Goal: Task Accomplishment & Management: Use online tool/utility

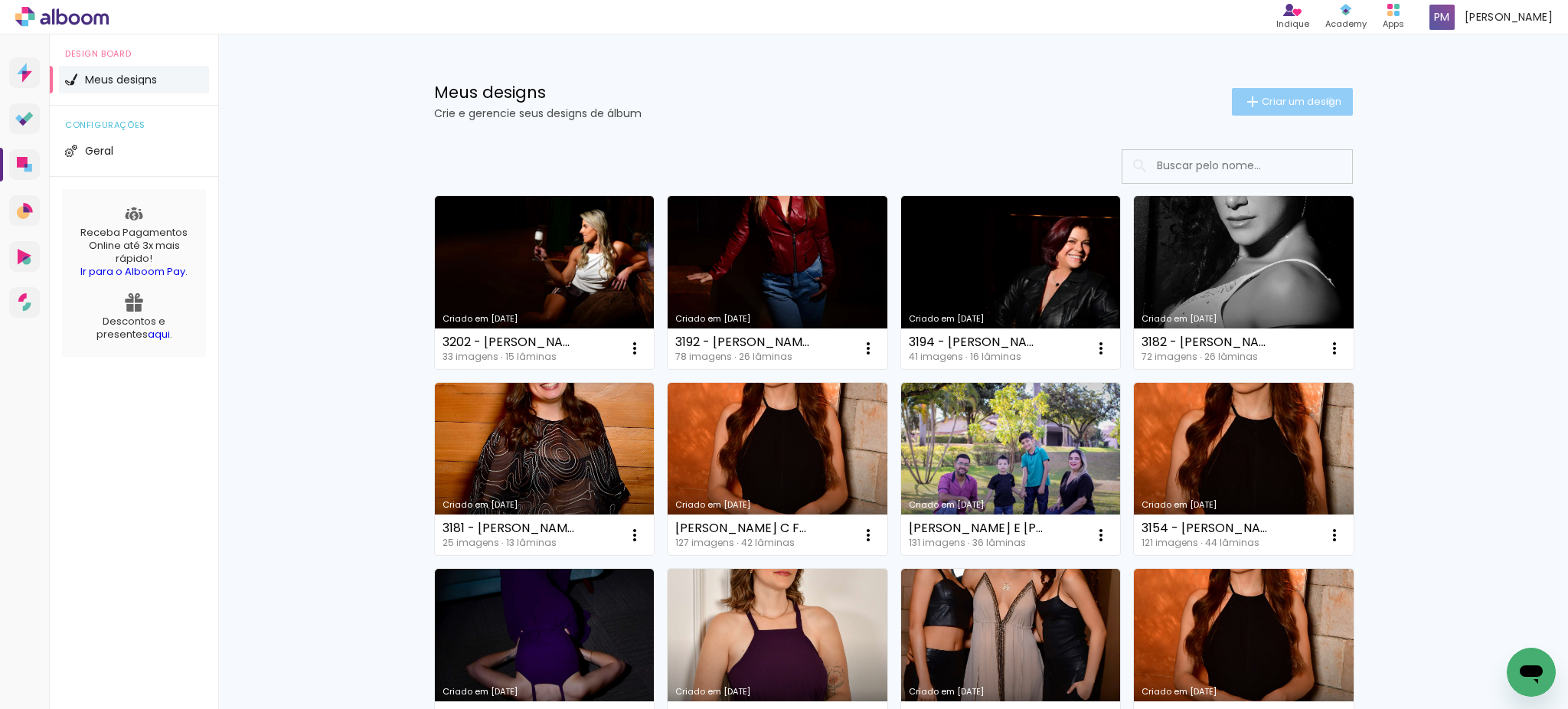
click at [1319, 101] on span "Criar um design" at bounding box center [1301, 102] width 80 height 10
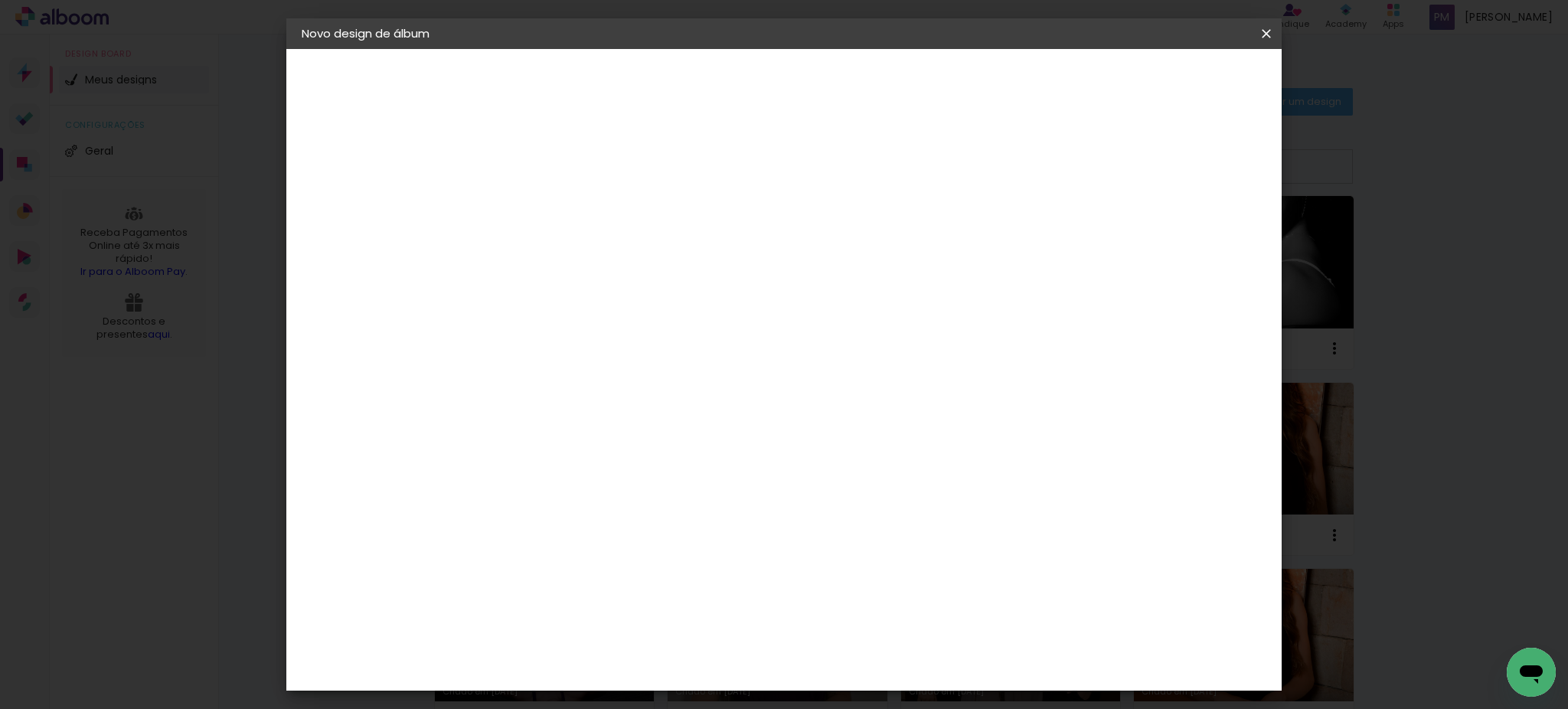
click at [552, 197] on input at bounding box center [552, 205] width 0 height 24
click at [557, 219] on paper-input-container "Título do álbum" at bounding box center [552, 207] width 11 height 39
click at [552, 202] on input at bounding box center [552, 205] width 0 height 24
type input "3200 - [PERSON_NAME] - MINIBOOK 30 FTS"
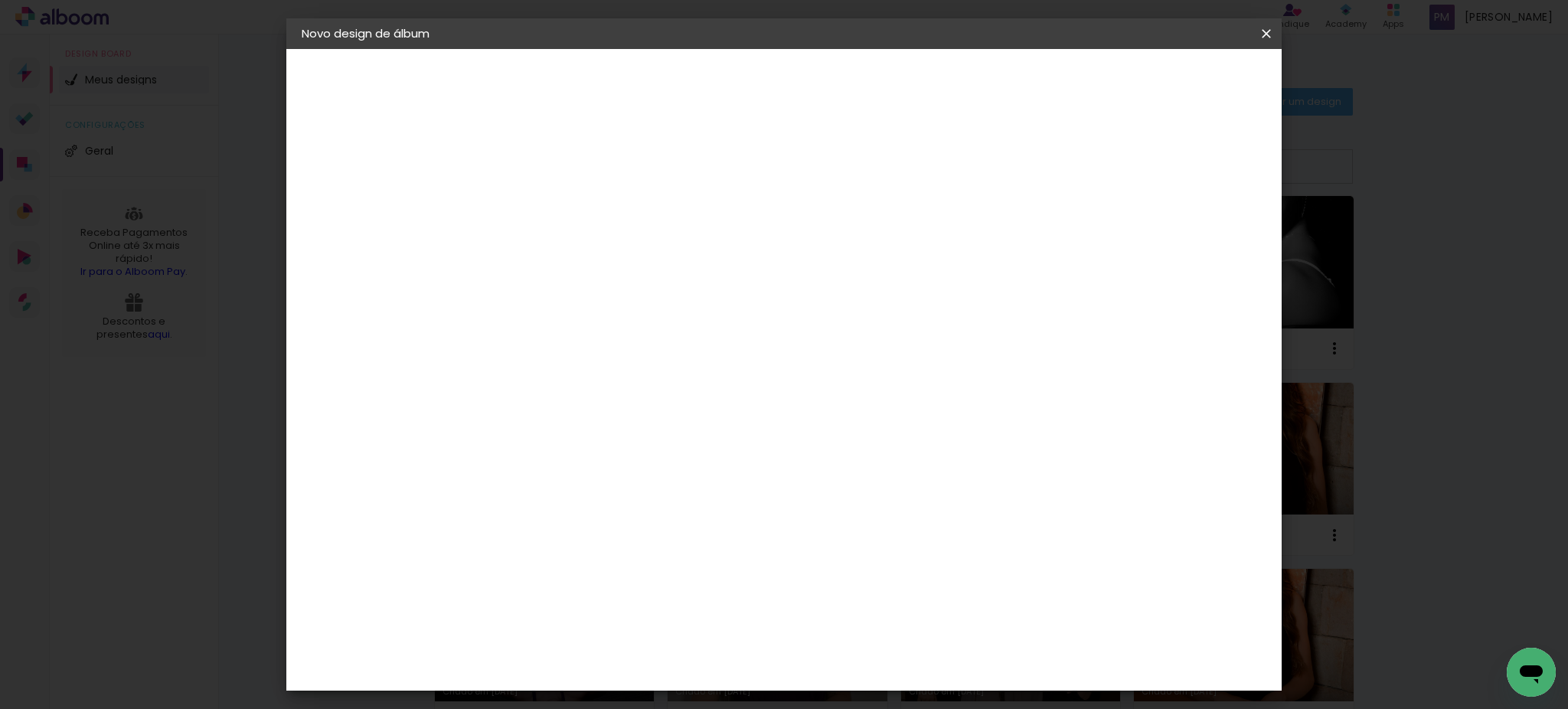
type paper-input "3200 - [PERSON_NAME] - MINIBOOK 30 FTS"
click at [0, 0] on slot "Avançar" at bounding box center [0, 0] width 0 height 0
click at [668, 289] on input at bounding box center [591, 291] width 155 height 20
type input "FOTO"
type paper-input "FOTO"
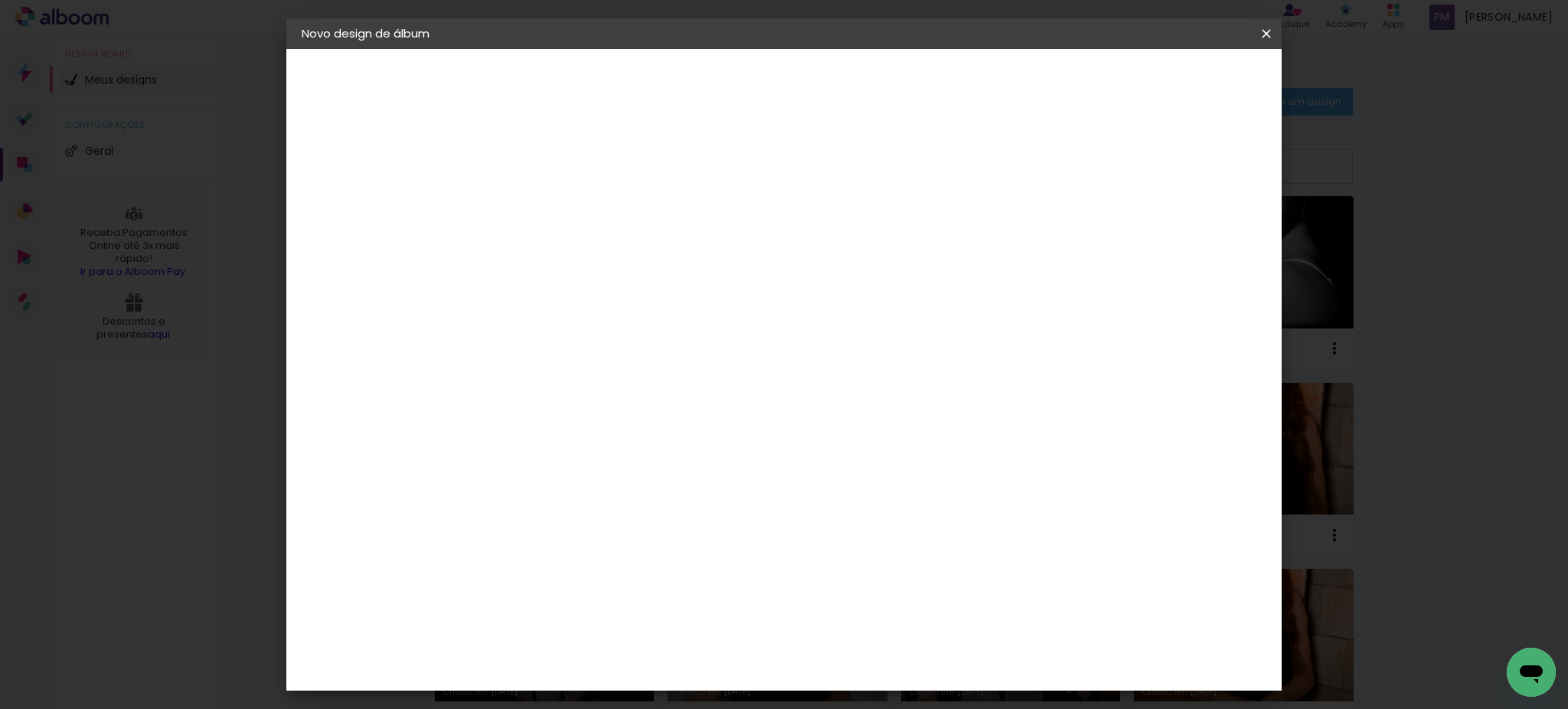
click at [570, 519] on div "Foto 15" at bounding box center [556, 532] width 28 height 24
click at [0, 0] on slot "Avançar" at bounding box center [0, 0] width 0 height 0
click at [655, 597] on span "15 × 20" at bounding box center [619, 617] width 71 height 41
click at [0, 0] on slot "Avançar" at bounding box center [0, 0] width 0 height 0
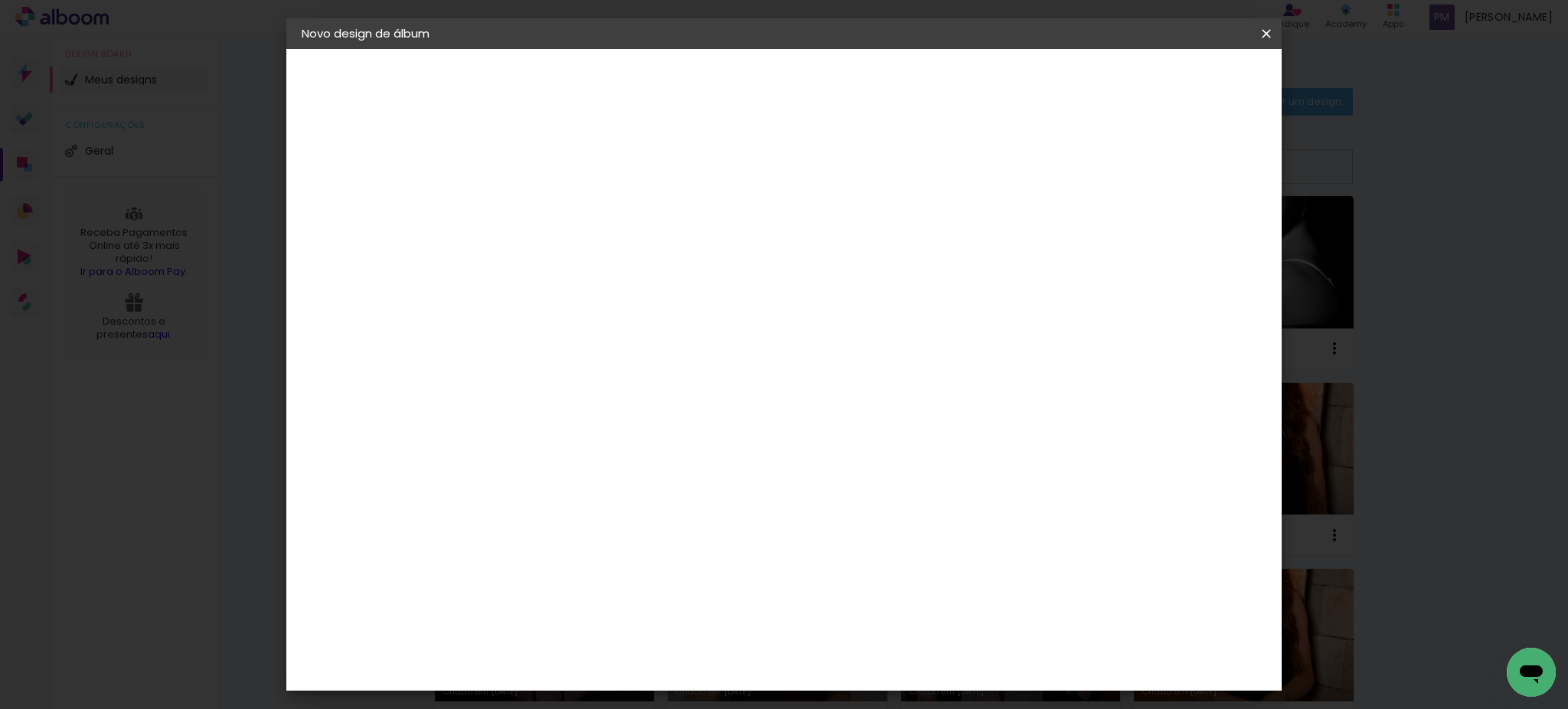
click at [1107, 80] on span "Iniciar design" at bounding box center [1073, 81] width 70 height 11
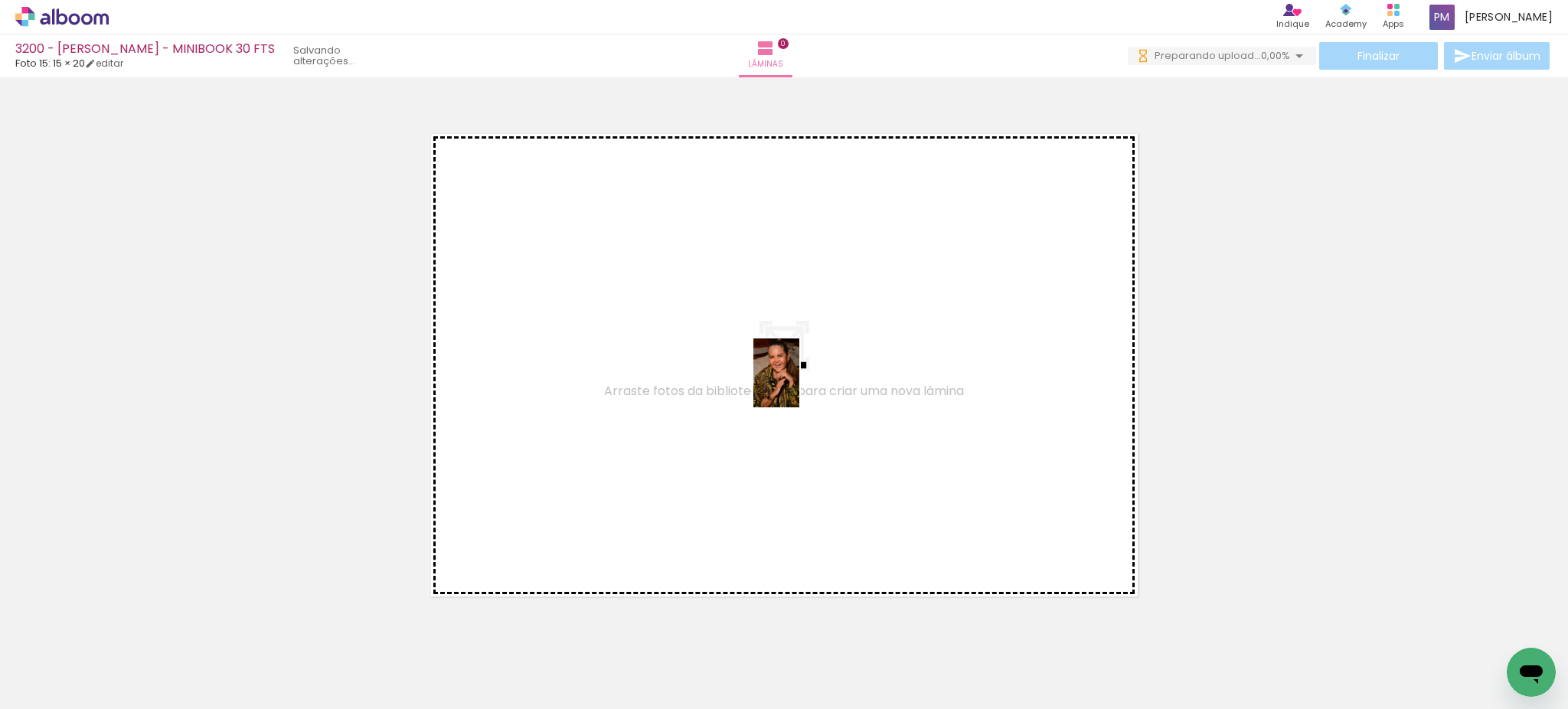
drag, startPoint x: 163, startPoint y: 650, endPoint x: 799, endPoint y: 384, distance: 689.4
click at [799, 384] on quentale-workspace at bounding box center [784, 354] width 1568 height 709
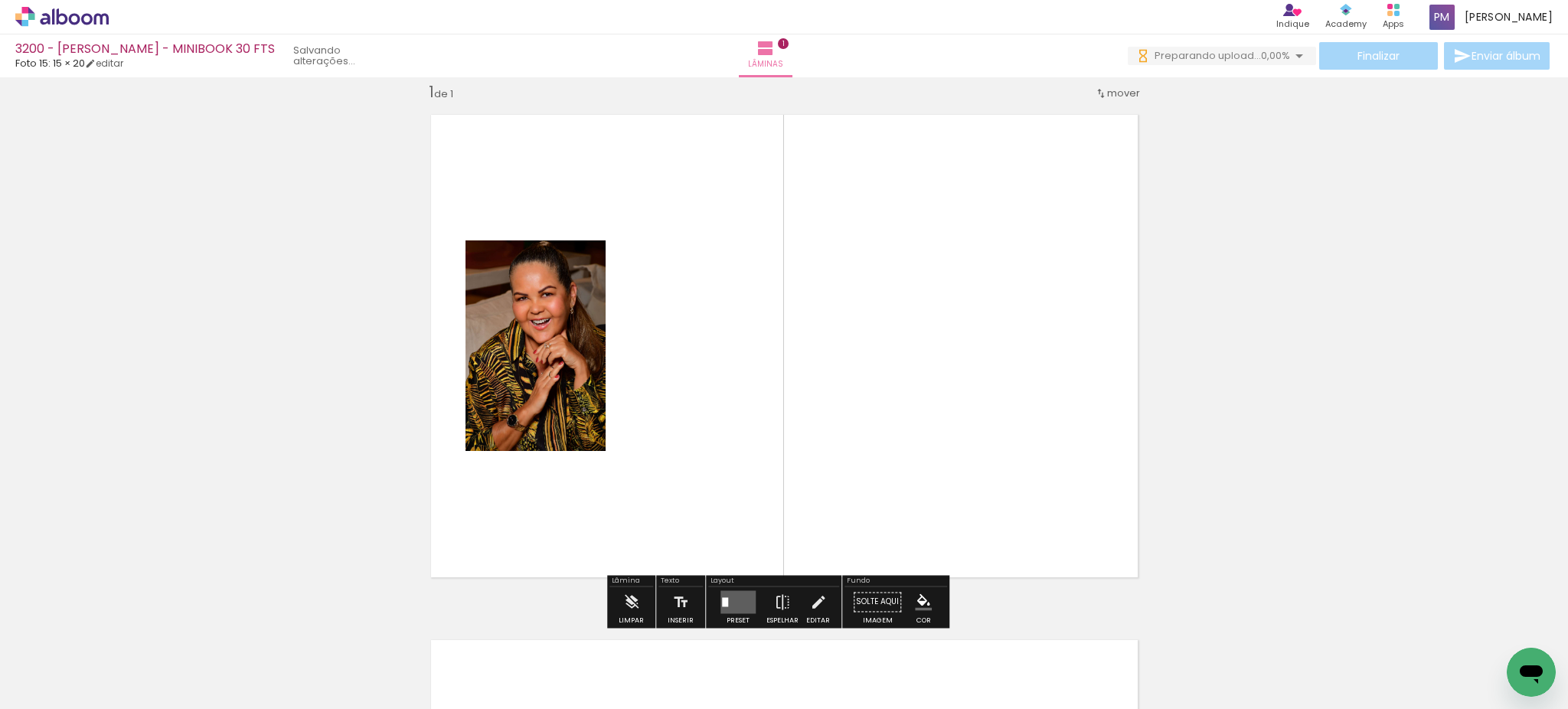
click at [528, 359] on quentale-photo at bounding box center [535, 345] width 140 height 211
click at [1257, 478] on div "Inserir lâmina 1 de 1" at bounding box center [784, 589] width 1568 height 1052
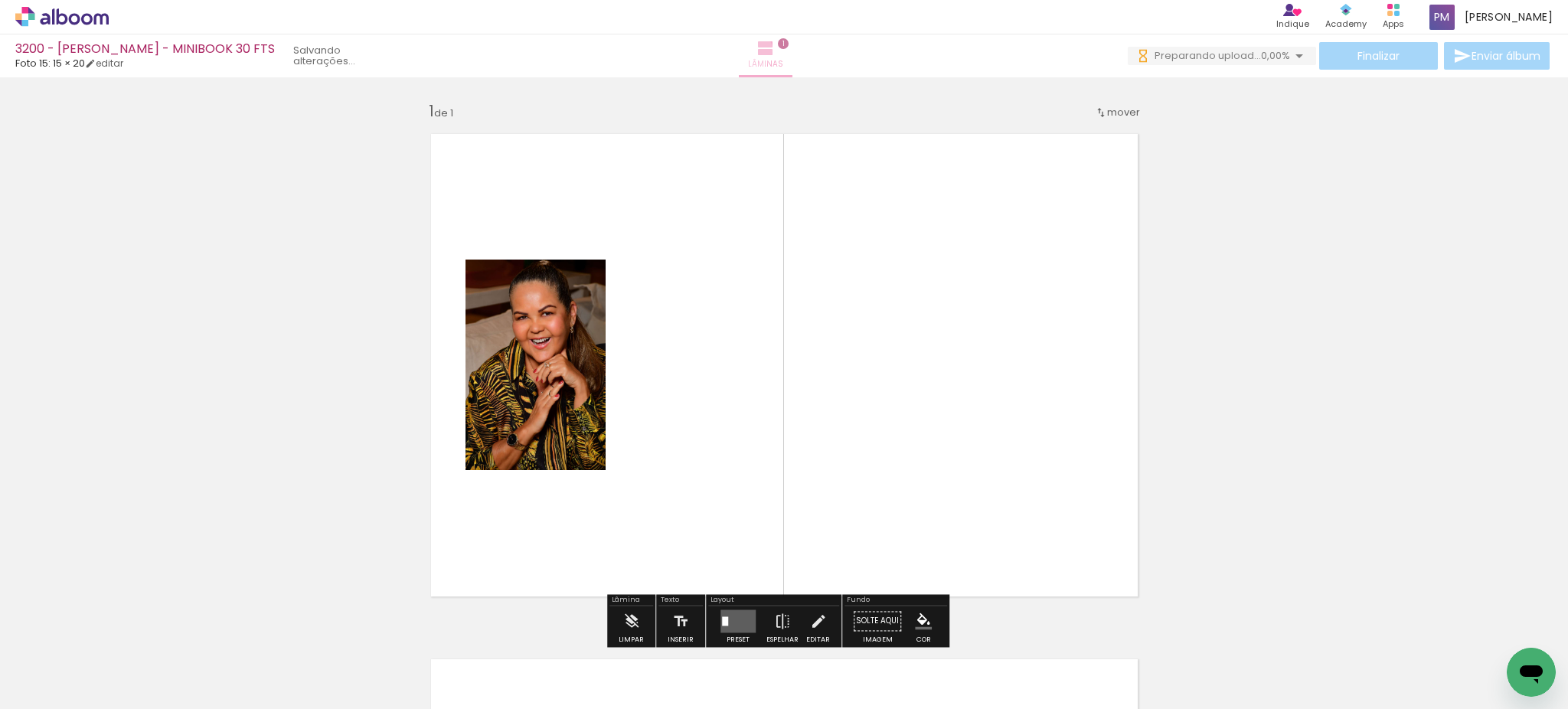
click at [772, 50] on paper-button "Lâminas 1" at bounding box center [766, 55] width 54 height 43
drag, startPoint x: 543, startPoint y: 383, endPoint x: 534, endPoint y: 334, distance: 49.8
click at [534, 334] on quentale-photo at bounding box center [535, 365] width 140 height 211
drag, startPoint x: 1475, startPoint y: 358, endPoint x: 1441, endPoint y: 347, distance: 35.7
click at [1475, 355] on div "Inserir lâmina 1 de 1" at bounding box center [784, 609] width 1568 height 1052
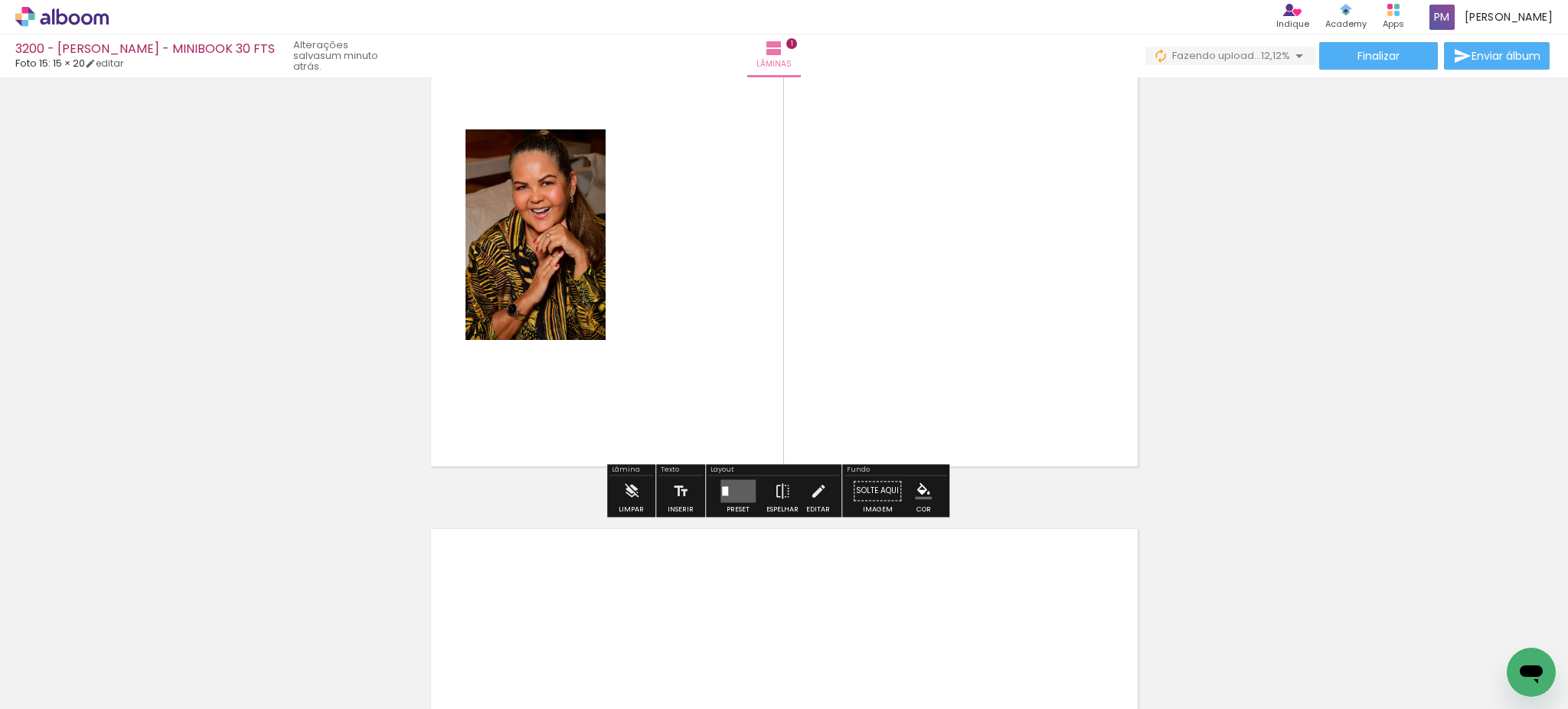
scroll to position [169, 0]
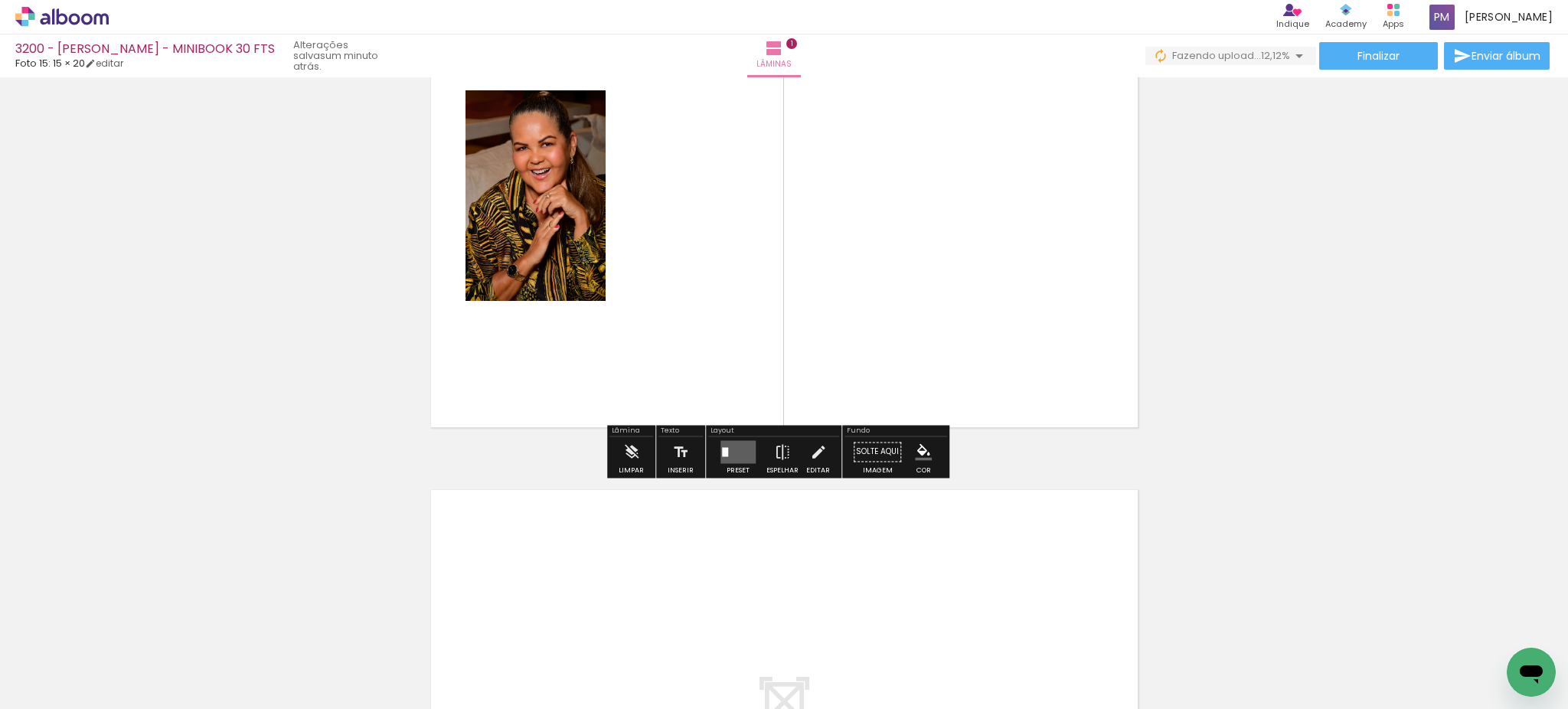
click at [723, 449] on div at bounding box center [725, 451] width 7 height 9
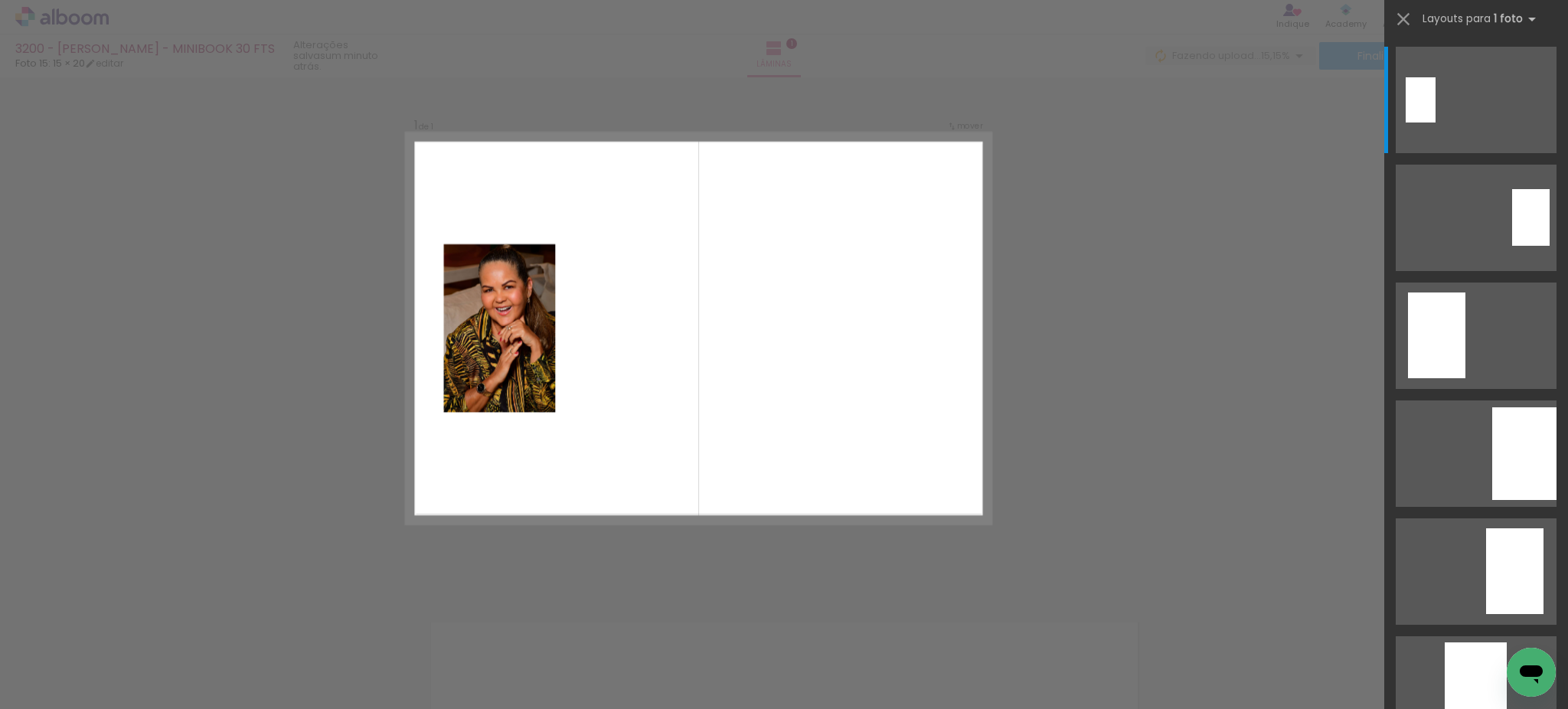
scroll to position [20, 0]
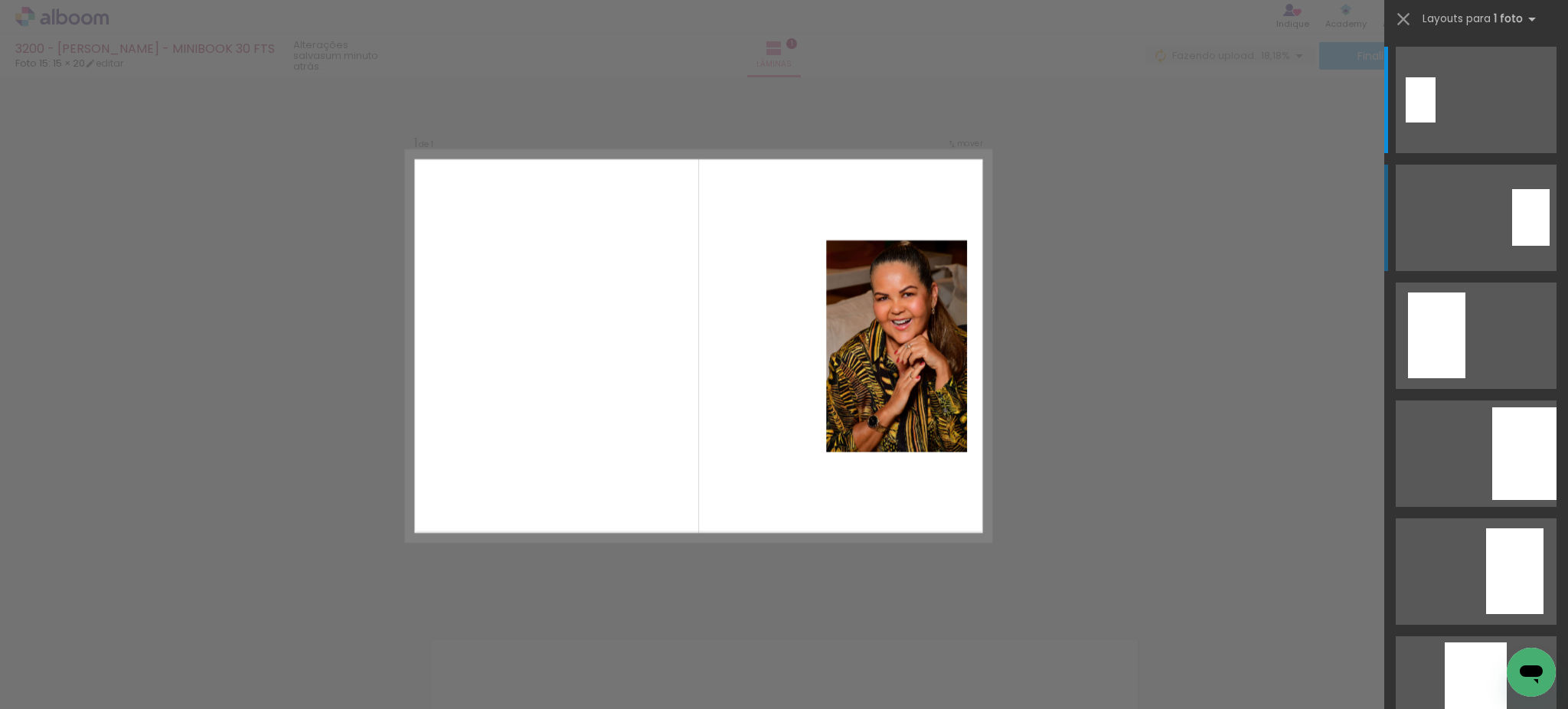
click at [1512, 209] on div at bounding box center [1531, 217] width 37 height 57
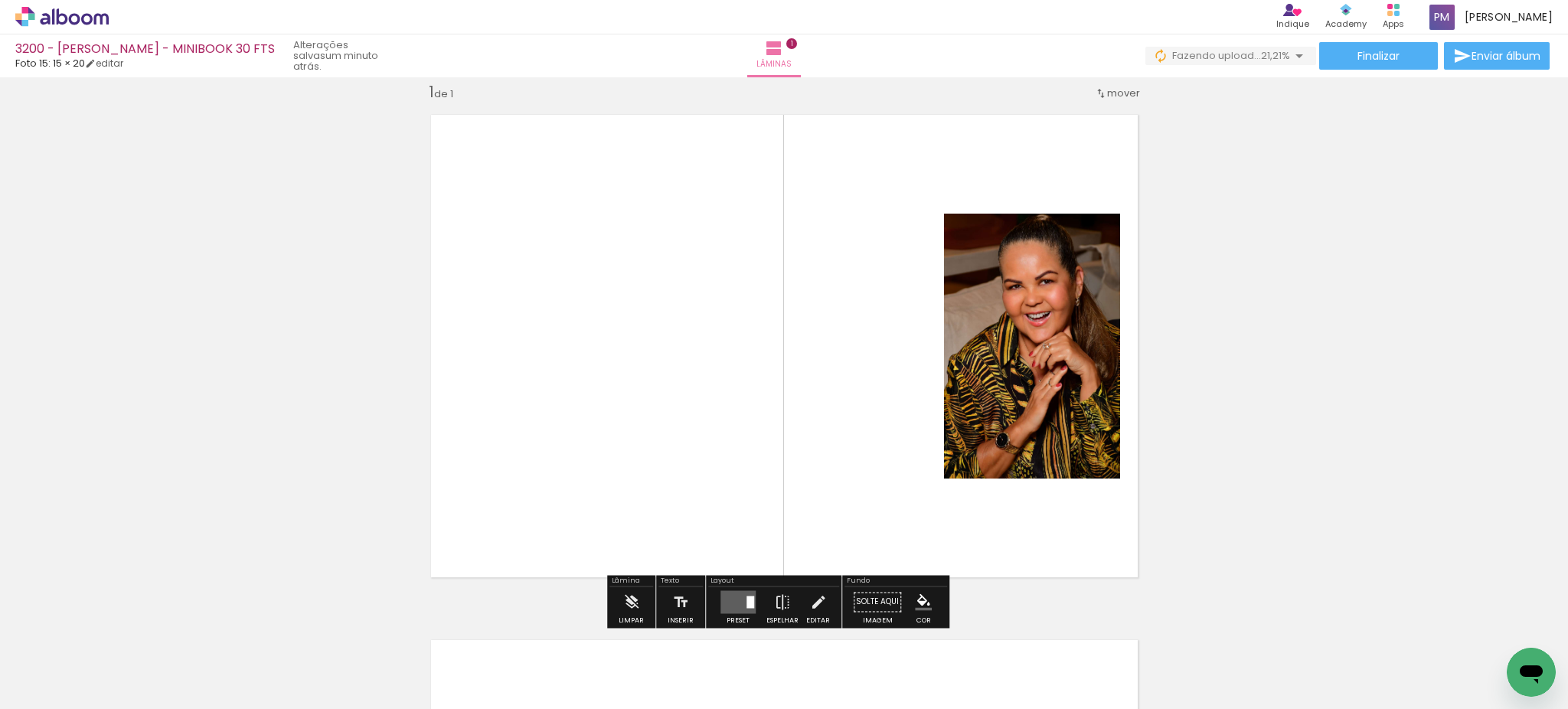
click at [959, 418] on quentale-photo at bounding box center [1032, 346] width 176 height 265
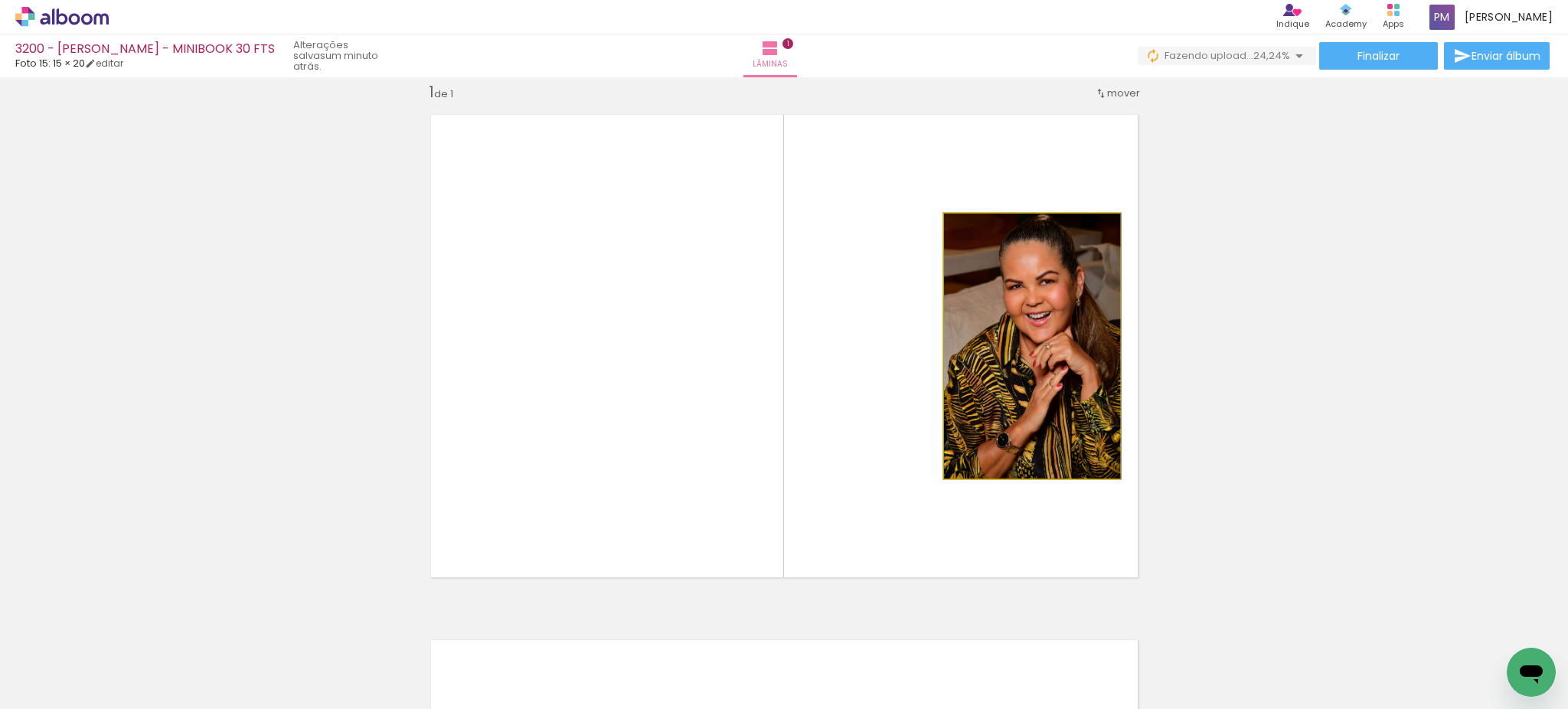
drag, startPoint x: 937, startPoint y: 476, endPoint x: 977, endPoint y: 371, distance: 112.4
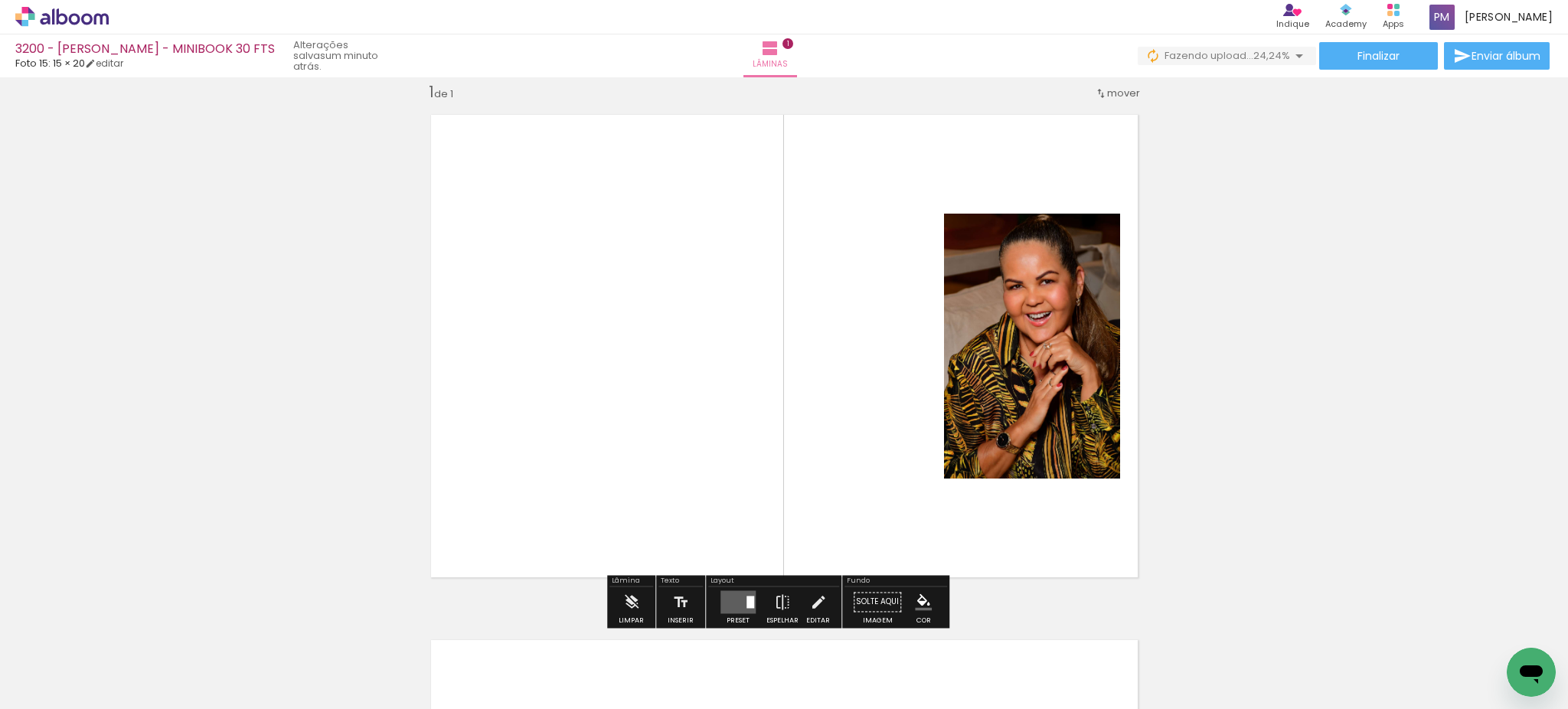
click at [984, 228] on div at bounding box center [980, 230] width 24 height 24
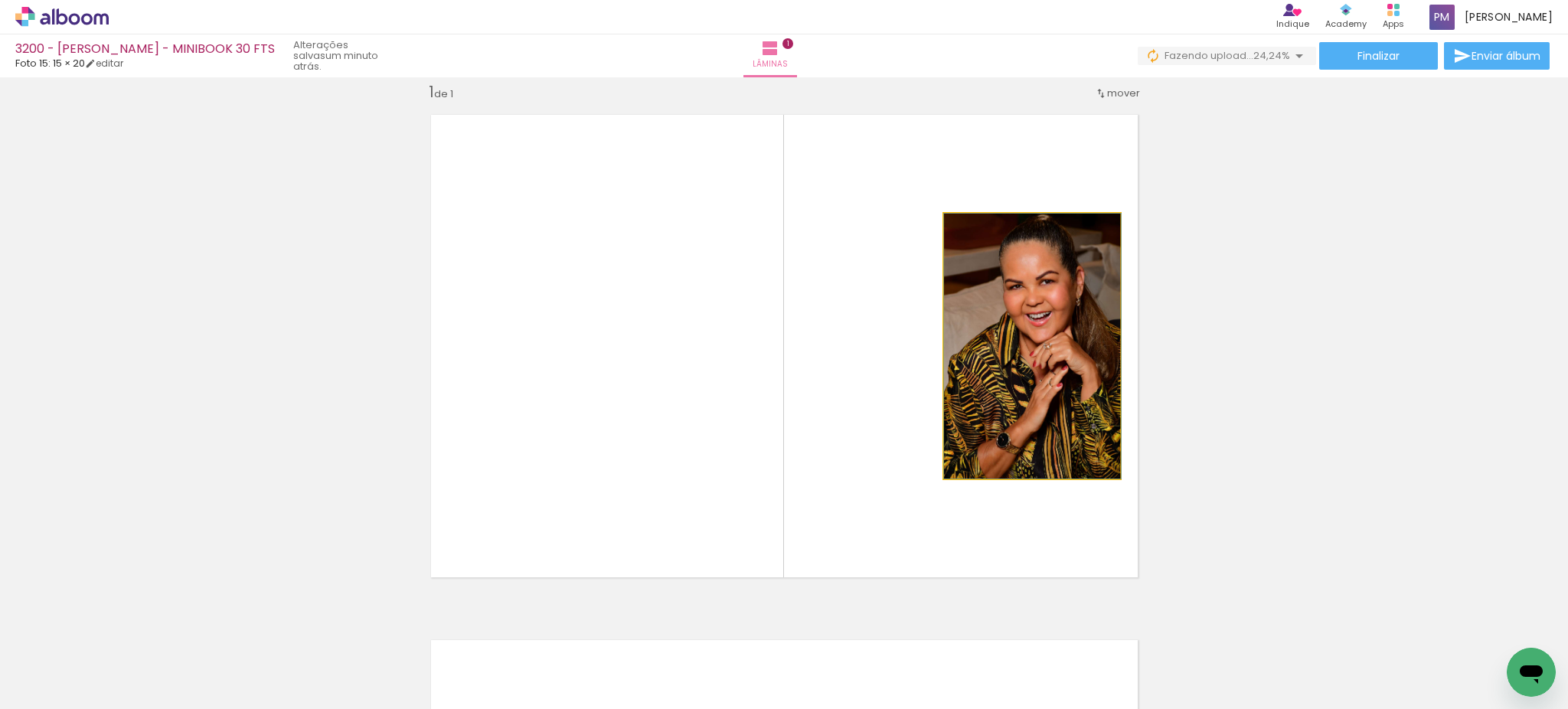
type paper-slider "100"
click at [972, 226] on div at bounding box center [980, 230] width 24 height 24
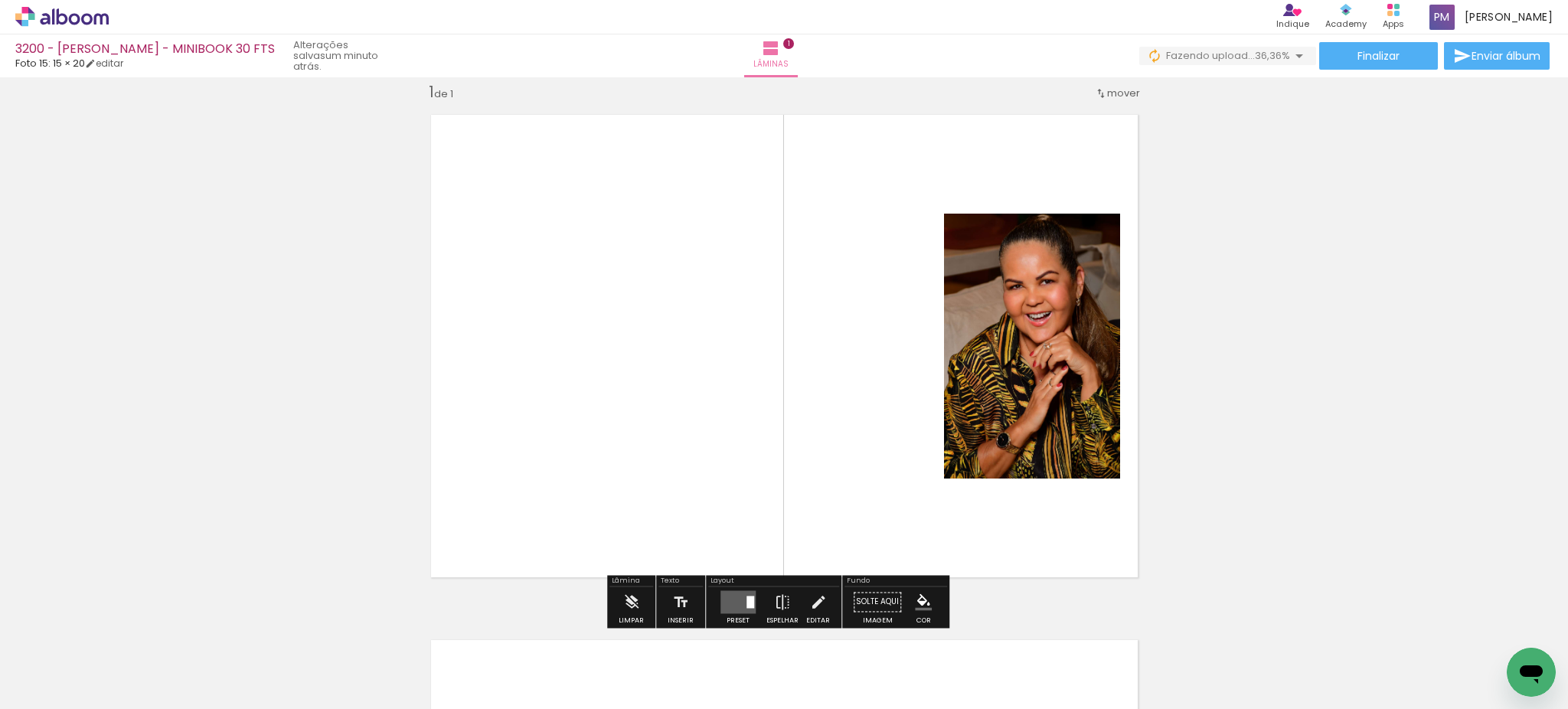
click at [916, 607] on iron-icon "color picker" at bounding box center [923, 602] width 17 height 17
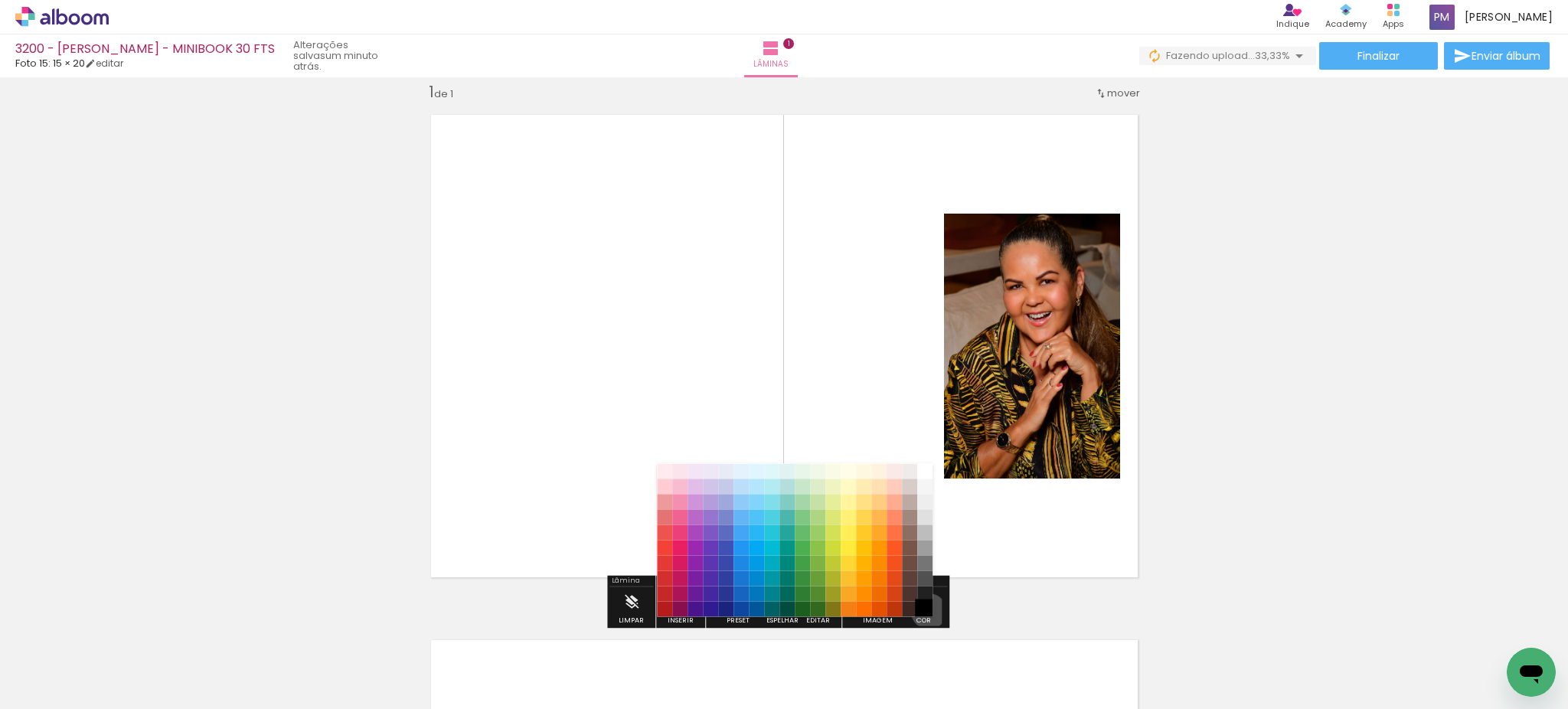
click at [924, 611] on paper-item "#000000" at bounding box center [924, 609] width 15 height 15
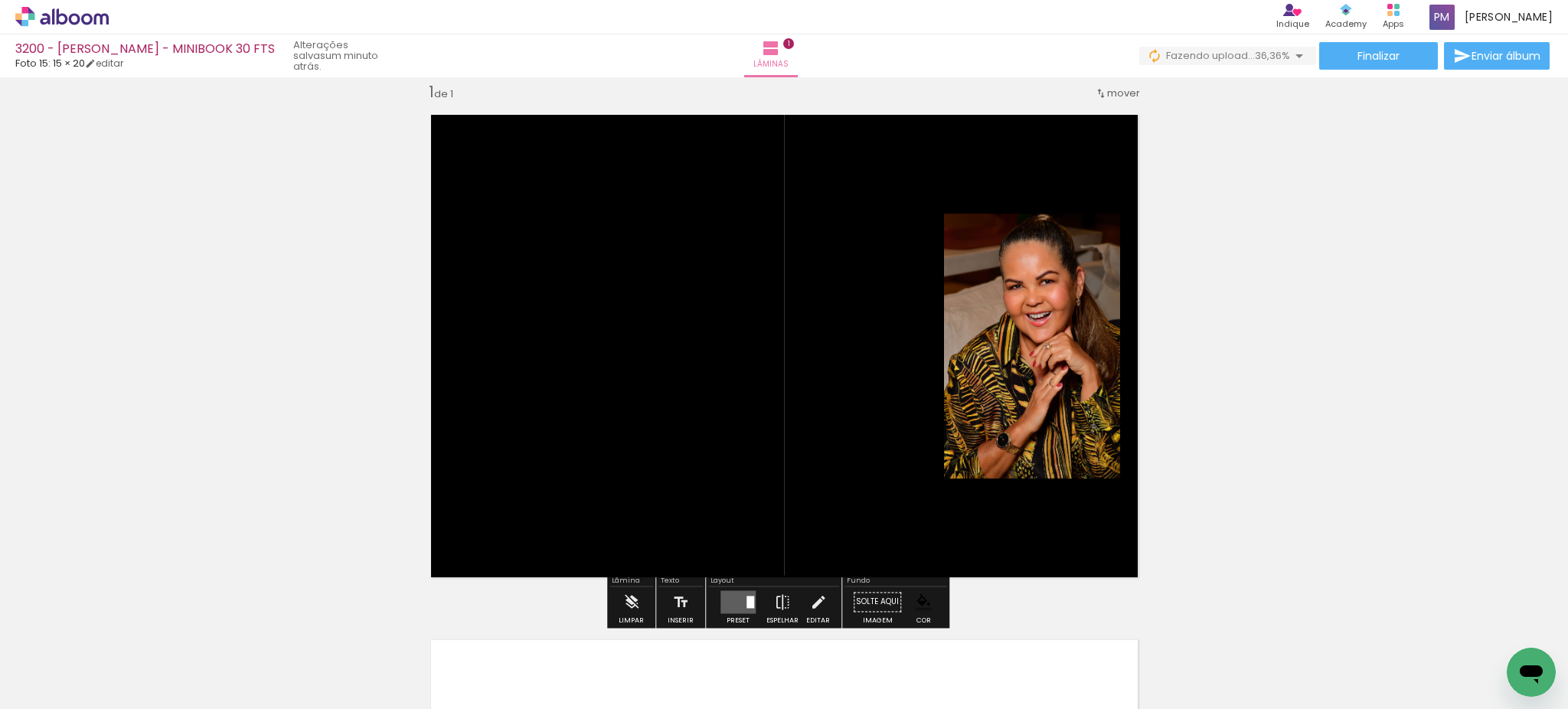
click at [1355, 265] on div "Inserir lâmina 1 de 1" at bounding box center [784, 589] width 1568 height 1052
click at [729, 607] on quentale-layouter at bounding box center [737, 602] width 35 height 23
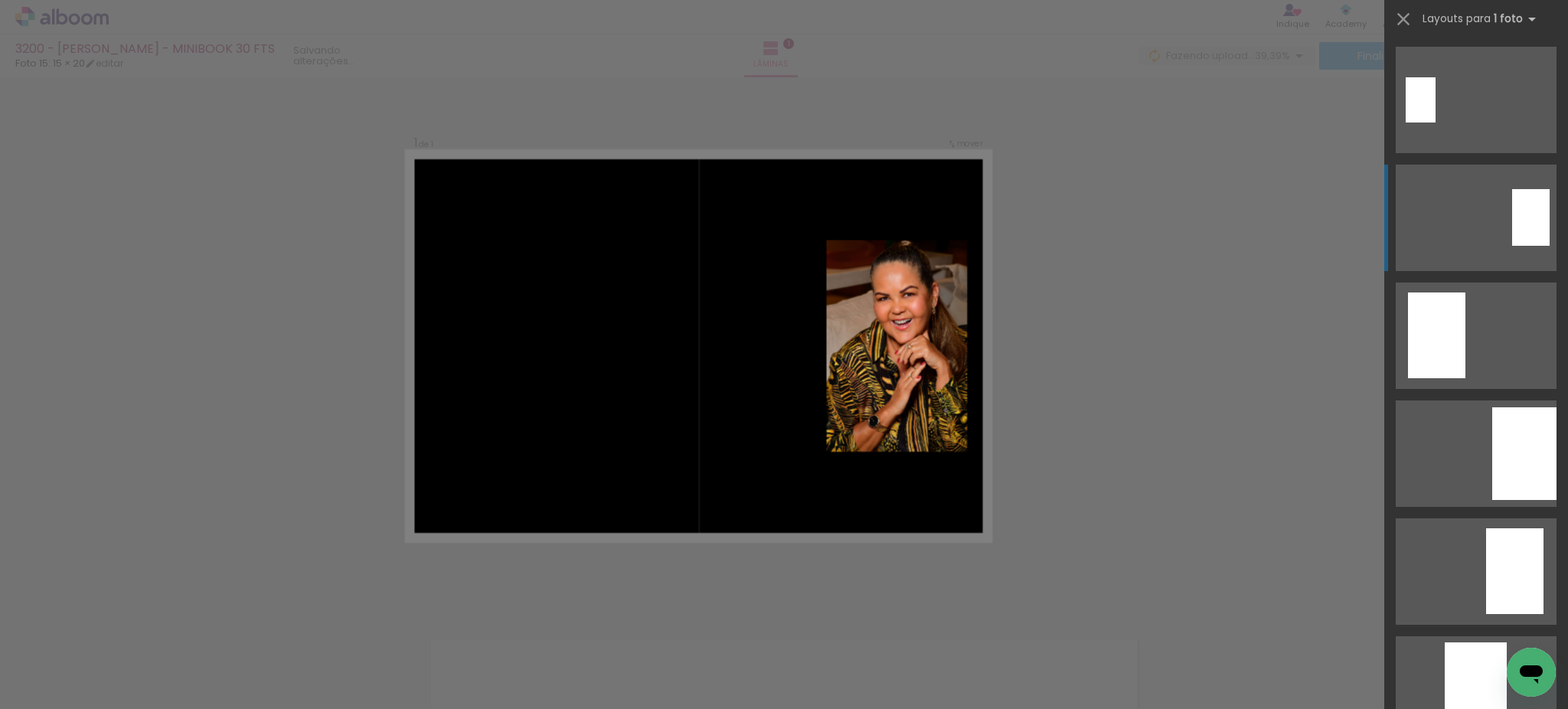
scroll to position [117, 0]
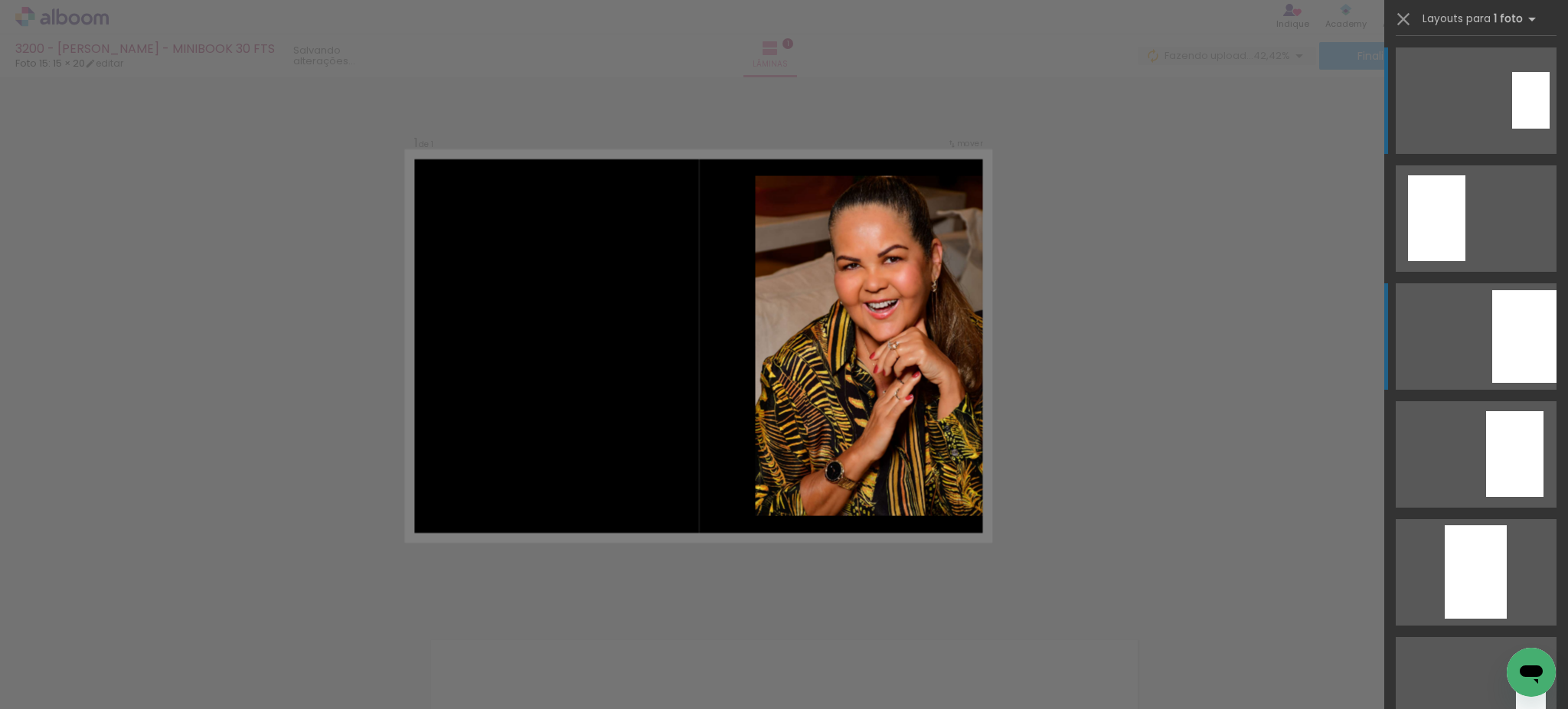
click at [1511, 355] on div at bounding box center [1524, 337] width 64 height 93
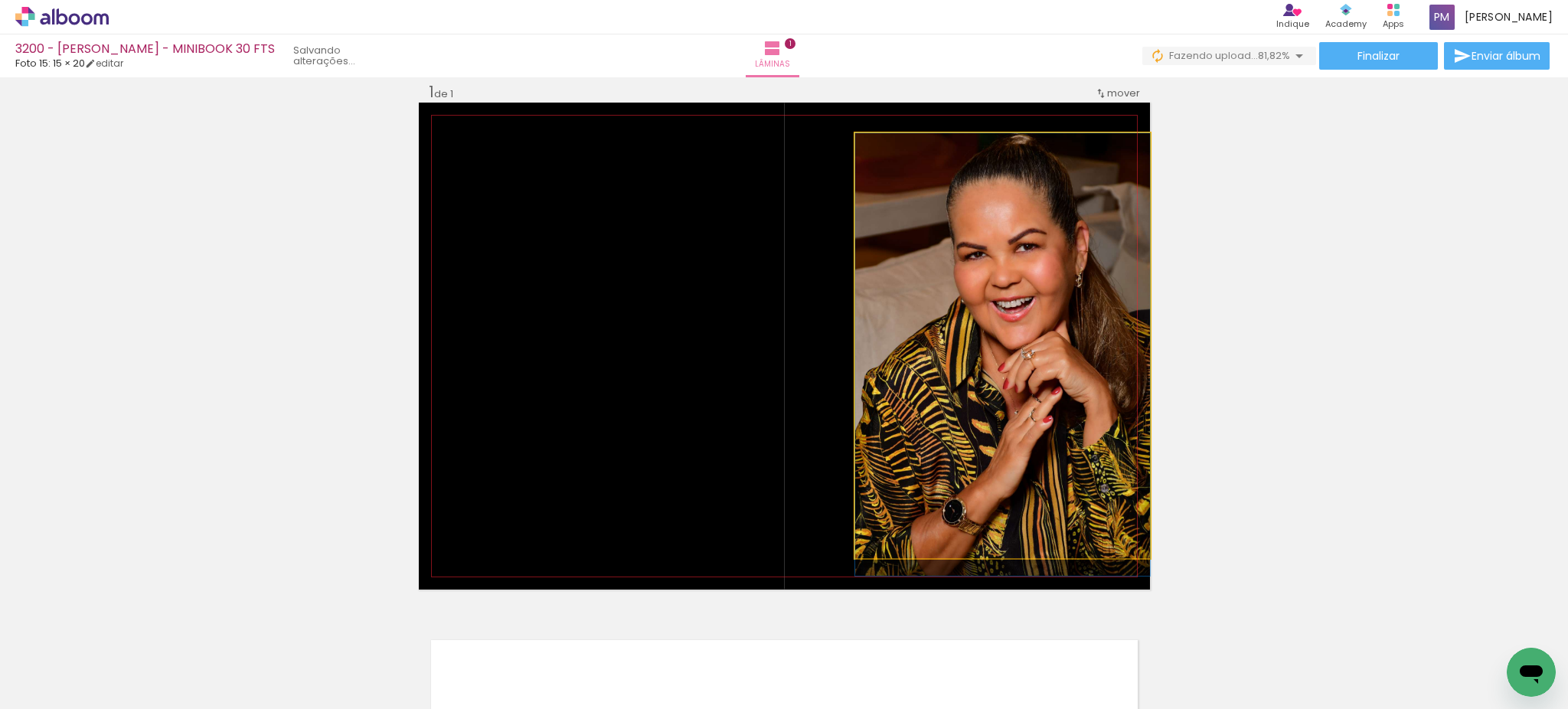
drag, startPoint x: 946, startPoint y: 314, endPoint x: 889, endPoint y: 343, distance: 64.0
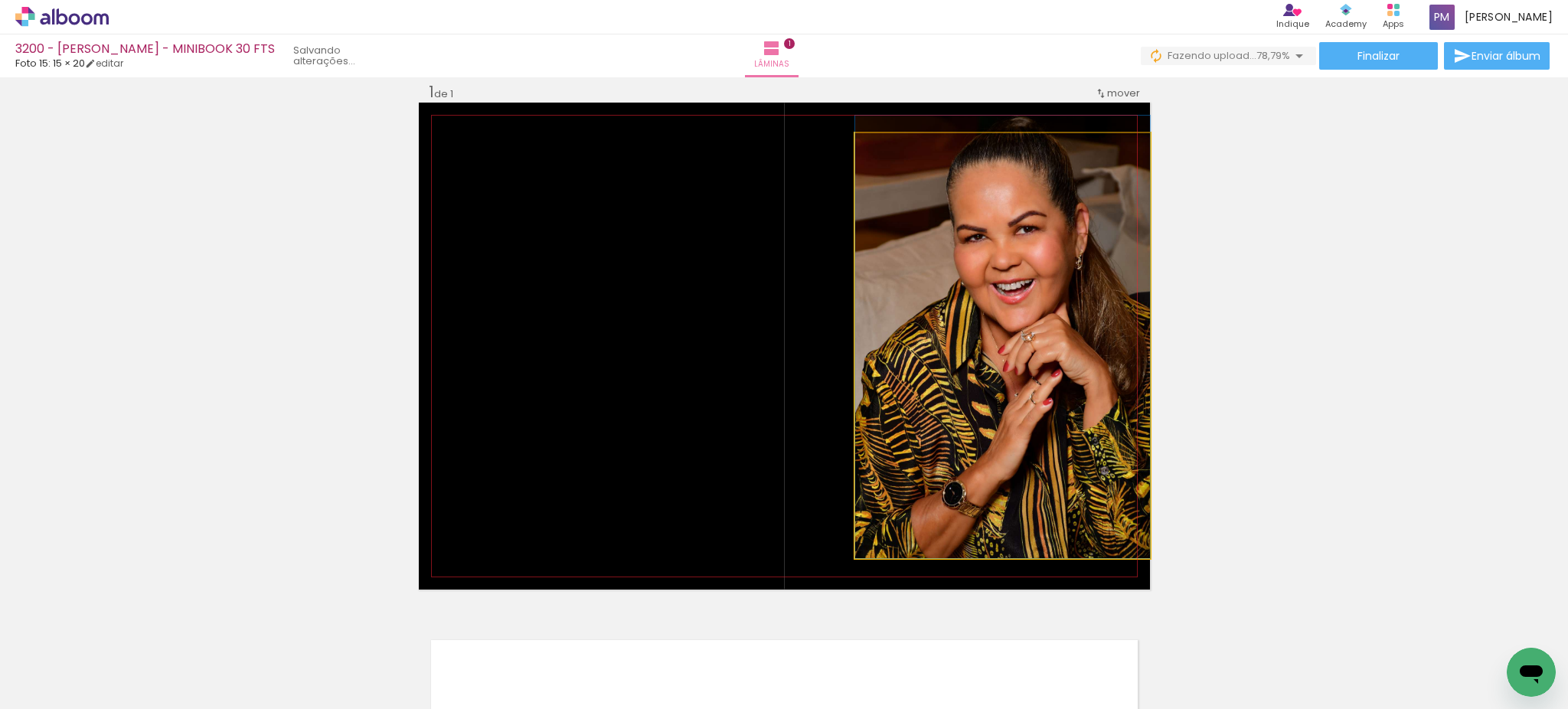
drag, startPoint x: 975, startPoint y: 361, endPoint x: 947, endPoint y: 341, distance: 34.4
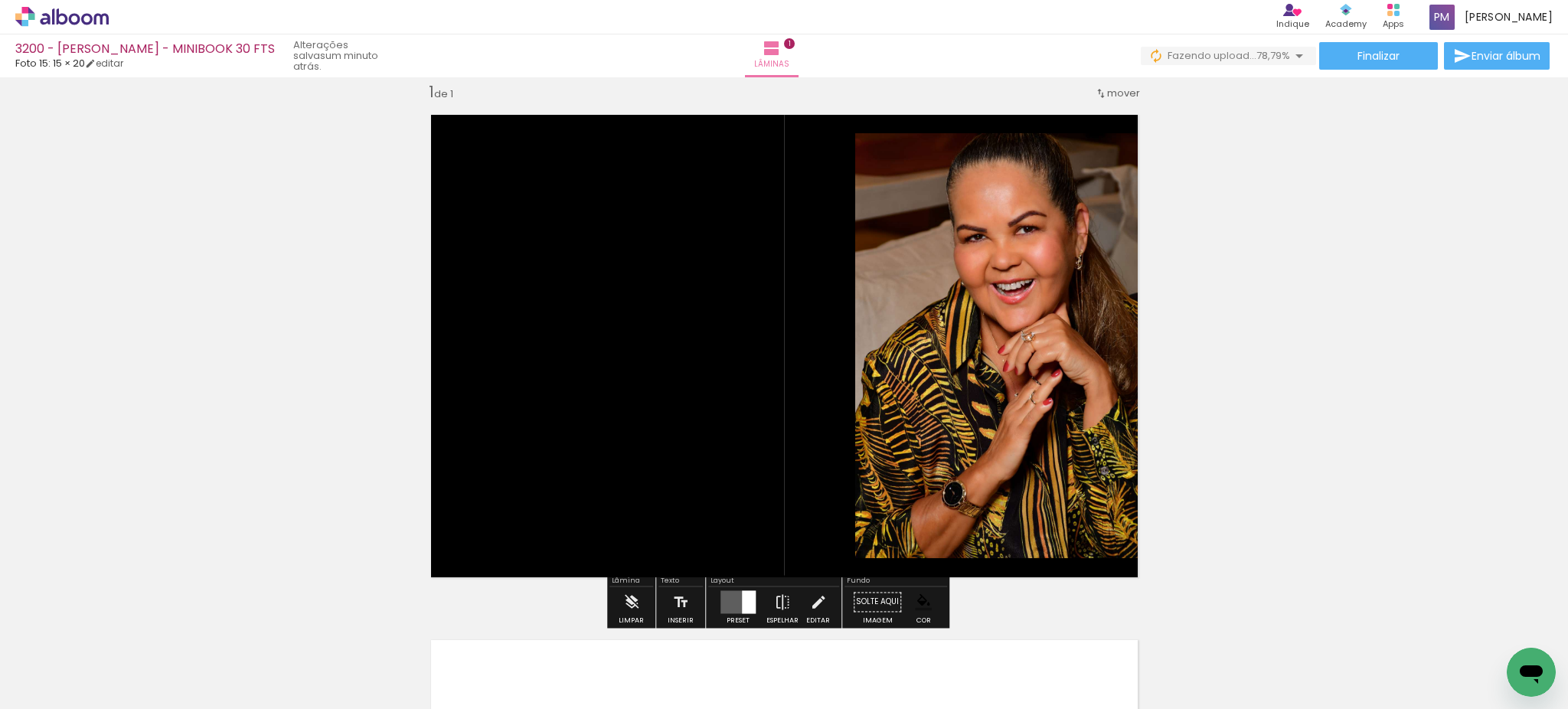
click at [1409, 317] on div "Inserir lâmina 1 de 1" at bounding box center [784, 589] width 1568 height 1052
click at [54, 685] on span "Adicionar Fotos" at bounding box center [55, 688] width 46 height 17
click at [0, 0] on input "file" at bounding box center [0, 0] width 0 height 0
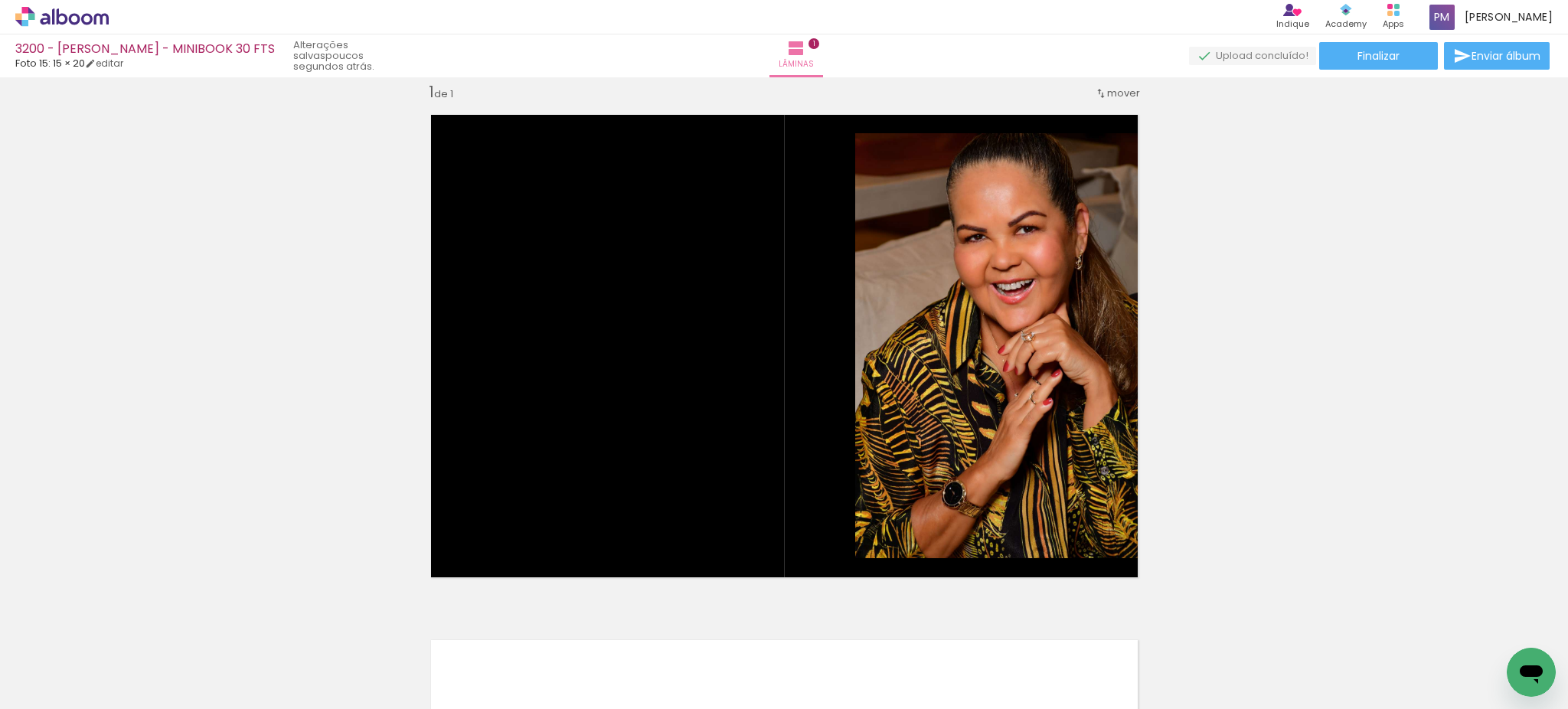
scroll to position [0, 1478]
click at [1519, 637] on div at bounding box center [1505, 657] width 57 height 76
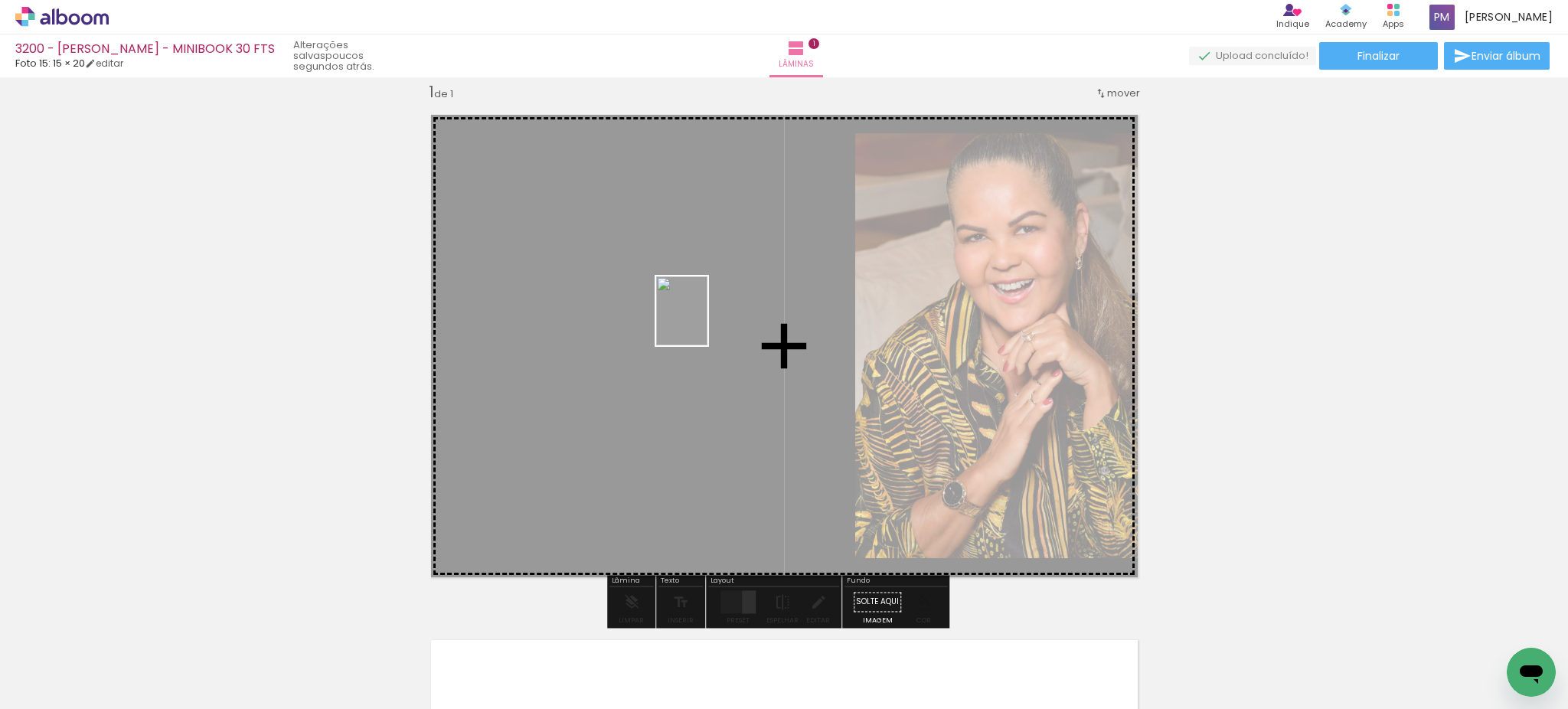
drag, startPoint x: 1503, startPoint y: 643, endPoint x: 702, endPoint y: 322, distance: 862.9
click at [702, 322] on quentale-workspace at bounding box center [784, 354] width 1568 height 709
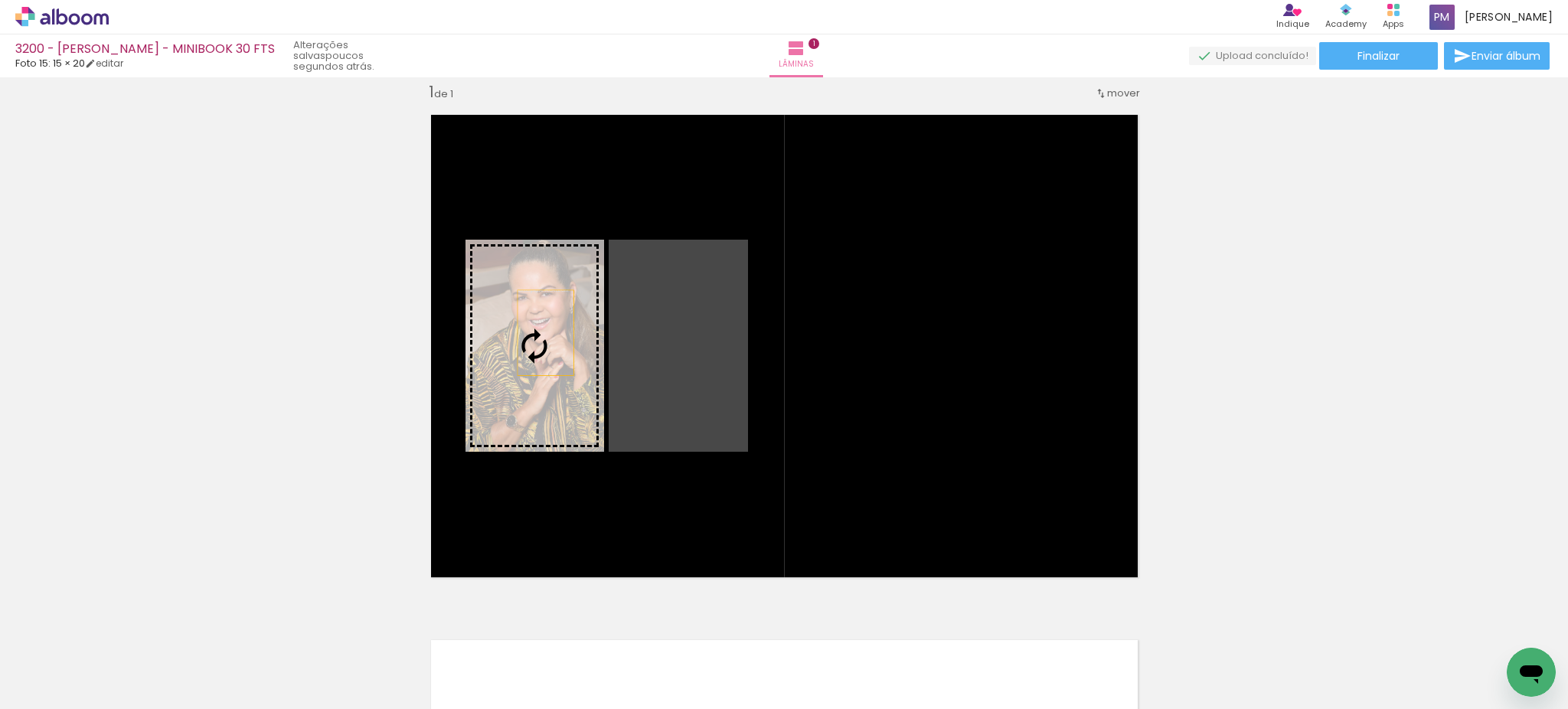
drag, startPoint x: 701, startPoint y: 332, endPoint x: 537, endPoint y: 332, distance: 164.0
click at [0, 0] on slot at bounding box center [0, 0] width 0 height 0
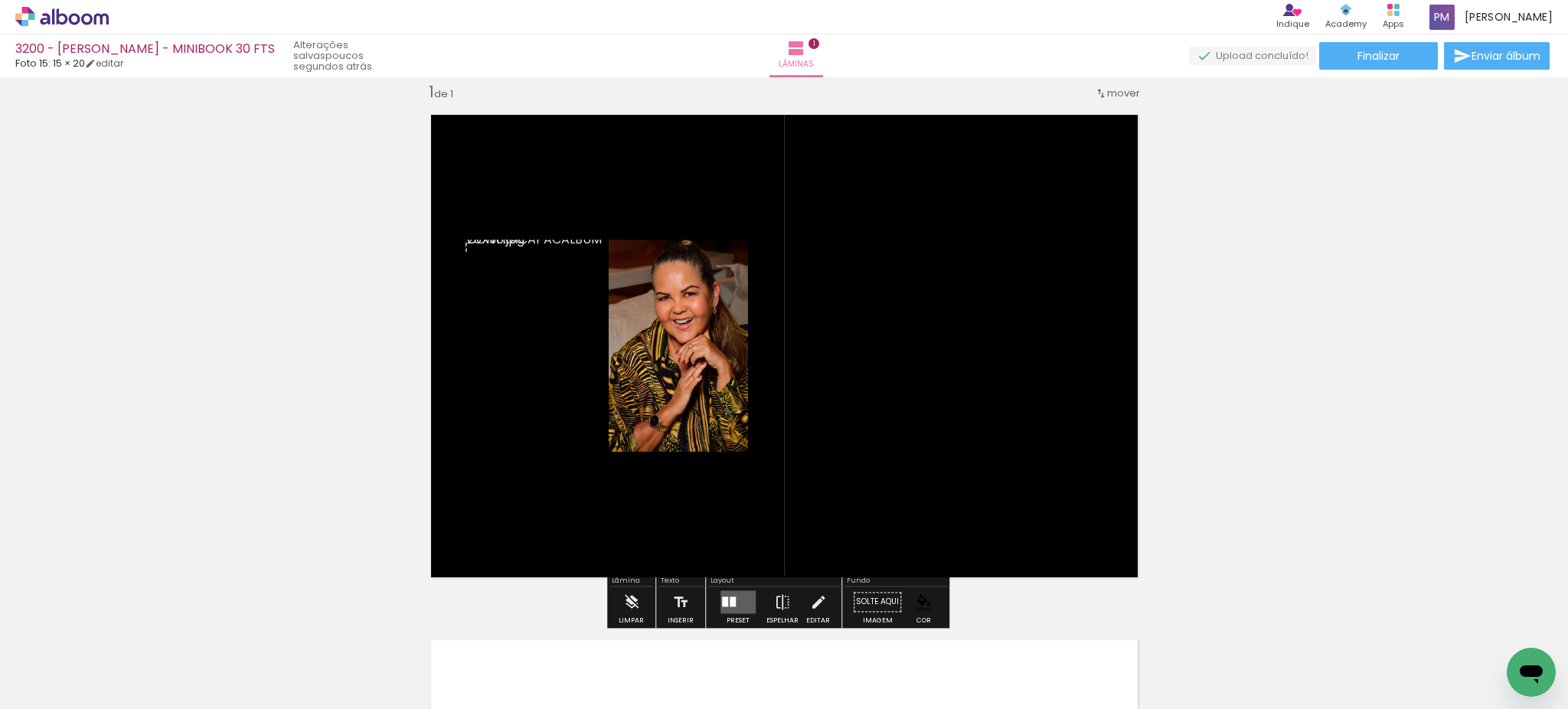
click at [735, 600] on quentale-layouter at bounding box center [737, 602] width 35 height 23
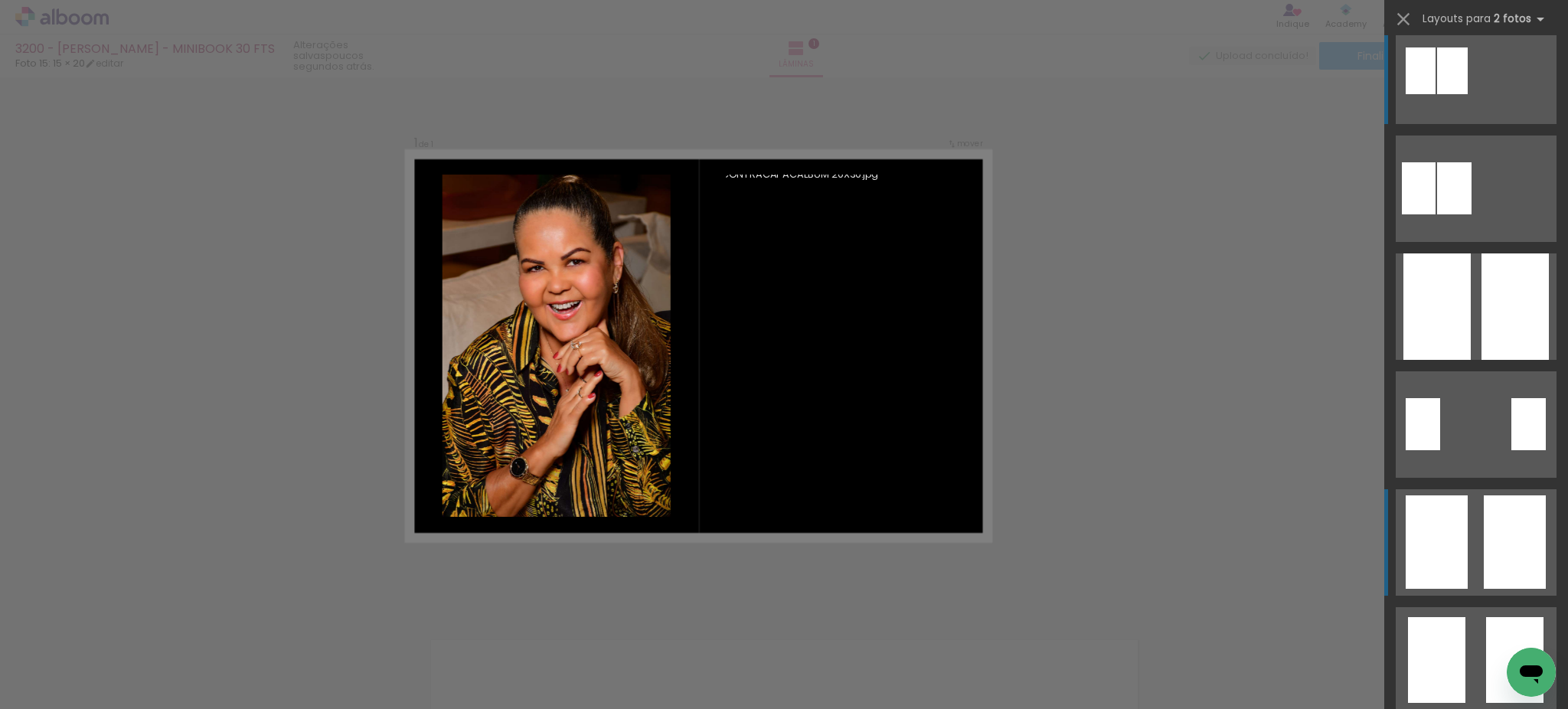
scroll to position [0, 0]
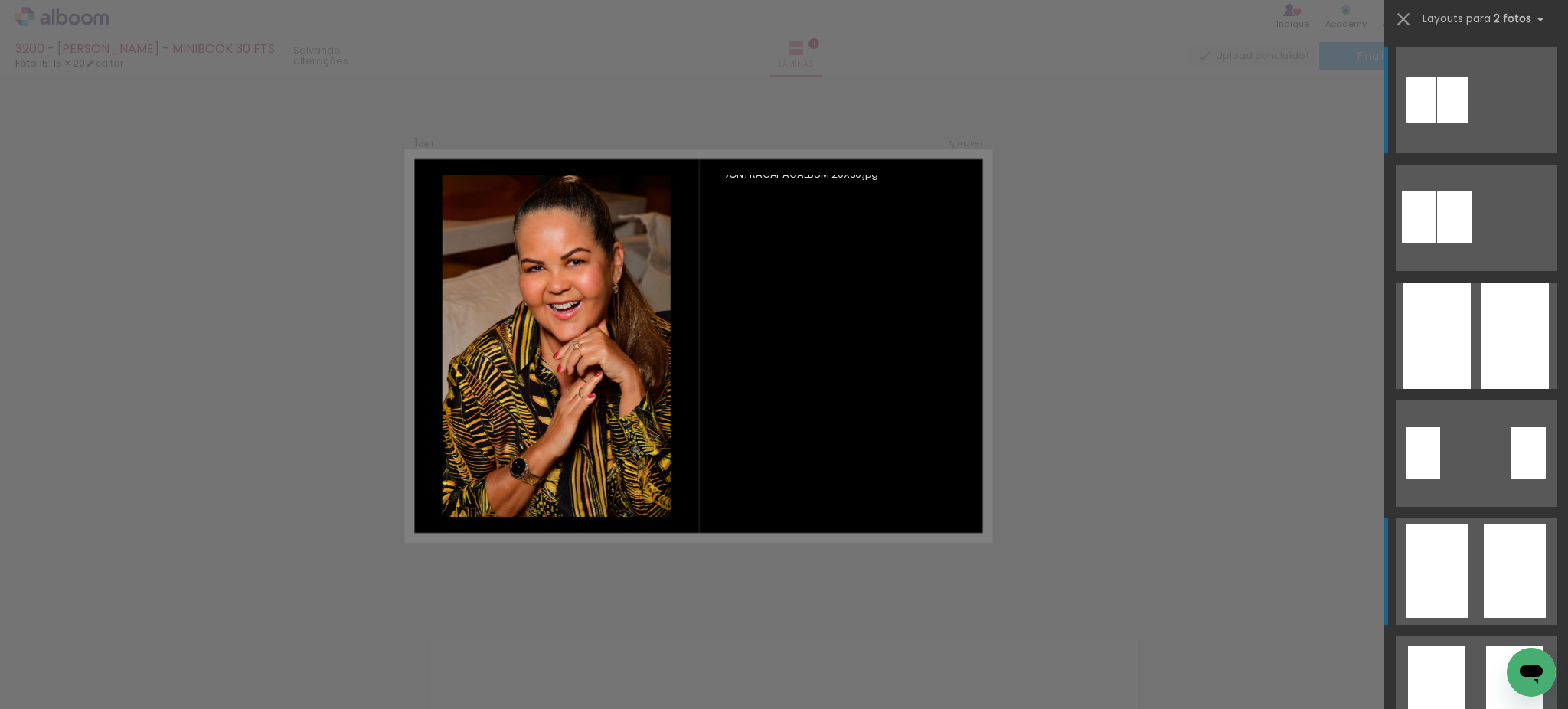
click at [1518, 553] on div at bounding box center [1514, 571] width 62 height 94
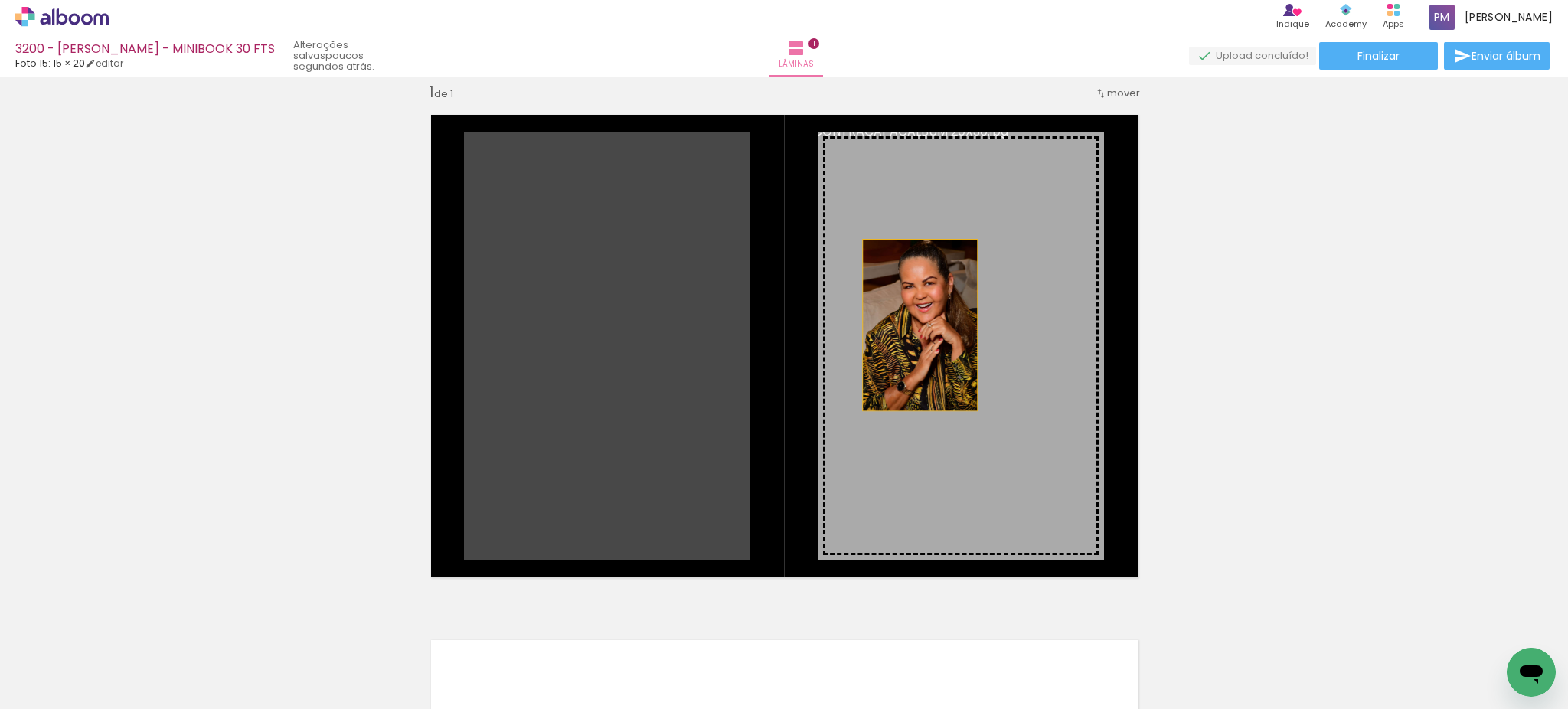
drag, startPoint x: 614, startPoint y: 320, endPoint x: 911, endPoint y: 325, distance: 297.0
click at [0, 0] on slot at bounding box center [0, 0] width 0 height 0
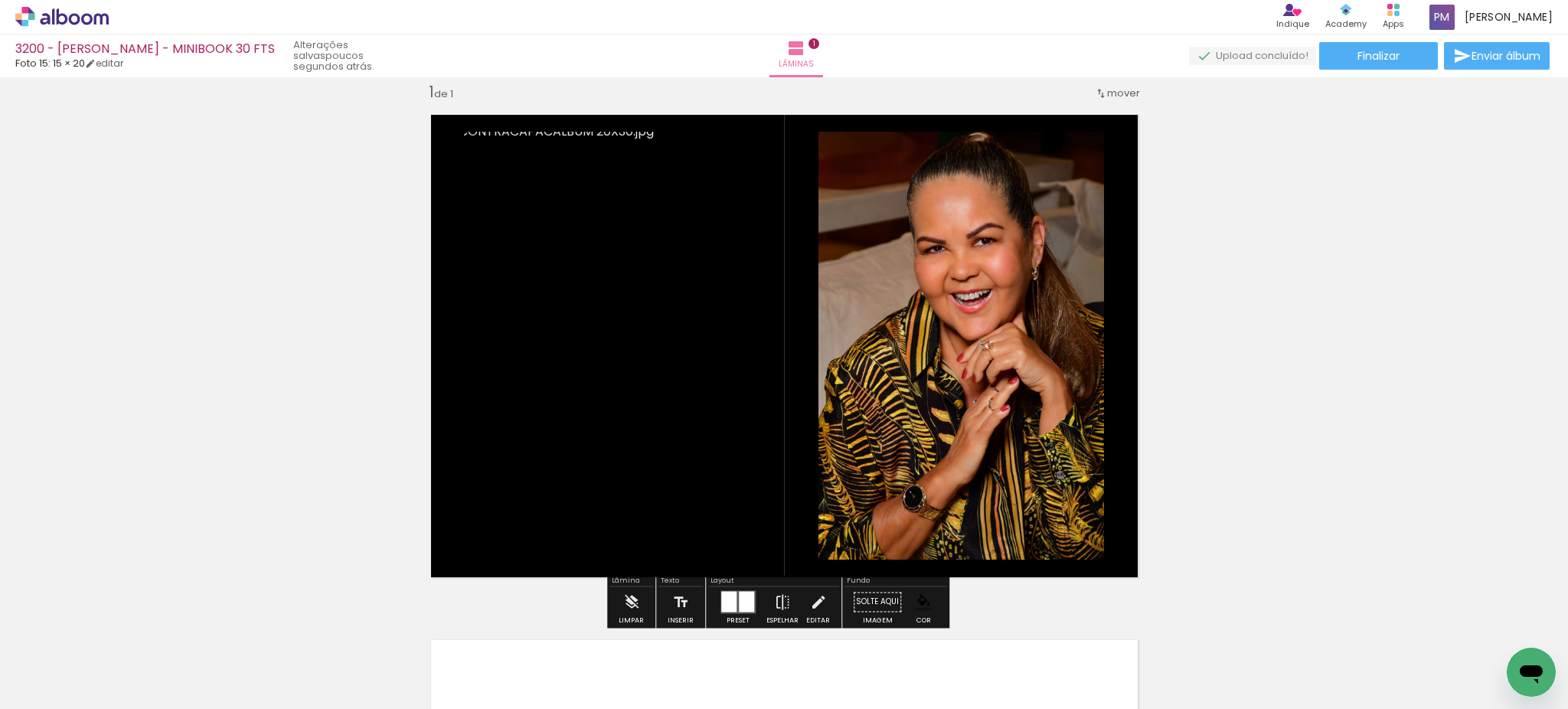
click at [729, 606] on div at bounding box center [728, 601] width 15 height 20
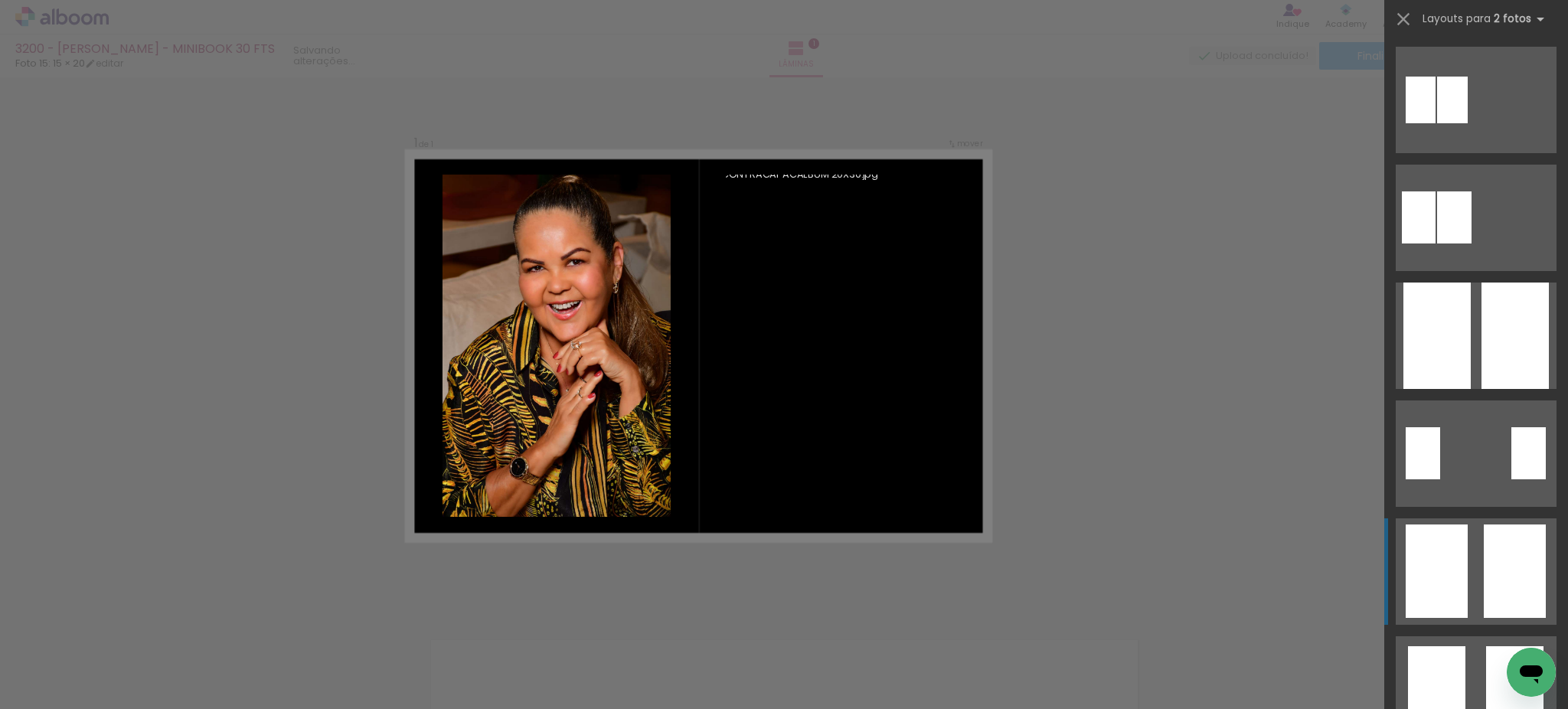
scroll to position [472, 0]
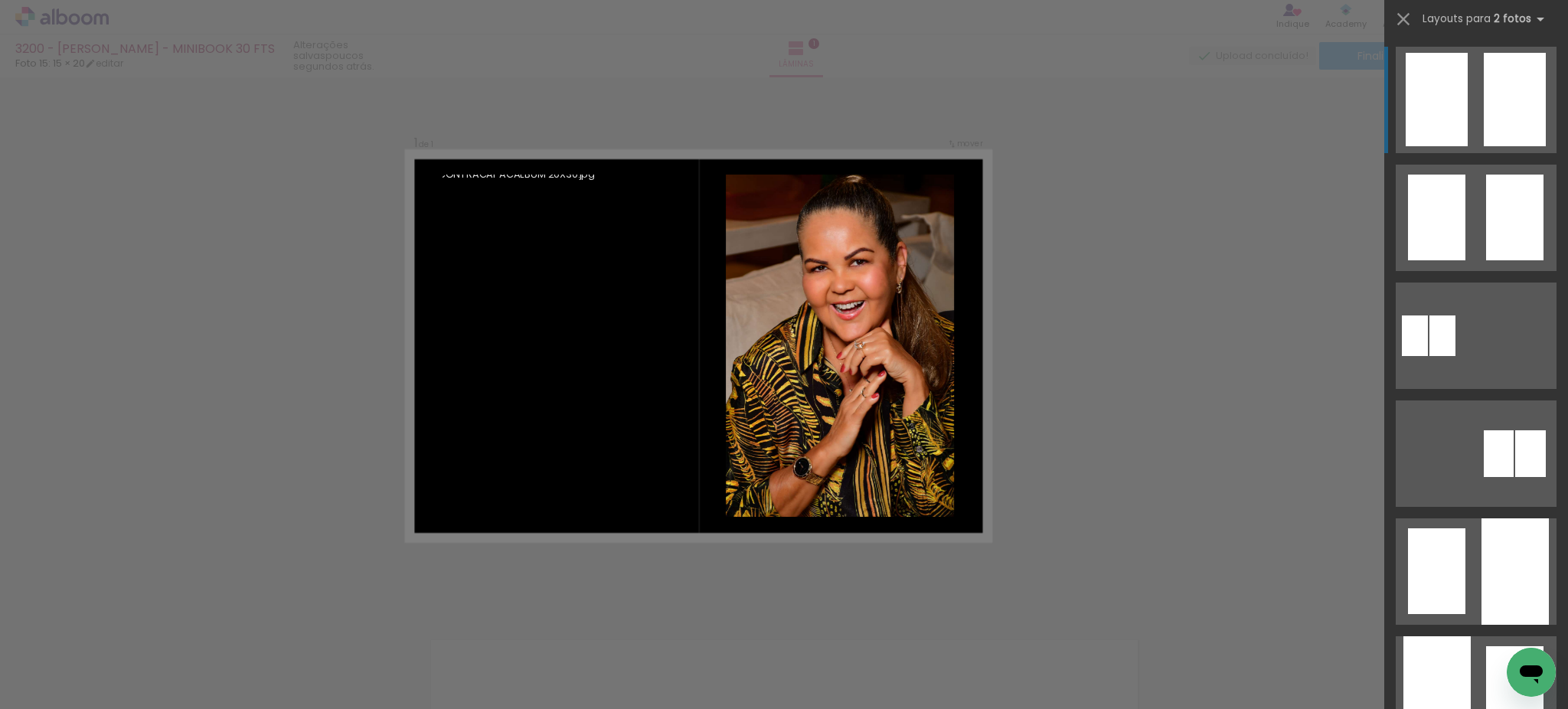
click at [1070, 490] on div "Confirmar Cancelar" at bounding box center [784, 602] width 1568 height 1088
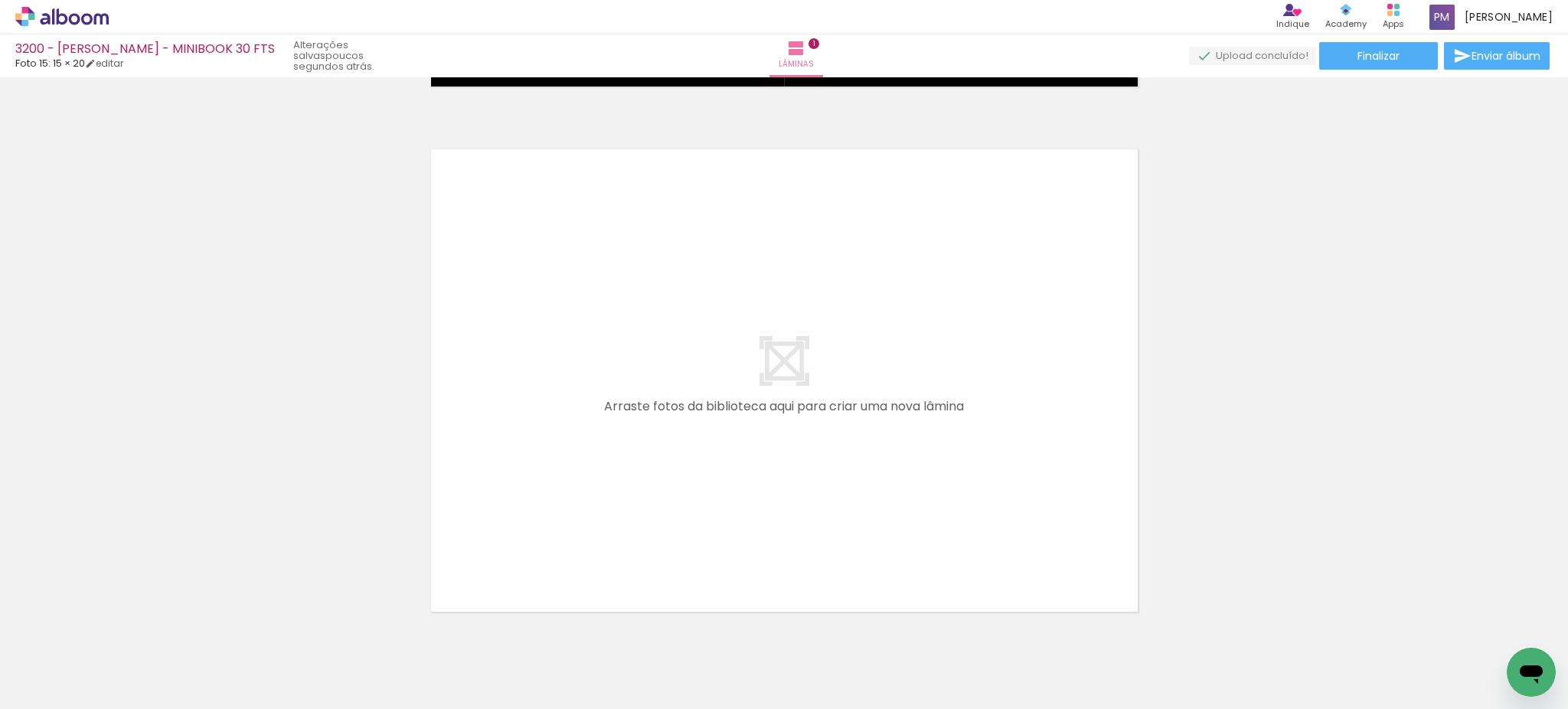
scroll to position [0, 0]
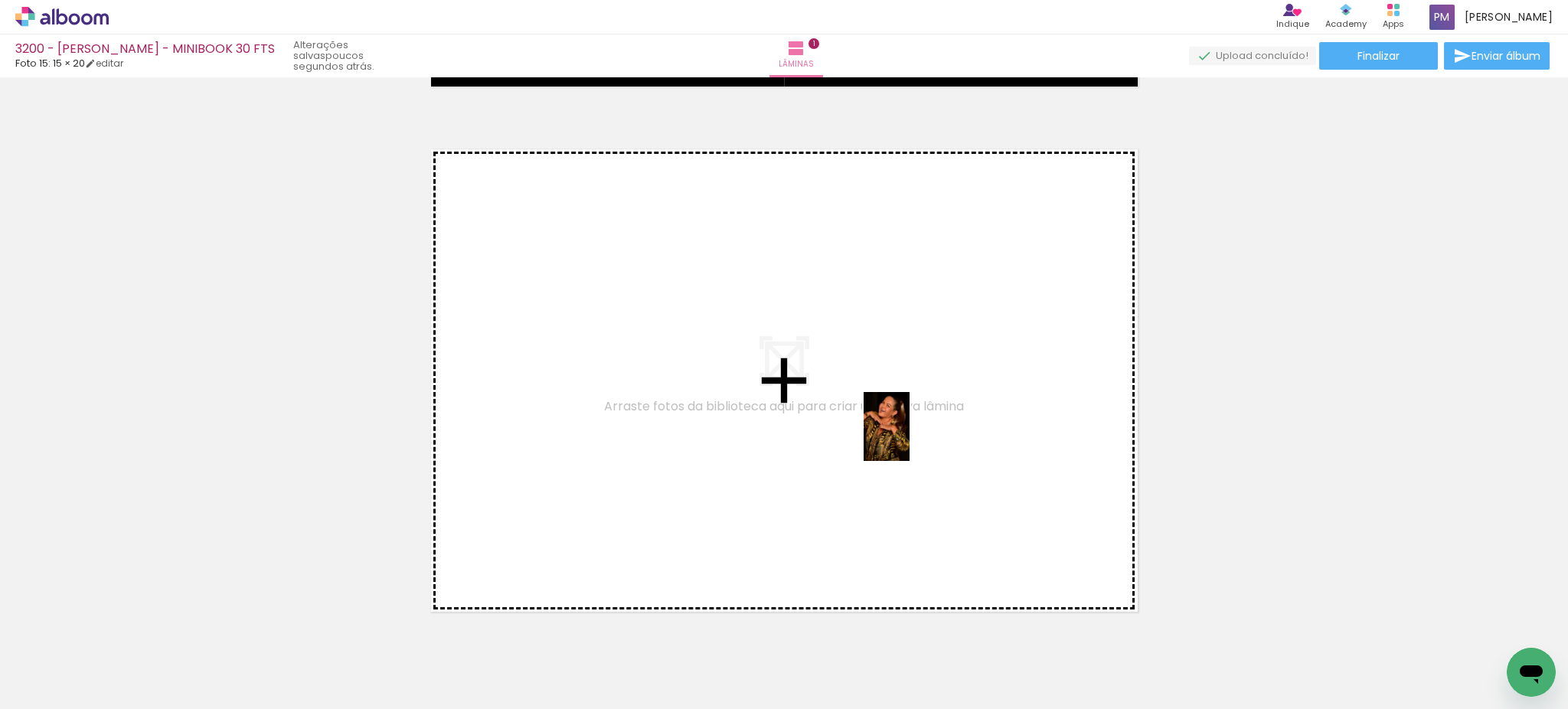
drag, startPoint x: 420, startPoint y: 659, endPoint x: 910, endPoint y: 438, distance: 537.5
click at [910, 438] on quentale-workspace at bounding box center [784, 354] width 1568 height 709
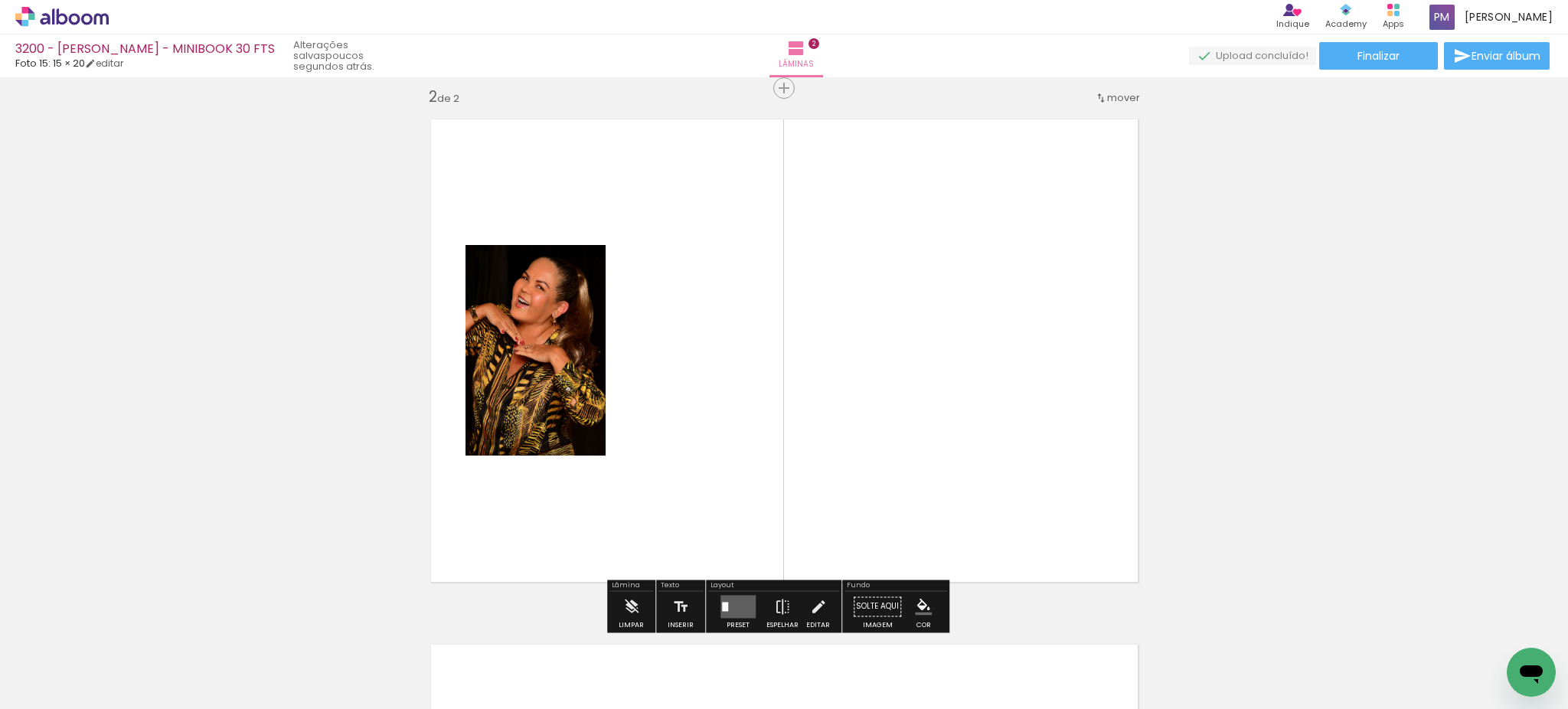
scroll to position [545, 0]
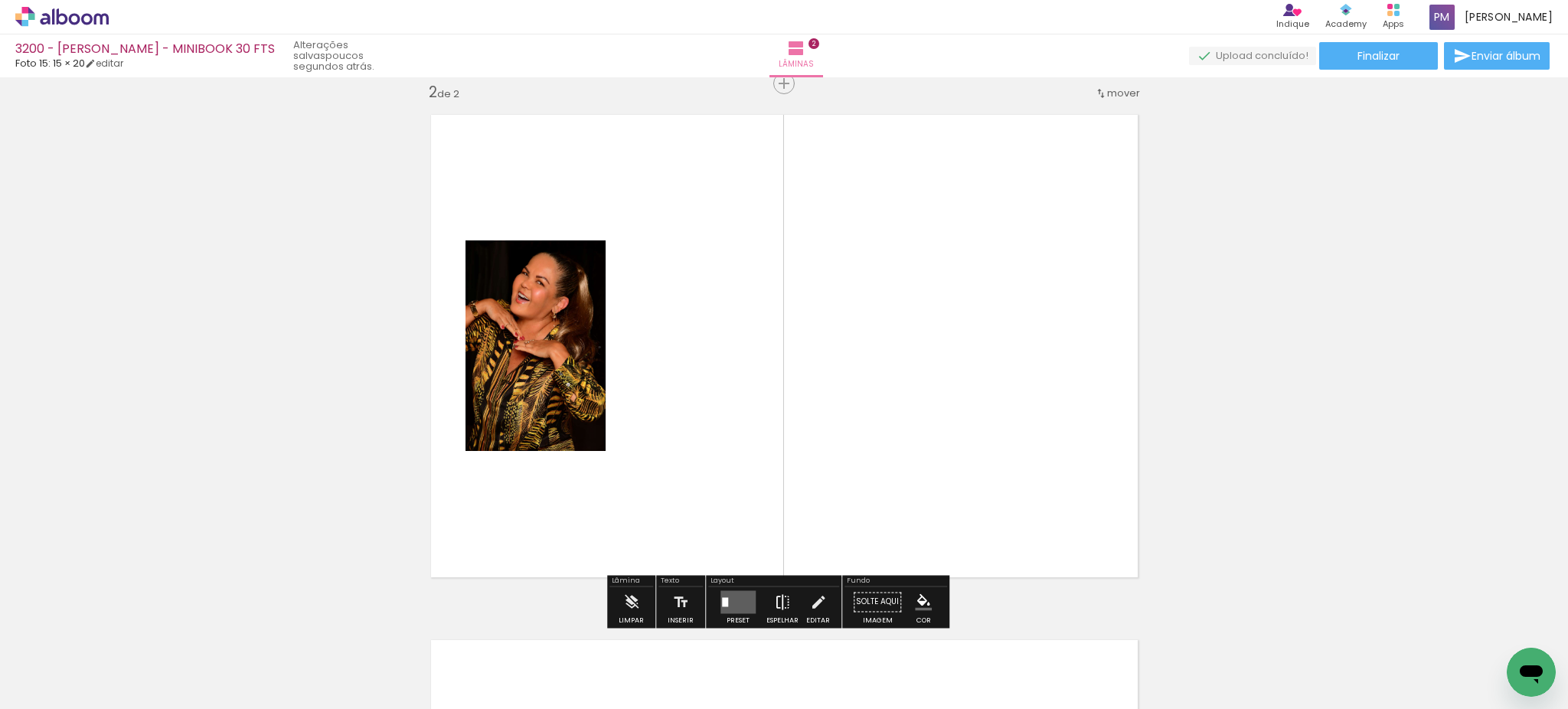
click at [775, 601] on iron-icon at bounding box center [782, 602] width 17 height 31
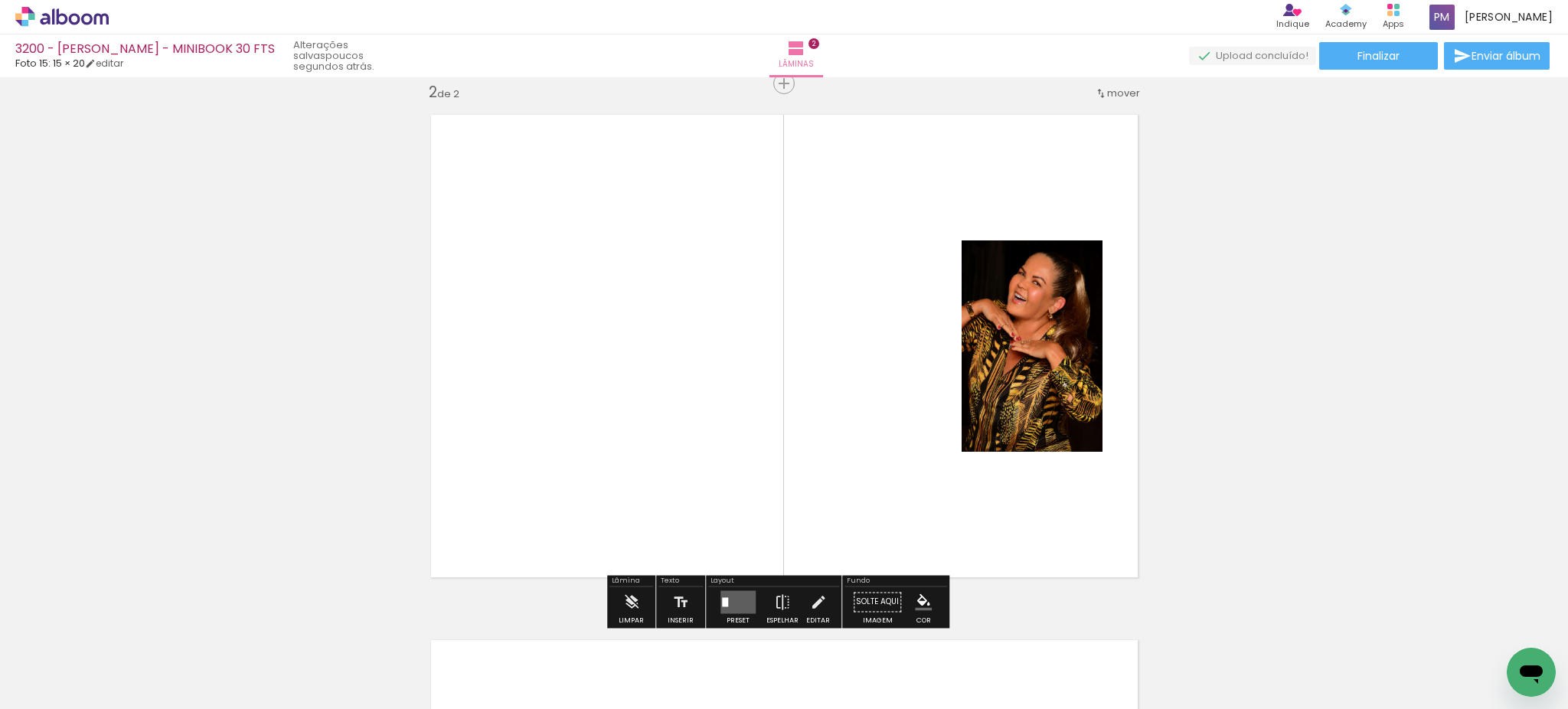
click at [919, 602] on iron-icon "color picker" at bounding box center [923, 602] width 17 height 17
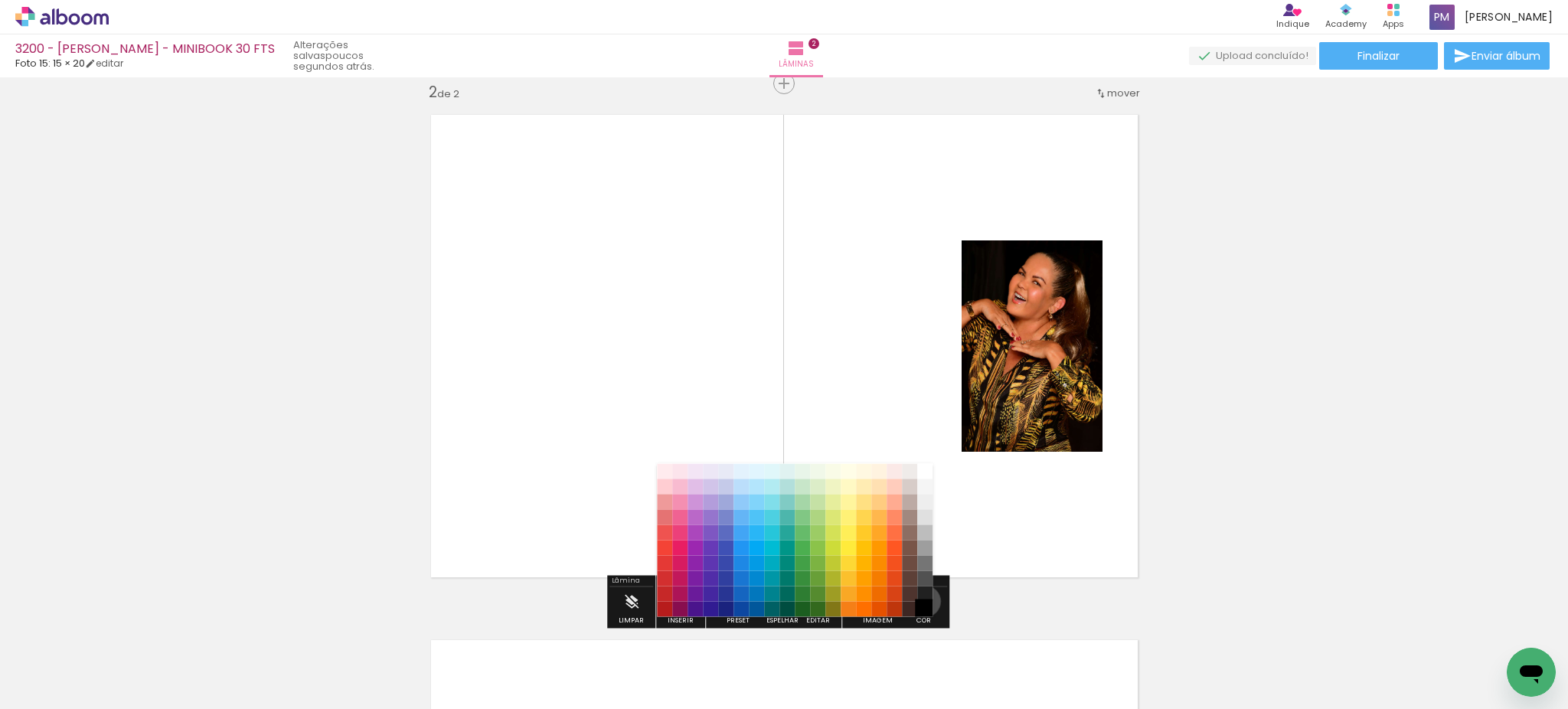
click at [919, 602] on paper-item "#000000" at bounding box center [924, 609] width 15 height 15
click at [923, 591] on paper-item "#212121" at bounding box center [924, 594] width 15 height 15
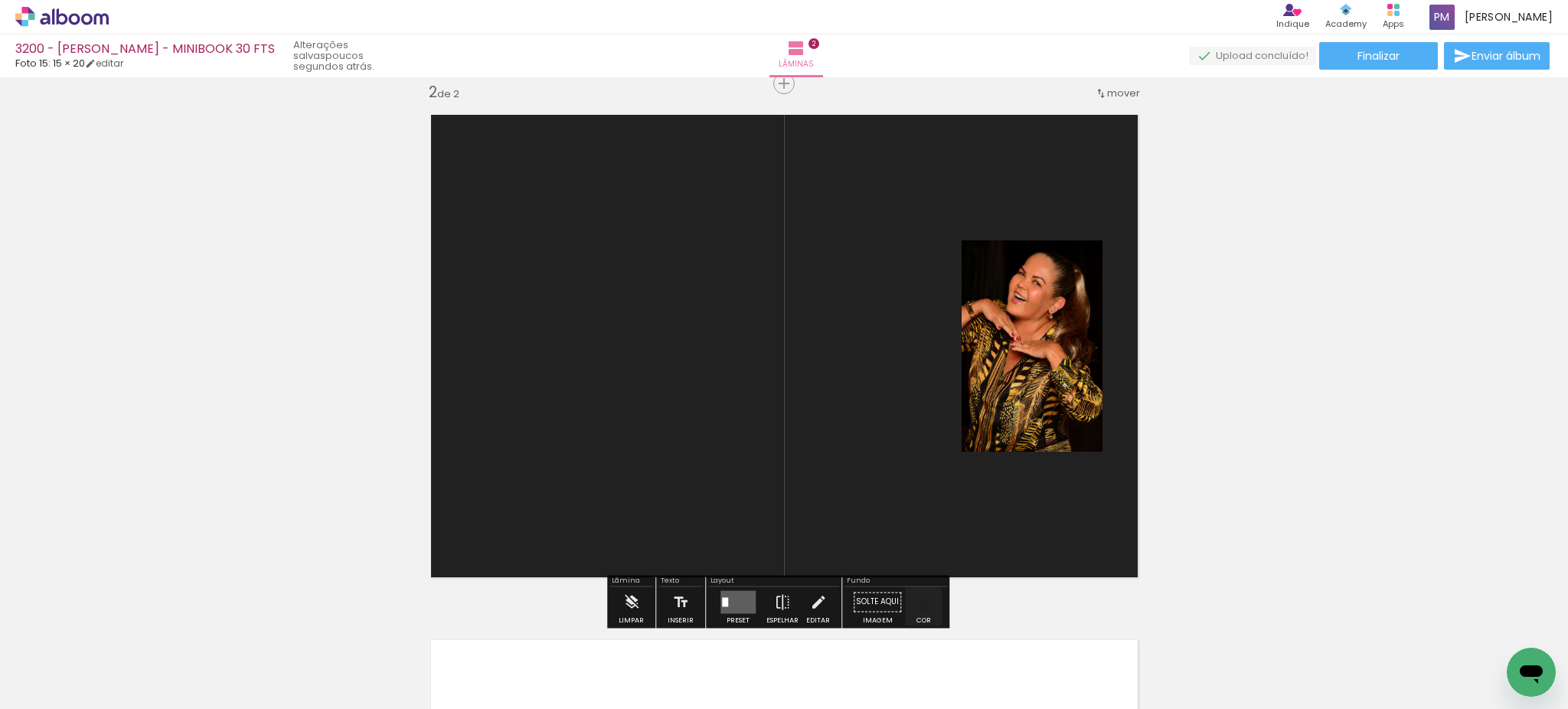
click at [926, 603] on paper-menu-button "#ffebee #ffcdd2 #ef9a9a #e57373 #ef5350 #f44336 #e53935 #d32f2f #c62828 #b71c1c…" at bounding box center [924, 602] width 29 height 29
click at [921, 606] on iron-icon "color picker" at bounding box center [923, 602] width 17 height 17
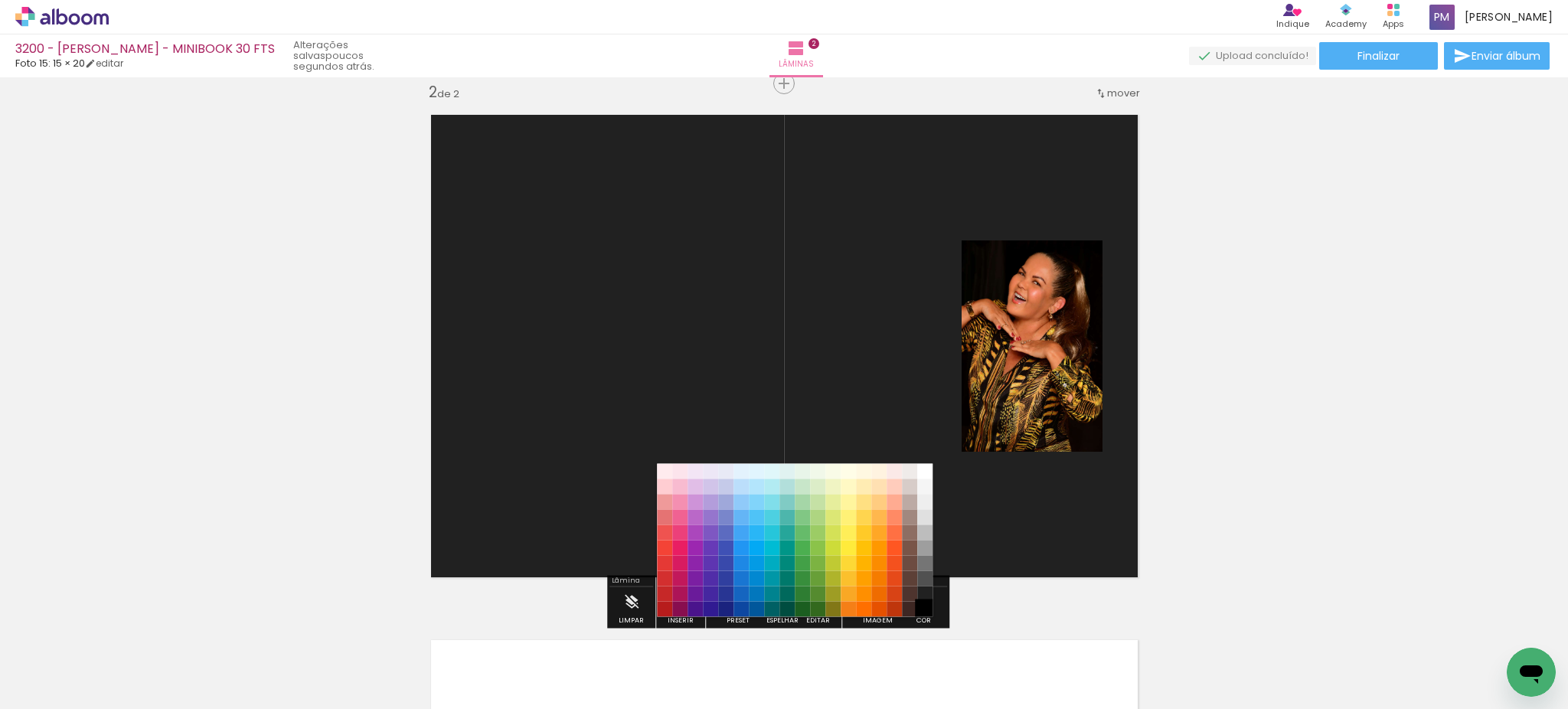
click at [922, 604] on paper-item "#000000" at bounding box center [924, 609] width 15 height 15
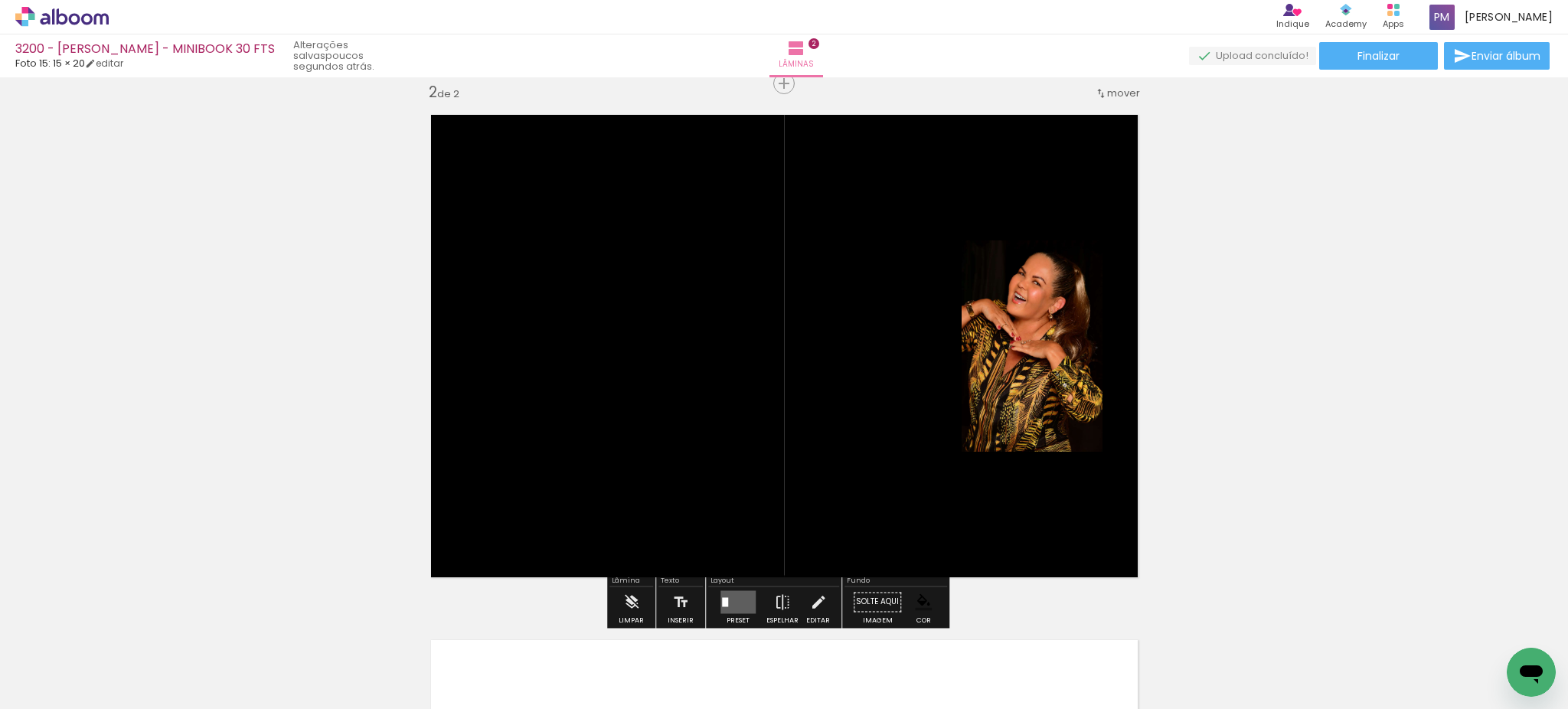
click at [742, 595] on quentale-layouter at bounding box center [737, 602] width 35 height 23
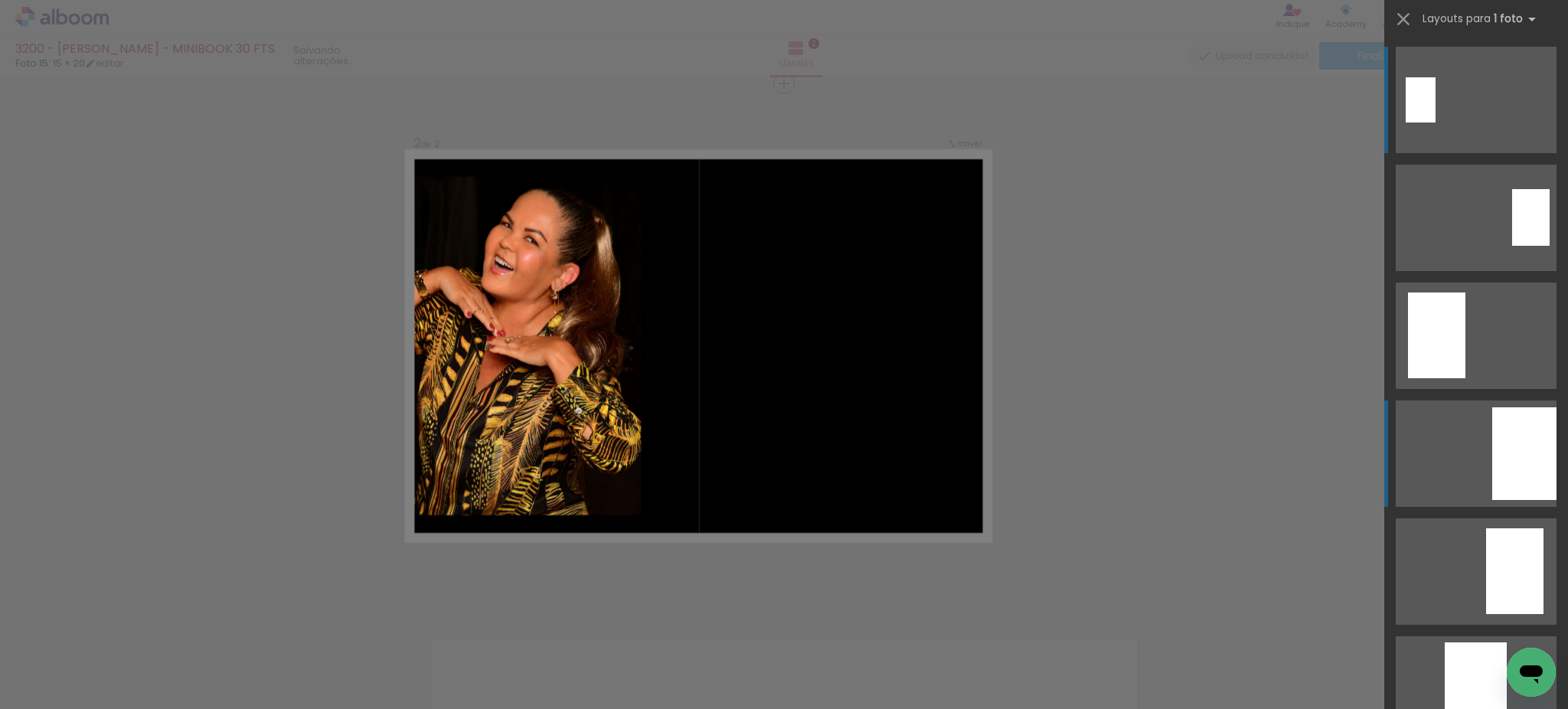
click at [1510, 457] on div at bounding box center [1524, 454] width 64 height 93
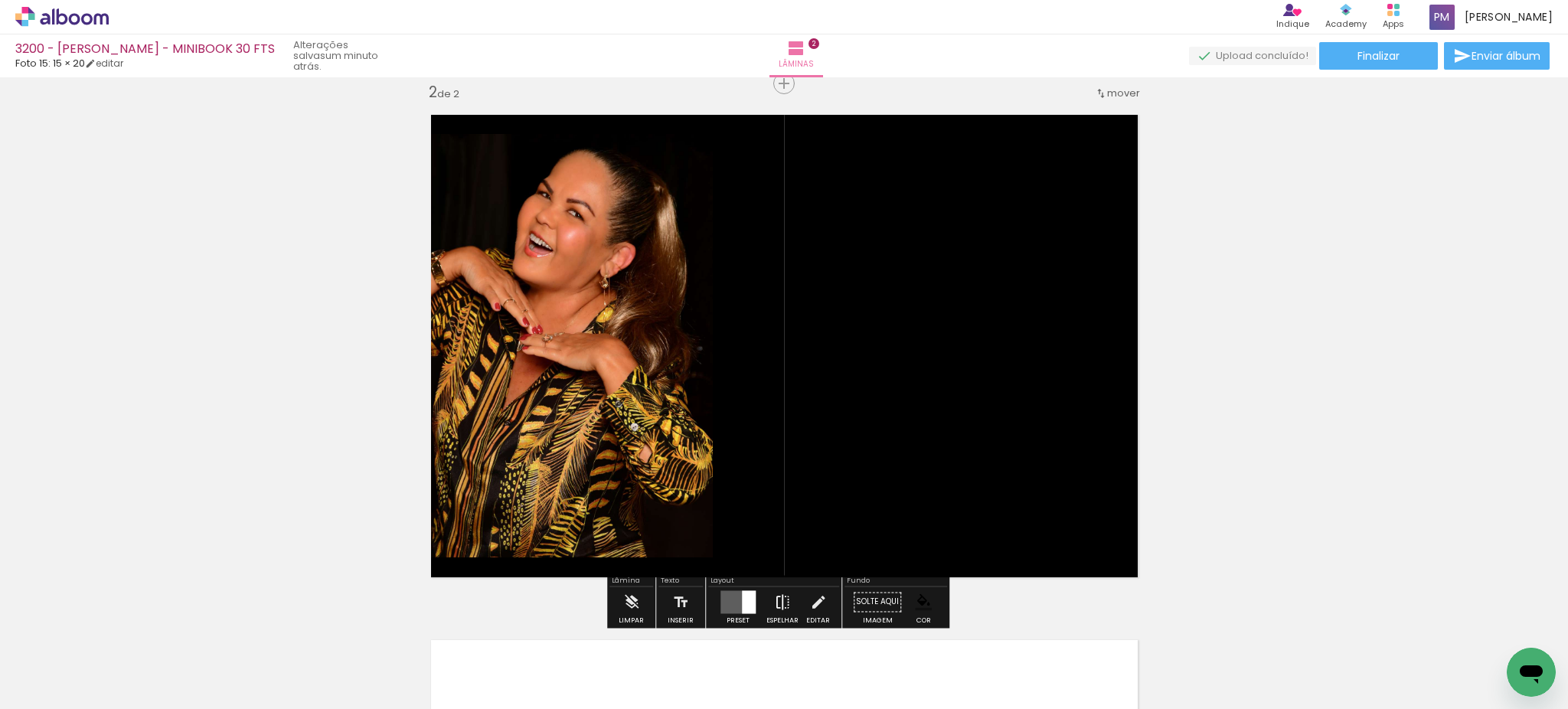
click at [785, 594] on iron-icon at bounding box center [782, 602] width 17 height 31
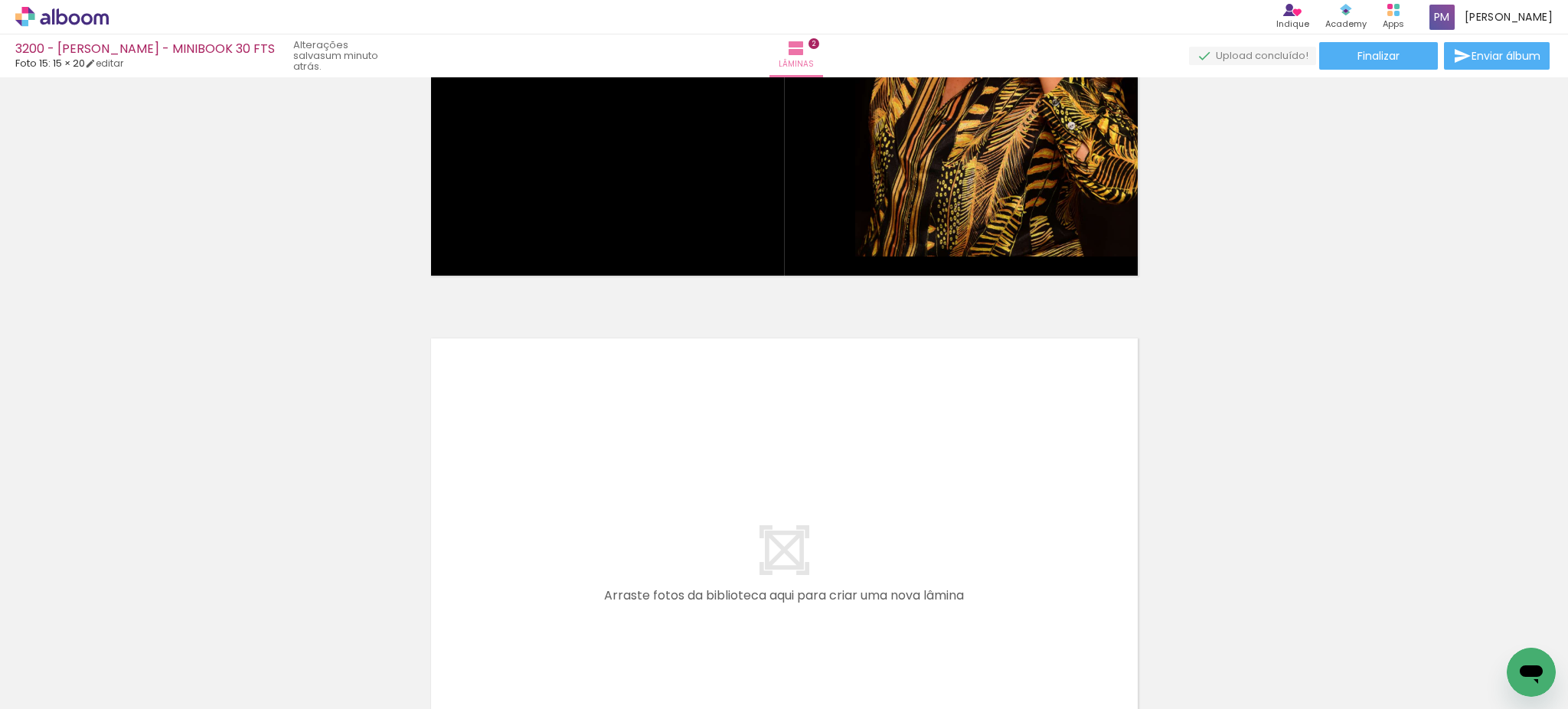
scroll to position [886, 0]
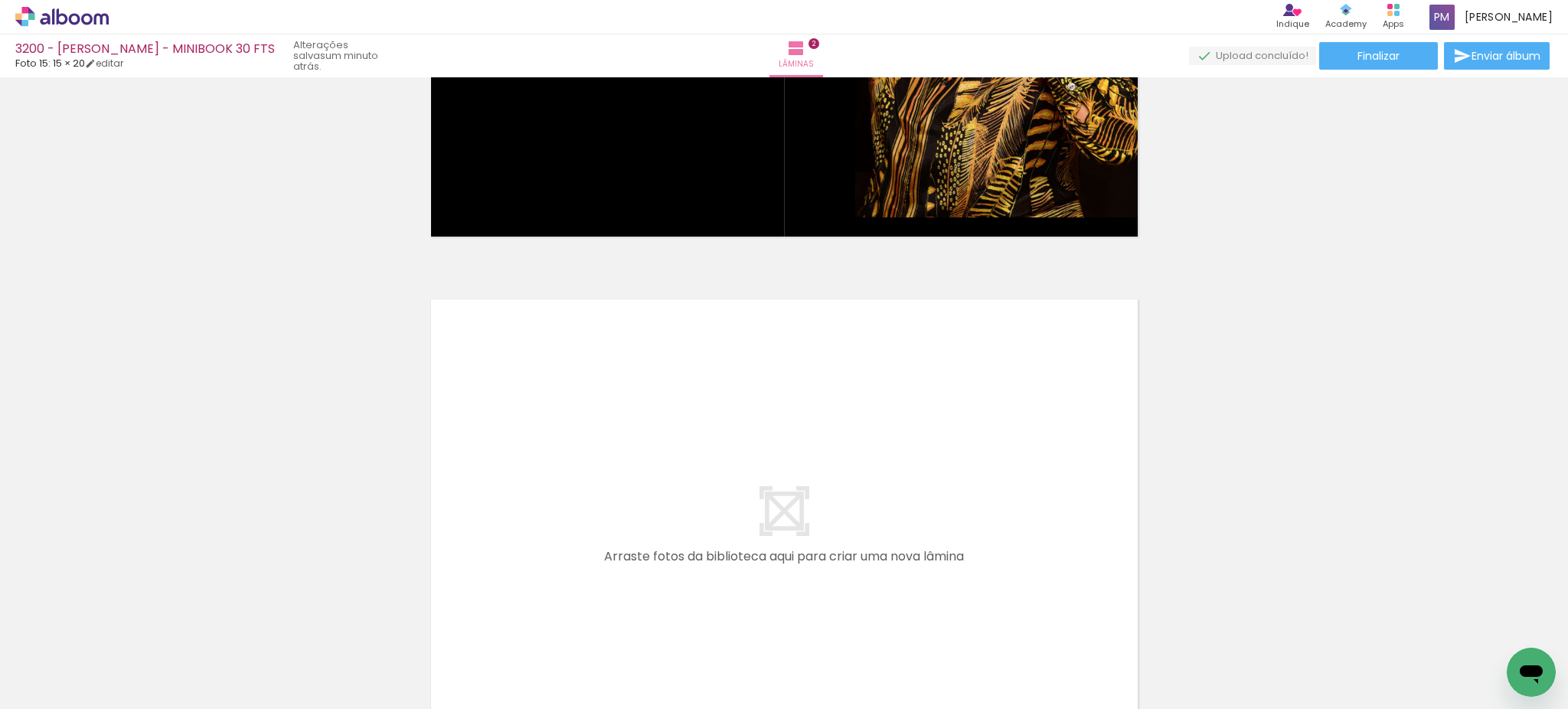
click at [236, 655] on div at bounding box center [238, 657] width 50 height 76
click at [332, 659] on div at bounding box center [325, 657] width 50 height 76
click at [254, 645] on div at bounding box center [238, 657] width 50 height 76
click at [334, 647] on div at bounding box center [325, 657] width 50 height 76
click at [259, 662] on div at bounding box center [238, 657] width 50 height 76
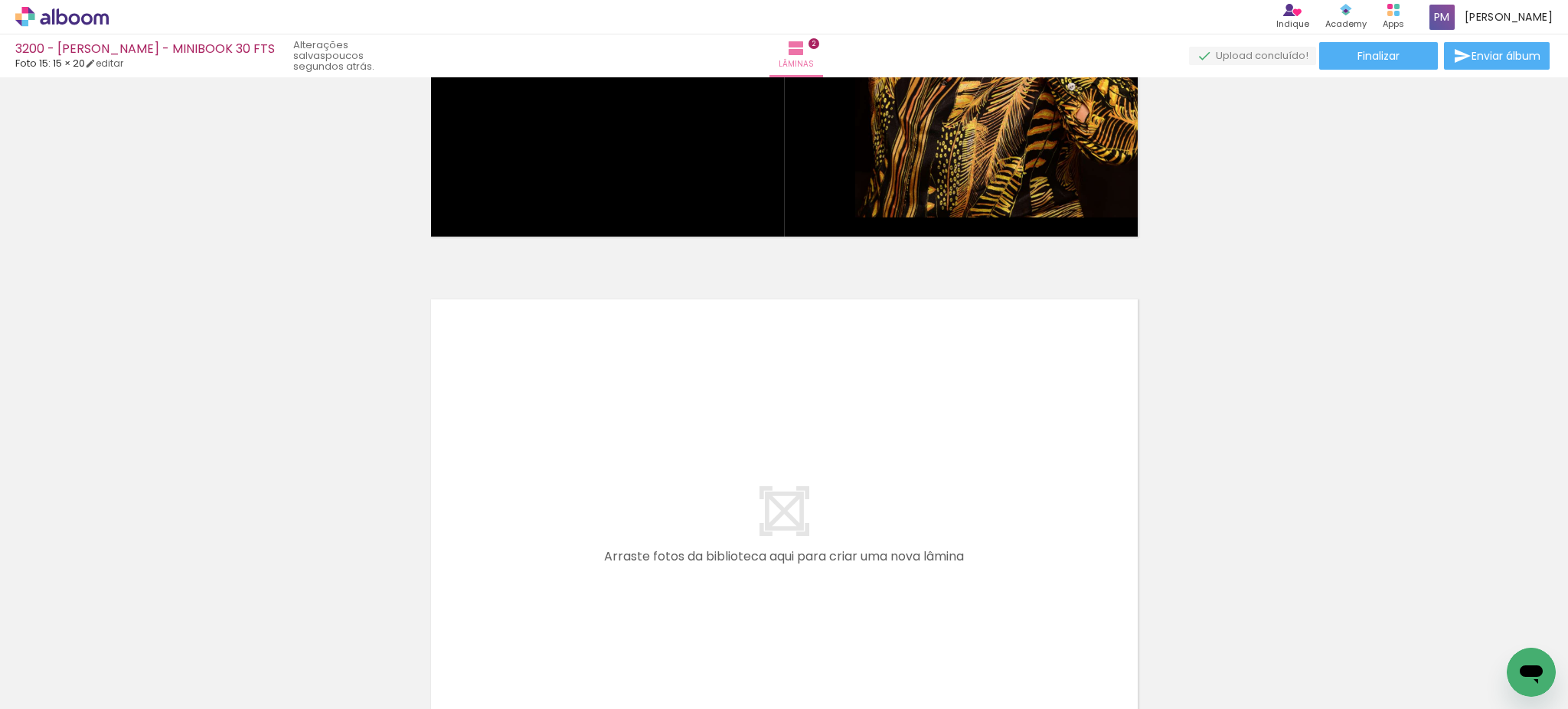
click at [294, 661] on quentale-thumb at bounding box center [324, 658] width 85 height 88
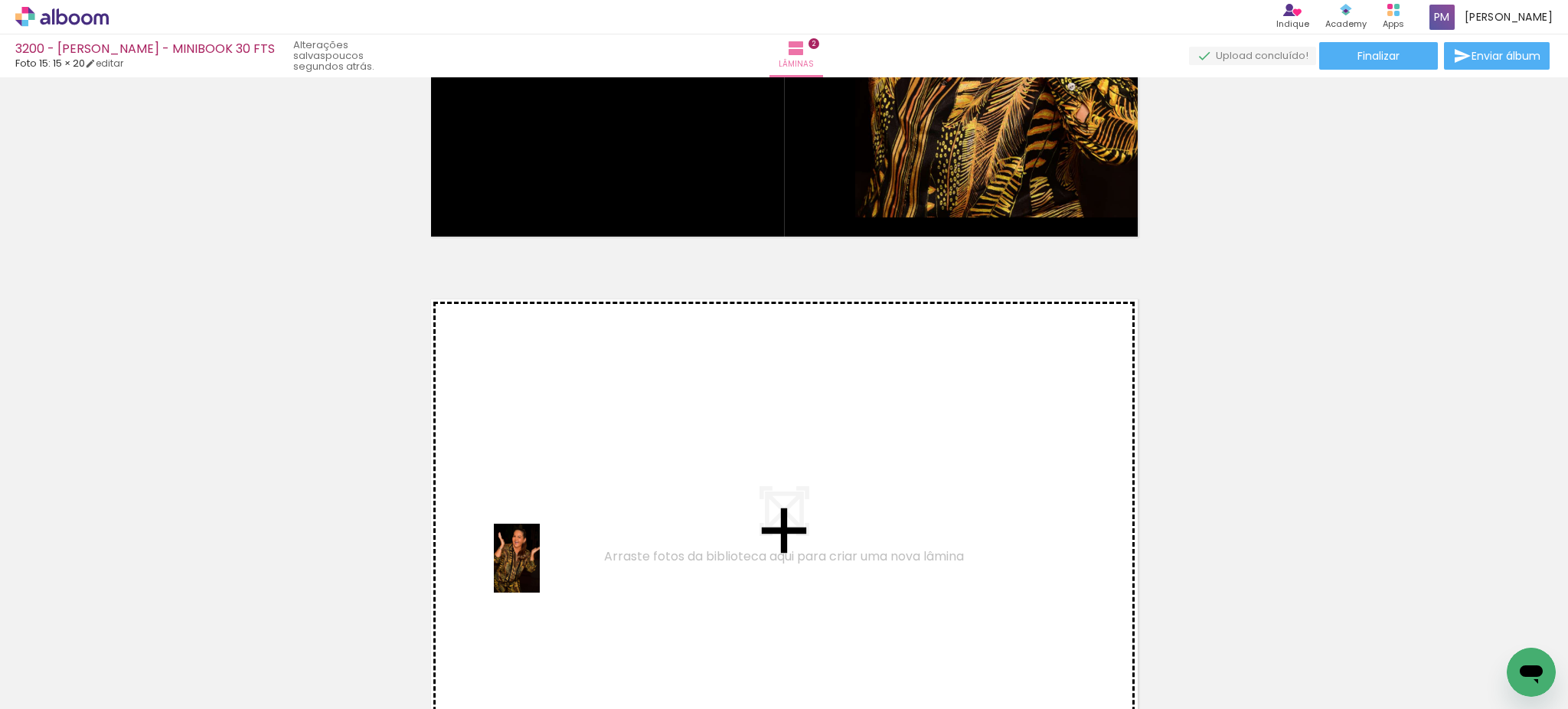
drag, startPoint x: 240, startPoint y: 663, endPoint x: 539, endPoint y: 570, distance: 313.1
click at [539, 570] on quentale-workspace at bounding box center [784, 354] width 1568 height 709
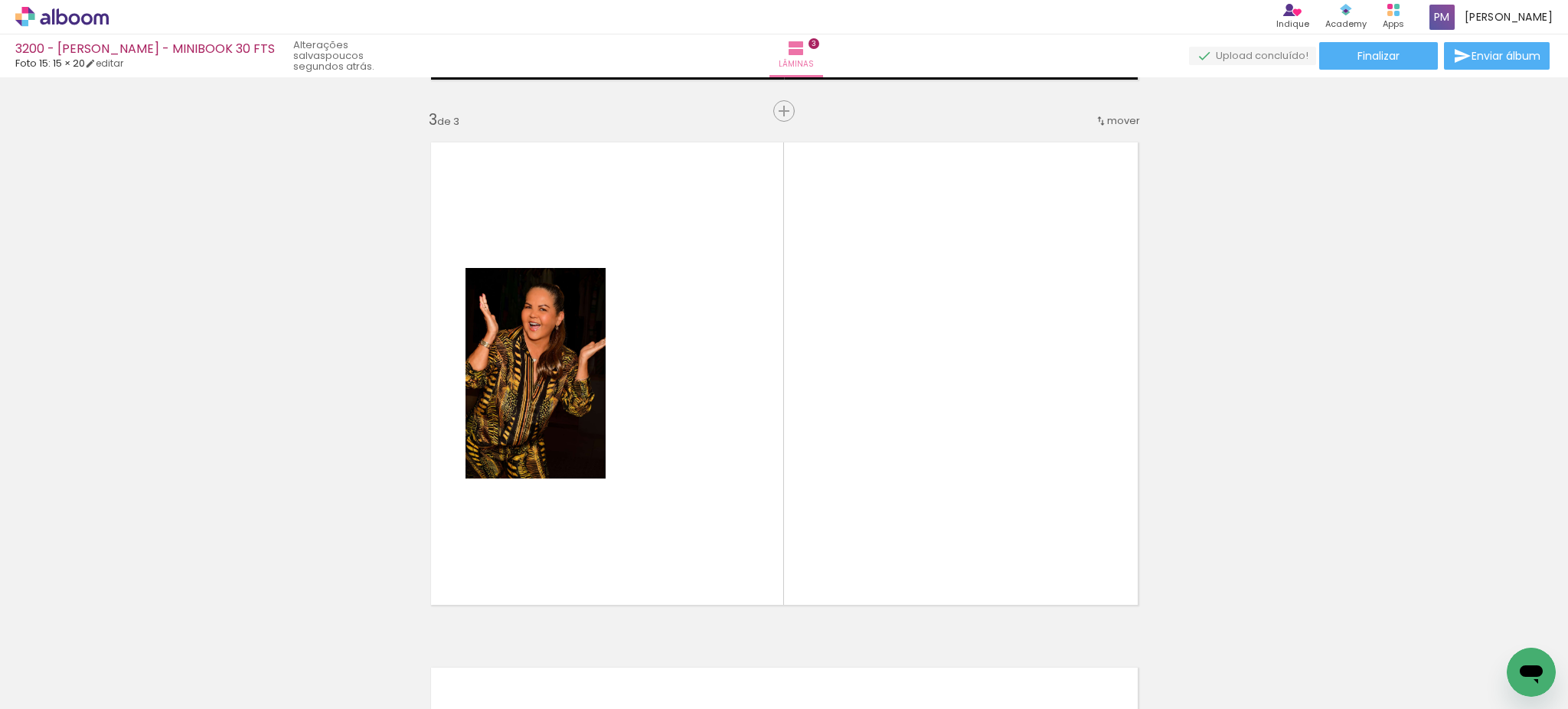
scroll to position [1070, 0]
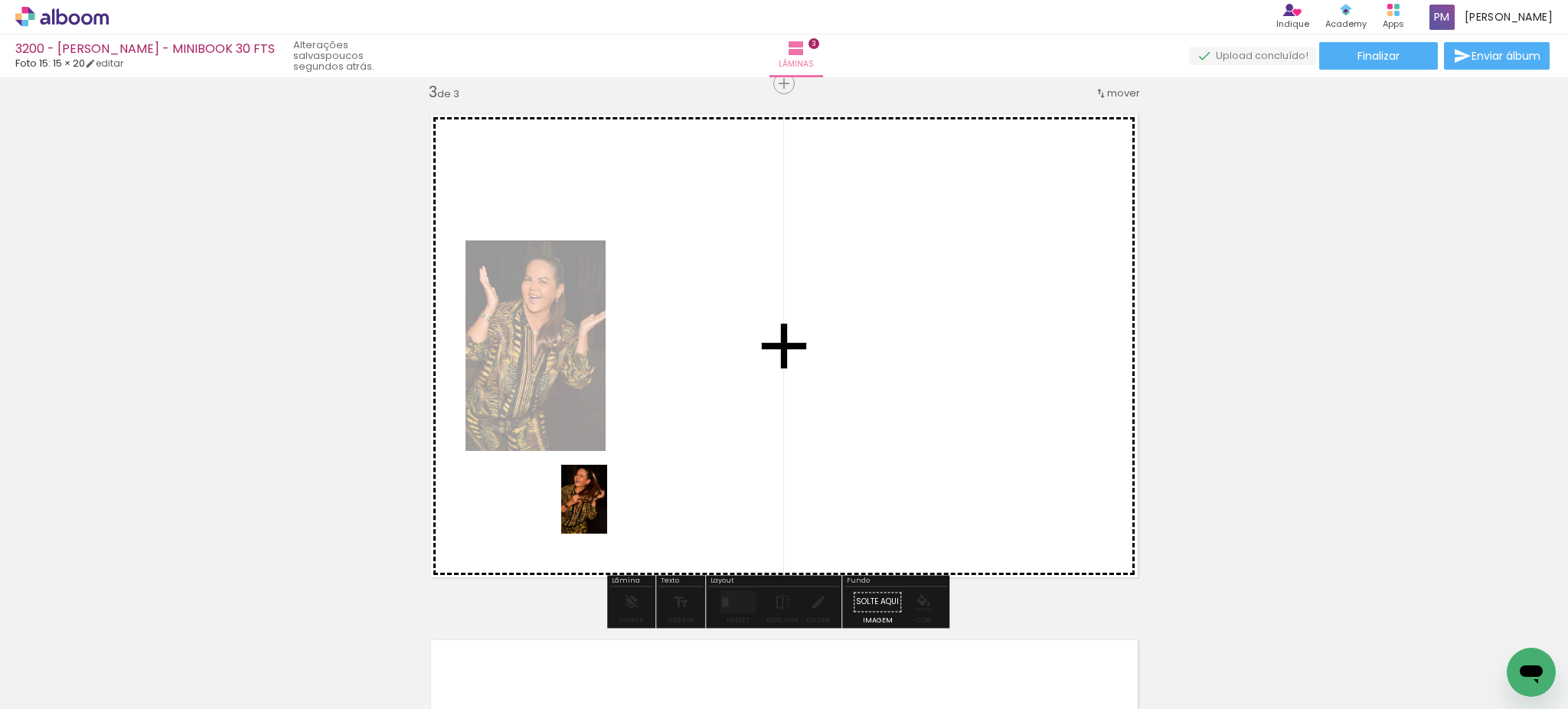
drag, startPoint x: 329, startPoint y: 663, endPoint x: 607, endPoint y: 511, distance: 316.8
click at [607, 511] on quentale-workspace at bounding box center [784, 354] width 1568 height 709
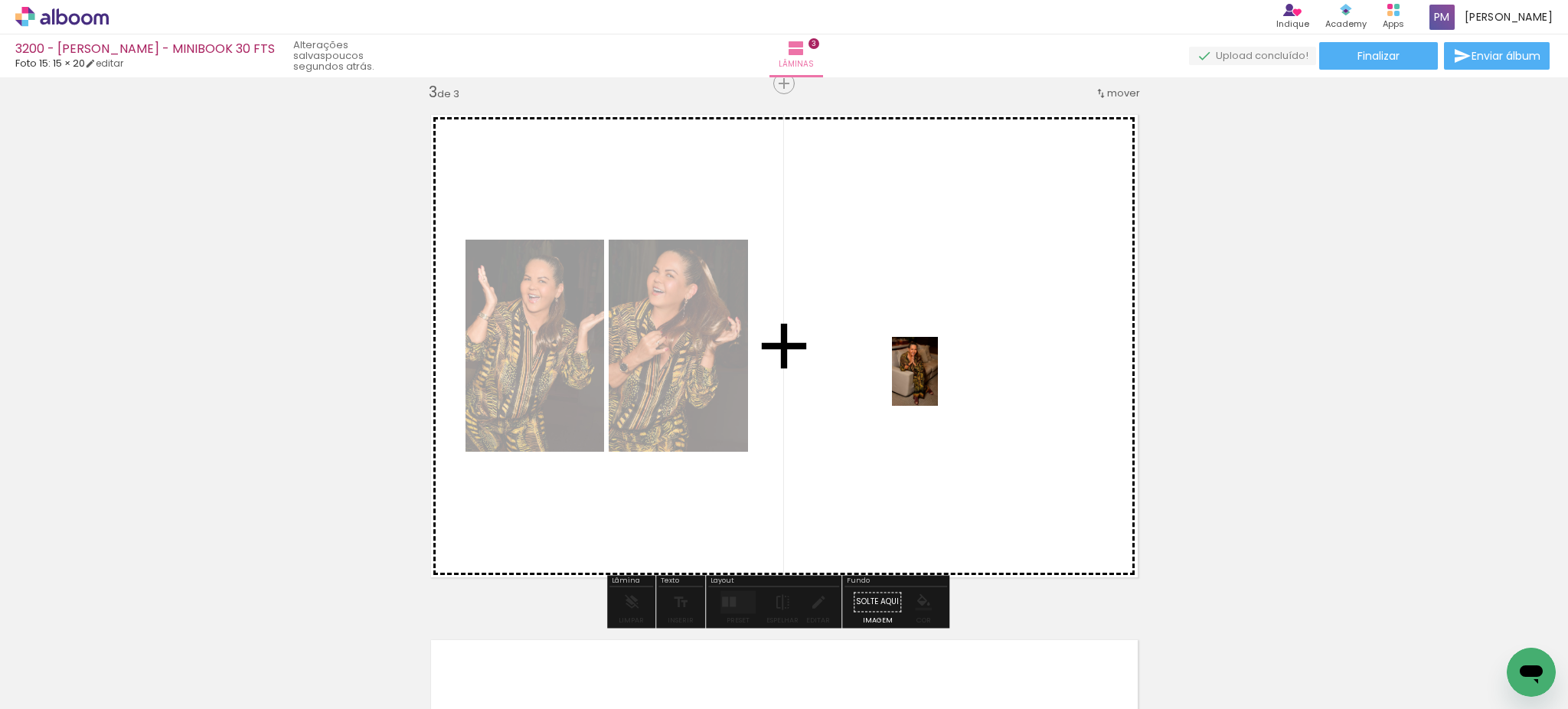
drag, startPoint x: 515, startPoint y: 647, endPoint x: 937, endPoint y: 383, distance: 497.8
click at [937, 383] on quentale-workspace at bounding box center [784, 354] width 1568 height 709
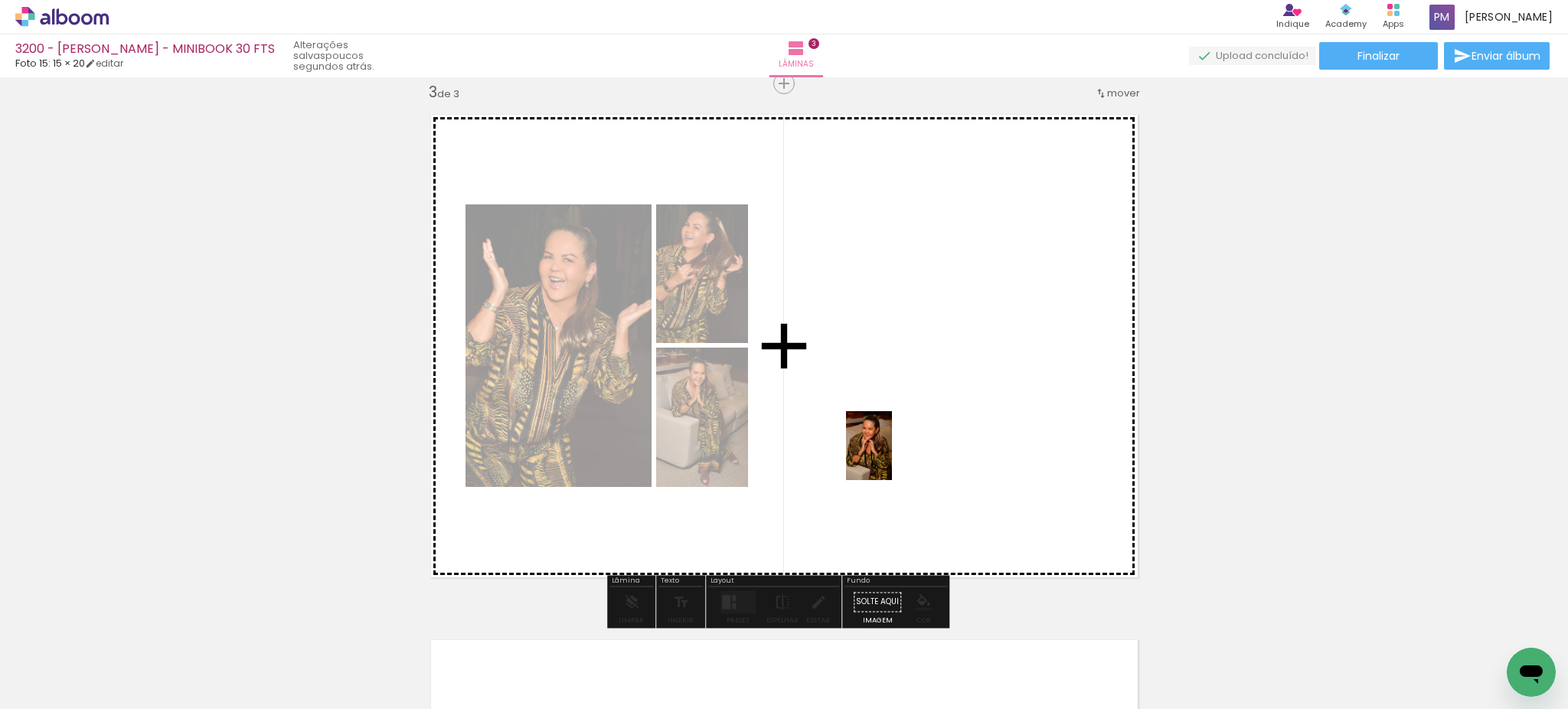
drag, startPoint x: 594, startPoint y: 667, endPoint x: 914, endPoint y: 442, distance: 391.2
click at [914, 442] on quentale-workspace at bounding box center [784, 354] width 1568 height 709
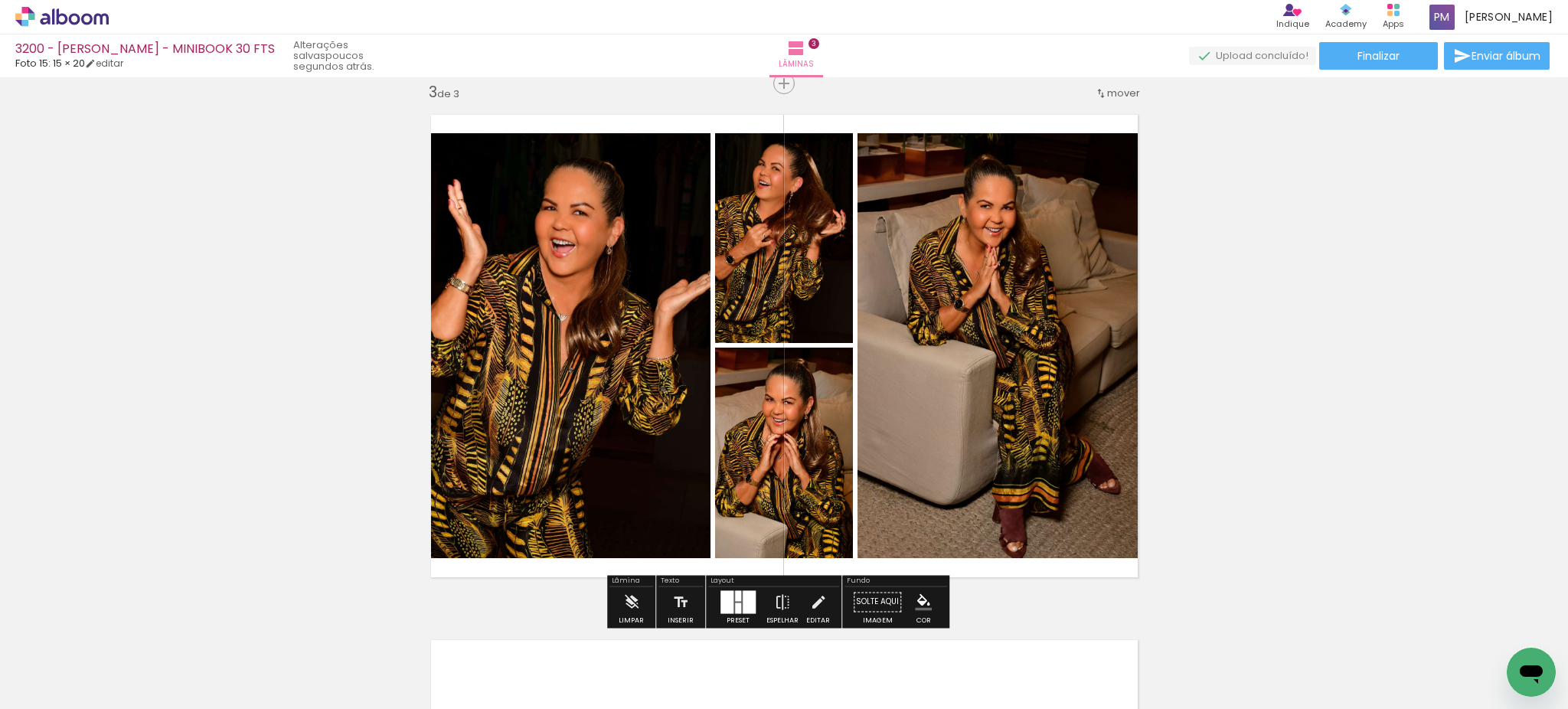
click at [728, 606] on div at bounding box center [727, 602] width 13 height 23
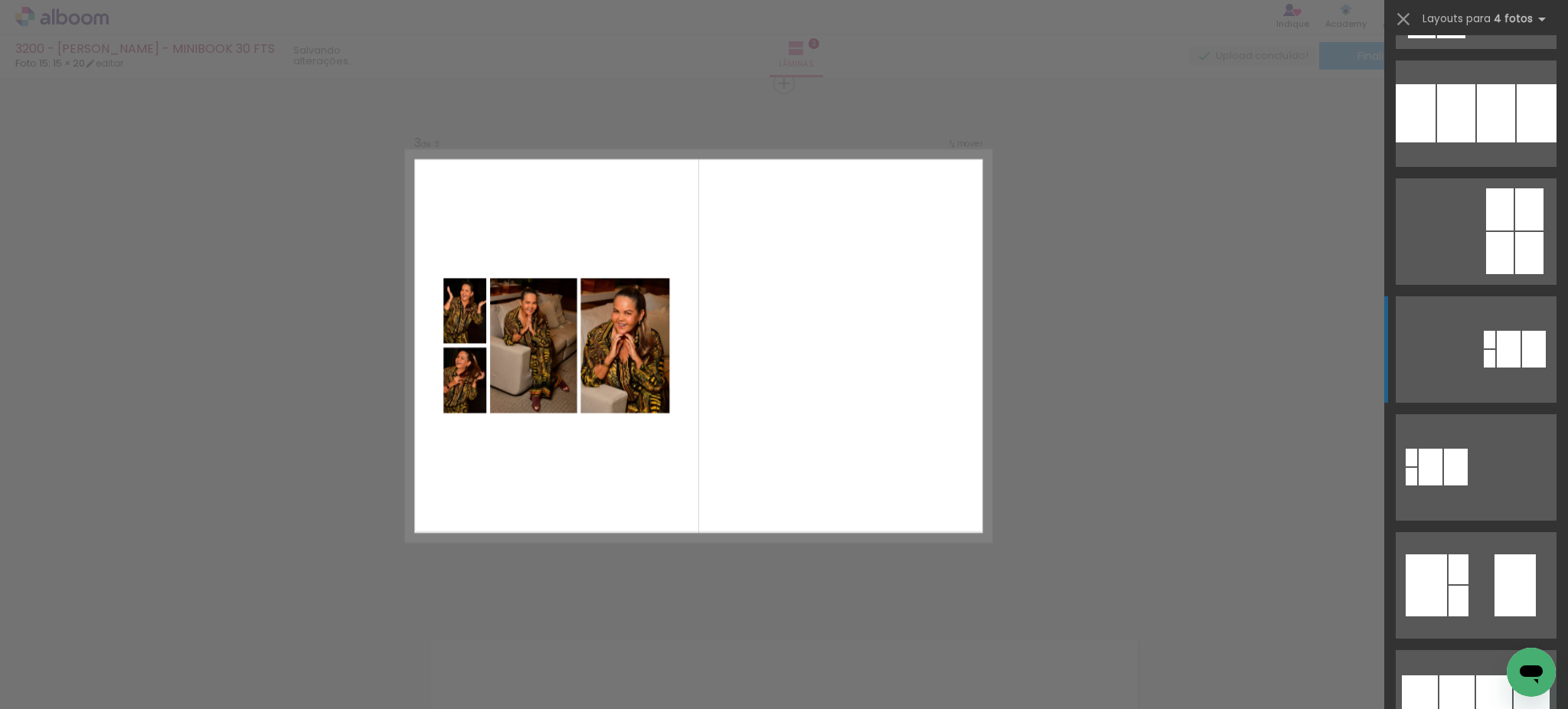
scroll to position [510, 0]
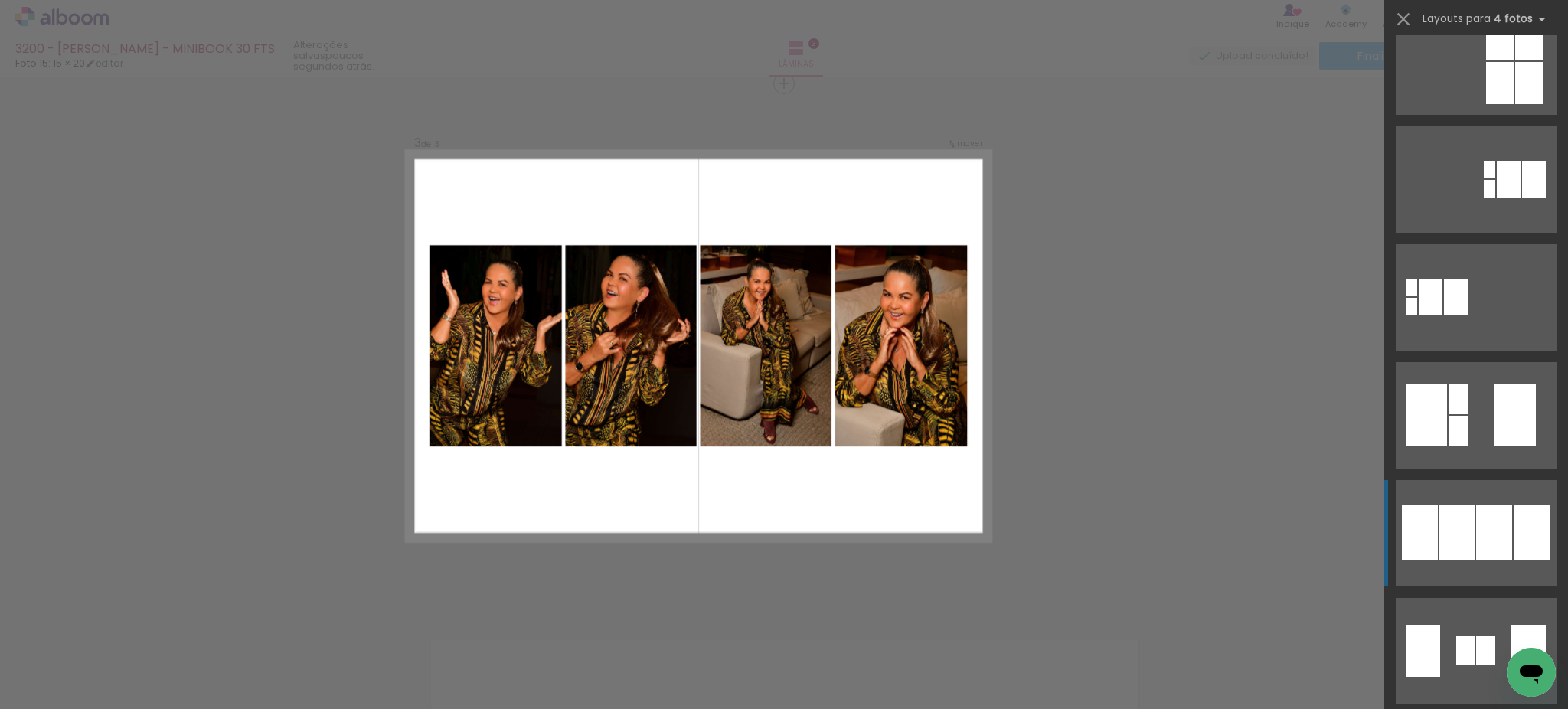
click at [1485, 539] on div at bounding box center [1494, 533] width 36 height 55
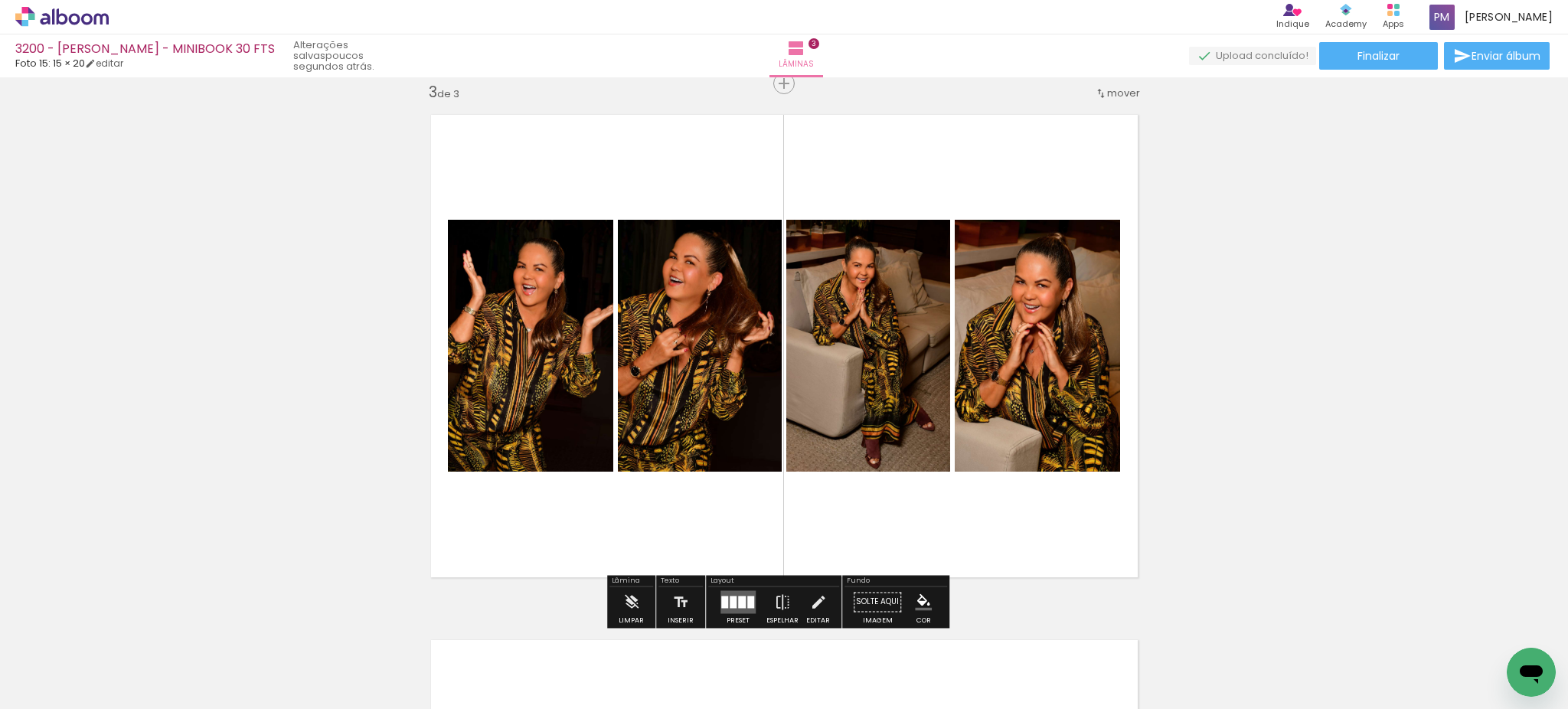
click at [720, 608] on quentale-layouter at bounding box center [737, 602] width 35 height 23
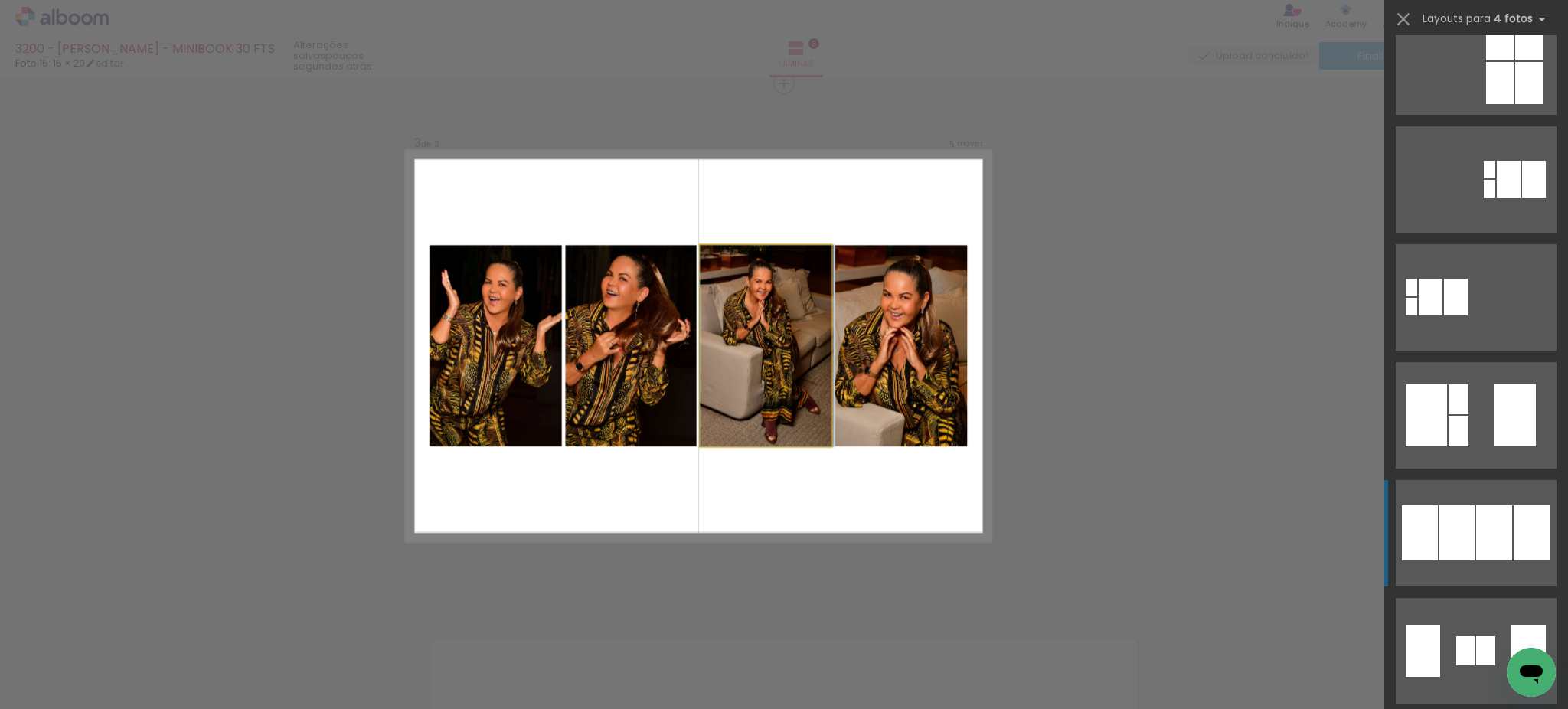
scroll to position [943, 0]
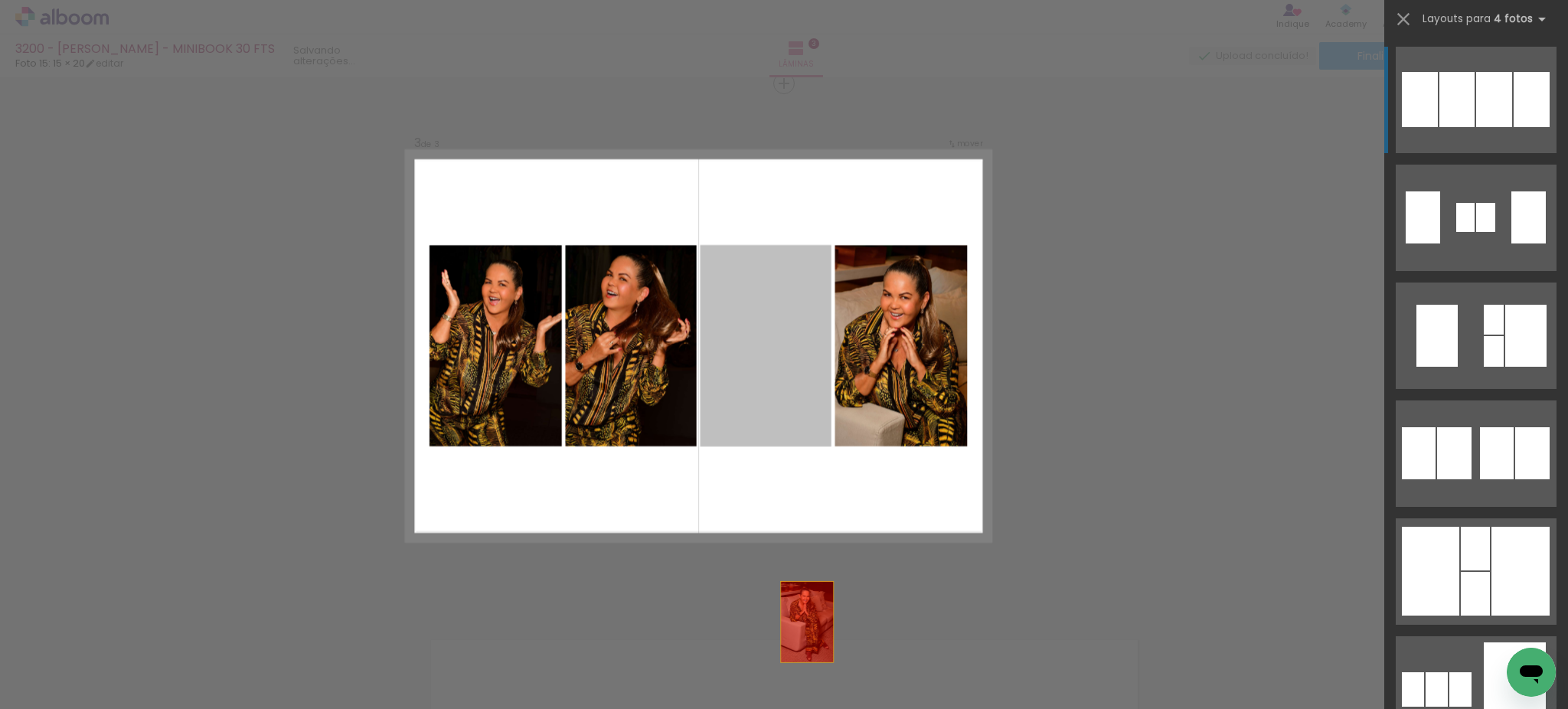
drag, startPoint x: 786, startPoint y: 335, endPoint x: 809, endPoint y: 691, distance: 356.7
click at [809, 691] on quentale-workspace at bounding box center [784, 354] width 1568 height 709
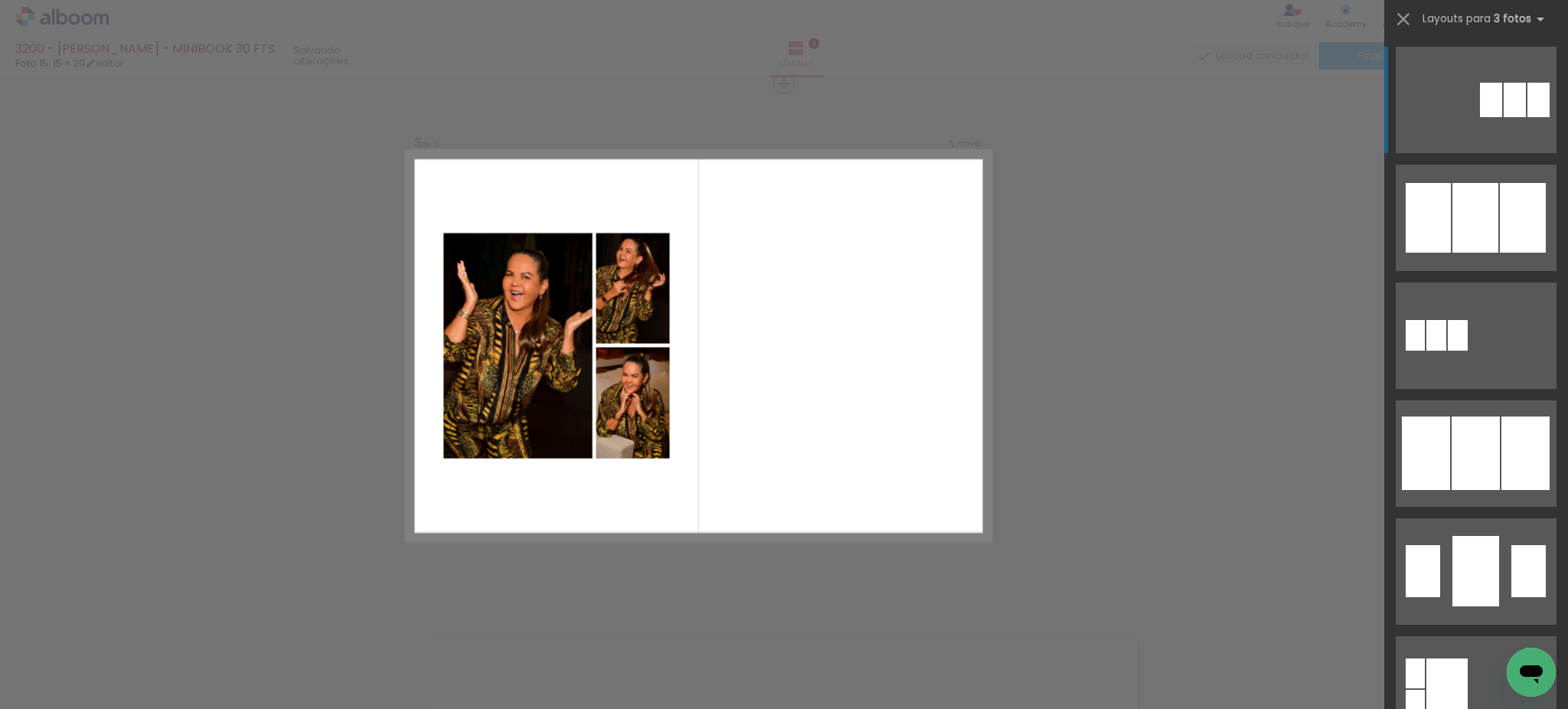
scroll to position [0, 0]
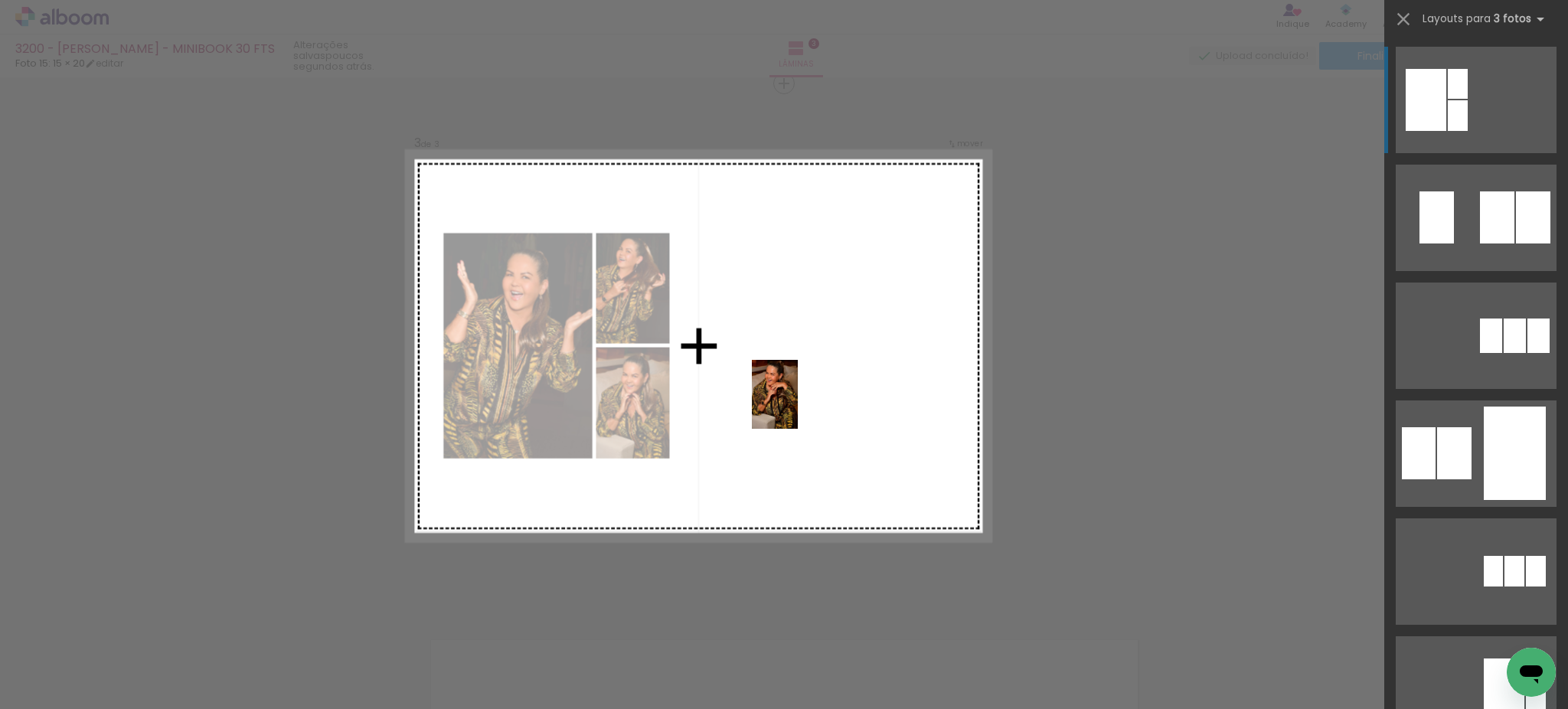
drag, startPoint x: 679, startPoint y: 663, endPoint x: 812, endPoint y: 383, distance: 310.0
click at [812, 383] on quentale-workspace at bounding box center [784, 354] width 1568 height 709
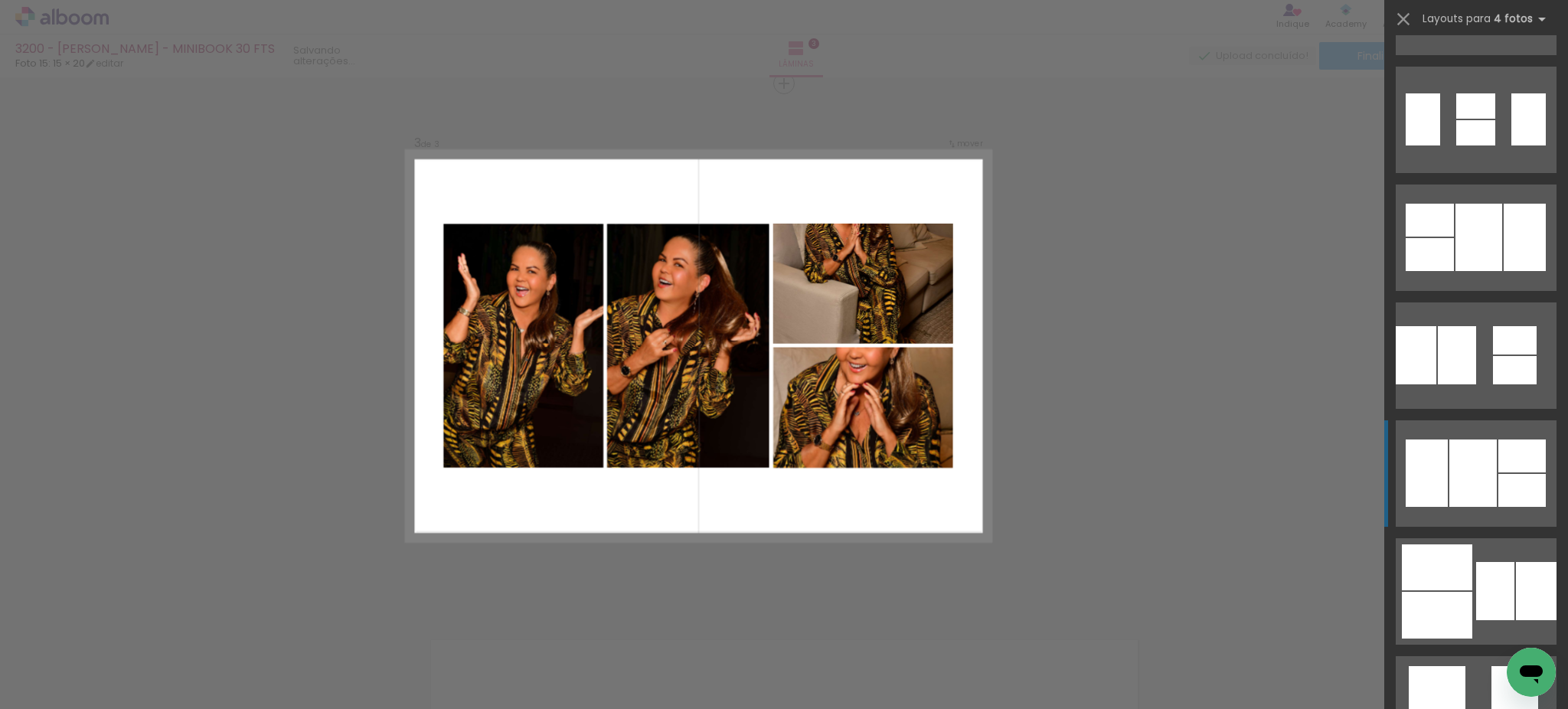
scroll to position [16507, 0]
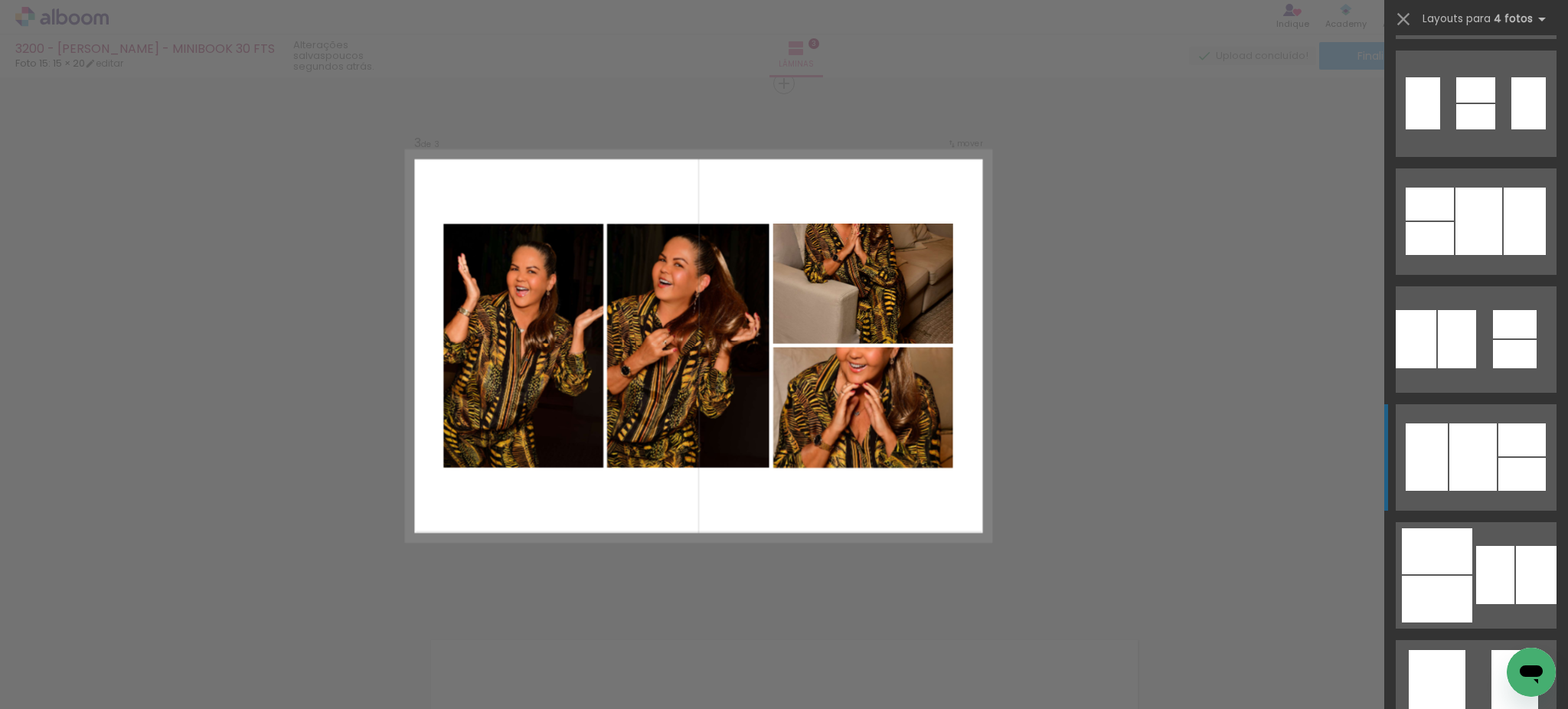
click at [1465, 461] on div at bounding box center [1473, 457] width 47 height 68
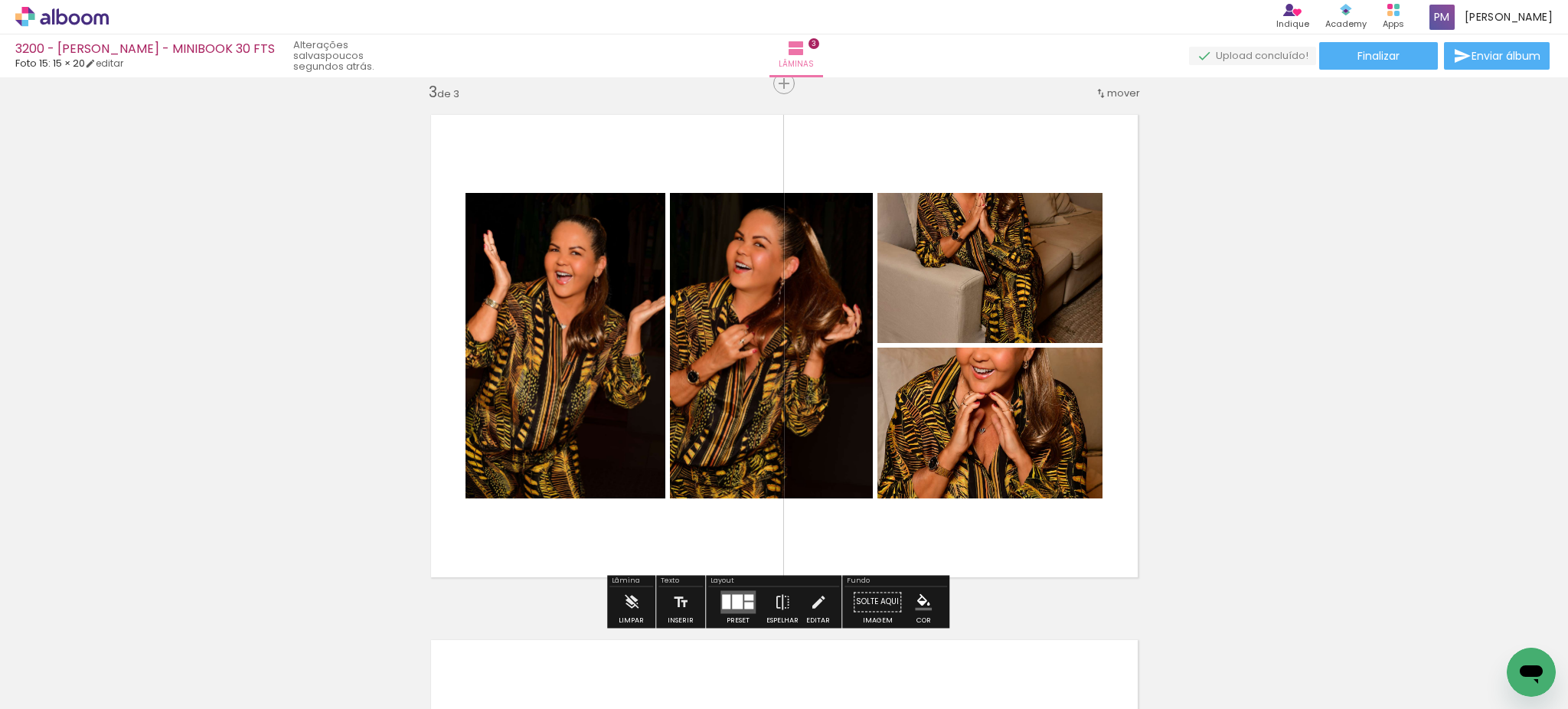
click at [732, 600] on div at bounding box center [736, 602] width 11 height 15
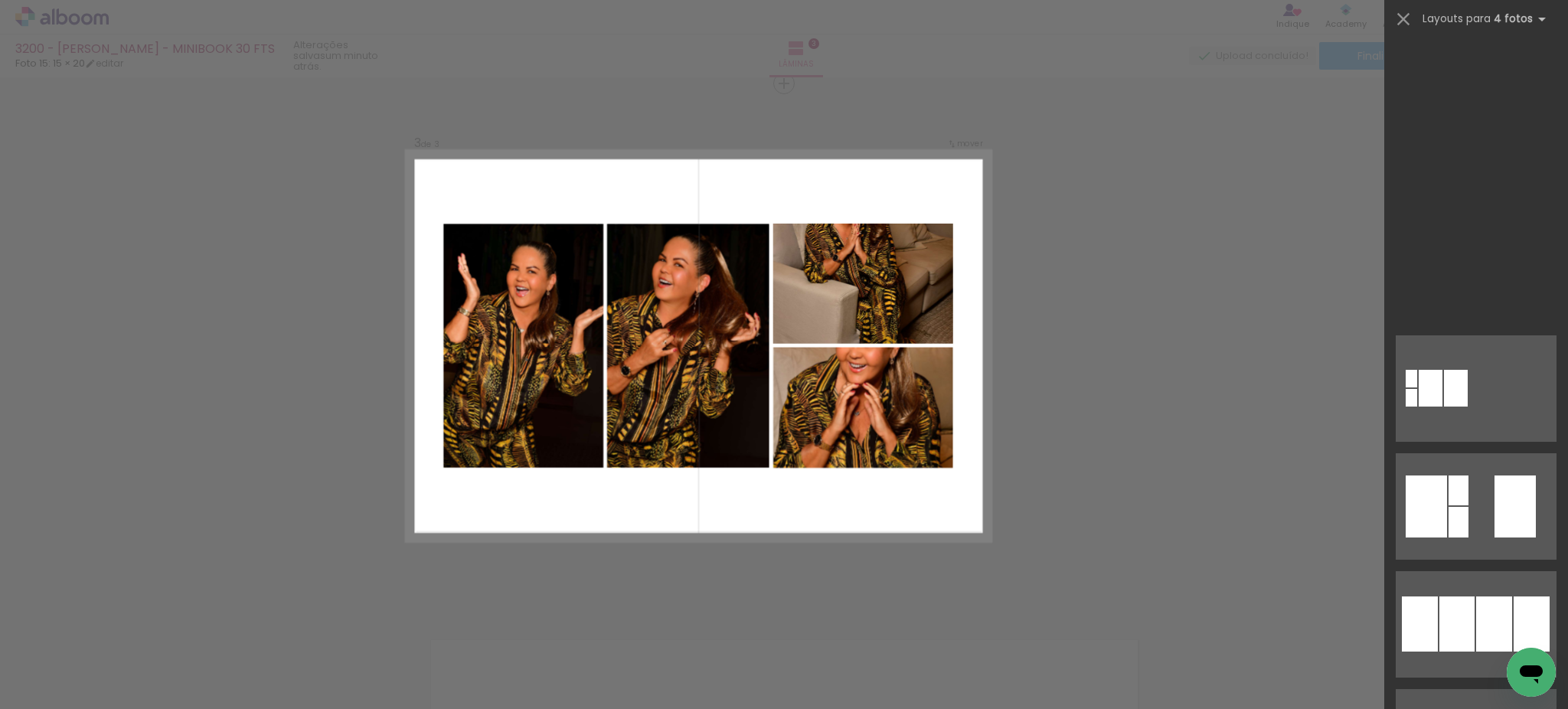
scroll to position [0, 0]
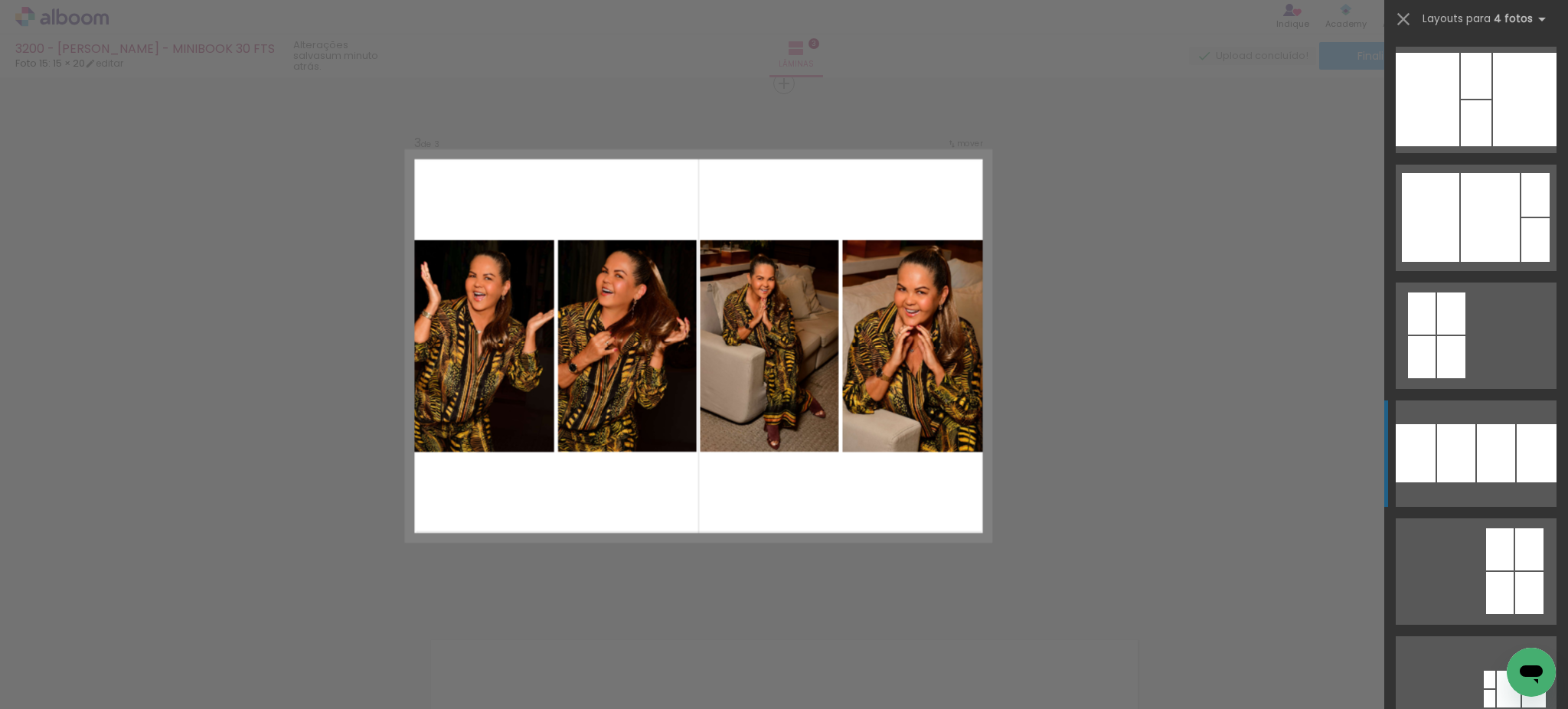
click at [1487, 465] on div at bounding box center [1496, 453] width 38 height 59
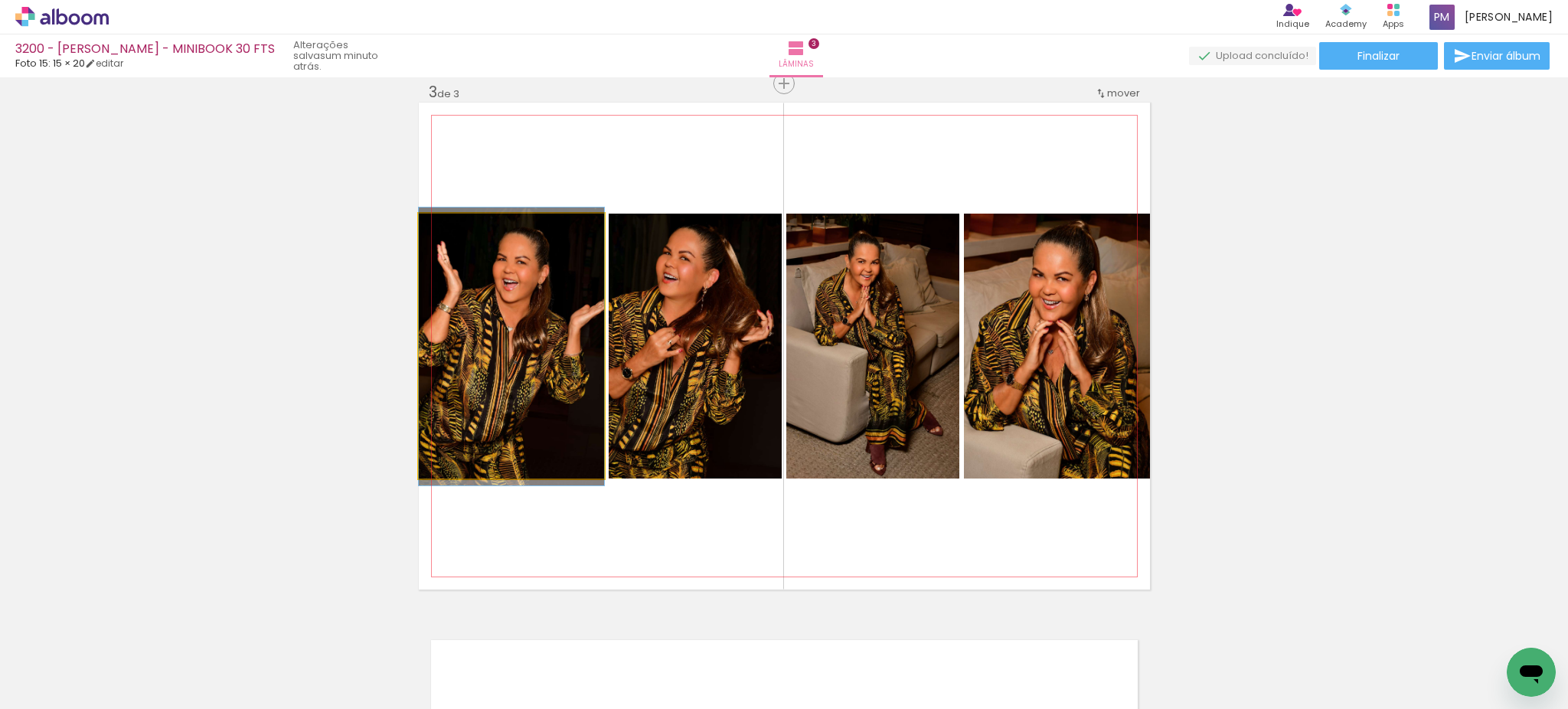
drag, startPoint x: 469, startPoint y: 379, endPoint x: 491, endPoint y: 382, distance: 22.2
click at [495, 381] on quentale-photo at bounding box center [512, 346] width 186 height 265
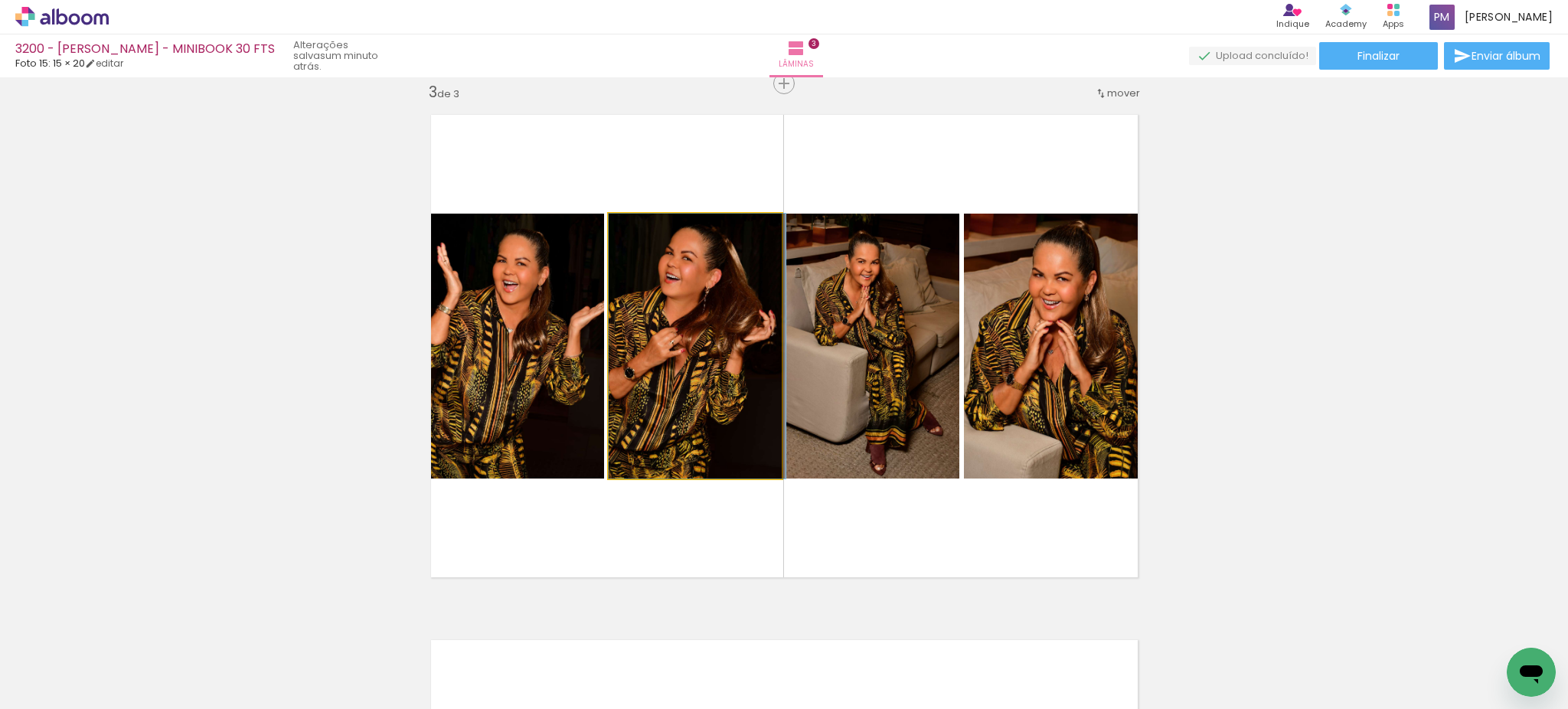
drag, startPoint x: 707, startPoint y: 352, endPoint x: 726, endPoint y: 355, distance: 19.2
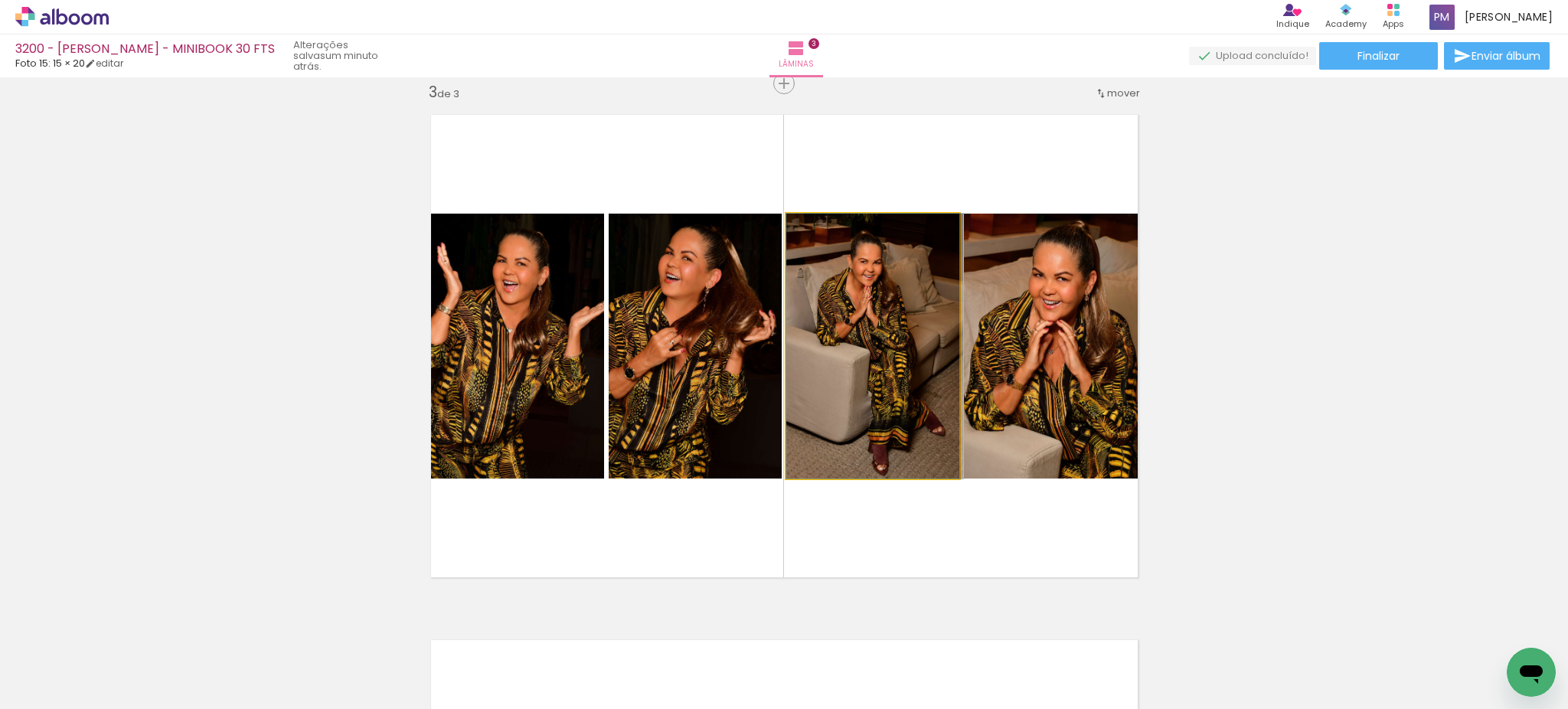
drag, startPoint x: 871, startPoint y: 347, endPoint x: 1006, endPoint y: 330, distance: 136.1
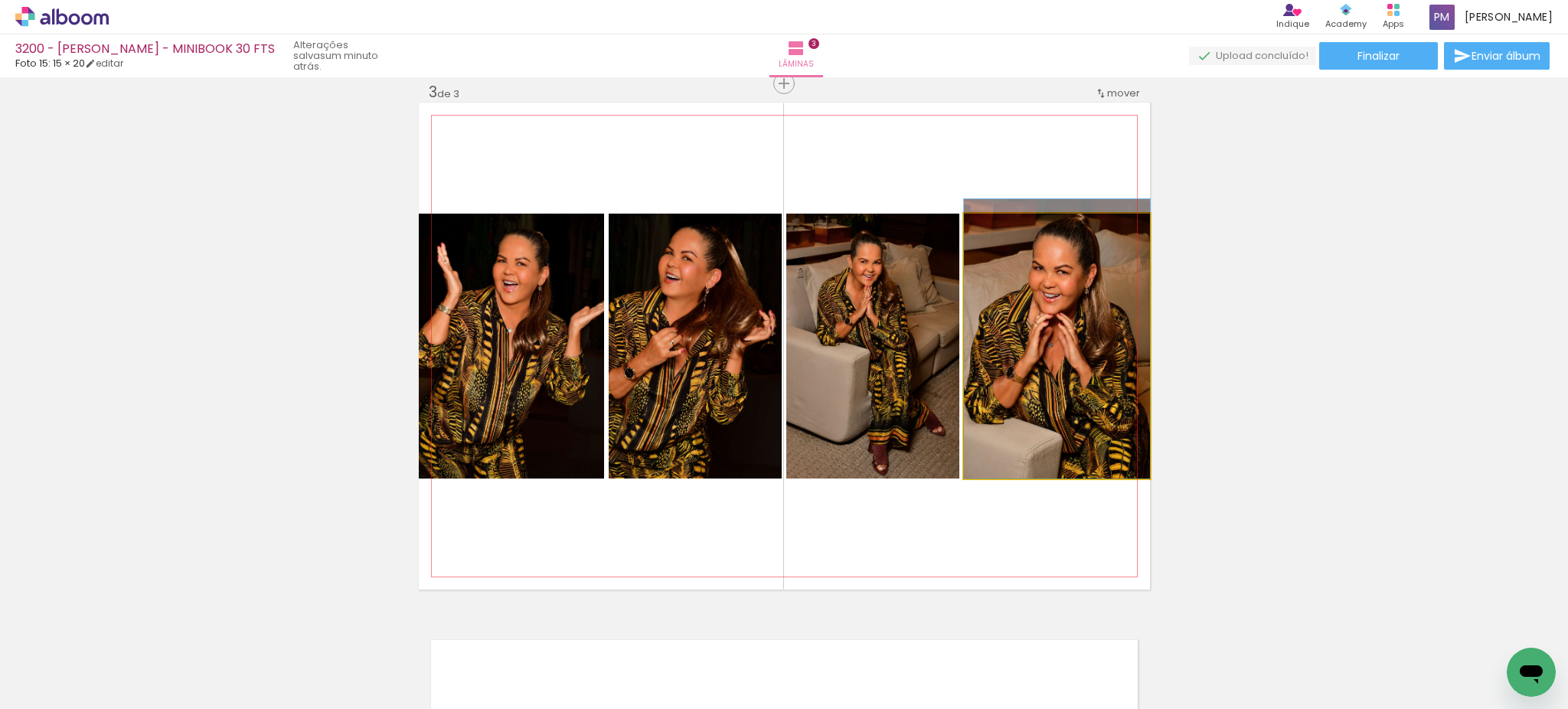
drag, startPoint x: 1010, startPoint y: 330, endPoint x: 1019, endPoint y: 322, distance: 12.0
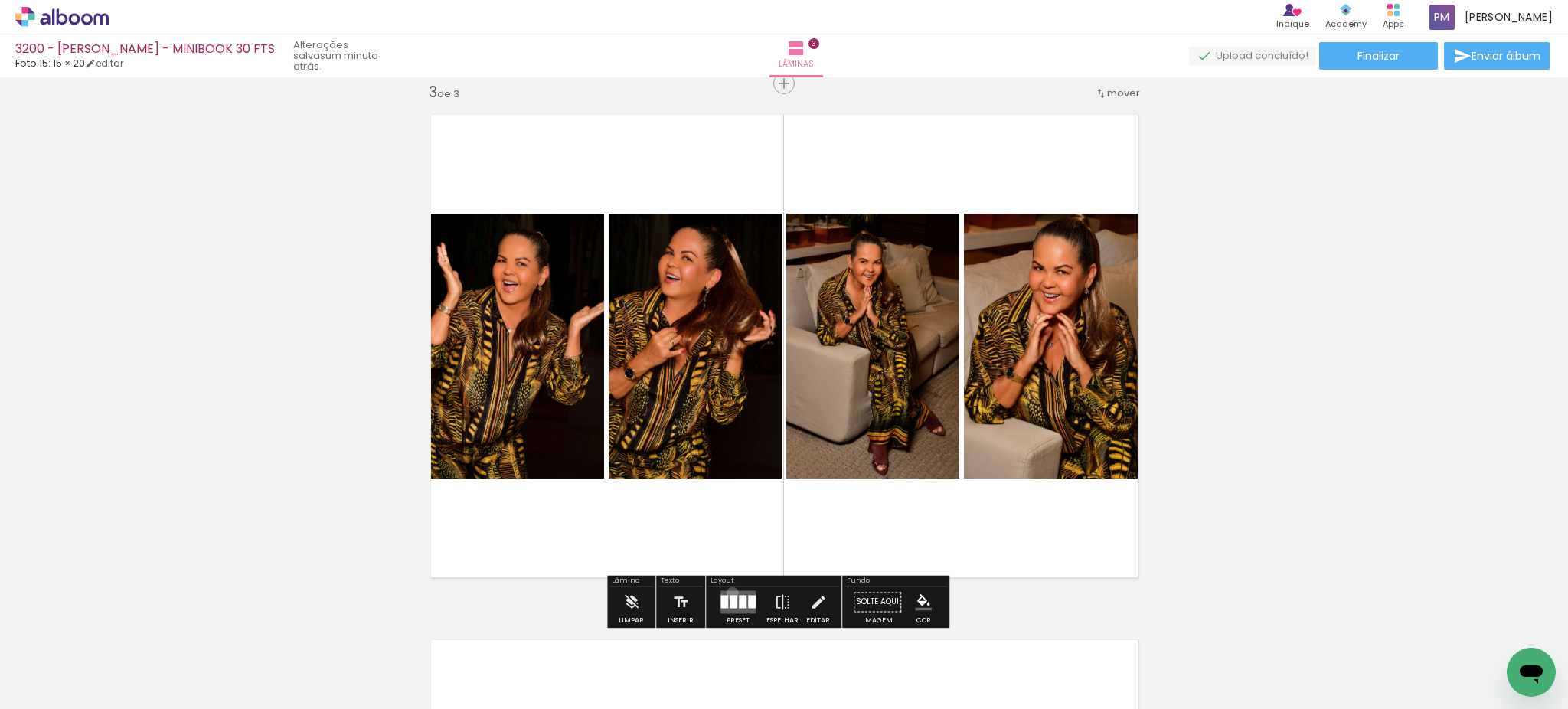
click at [731, 593] on quentale-layouter at bounding box center [737, 602] width 35 height 23
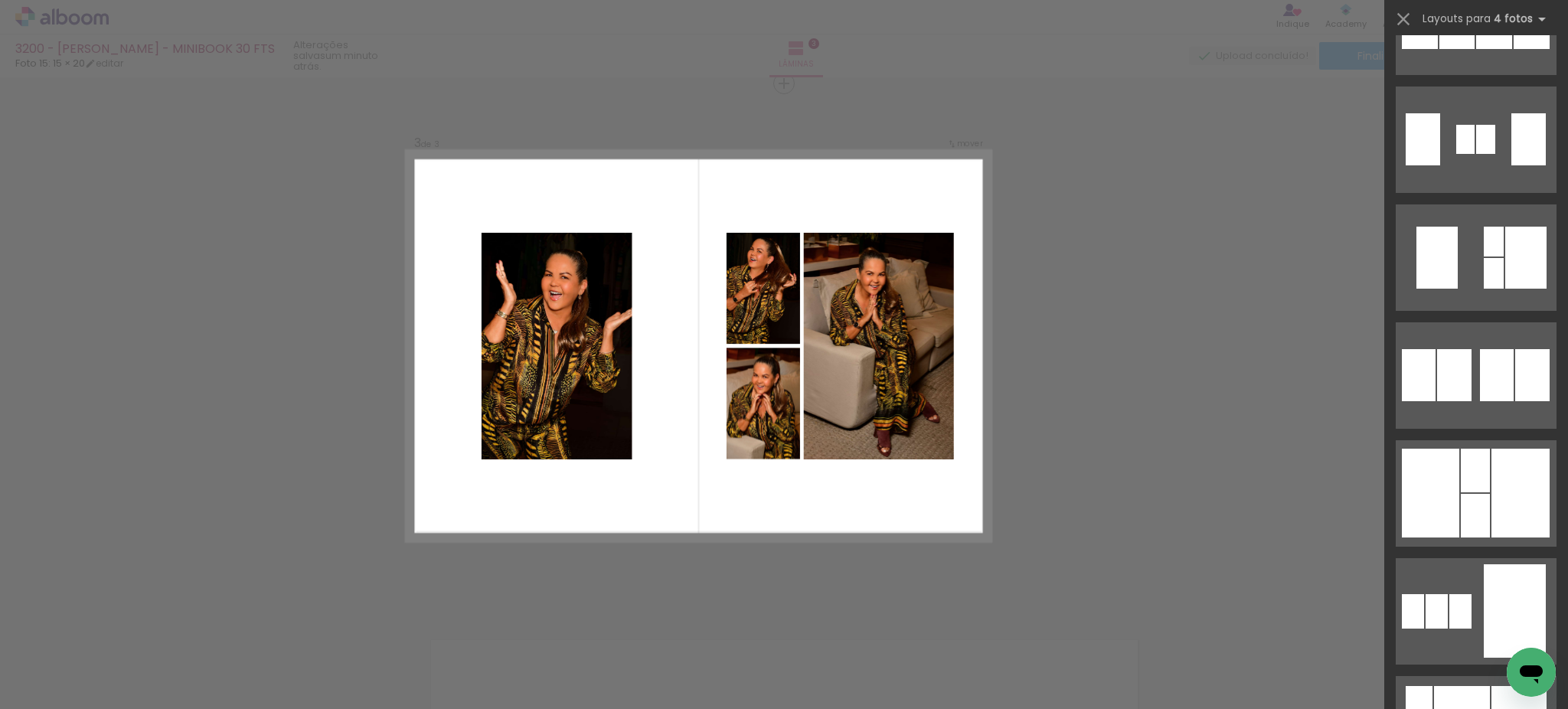
scroll to position [1034, 0]
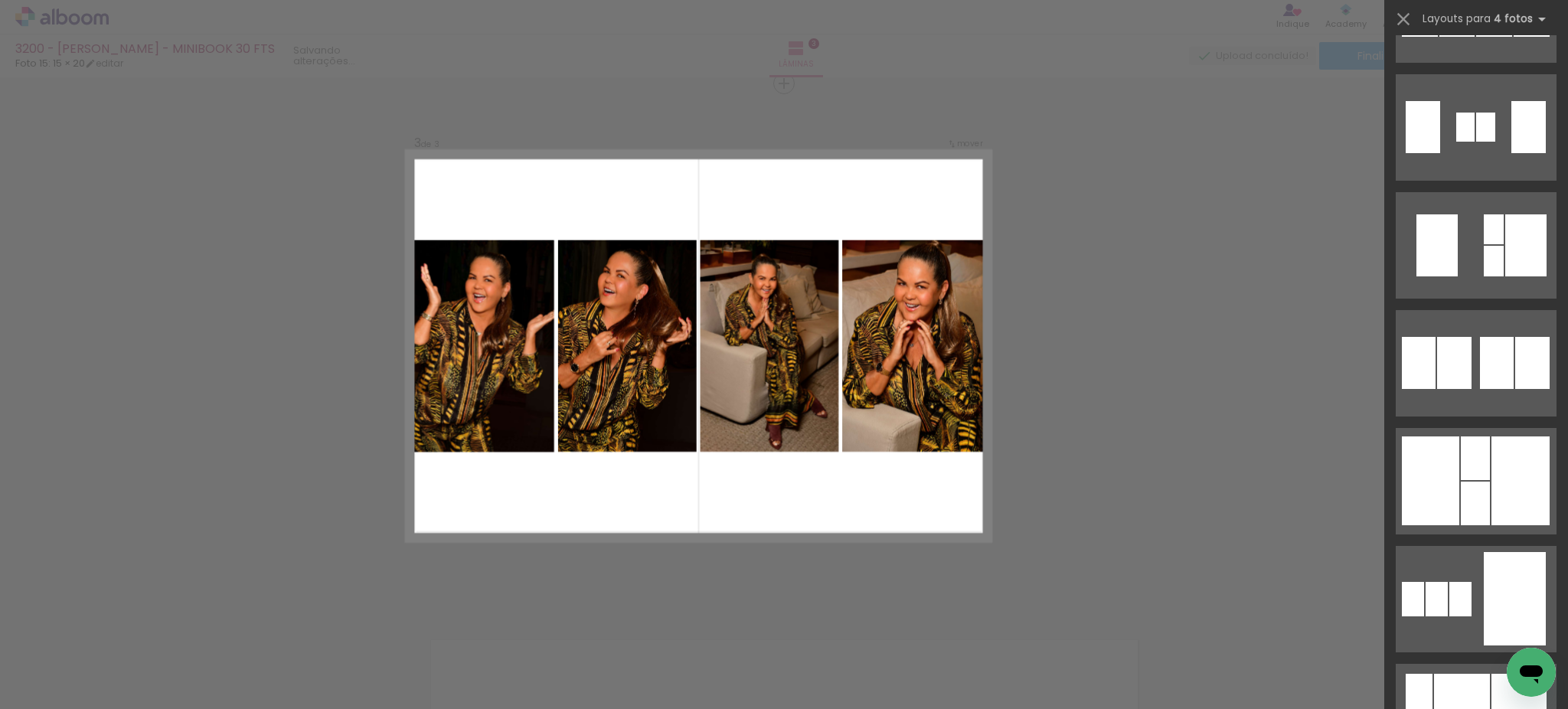
click at [1129, 378] on div "Confirmar Cancelar" at bounding box center [784, 77] width 1568 height 2138
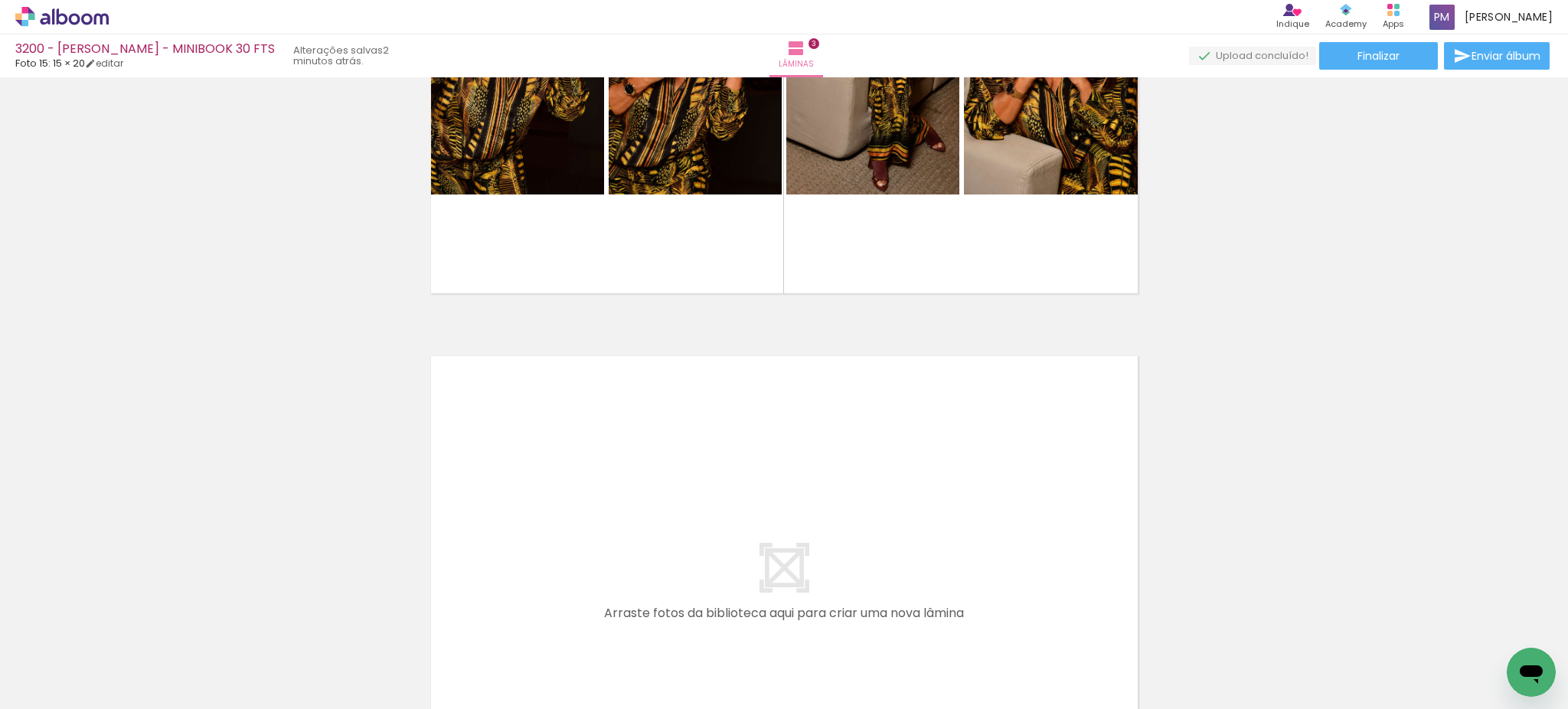
scroll to position [1410, 0]
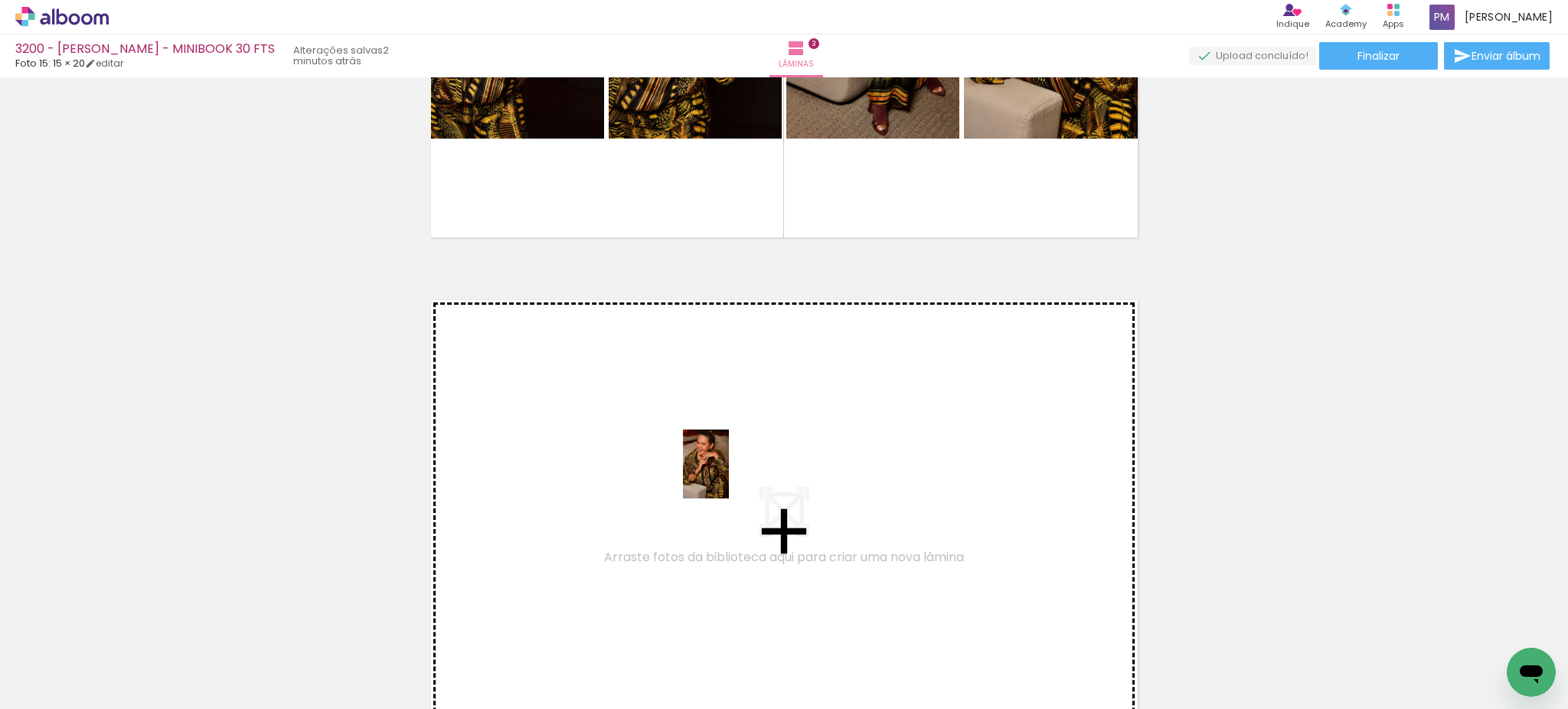
drag, startPoint x: 687, startPoint y: 661, endPoint x: 729, endPoint y: 475, distance: 190.7
click at [729, 475] on quentale-workspace at bounding box center [784, 354] width 1568 height 709
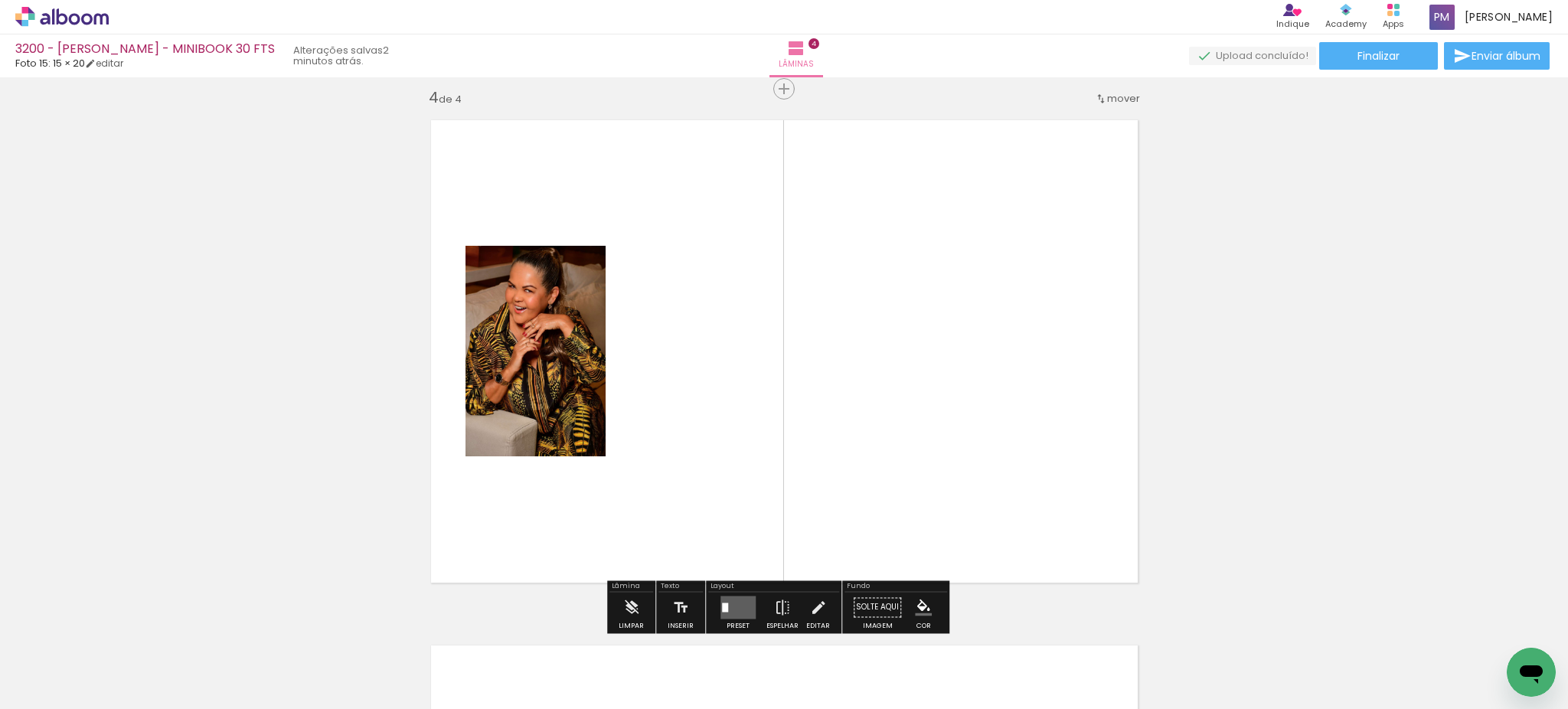
scroll to position [1595, 0]
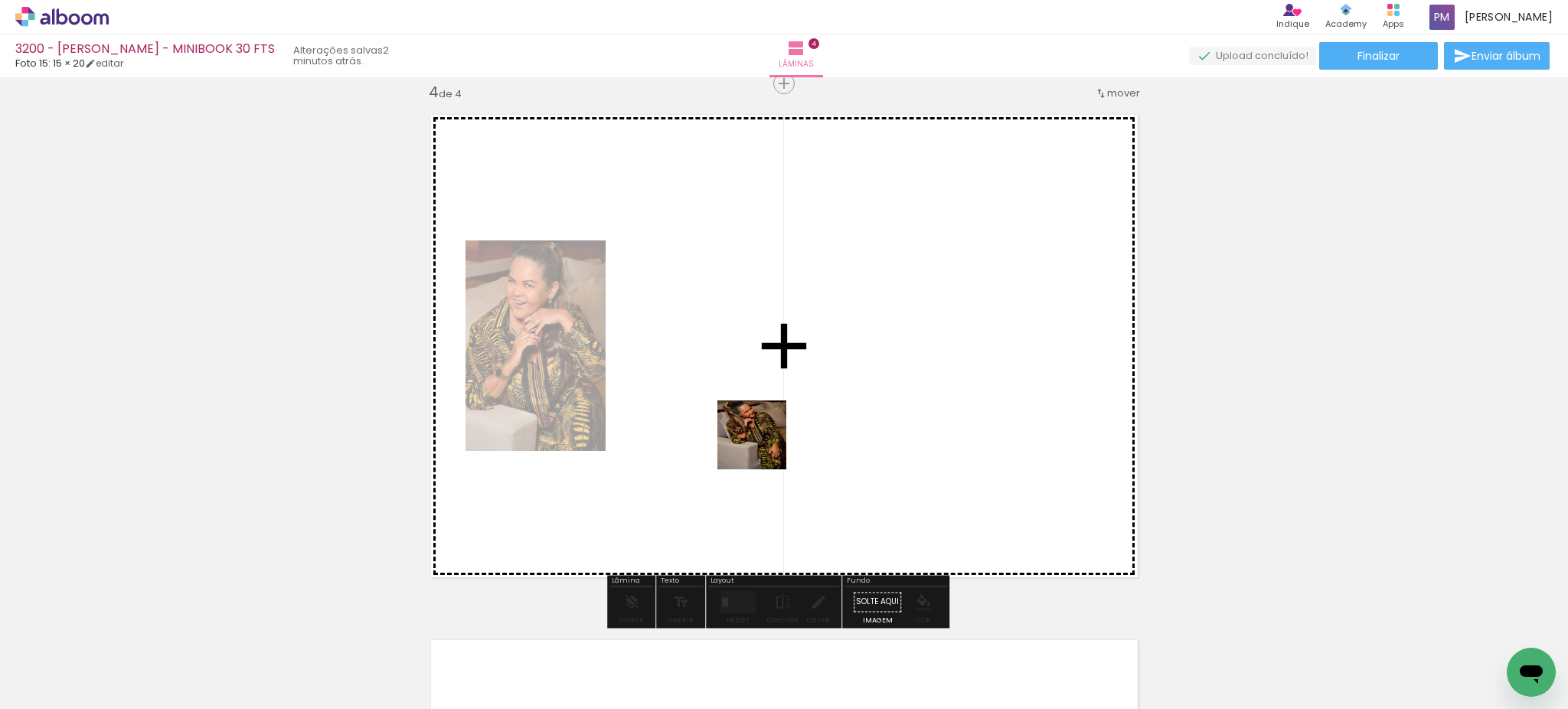
drag, startPoint x: 766, startPoint y: 666, endPoint x: 763, endPoint y: 446, distance: 220.0
click at [763, 446] on quentale-workspace at bounding box center [784, 354] width 1568 height 709
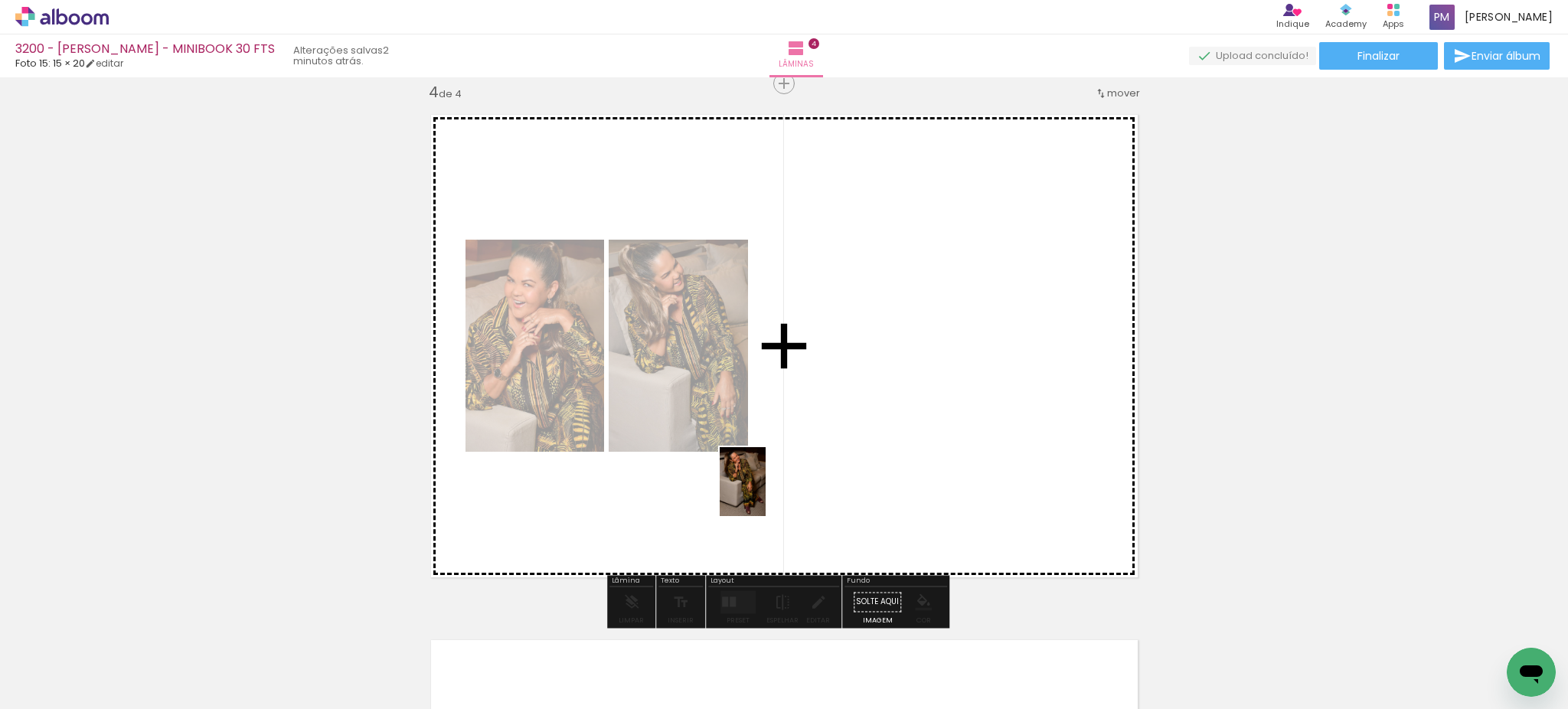
drag, startPoint x: 842, startPoint y: 667, endPoint x: 766, endPoint y: 493, distance: 189.9
click at [766, 493] on quentale-workspace at bounding box center [784, 354] width 1568 height 709
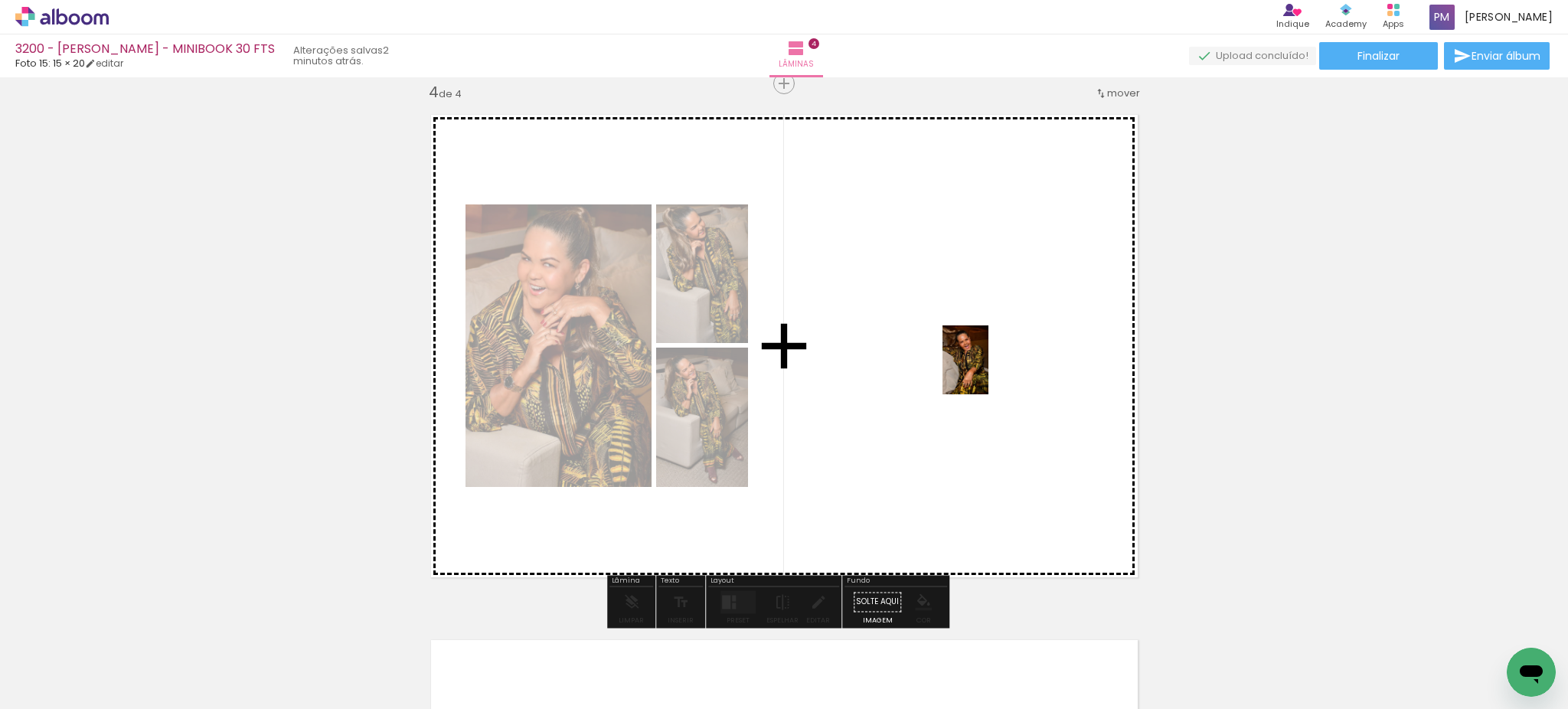
drag, startPoint x: 1278, startPoint y: 663, endPoint x: 988, endPoint y: 368, distance: 413.7
click at [988, 368] on quentale-workspace at bounding box center [784, 354] width 1568 height 709
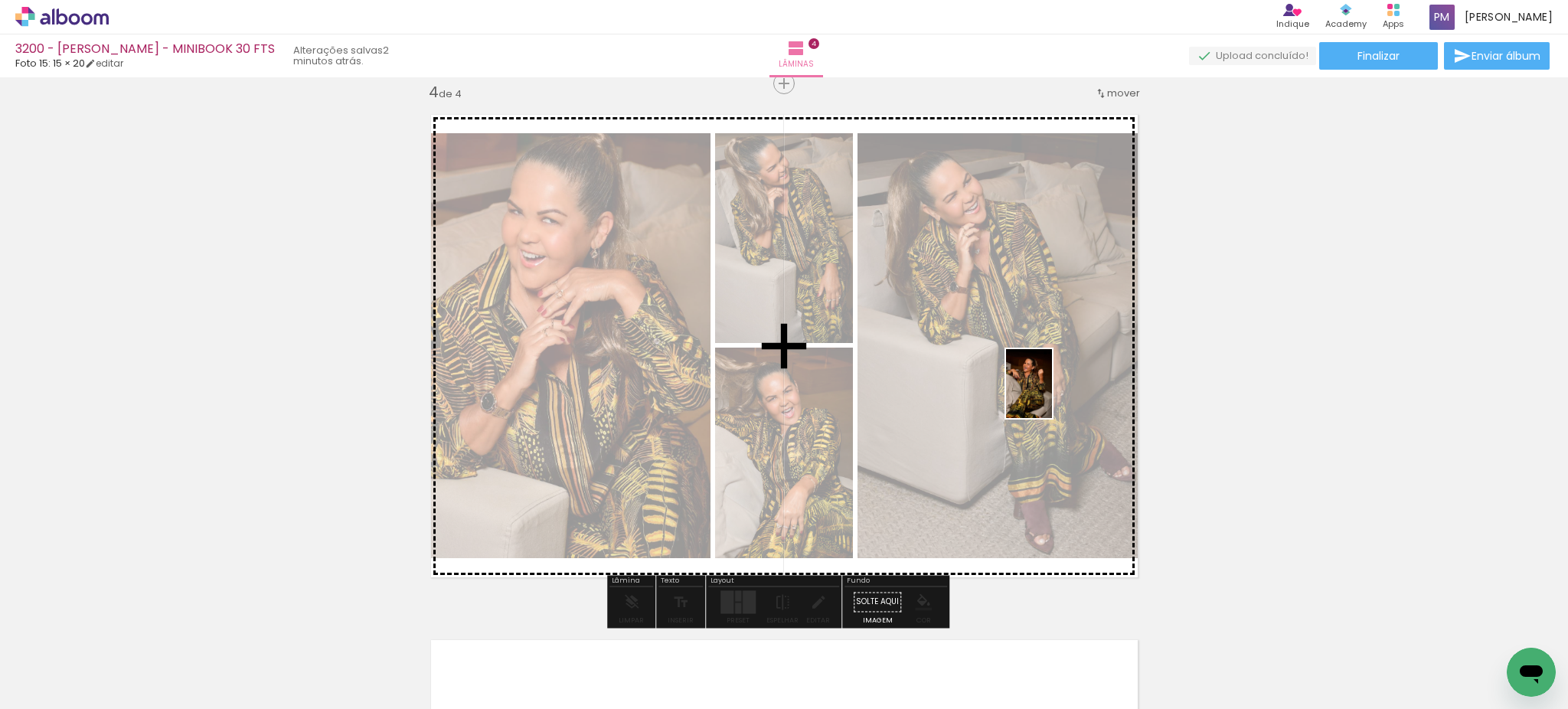
drag, startPoint x: 1365, startPoint y: 662, endPoint x: 1047, endPoint y: 389, distance: 419.1
click at [1047, 389] on quentale-workspace at bounding box center [784, 354] width 1568 height 709
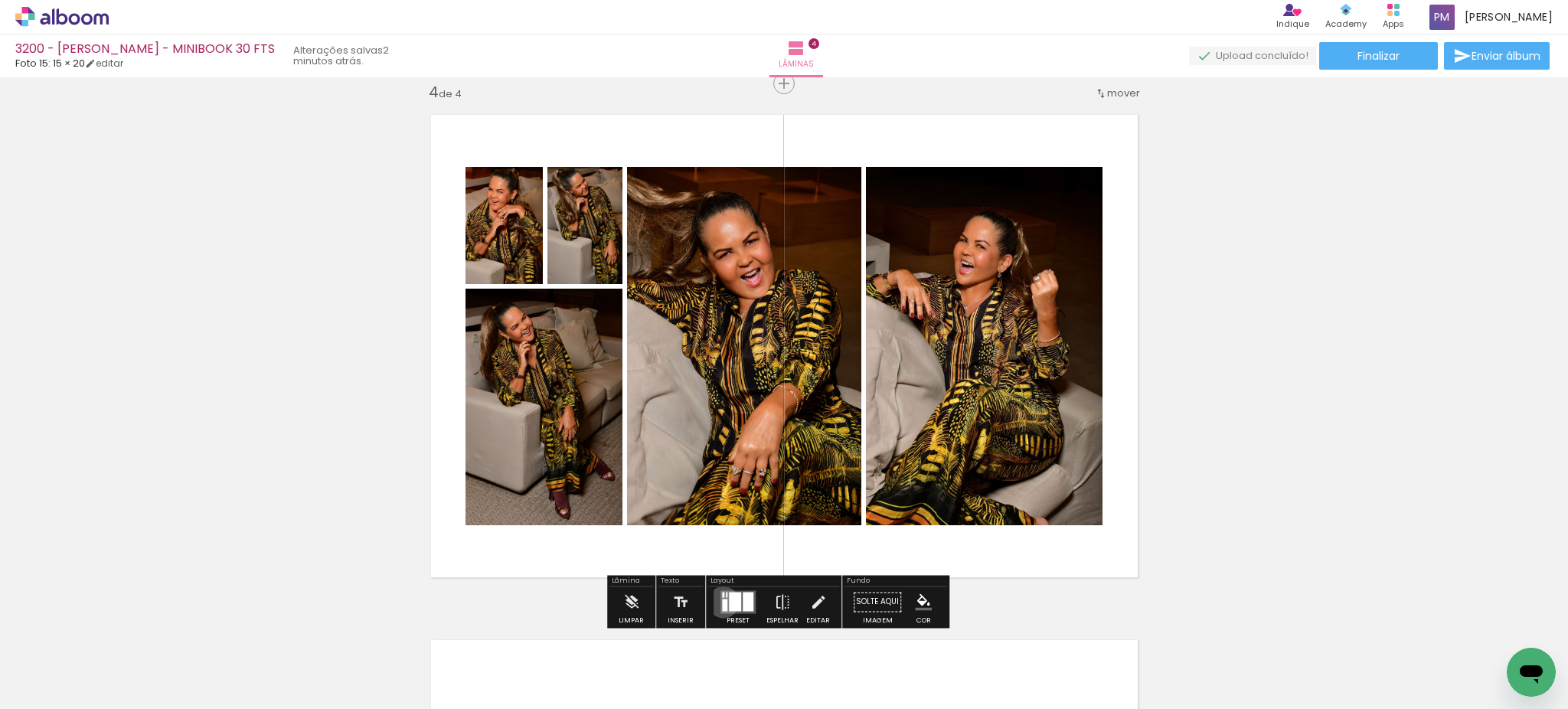
click at [722, 602] on div at bounding box center [724, 605] width 6 height 12
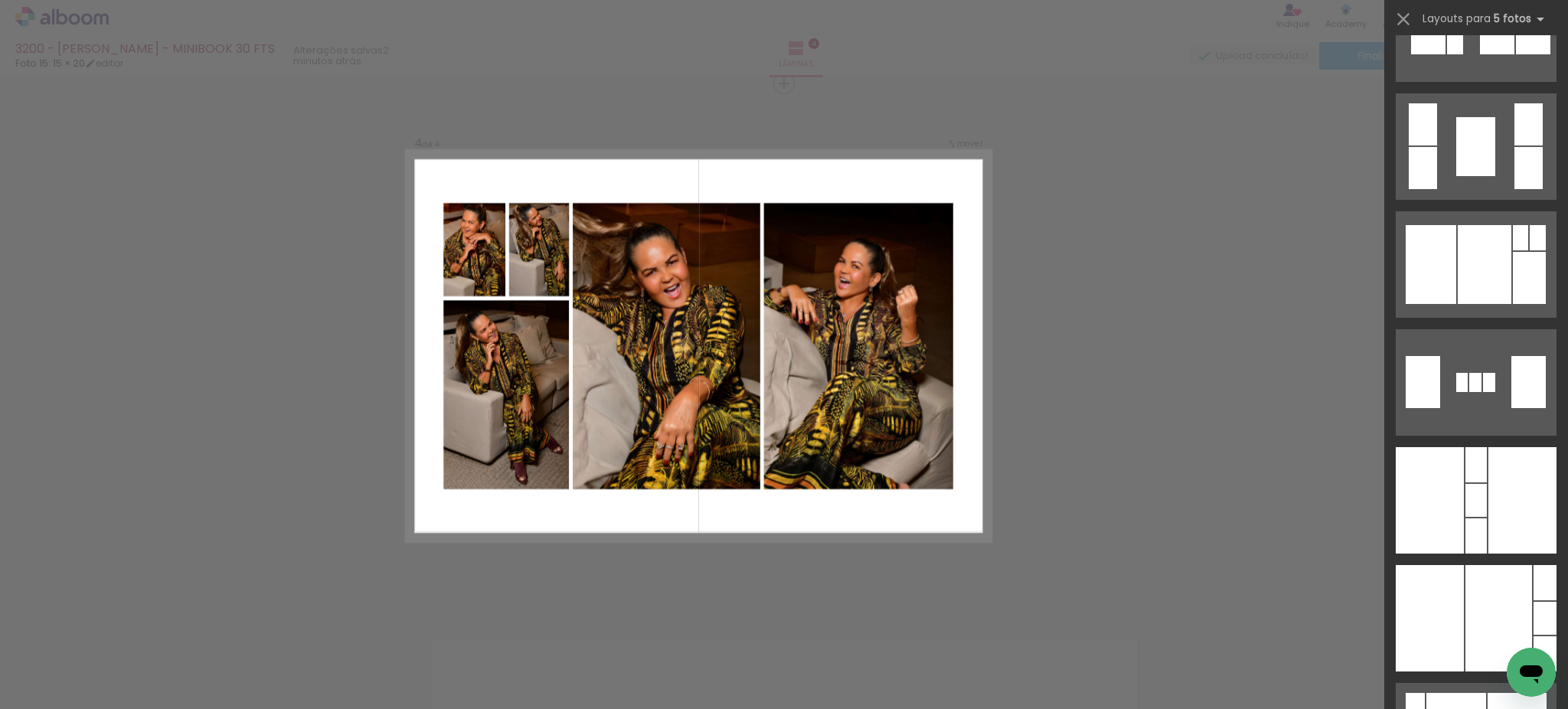
scroll to position [4084, 0]
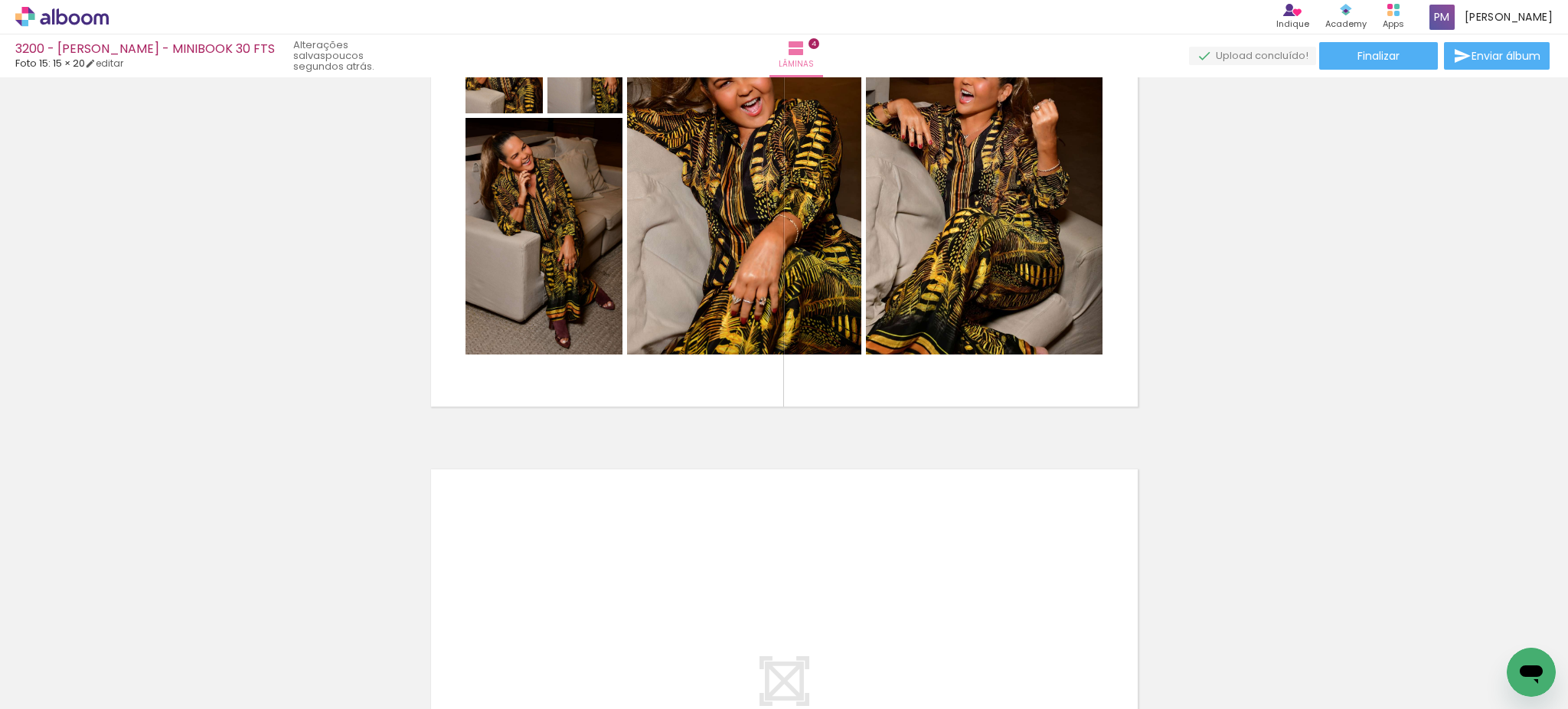
scroll to position [0, 0]
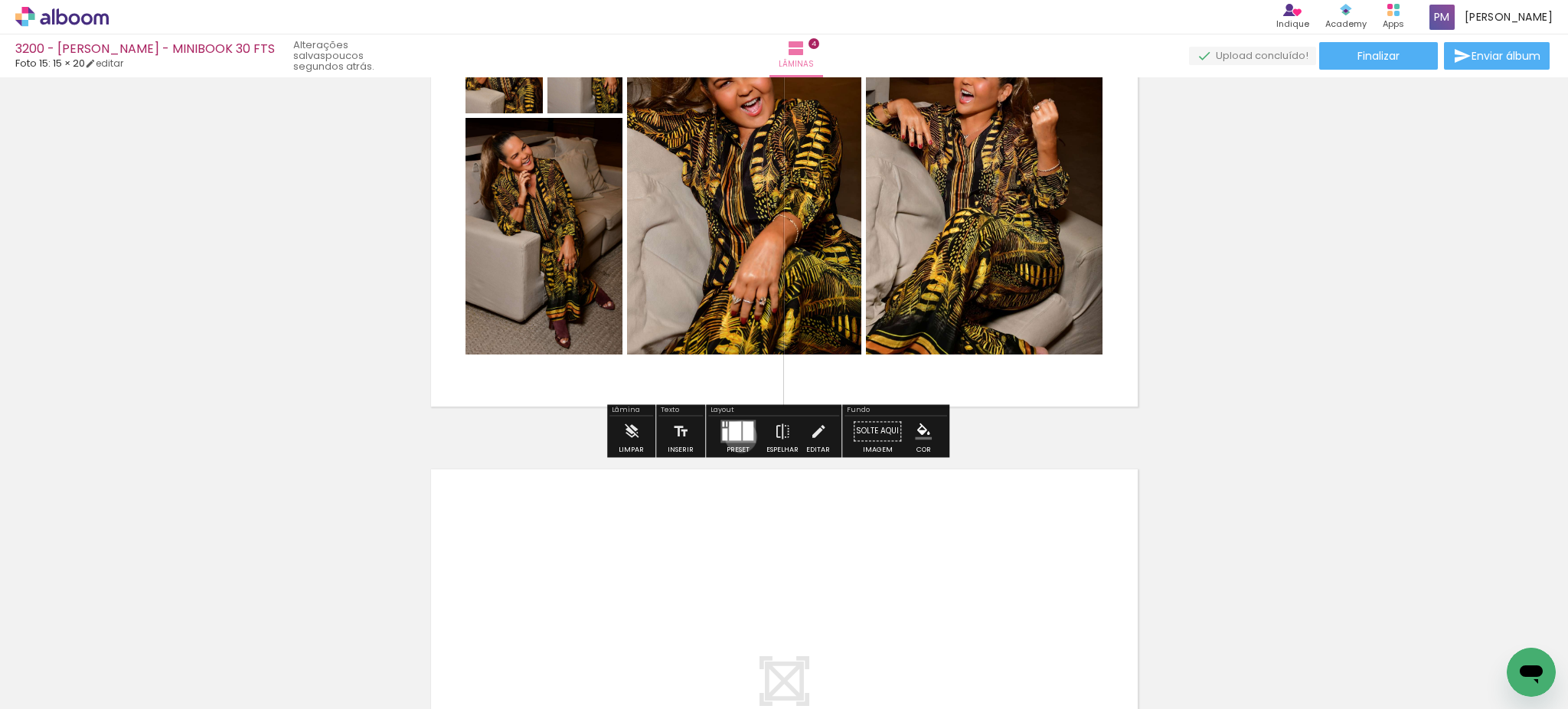
click at [737, 436] on div at bounding box center [735, 431] width 12 height 20
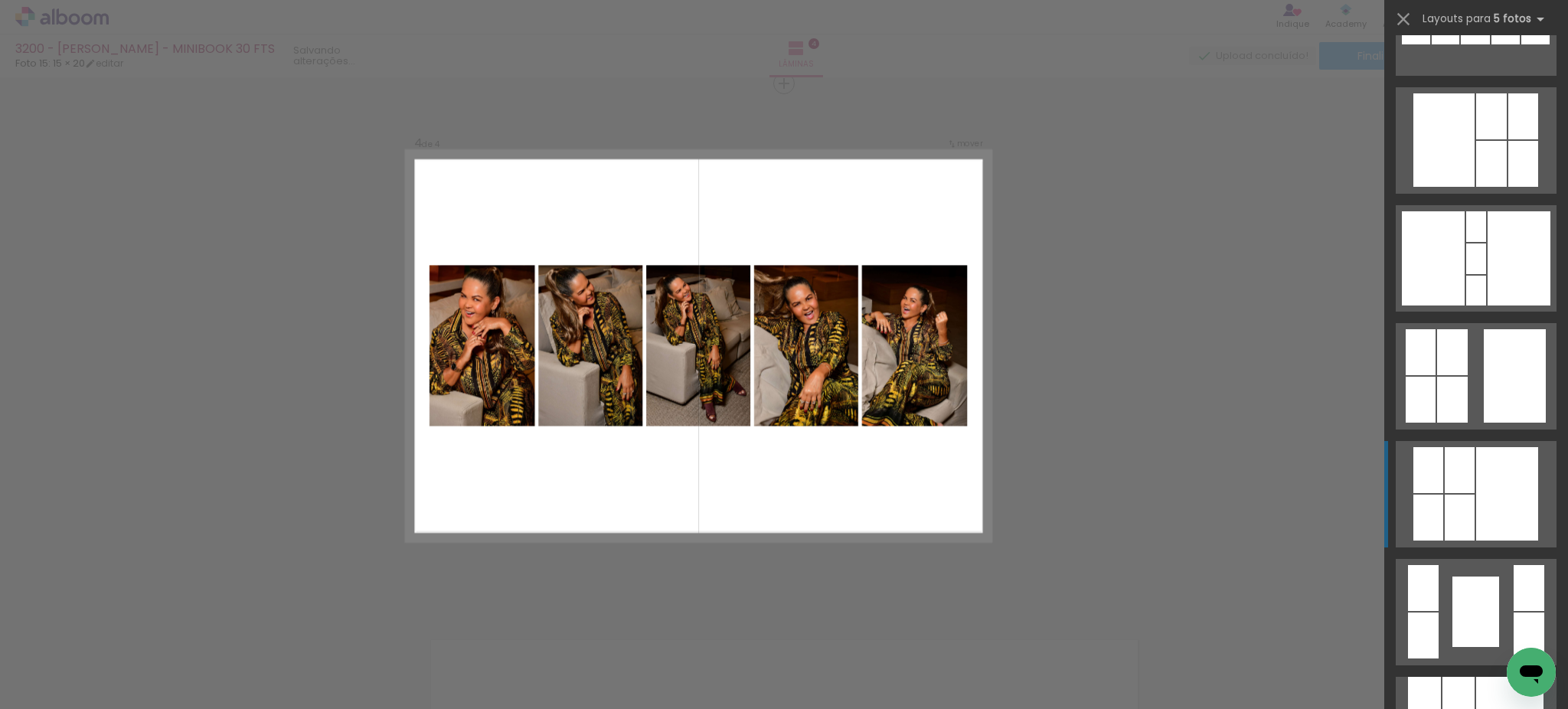
scroll to position [680, 0]
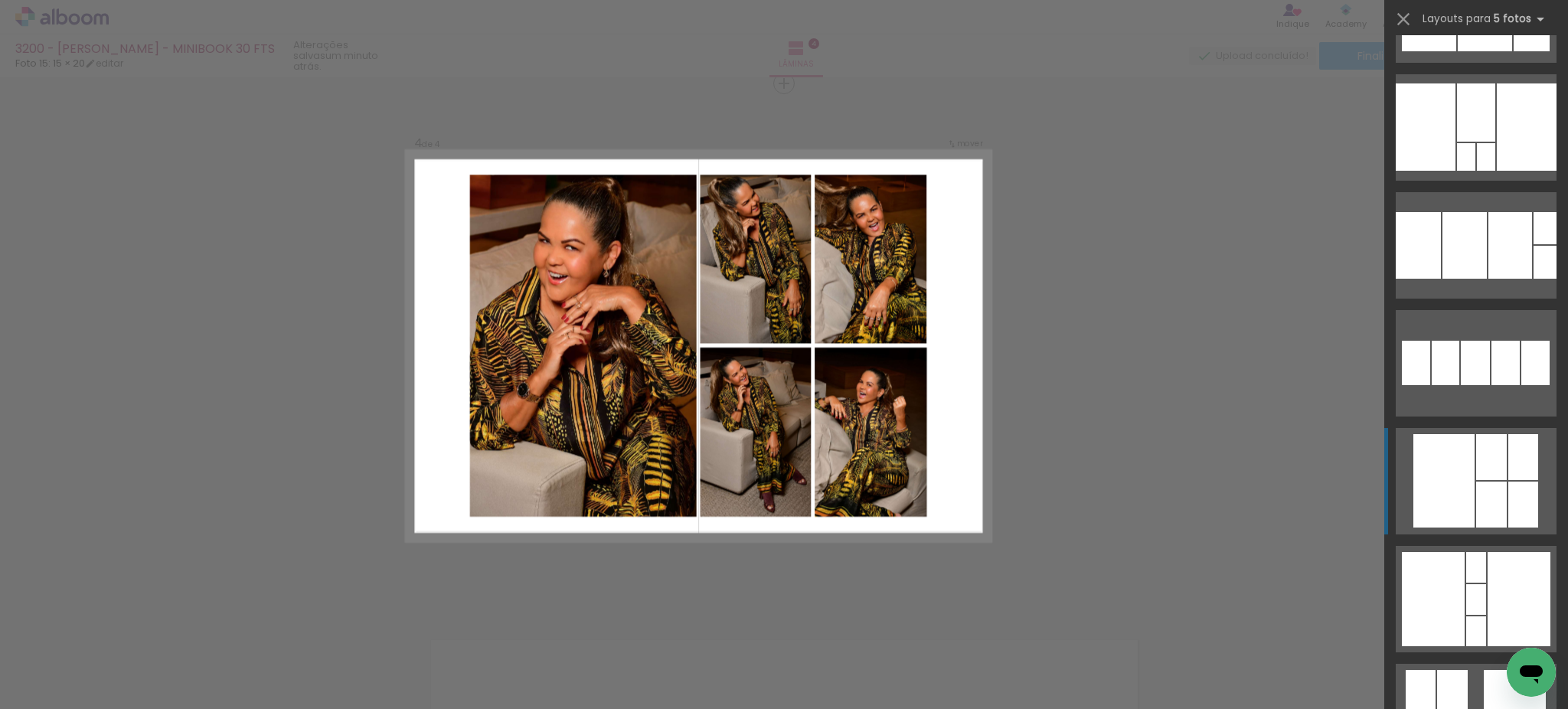
click at [1489, 440] on div at bounding box center [1492, 457] width 31 height 46
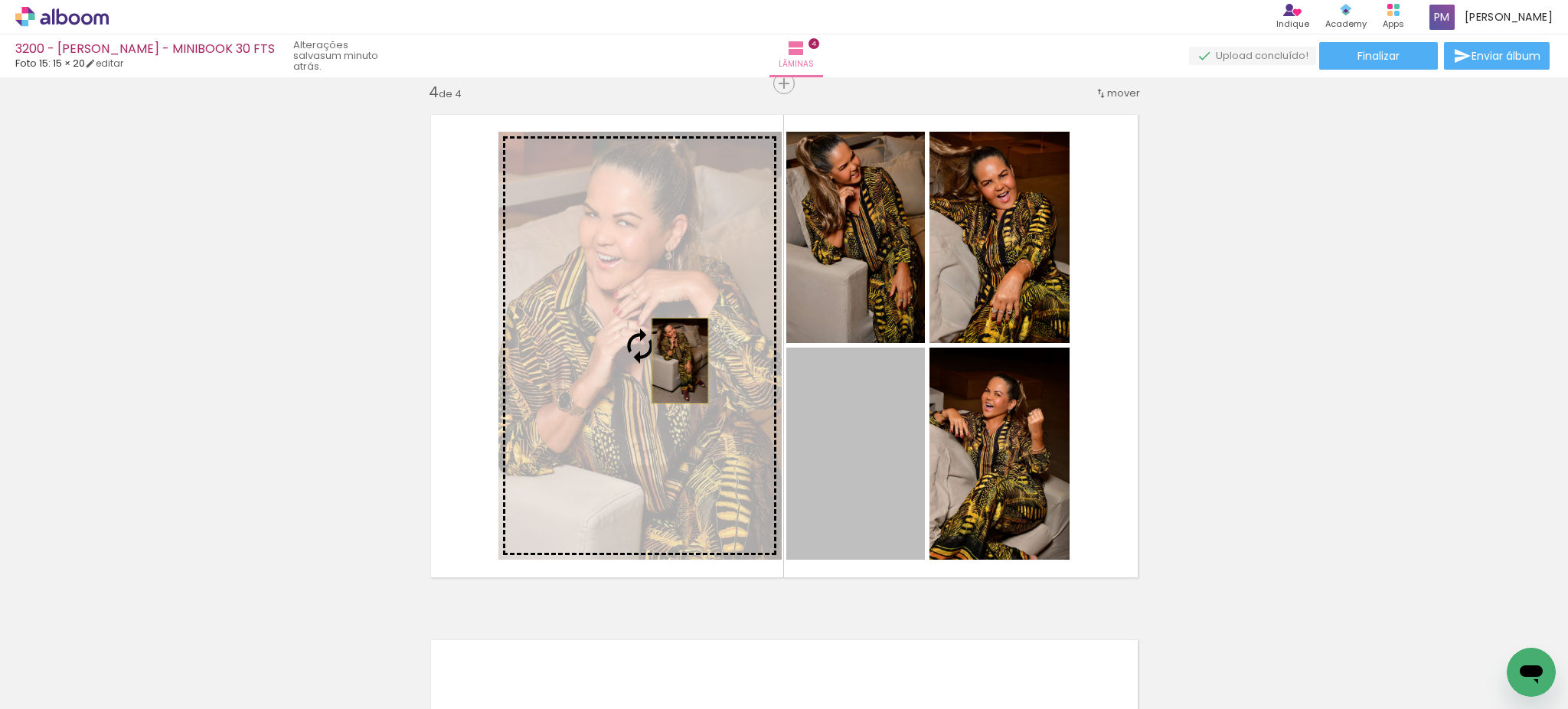
drag, startPoint x: 850, startPoint y: 445, endPoint x: 672, endPoint y: 361, distance: 196.8
click at [0, 0] on slot at bounding box center [0, 0] width 0 height 0
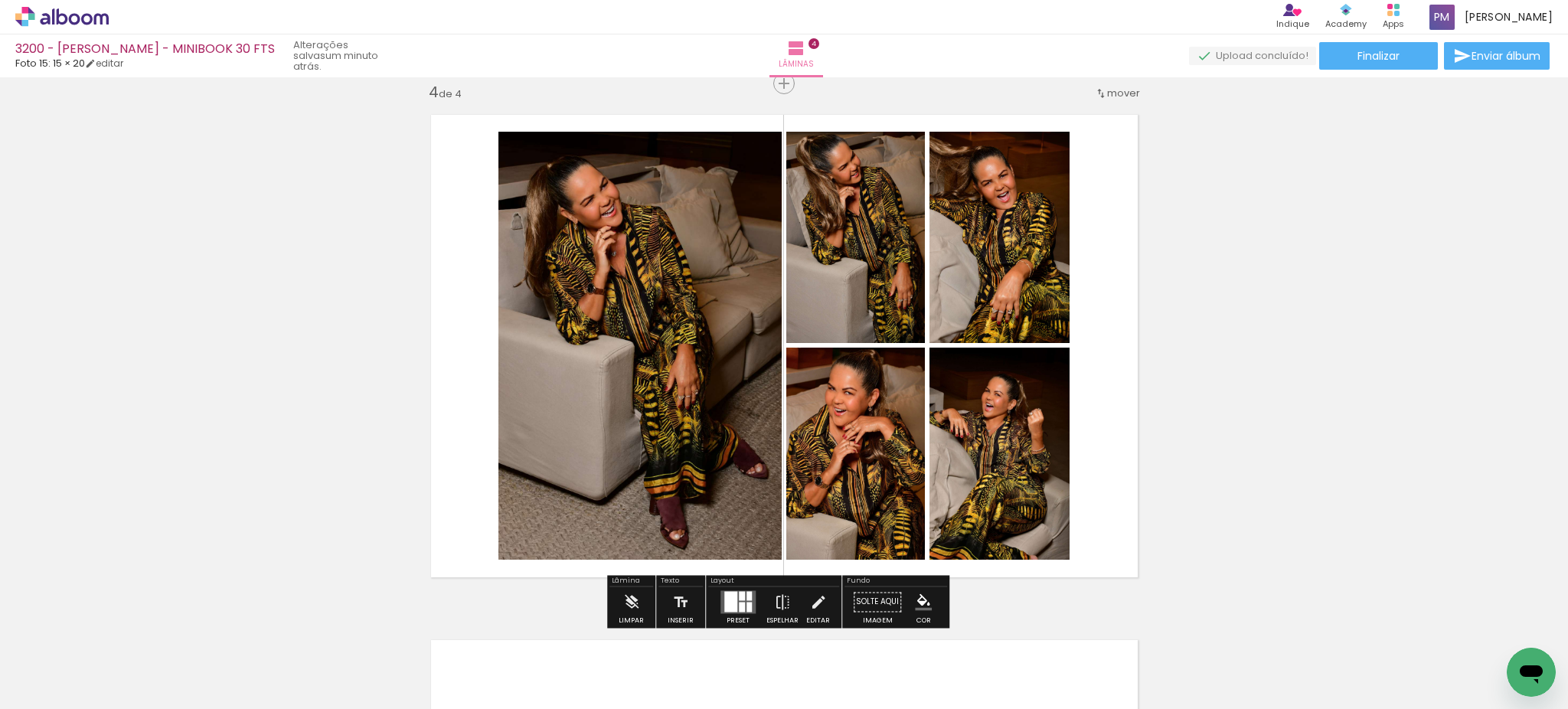
click at [833, 454] on quentale-photo at bounding box center [855, 453] width 138 height 212
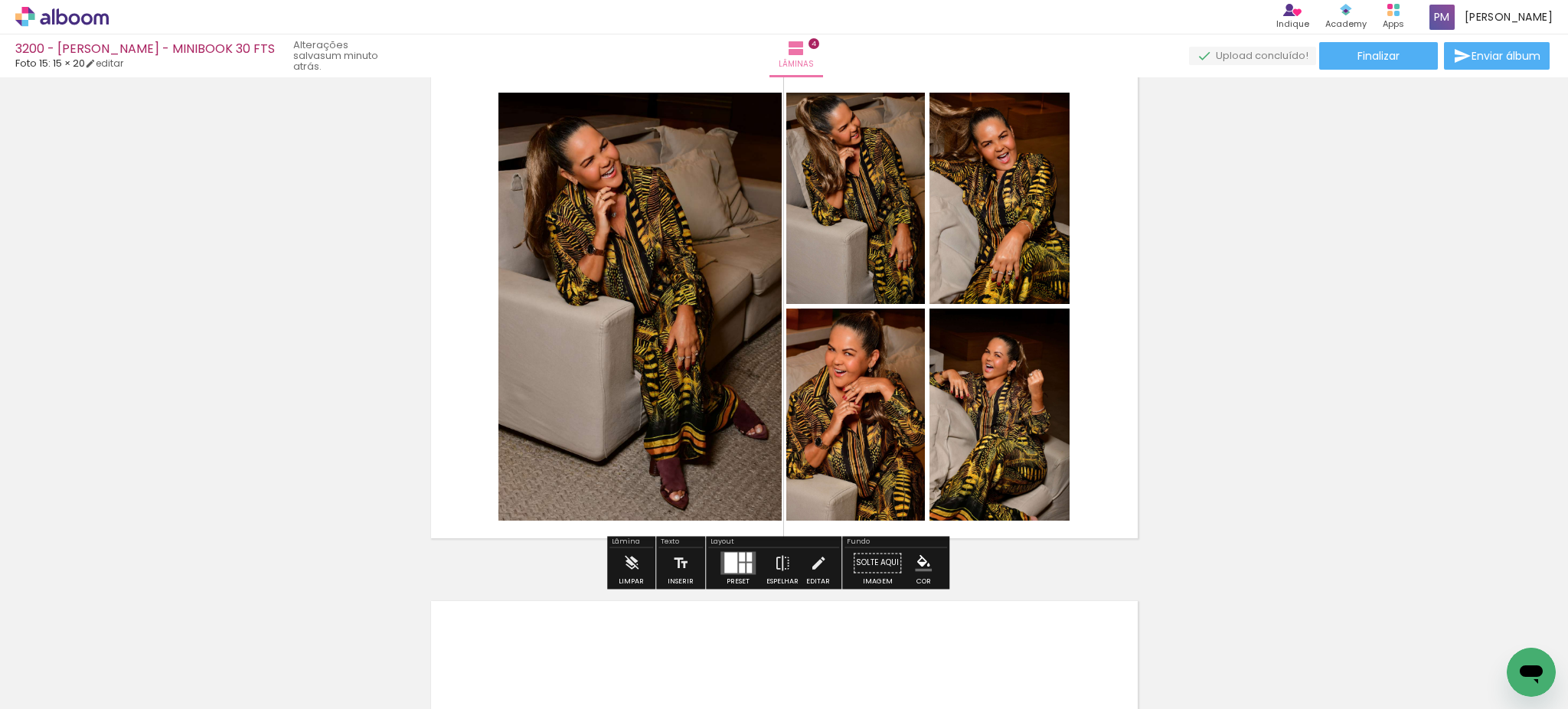
scroll to position [1595, 0]
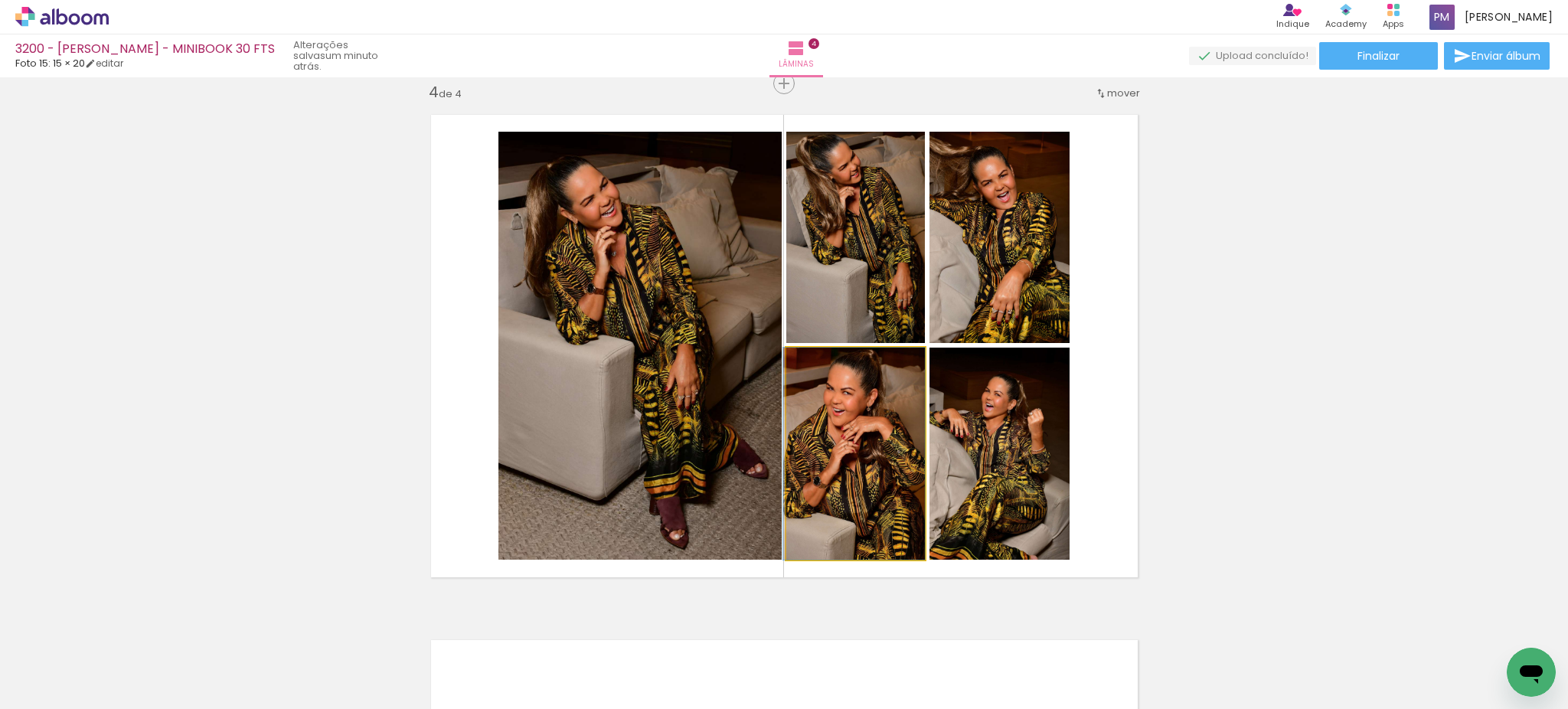
drag, startPoint x: 856, startPoint y: 453, endPoint x: 853, endPoint y: 412, distance: 41.1
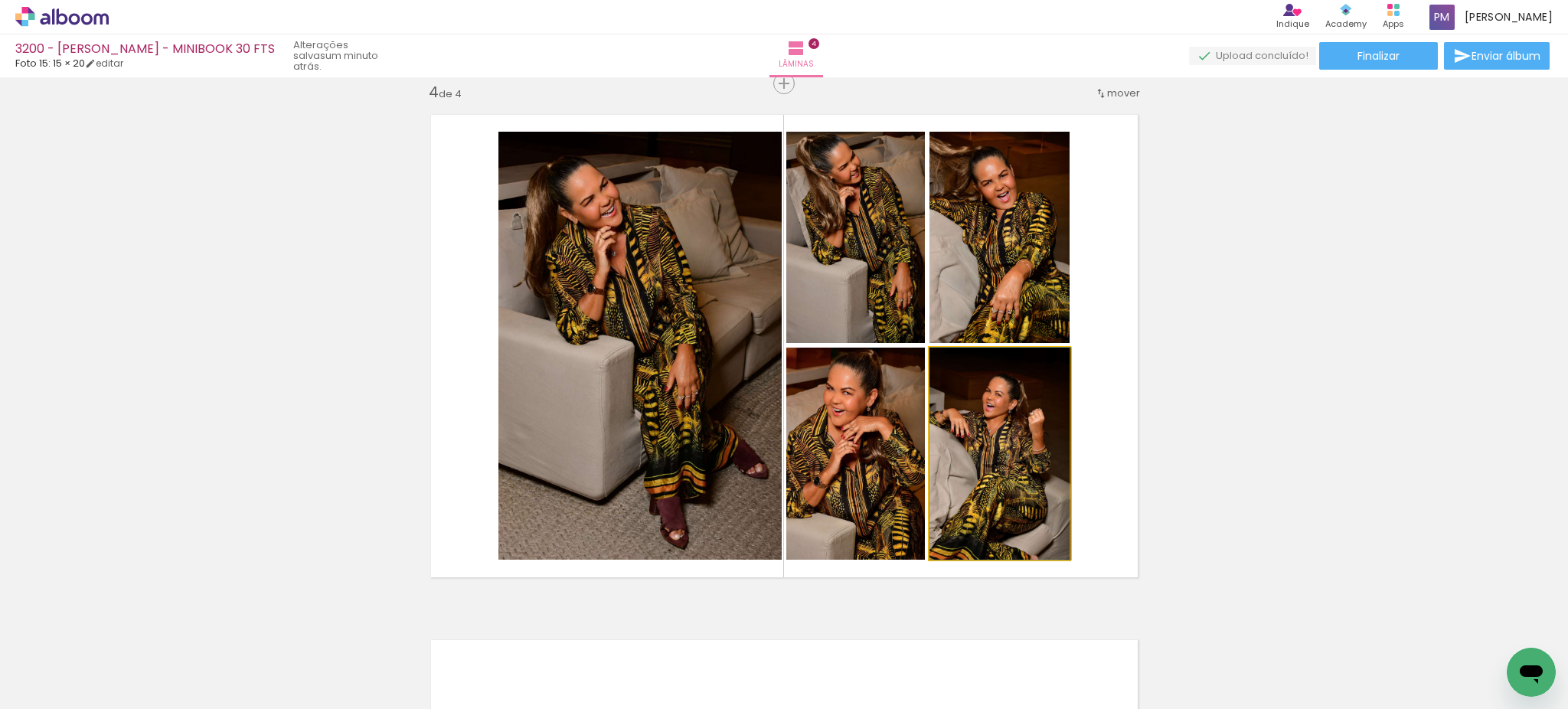
drag, startPoint x: 1011, startPoint y: 449, endPoint x: 1026, endPoint y: 430, distance: 24.2
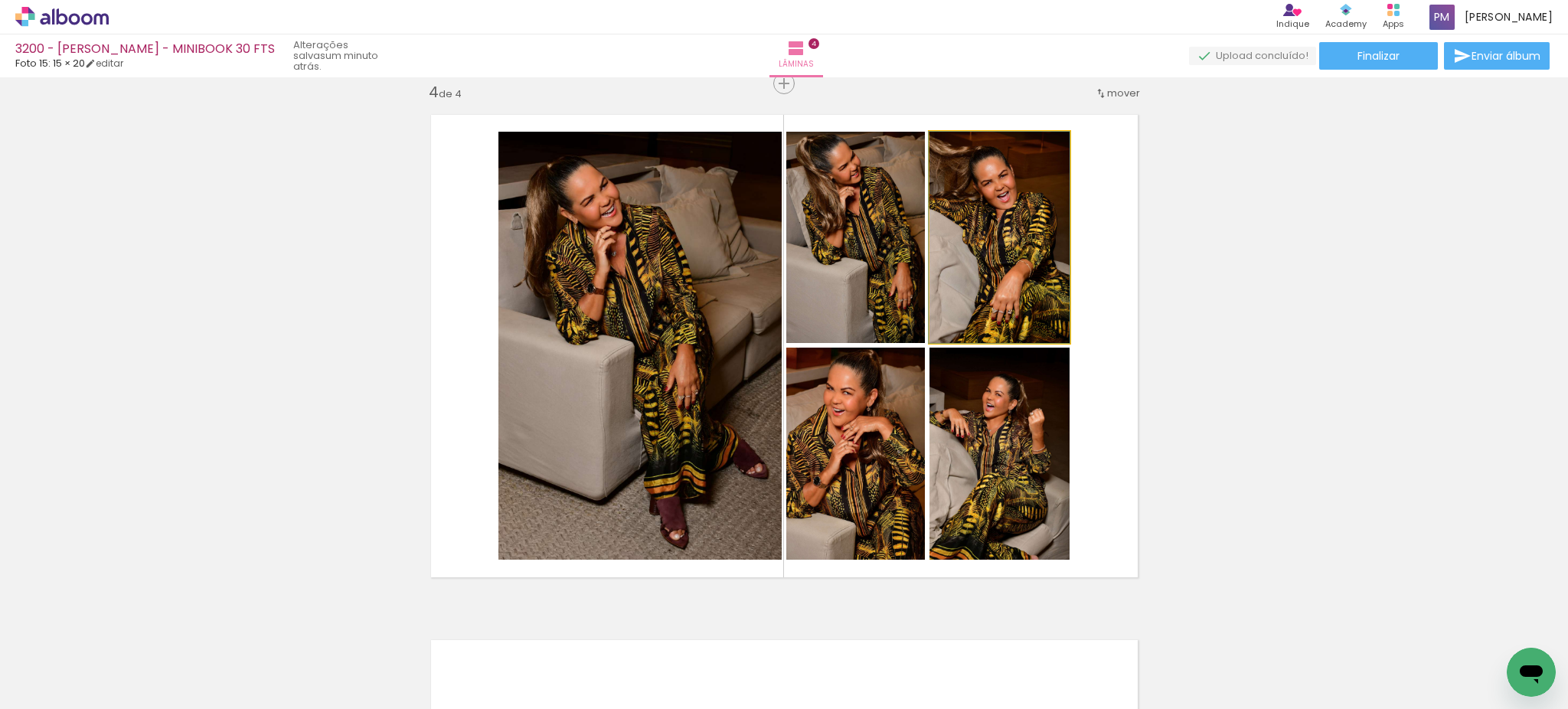
drag, startPoint x: 1017, startPoint y: 290, endPoint x: 1013, endPoint y: 269, distance: 21.4
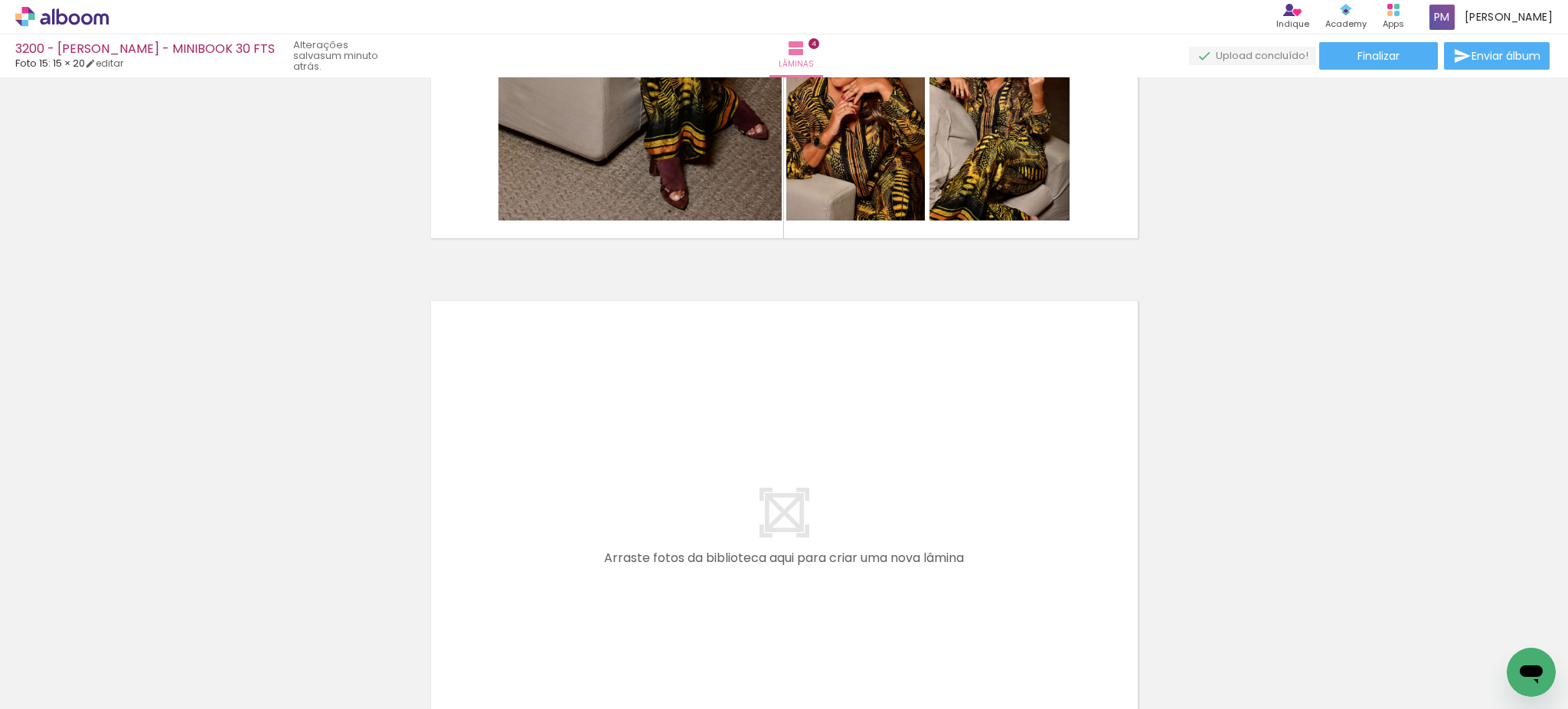
scroll to position [2105, 0]
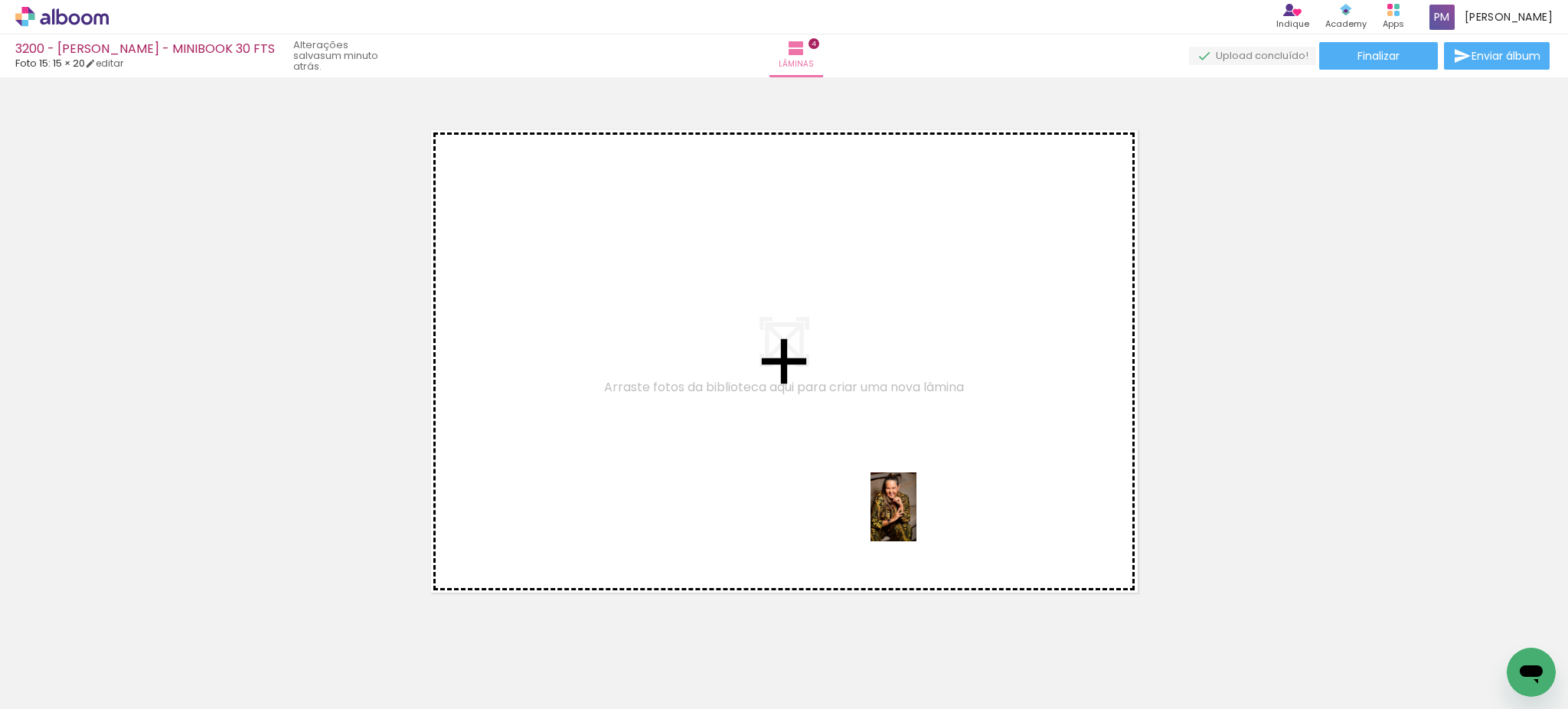
drag, startPoint x: 1021, startPoint y: 671, endPoint x: 916, endPoint y: 519, distance: 184.7
click at [916, 519] on quentale-workspace at bounding box center [784, 354] width 1568 height 709
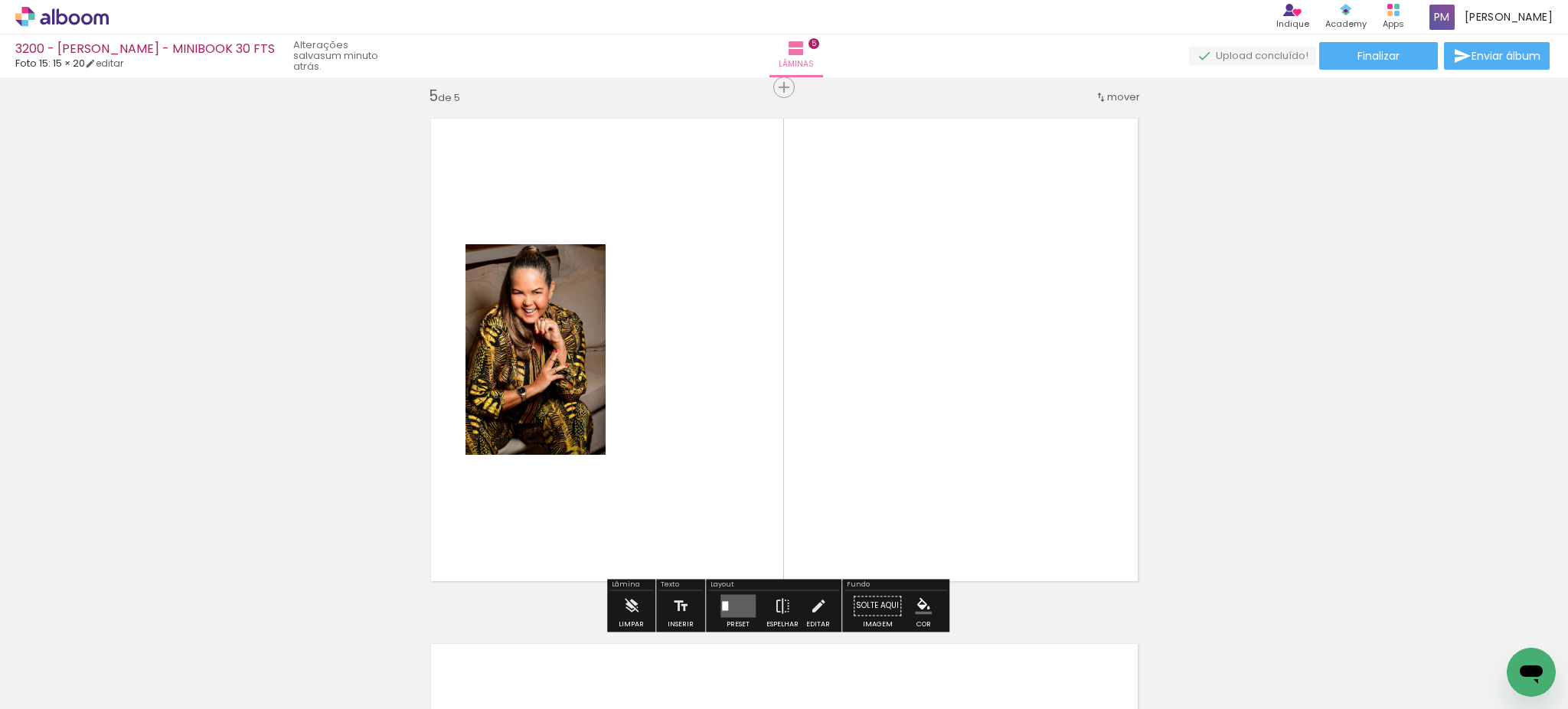
scroll to position [2120, 0]
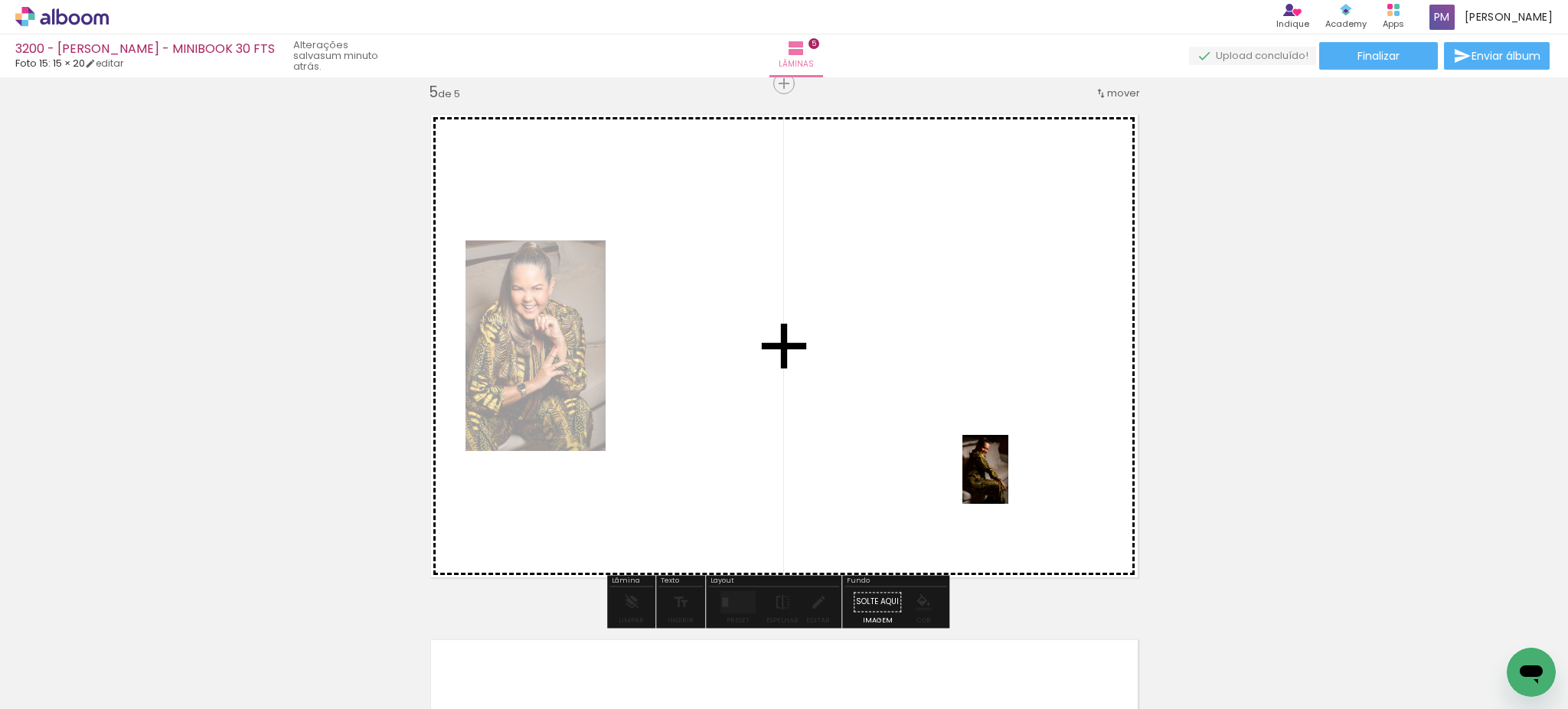
drag, startPoint x: 1116, startPoint y: 671, endPoint x: 1008, endPoint y: 481, distance: 218.5
click at [1008, 481] on quentale-workspace at bounding box center [784, 354] width 1568 height 709
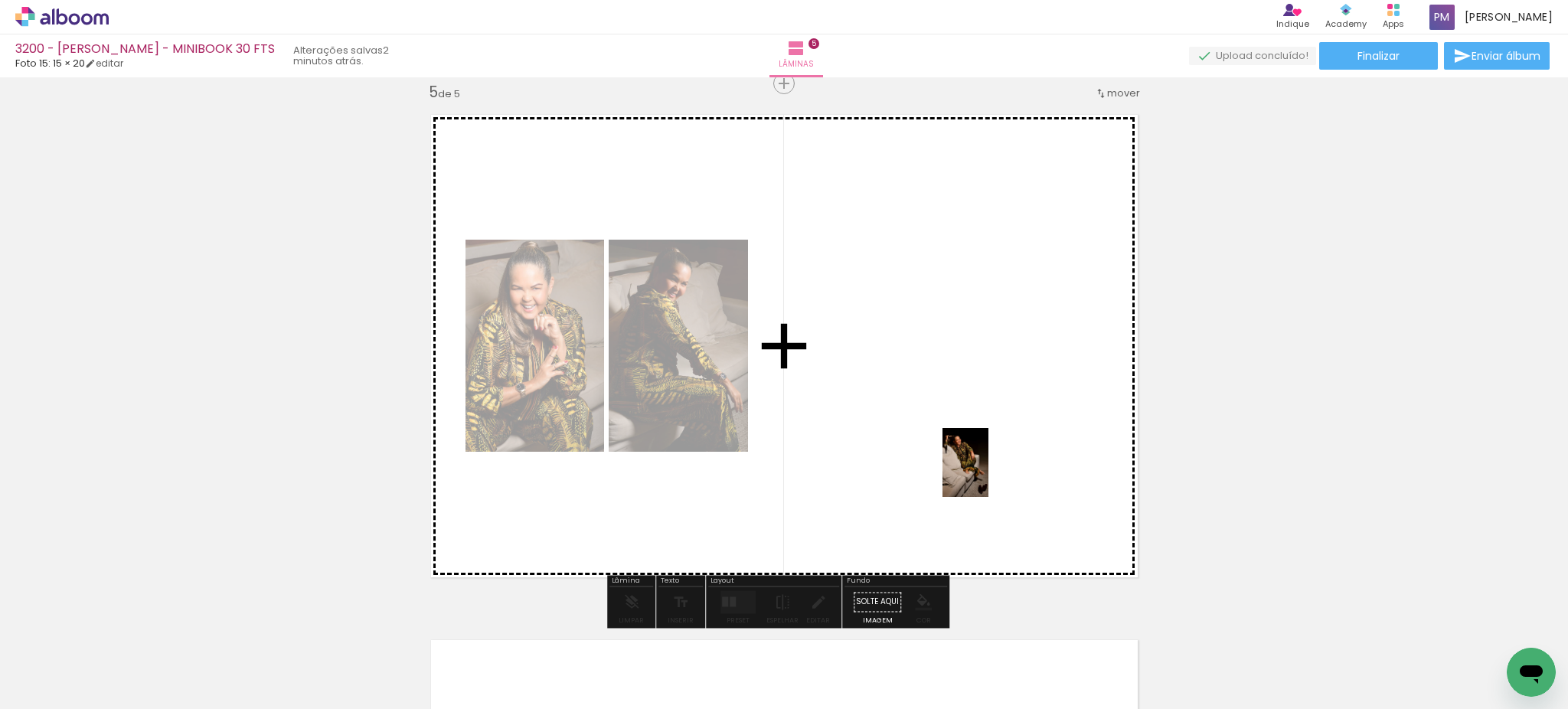
drag, startPoint x: 1174, startPoint y: 661, endPoint x: 989, endPoint y: 474, distance: 263.0
click at [989, 474] on quentale-workspace at bounding box center [784, 354] width 1568 height 709
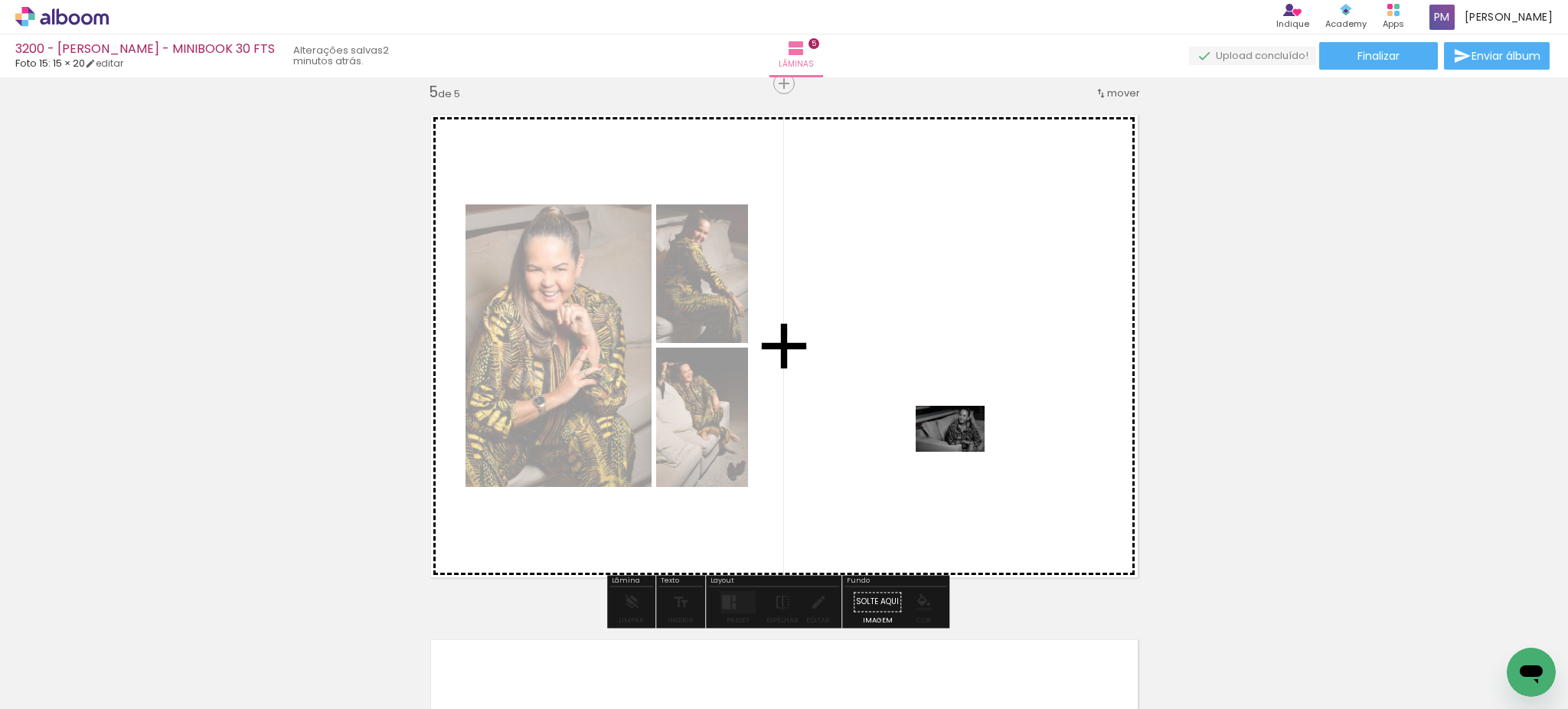
drag, startPoint x: 941, startPoint y: 667, endPoint x: 962, endPoint y: 450, distance: 218.0
click at [962, 450] on quentale-workspace at bounding box center [784, 354] width 1568 height 709
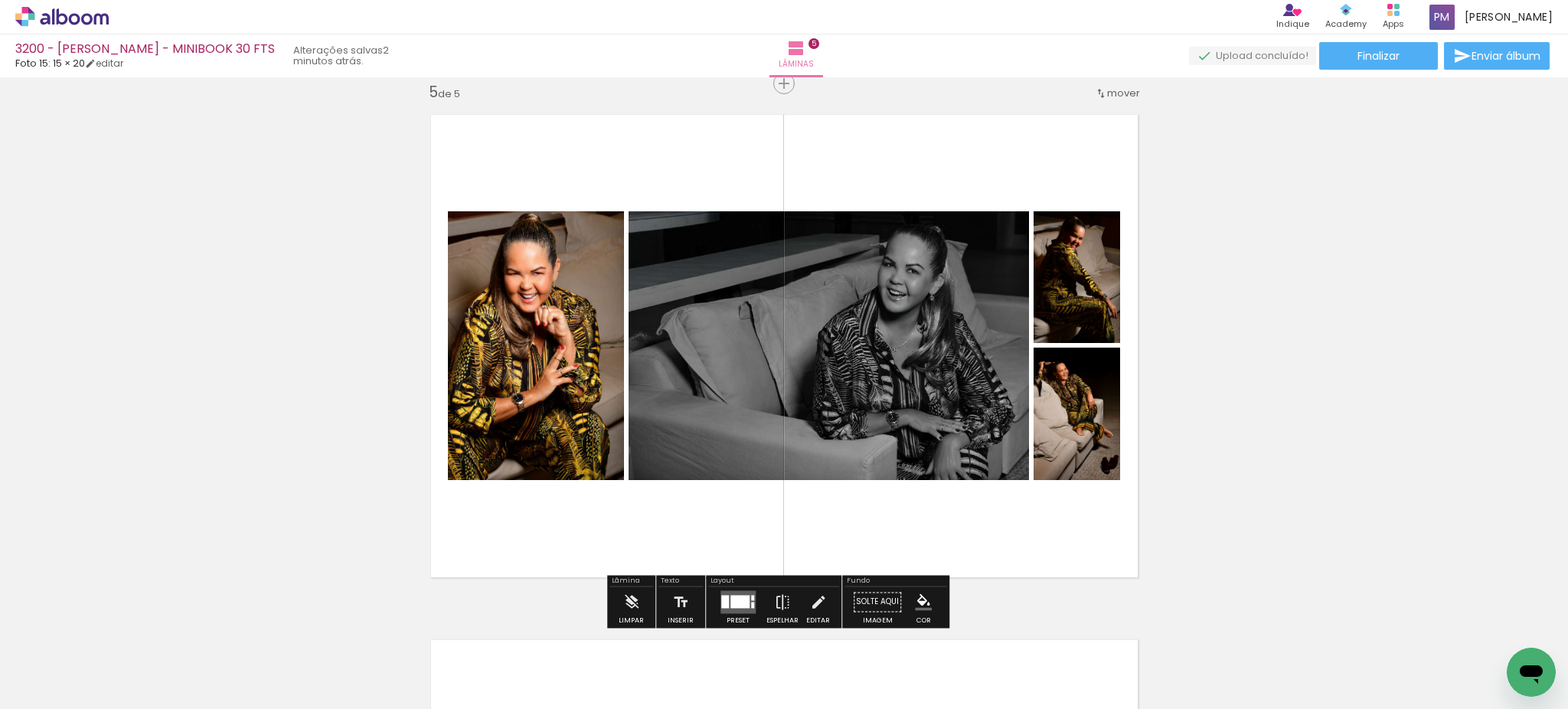
click at [725, 600] on div at bounding box center [724, 602] width 7 height 13
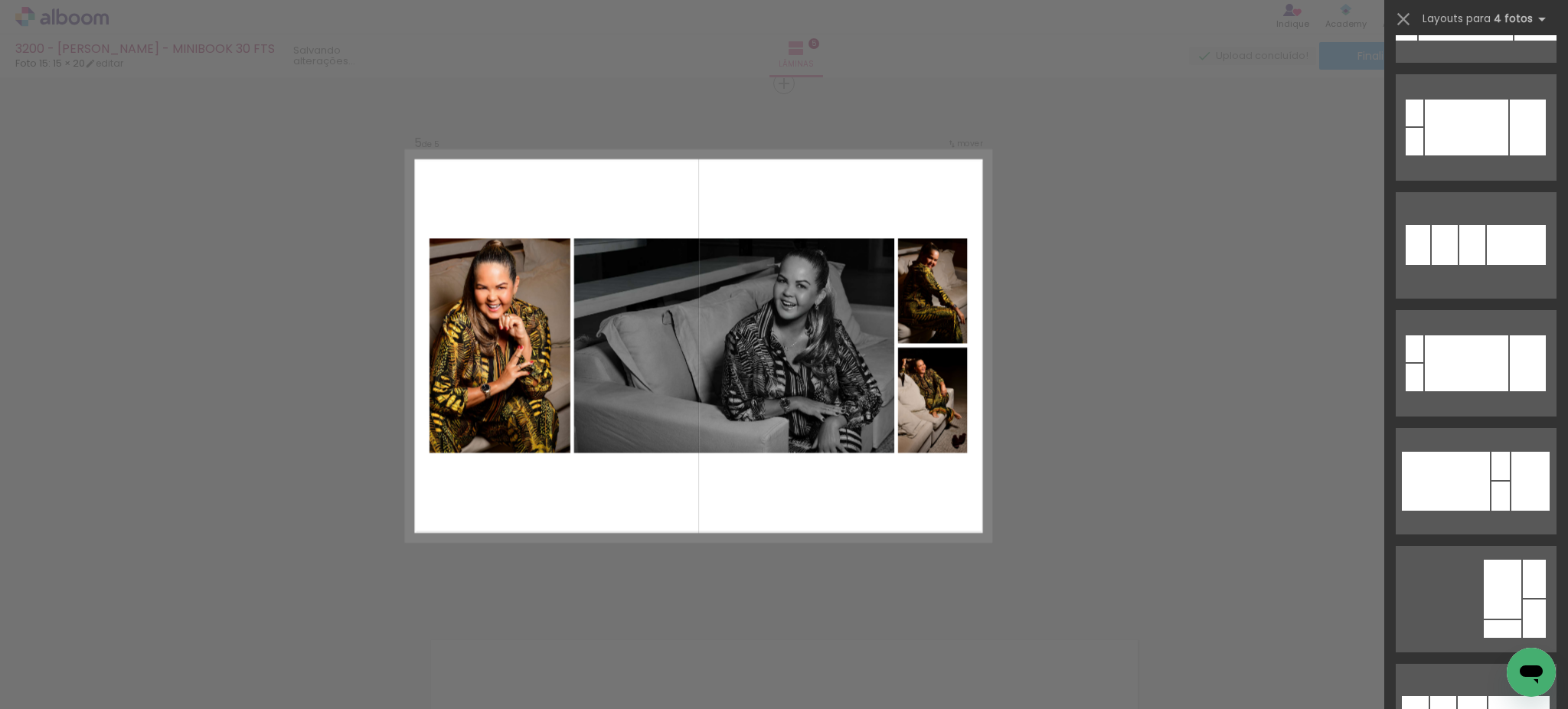
scroll to position [0, 0]
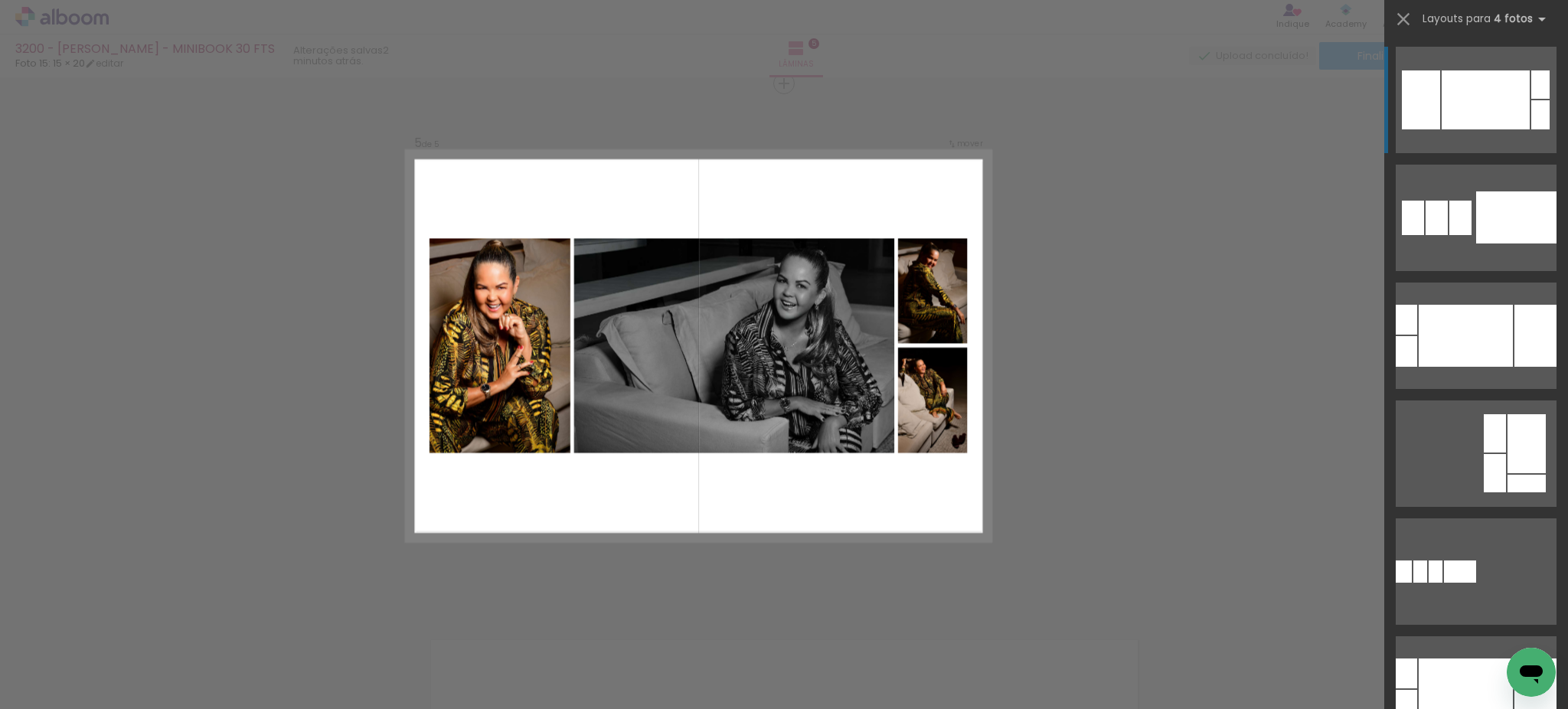
click at [1476, 129] on div at bounding box center [1486, 100] width 88 height 59
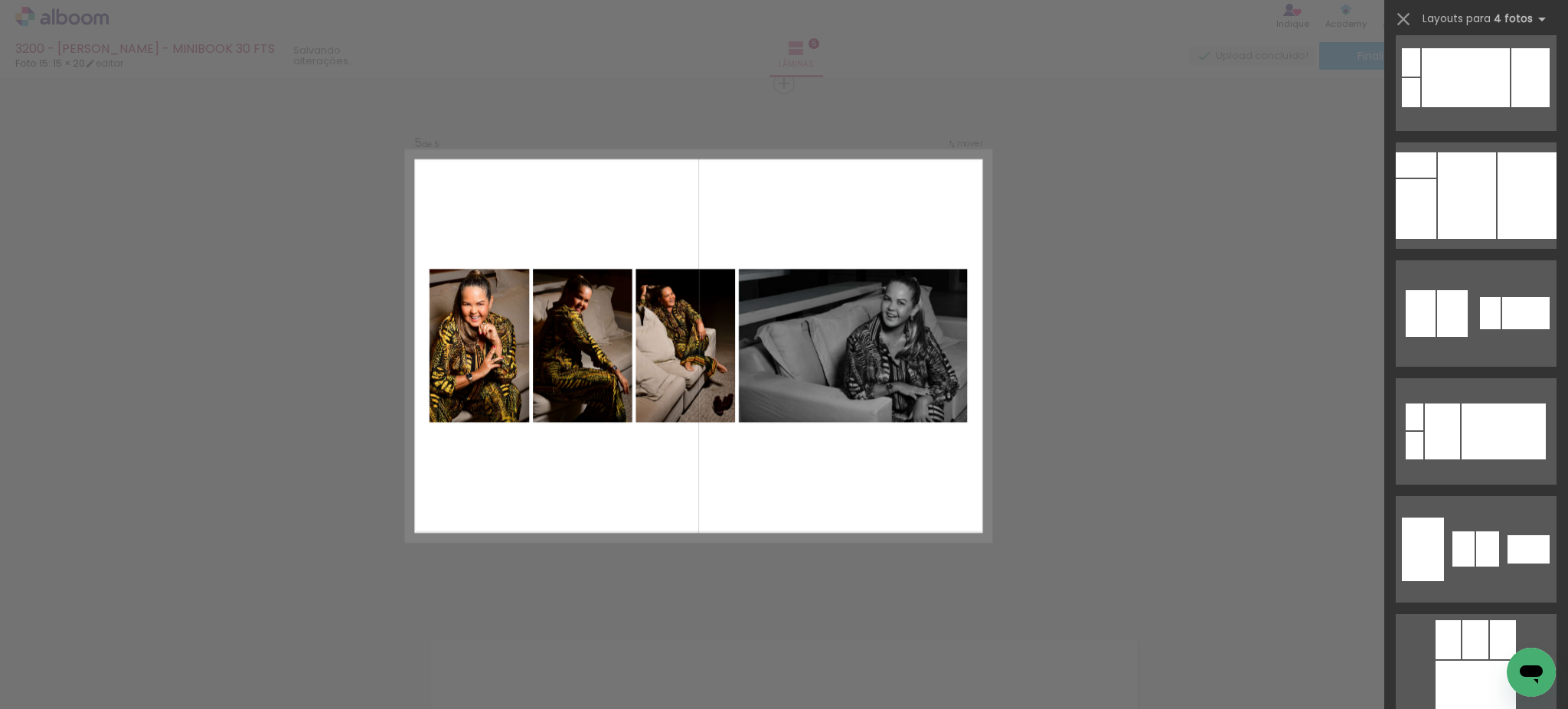
scroll to position [2056, 0]
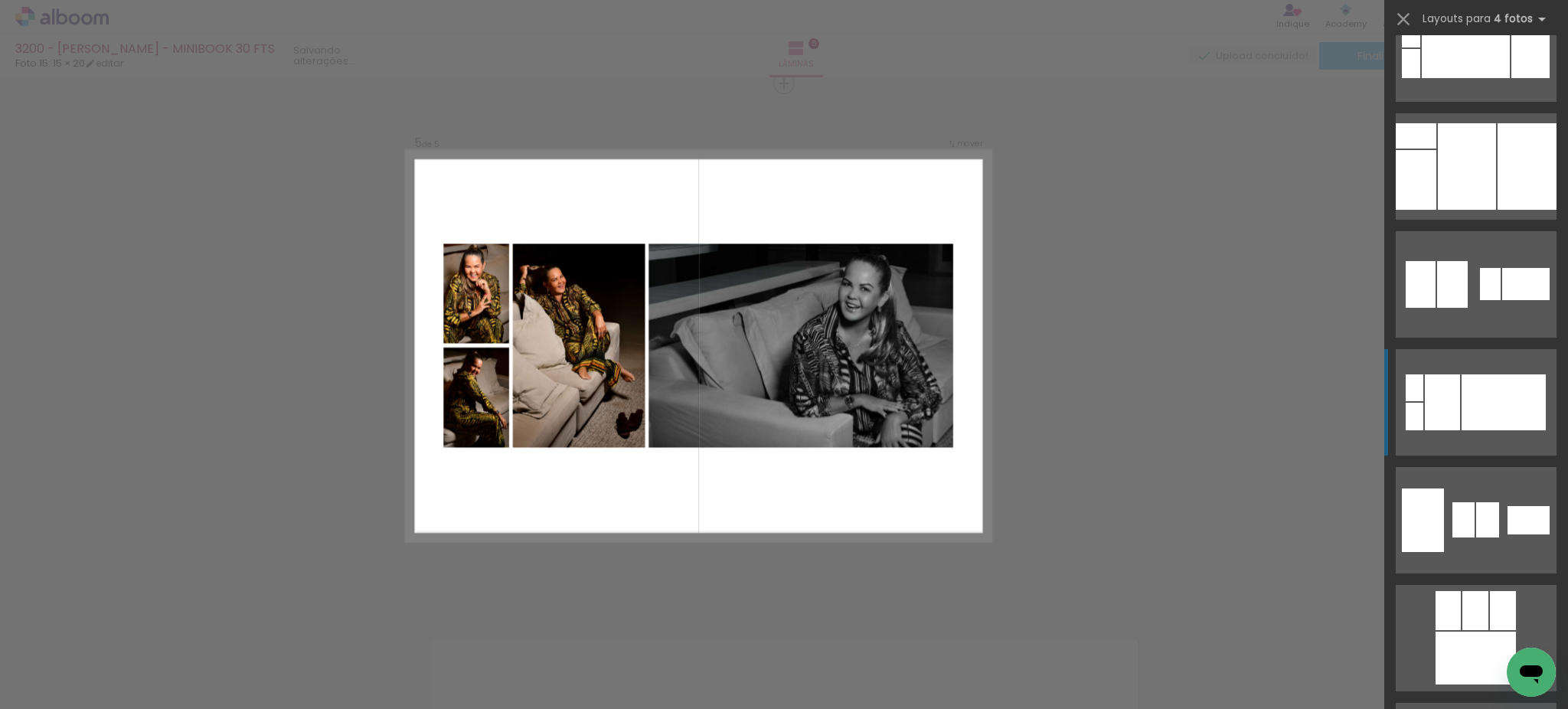
click at [1467, 427] on div at bounding box center [1503, 402] width 84 height 56
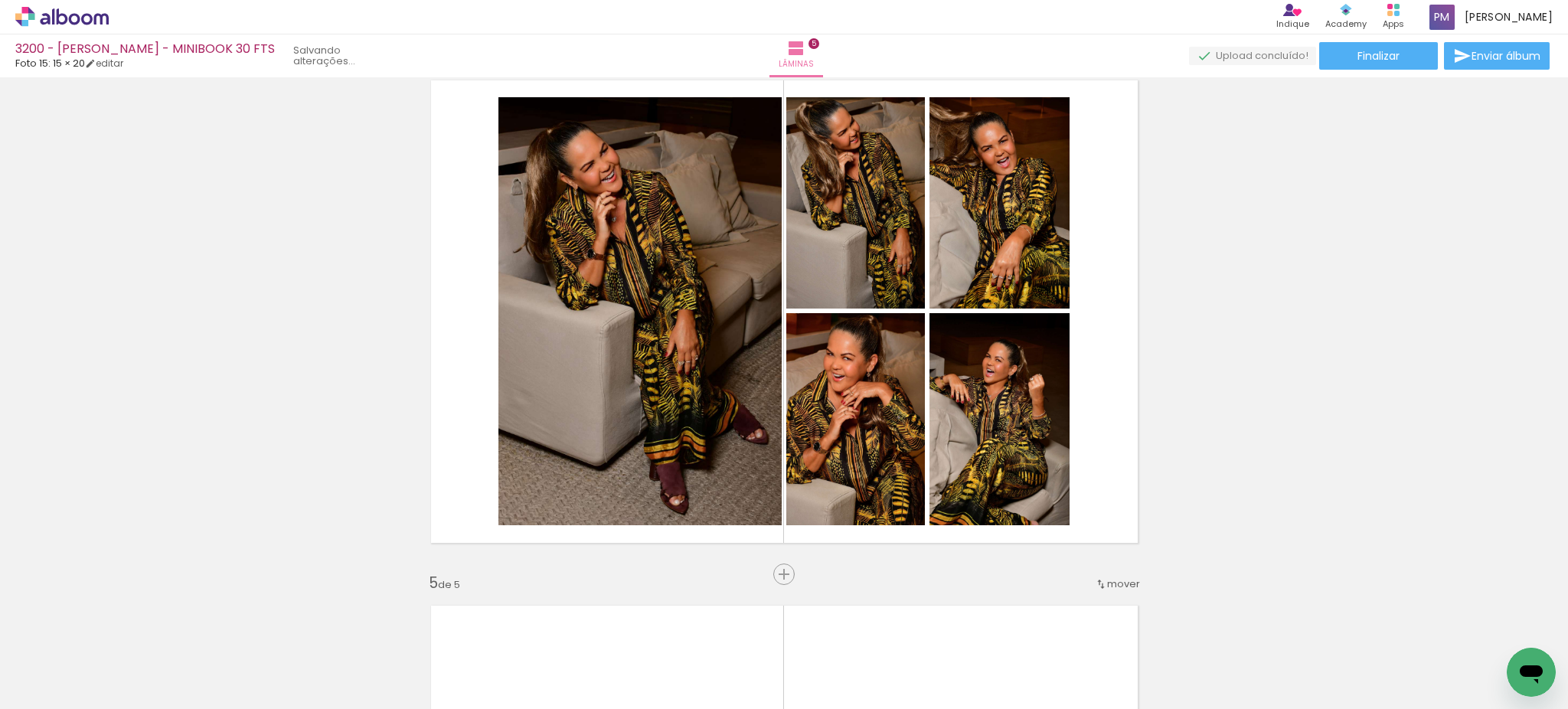
scroll to position [1610, 0]
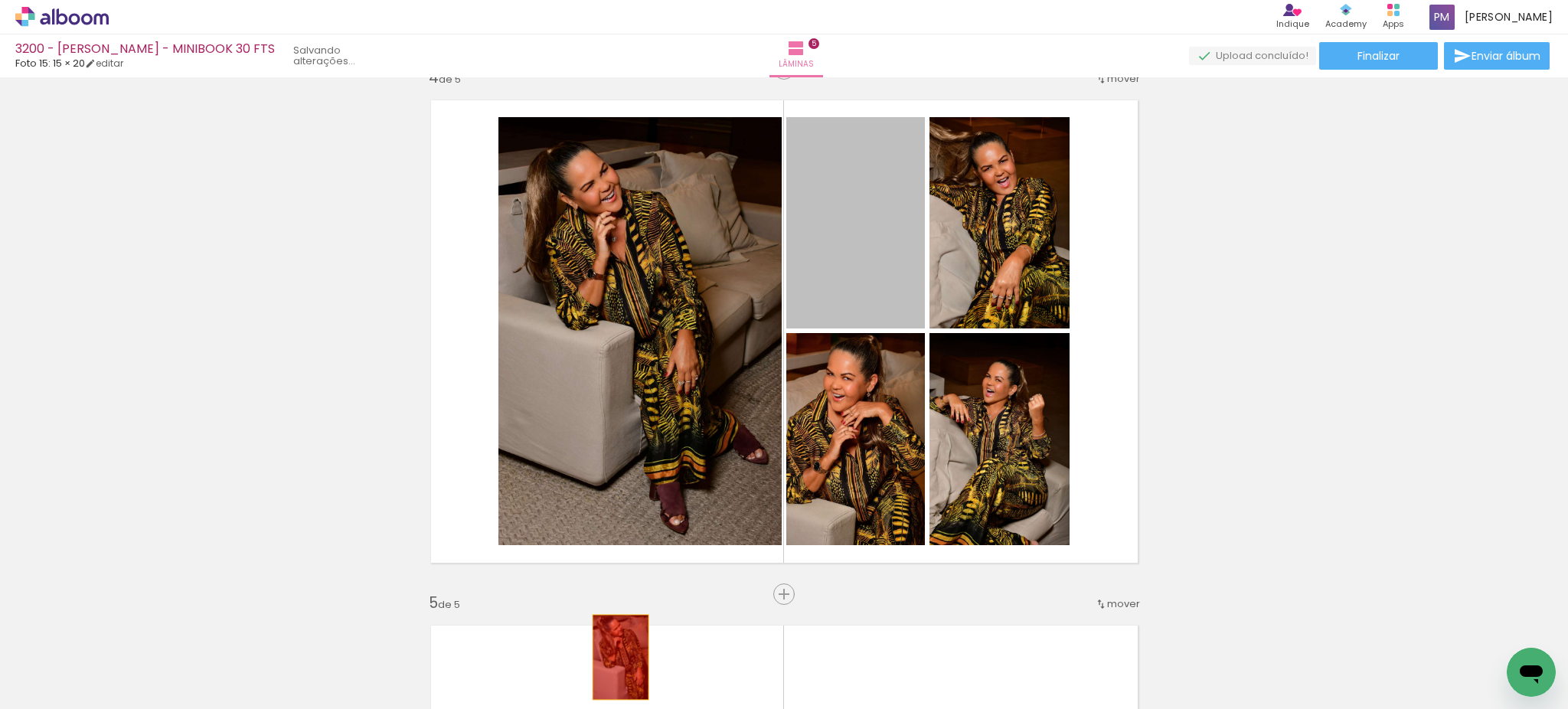
drag, startPoint x: 837, startPoint y: 182, endPoint x: 613, endPoint y: 657, distance: 525.2
click at [613, 657] on quentale-workspace at bounding box center [784, 354] width 1568 height 709
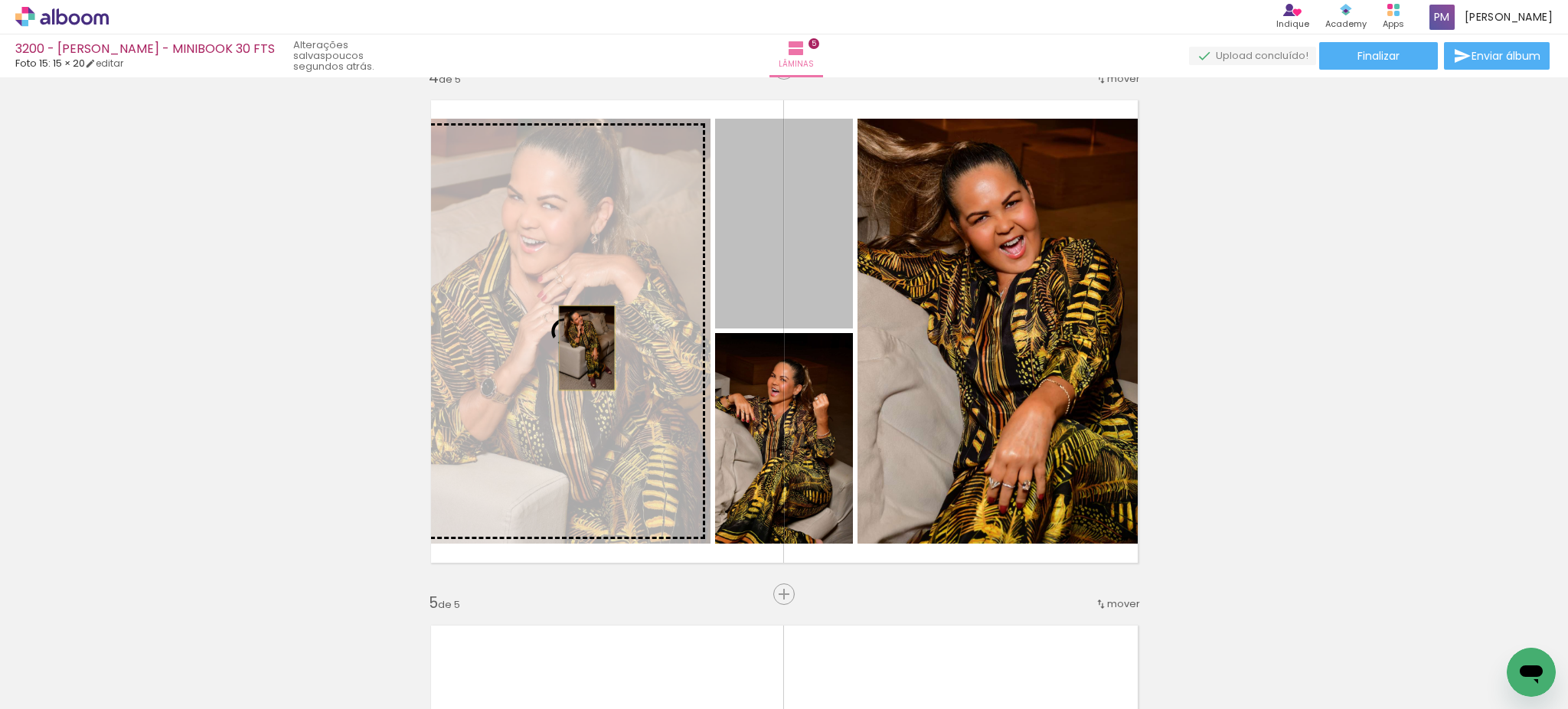
drag, startPoint x: 806, startPoint y: 234, endPoint x: 579, endPoint y: 348, distance: 254.0
click at [0, 0] on slot at bounding box center [0, 0] width 0 height 0
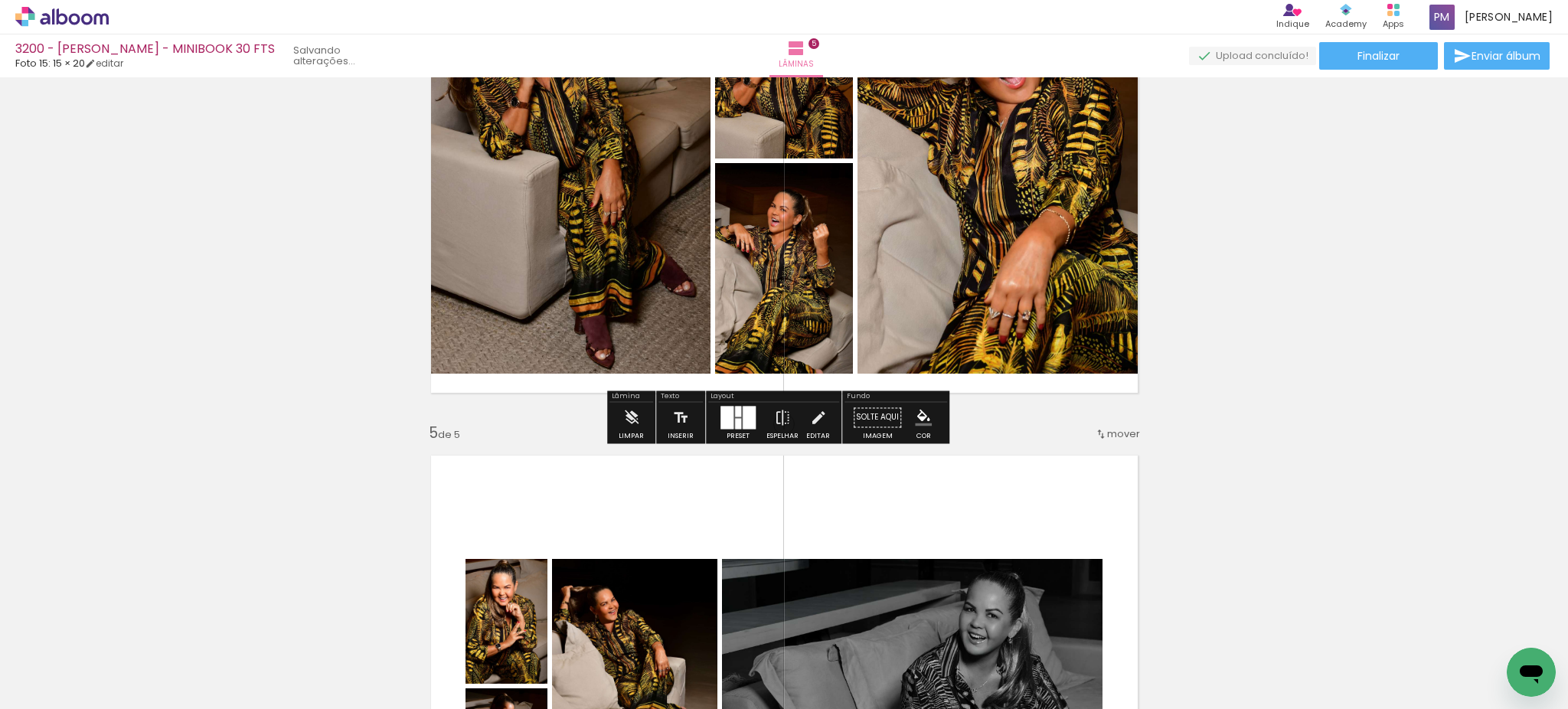
scroll to position [1950, 0]
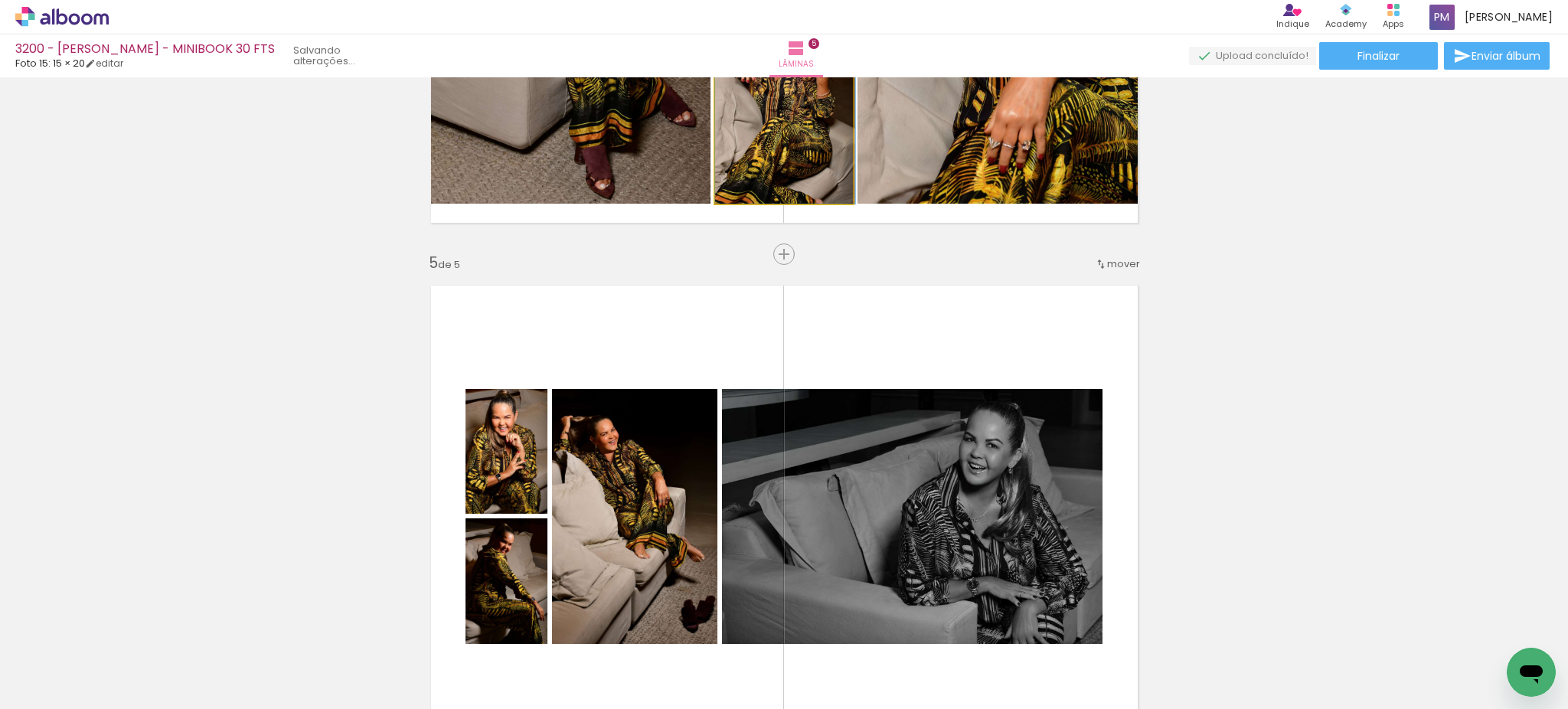
click at [778, 151] on quentale-photo at bounding box center [784, 98] width 138 height 211
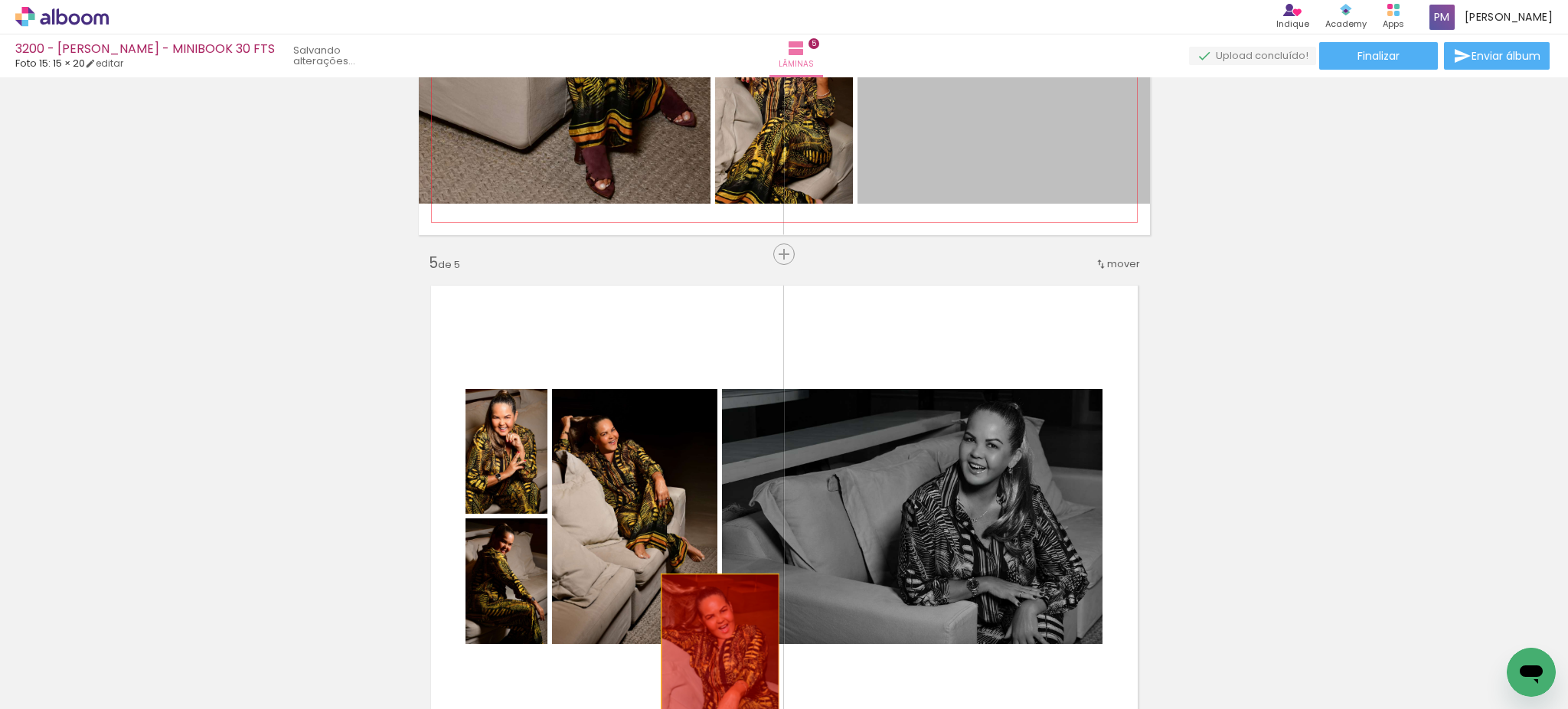
drag, startPoint x: 997, startPoint y: 155, endPoint x: 712, endPoint y: 659, distance: 579.0
click at [712, 659] on quentale-workspace at bounding box center [784, 354] width 1568 height 709
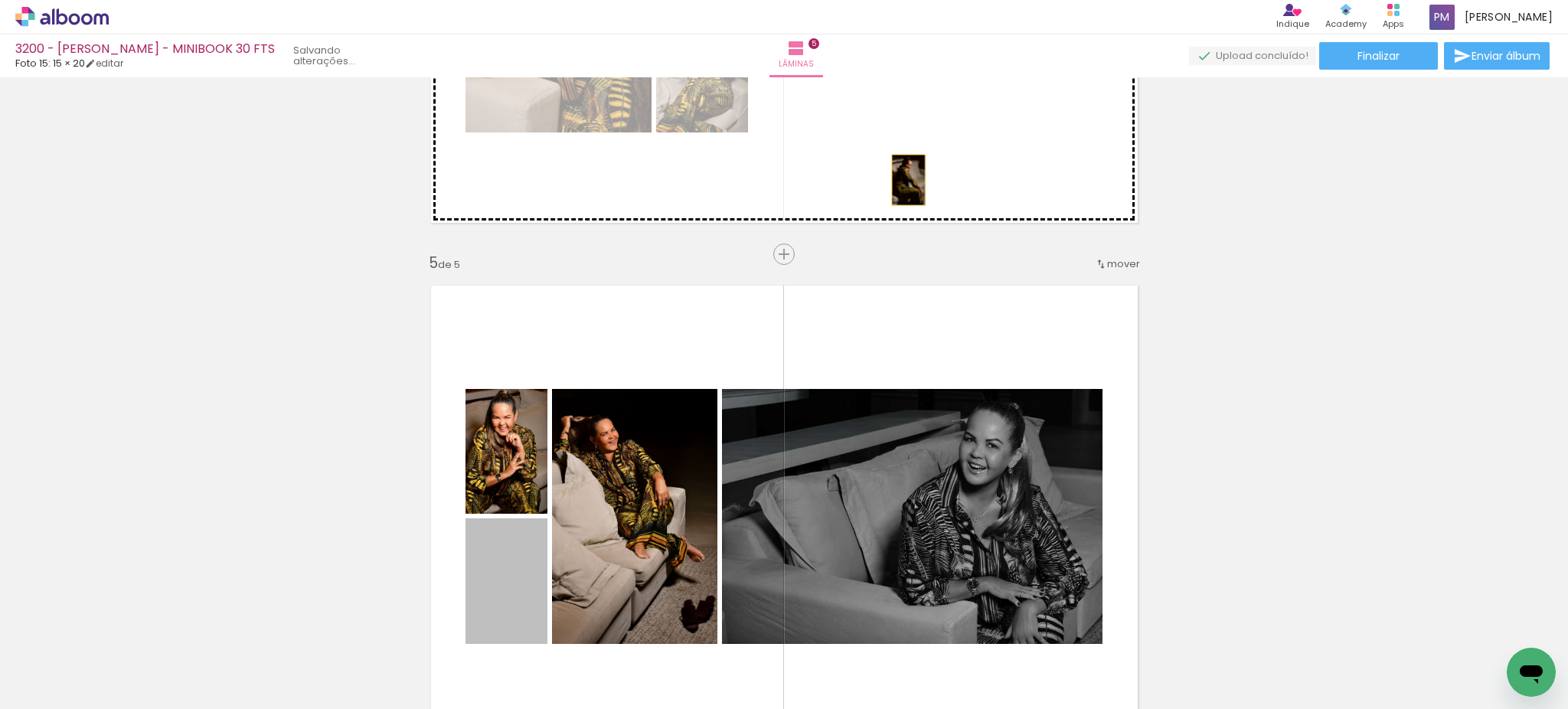
drag, startPoint x: 495, startPoint y: 597, endPoint x: 900, endPoint y: 180, distance: 581.3
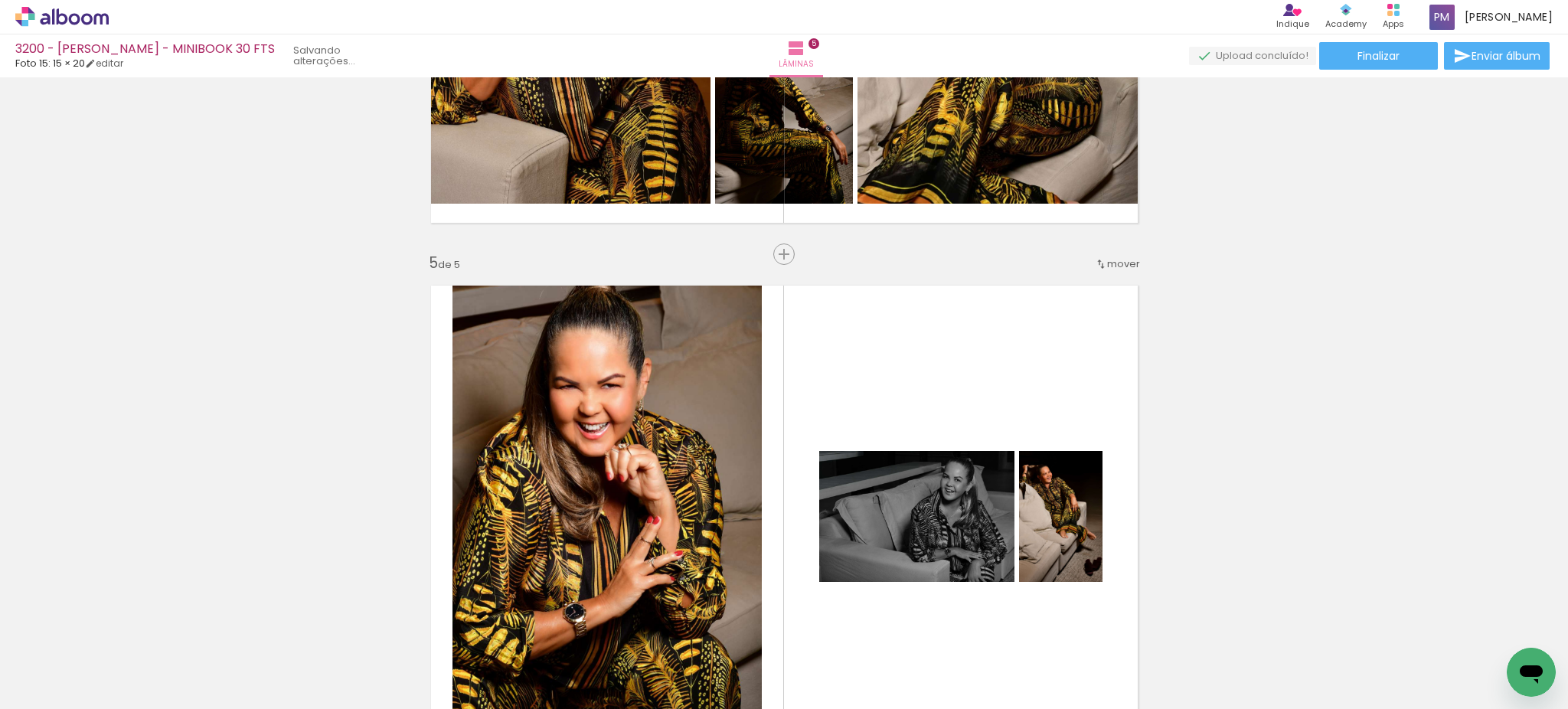
scroll to position [1610, 0]
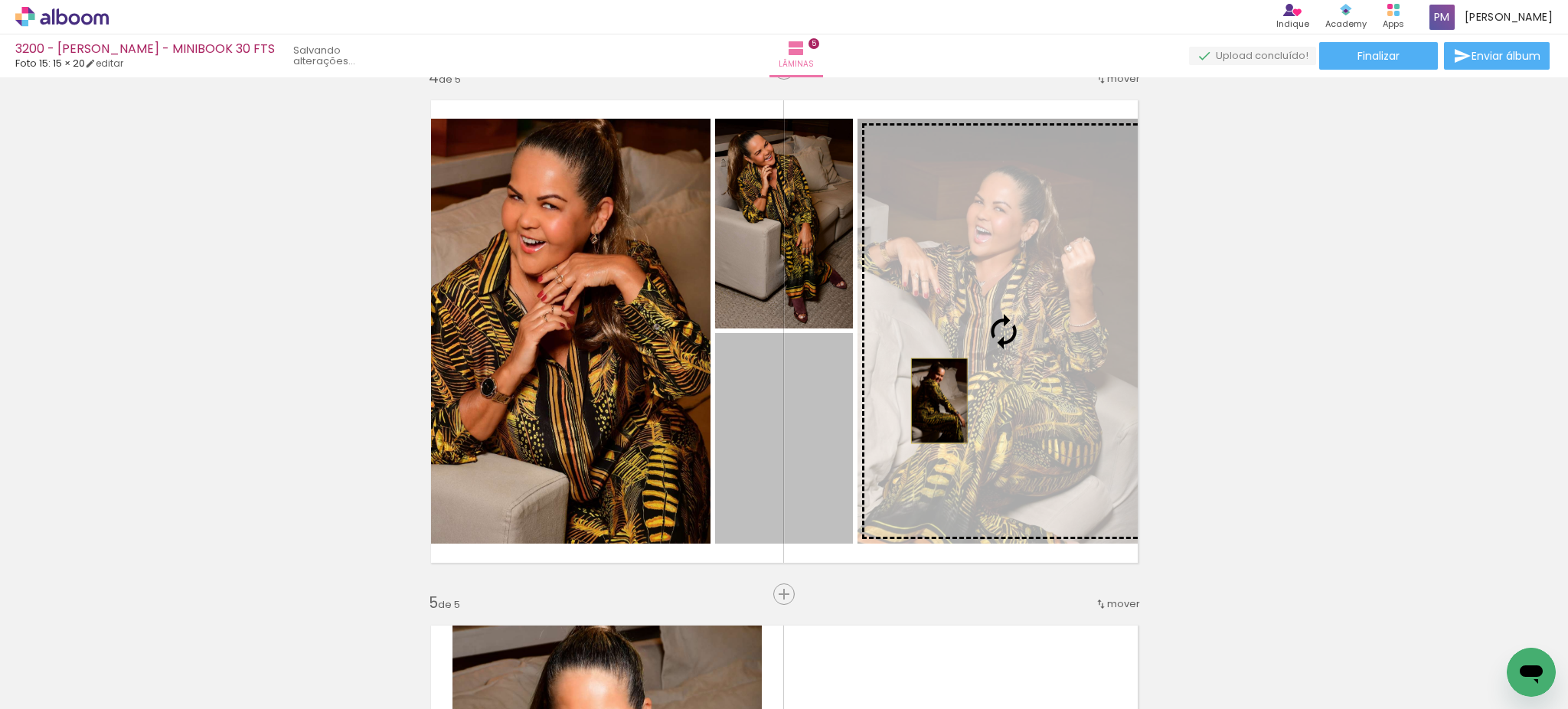
drag, startPoint x: 780, startPoint y: 447, endPoint x: 931, endPoint y: 400, distance: 158.1
click at [0, 0] on slot at bounding box center [0, 0] width 0 height 0
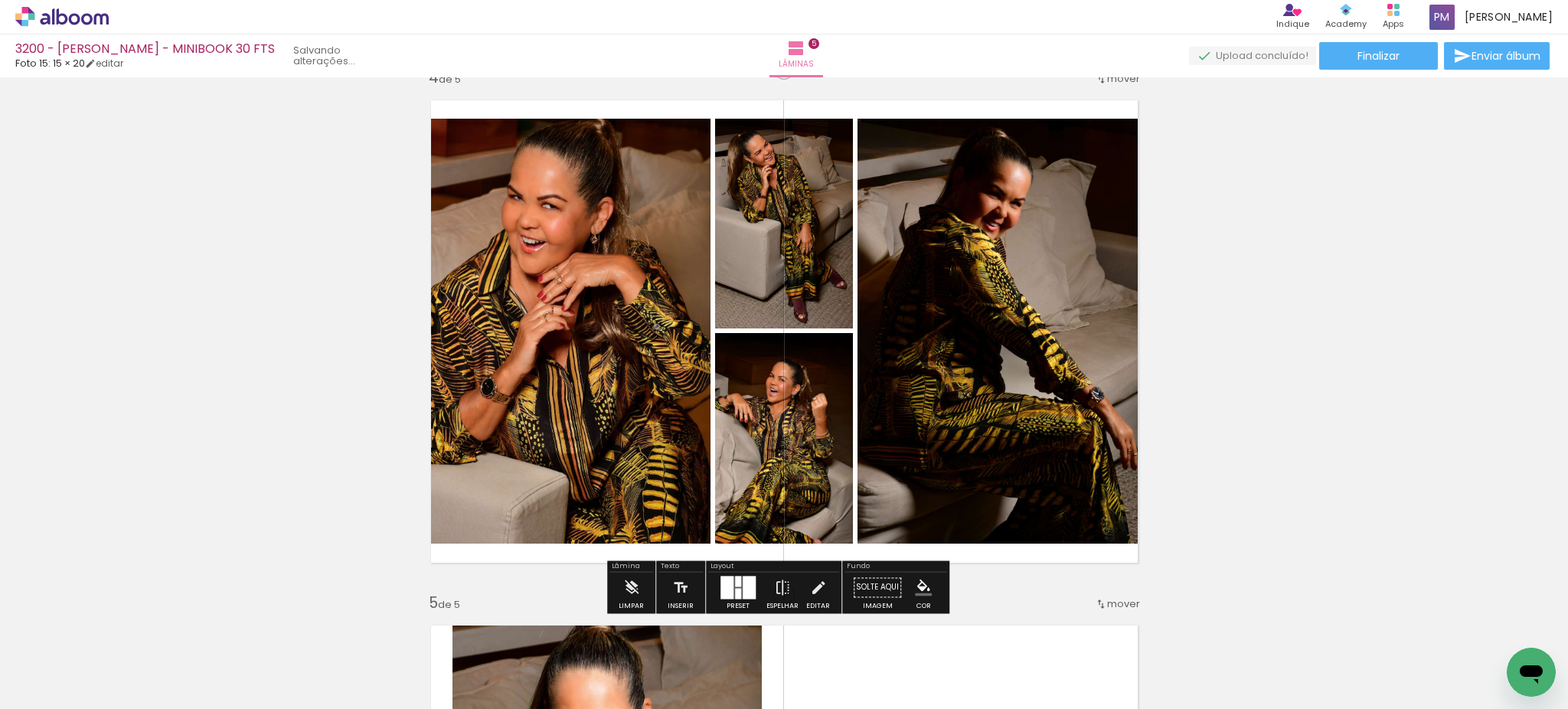
scroll to position [1950, 0]
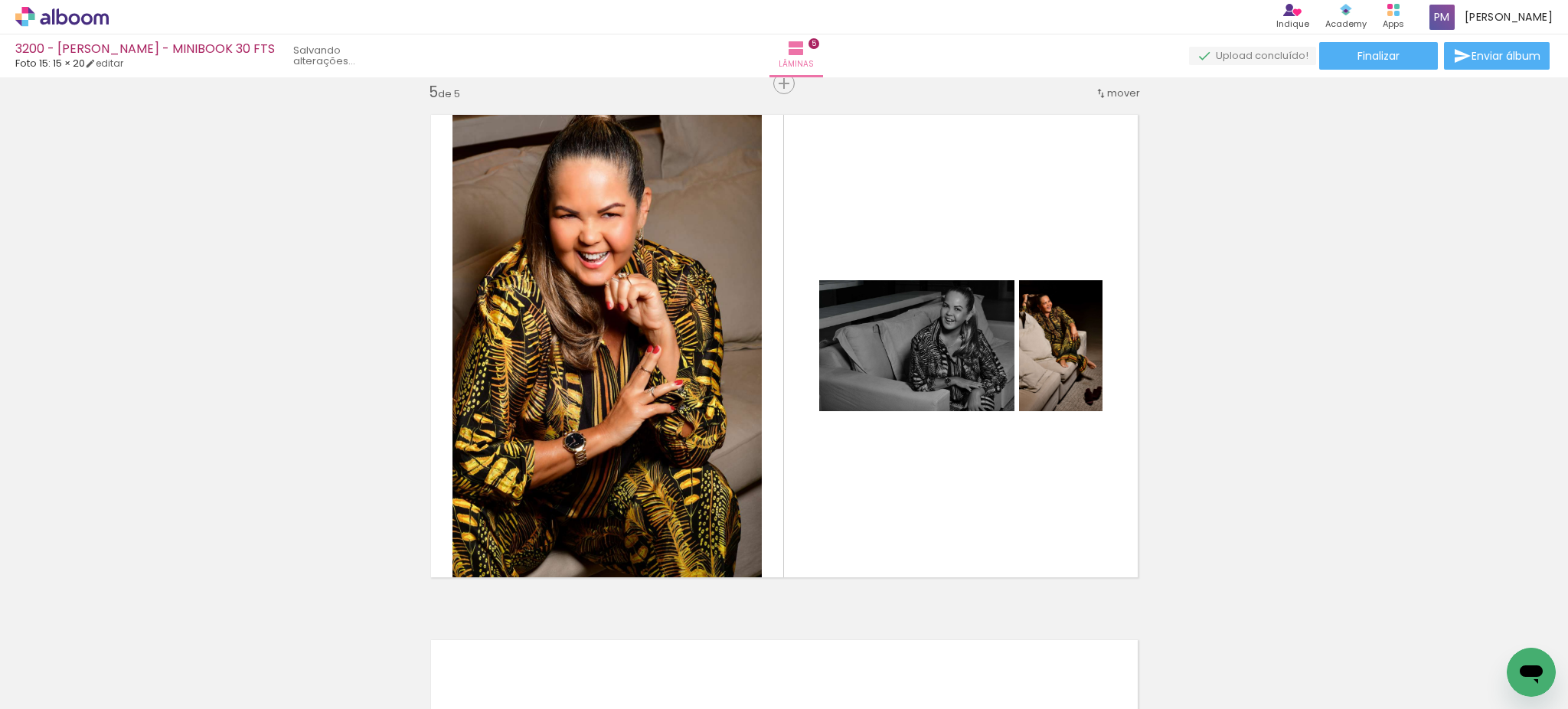
scroll to position [2056, 0]
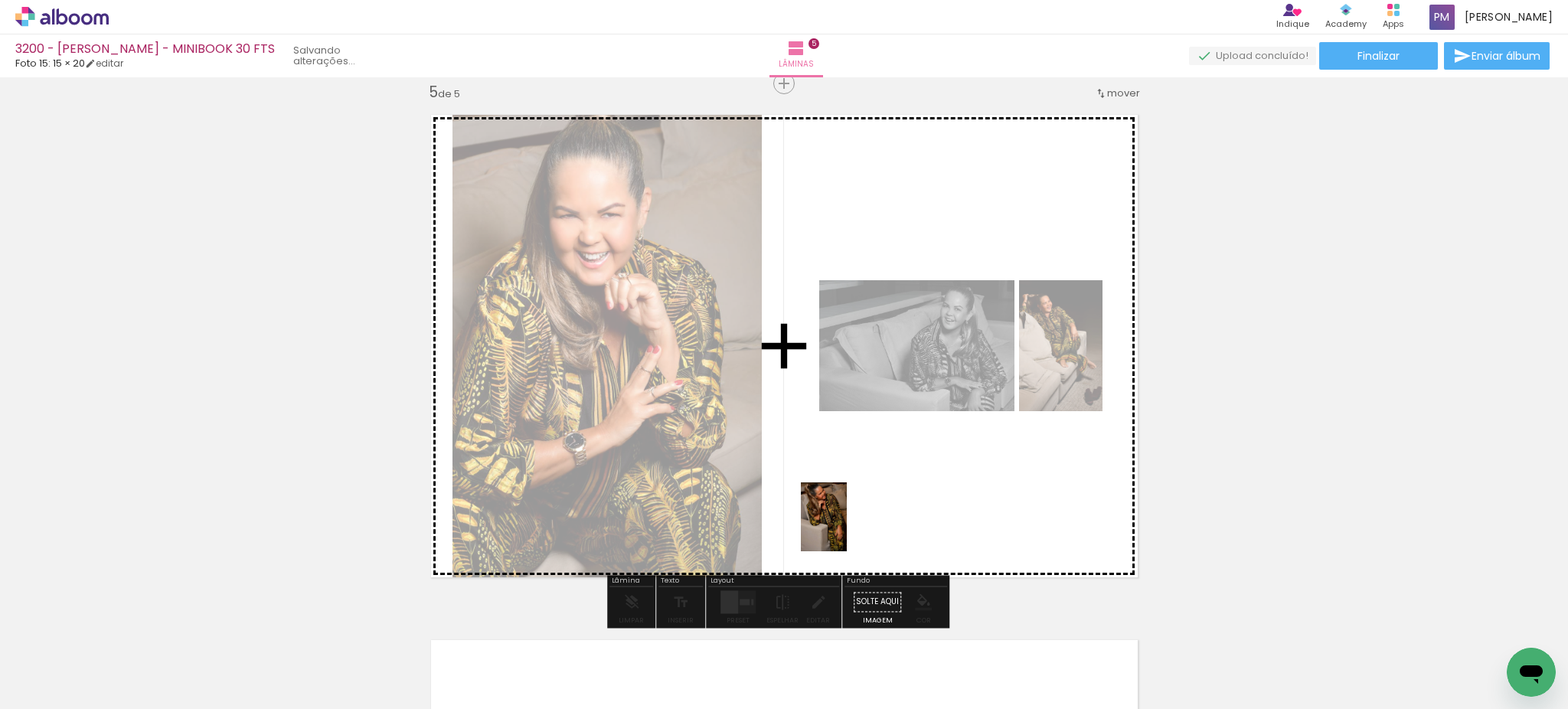
drag, startPoint x: 749, startPoint y: 670, endPoint x: 847, endPoint y: 528, distance: 172.5
click at [847, 528] on quentale-workspace at bounding box center [784, 354] width 1568 height 709
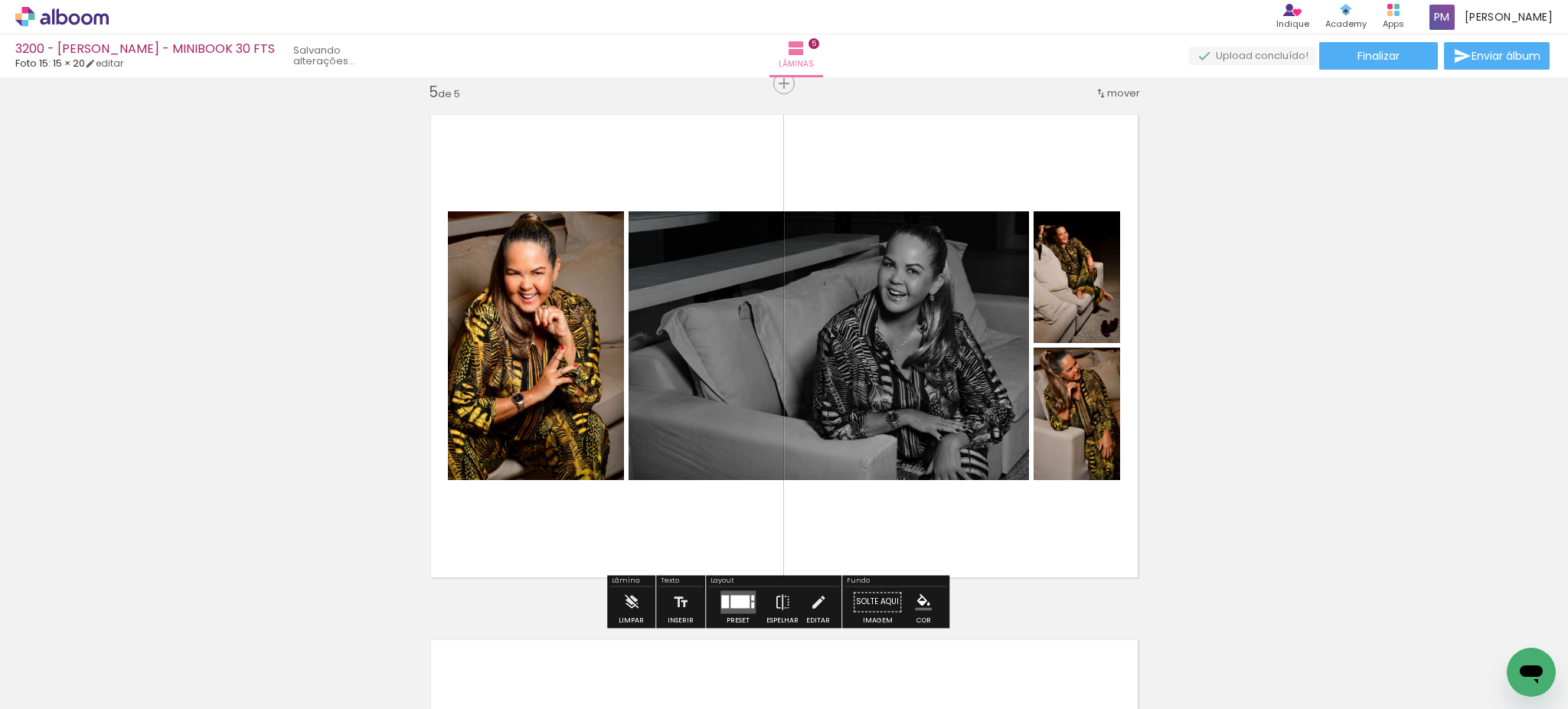
click at [1270, 663] on div at bounding box center [1268, 657] width 50 height 76
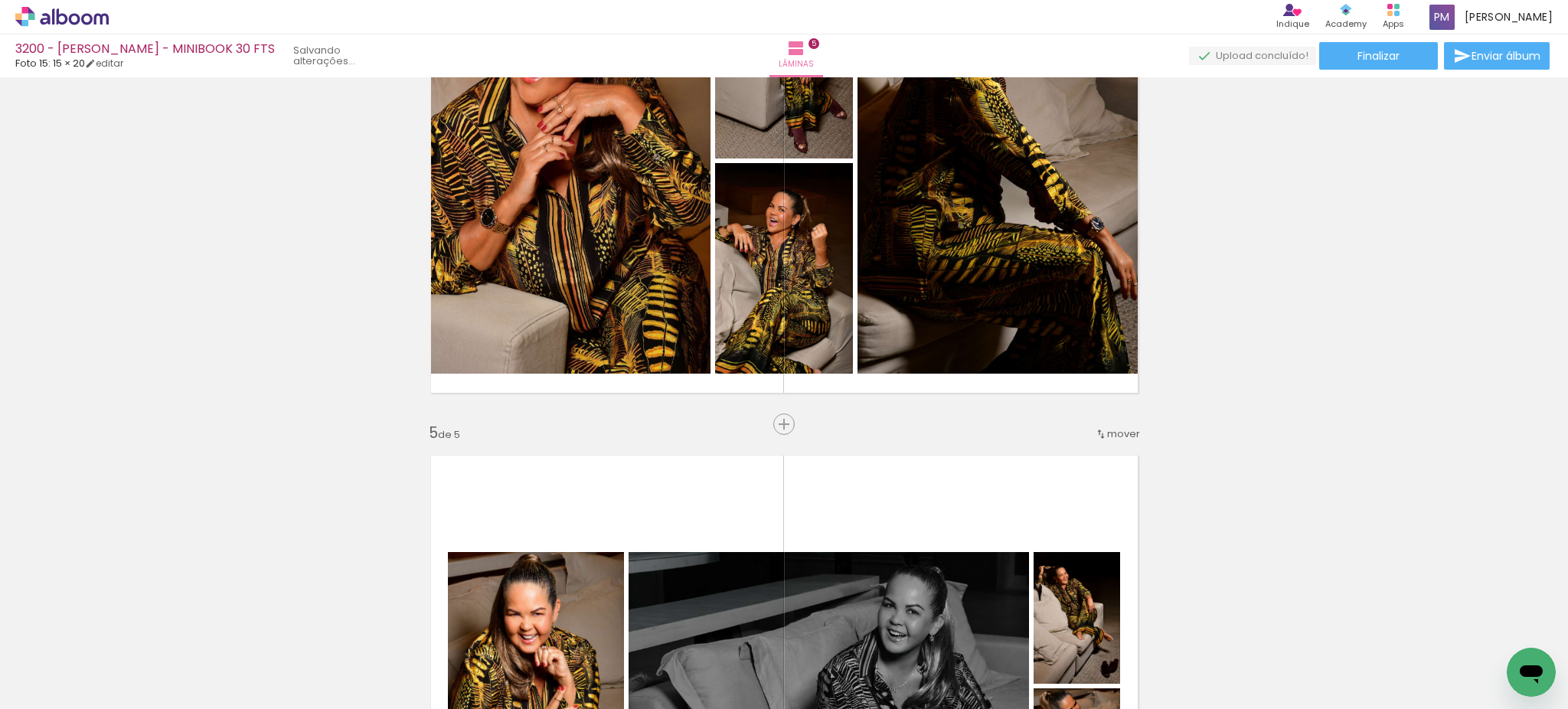
scroll to position [1610, 0]
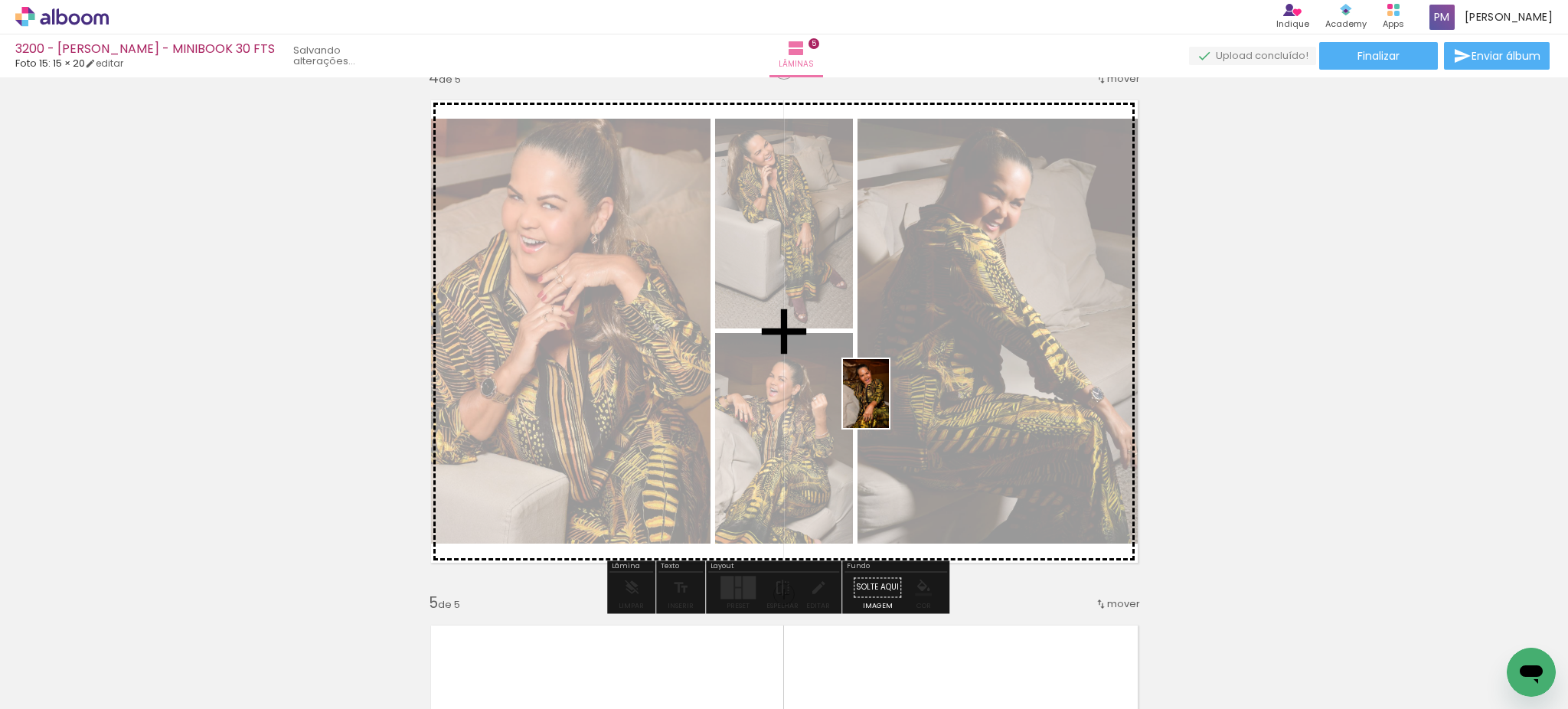
drag, startPoint x: 1002, startPoint y: 482, endPoint x: 889, endPoint y: 405, distance: 136.7
click at [889, 405] on quentale-workspace at bounding box center [784, 354] width 1568 height 709
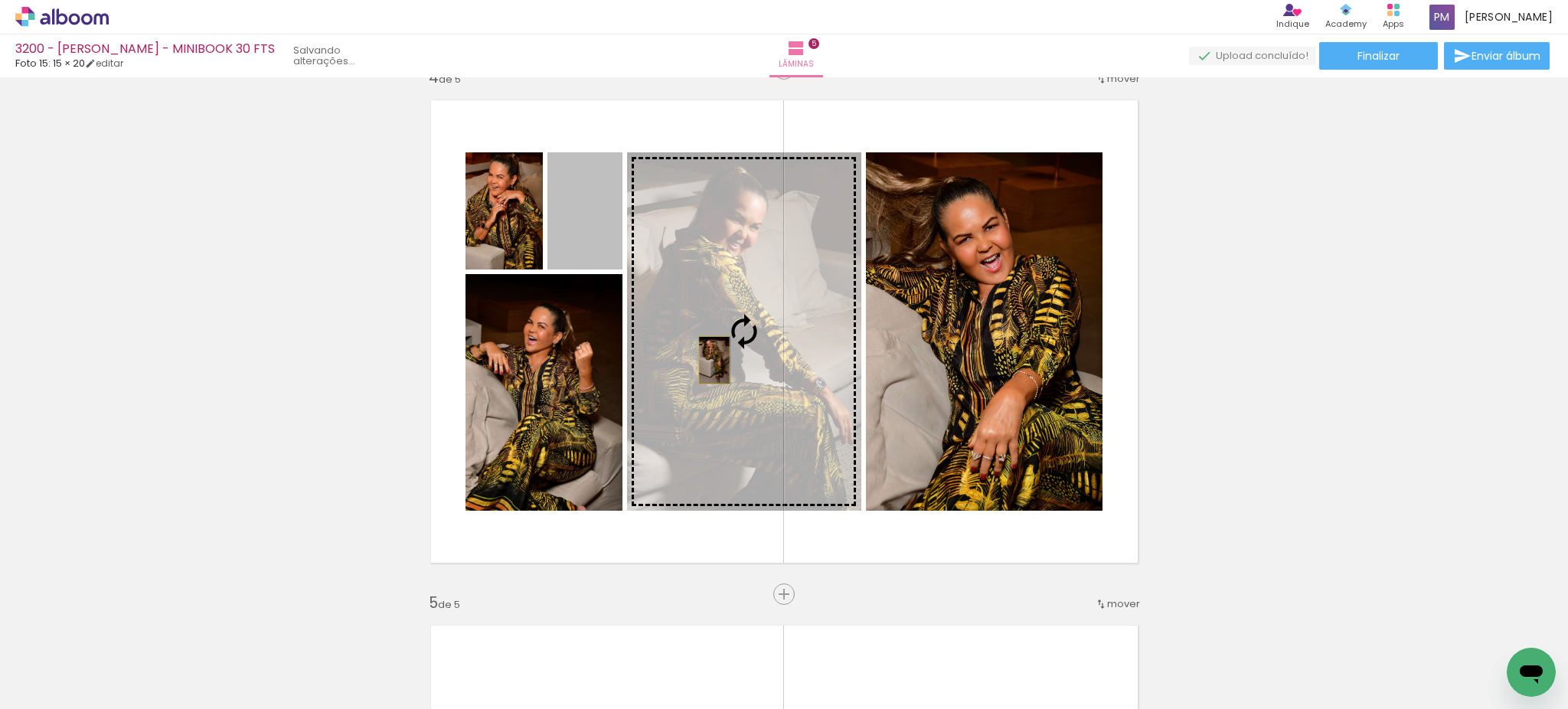
drag, startPoint x: 570, startPoint y: 230, endPoint x: 705, endPoint y: 360, distance: 187.4
click at [0, 0] on slot at bounding box center [0, 0] width 0 height 0
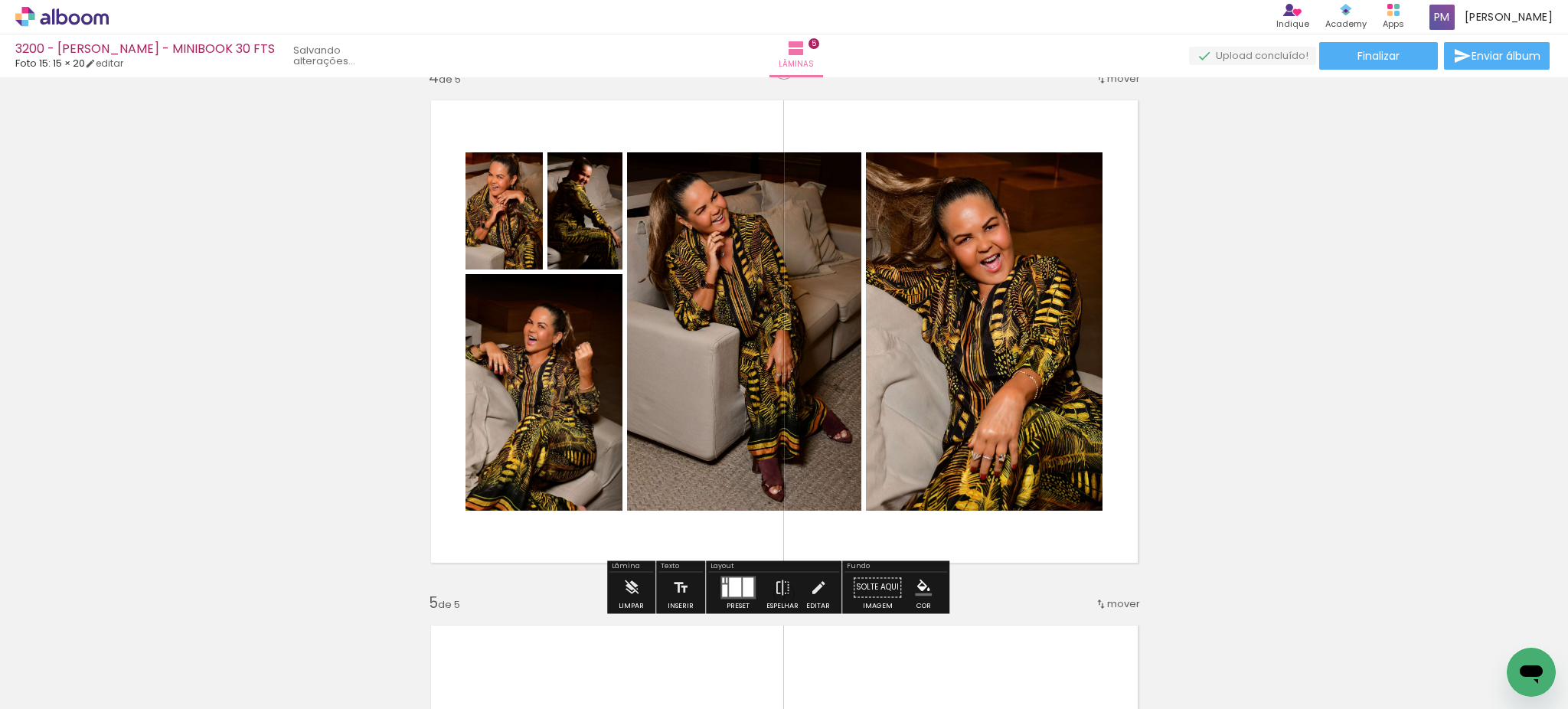
click at [744, 577] on div at bounding box center [748, 587] width 11 height 20
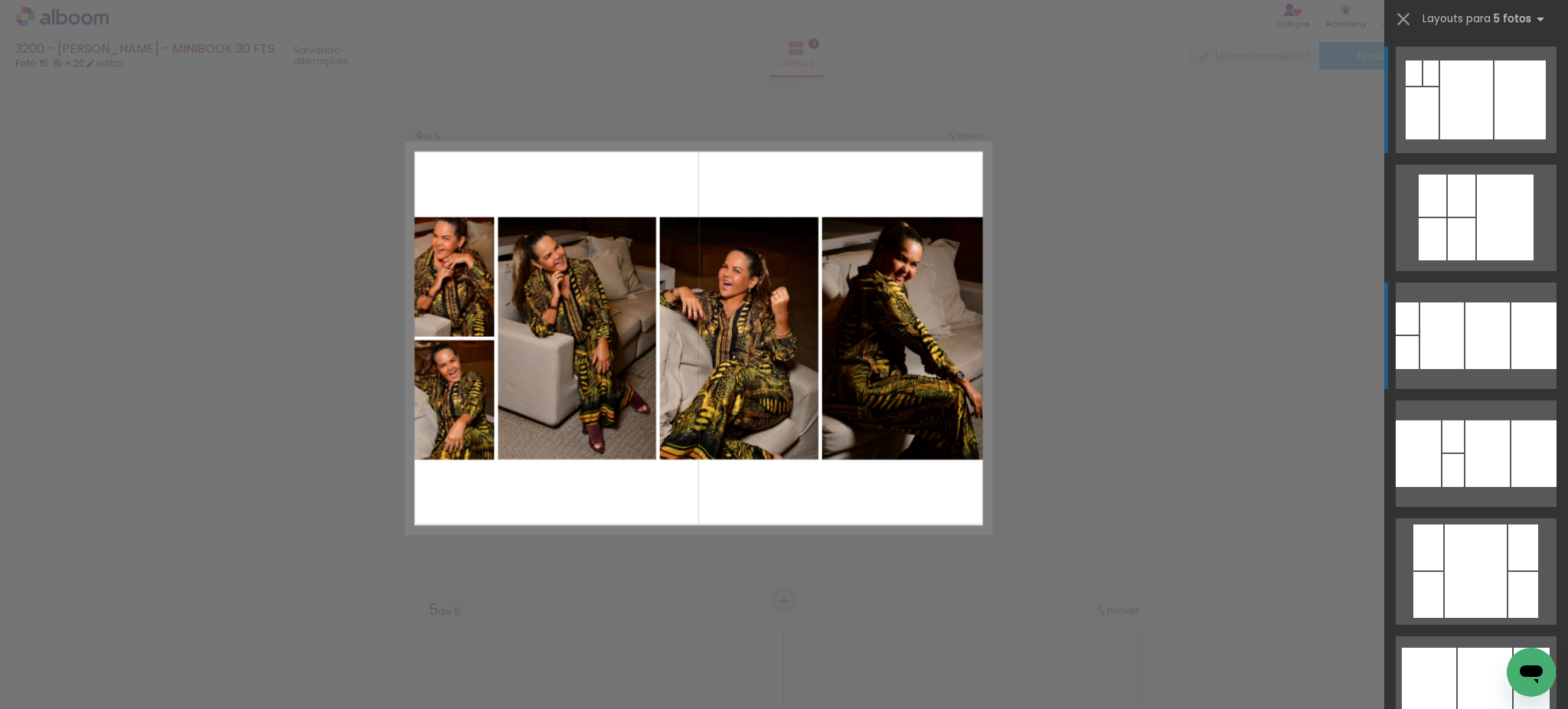
scroll to position [1595, 0]
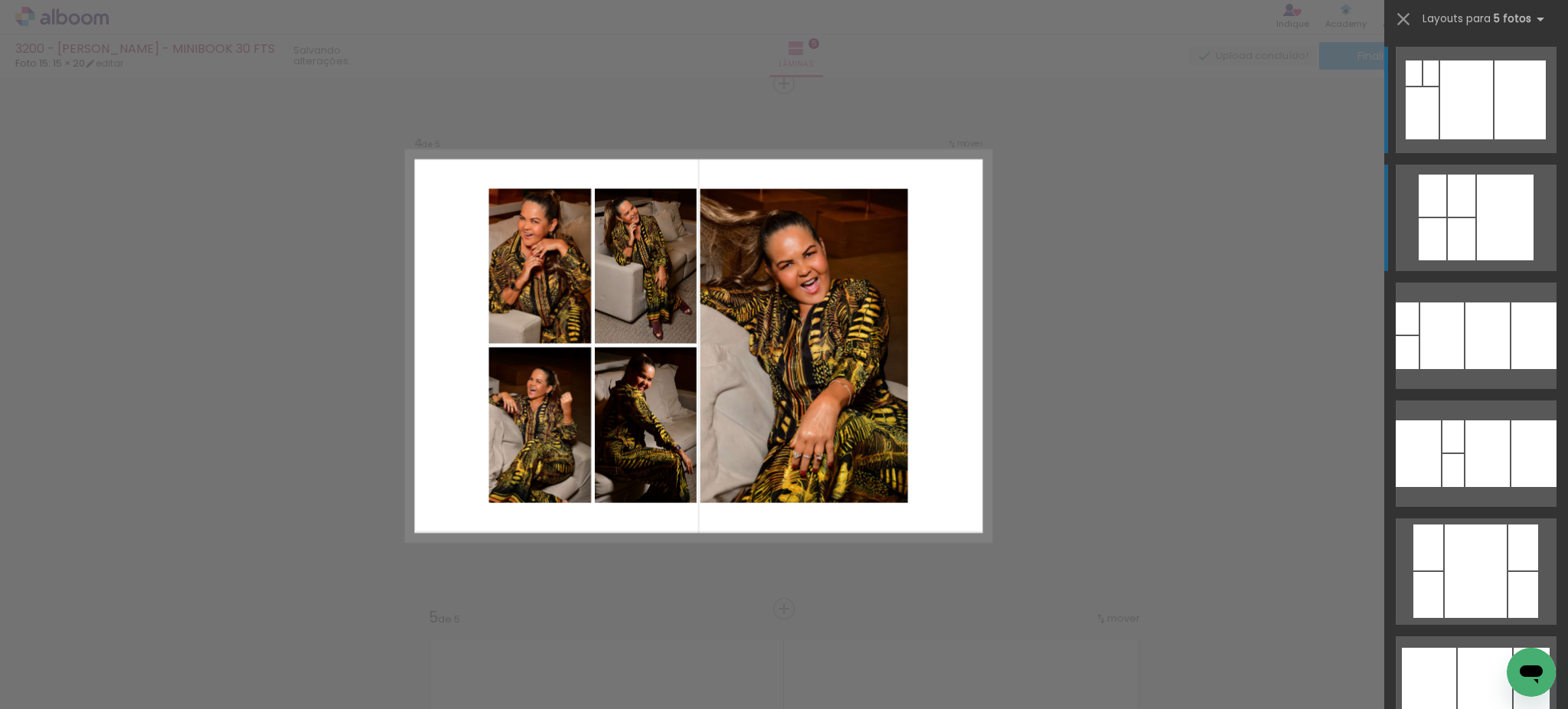
click at [1512, 215] on div at bounding box center [1505, 217] width 57 height 85
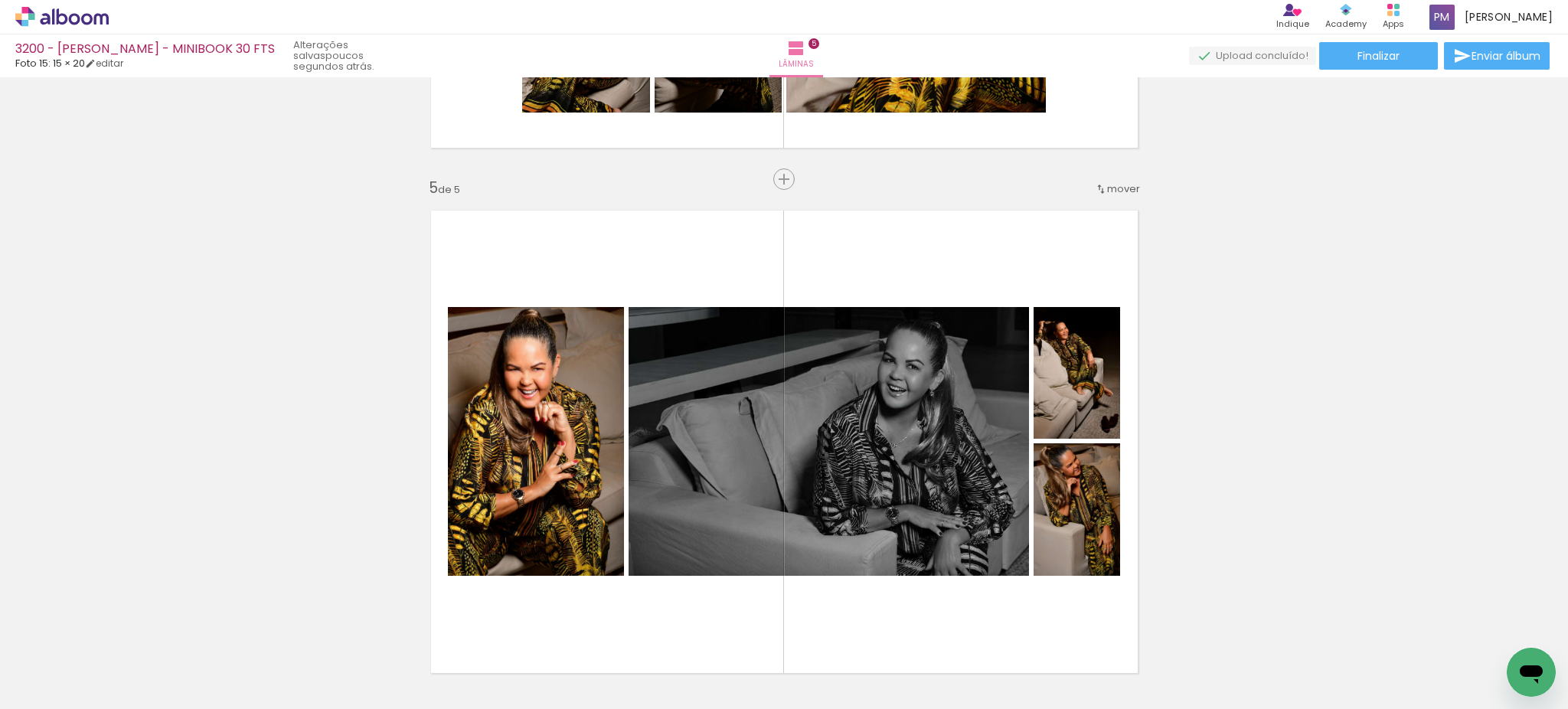
scroll to position [2105, 0]
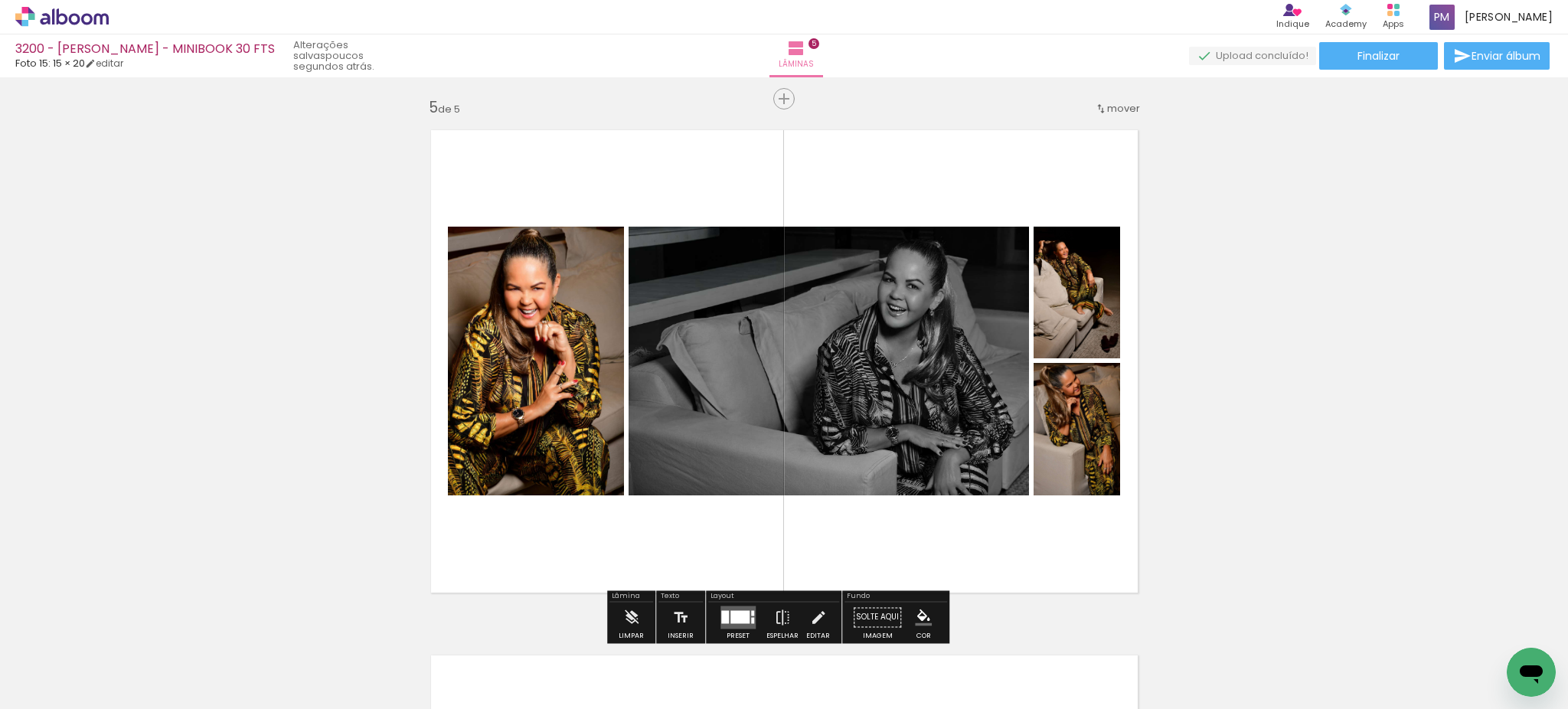
click at [743, 606] on quentale-layouter at bounding box center [737, 617] width 35 height 23
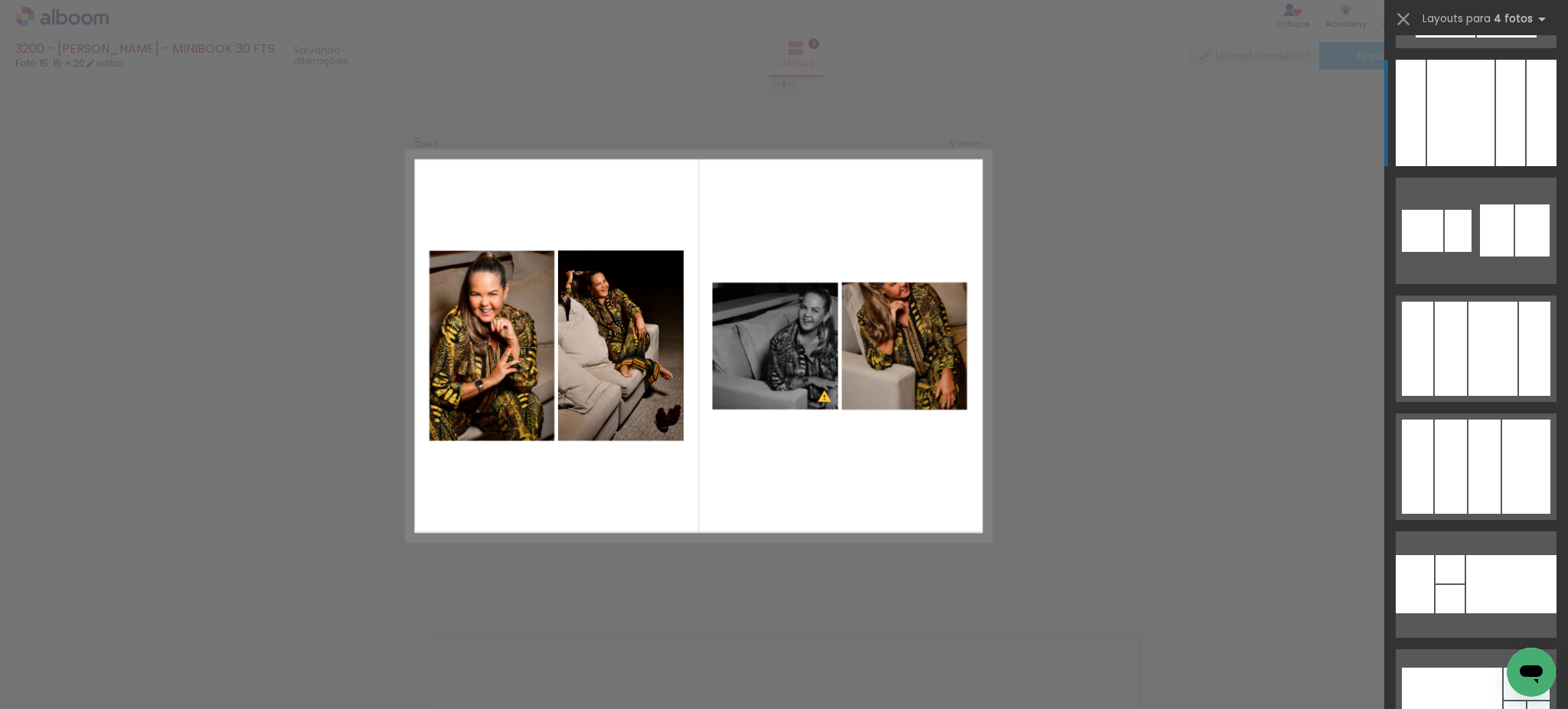
scroll to position [8338, 0]
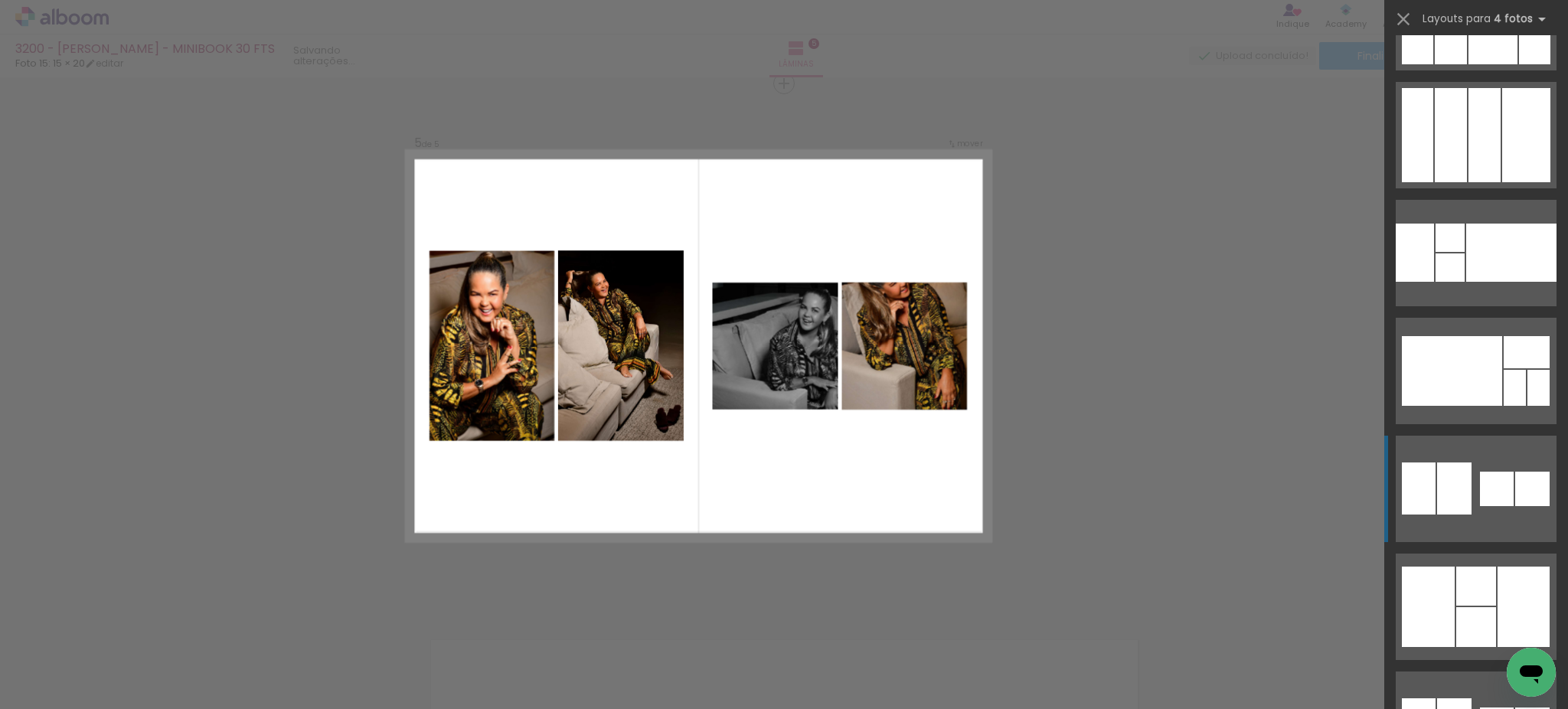
click at [1491, 502] on div at bounding box center [1496, 489] width 33 height 34
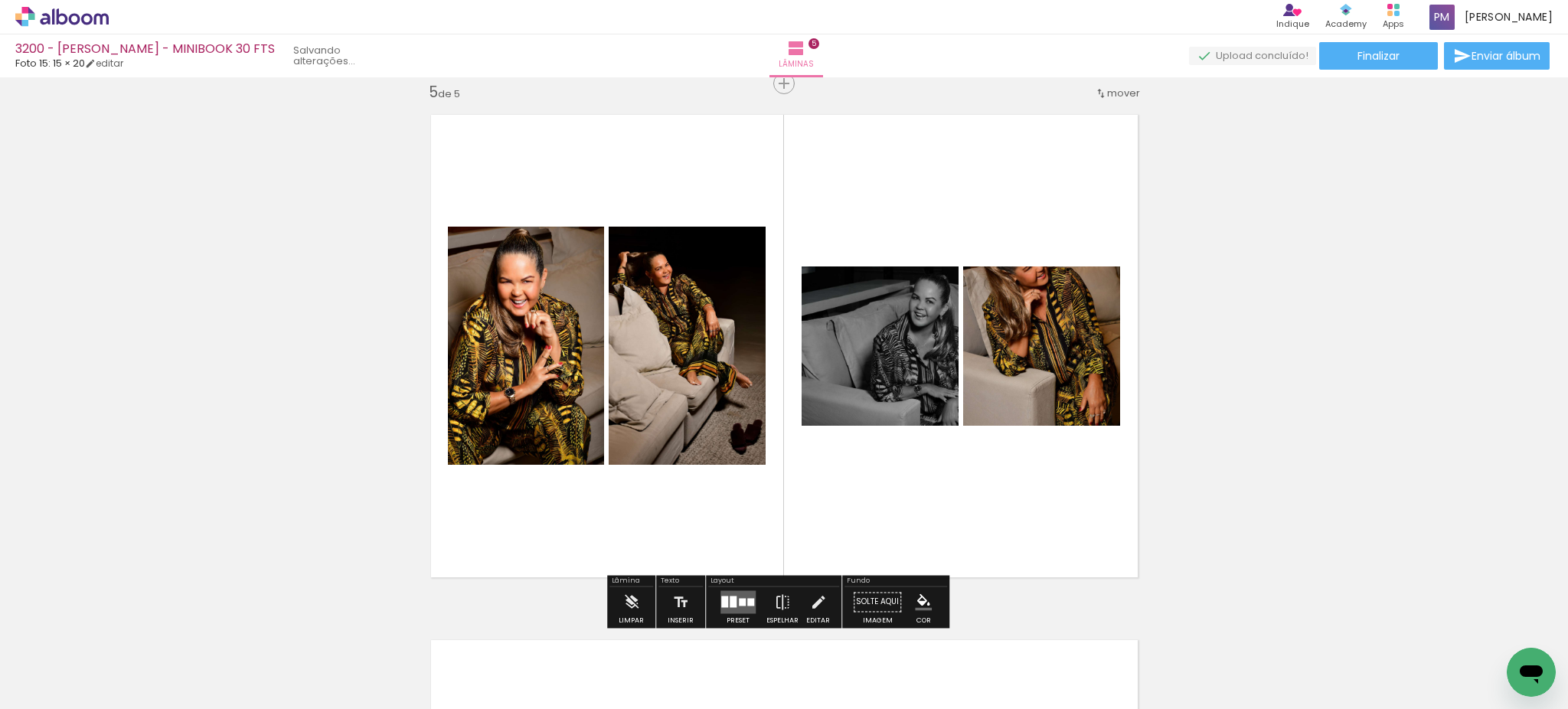
click at [742, 608] on quentale-layouter at bounding box center [737, 602] width 35 height 23
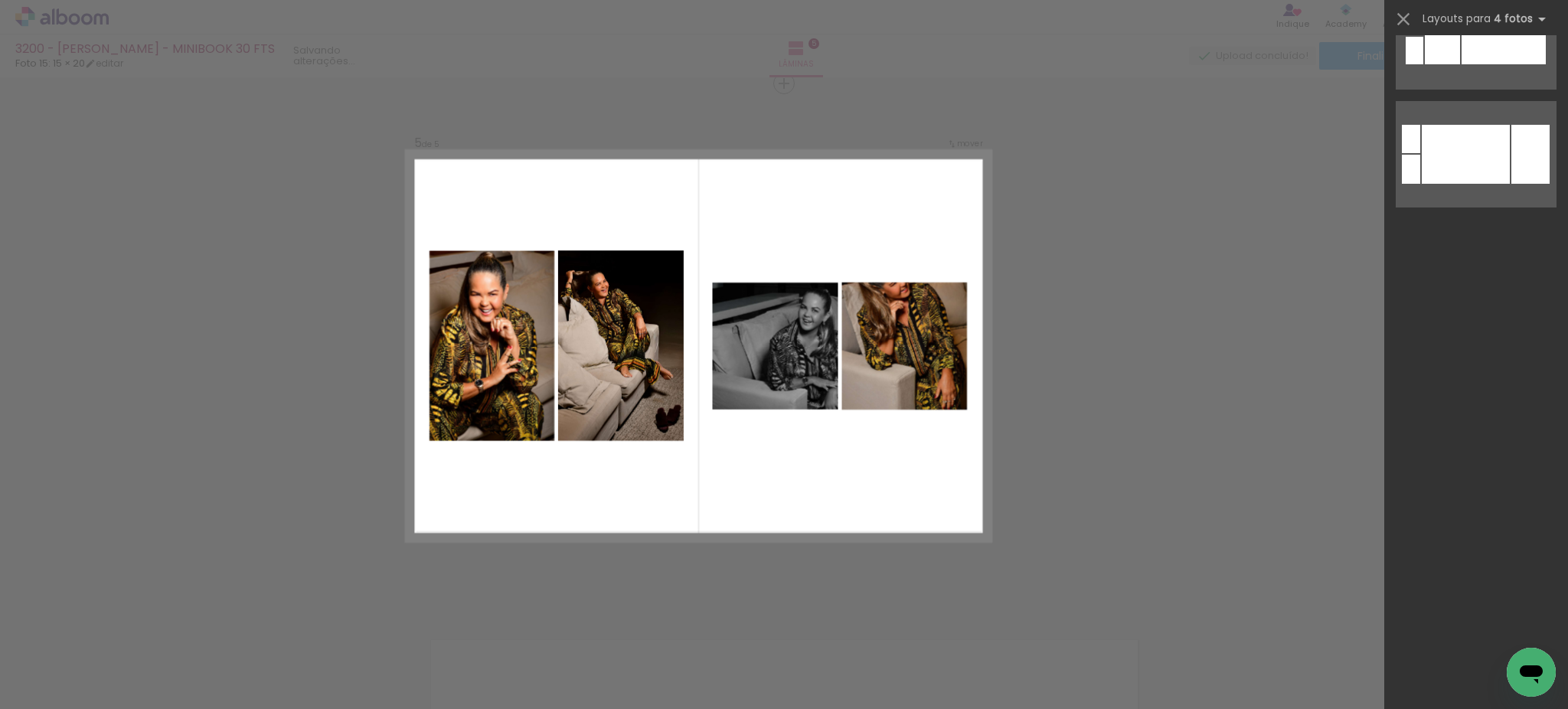
scroll to position [0, 0]
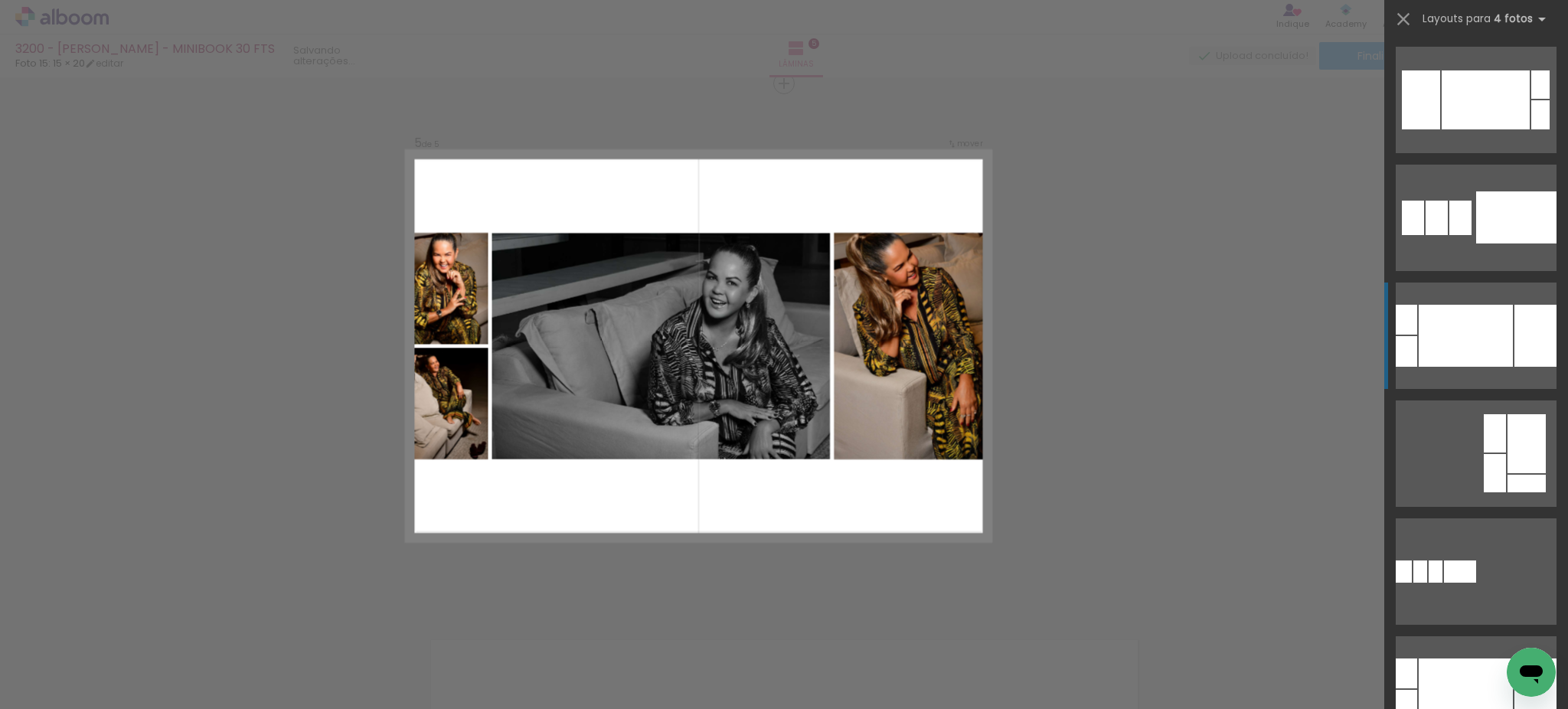
click at [1474, 304] on div at bounding box center [1465, 335] width 94 height 62
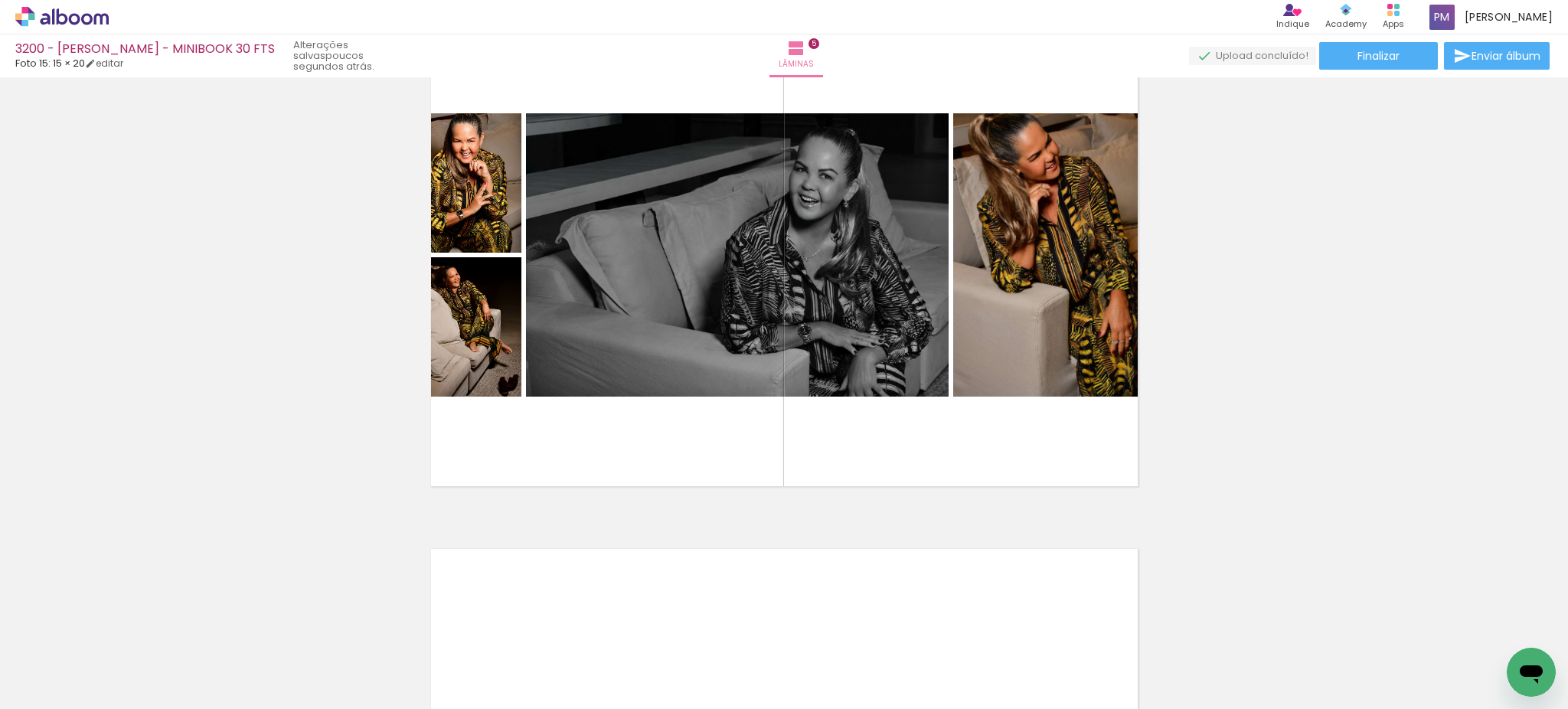
scroll to position [2042, 0]
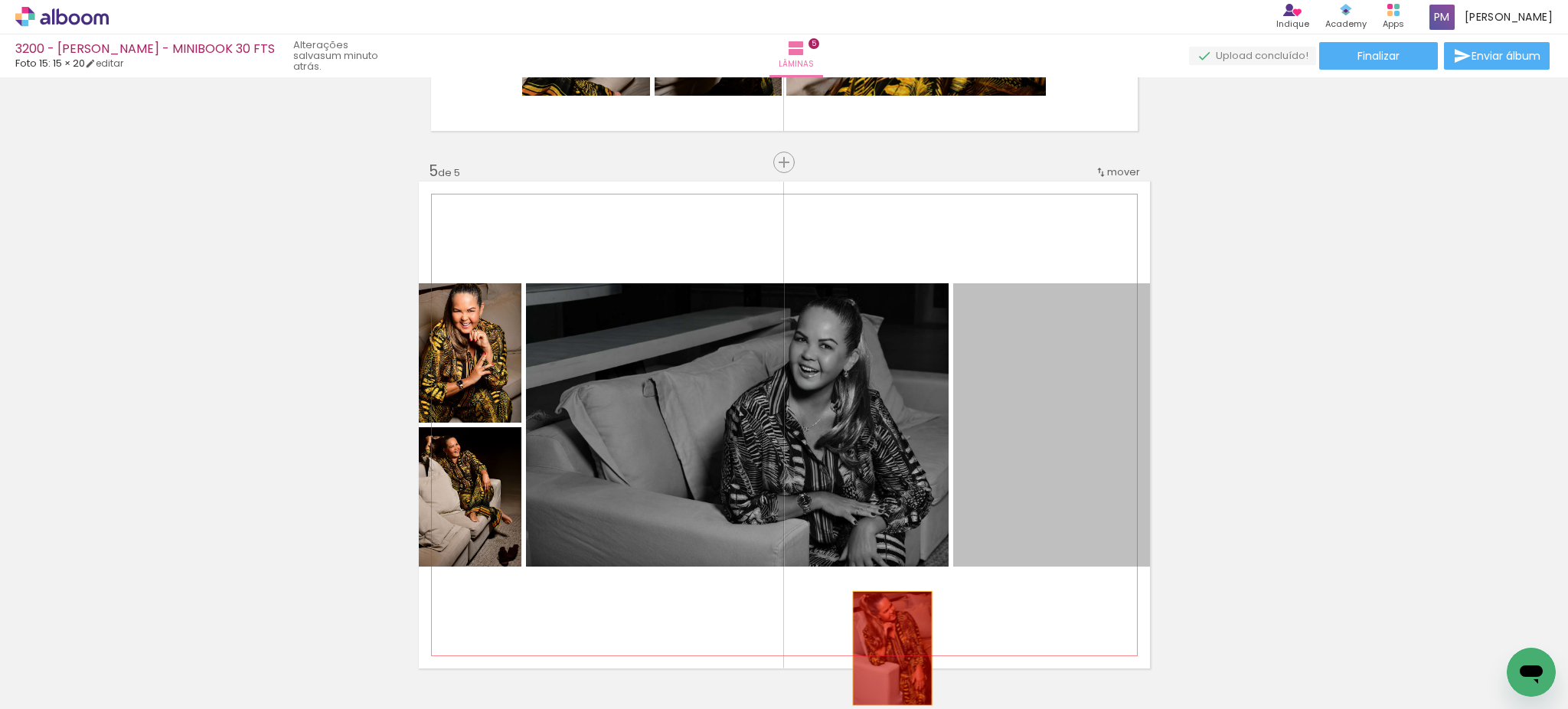
drag, startPoint x: 1056, startPoint y: 390, endPoint x: 805, endPoint y: 416, distance: 252.3
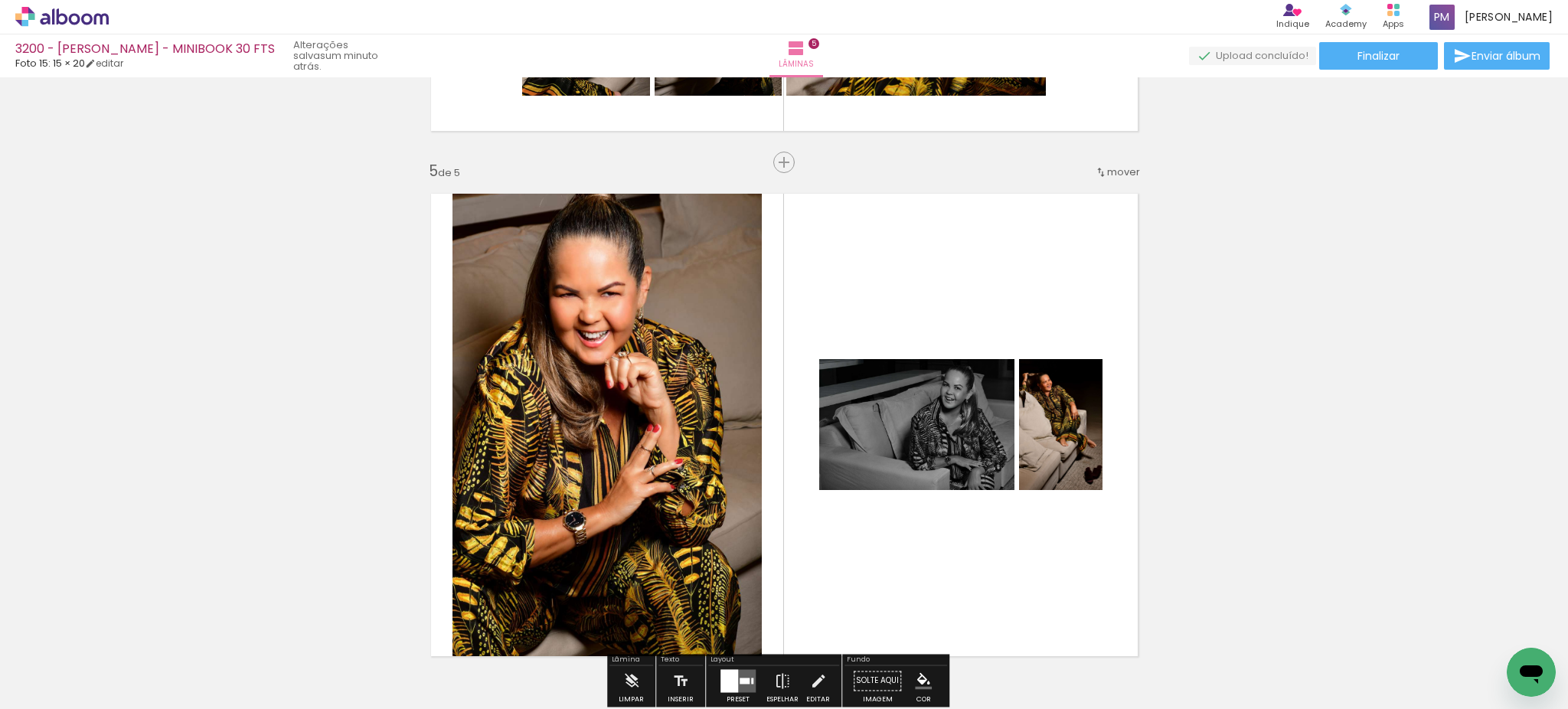
drag, startPoint x: 800, startPoint y: 390, endPoint x: 810, endPoint y: 449, distance: 59.8
click at [810, 449] on quentale-layouter at bounding box center [784, 425] width 731 height 487
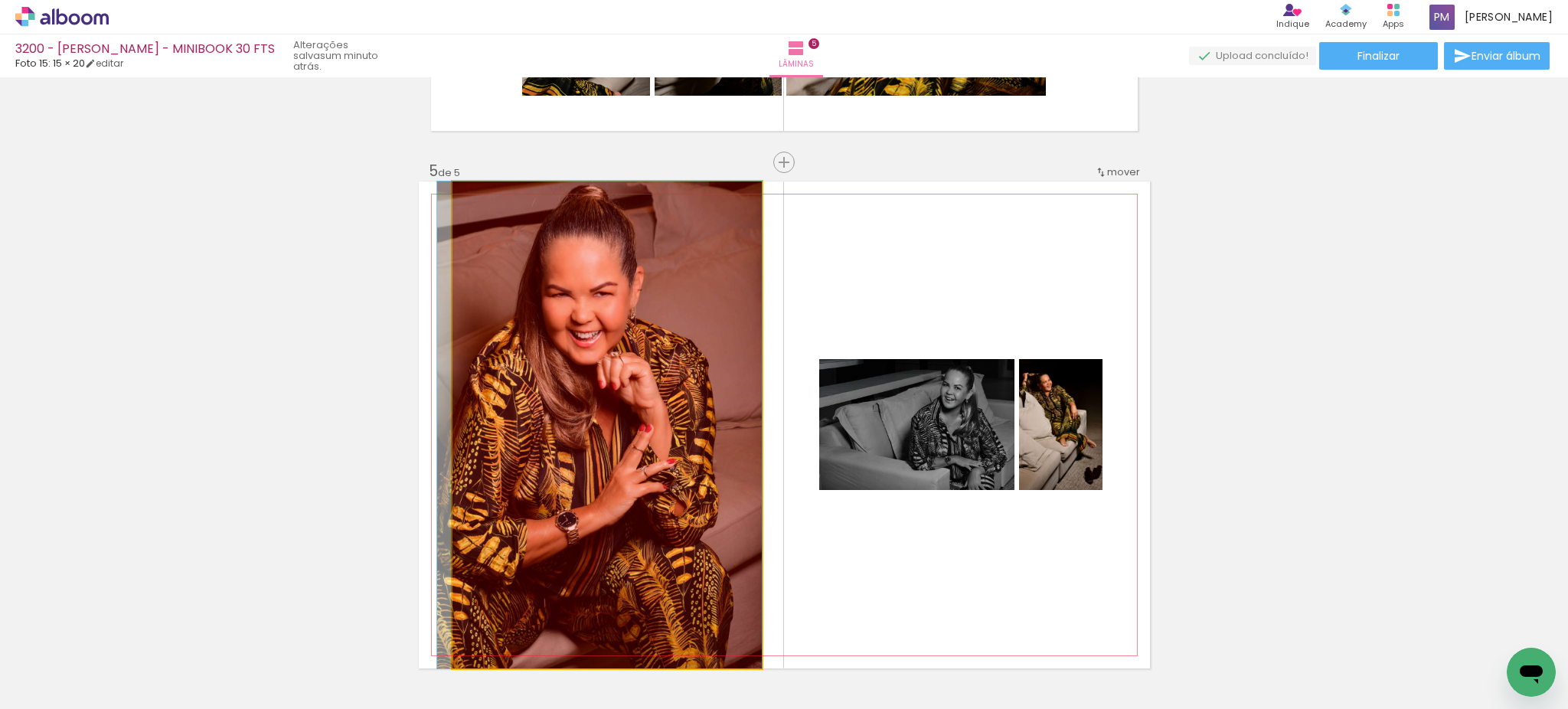
drag, startPoint x: 603, startPoint y: 427, endPoint x: 583, endPoint y: 672, distance: 245.8
click at [583, 672] on quentale-workspace at bounding box center [784, 354] width 1568 height 709
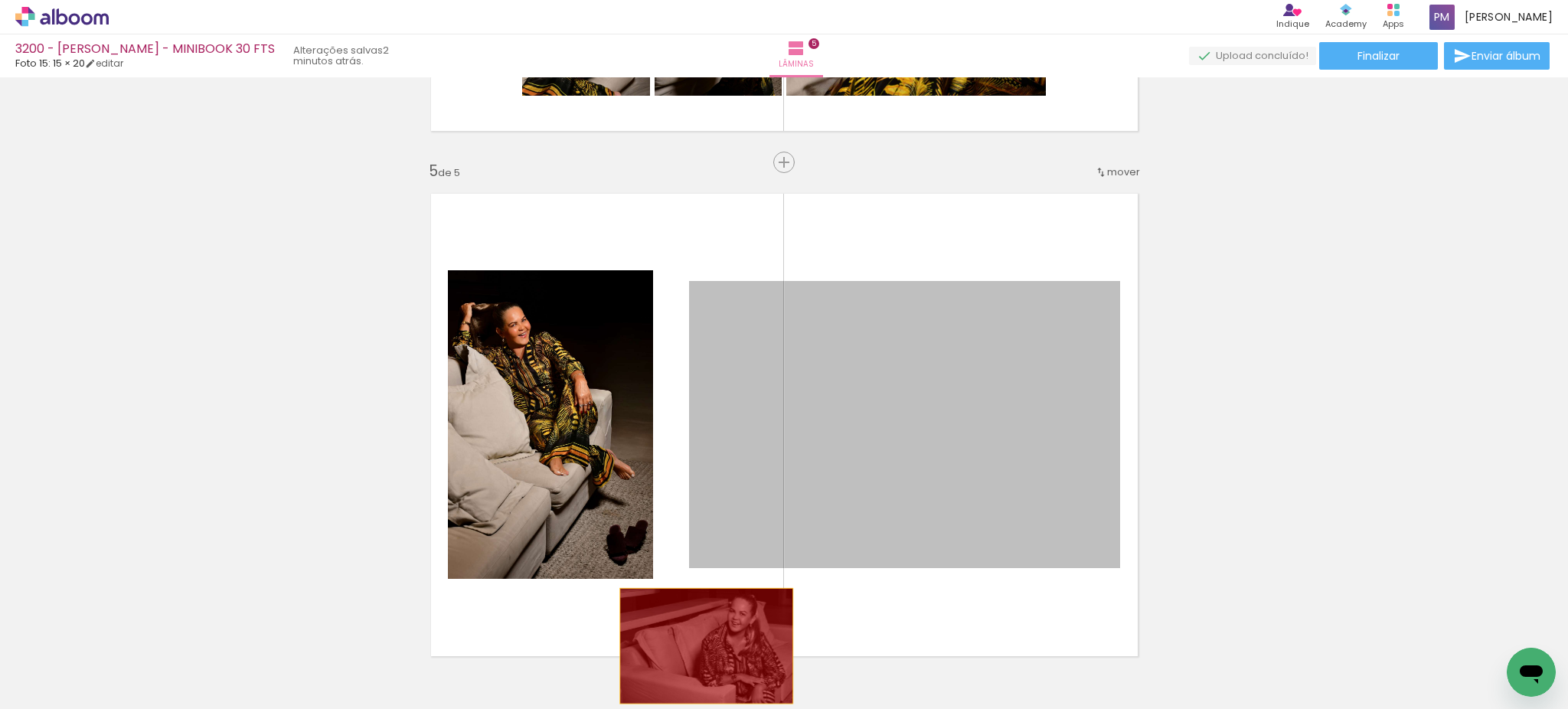
drag, startPoint x: 823, startPoint y: 417, endPoint x: 689, endPoint y: 654, distance: 272.3
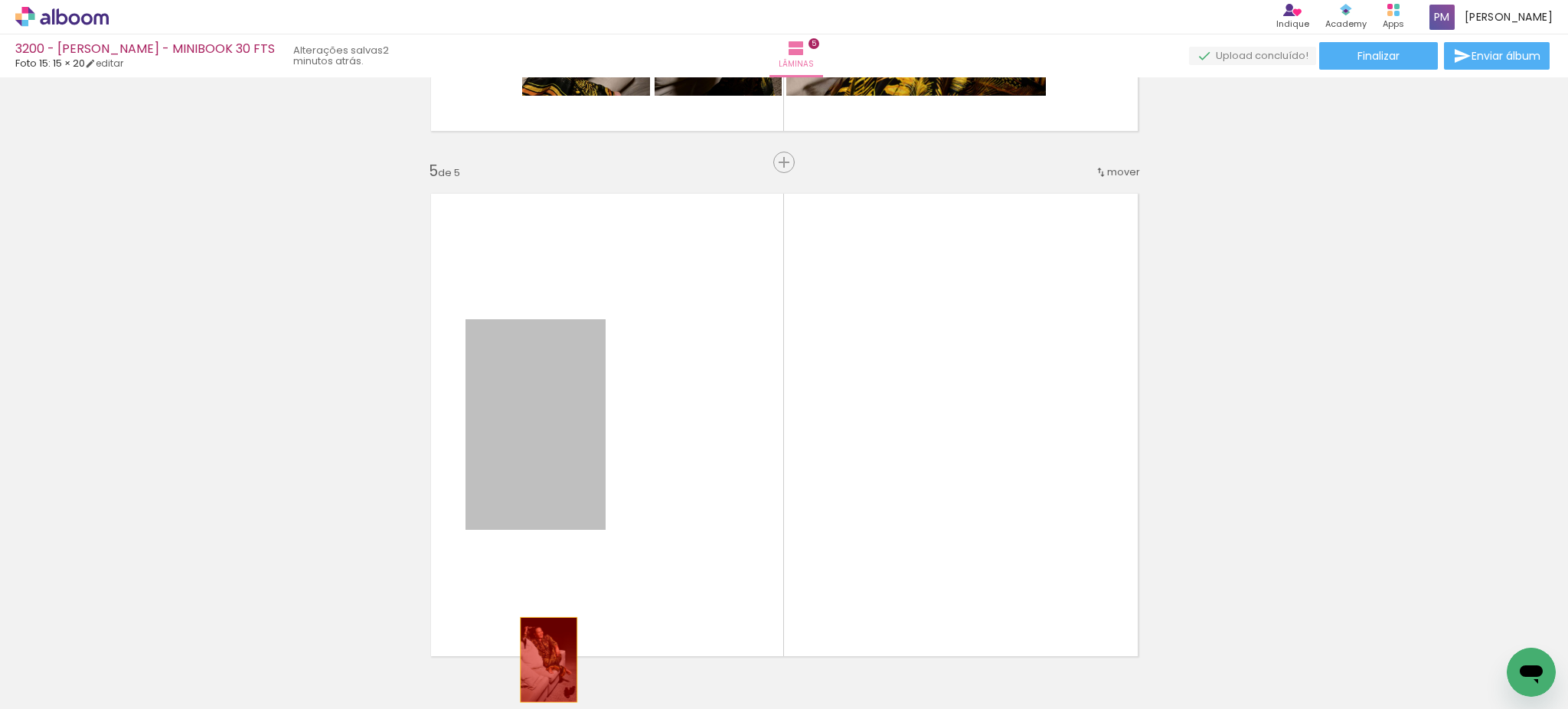
drag, startPoint x: 568, startPoint y: 392, endPoint x: 540, endPoint y: 659, distance: 268.5
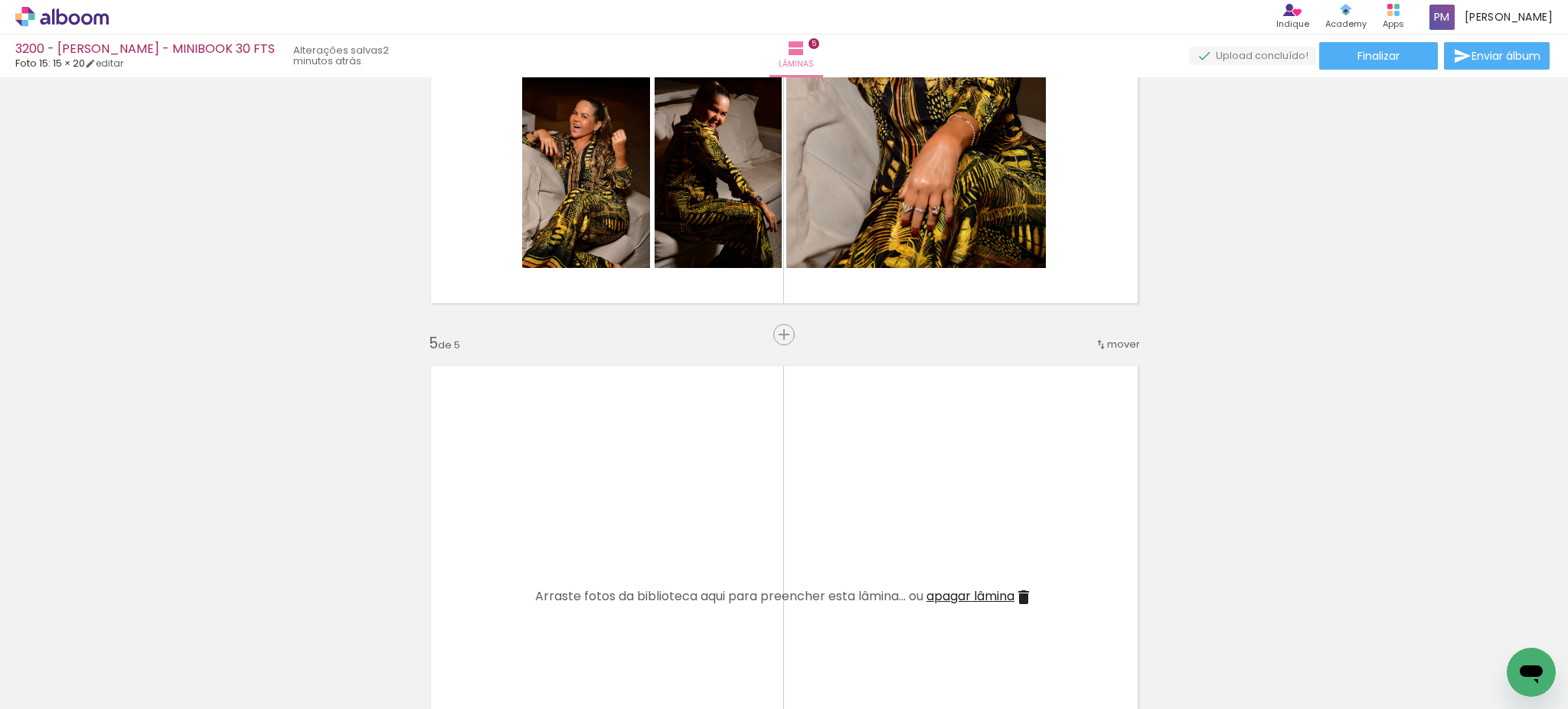
scroll to position [1701, 0]
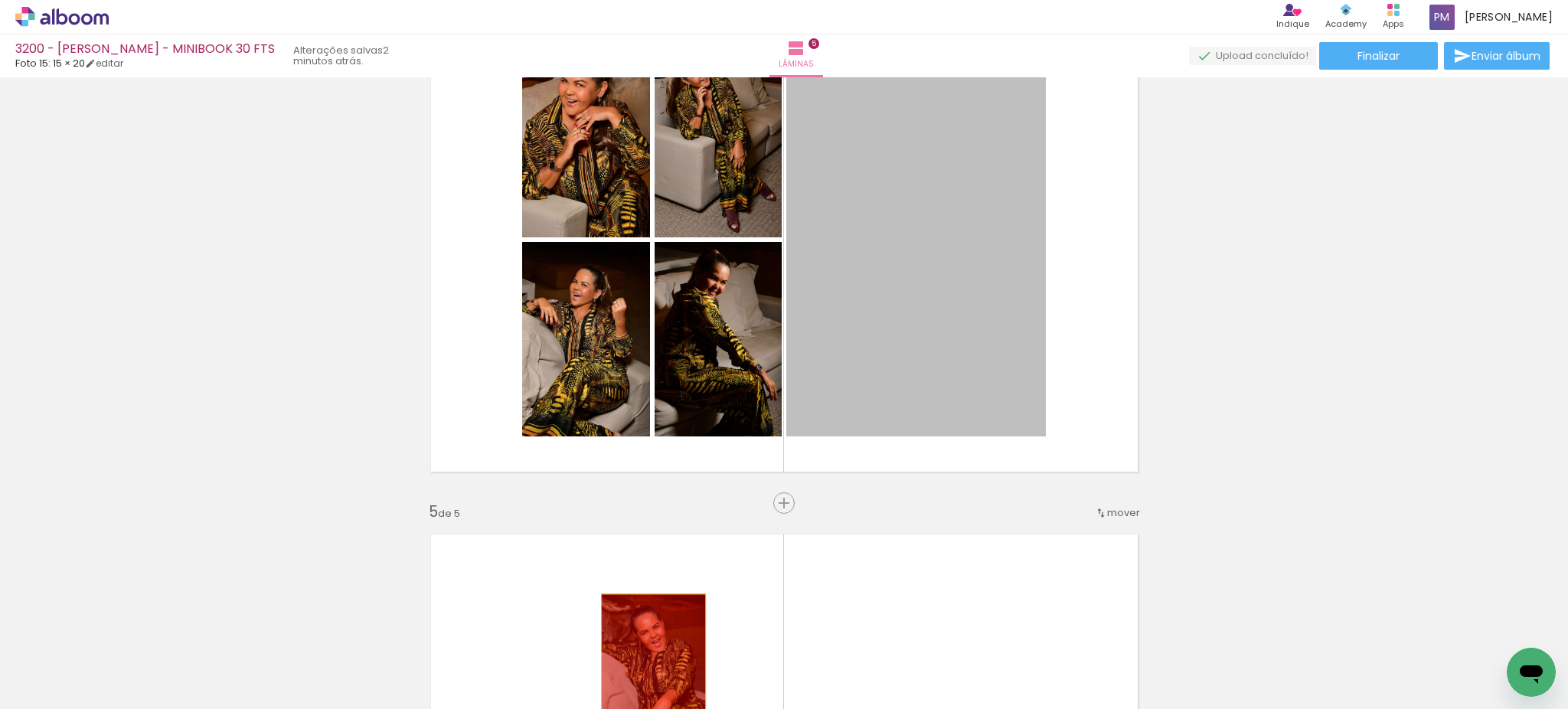
drag, startPoint x: 919, startPoint y: 220, endPoint x: 622, endPoint y: 464, distance: 384.4
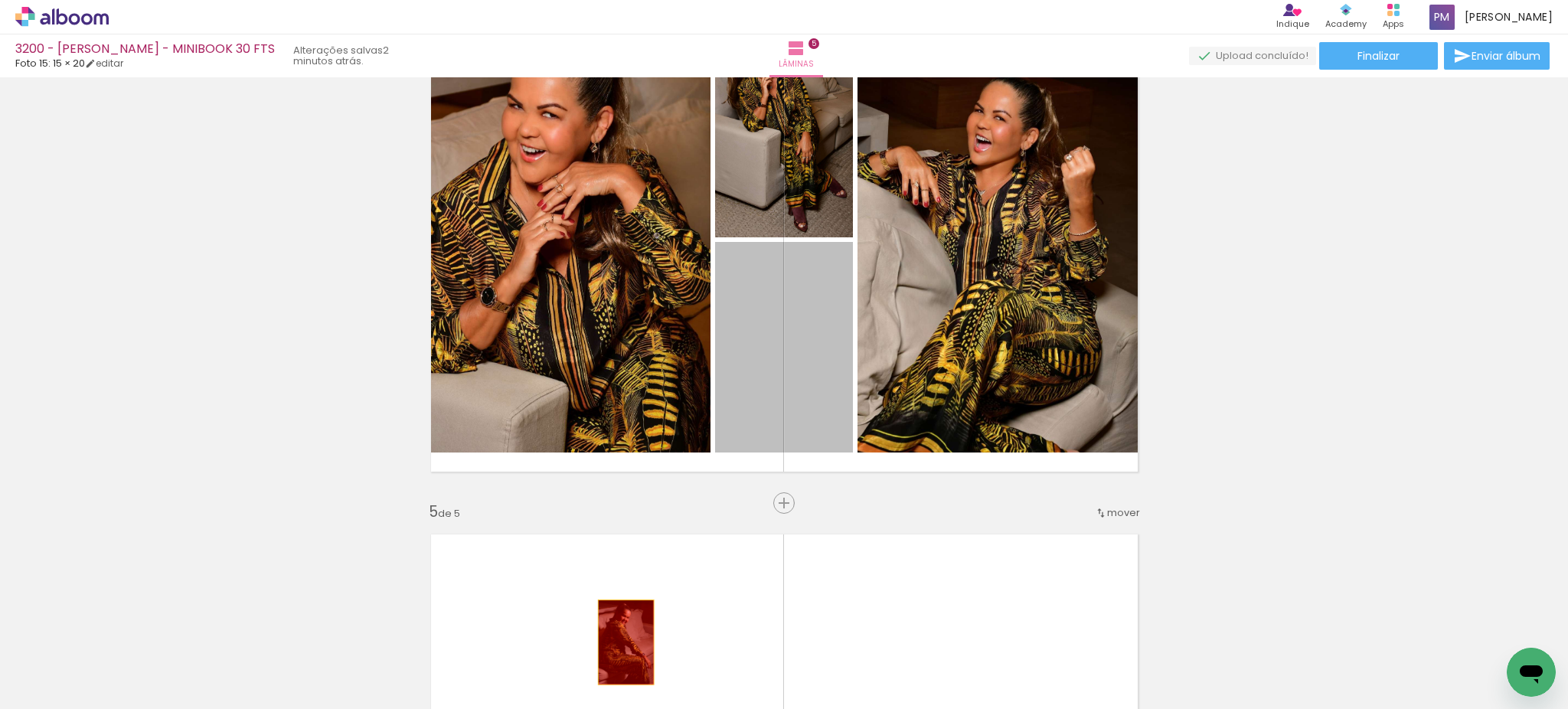
drag, startPoint x: 759, startPoint y: 346, endPoint x: 705, endPoint y: 317, distance: 61.3
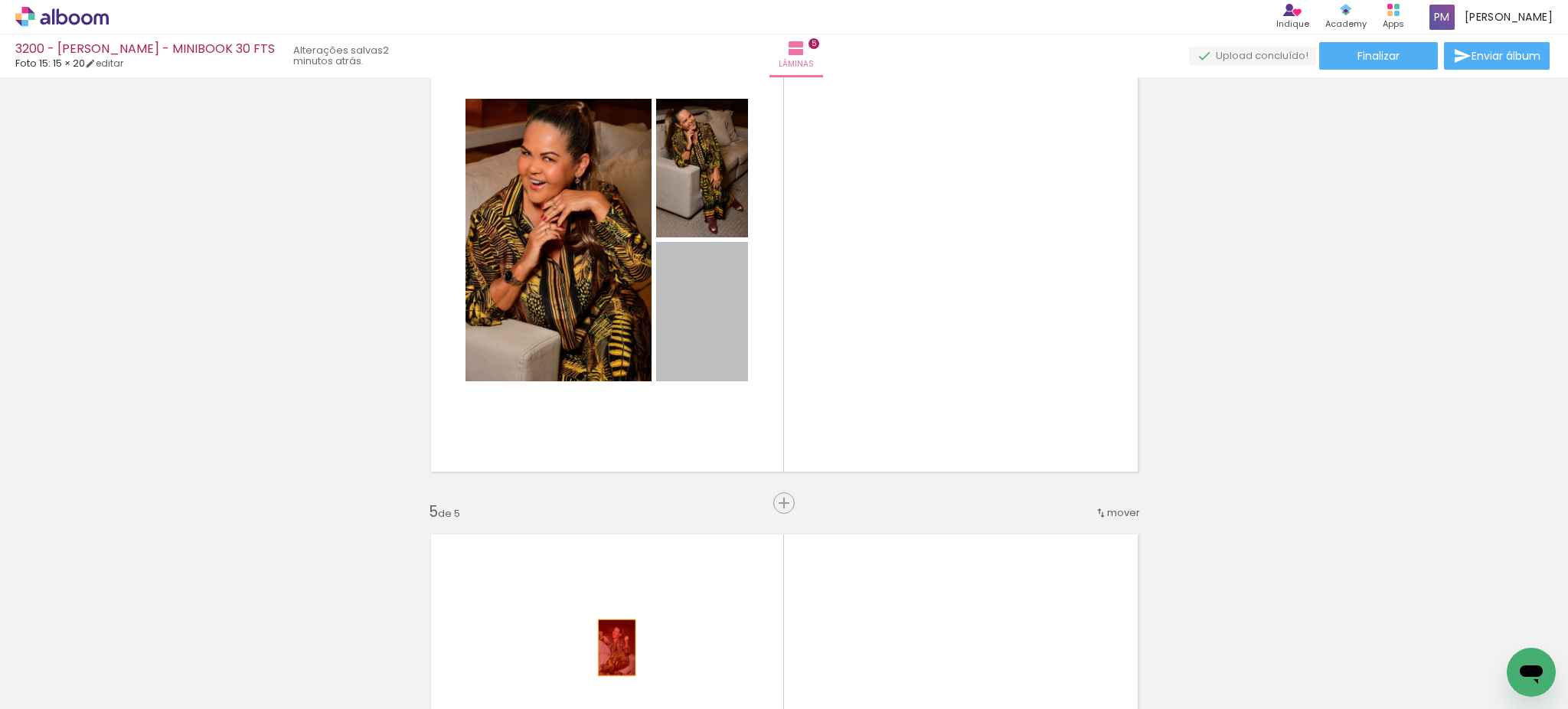
drag, startPoint x: 694, startPoint y: 348, endPoint x: 609, endPoint y: 647, distance: 310.8
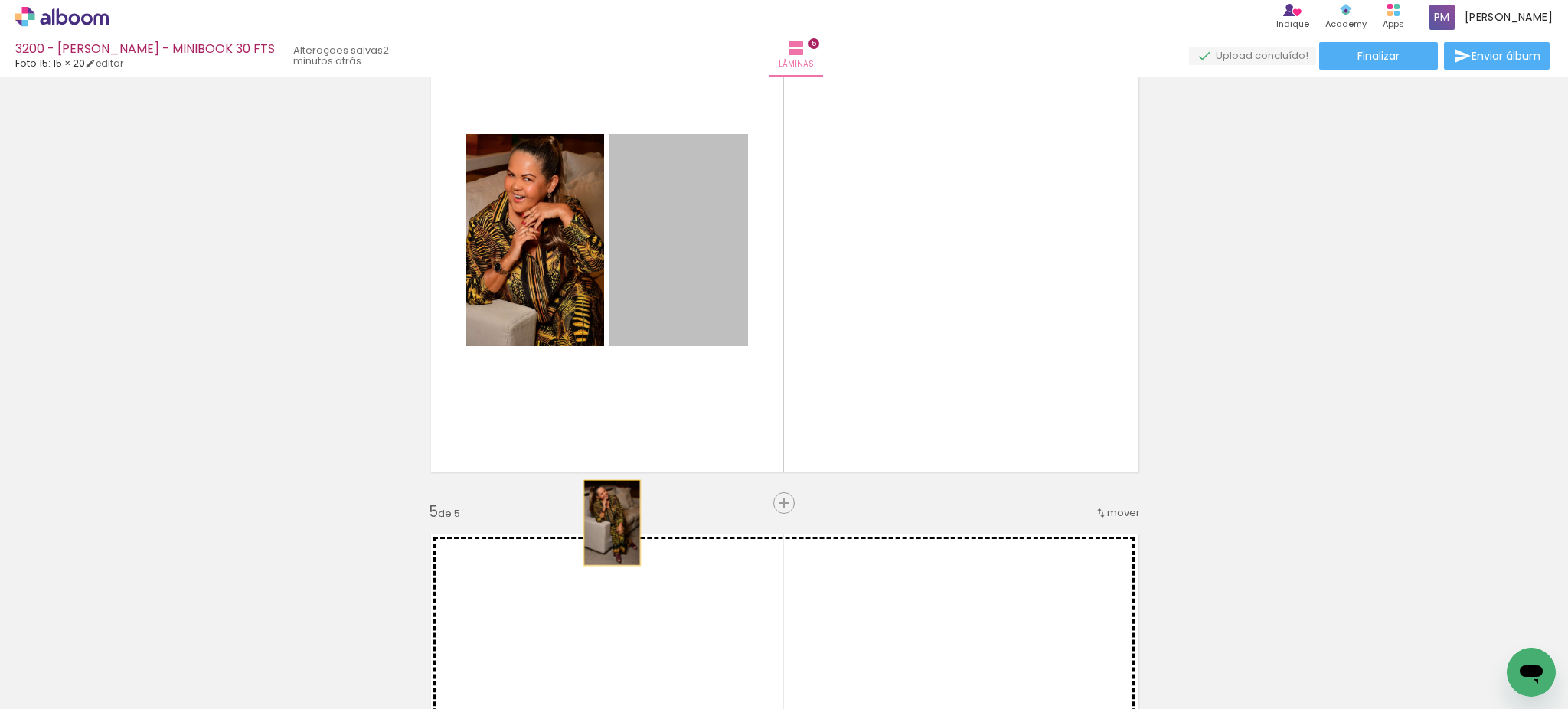
drag, startPoint x: 677, startPoint y: 203, endPoint x: 569, endPoint y: 629, distance: 439.5
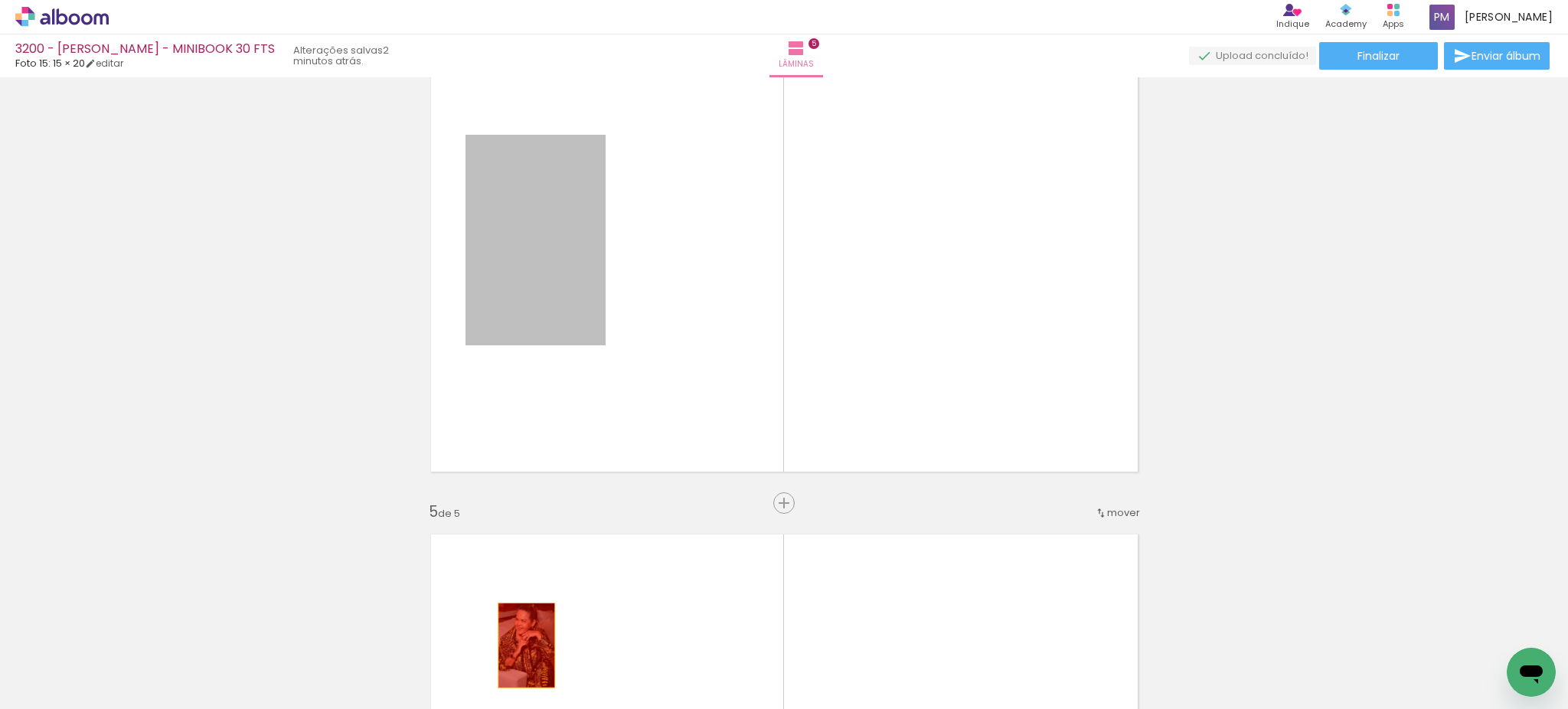
drag, startPoint x: 531, startPoint y: 232, endPoint x: 518, endPoint y: 645, distance: 413.2
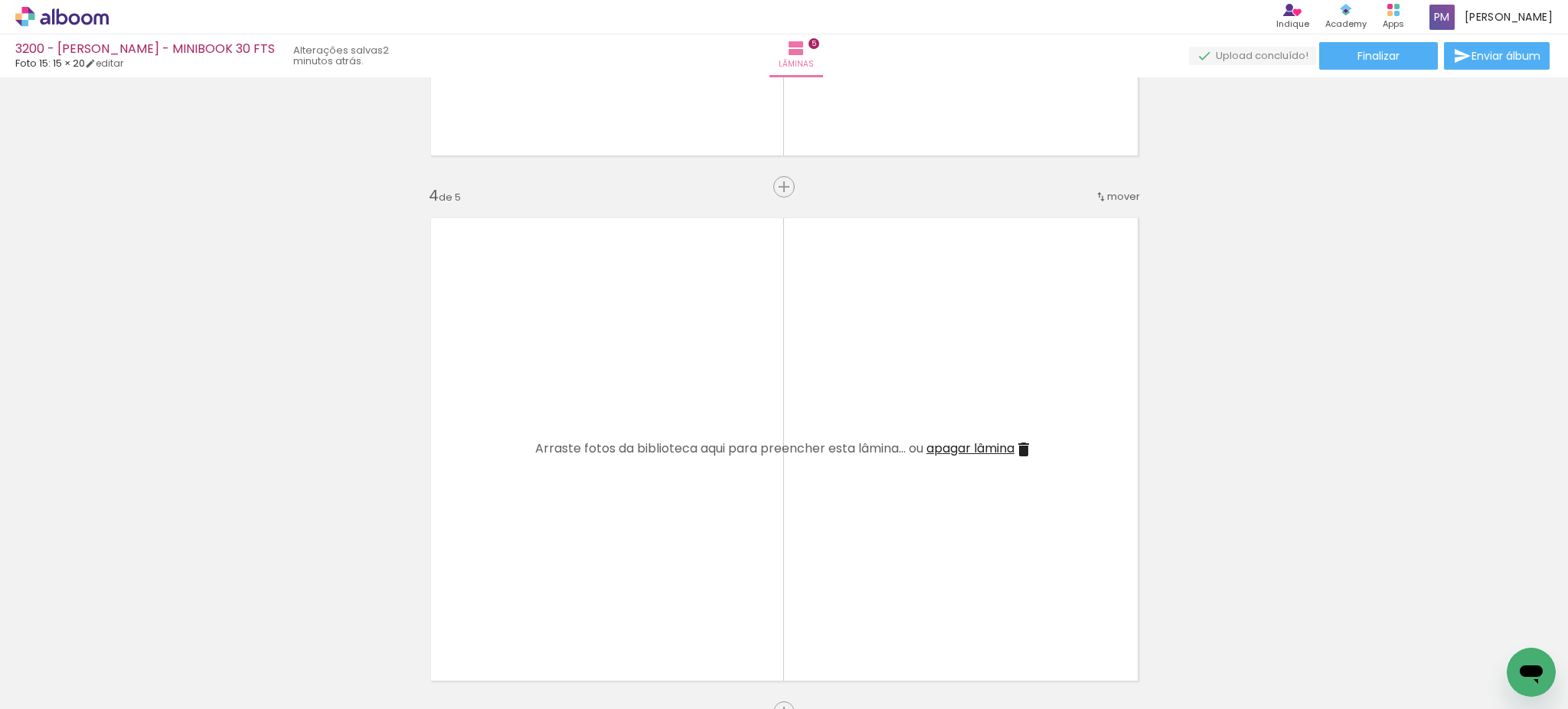
scroll to position [1532, 0]
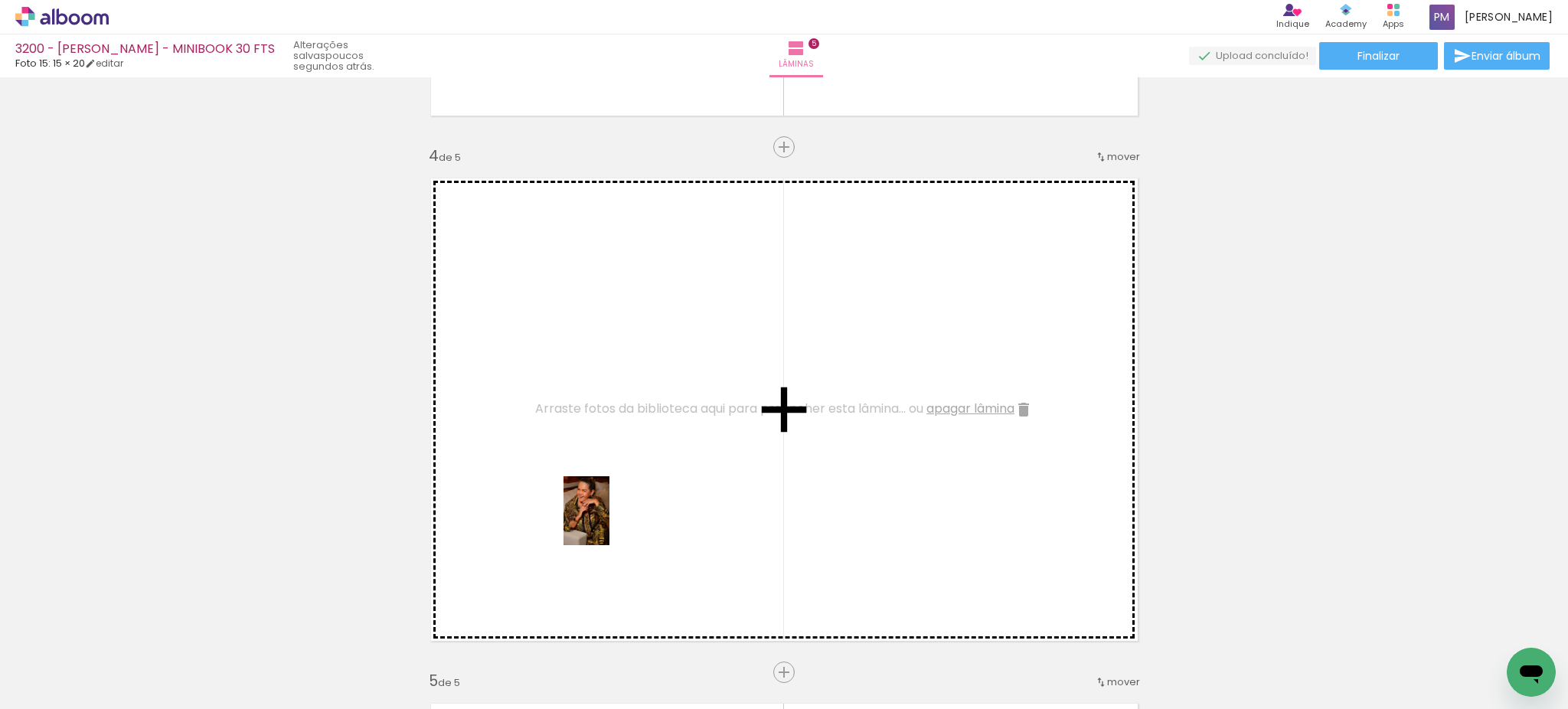
drag, startPoint x: 676, startPoint y: 672, endPoint x: 609, endPoint y: 523, distance: 163.4
click at [609, 523] on quentale-workspace at bounding box center [784, 354] width 1568 height 709
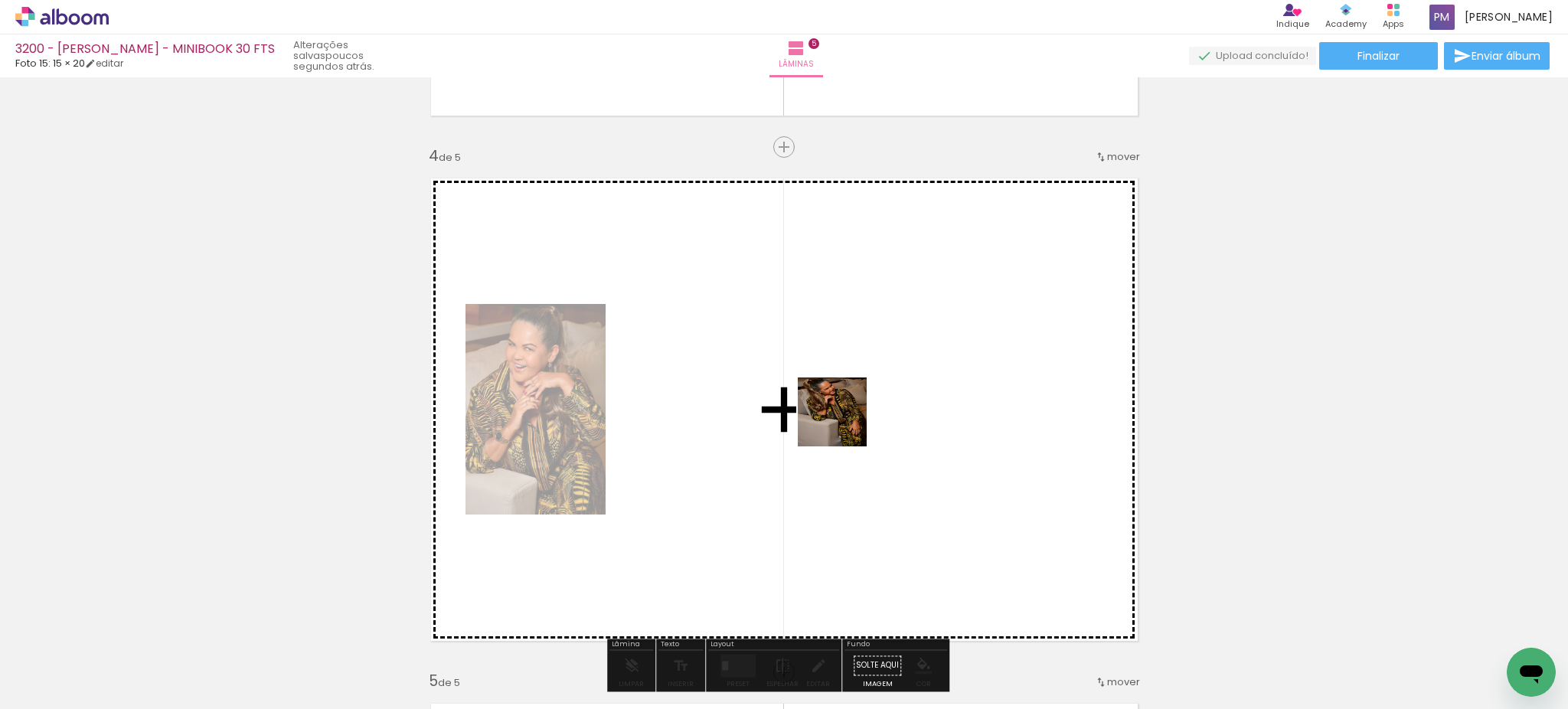
drag, startPoint x: 749, startPoint y: 654, endPoint x: 846, endPoint y: 420, distance: 253.3
click at [846, 420] on quentale-workspace at bounding box center [784, 354] width 1568 height 709
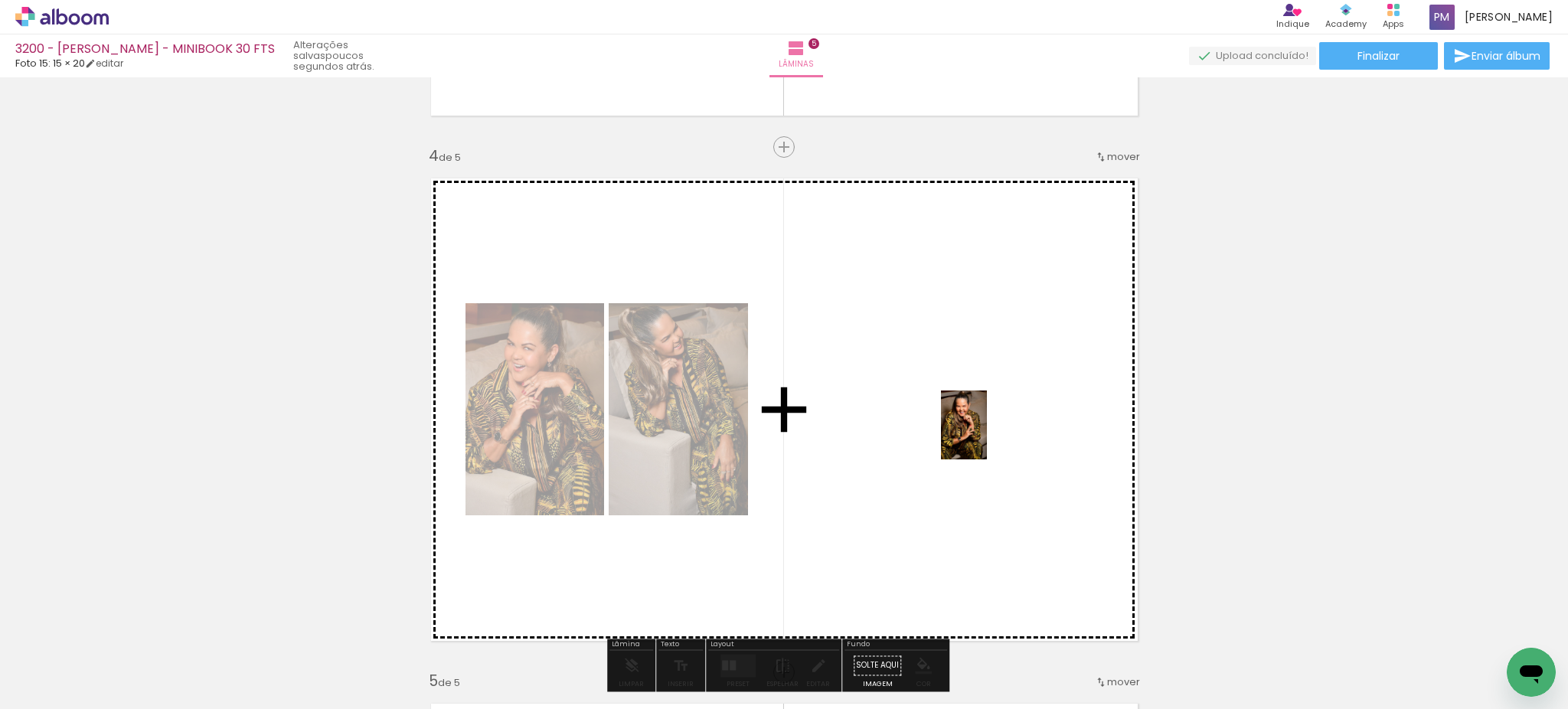
drag, startPoint x: 1018, startPoint y: 681, endPoint x: 987, endPoint y: 436, distance: 247.0
click at [987, 436] on quentale-workspace at bounding box center [784, 354] width 1568 height 709
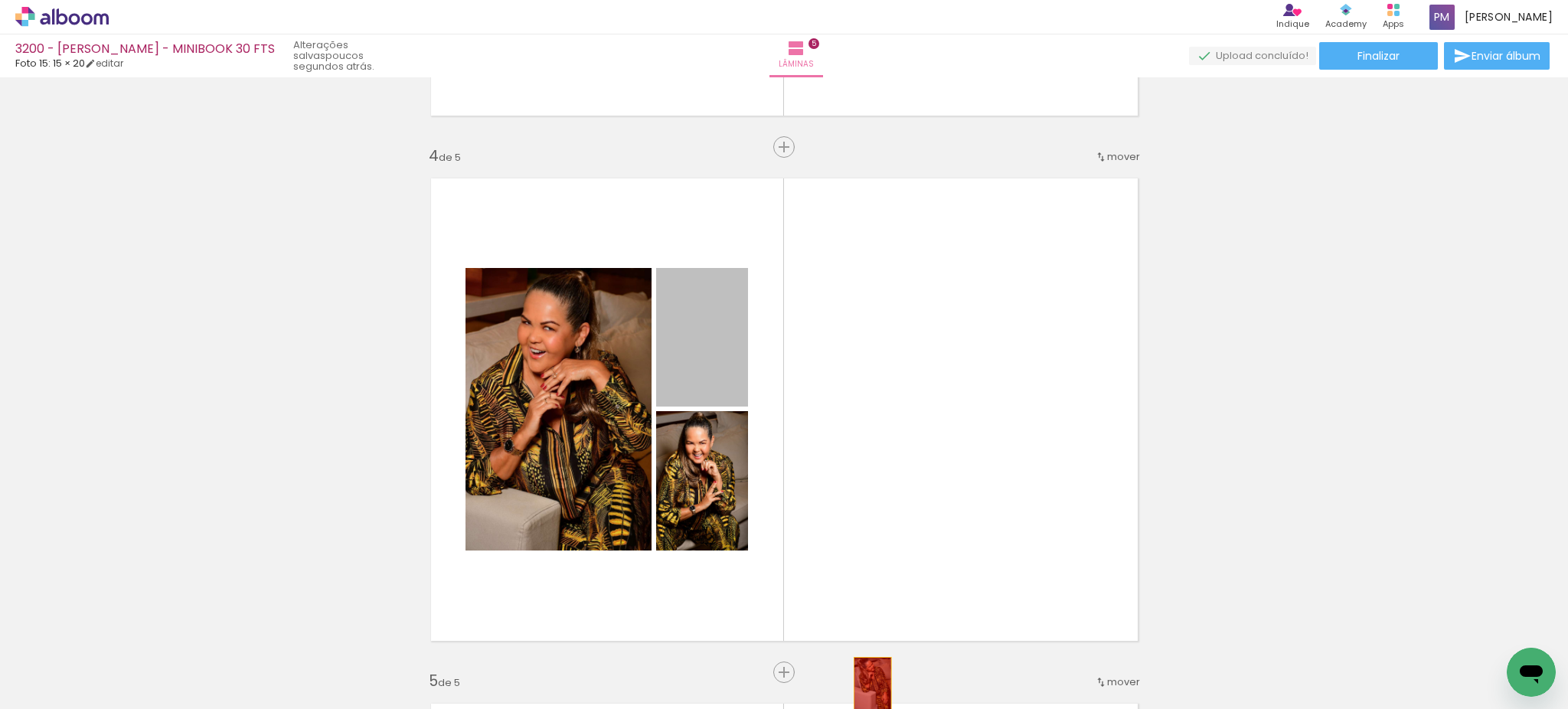
drag, startPoint x: 686, startPoint y: 344, endPoint x: 864, endPoint y: 685, distance: 384.7
click at [864, 685] on quentale-workspace at bounding box center [784, 354] width 1568 height 709
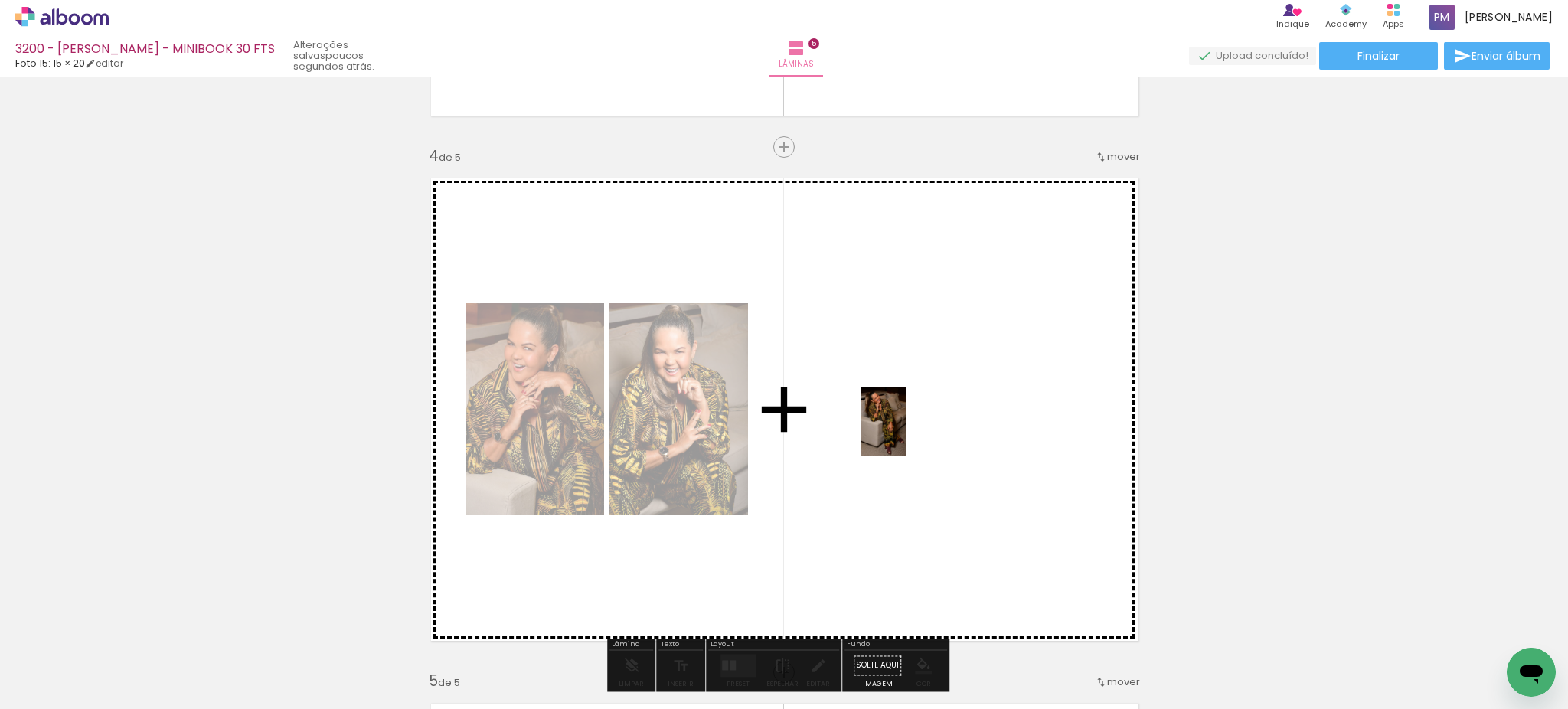
drag, startPoint x: 852, startPoint y: 679, endPoint x: 906, endPoint y: 433, distance: 251.9
click at [906, 433] on quentale-workspace at bounding box center [784, 354] width 1568 height 709
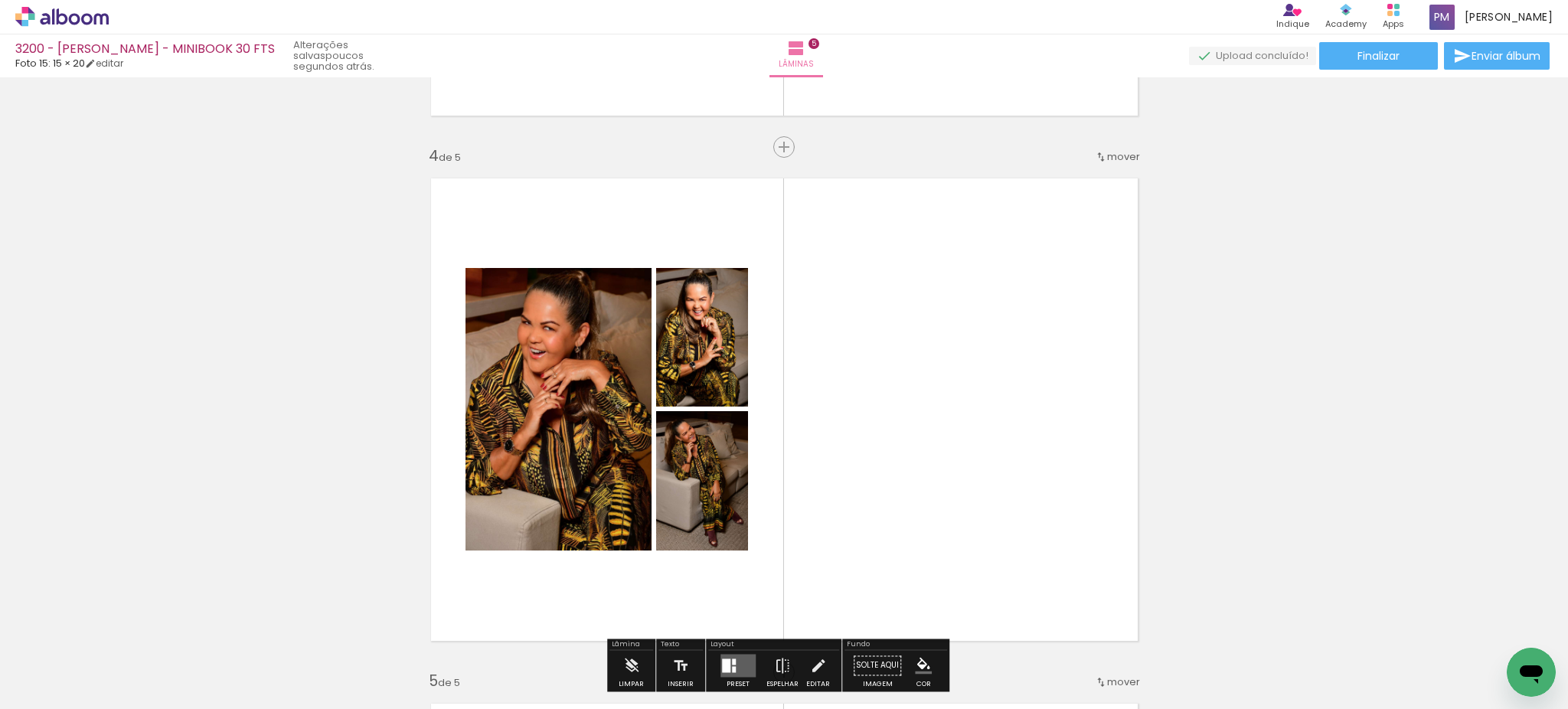
scroll to position [1701, 0]
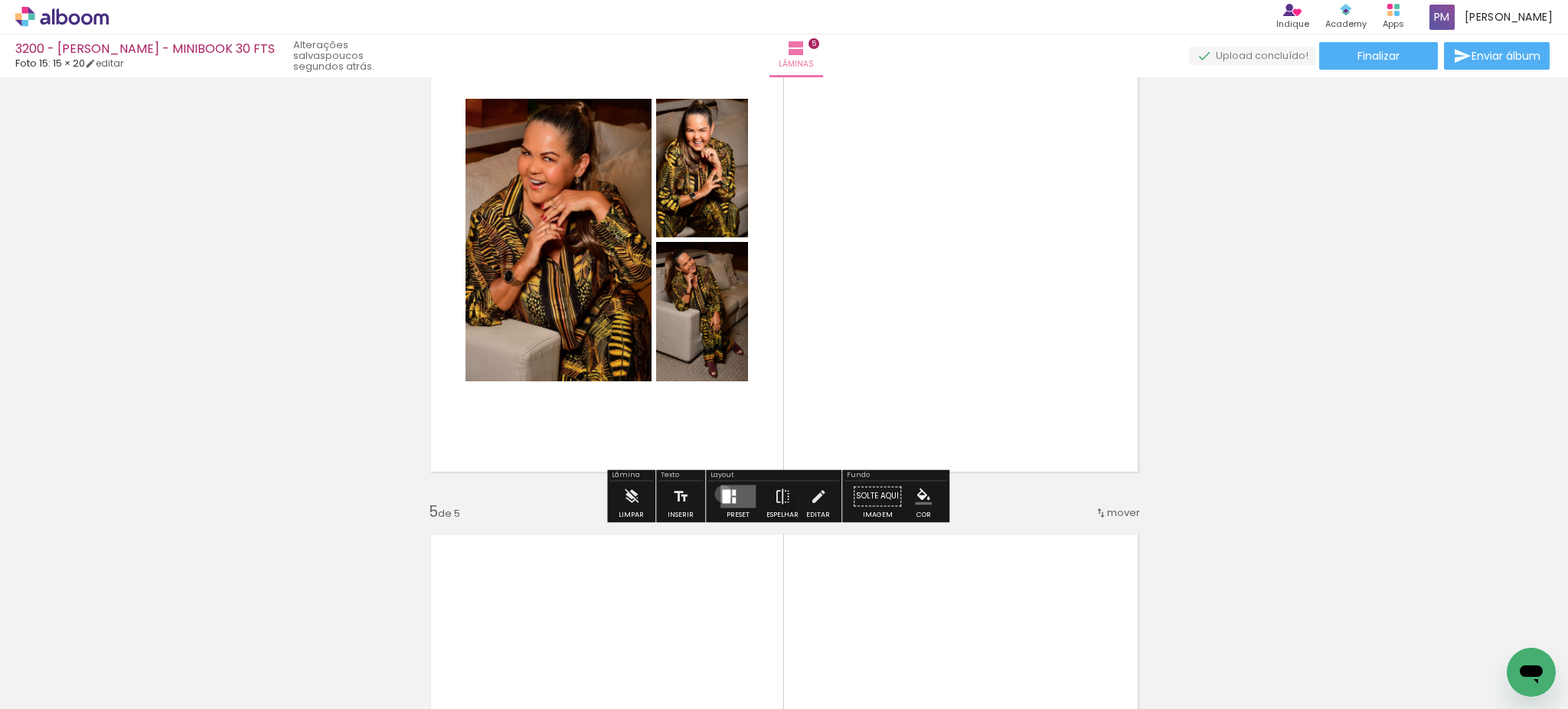
click at [722, 493] on div at bounding box center [726, 496] width 8 height 14
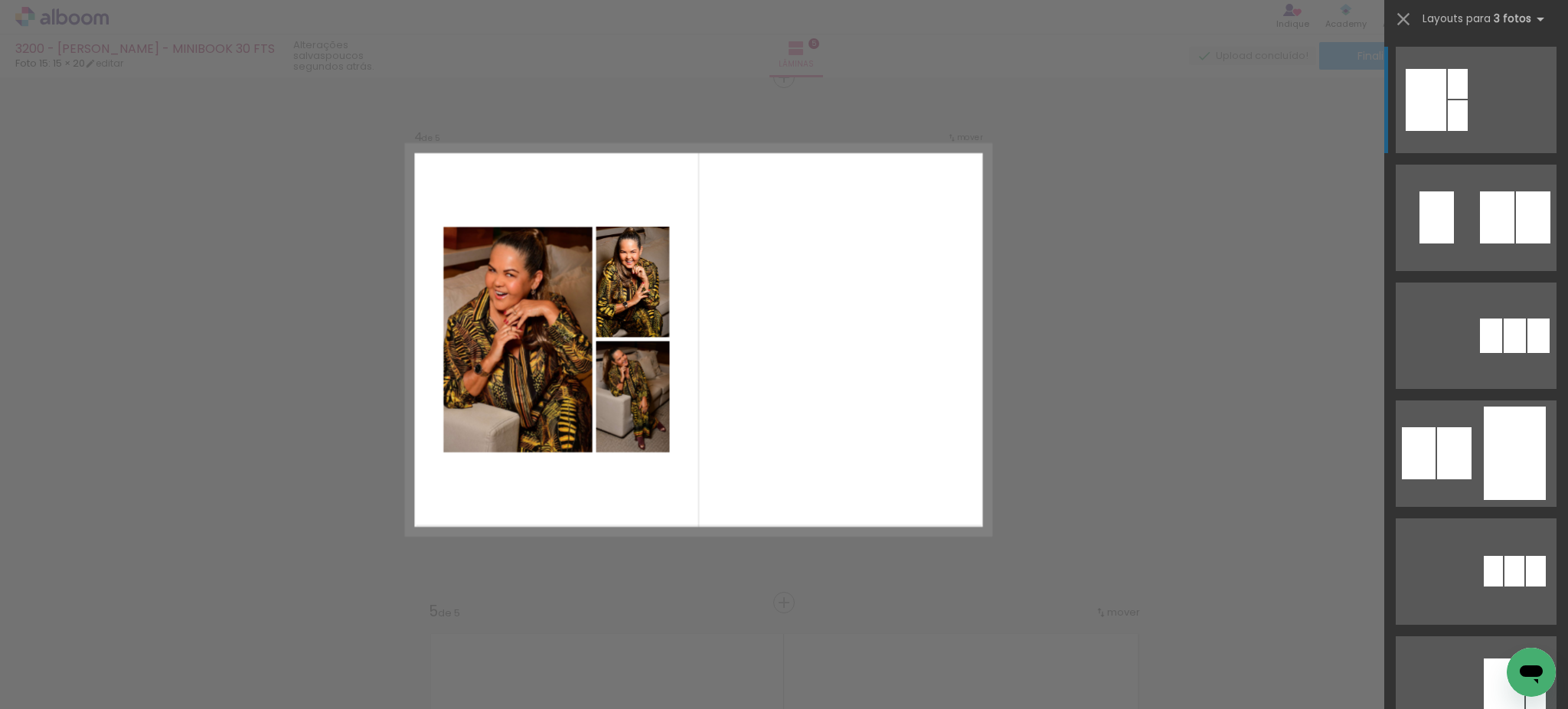
scroll to position [1595, 0]
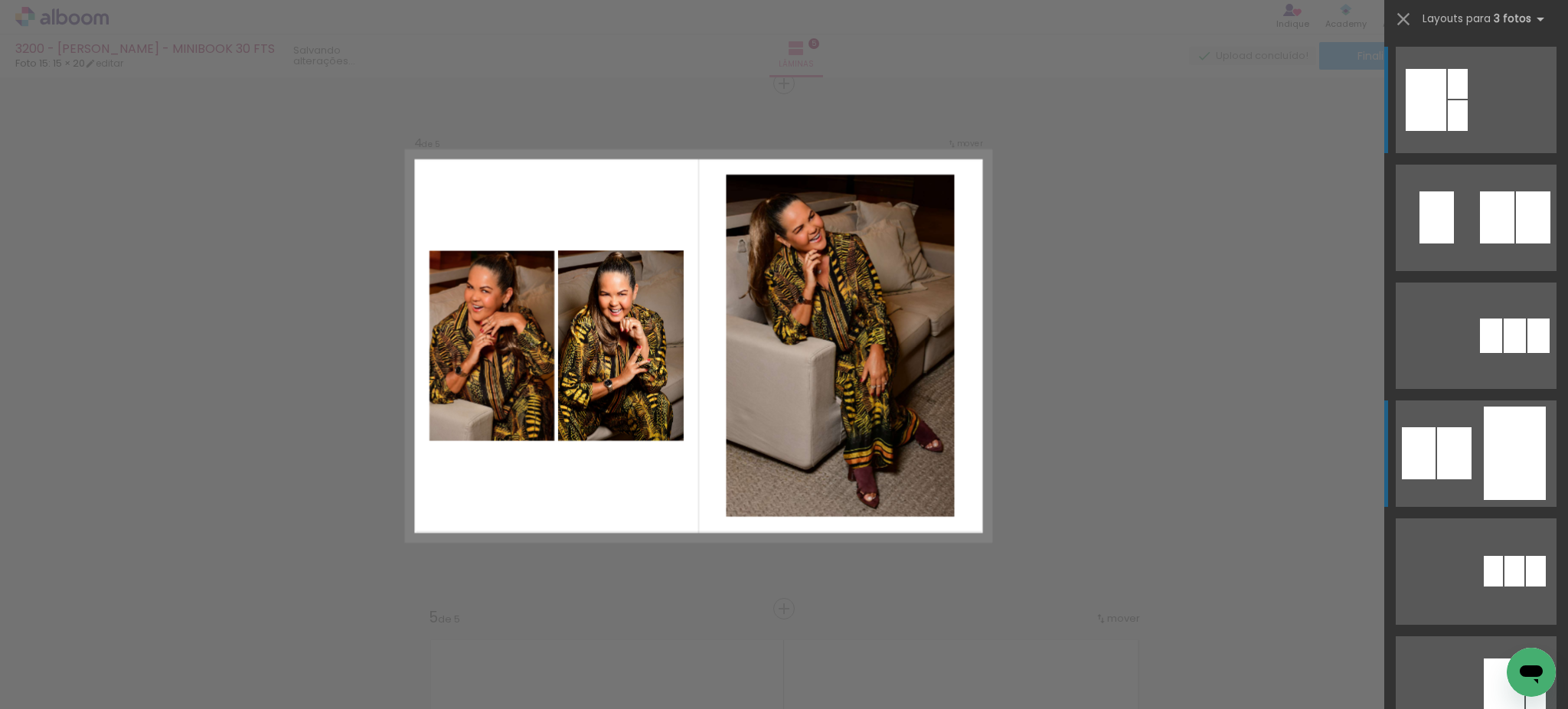
click at [1437, 455] on div at bounding box center [1454, 453] width 34 height 52
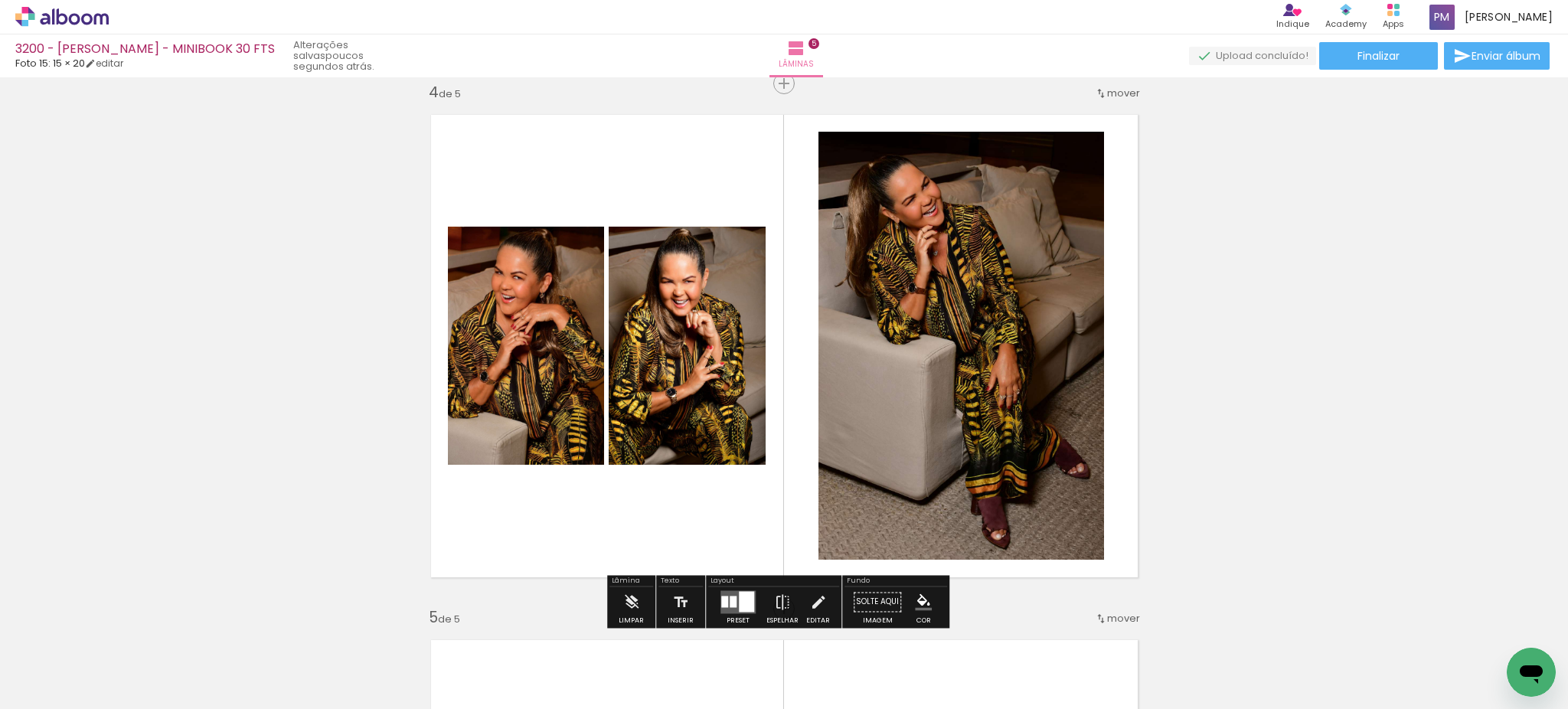
click at [740, 602] on div at bounding box center [746, 601] width 15 height 20
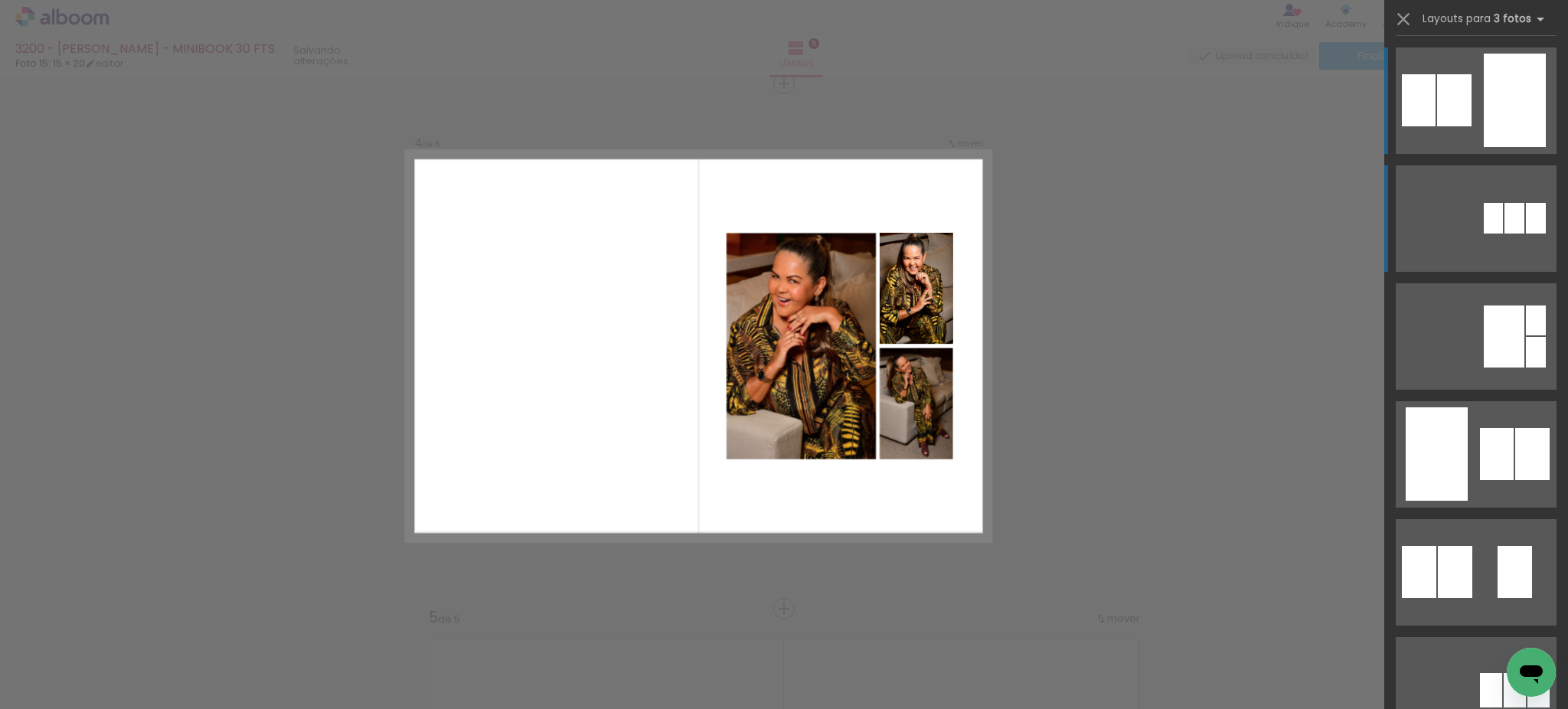
scroll to position [694, 0]
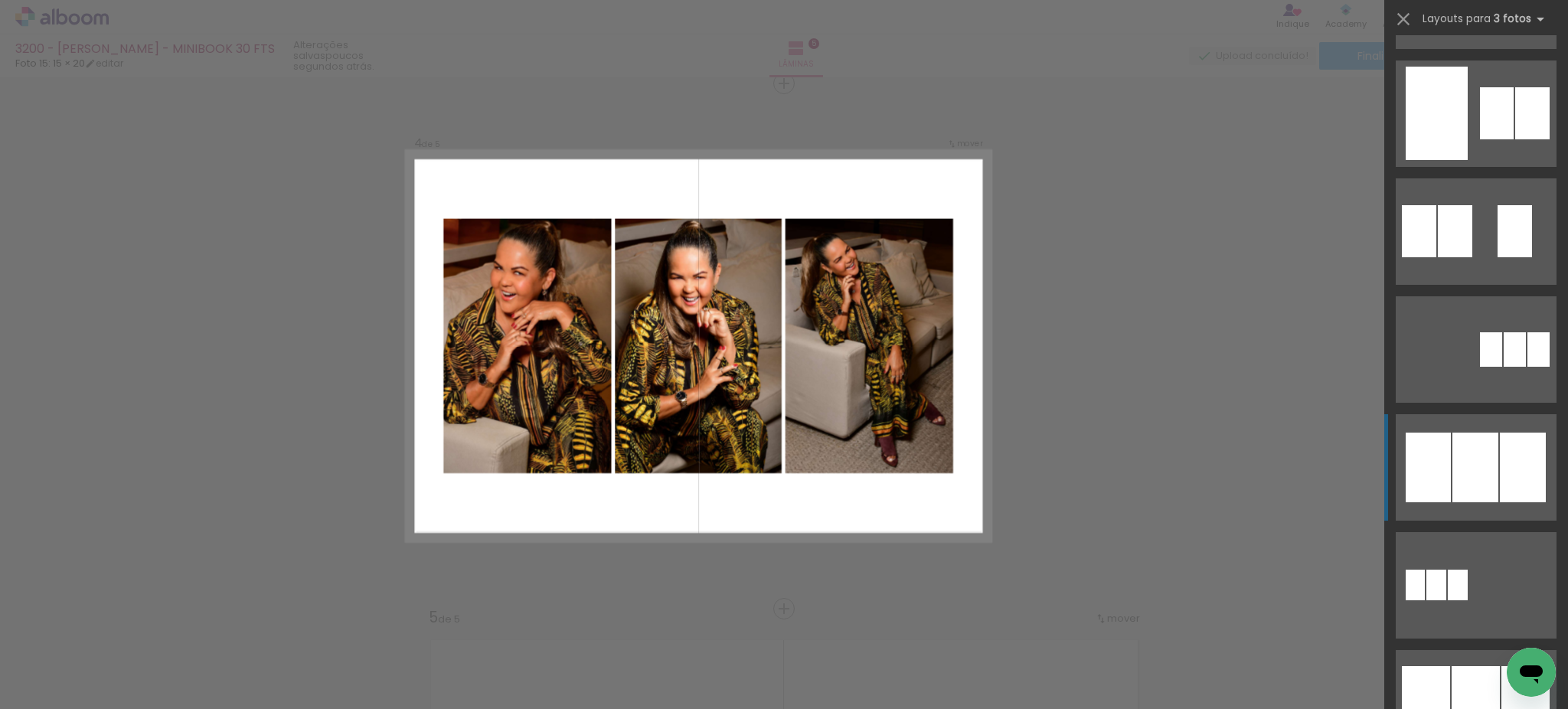
click at [1452, 454] on div at bounding box center [1475, 468] width 46 height 70
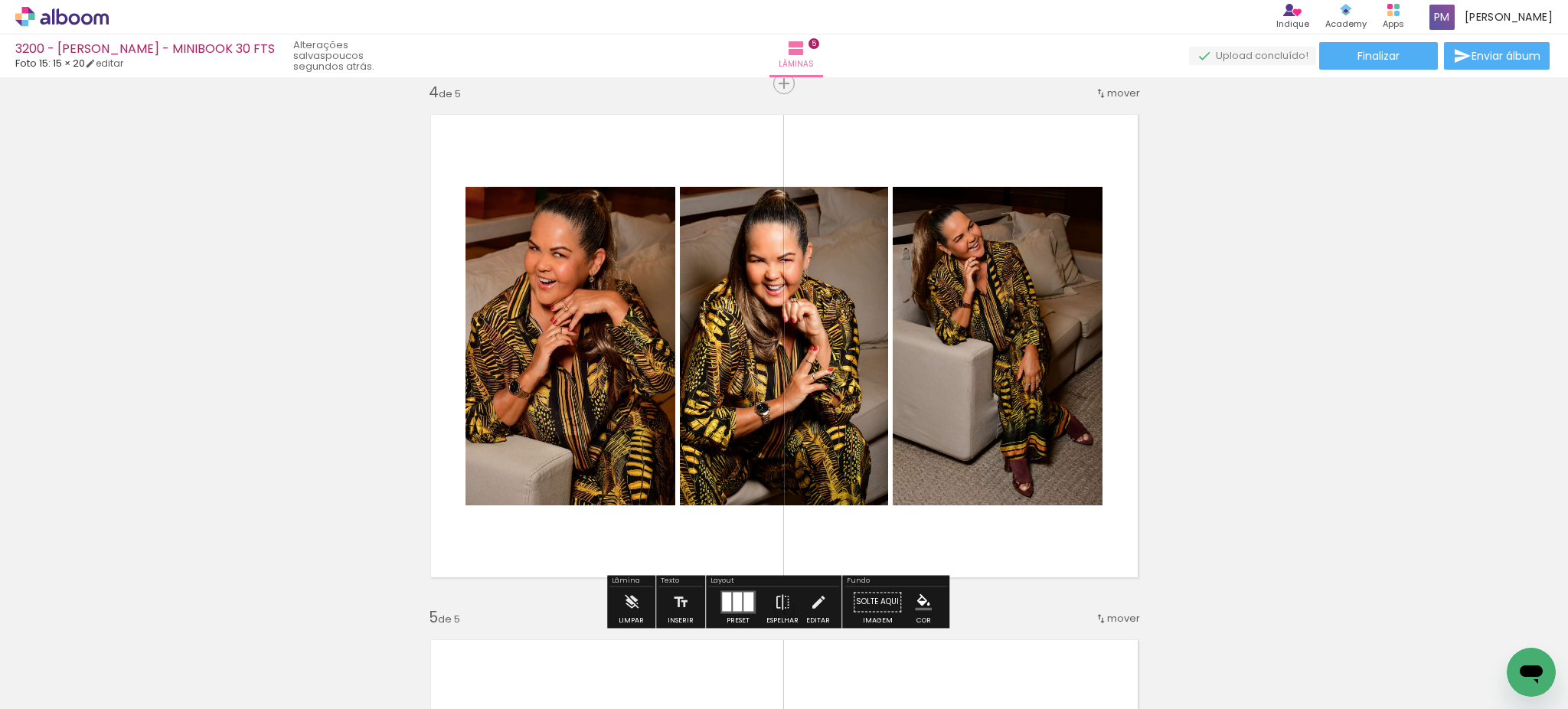
click at [732, 601] on div at bounding box center [736, 602] width 9 height 20
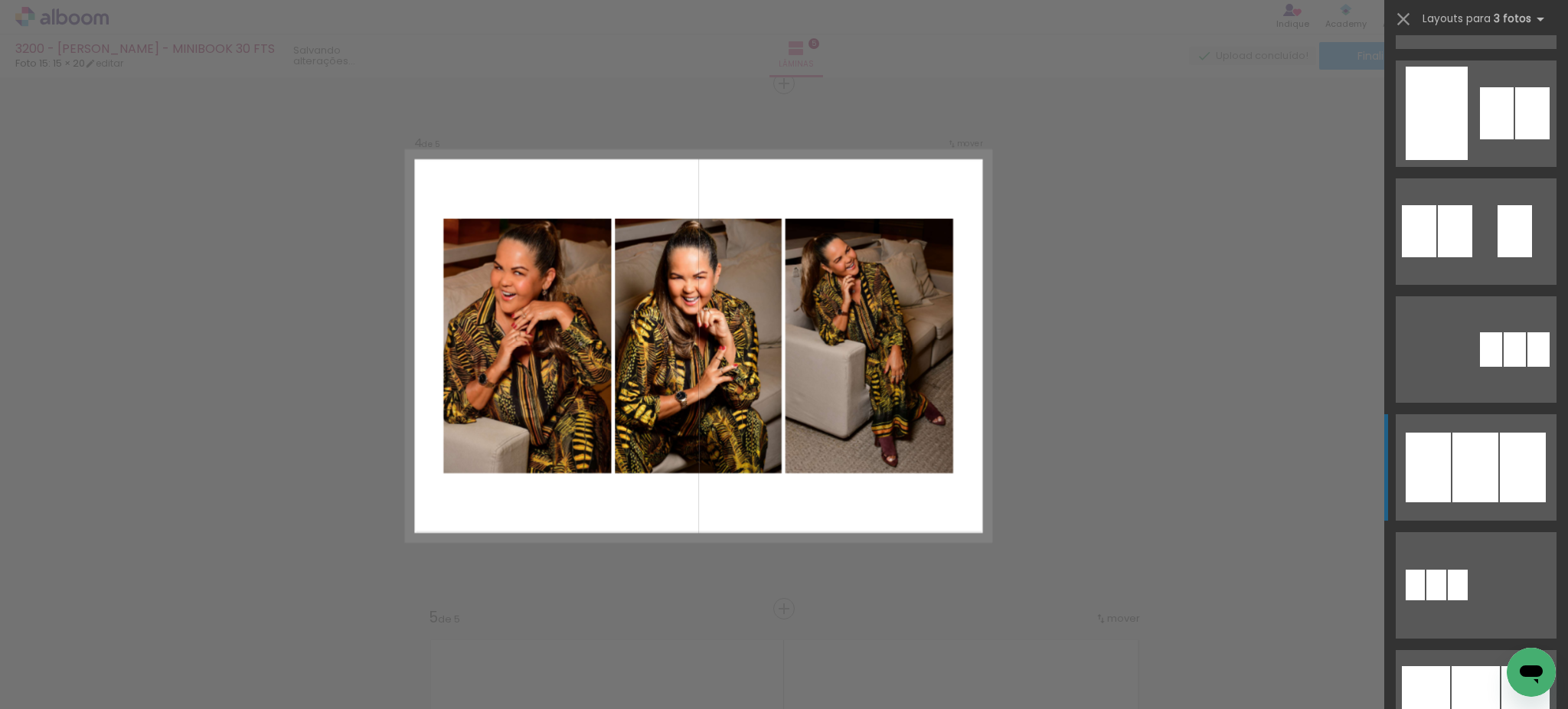
scroll to position [1061, 0]
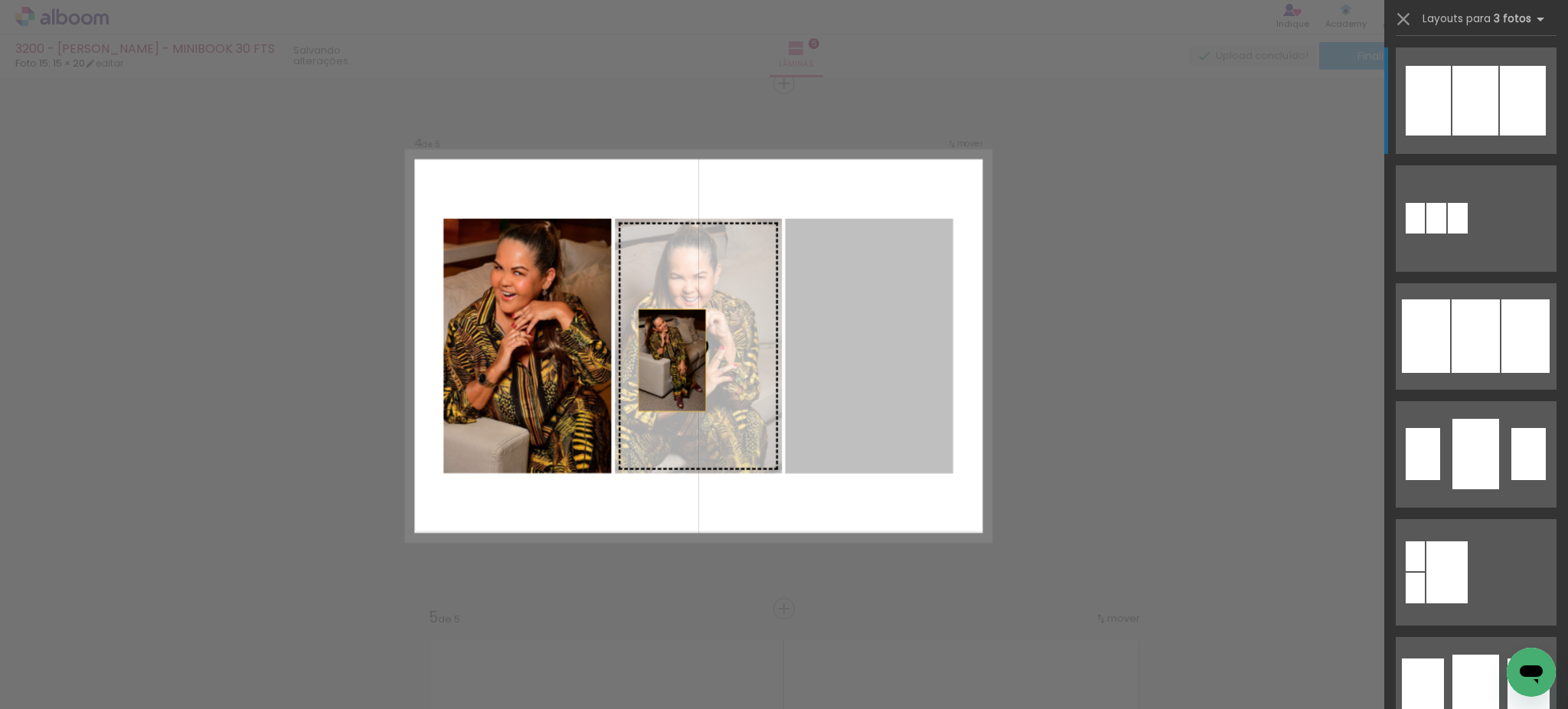
drag, startPoint x: 894, startPoint y: 363, endPoint x: 614, endPoint y: 364, distance: 280.0
click at [0, 0] on slot at bounding box center [0, 0] width 0 height 0
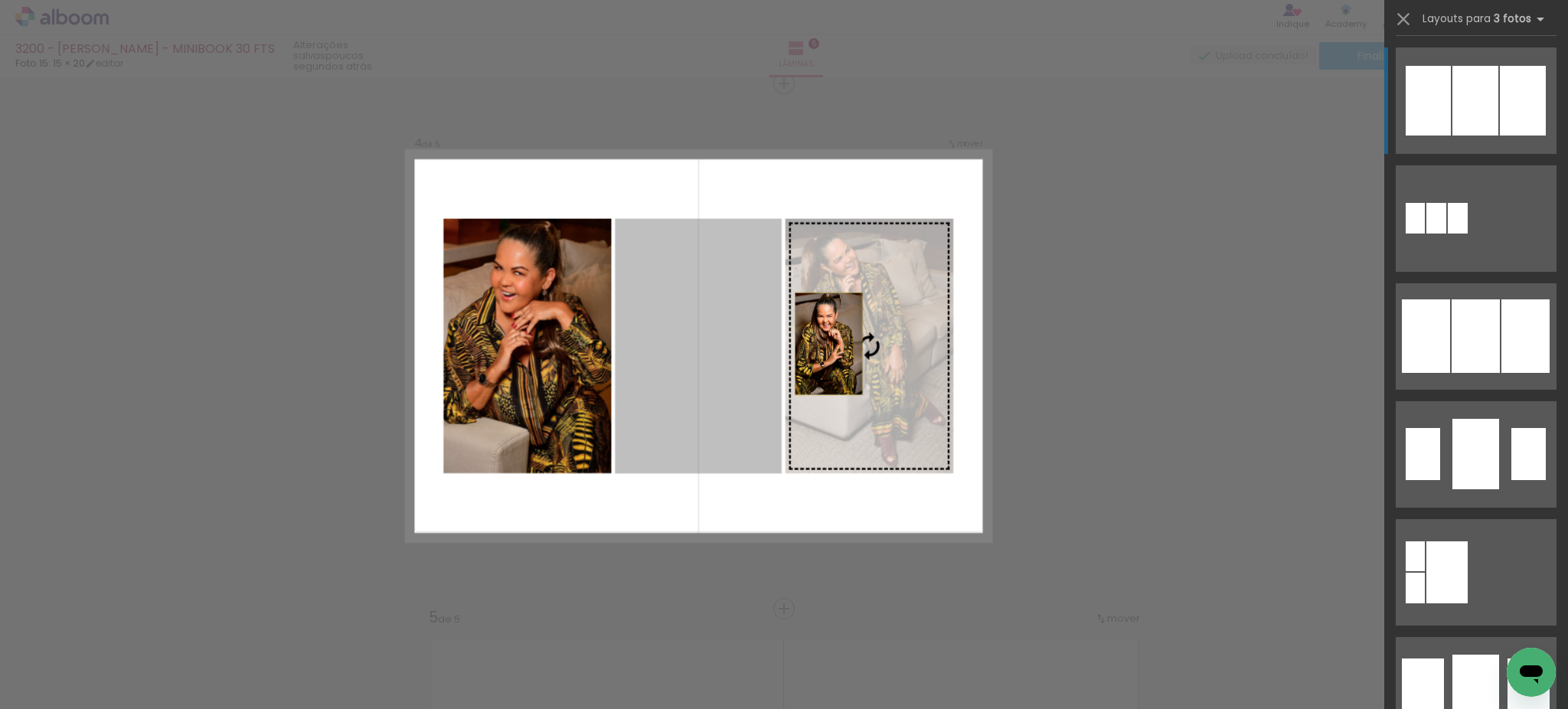
drag, startPoint x: 657, startPoint y: 356, endPoint x: 853, endPoint y: 343, distance: 196.4
click at [0, 0] on slot at bounding box center [0, 0] width 0 height 0
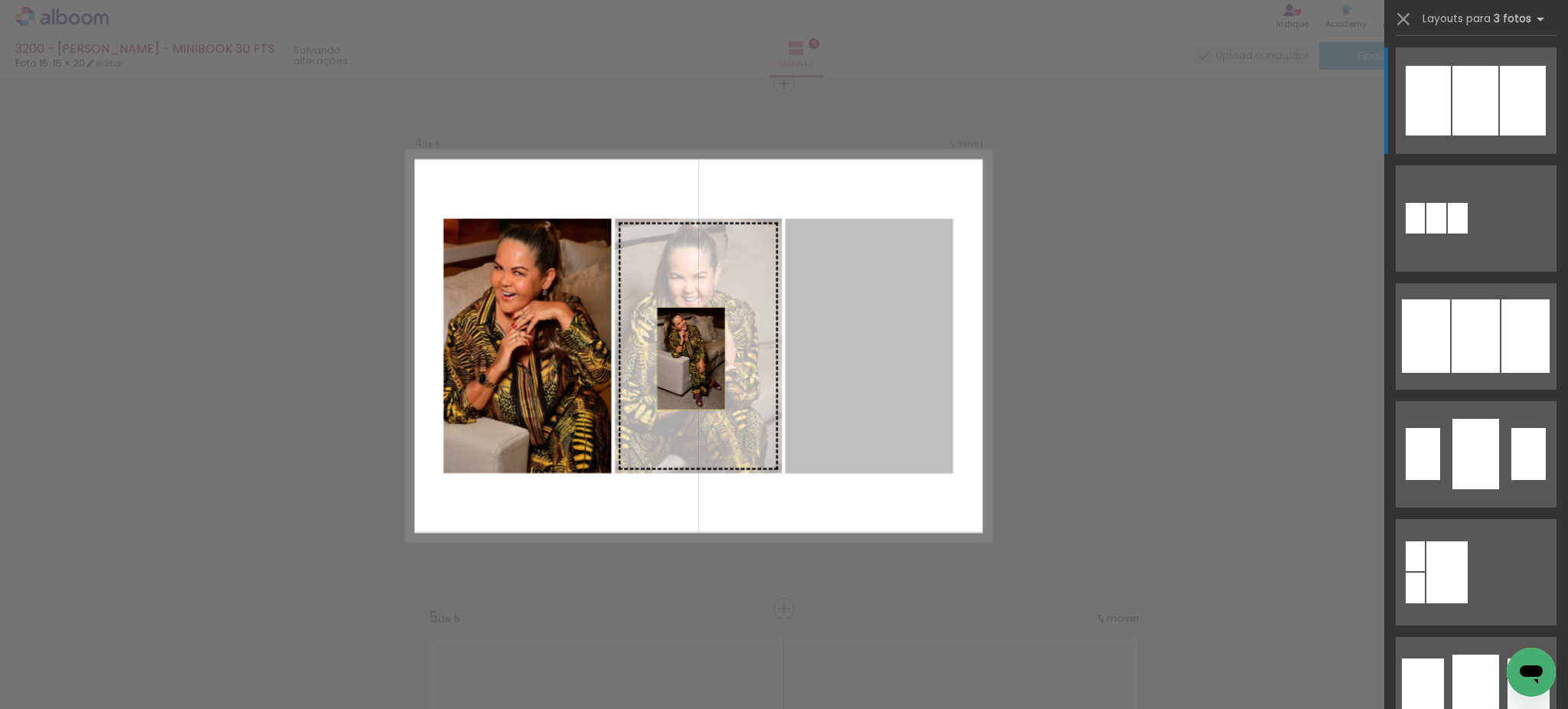
drag, startPoint x: 847, startPoint y: 364, endPoint x: 639, endPoint y: 361, distance: 208.0
click at [0, 0] on slot at bounding box center [0, 0] width 0 height 0
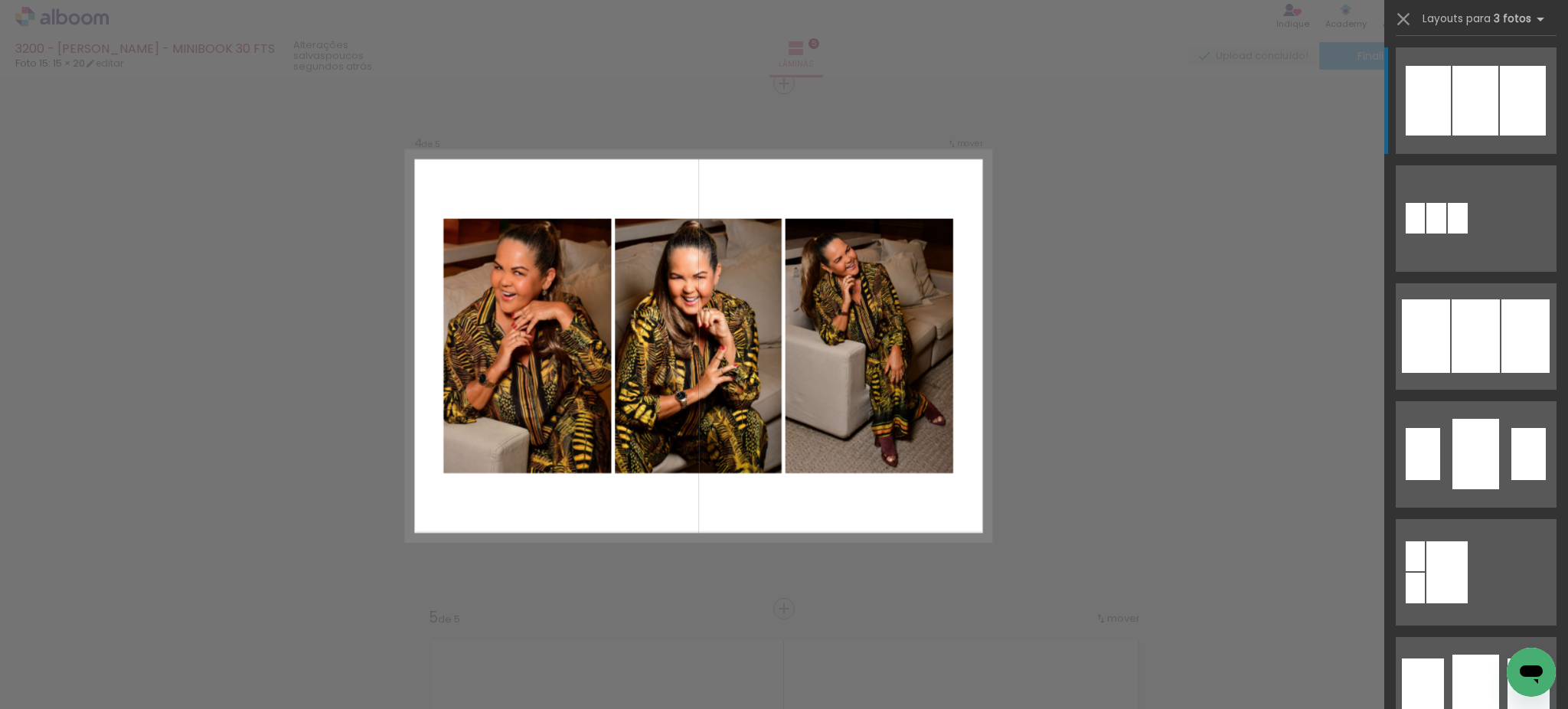
click at [1111, 361] on div "Confirmar Cancelar" at bounding box center [784, 76] width 1568 height 3188
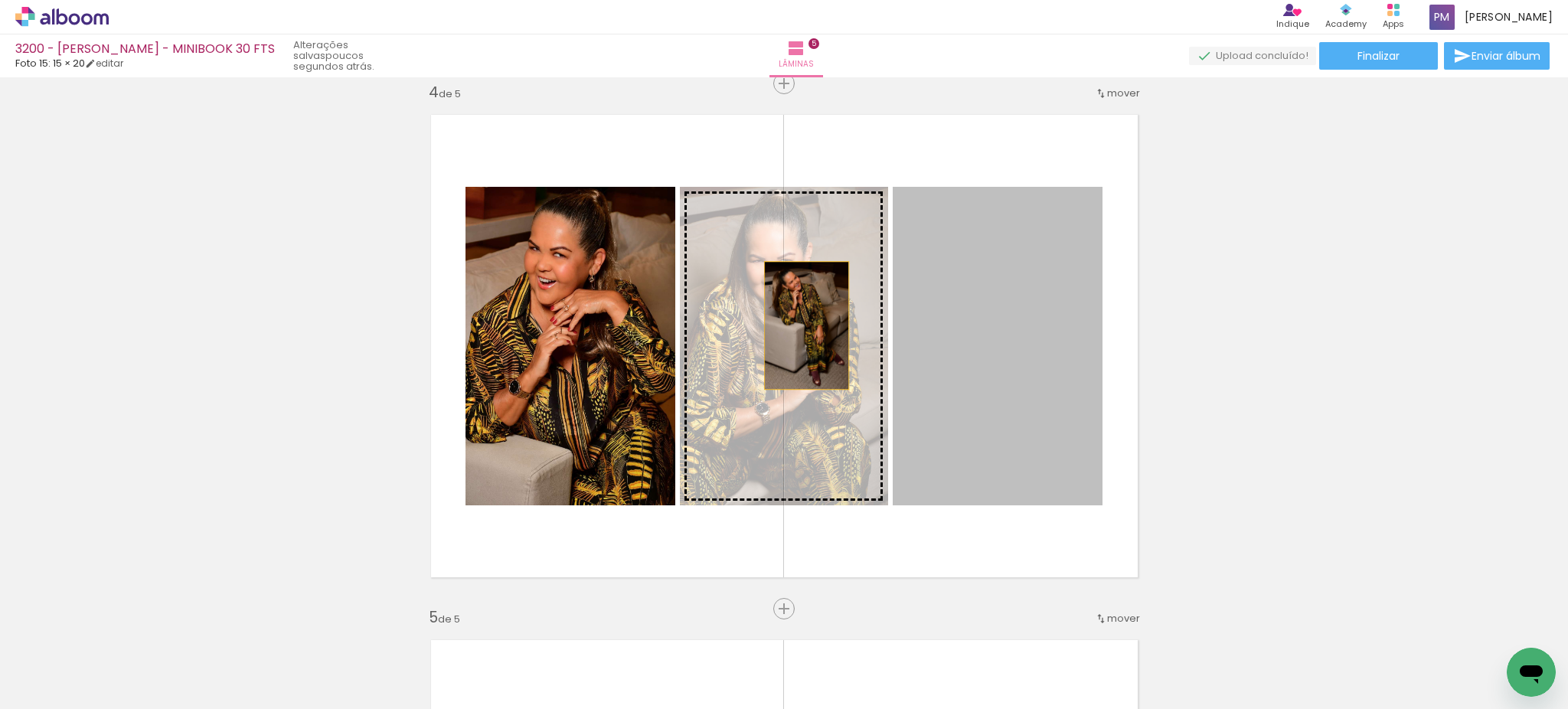
drag, startPoint x: 982, startPoint y: 337, endPoint x: 798, endPoint y: 326, distance: 184.3
click at [0, 0] on slot at bounding box center [0, 0] width 0 height 0
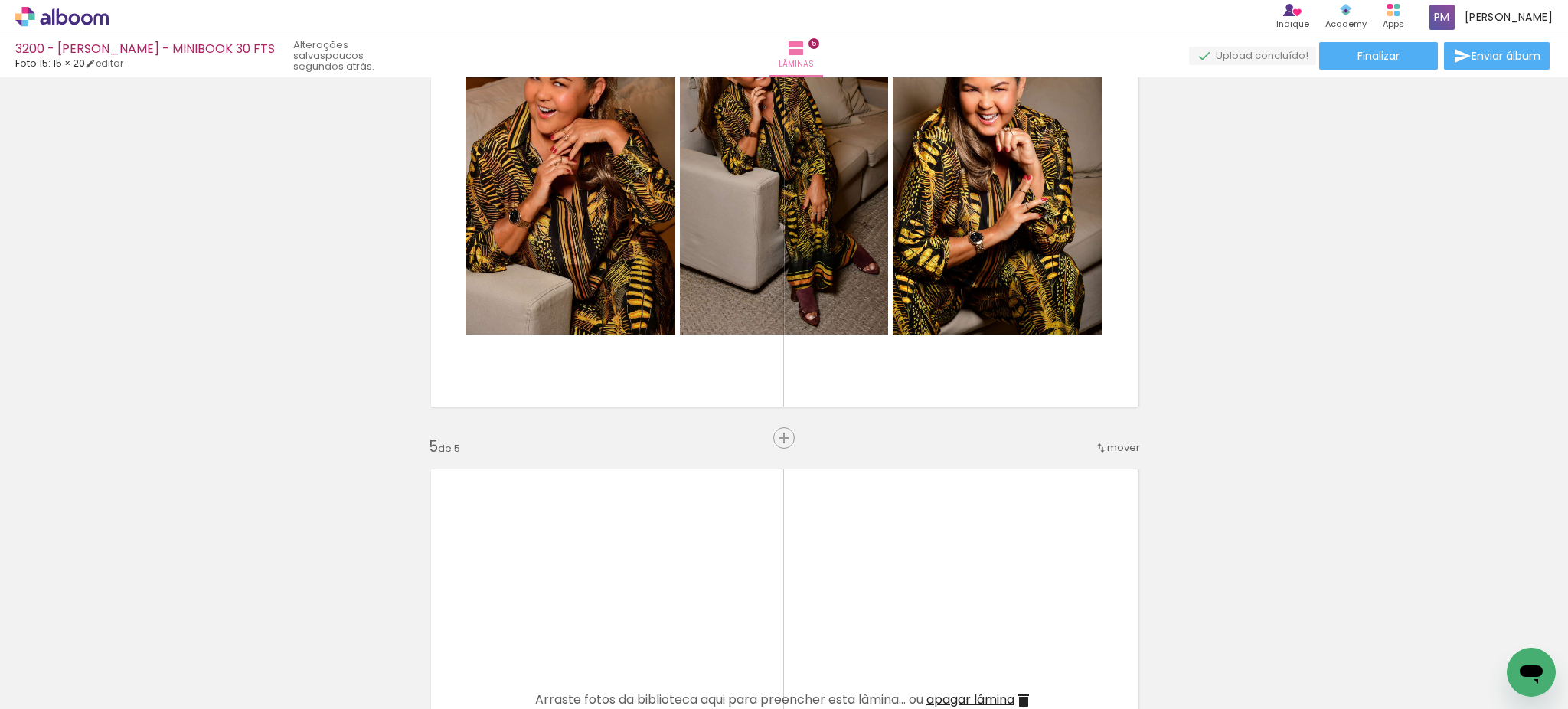
scroll to position [1936, 0]
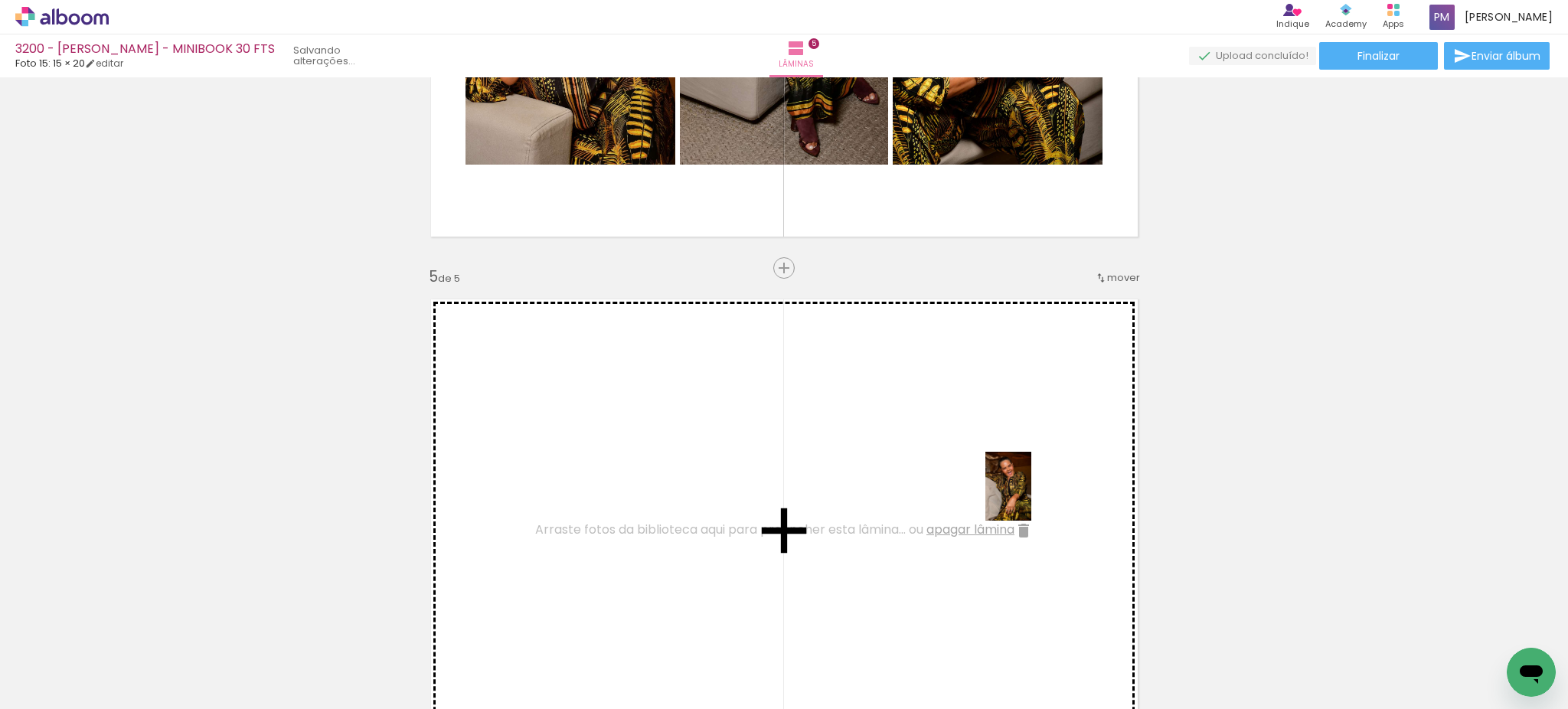
drag, startPoint x: 1284, startPoint y: 679, endPoint x: 1031, endPoint y: 498, distance: 311.1
click at [1031, 498] on quentale-workspace at bounding box center [784, 354] width 1568 height 709
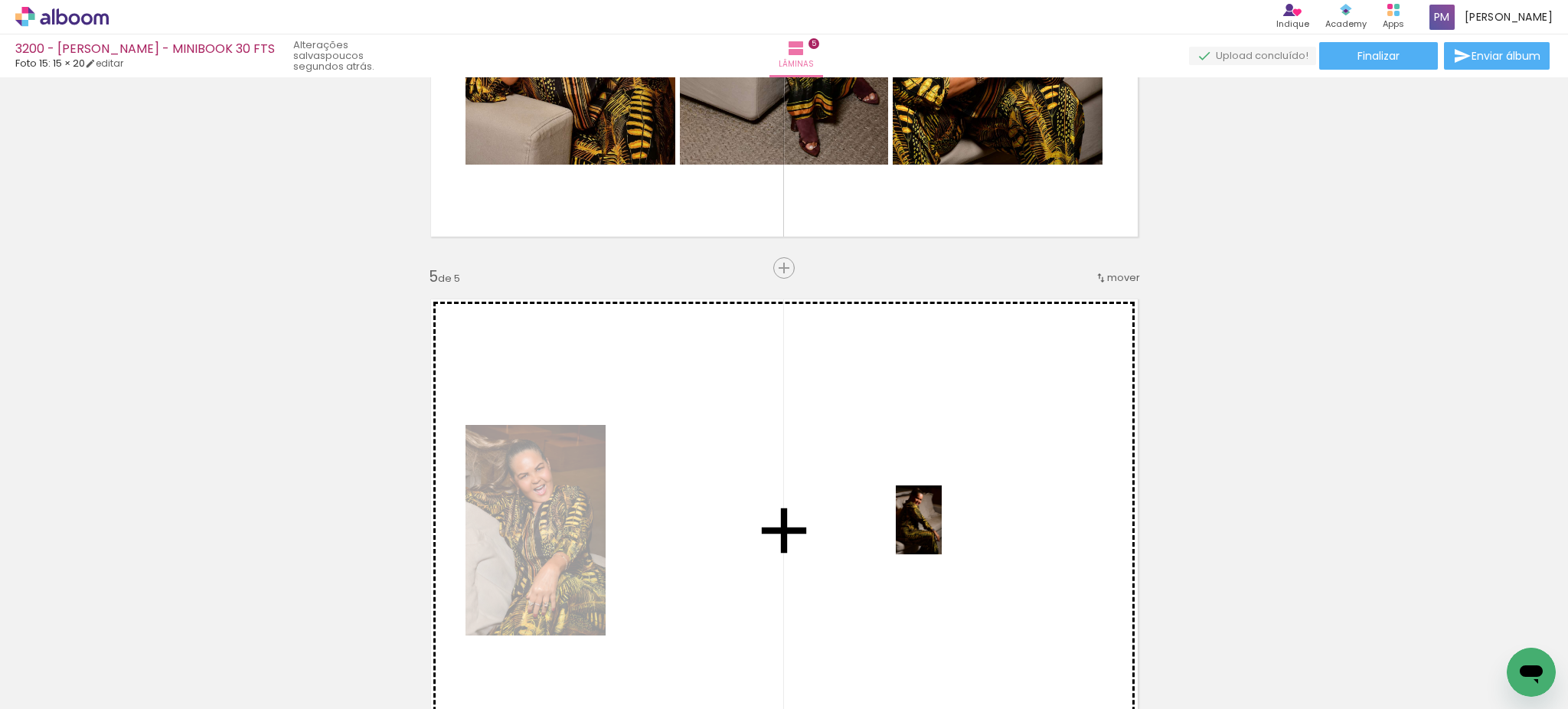
drag, startPoint x: 1103, startPoint y: 667, endPoint x: 941, endPoint y: 532, distance: 210.9
click at [941, 532] on quentale-workspace at bounding box center [784, 354] width 1568 height 709
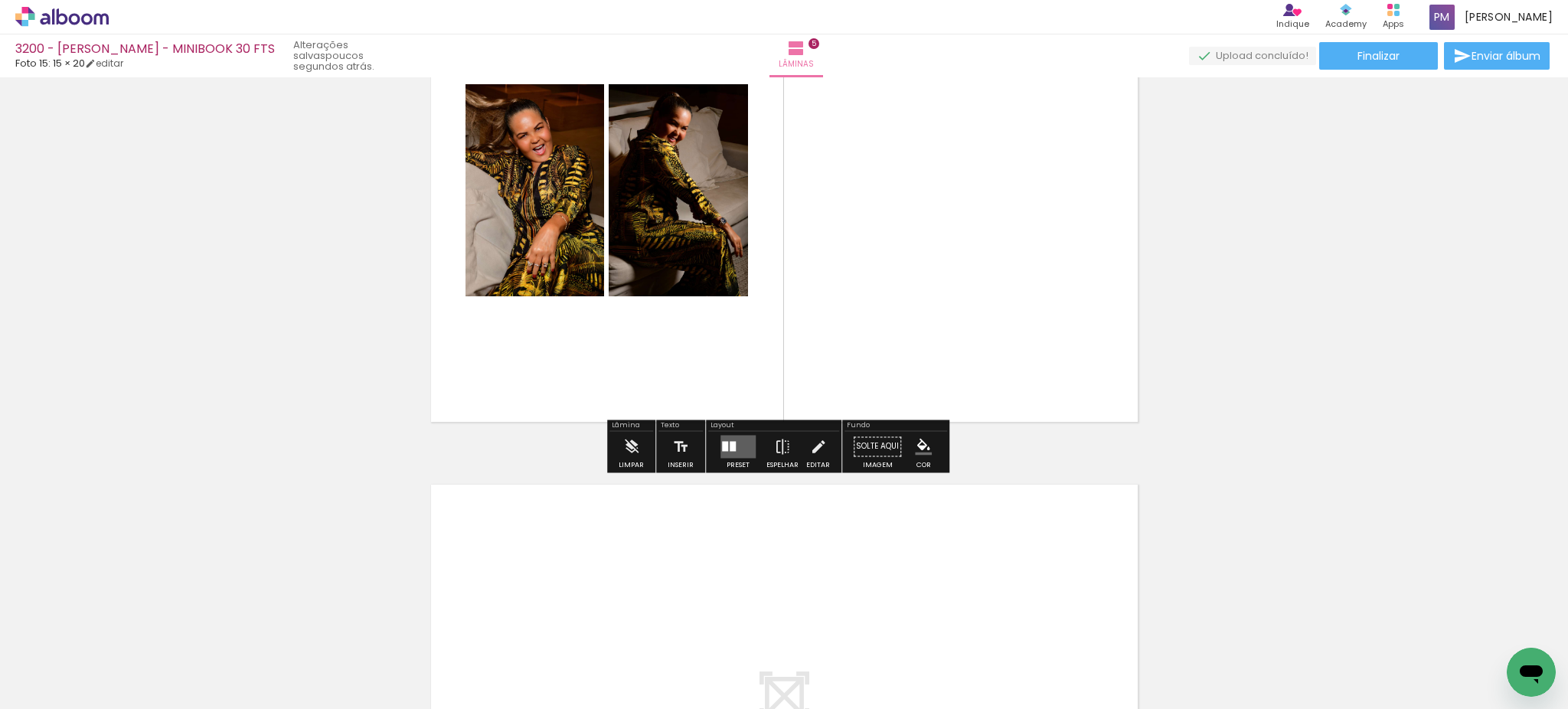
scroll to position [2105, 0]
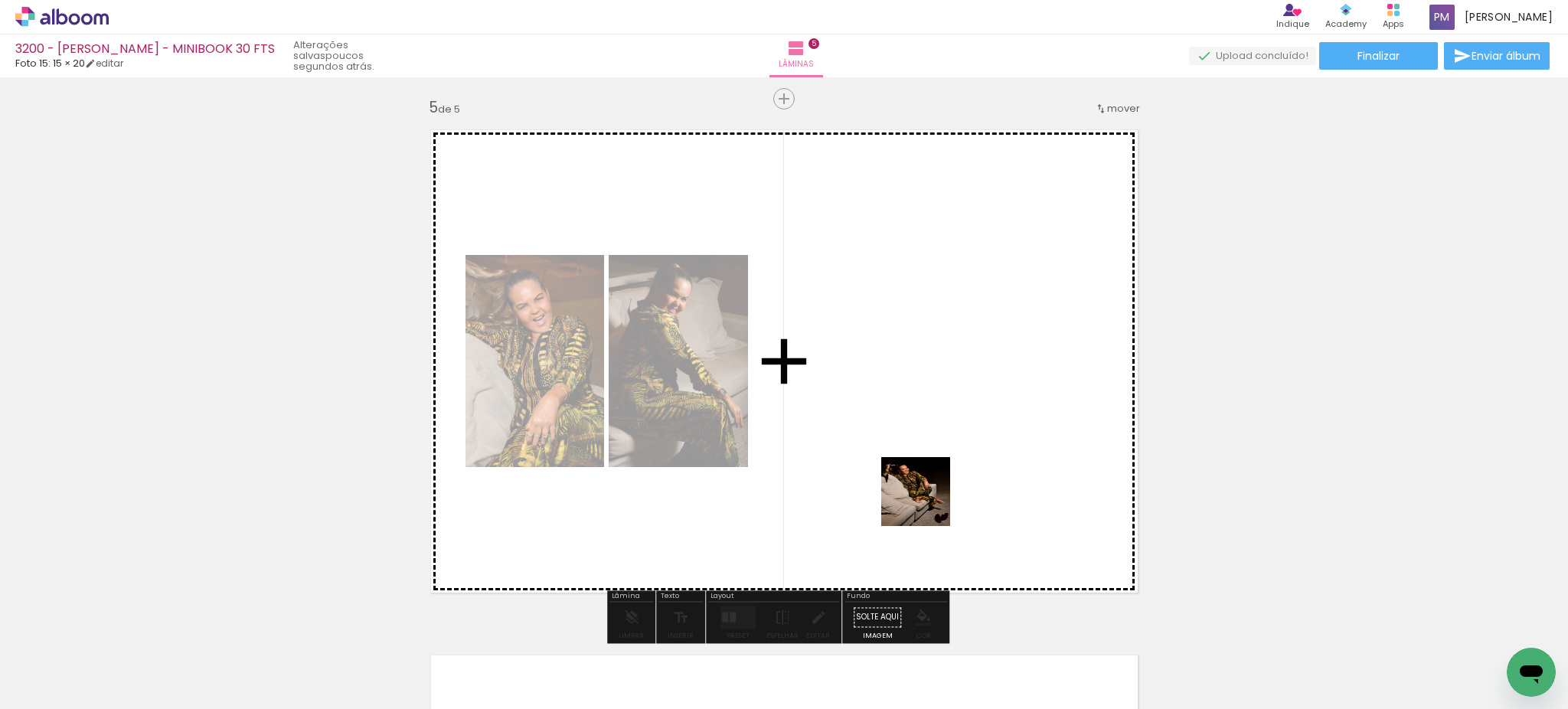
drag, startPoint x: 1182, startPoint y: 674, endPoint x: 909, endPoint y: 461, distance: 346.3
click at [909, 461] on quentale-workspace at bounding box center [784, 354] width 1568 height 709
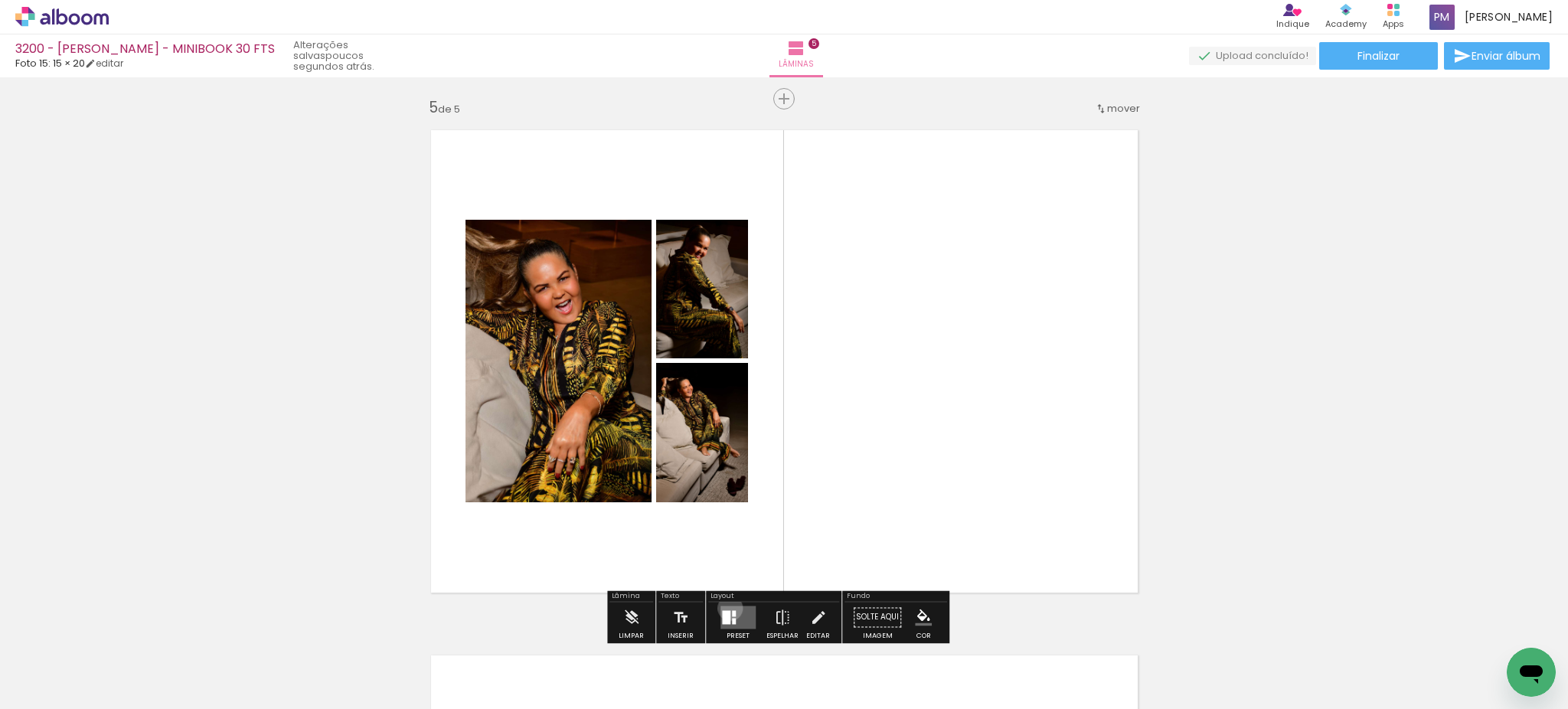
click at [727, 607] on quentale-layouter at bounding box center [737, 617] width 35 height 23
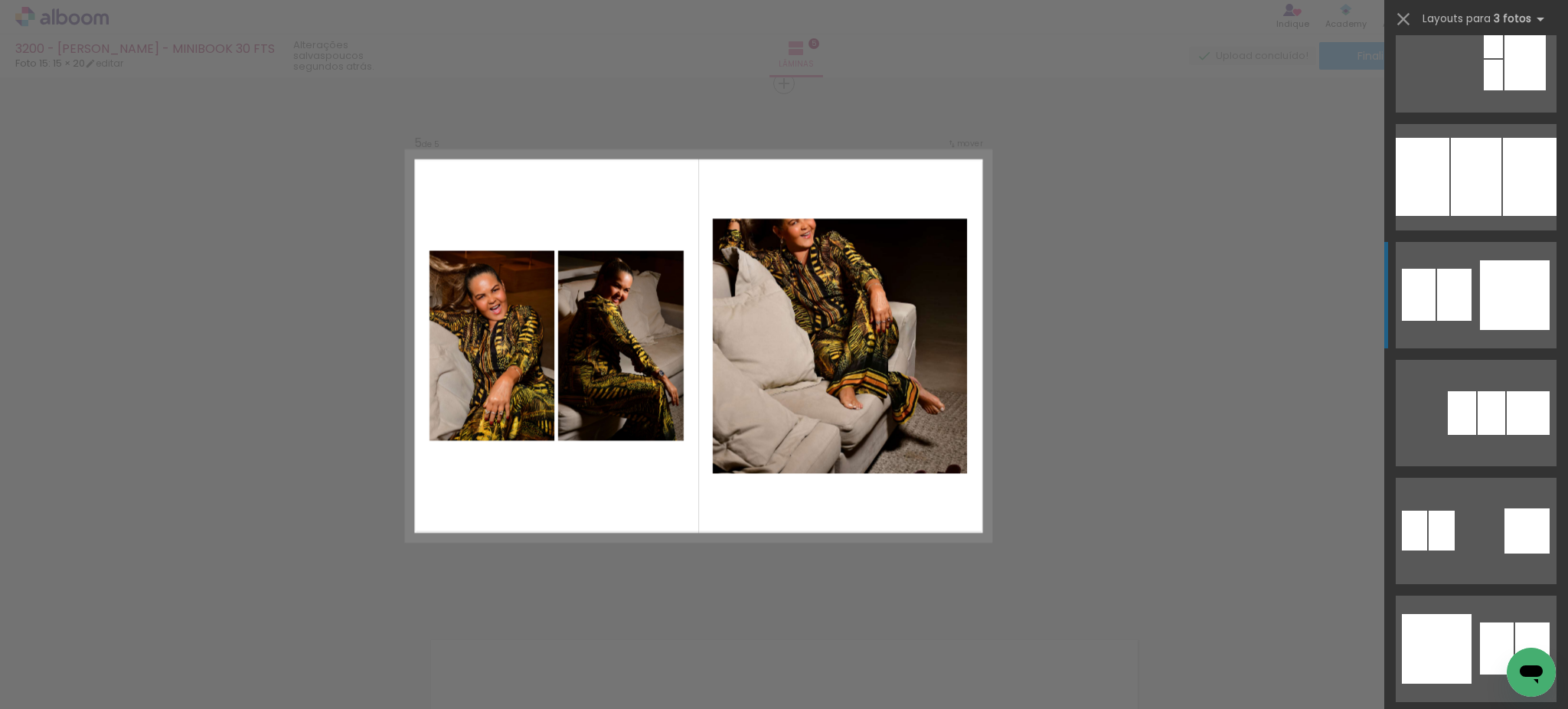
scroll to position [1871, 0]
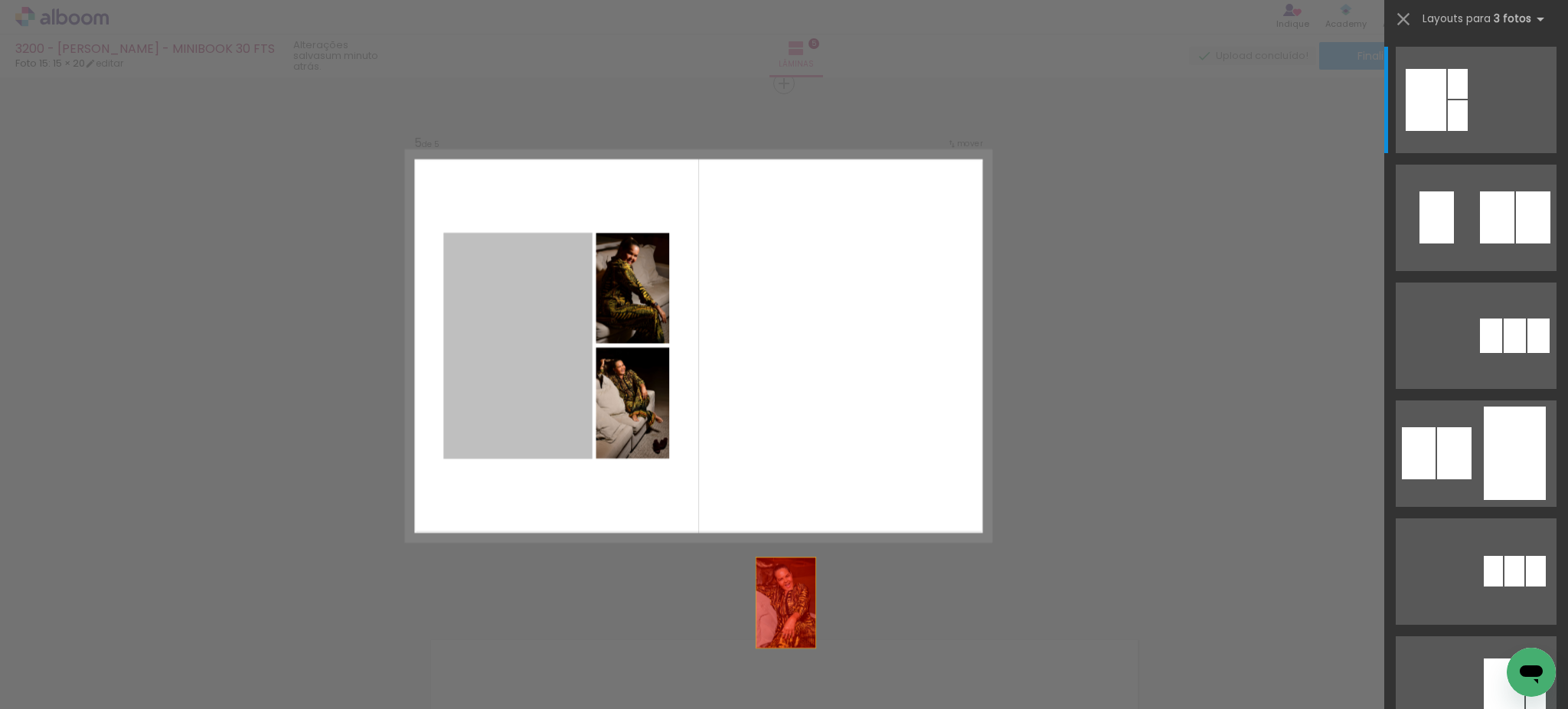
drag, startPoint x: 803, startPoint y: 352, endPoint x: 886, endPoint y: 667, distance: 325.8
click at [886, 667] on quentale-workspace at bounding box center [784, 354] width 1568 height 709
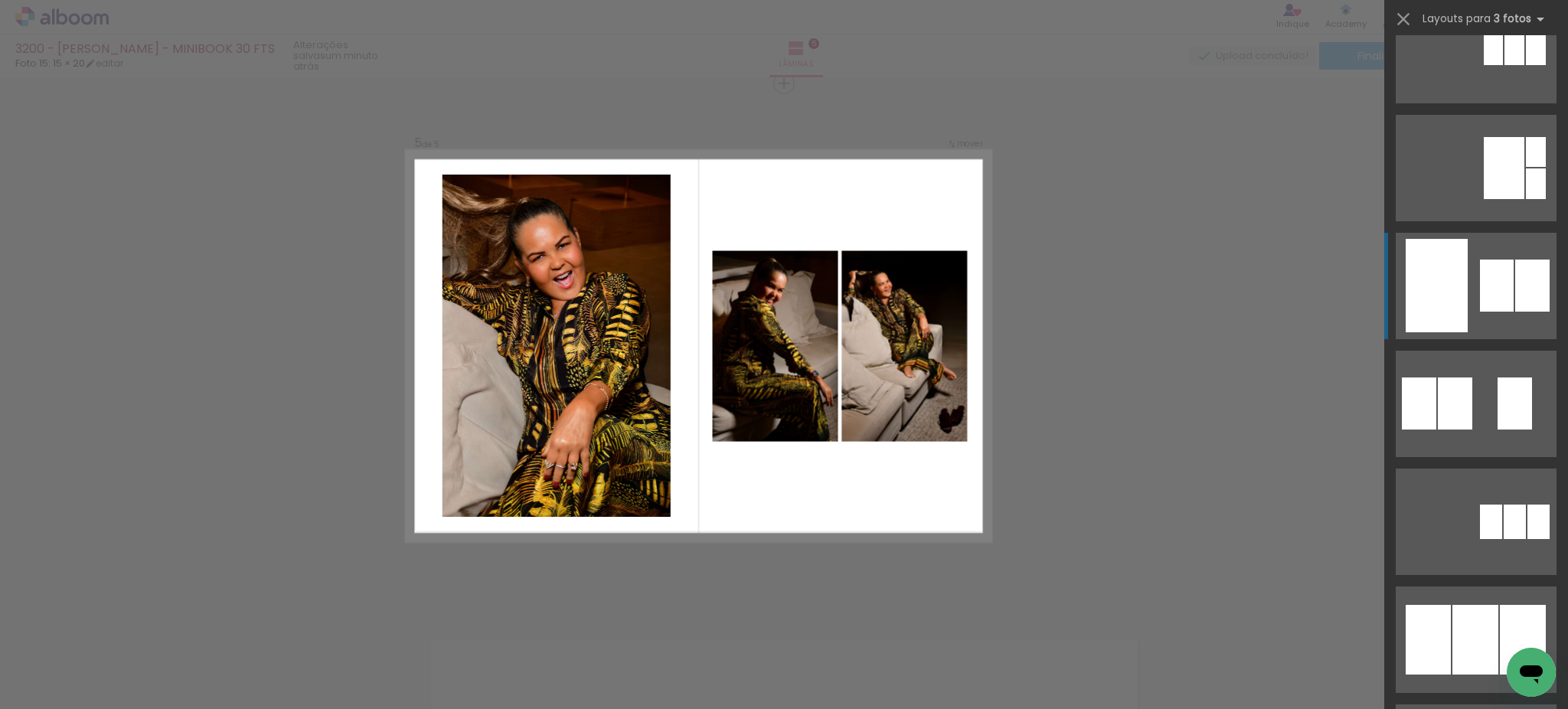
scroll to position [680, 0]
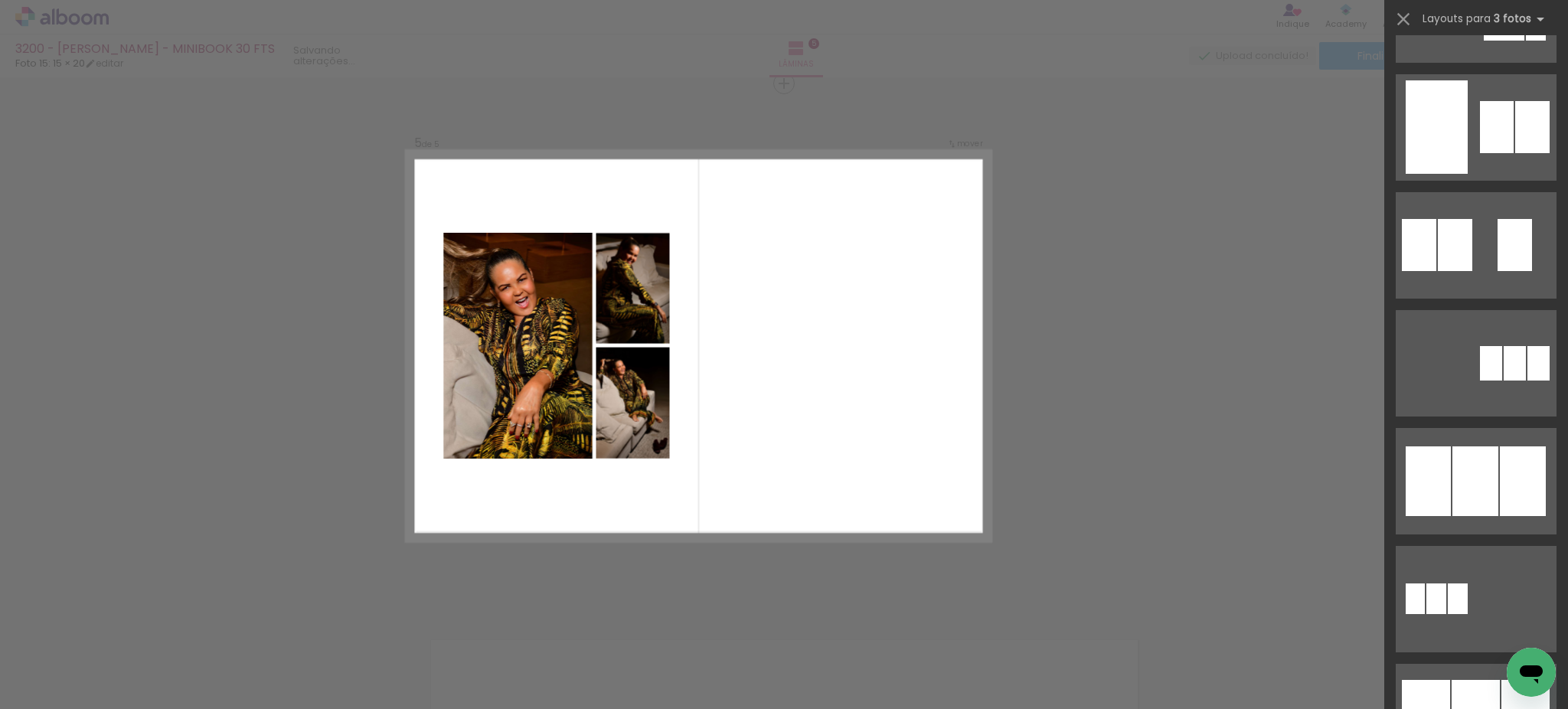
drag, startPoint x: 1133, startPoint y: 258, endPoint x: 1206, endPoint y: 281, distance: 76.5
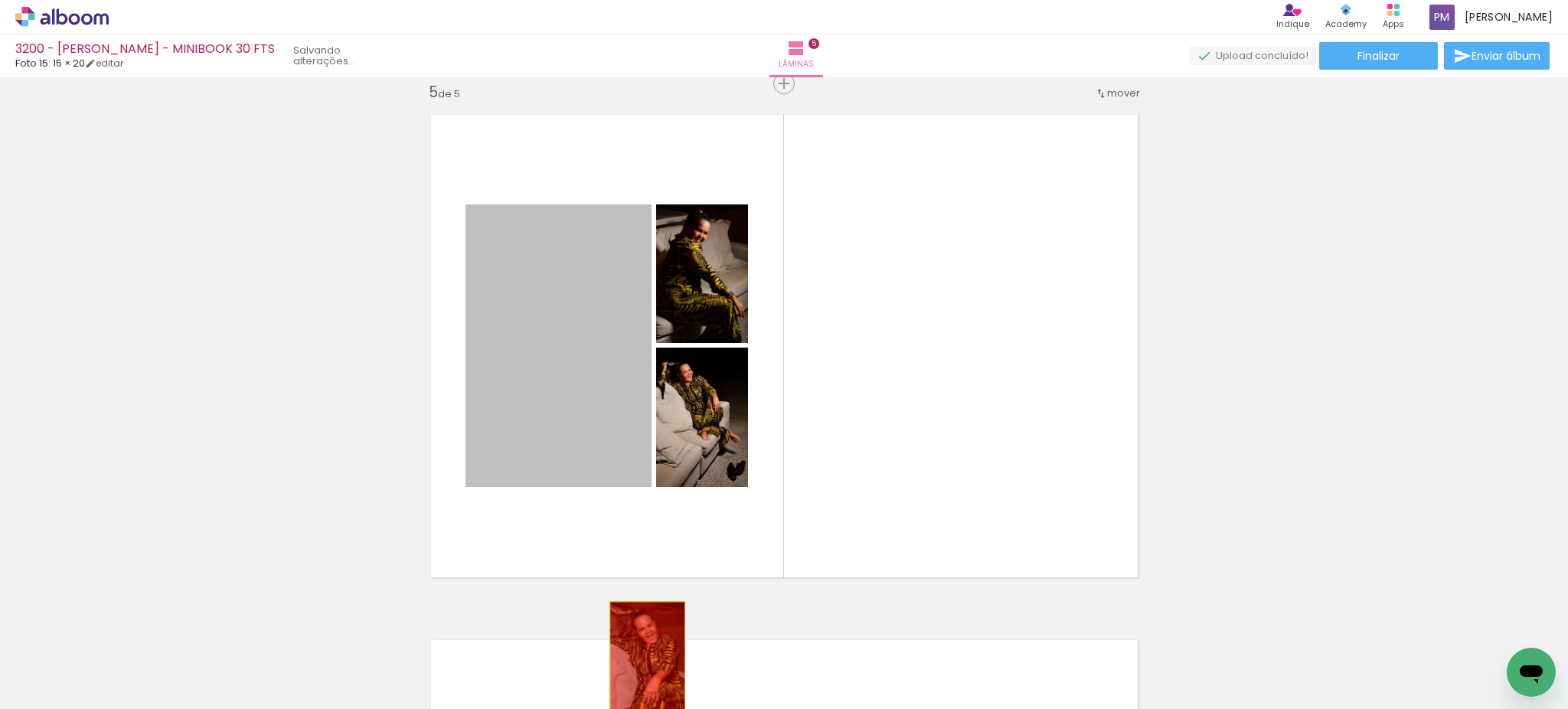
drag, startPoint x: 541, startPoint y: 289, endPoint x: 640, endPoint y: 659, distance: 383.0
click at [640, 659] on quentale-workspace at bounding box center [784, 354] width 1568 height 709
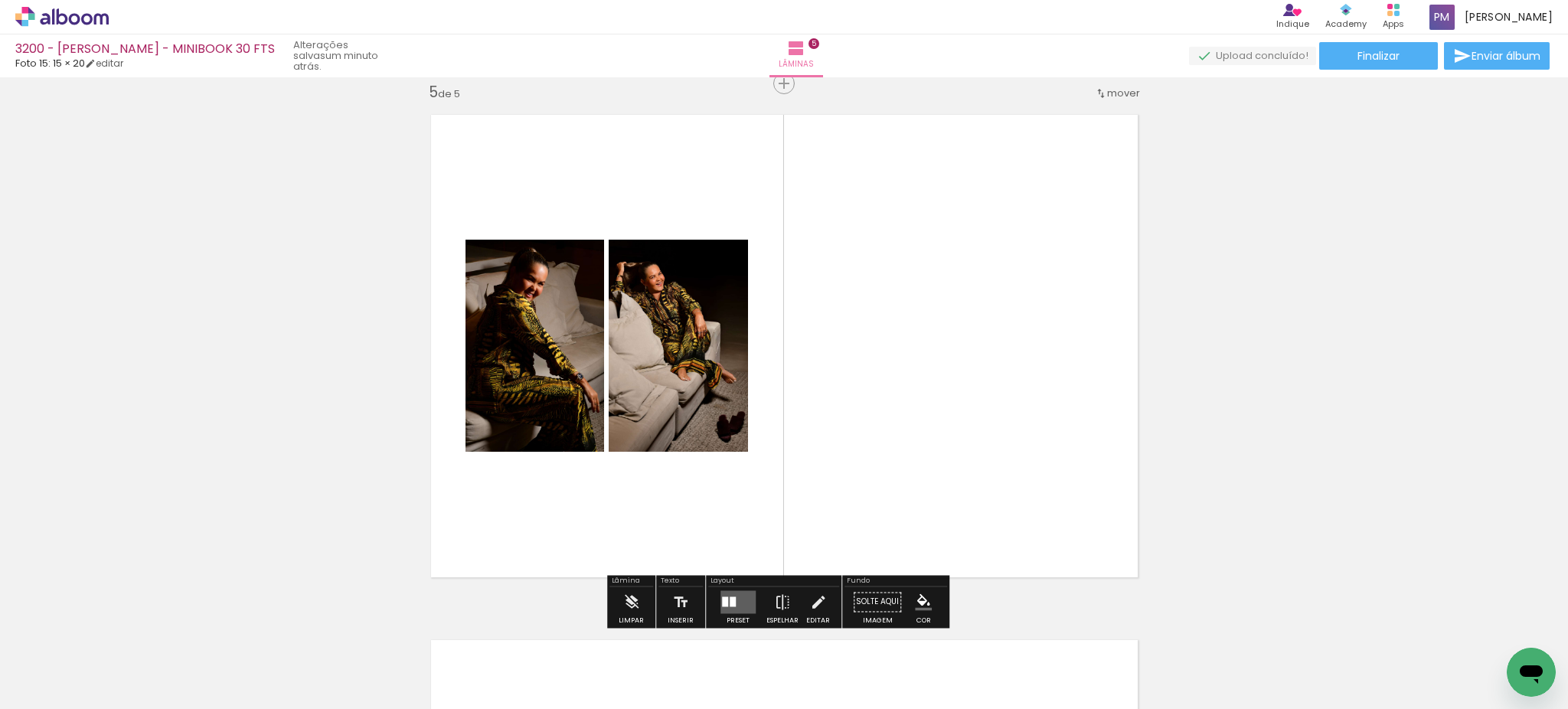
click at [730, 600] on div at bounding box center [733, 602] width 7 height 10
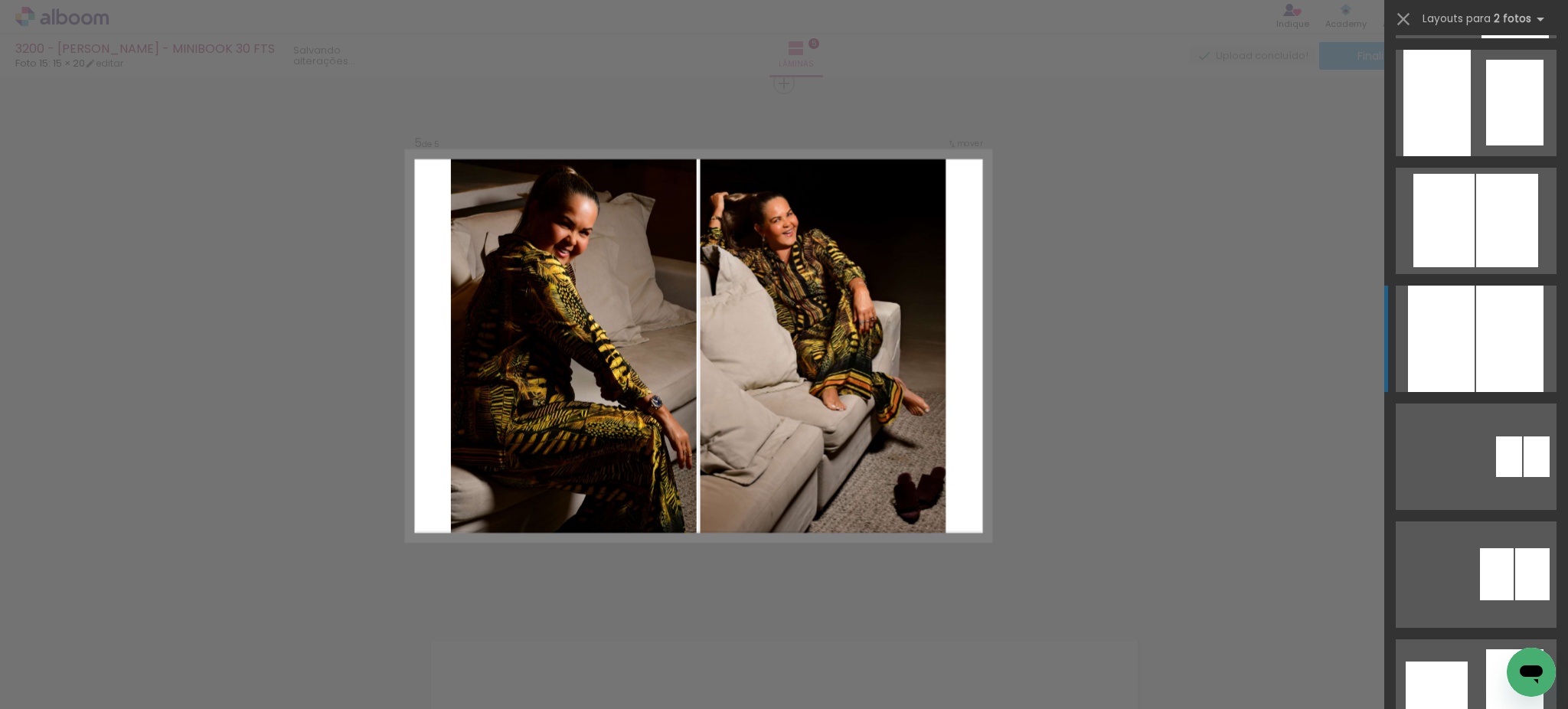
scroll to position [1021, 0]
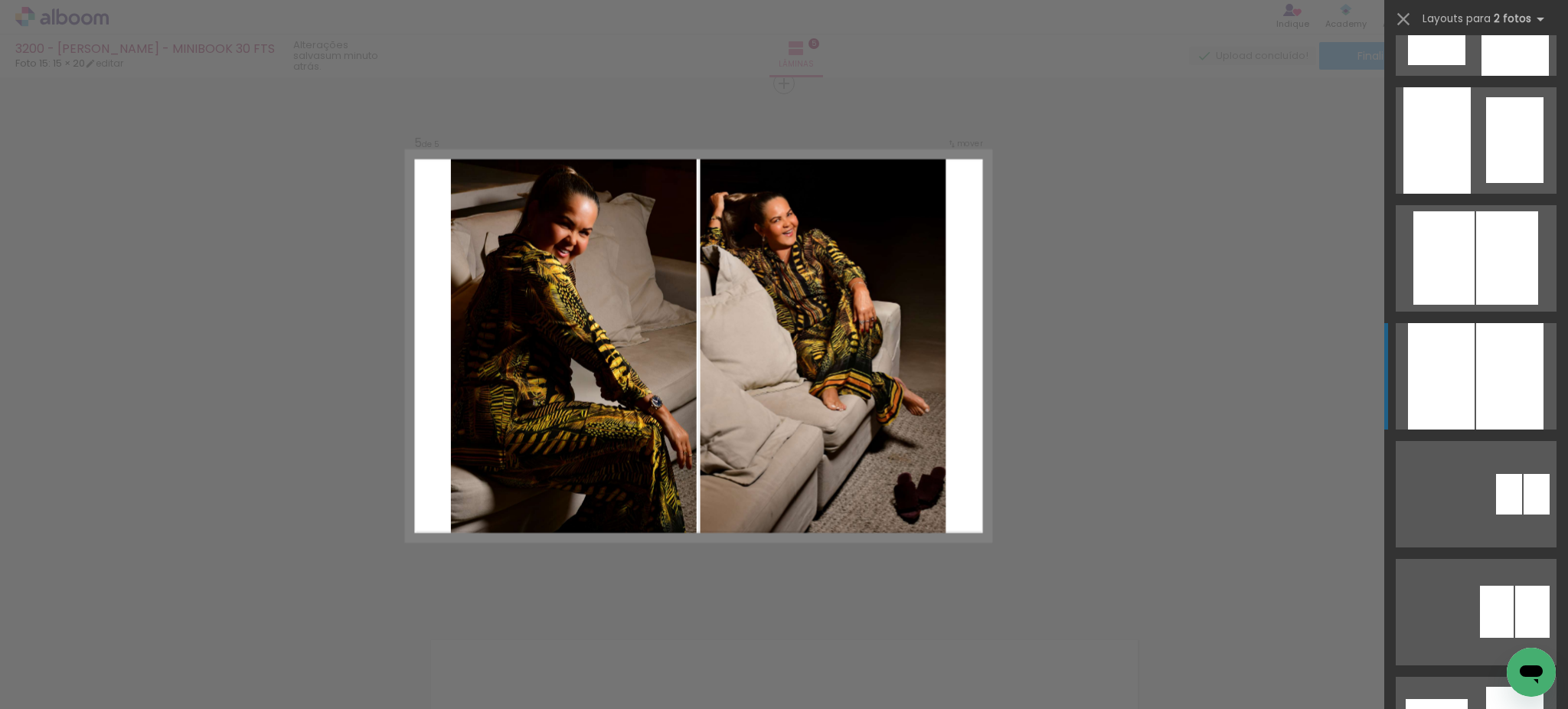
click at [1502, 343] on div at bounding box center [1509, 376] width 68 height 107
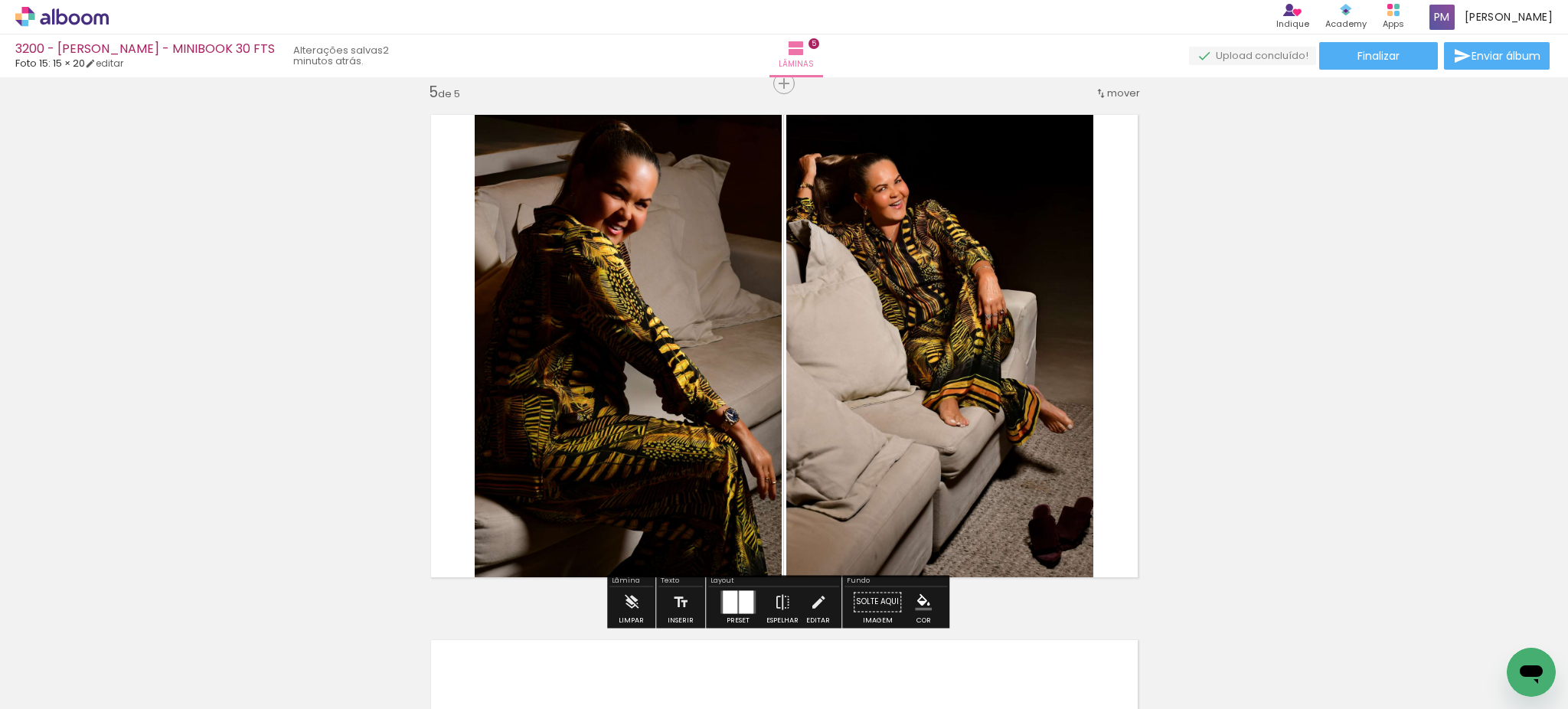
click at [919, 602] on iron-icon "color picker" at bounding box center [923, 602] width 17 height 17
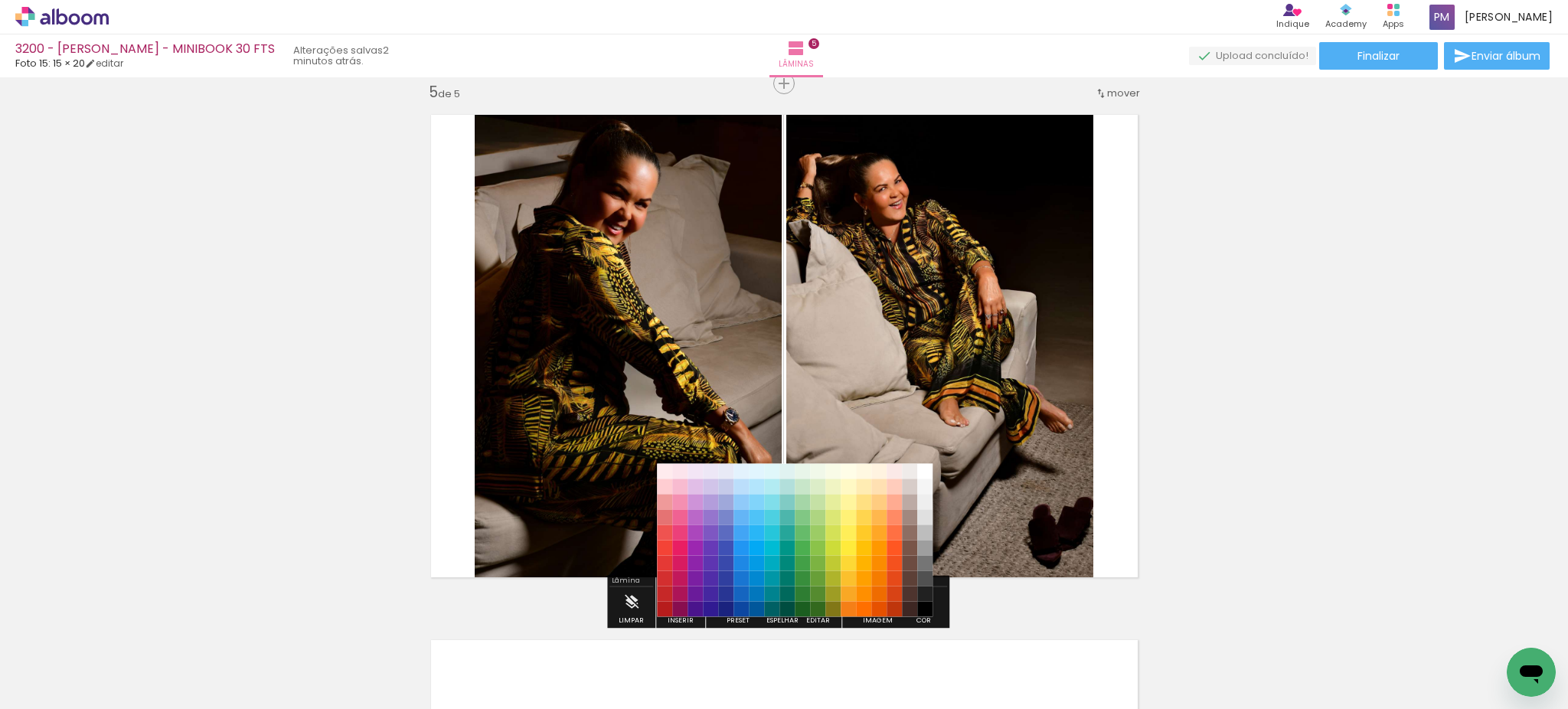
click at [919, 602] on paper-item "#000000" at bounding box center [924, 609] width 15 height 15
click at [928, 584] on paper-item "#515151" at bounding box center [924, 579] width 15 height 15
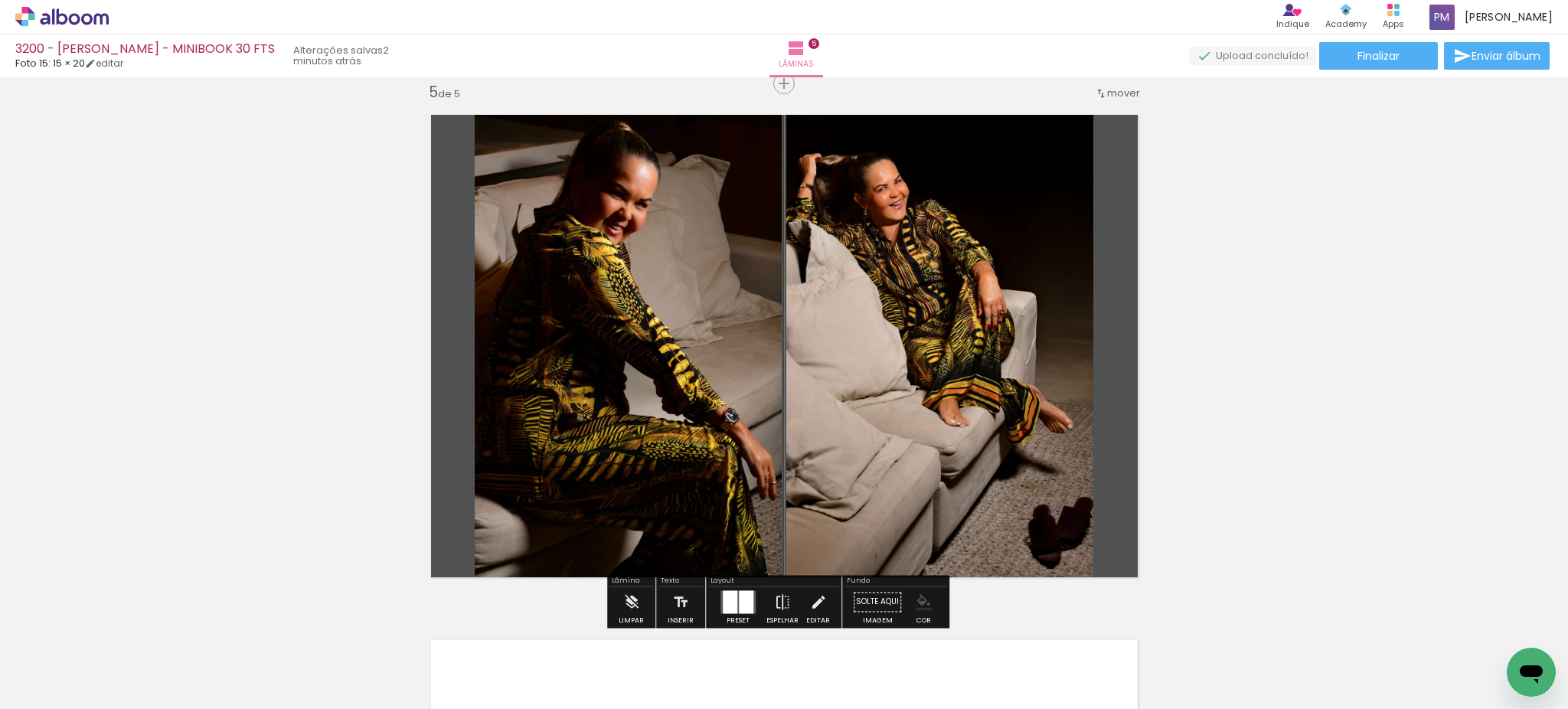
click at [928, 602] on paper-menu-button "#ffebee #ffcdd2 #ef9a9a #e57373 #ef5350 #f44336 #e53935 #d32f2f #c62828 #b71c1c…" at bounding box center [924, 602] width 29 height 29
click at [924, 603] on iron-icon "color picker" at bounding box center [923, 602] width 17 height 17
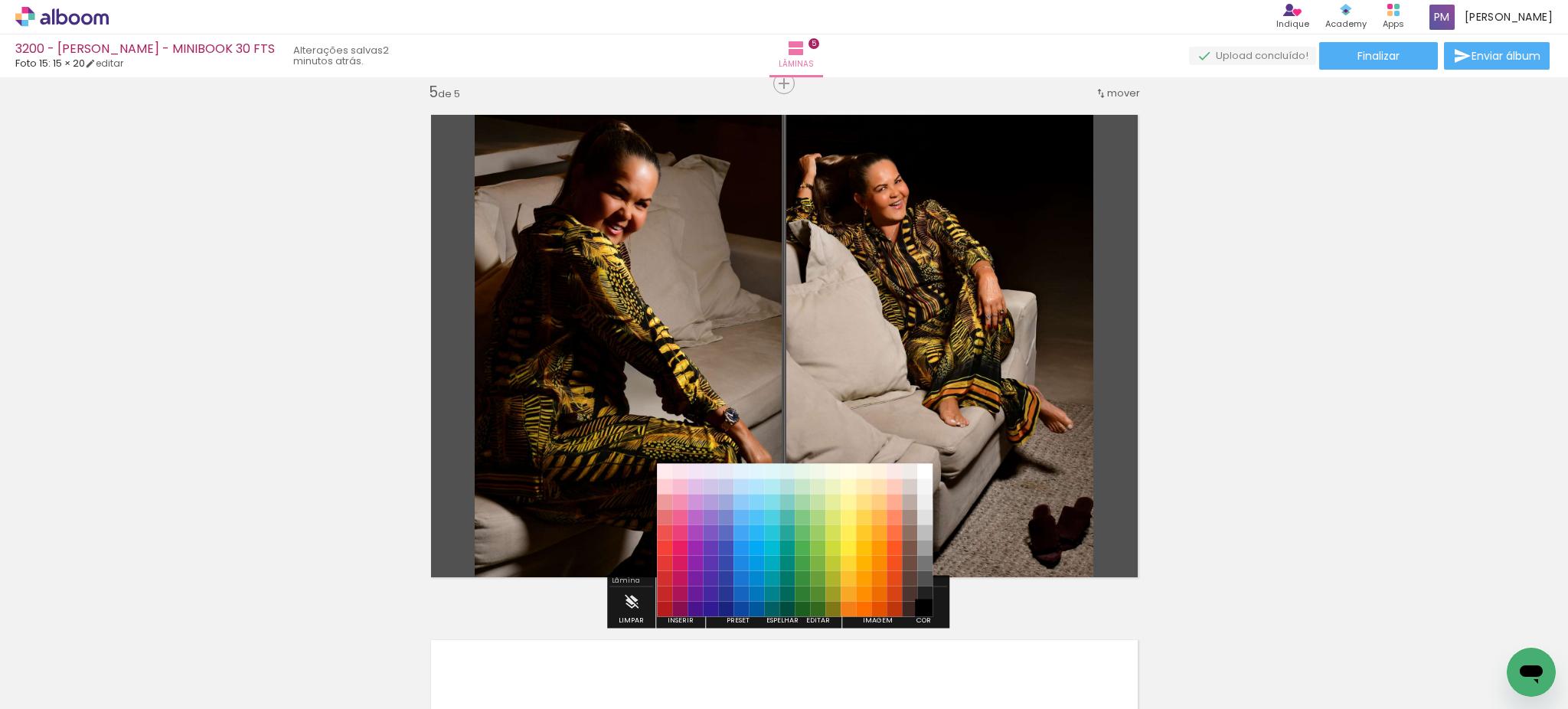
click at [926, 605] on paper-item "#000000" at bounding box center [924, 609] width 15 height 15
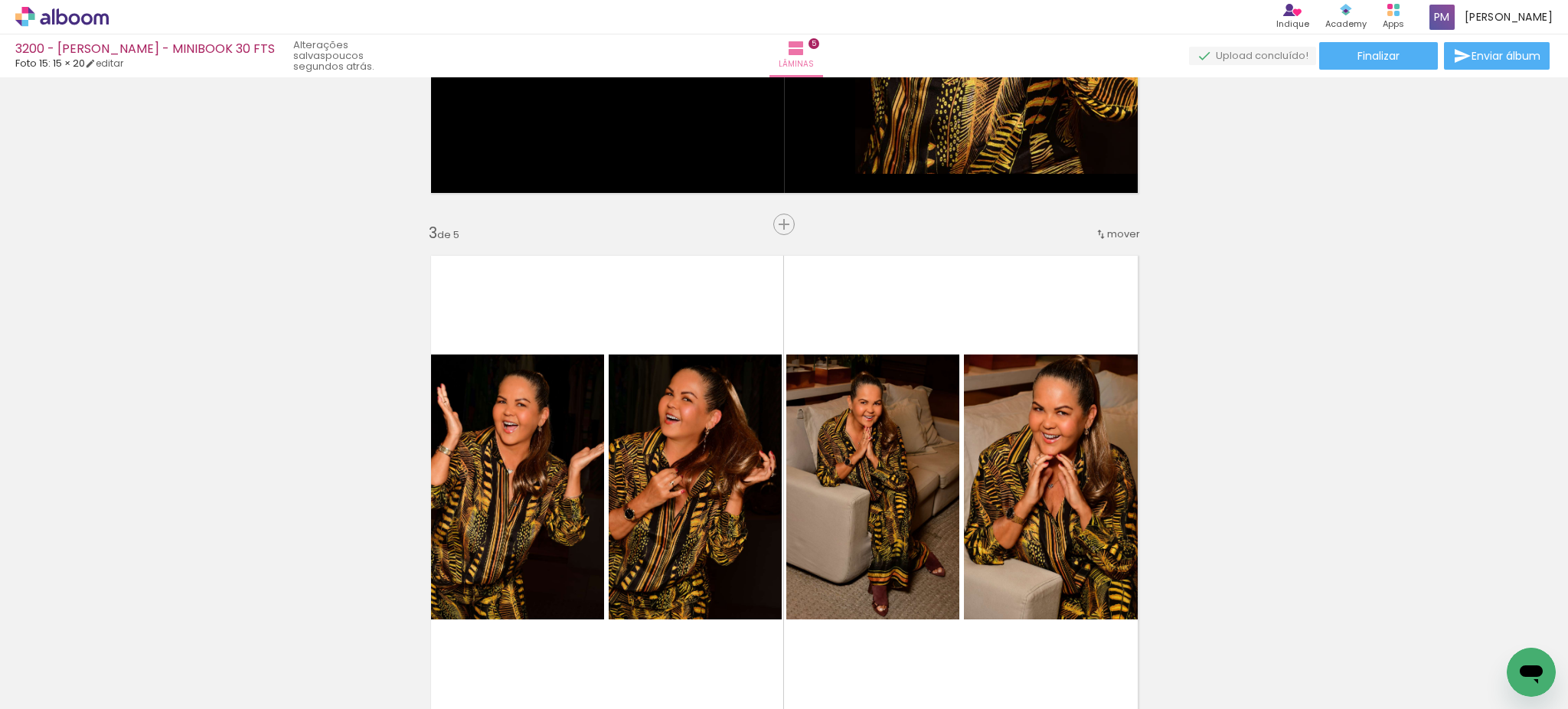
scroll to position [1099, 0]
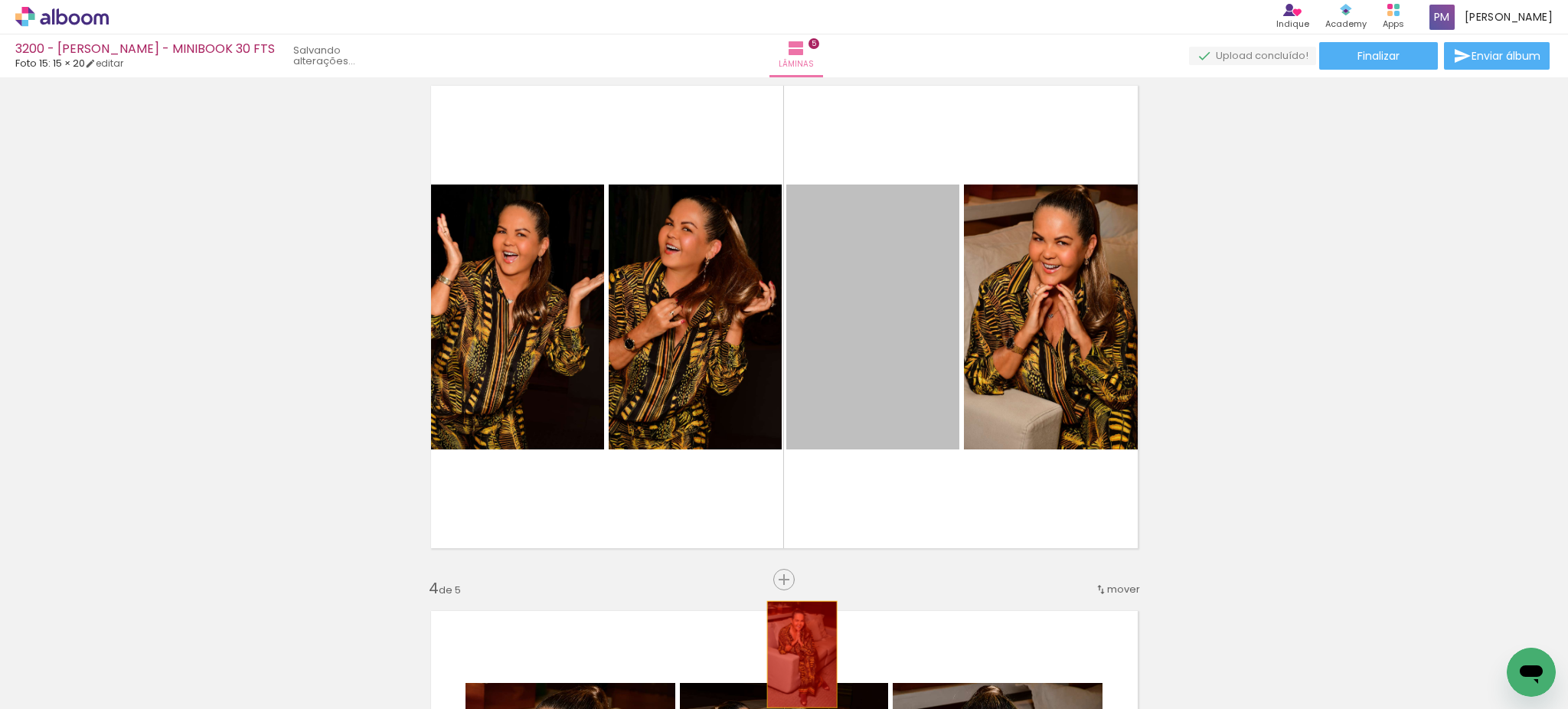
drag, startPoint x: 876, startPoint y: 343, endPoint x: 794, endPoint y: 654, distance: 321.6
click at [794, 654] on quentale-workspace at bounding box center [784, 354] width 1568 height 709
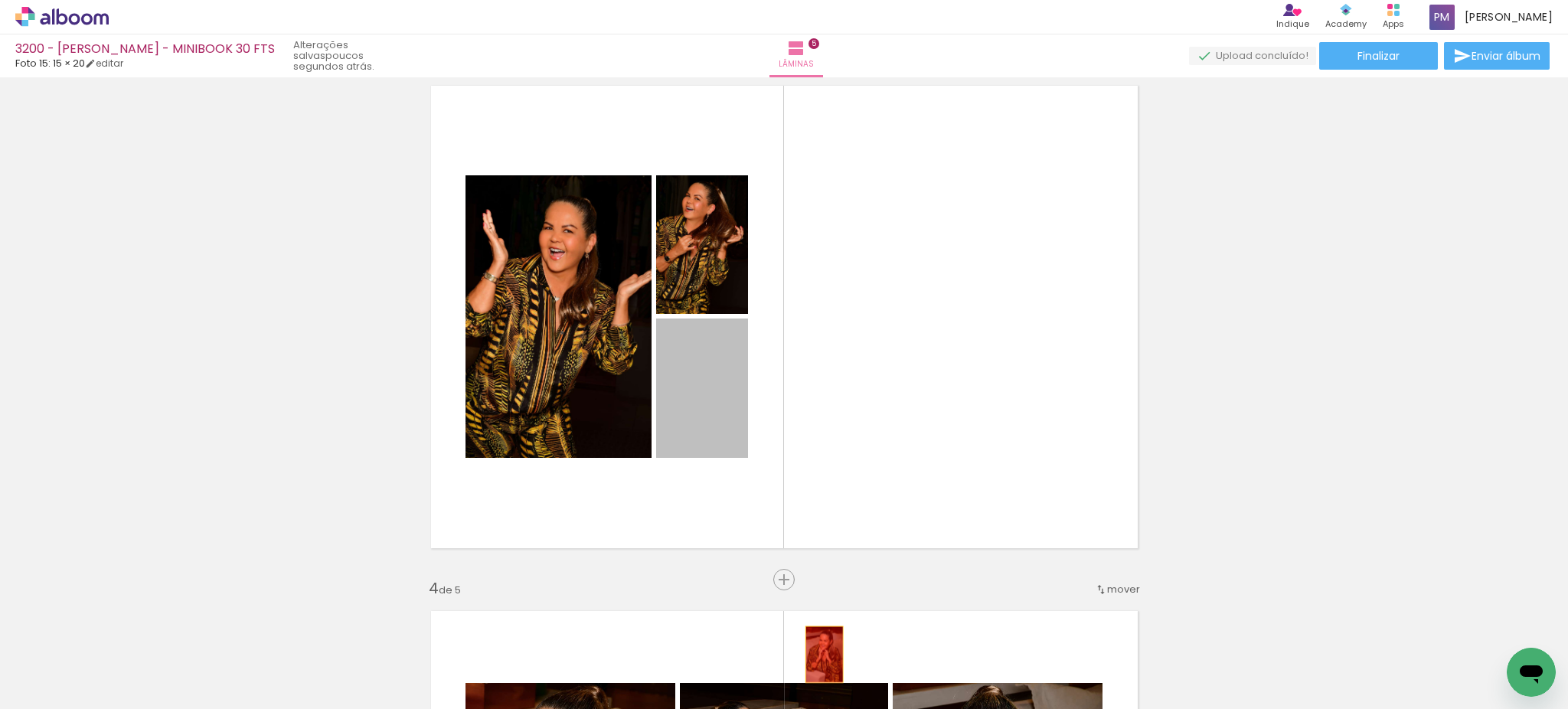
drag, startPoint x: 701, startPoint y: 387, endPoint x: 828, endPoint y: 674, distance: 313.8
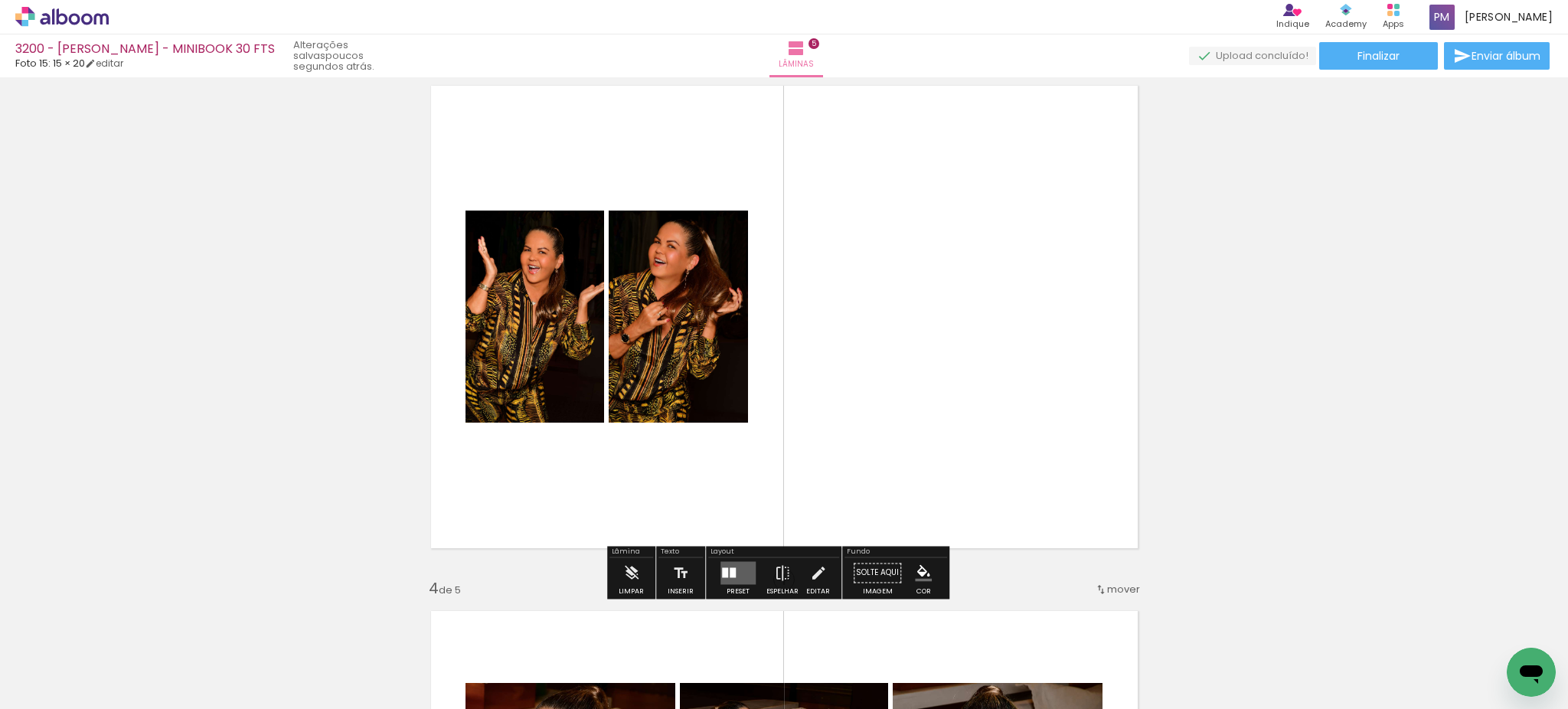
click at [722, 571] on div at bounding box center [725, 572] width 7 height 10
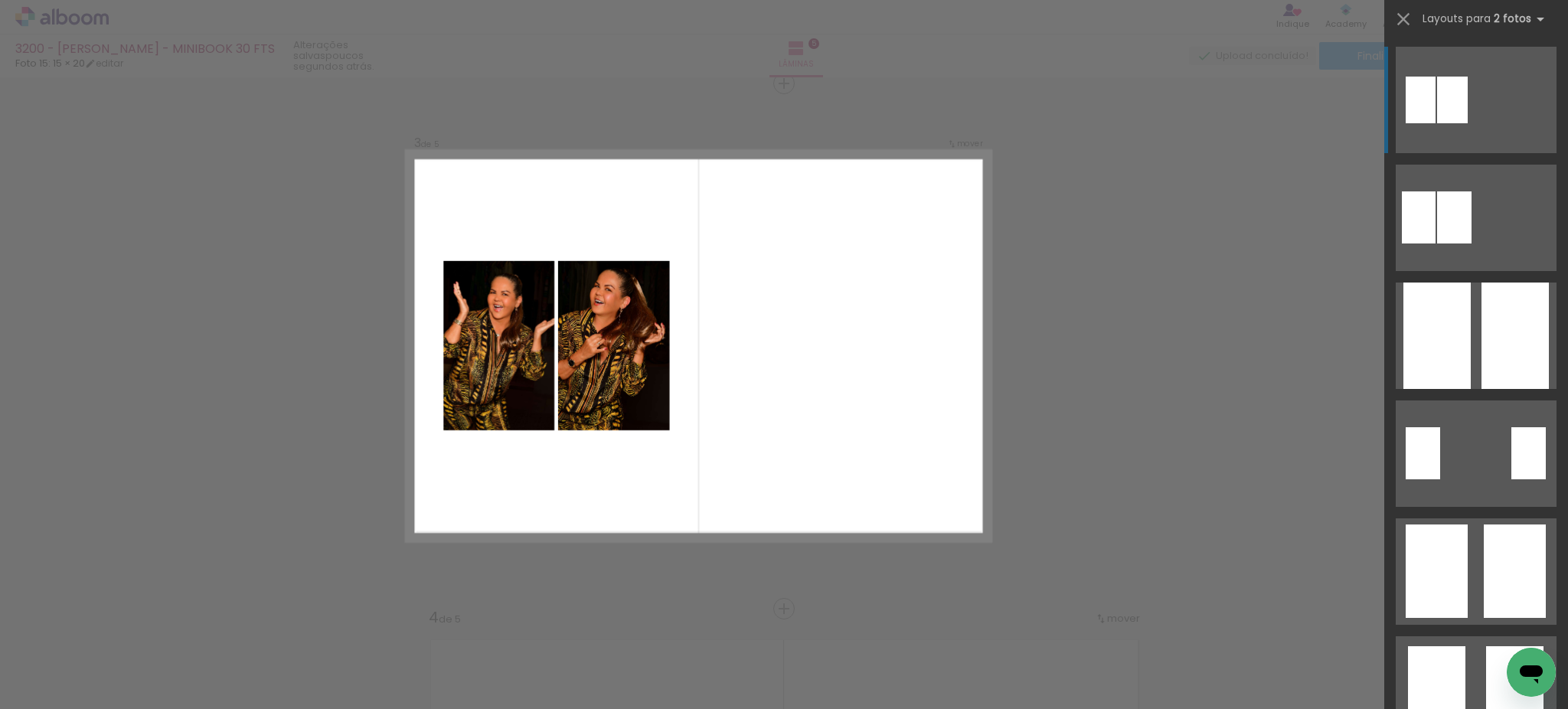
scroll to position [0, 0]
click at [1111, 369] on div "Confirmar Cancelar" at bounding box center [784, 602] width 1568 height 3188
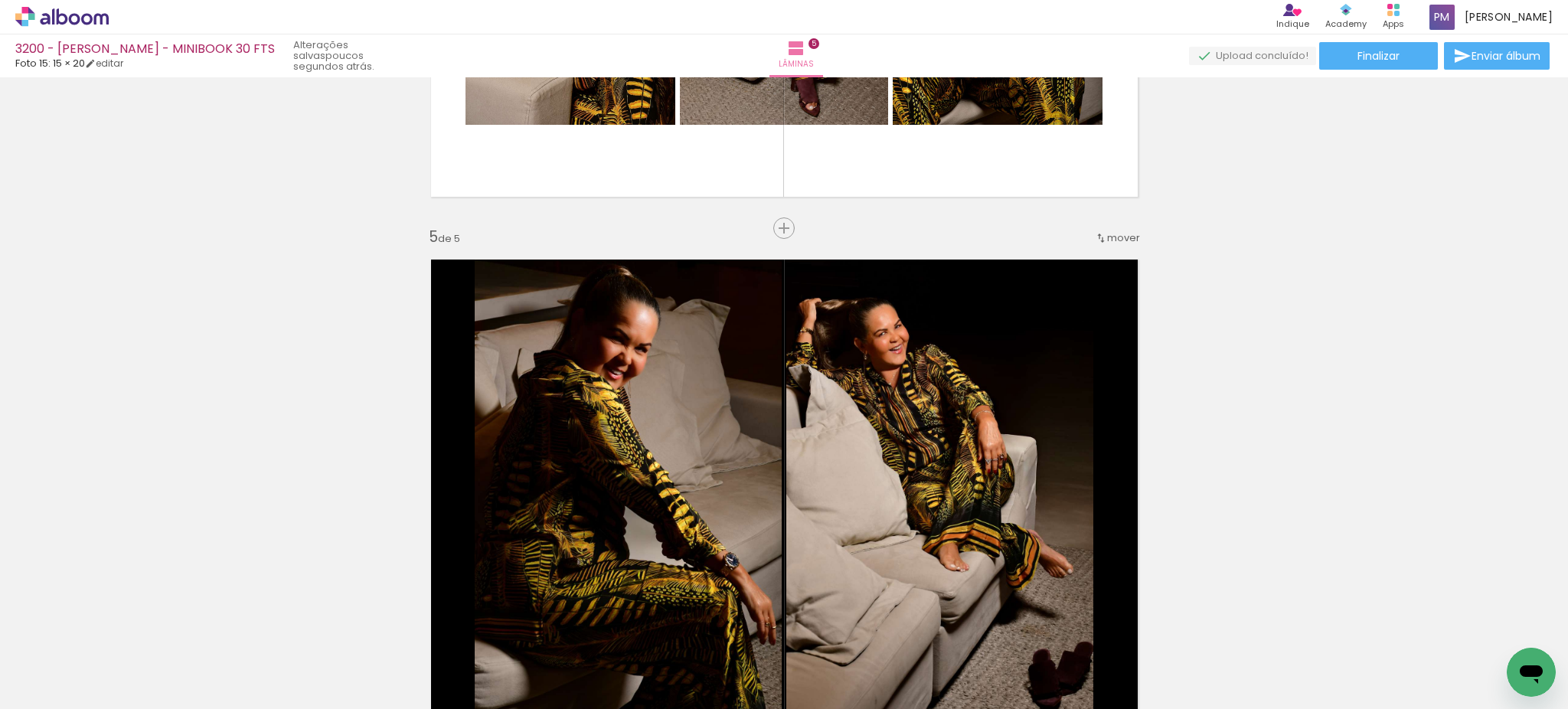
scroll to position [2090, 0]
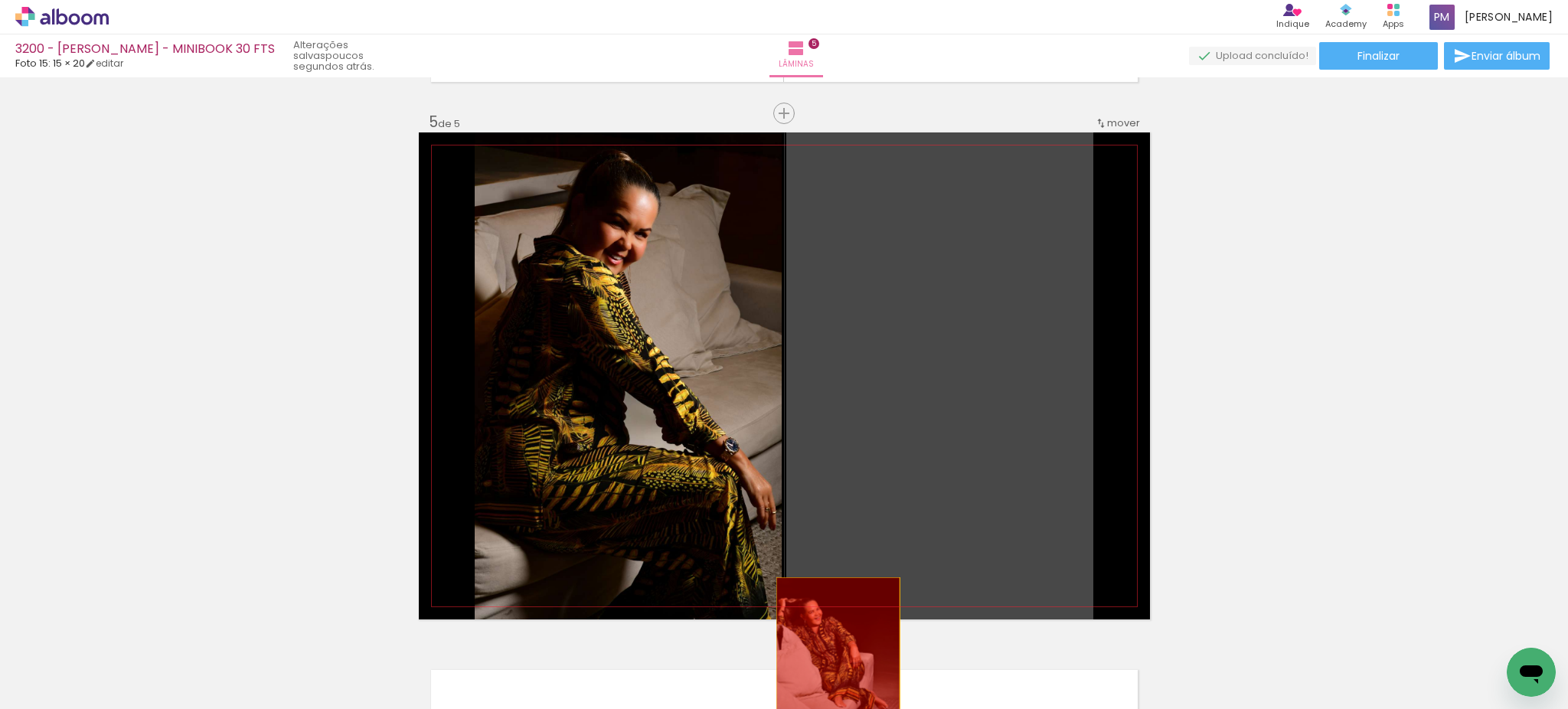
drag, startPoint x: 978, startPoint y: 241, endPoint x: 829, endPoint y: 675, distance: 458.9
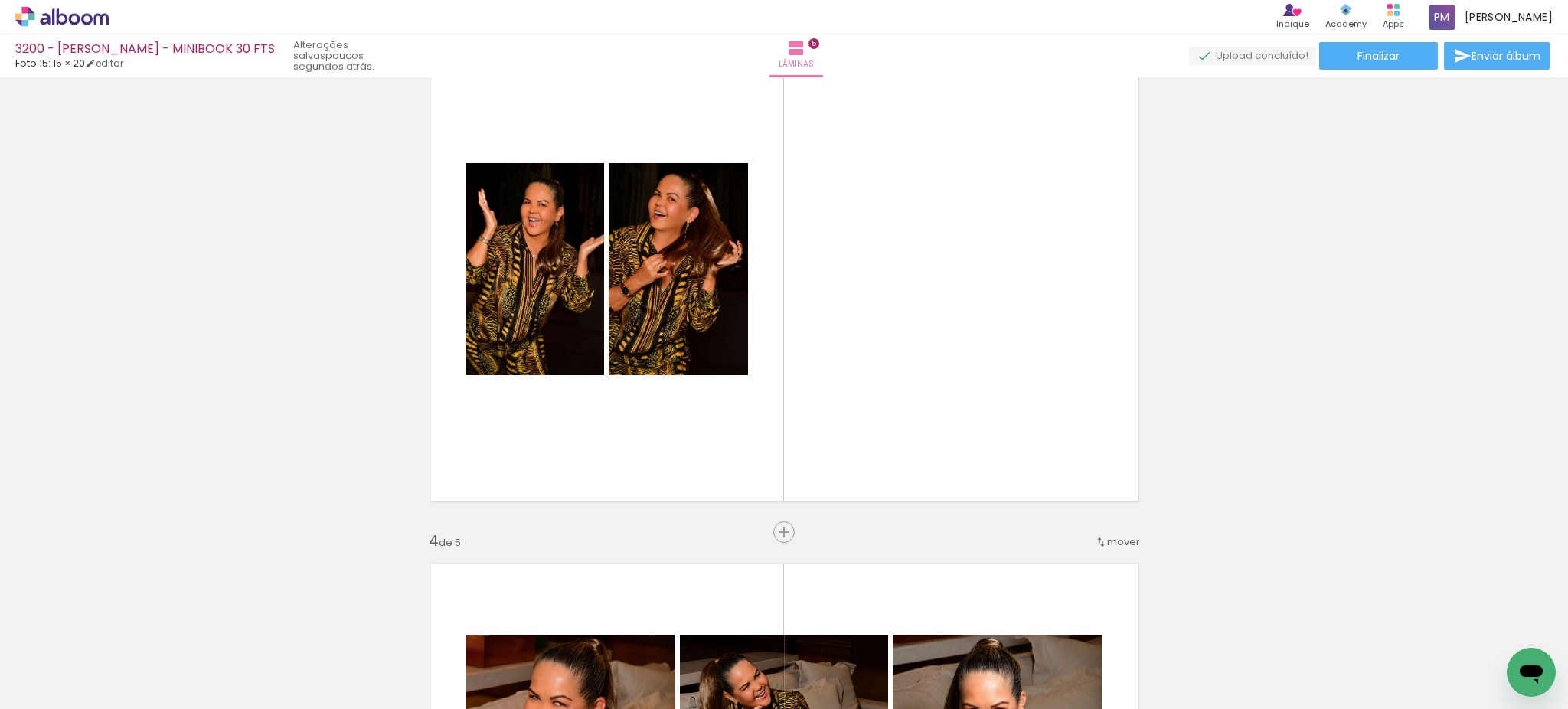
scroll to position [1070, 0]
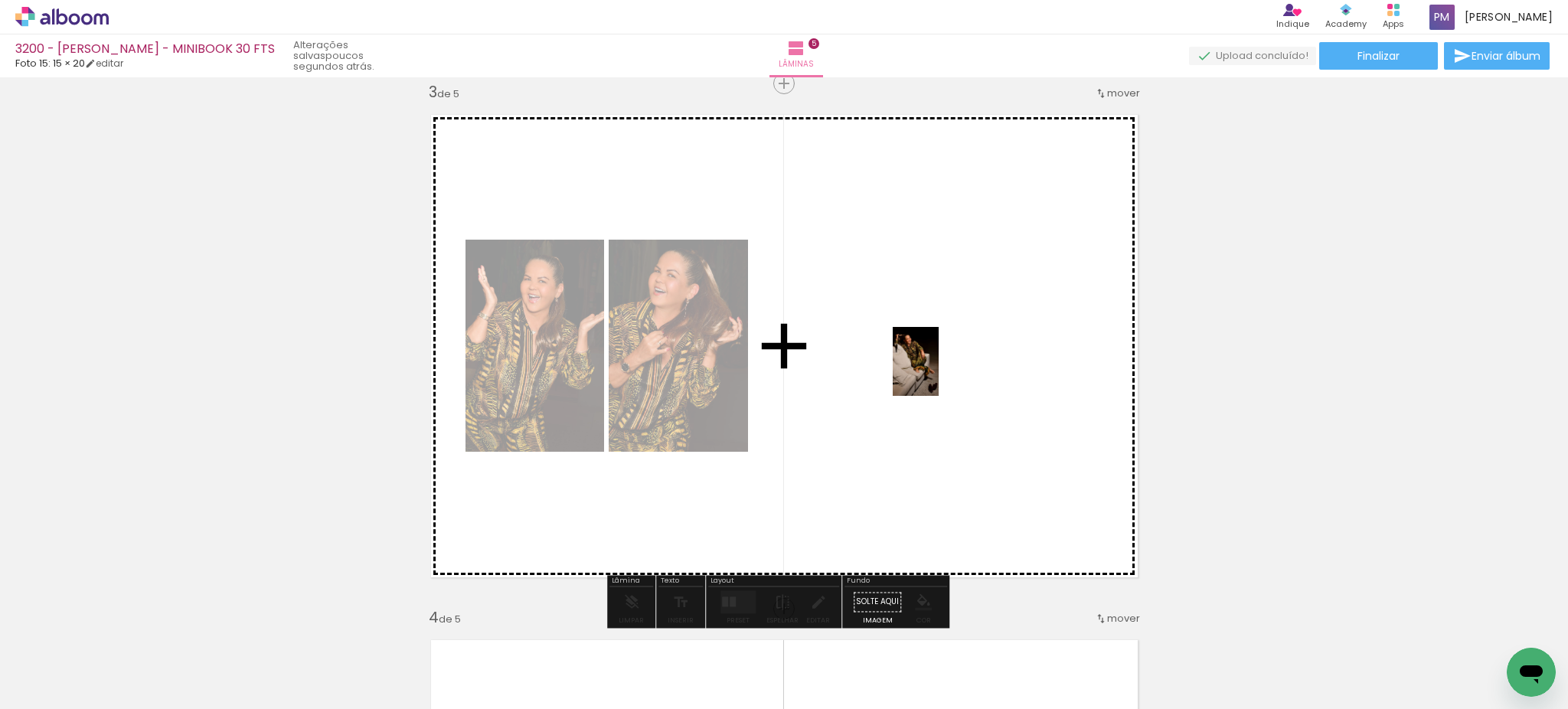
drag, startPoint x: 1182, startPoint y: 657, endPoint x: 938, endPoint y: 373, distance: 374.4
click at [938, 373] on quentale-workspace at bounding box center [784, 354] width 1568 height 709
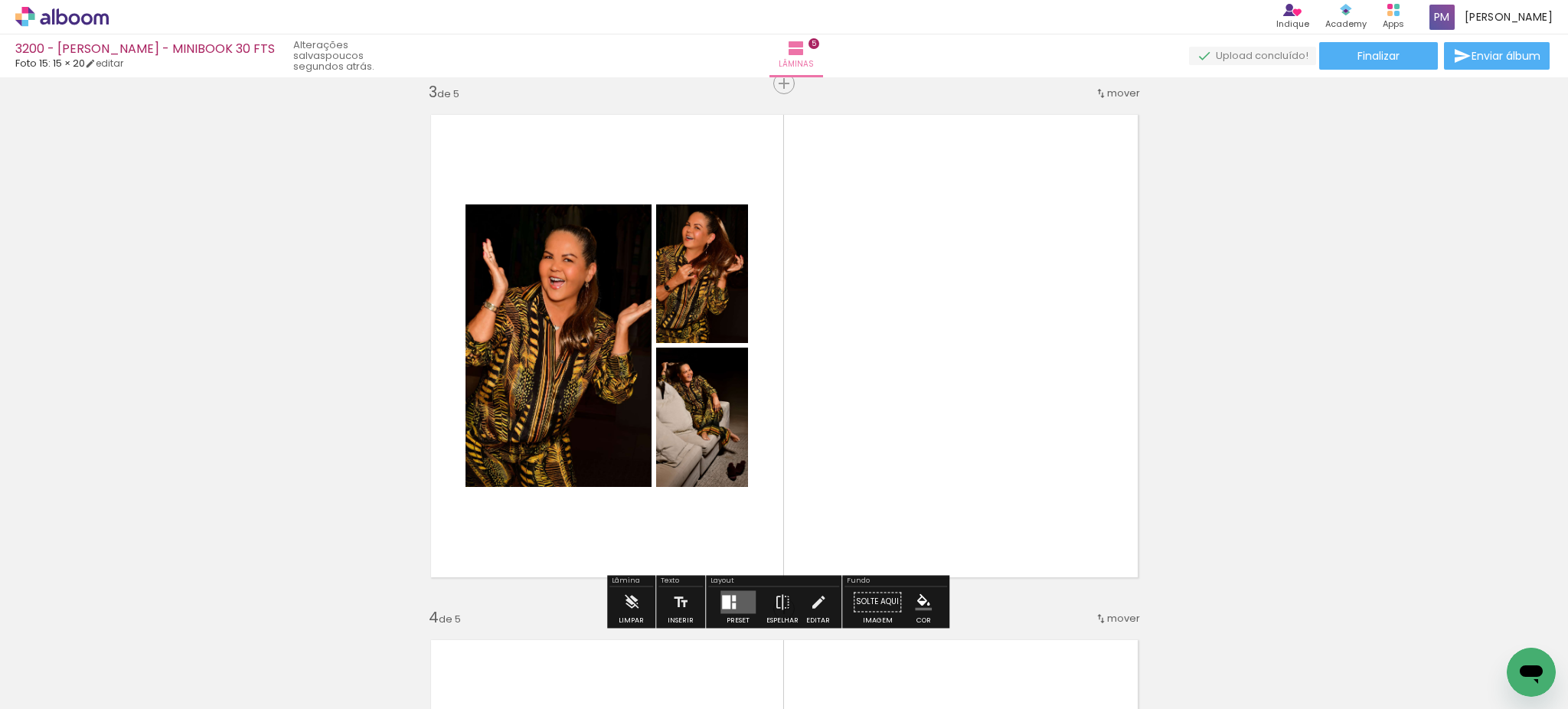
click at [736, 601] on quentale-layouter at bounding box center [737, 602] width 35 height 23
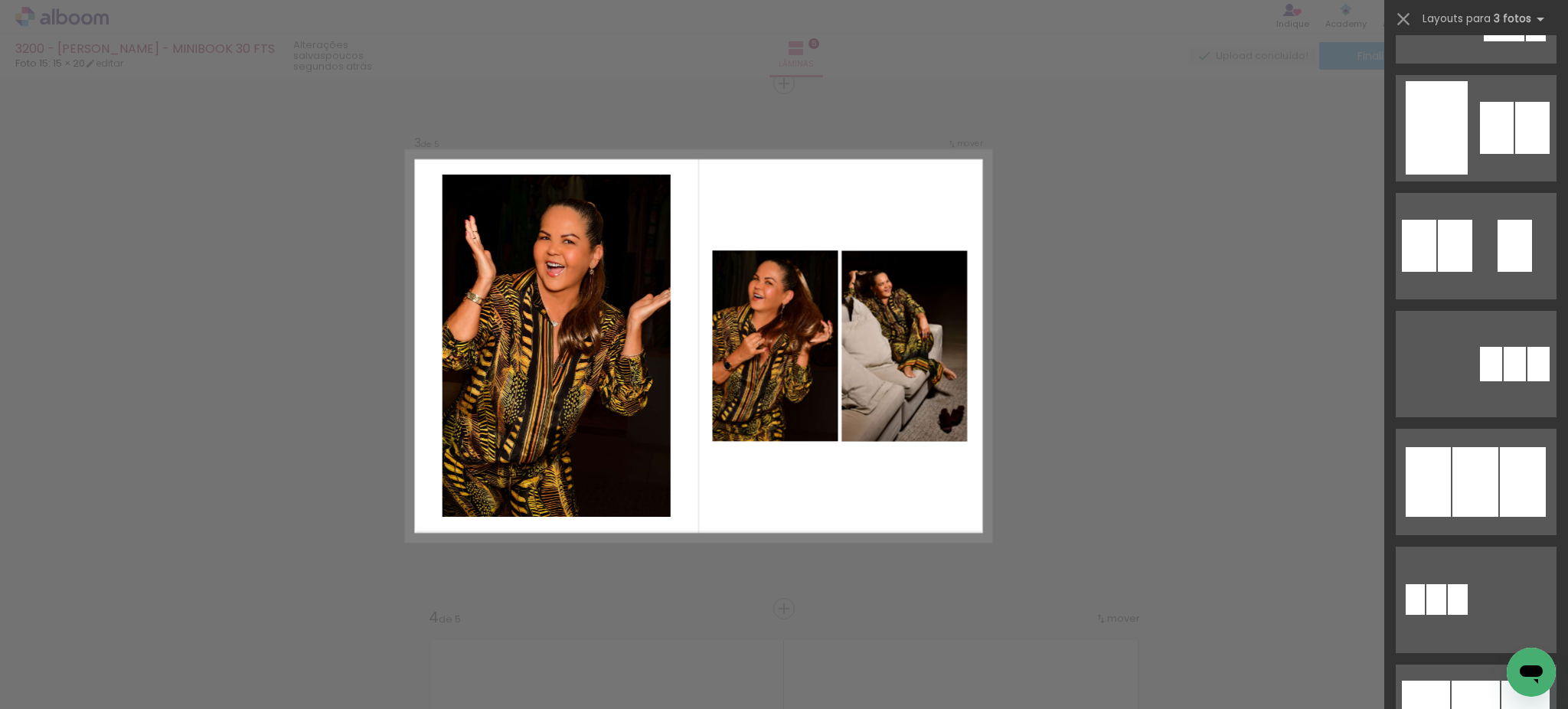
scroll to position [680, 0]
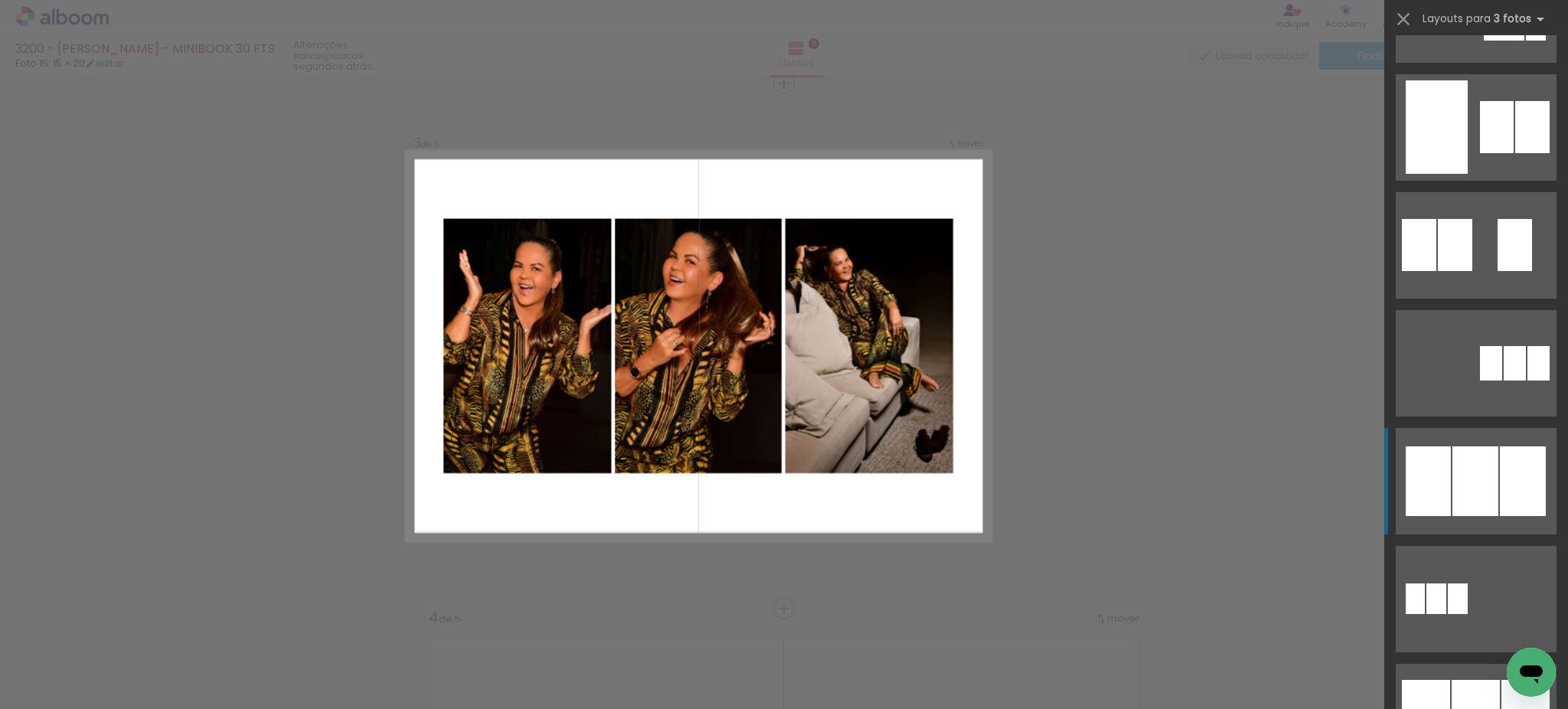
click at [1483, 466] on div at bounding box center [1475, 481] width 46 height 70
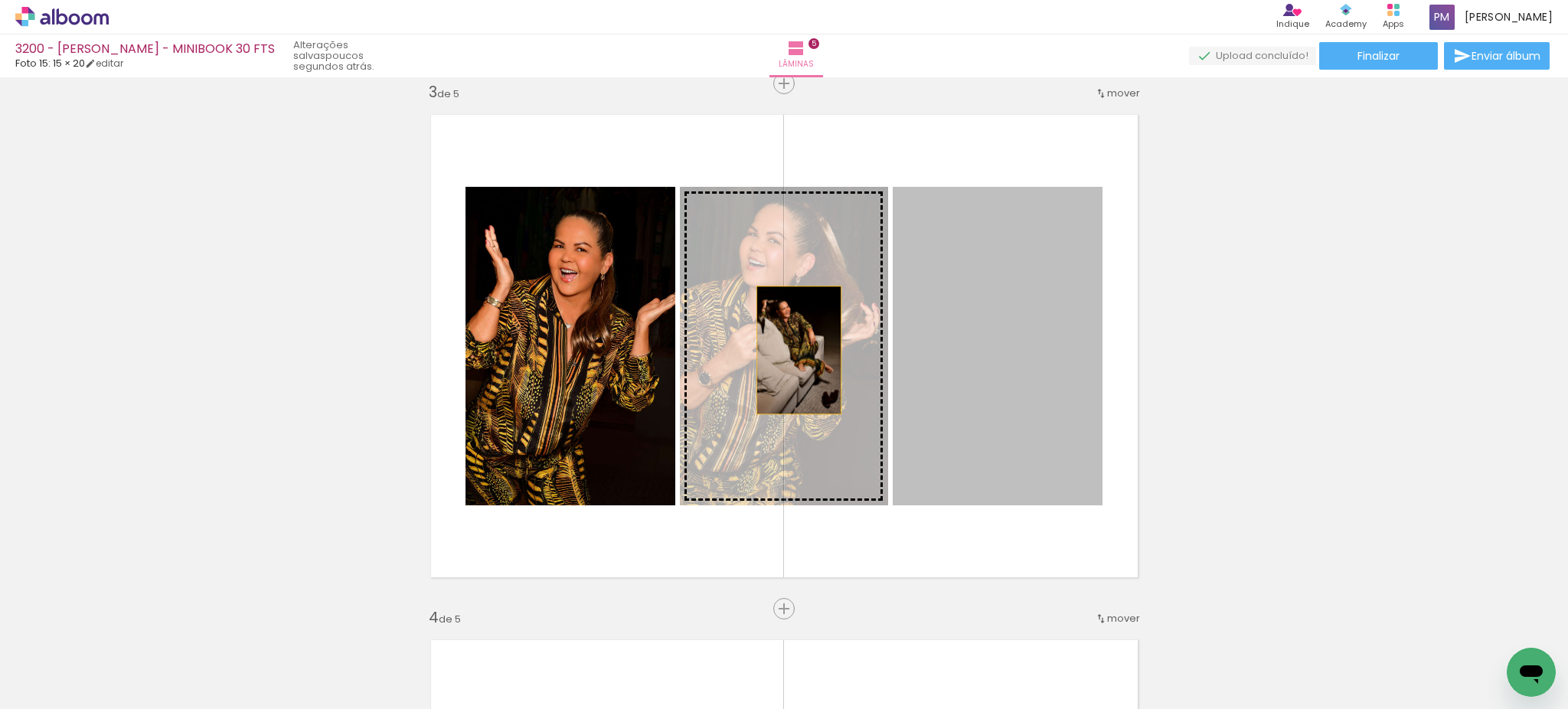
drag, startPoint x: 1008, startPoint y: 343, endPoint x: 761, endPoint y: 350, distance: 247.1
click at [0, 0] on slot at bounding box center [0, 0] width 0 height 0
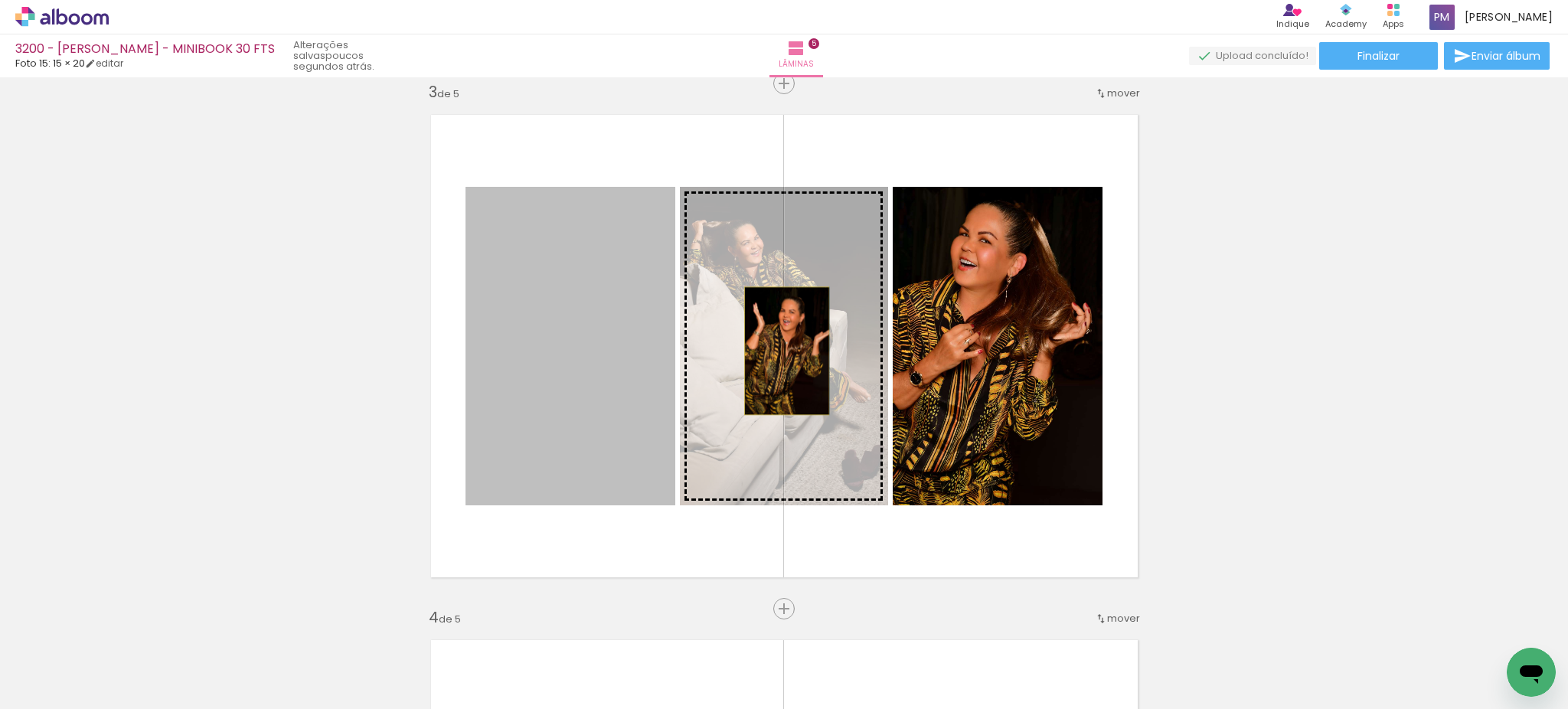
drag, startPoint x: 553, startPoint y: 360, endPoint x: 779, endPoint y: 351, distance: 226.2
click at [0, 0] on slot at bounding box center [0, 0] width 0 height 0
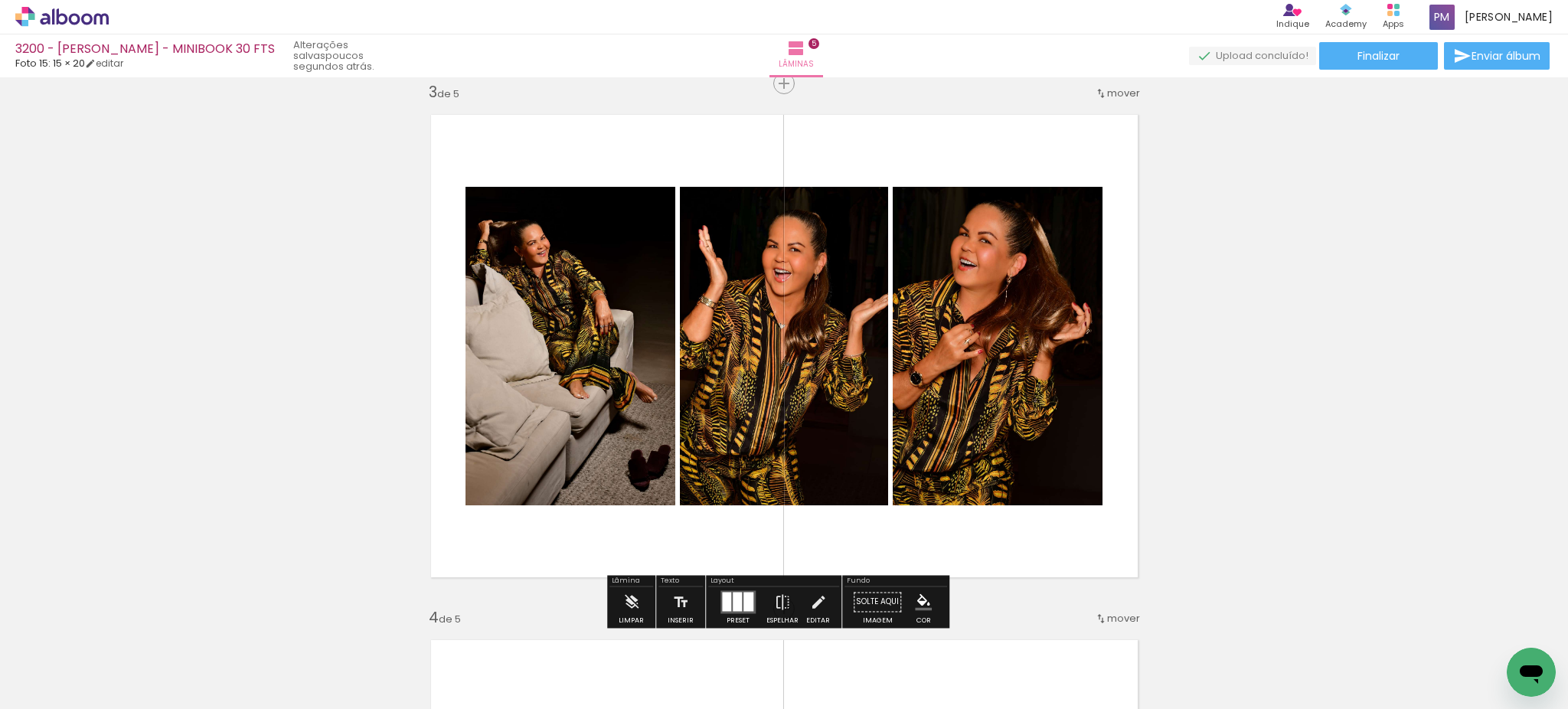
click at [723, 598] on div at bounding box center [726, 602] width 9 height 20
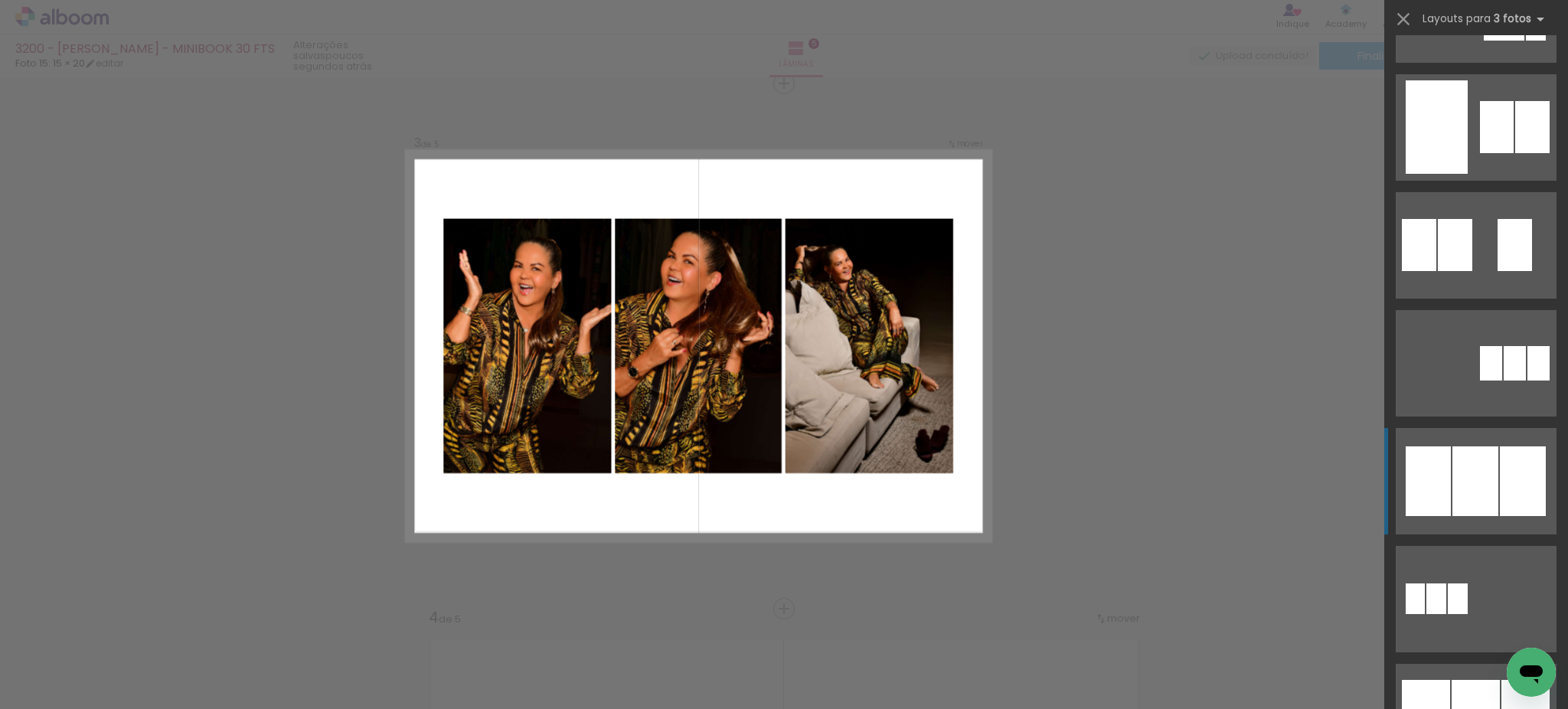
click at [1500, 463] on div at bounding box center [1522, 481] width 46 height 70
click at [1478, 481] on div at bounding box center [1475, 481] width 46 height 70
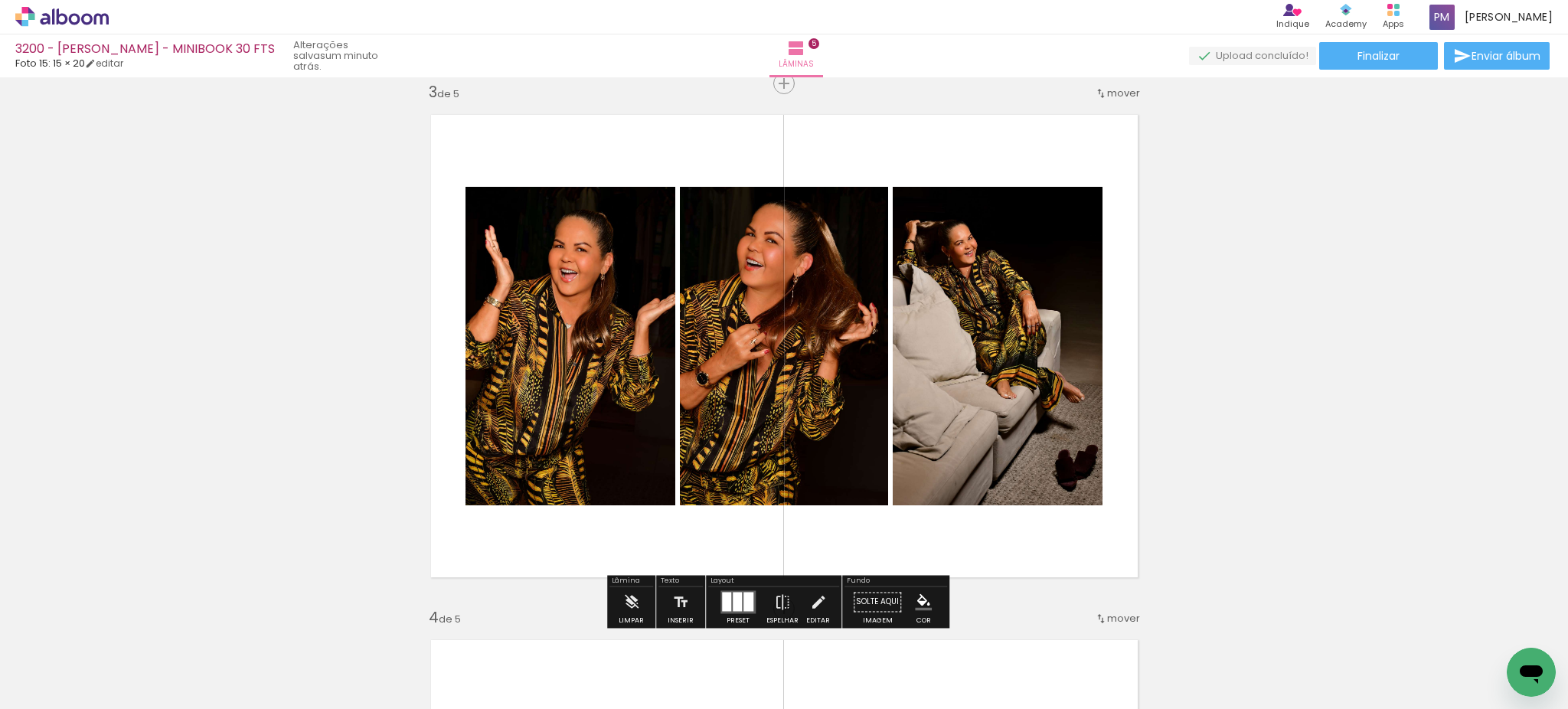
click at [1198, 356] on div "Inserir lâmina 1 de 5 Inserir lâmina 2 de 5 Inserir lâmina 3 de 5 Inserir lâmin…" at bounding box center [784, 589] width 1568 height 3153
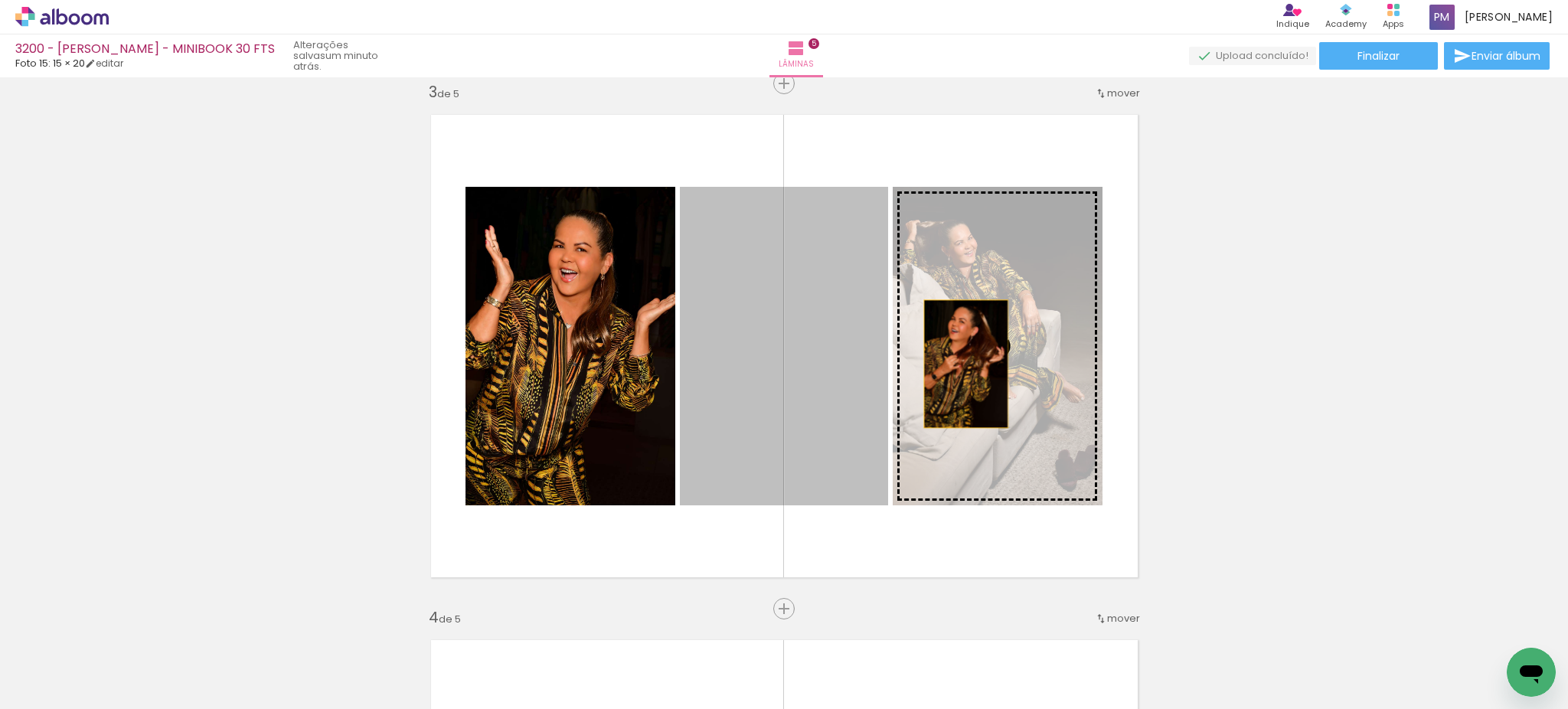
drag, startPoint x: 790, startPoint y: 364, endPoint x: 958, endPoint y: 364, distance: 168.0
click at [0, 0] on slot at bounding box center [0, 0] width 0 height 0
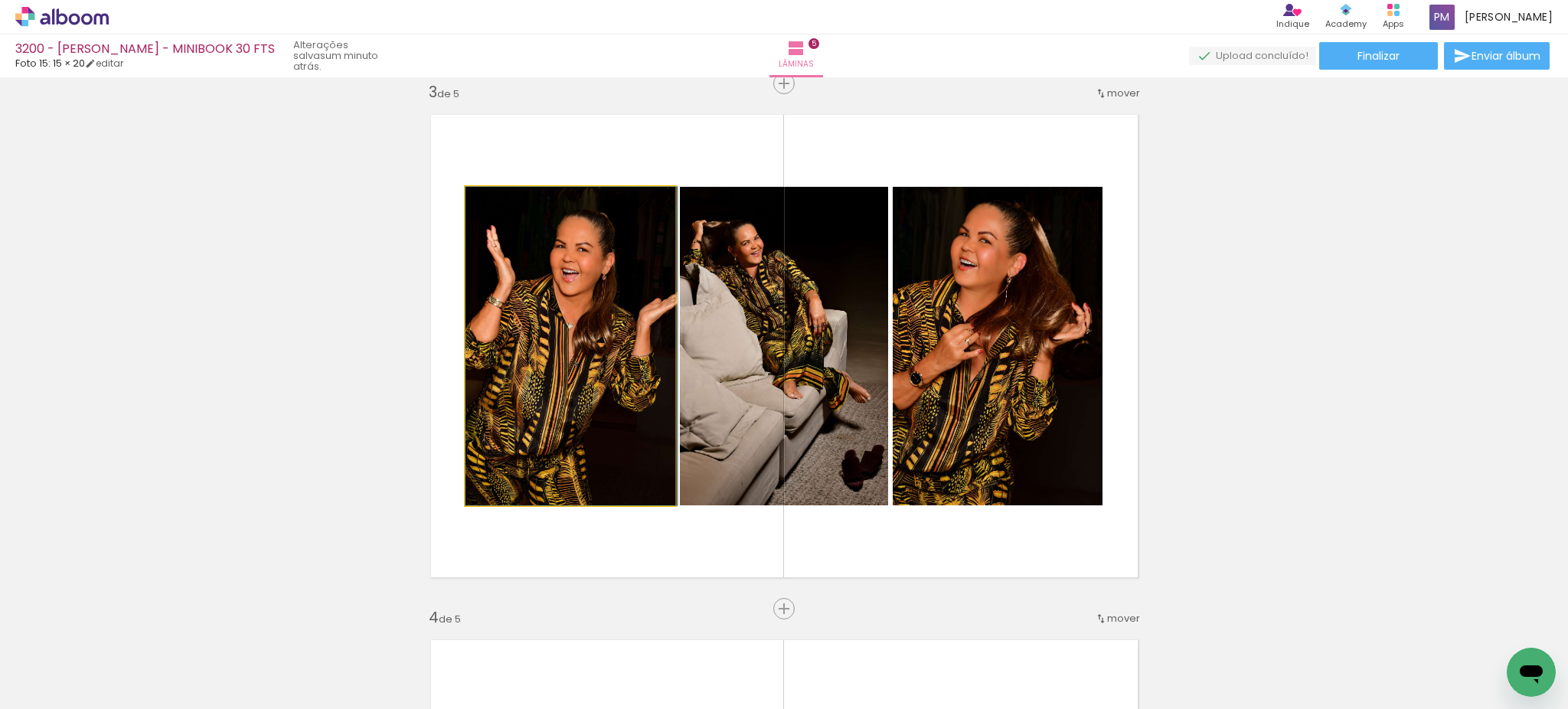
drag, startPoint x: 511, startPoint y: 365, endPoint x: 582, endPoint y: 361, distance: 71.1
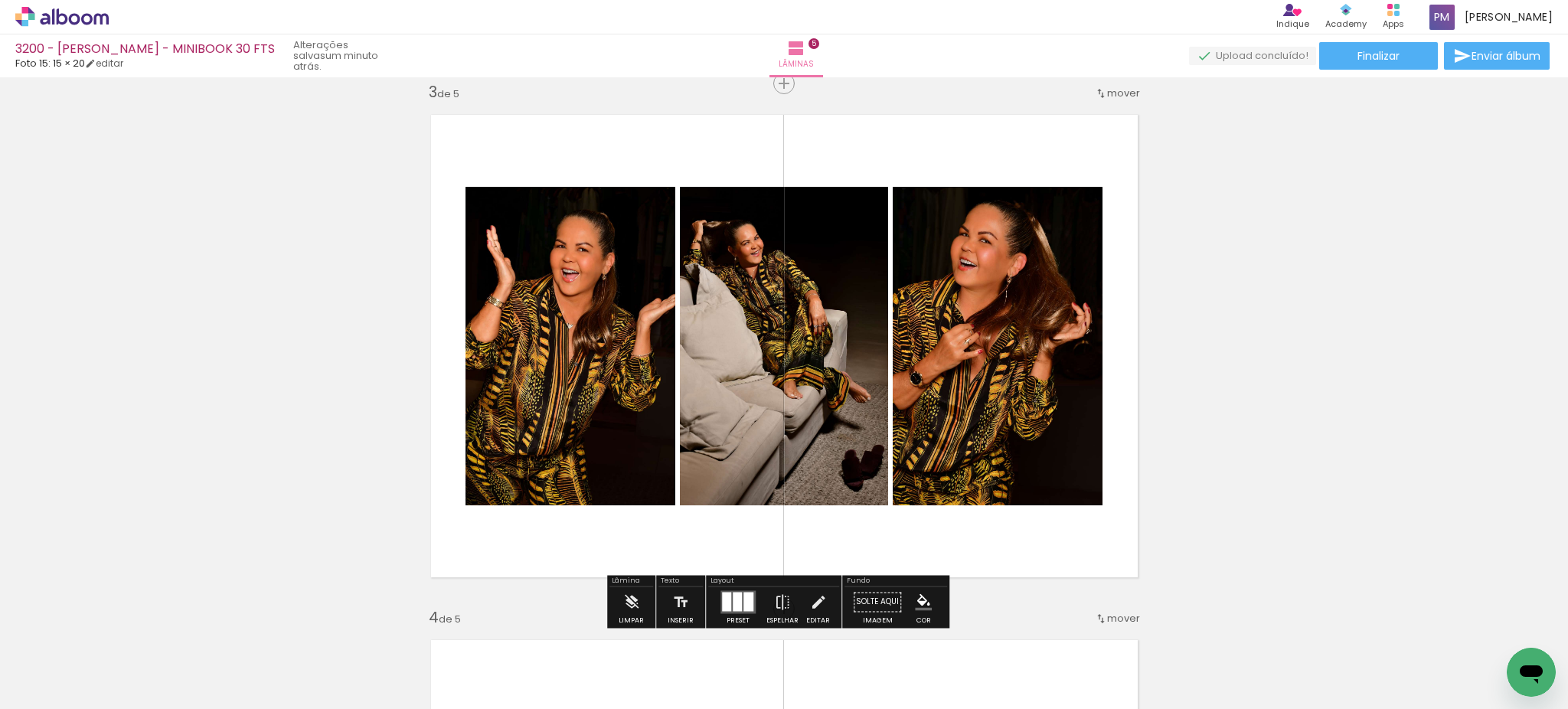
click at [1237, 366] on div "Inserir lâmina 1 de 5 Inserir lâmina 2 de 5 Inserir lâmina 3 de 5 Inserir lâmin…" at bounding box center [784, 589] width 1568 height 3153
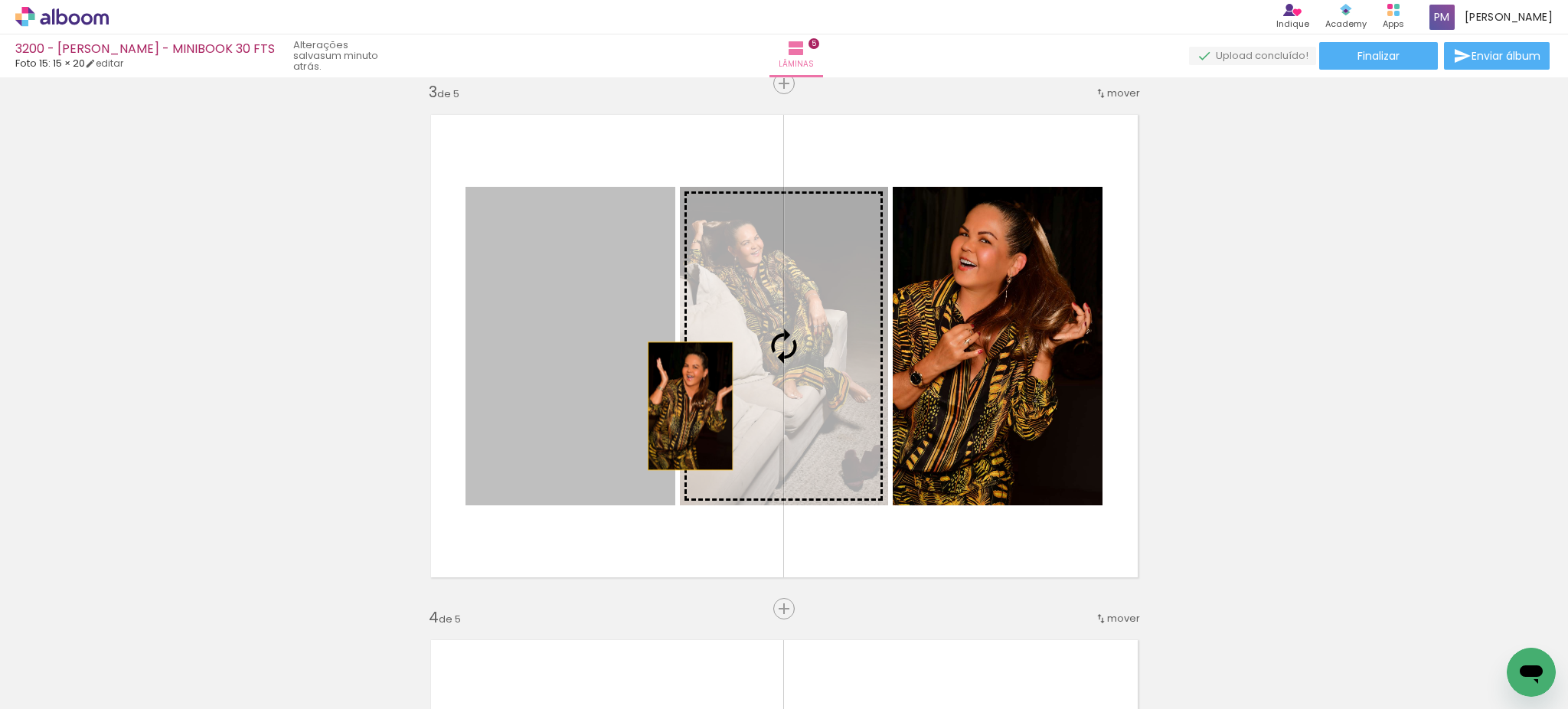
drag, startPoint x: 528, startPoint y: 405, endPoint x: 682, endPoint y: 406, distance: 154.0
click at [0, 0] on slot at bounding box center [0, 0] width 0 height 0
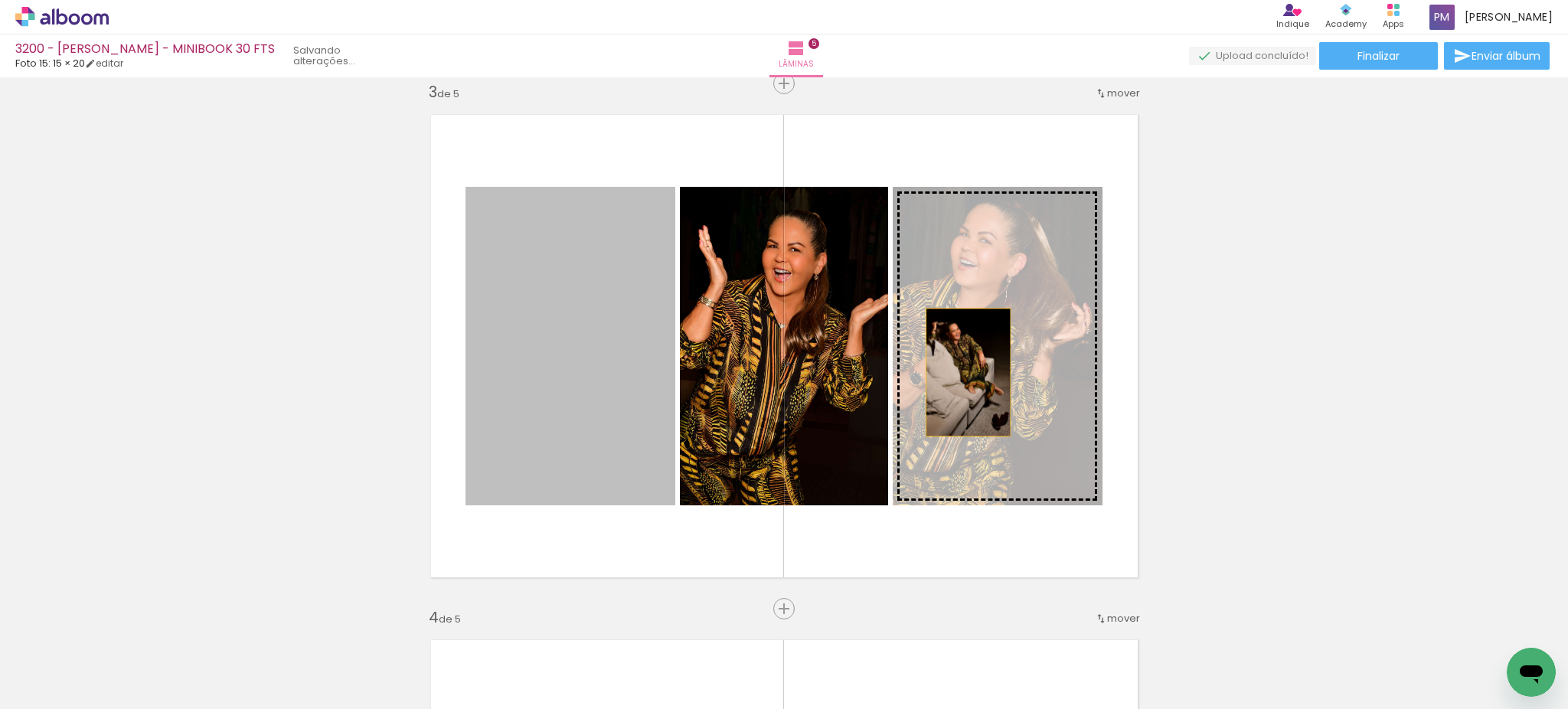
drag, startPoint x: 560, startPoint y: 401, endPoint x: 982, endPoint y: 369, distance: 423.2
click at [0, 0] on slot at bounding box center [0, 0] width 0 height 0
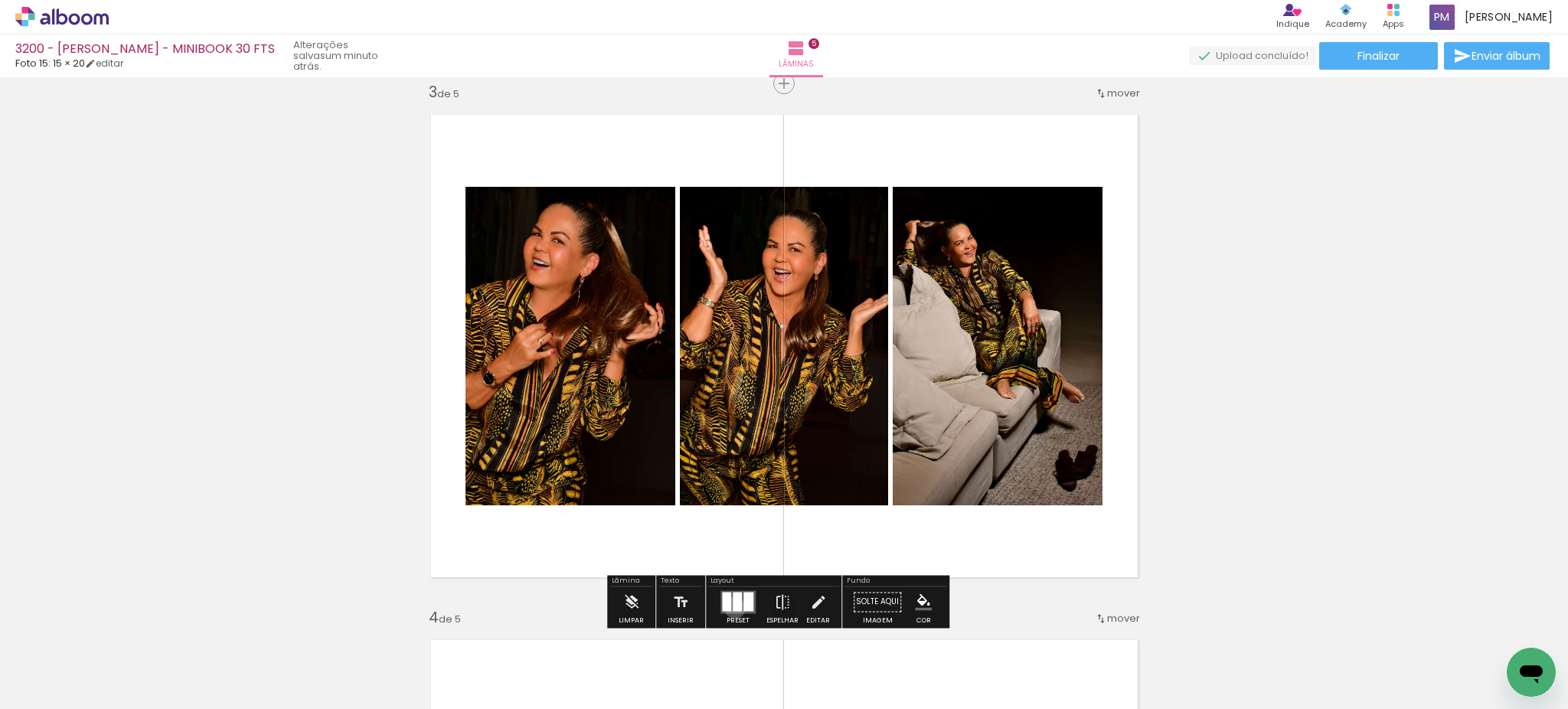
click at [732, 607] on div at bounding box center [736, 602] width 9 height 20
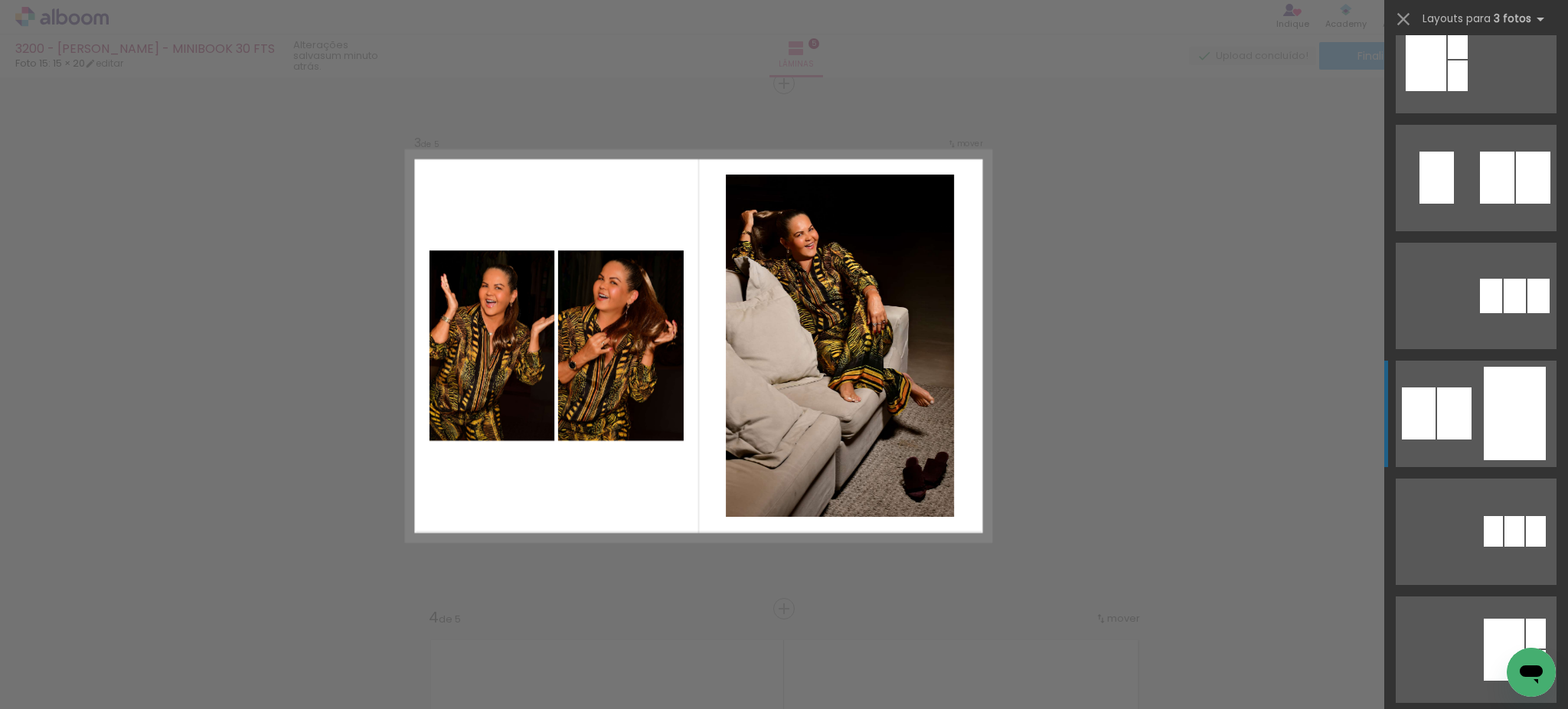
scroll to position [0, 0]
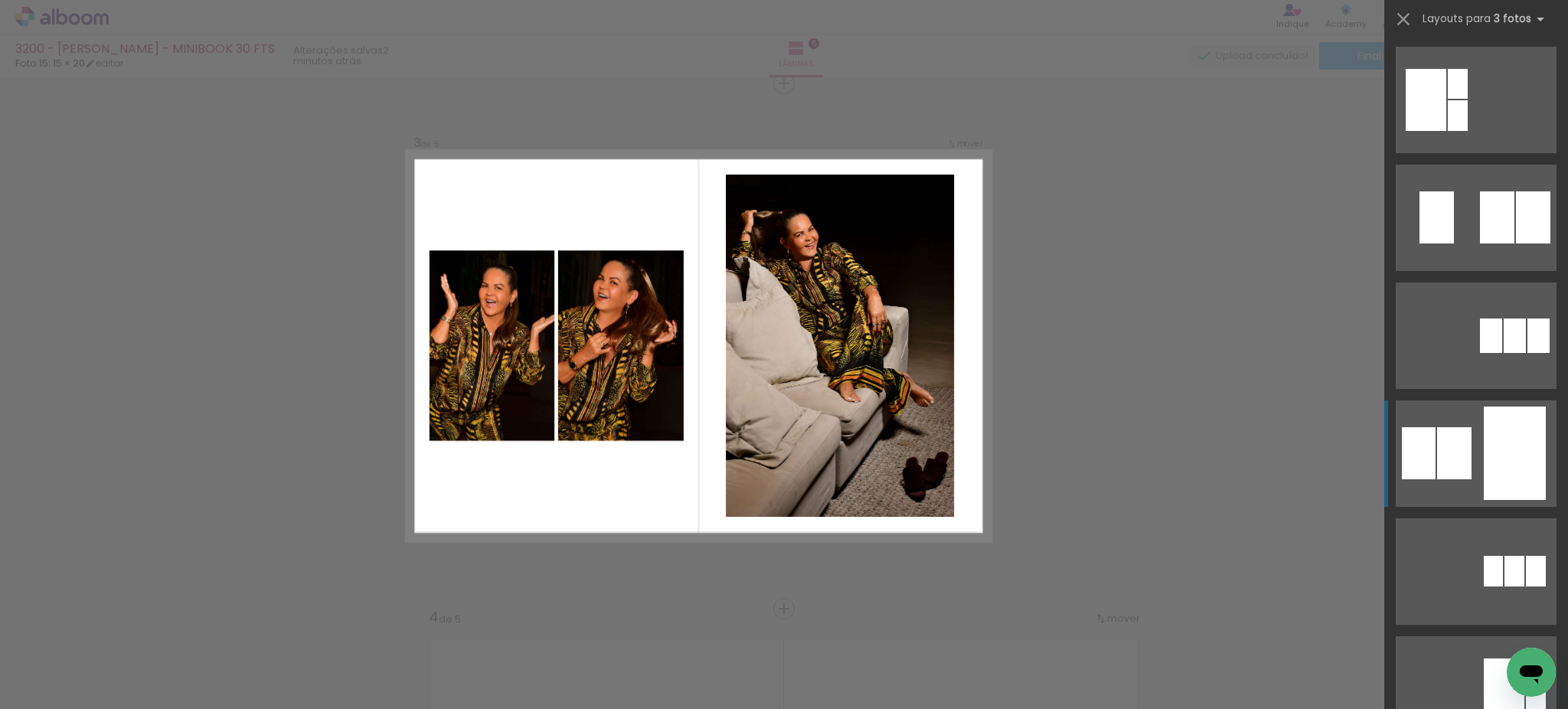
click at [1516, 452] on div at bounding box center [1514, 453] width 62 height 94
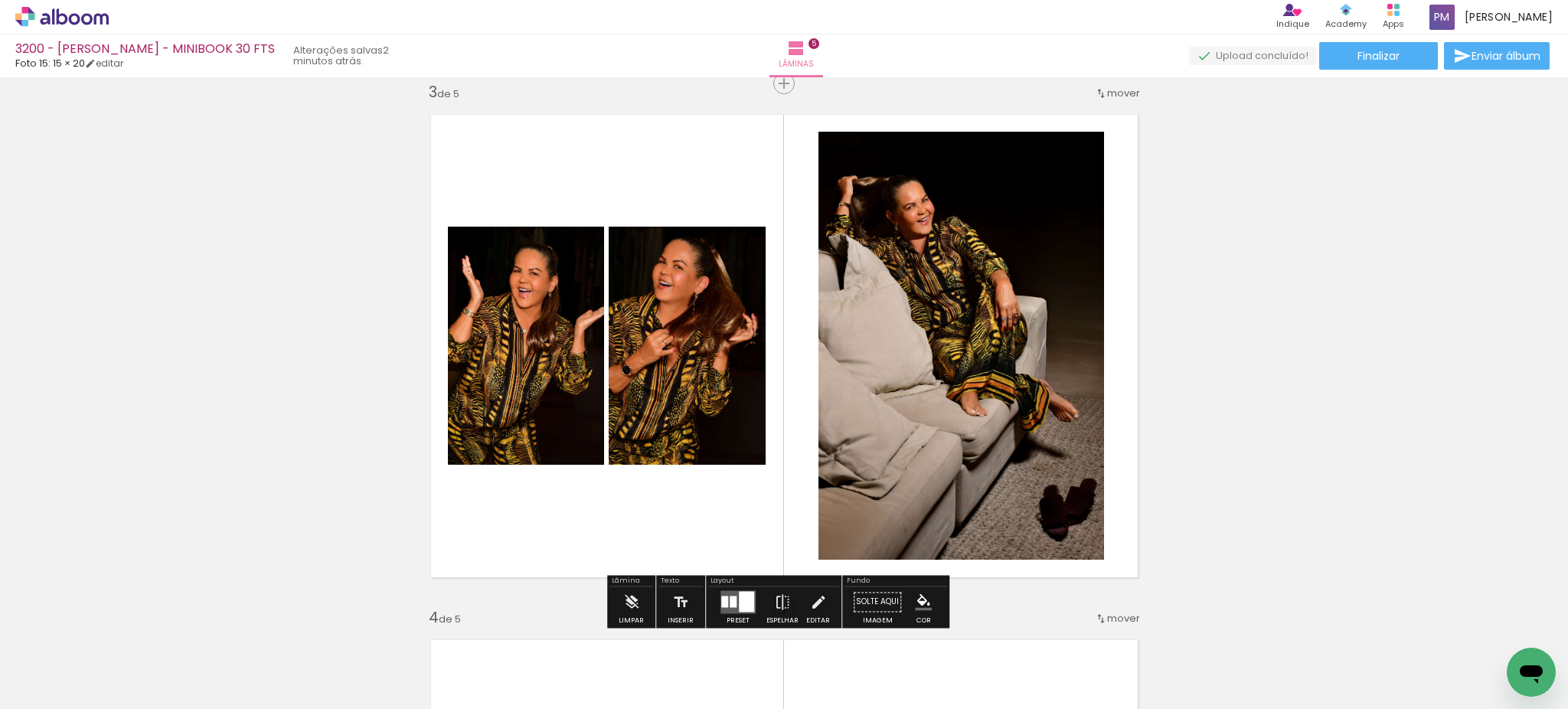
click at [916, 603] on iron-icon "color picker" at bounding box center [923, 602] width 17 height 17
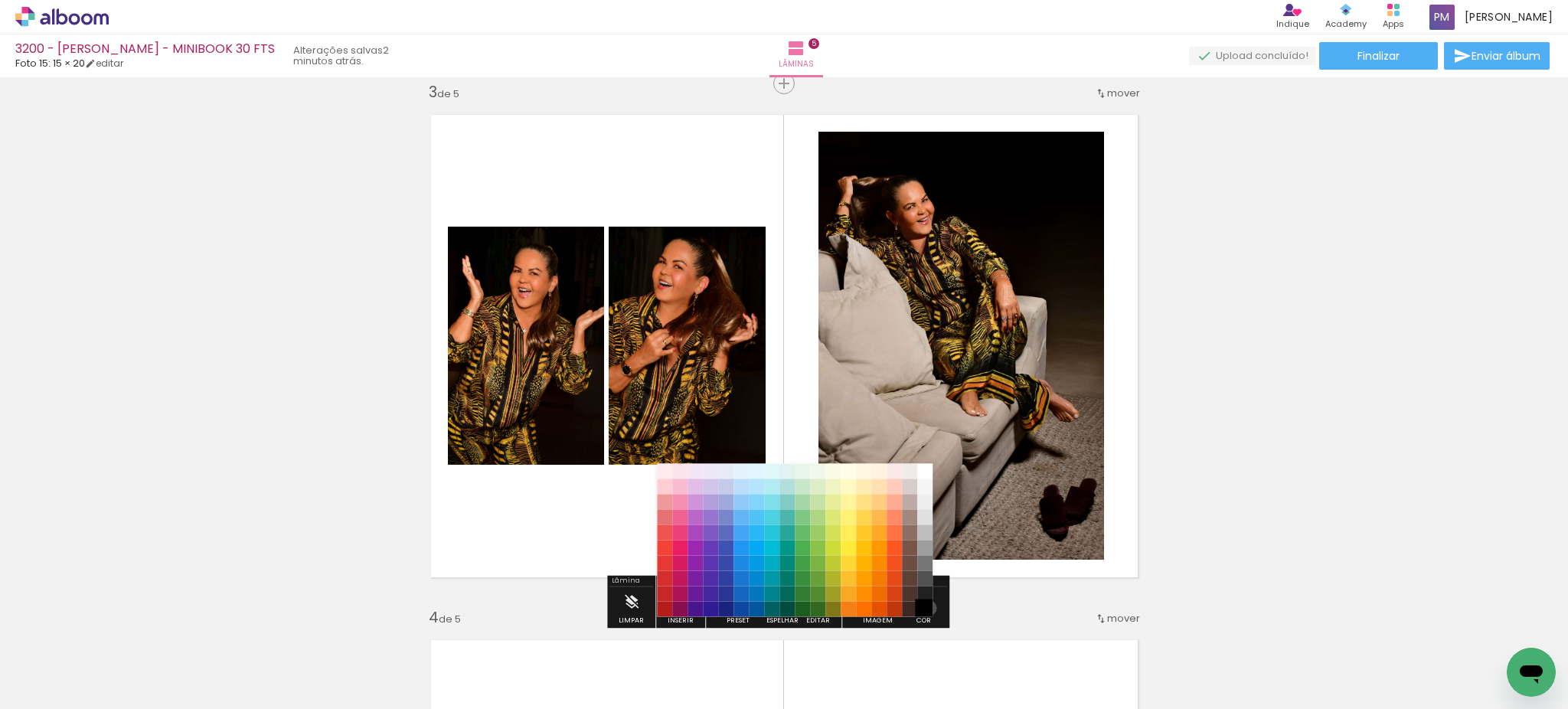
click at [924, 608] on paper-item "#000000" at bounding box center [924, 609] width 15 height 15
click at [924, 594] on paper-item "#212121" at bounding box center [924, 594] width 15 height 15
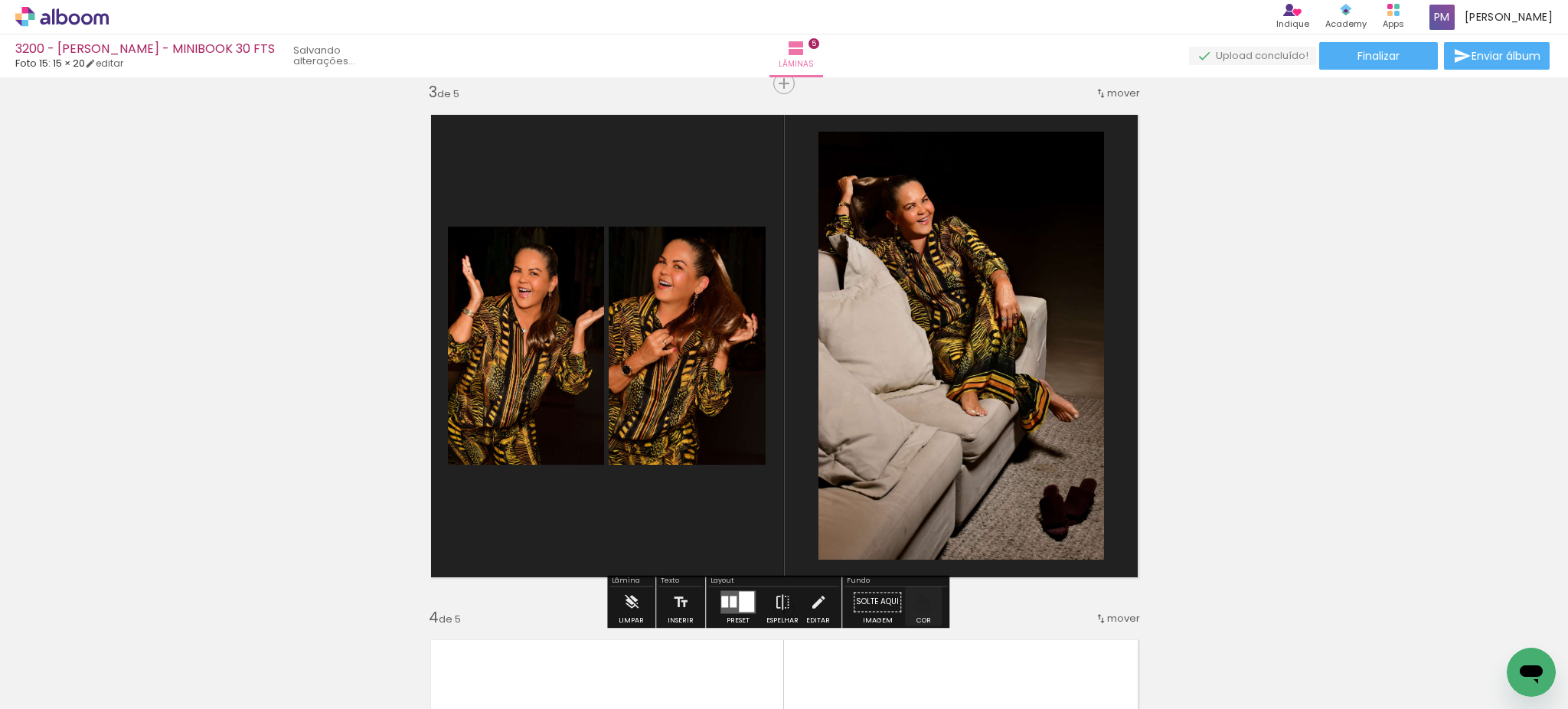
click at [925, 601] on iron-icon "color picker" at bounding box center [923, 602] width 17 height 17
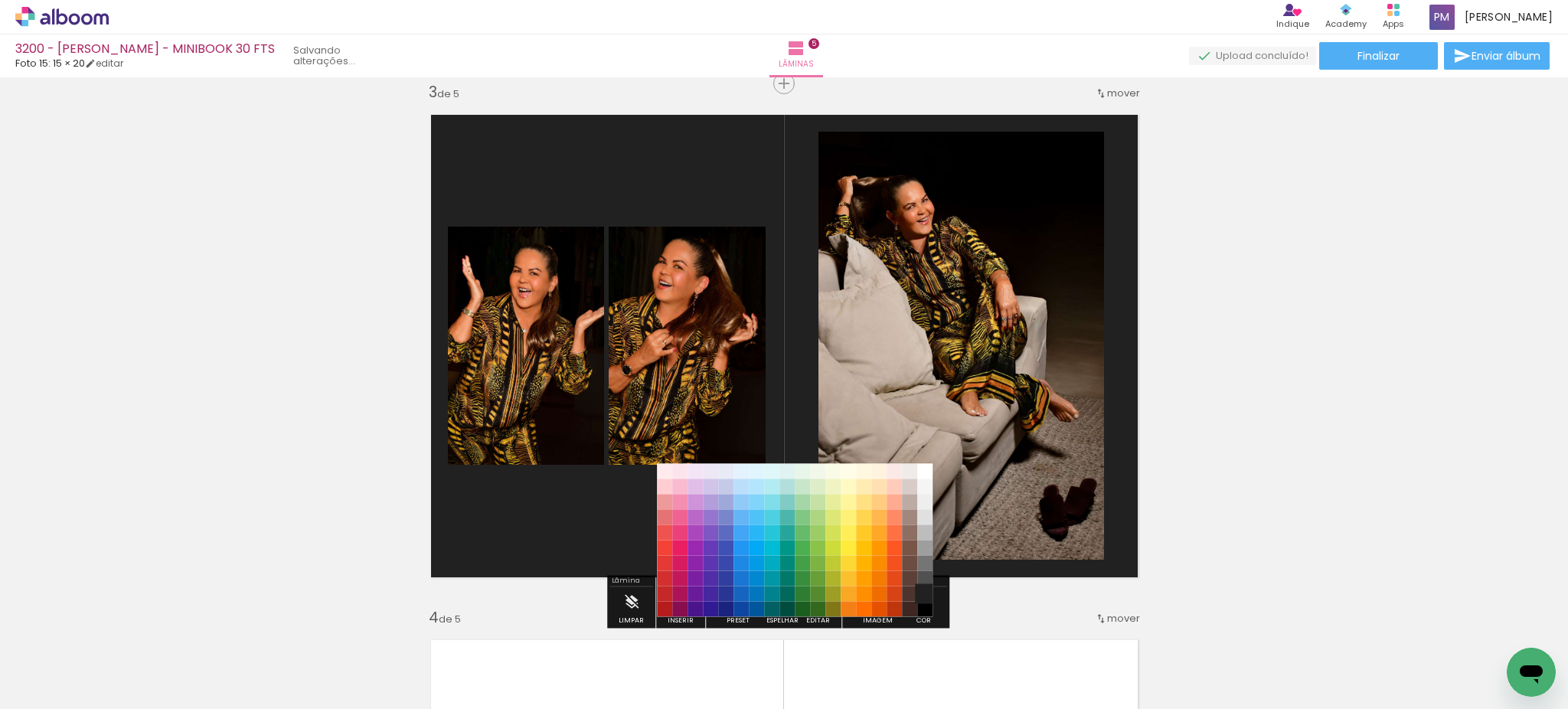
click at [927, 589] on paper-item "#212121" at bounding box center [924, 594] width 15 height 15
click at [932, 604] on paper-item "#000000" at bounding box center [924, 609] width 15 height 15
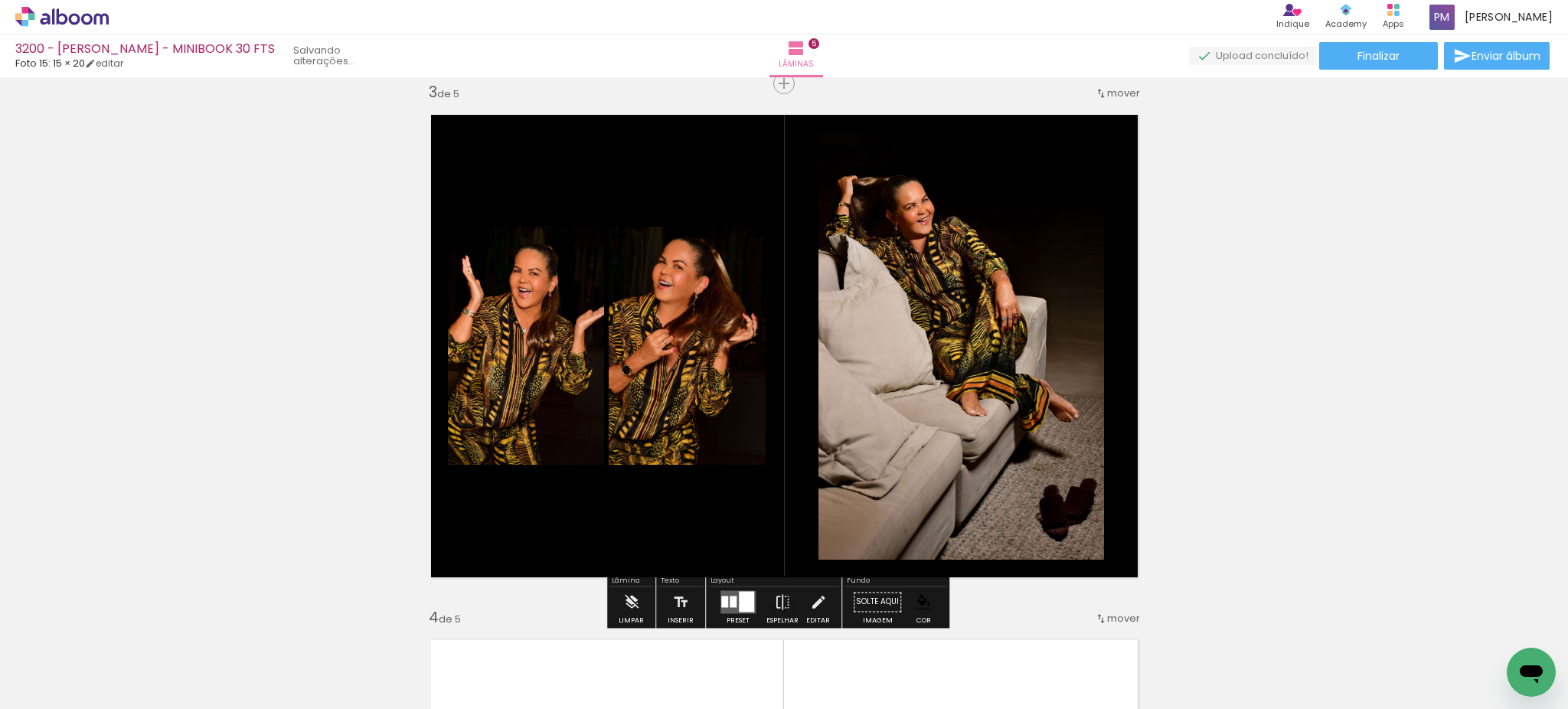
click at [1194, 434] on div "Inserir lâmina 1 de 5 Inserir lâmina 2 de 5 Inserir lâmina 3 de 5 Inserir lâmin…" at bounding box center [784, 589] width 1568 height 3153
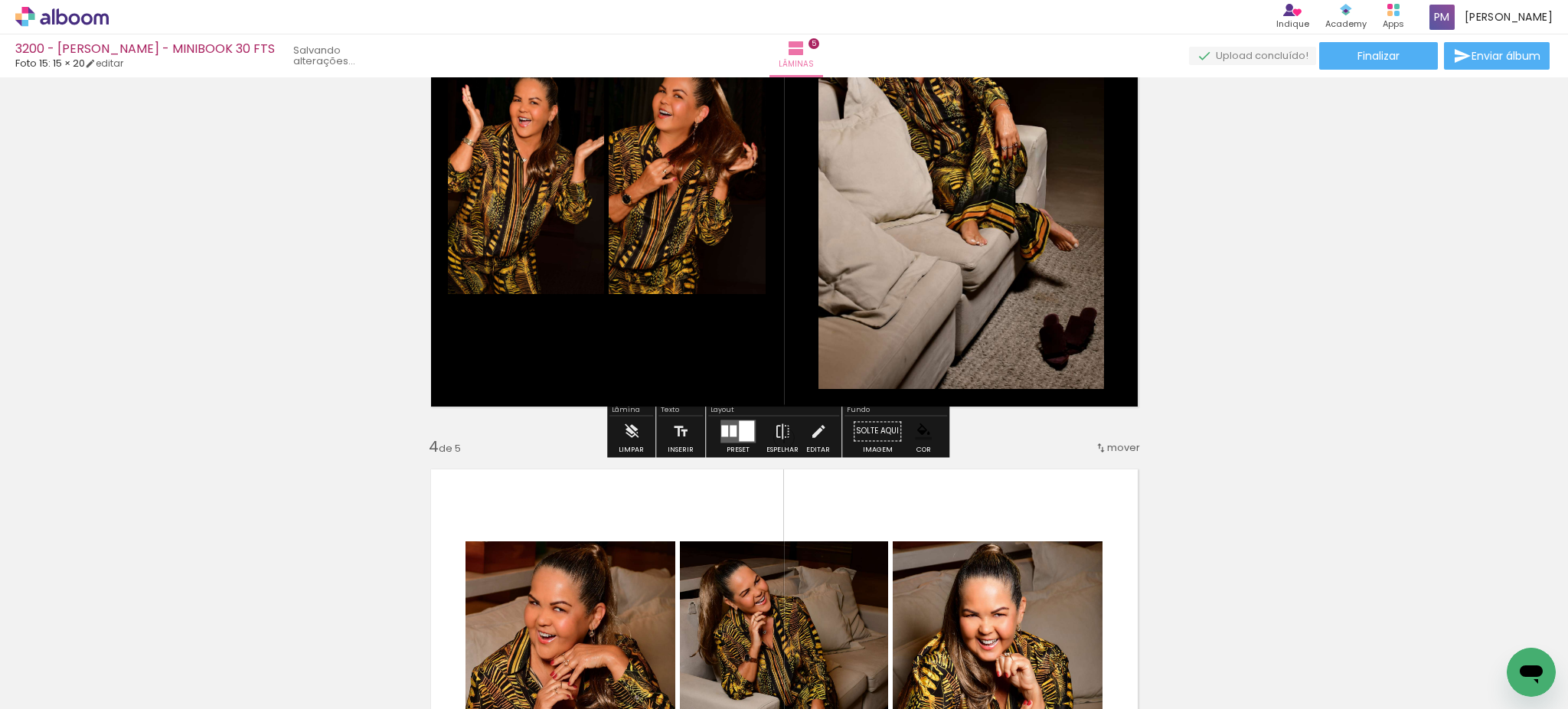
scroll to position [1070, 0]
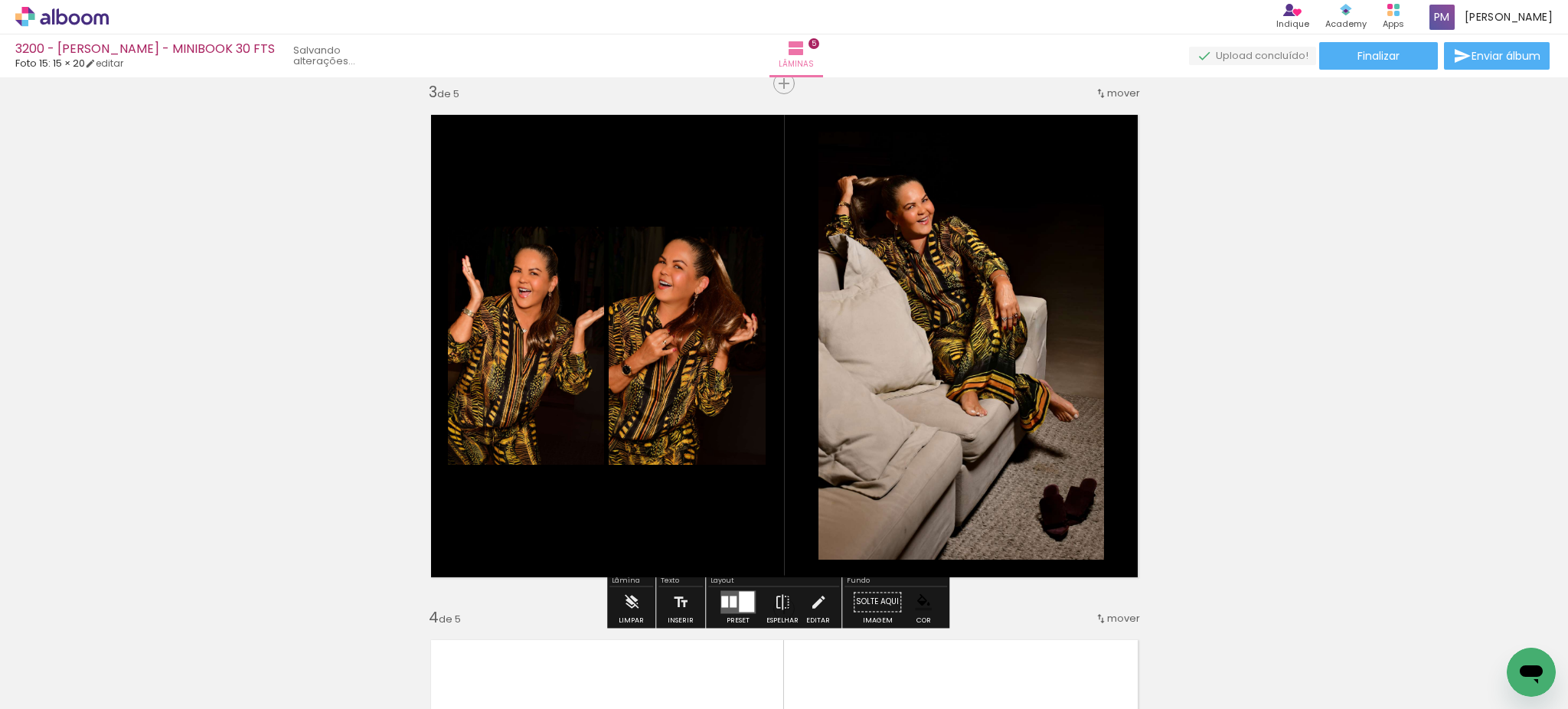
click at [730, 604] on div at bounding box center [733, 602] width 7 height 11
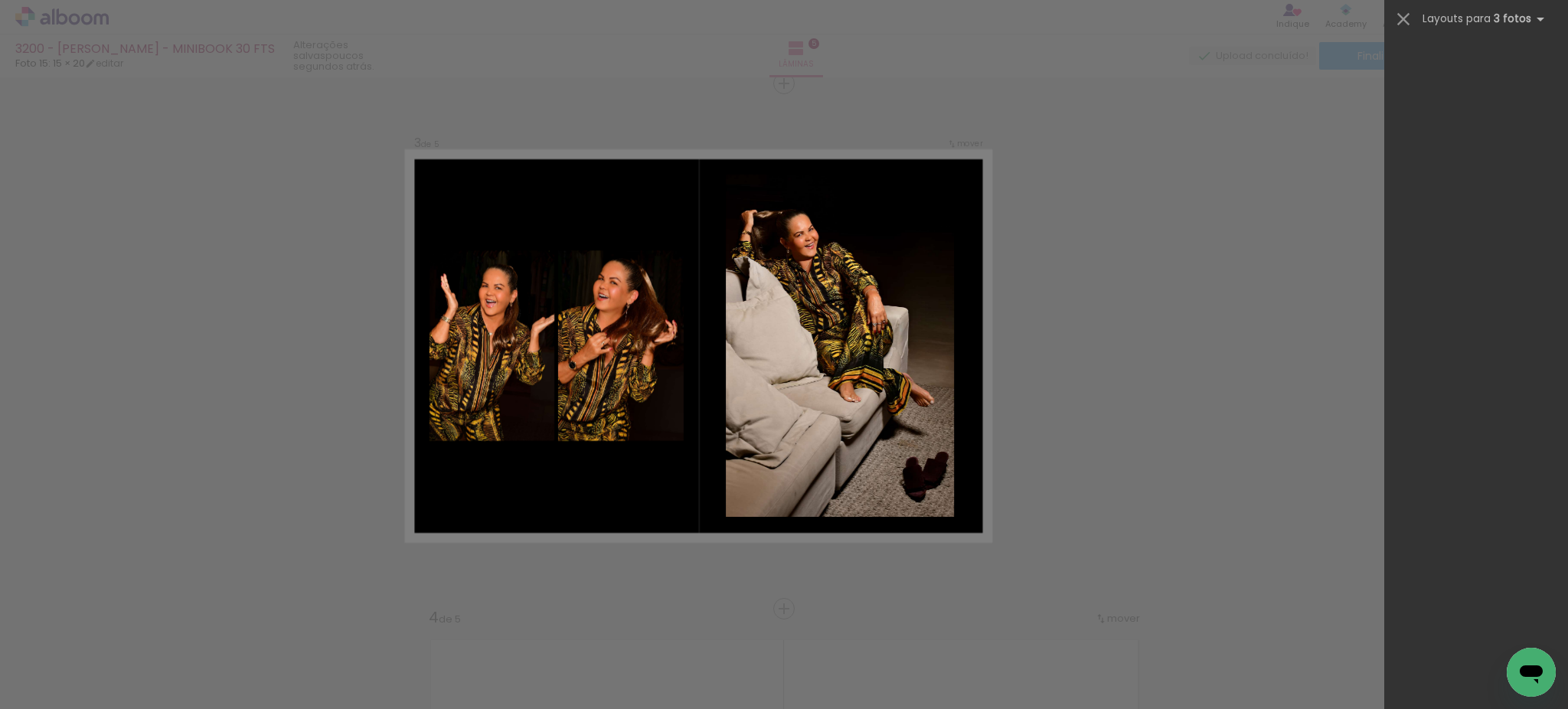
scroll to position [353, 0]
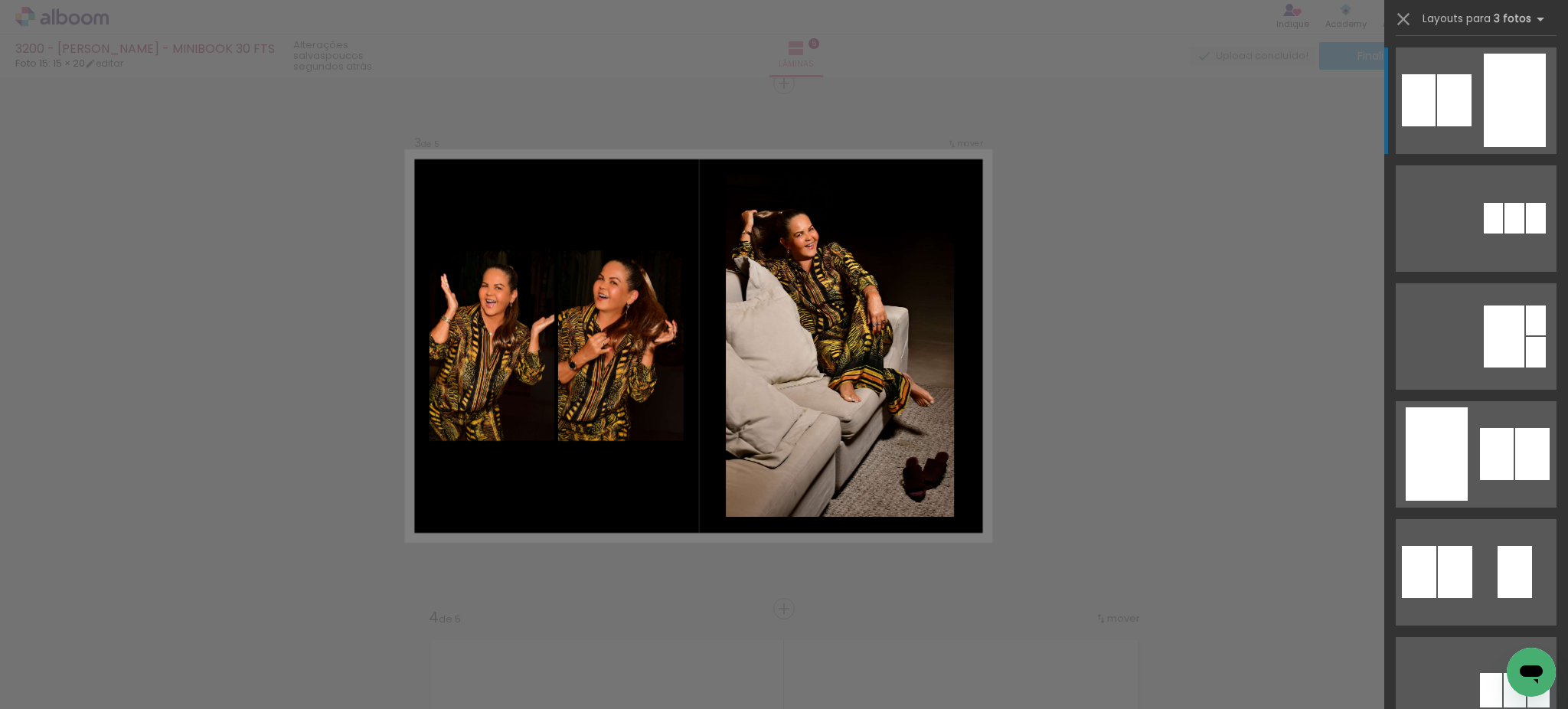
click at [1239, 400] on div "Confirmar Cancelar" at bounding box center [784, 602] width 1568 height 3188
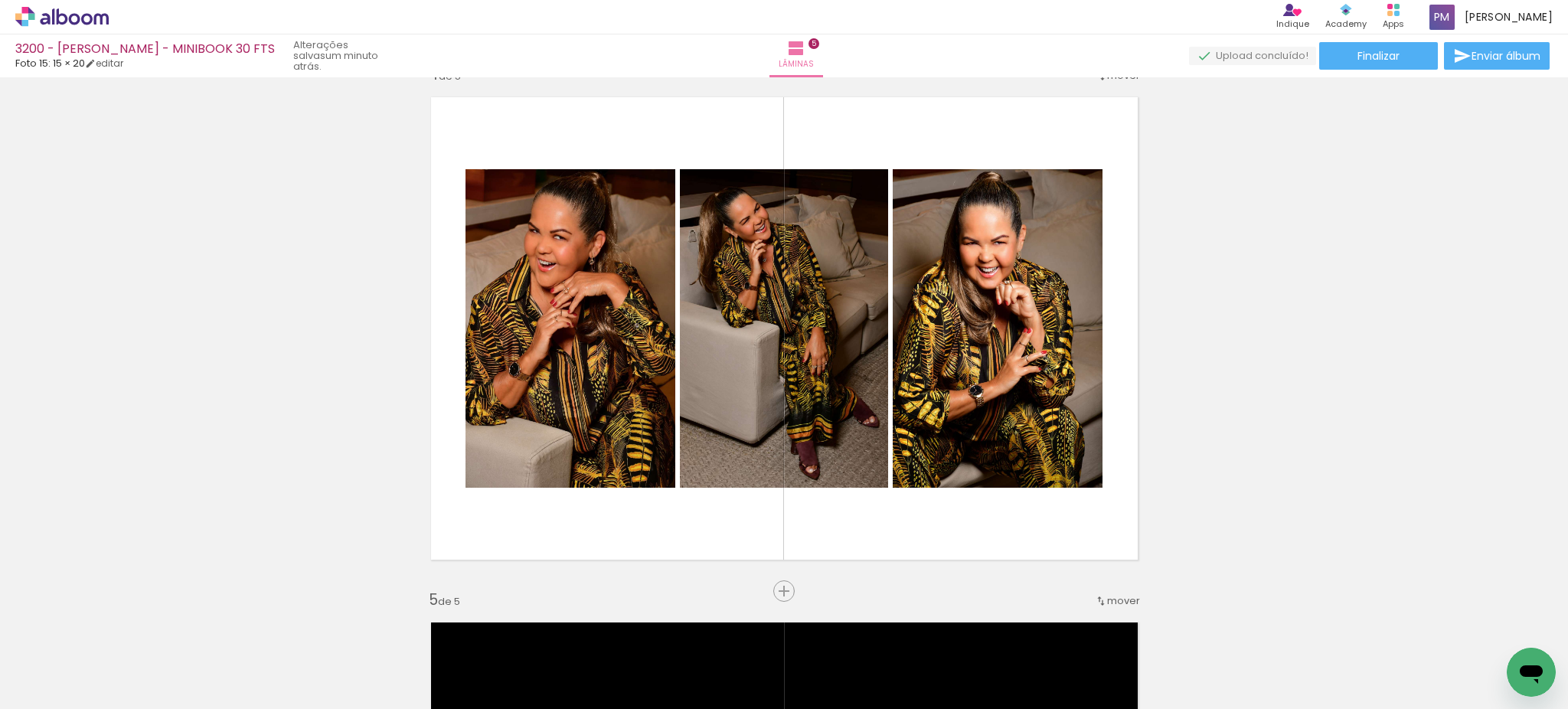
scroll to position [1581, 0]
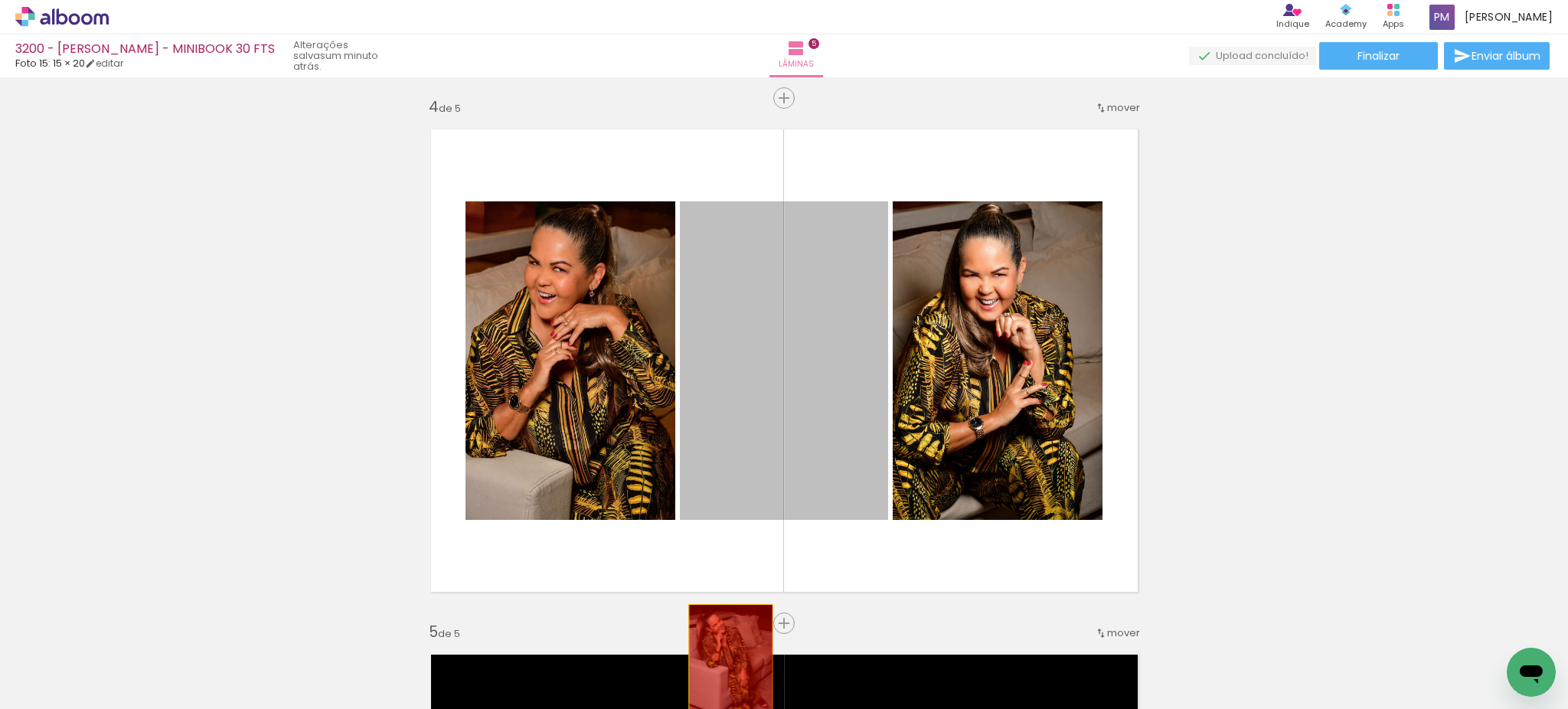
drag, startPoint x: 801, startPoint y: 310, endPoint x: 981, endPoint y: 510, distance: 269.1
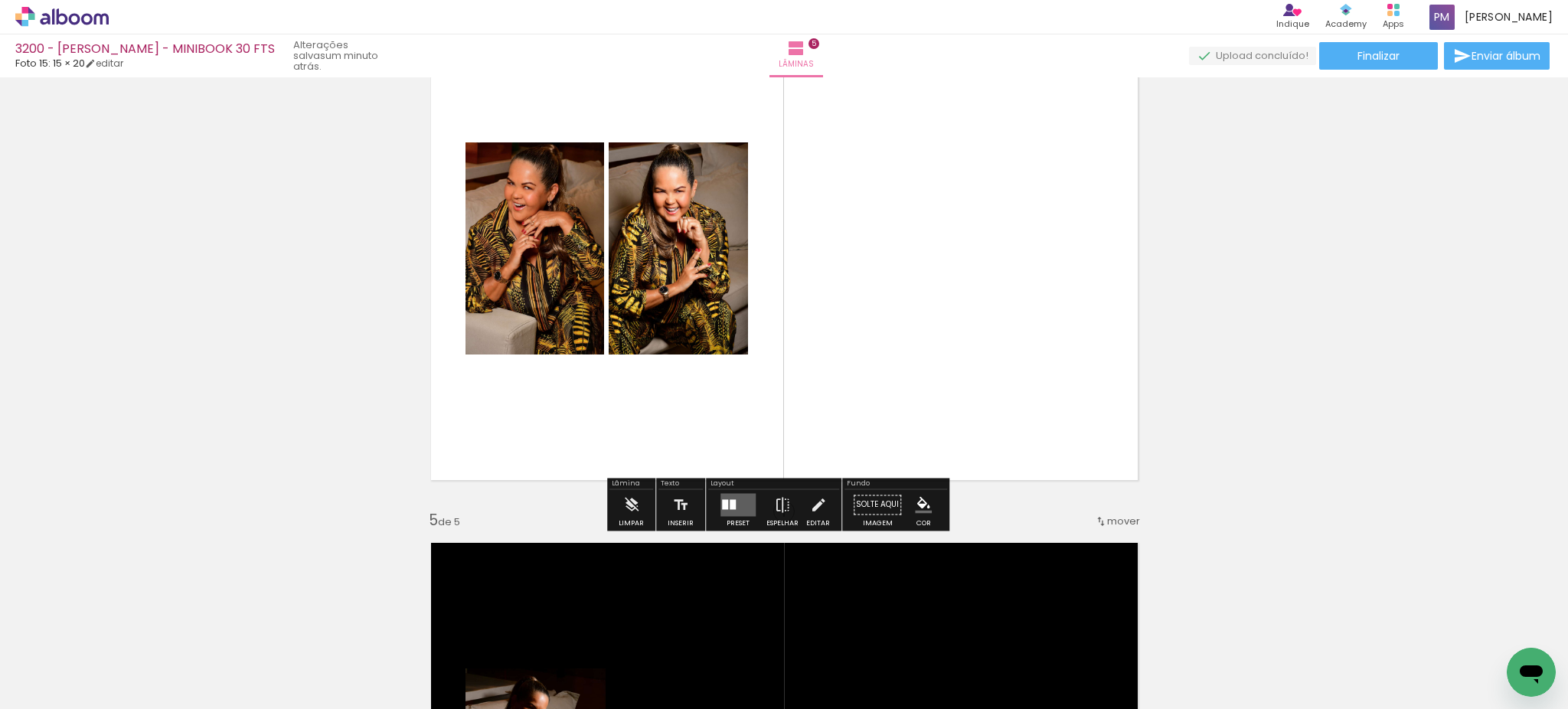
scroll to position [1751, 0]
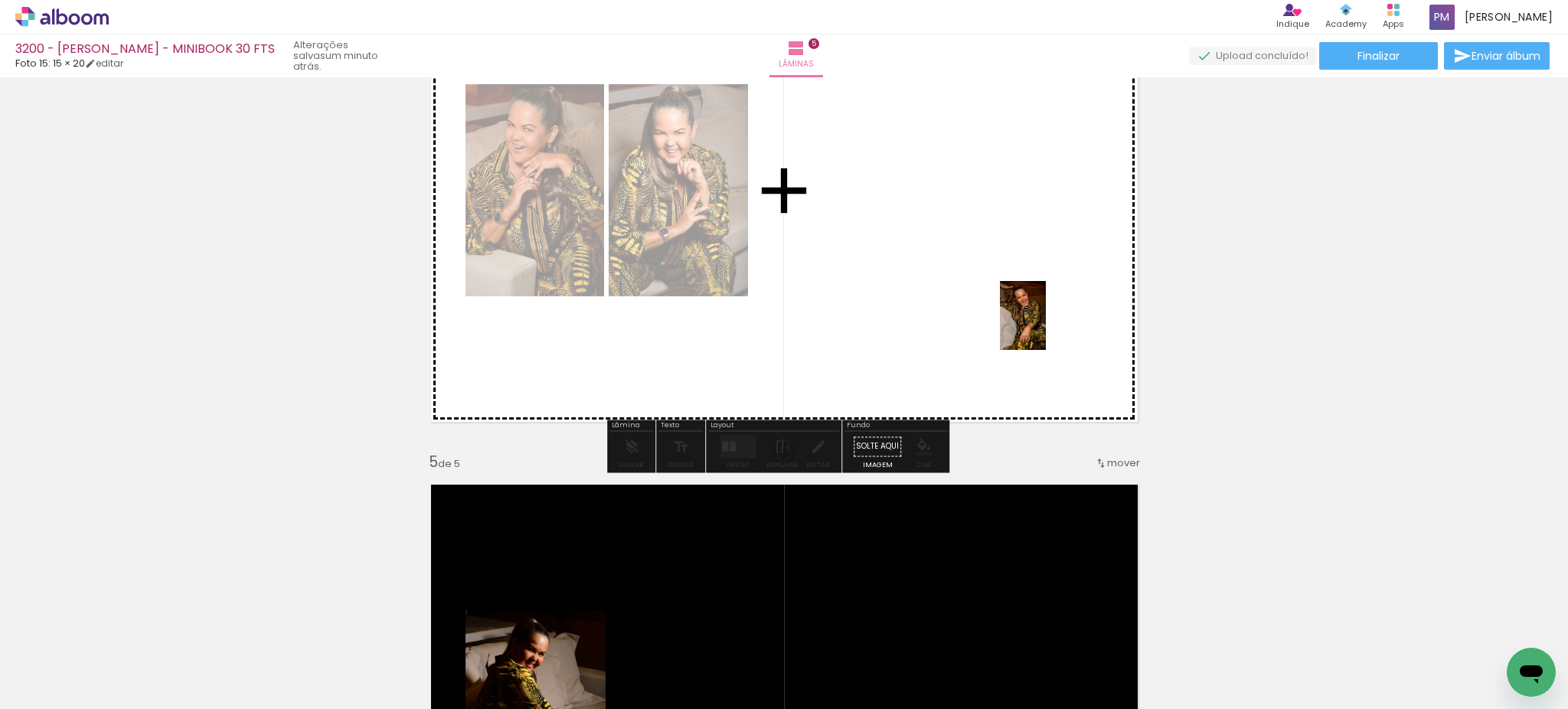
drag, startPoint x: 1267, startPoint y: 657, endPoint x: 1046, endPoint y: 327, distance: 397.2
click at [1046, 327] on quentale-workspace at bounding box center [784, 354] width 1568 height 709
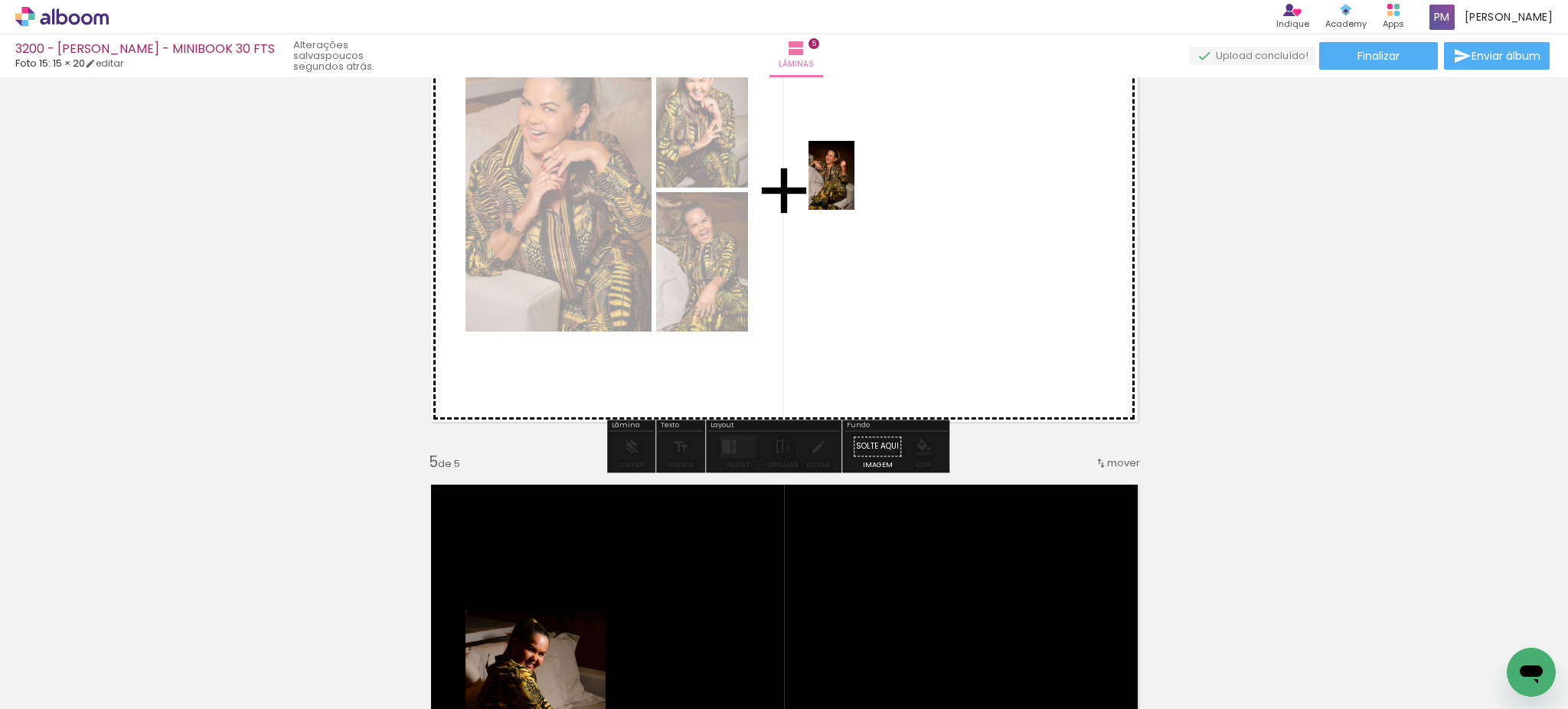
drag, startPoint x: 1354, startPoint y: 671, endPoint x: 854, endPoint y: 187, distance: 695.9
click at [854, 187] on quentale-workspace at bounding box center [784, 354] width 1568 height 709
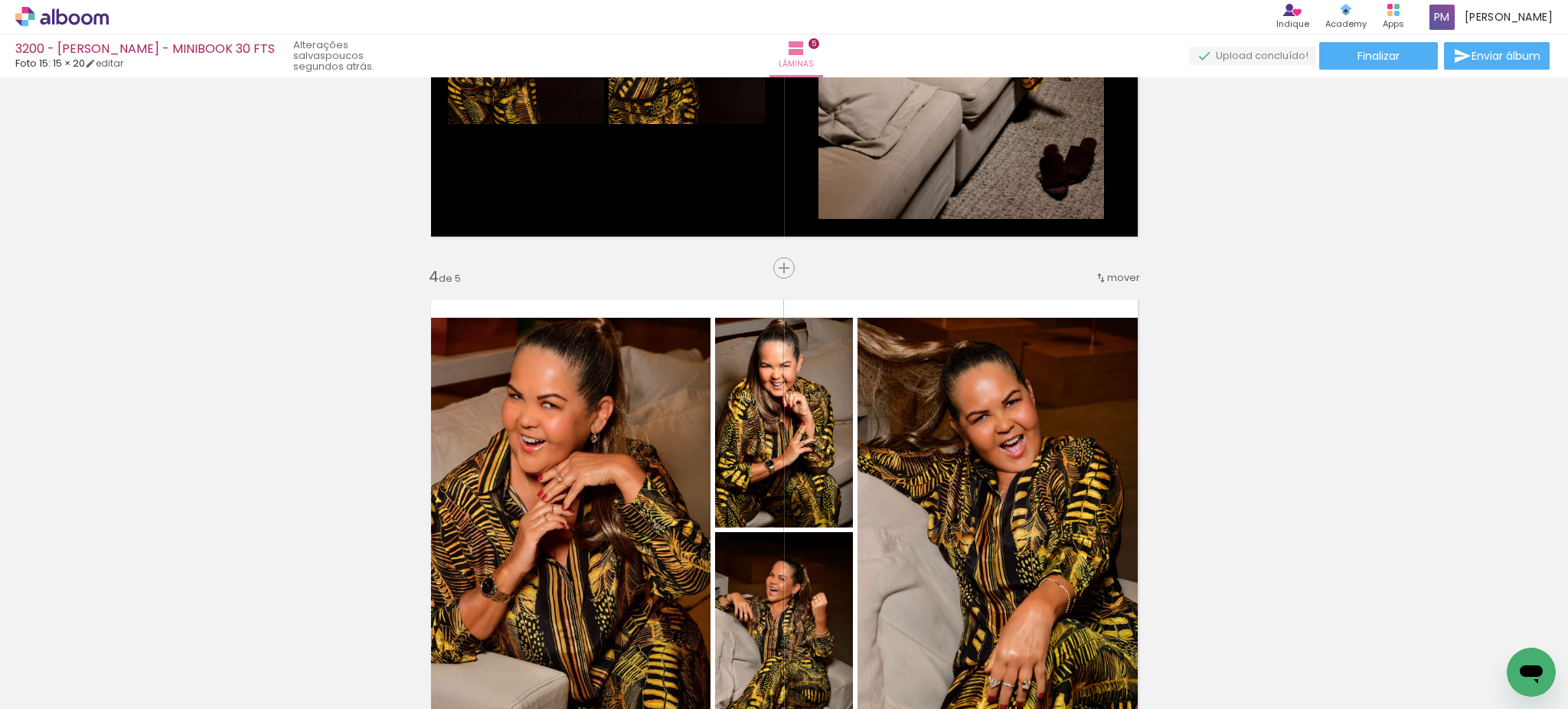
scroll to position [1581, 0]
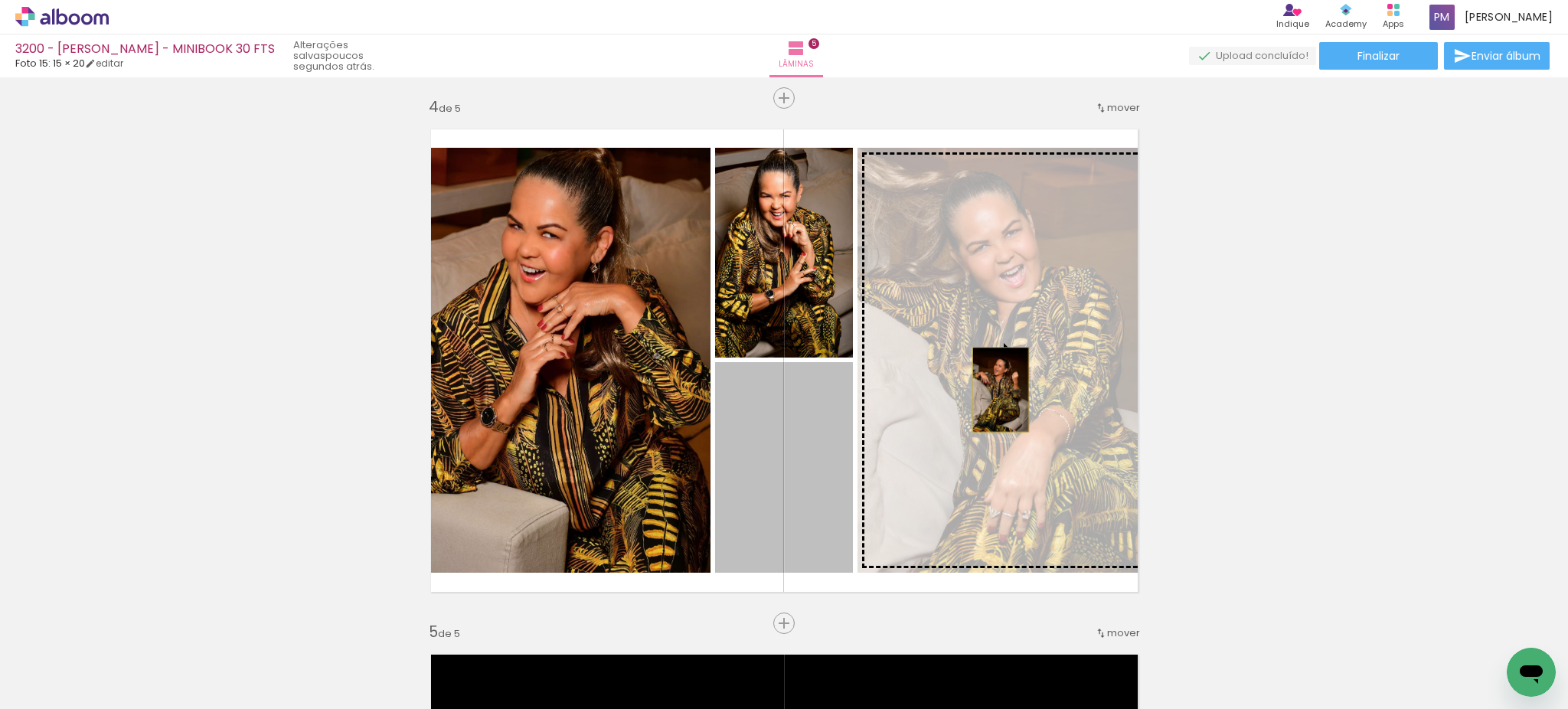
drag, startPoint x: 771, startPoint y: 491, endPoint x: 992, endPoint y: 390, distance: 243.0
click at [0, 0] on slot at bounding box center [0, 0] width 0 height 0
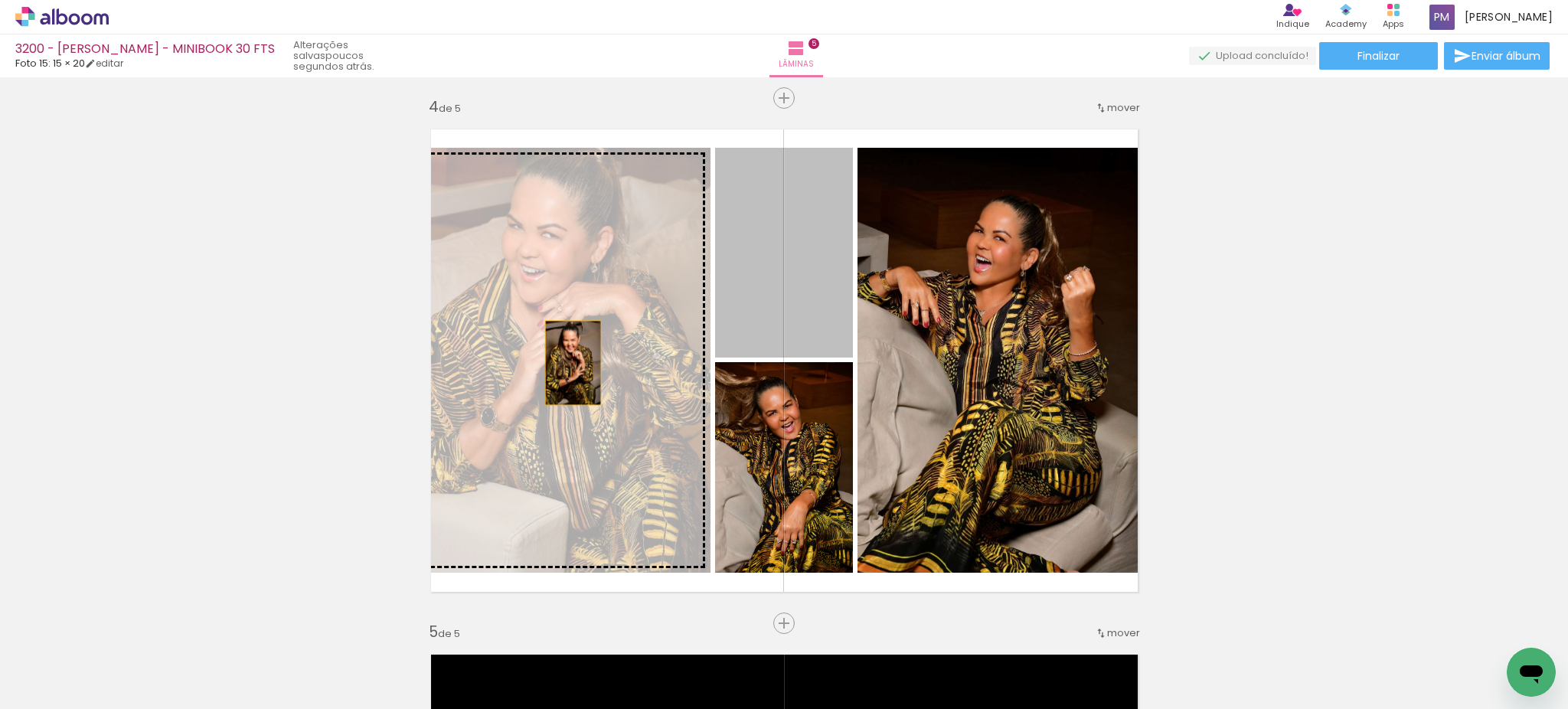
drag, startPoint x: 801, startPoint y: 269, endPoint x: 565, endPoint y: 363, distance: 254.0
click at [0, 0] on slot at bounding box center [0, 0] width 0 height 0
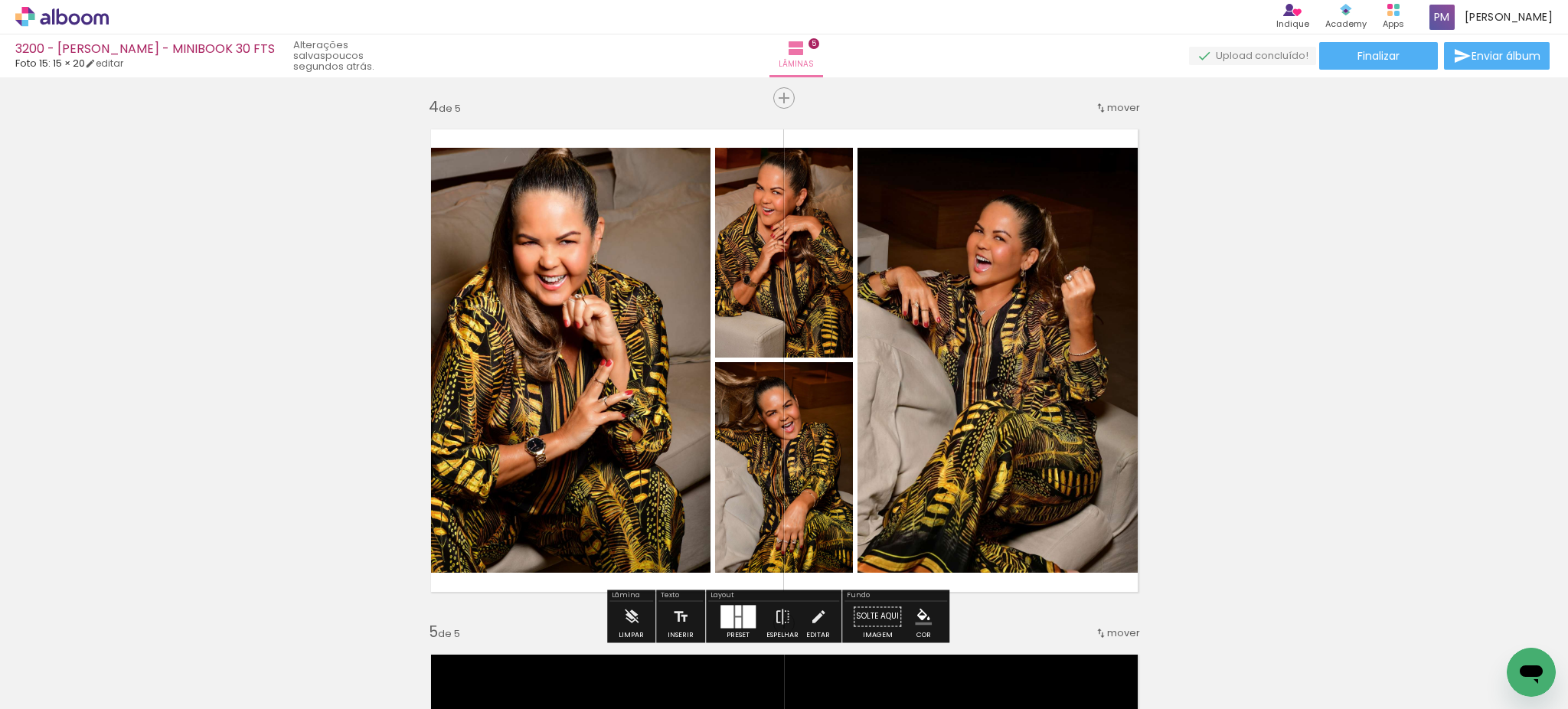
click at [735, 611] on div at bounding box center [738, 610] width 7 height 11
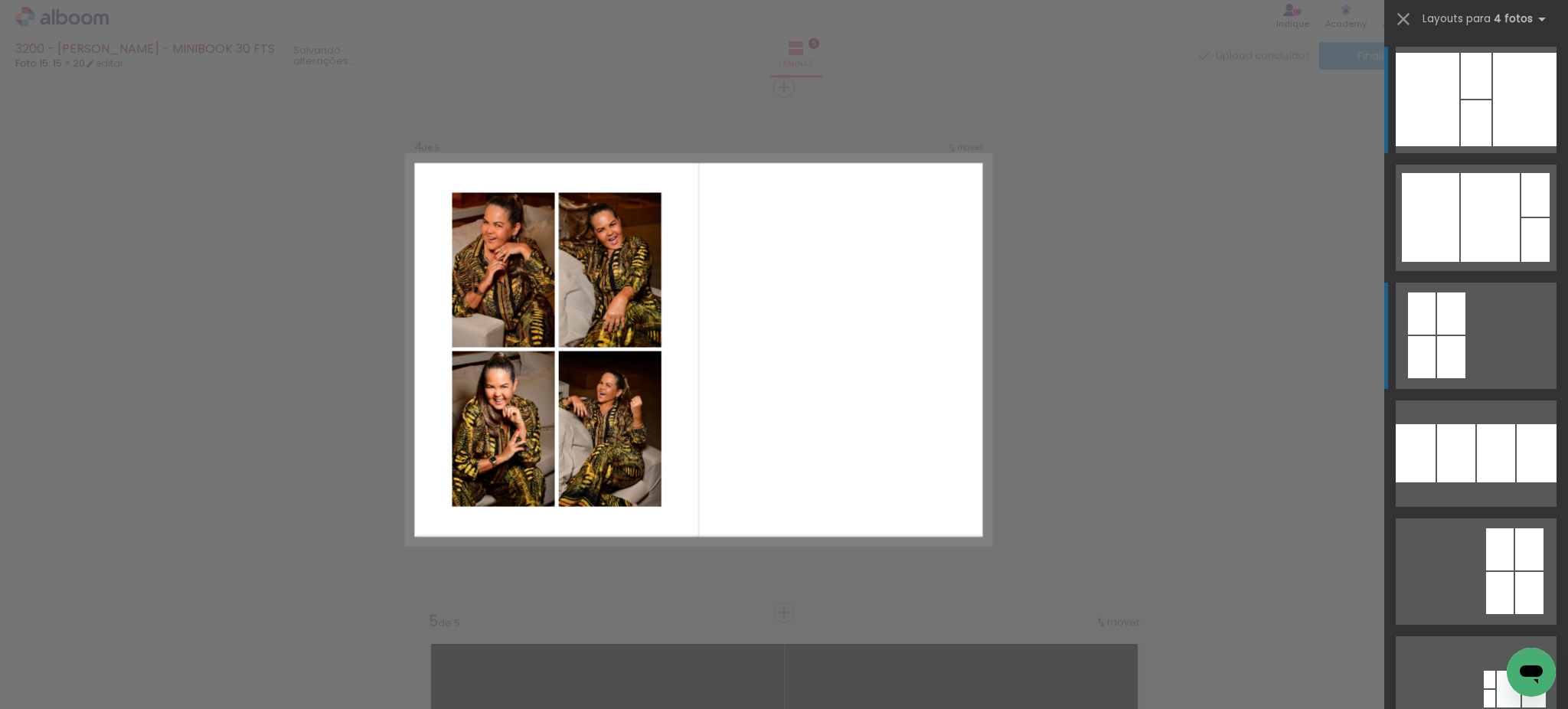
scroll to position [1595, 0]
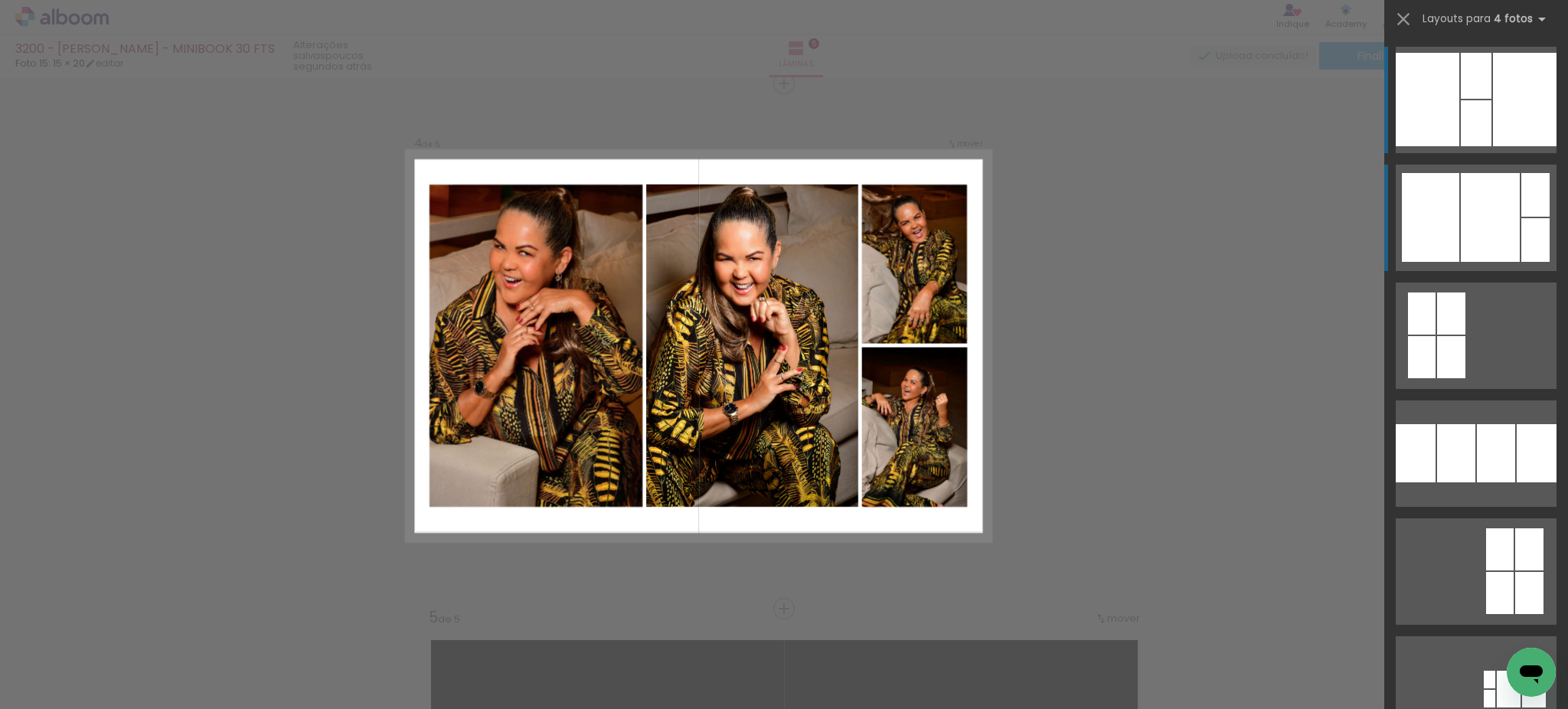
click at [1533, 253] on div at bounding box center [1535, 240] width 28 height 44
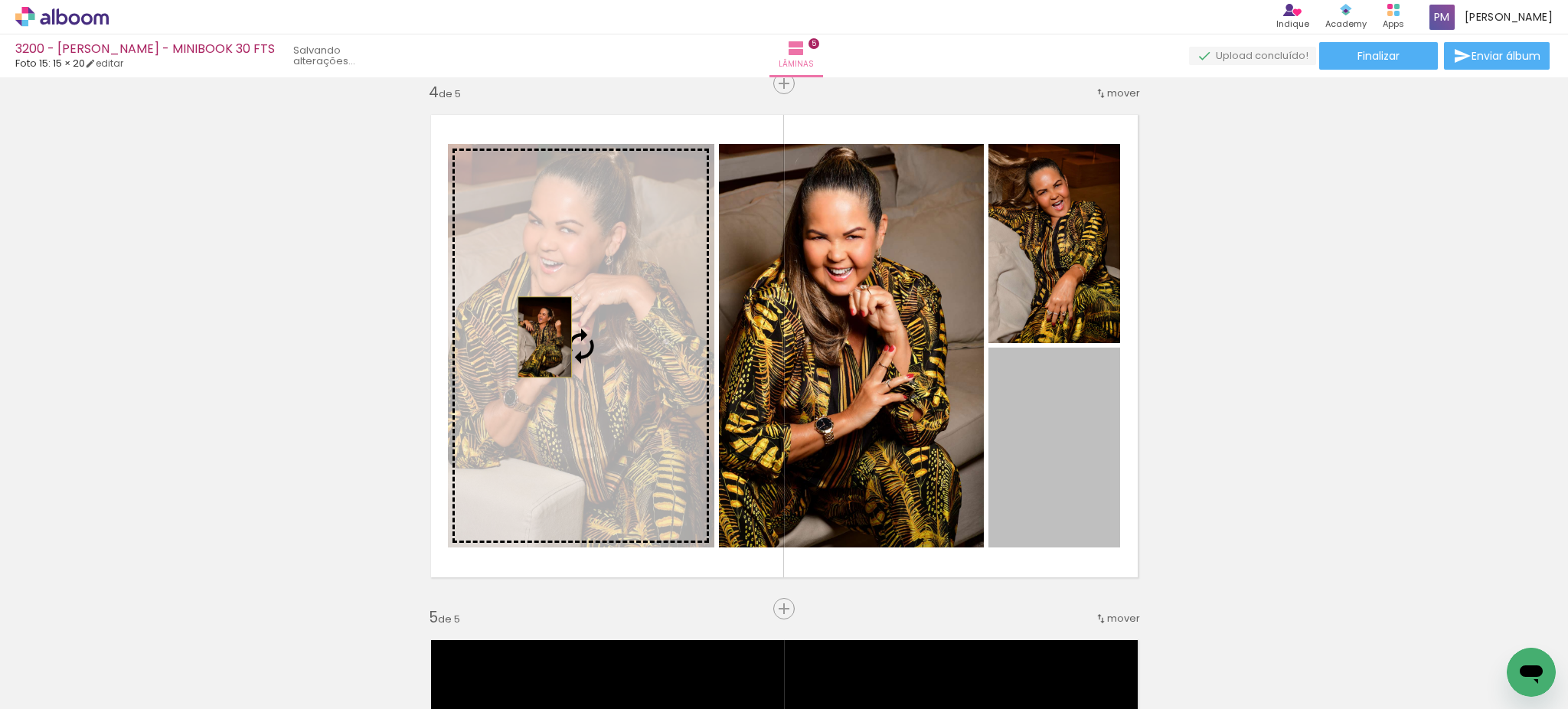
drag, startPoint x: 1050, startPoint y: 441, endPoint x: 537, endPoint y: 337, distance: 523.4
click at [0, 0] on slot at bounding box center [0, 0] width 0 height 0
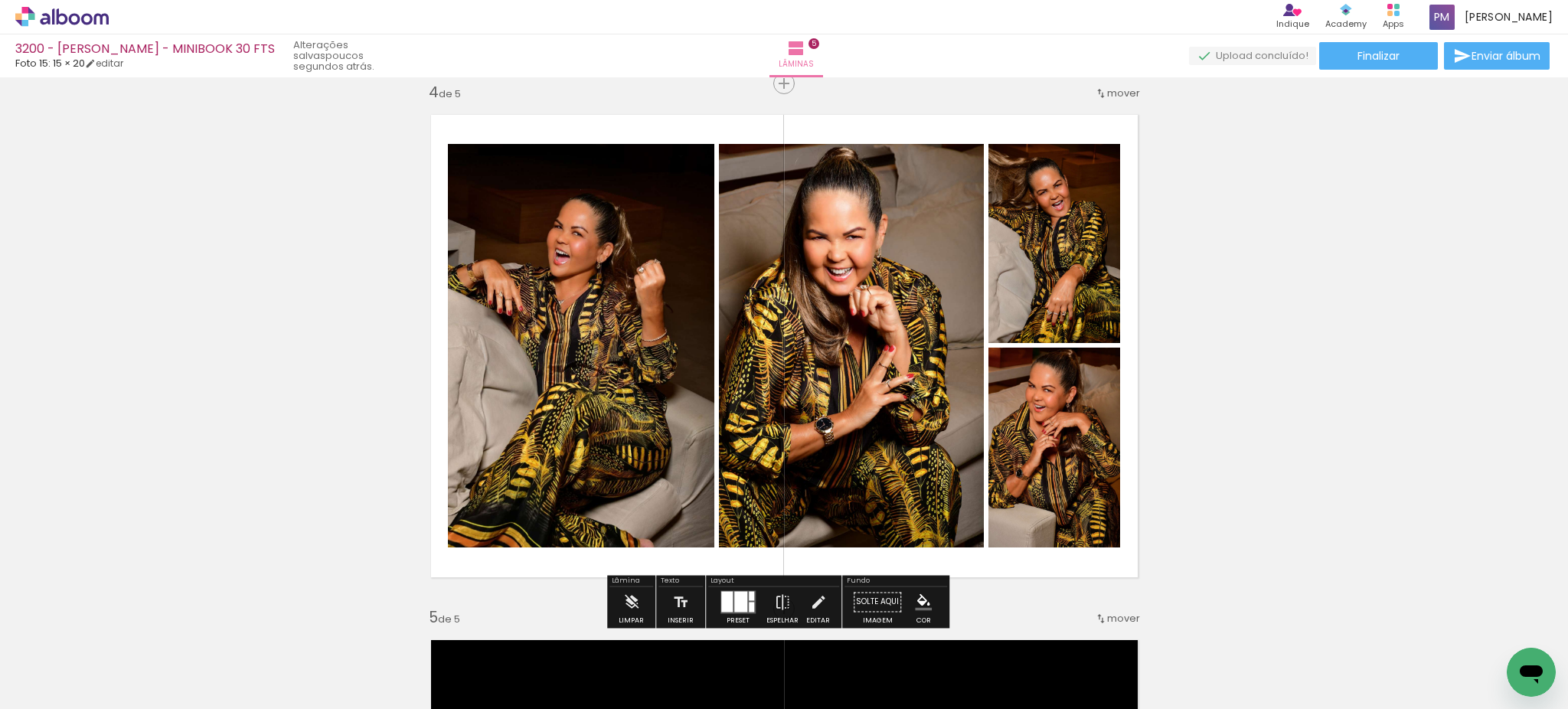
click at [1294, 336] on div "Inserir lâmina 1 de 5 Inserir lâmina 2 de 5 Inserir lâmina 3 de 5 Inserir lâmin…" at bounding box center [784, 63] width 1568 height 3153
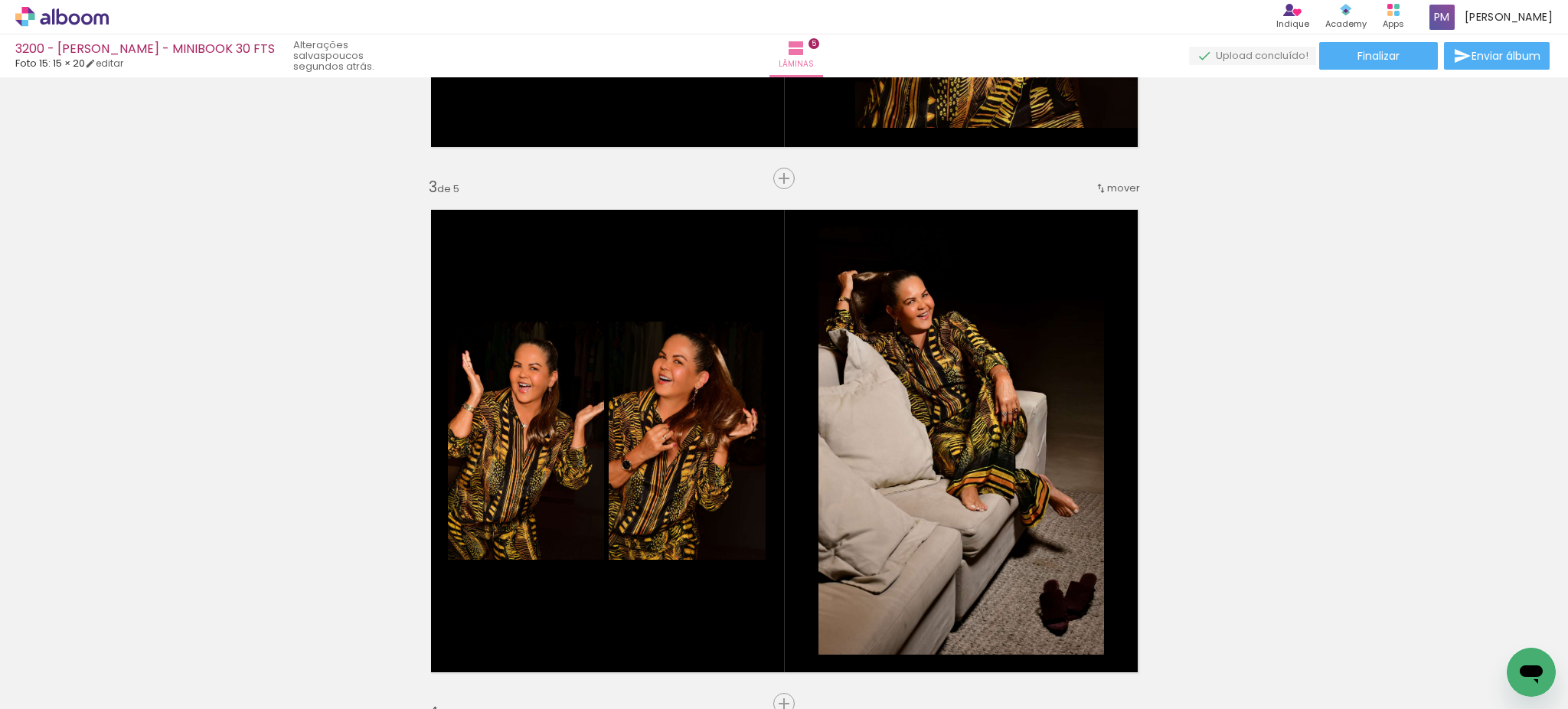
scroll to position [1084, 0]
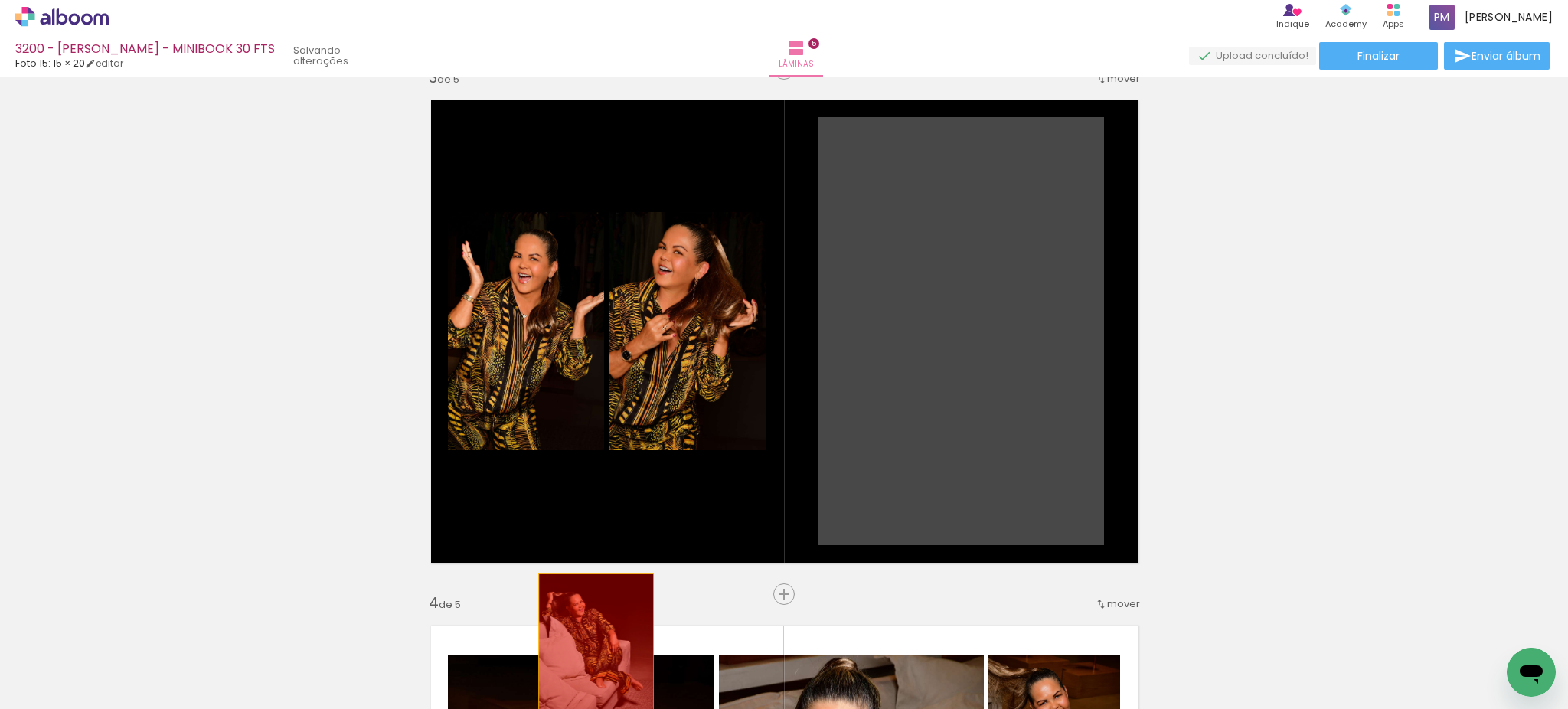
drag, startPoint x: 946, startPoint y: 309, endPoint x: 588, endPoint y: 659, distance: 500.7
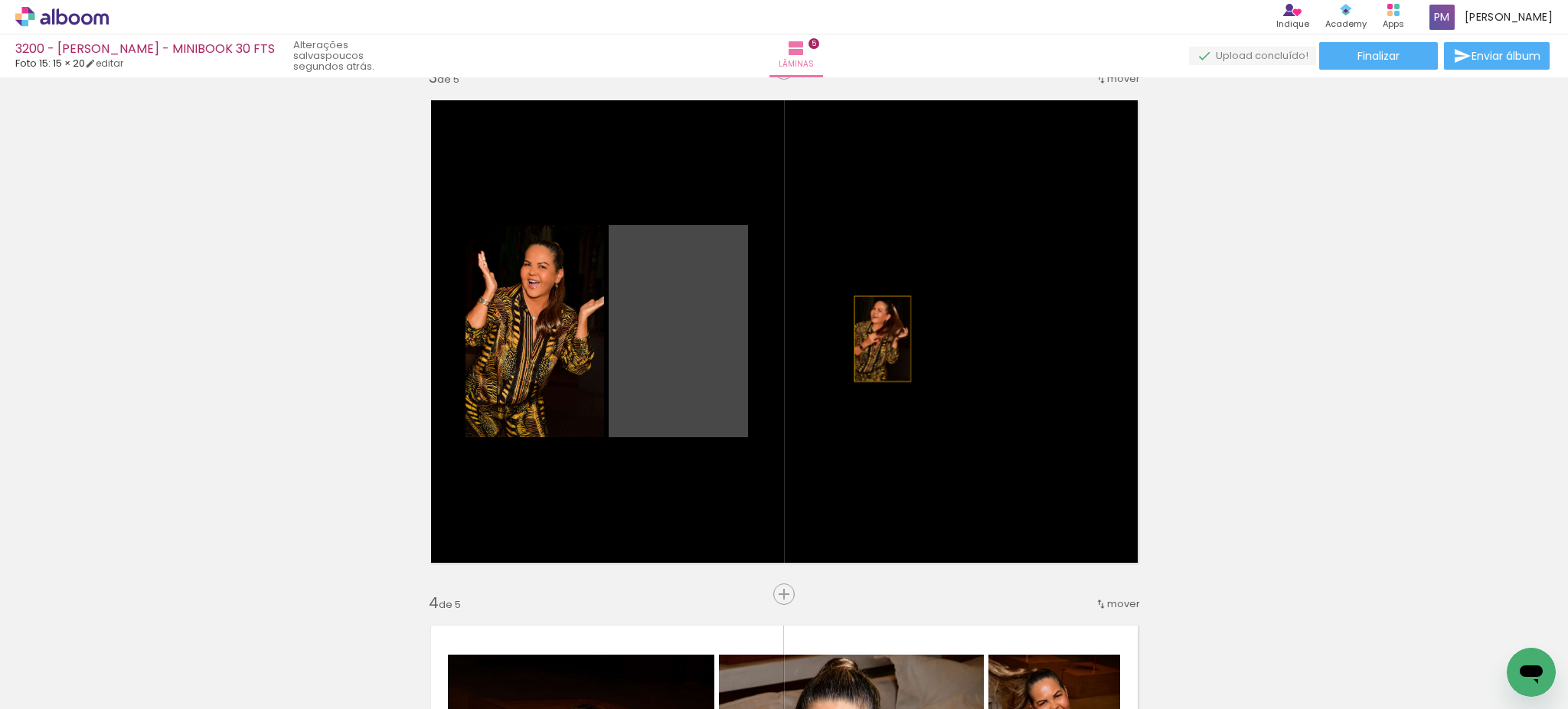
drag, startPoint x: 646, startPoint y: 331, endPoint x: 874, endPoint y: 339, distance: 228.1
click at [874, 339] on quentale-layouter at bounding box center [784, 331] width 731 height 487
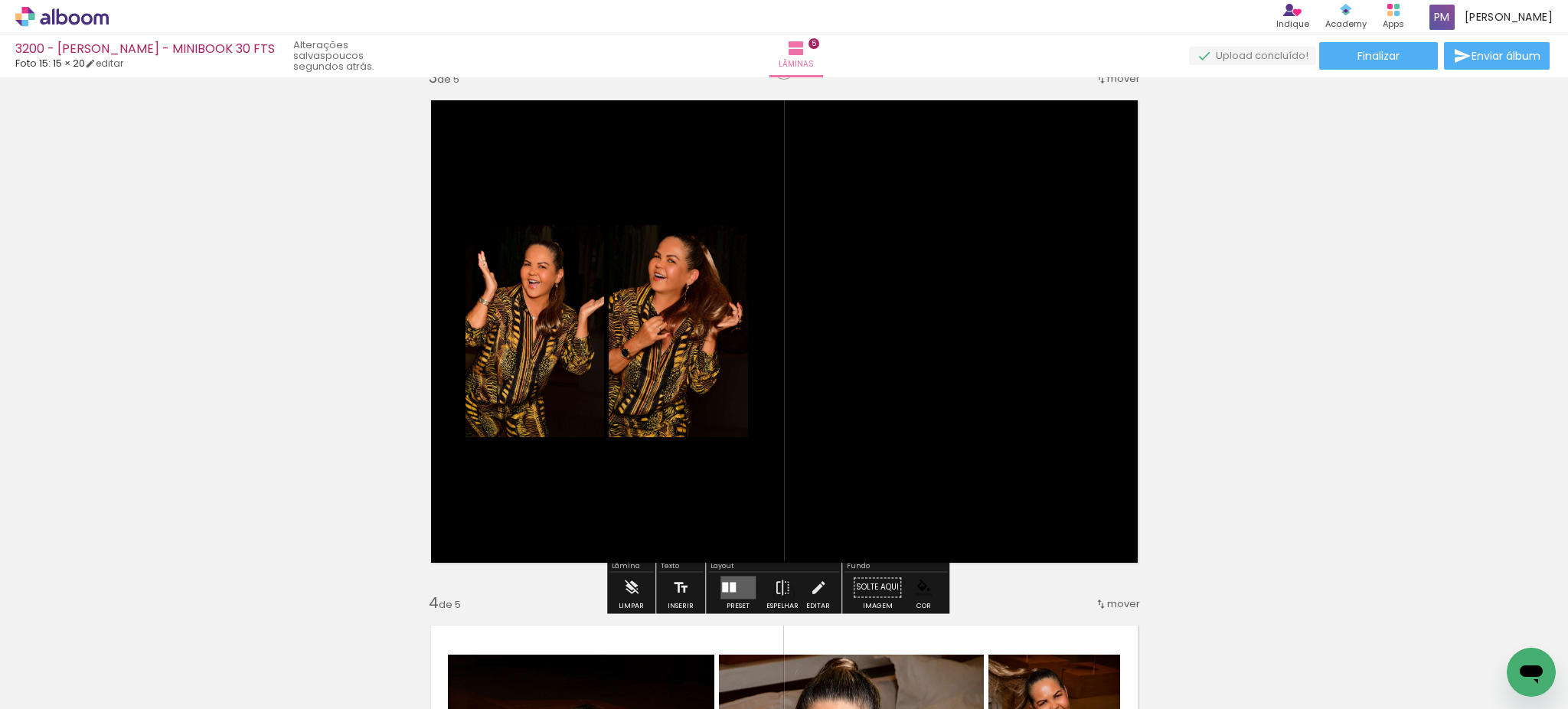
click at [726, 592] on quentale-layouter at bounding box center [737, 587] width 35 height 23
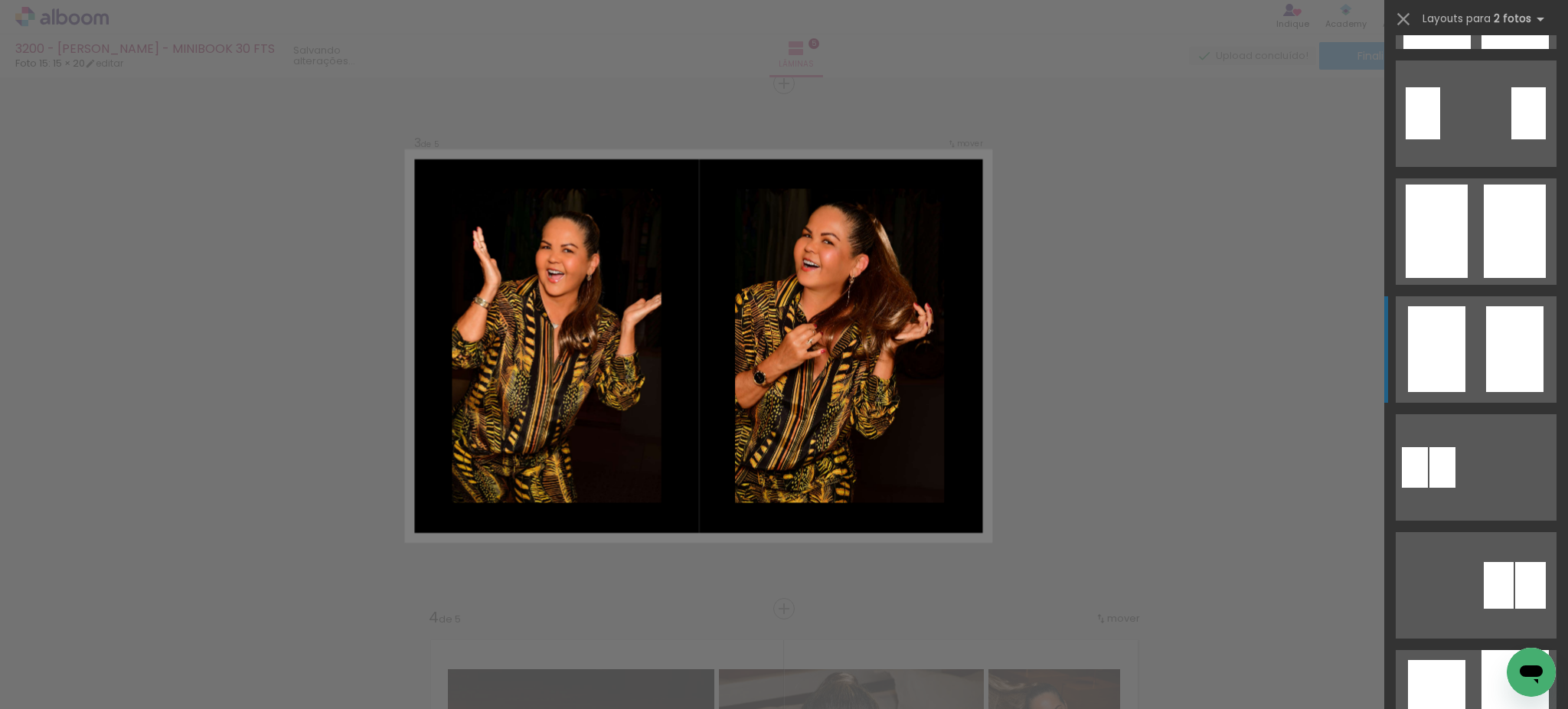
scroll to position [0, 0]
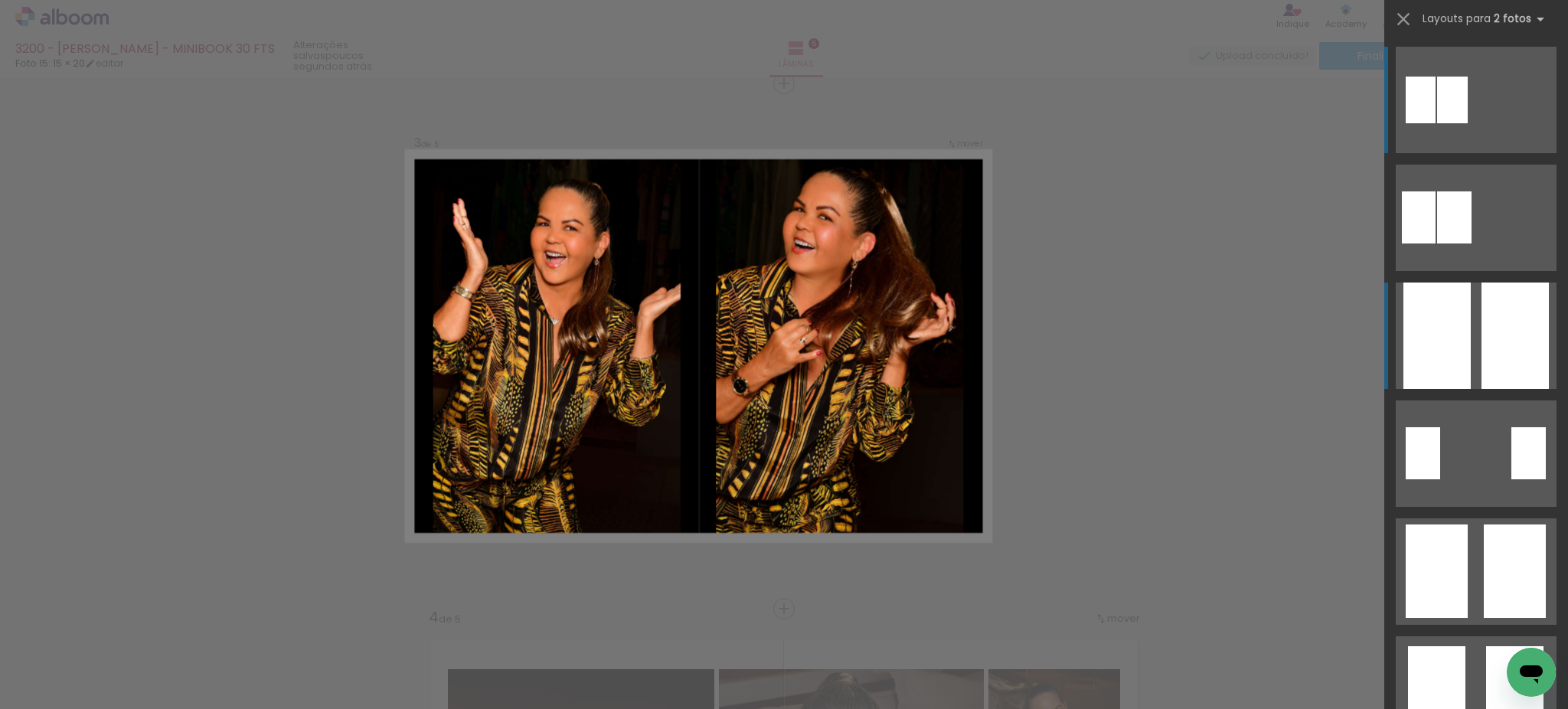
click at [1503, 305] on div at bounding box center [1514, 335] width 68 height 107
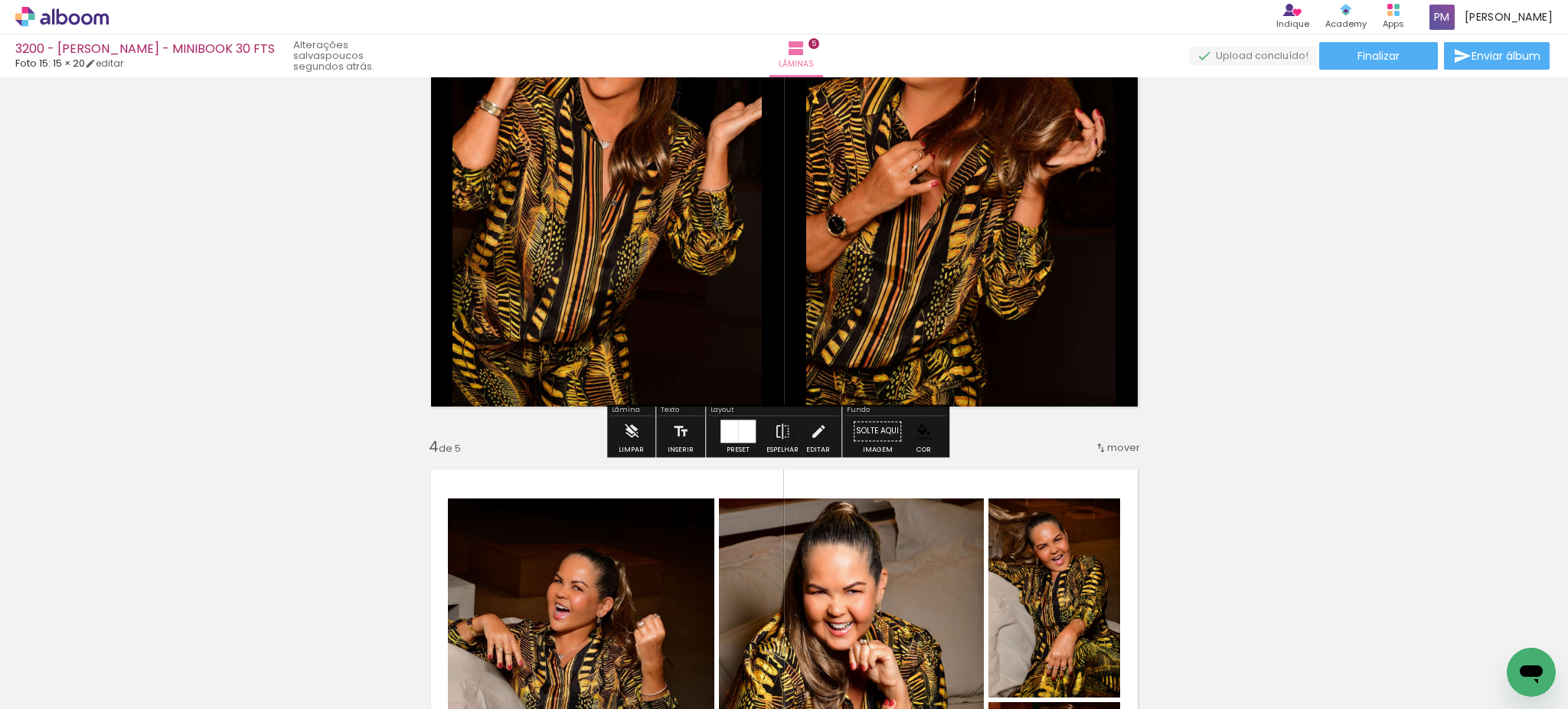
scroll to position [1070, 0]
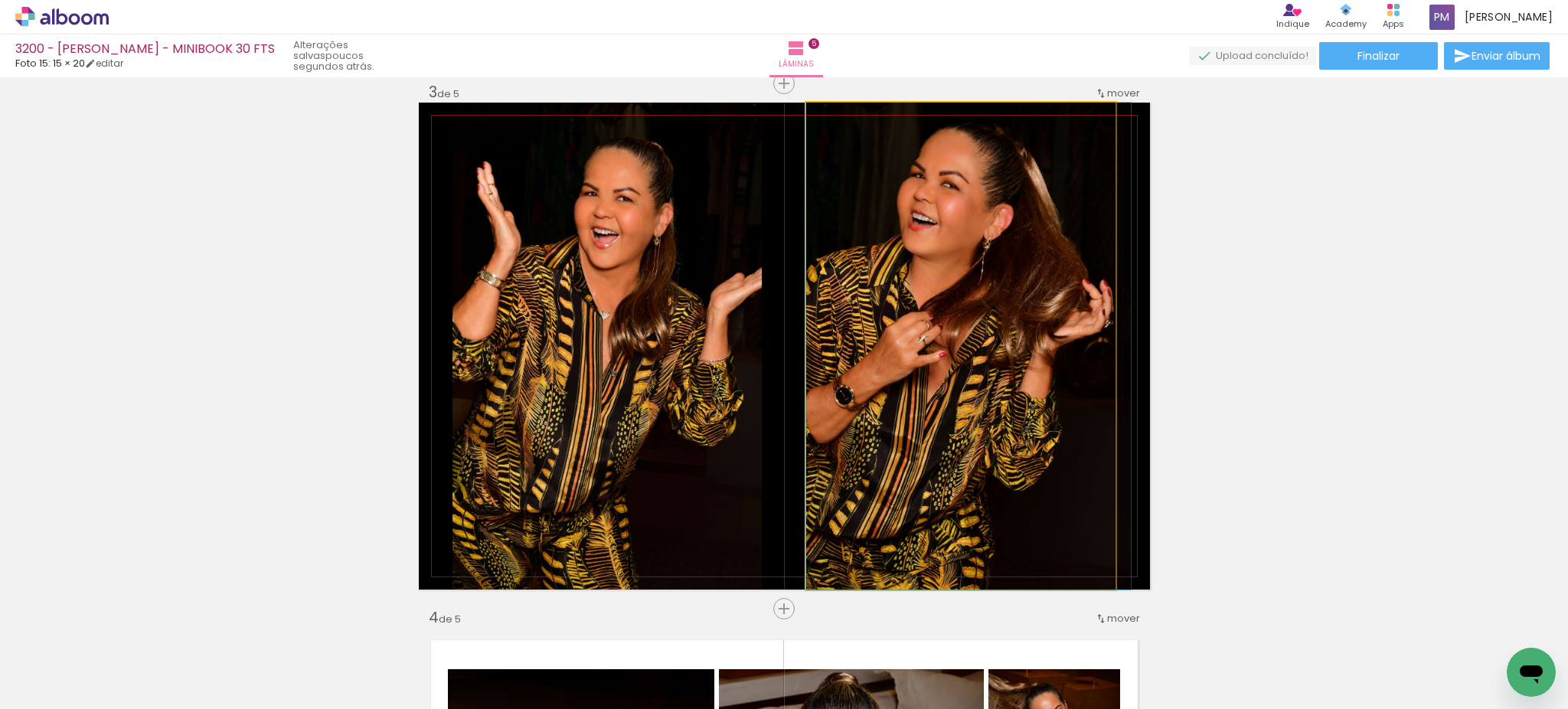
drag, startPoint x: 929, startPoint y: 374, endPoint x: 944, endPoint y: 371, distance: 15.3
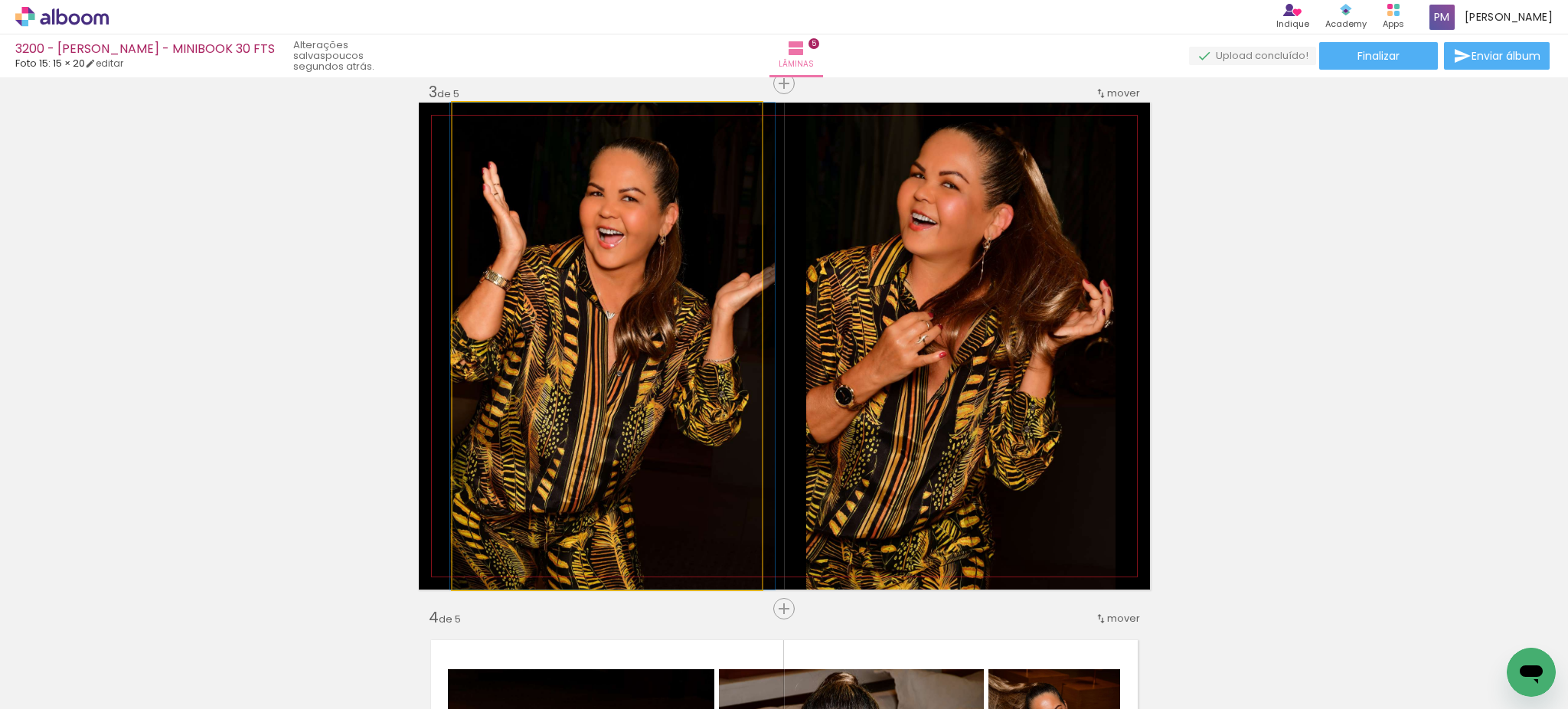
drag, startPoint x: 558, startPoint y: 383, endPoint x: 563, endPoint y: 392, distance: 10.3
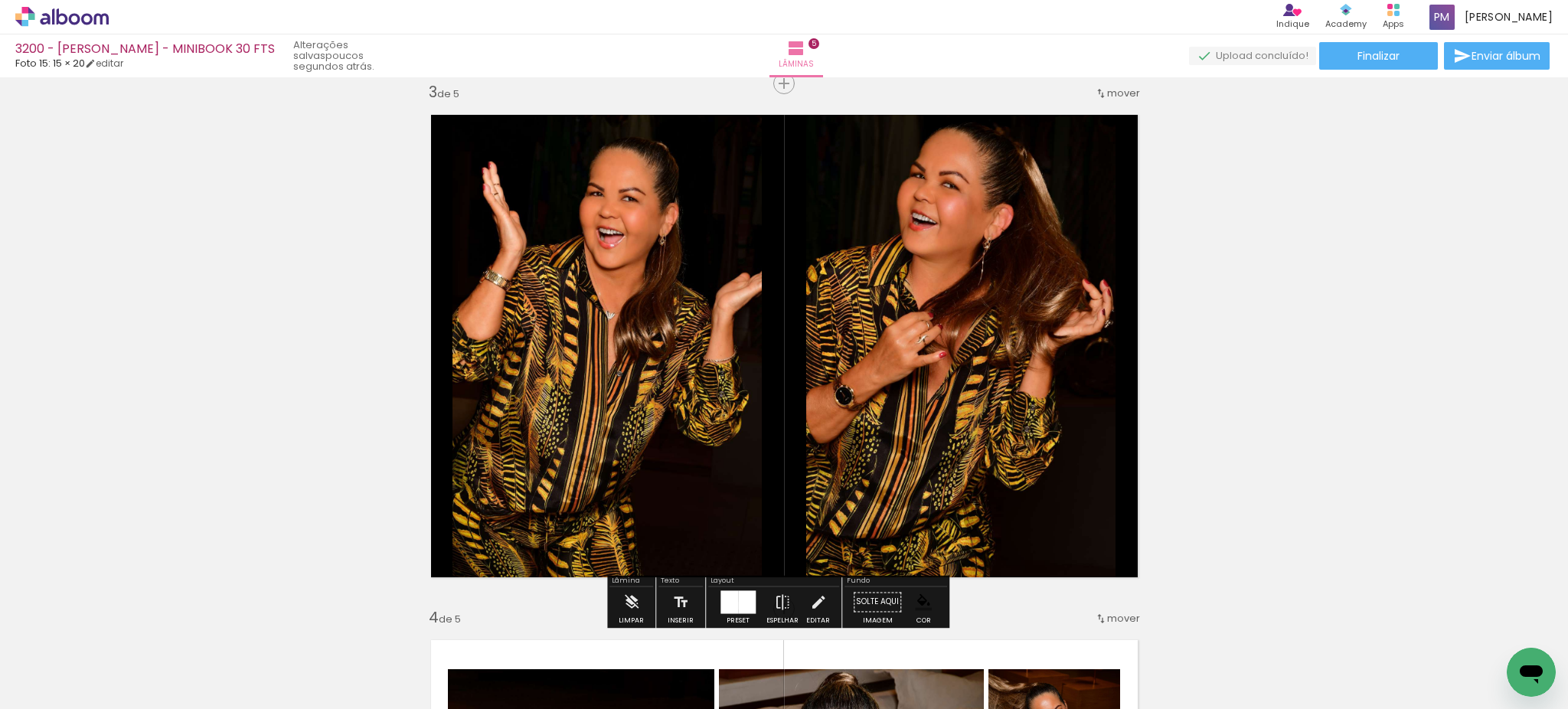
click at [729, 605] on div at bounding box center [729, 602] width 18 height 23
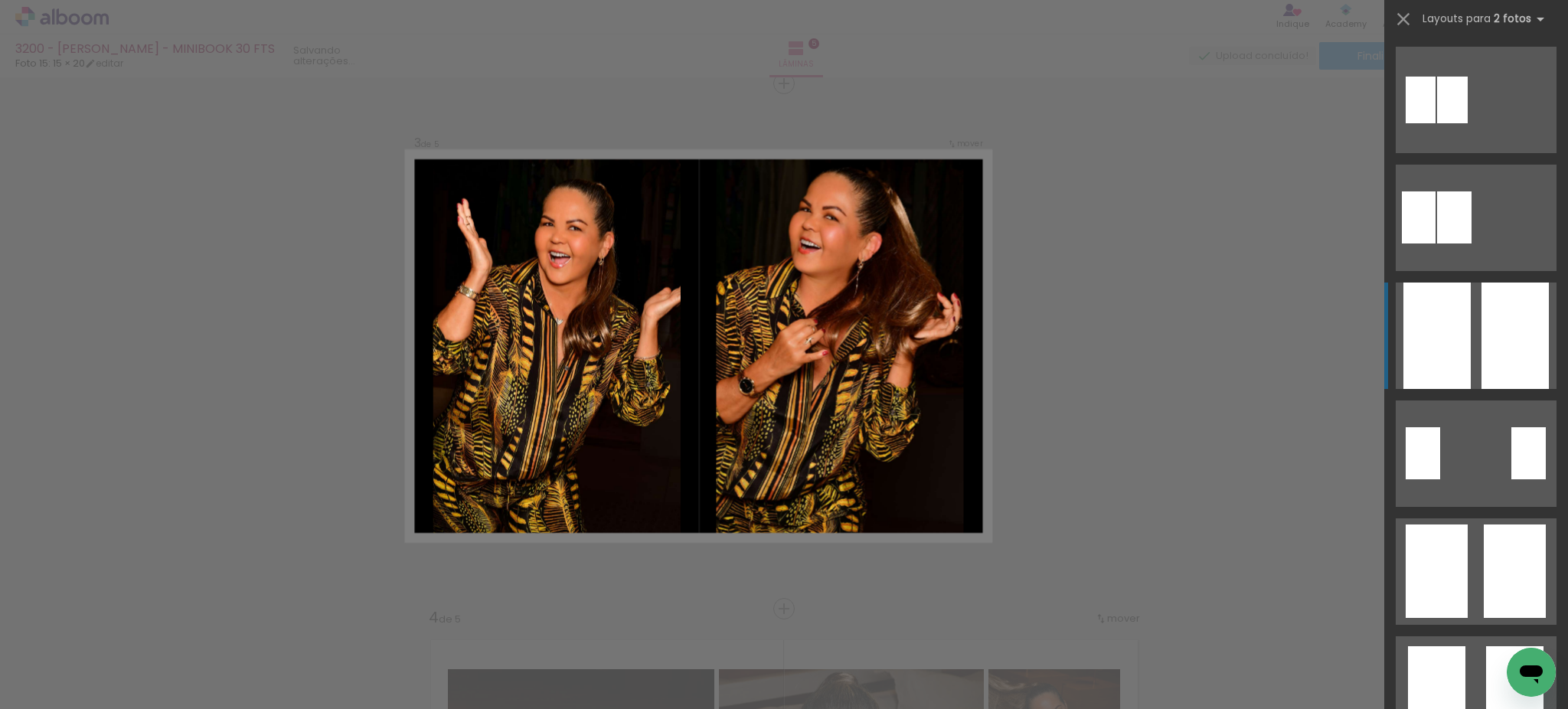
scroll to position [236, 0]
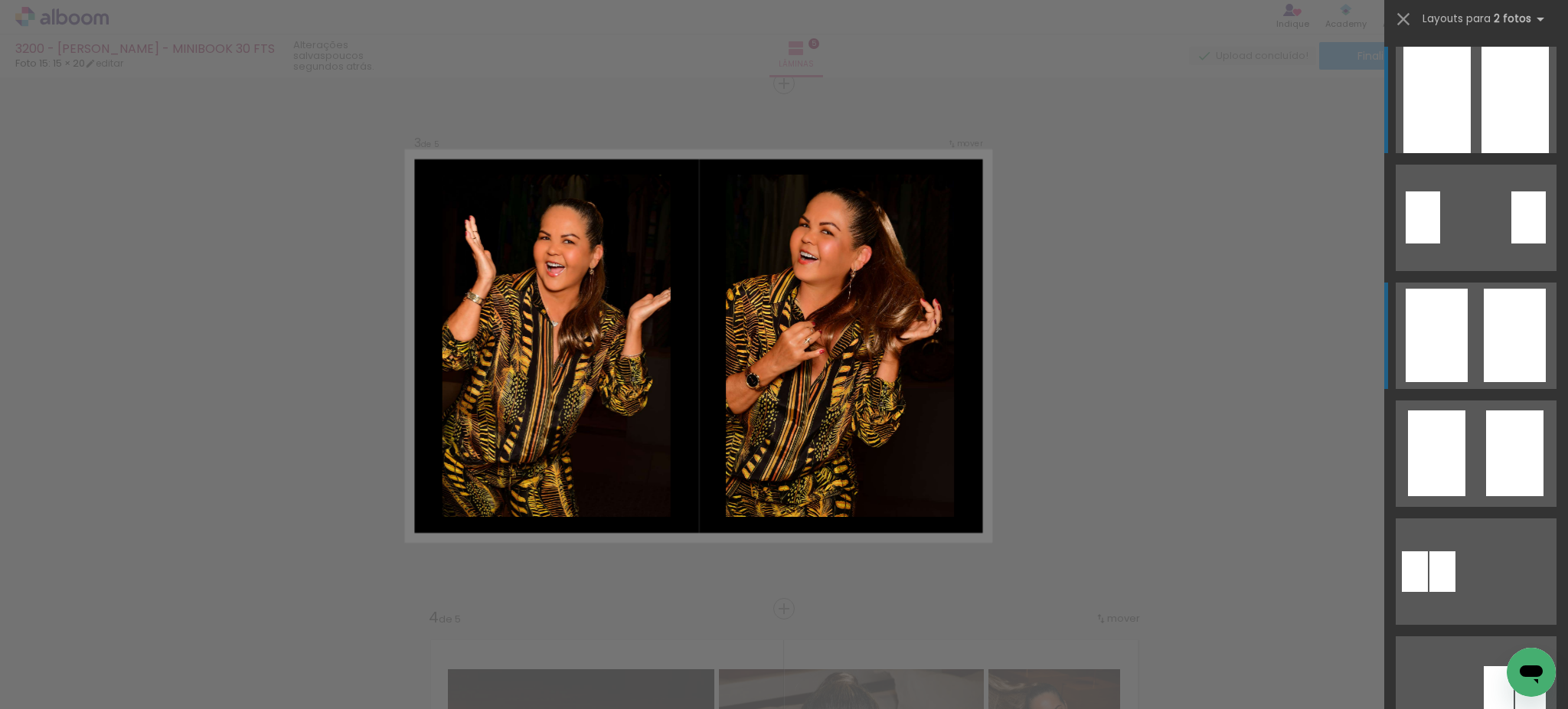
click at [1487, 357] on div at bounding box center [1514, 335] width 62 height 94
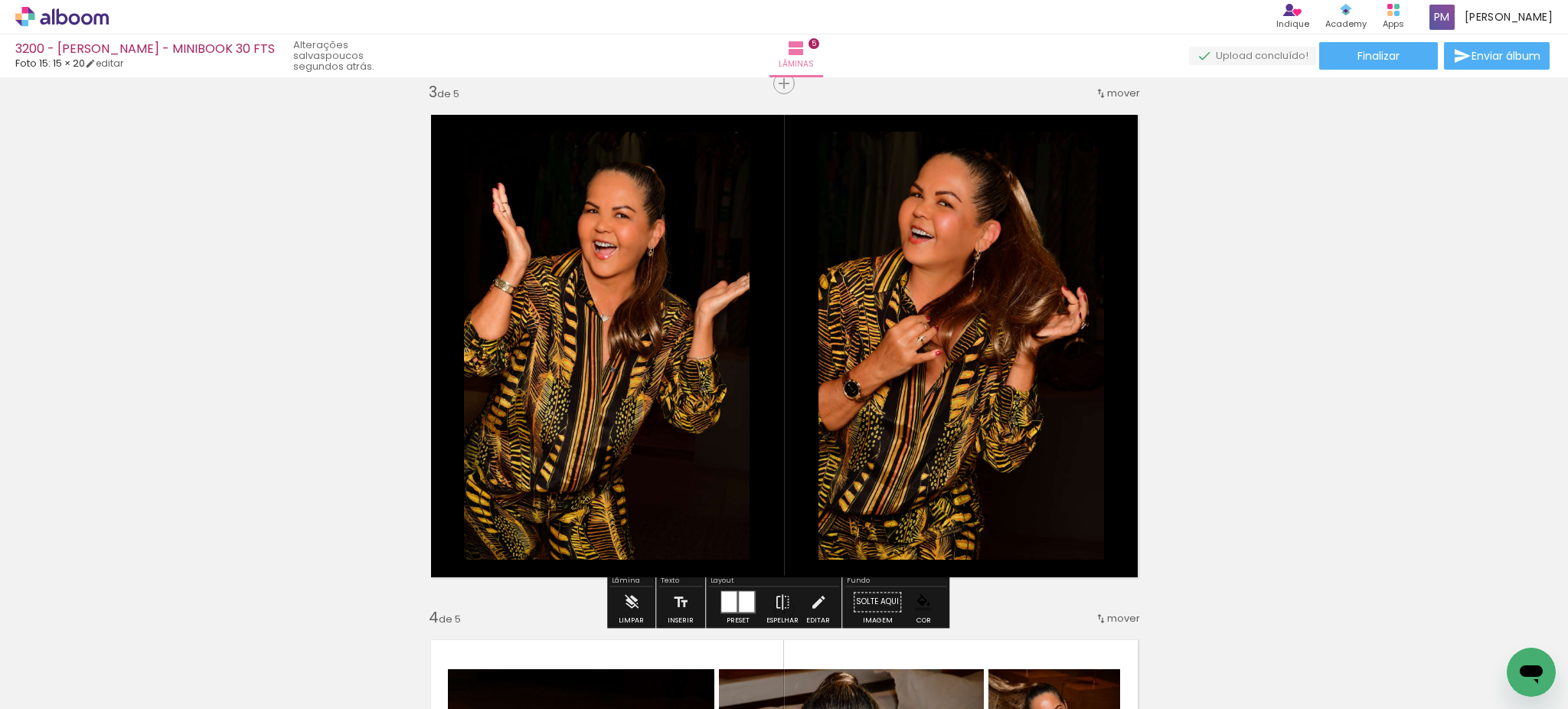
click at [1390, 324] on div "Inserir lâmina 1 de 5 Inserir lâmina 2 de 5 Inserir lâmina 3 de 5 Inserir lâmin…" at bounding box center [784, 589] width 1568 height 3153
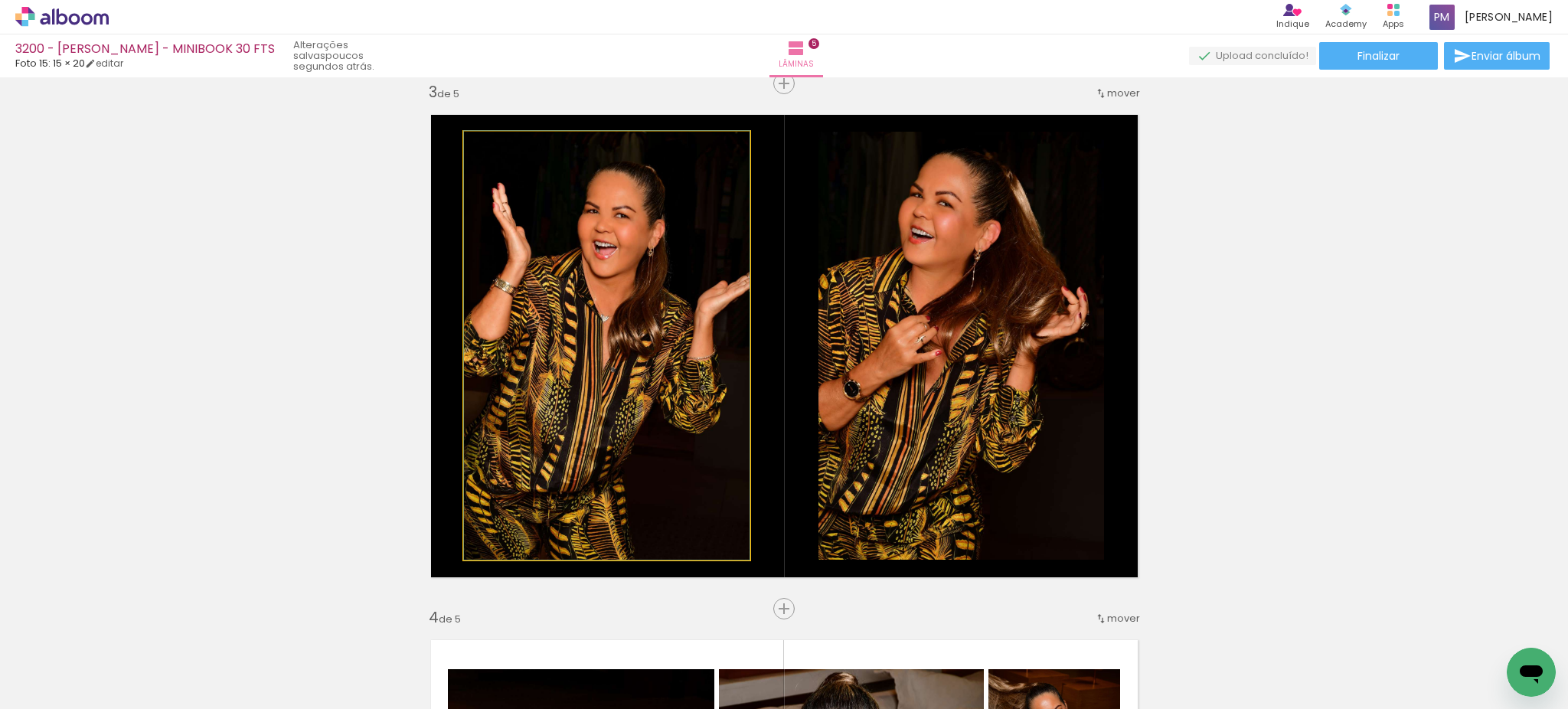
drag, startPoint x: 643, startPoint y: 319, endPoint x: 627, endPoint y: 298, distance: 26.4
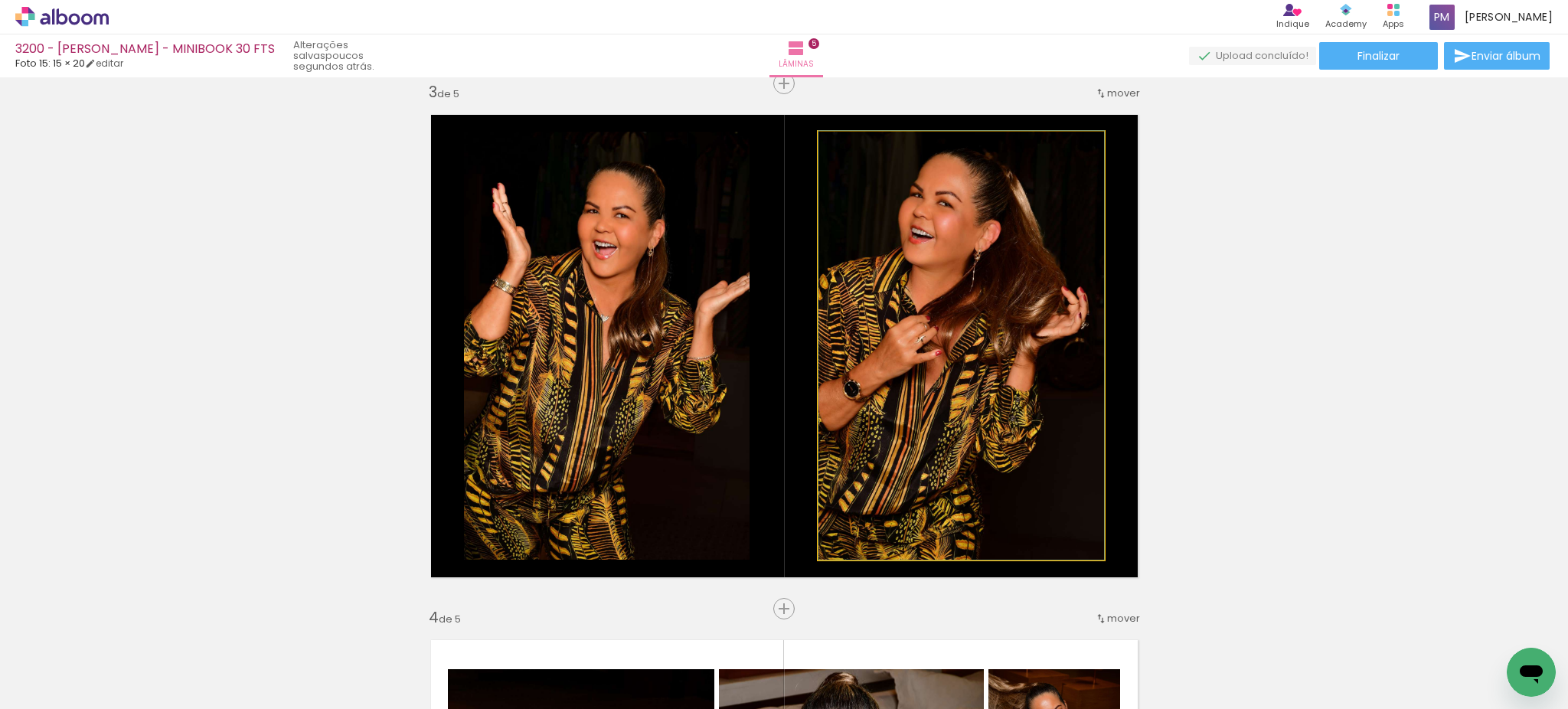
drag, startPoint x: 876, startPoint y: 390, endPoint x: 882, endPoint y: 366, distance: 24.7
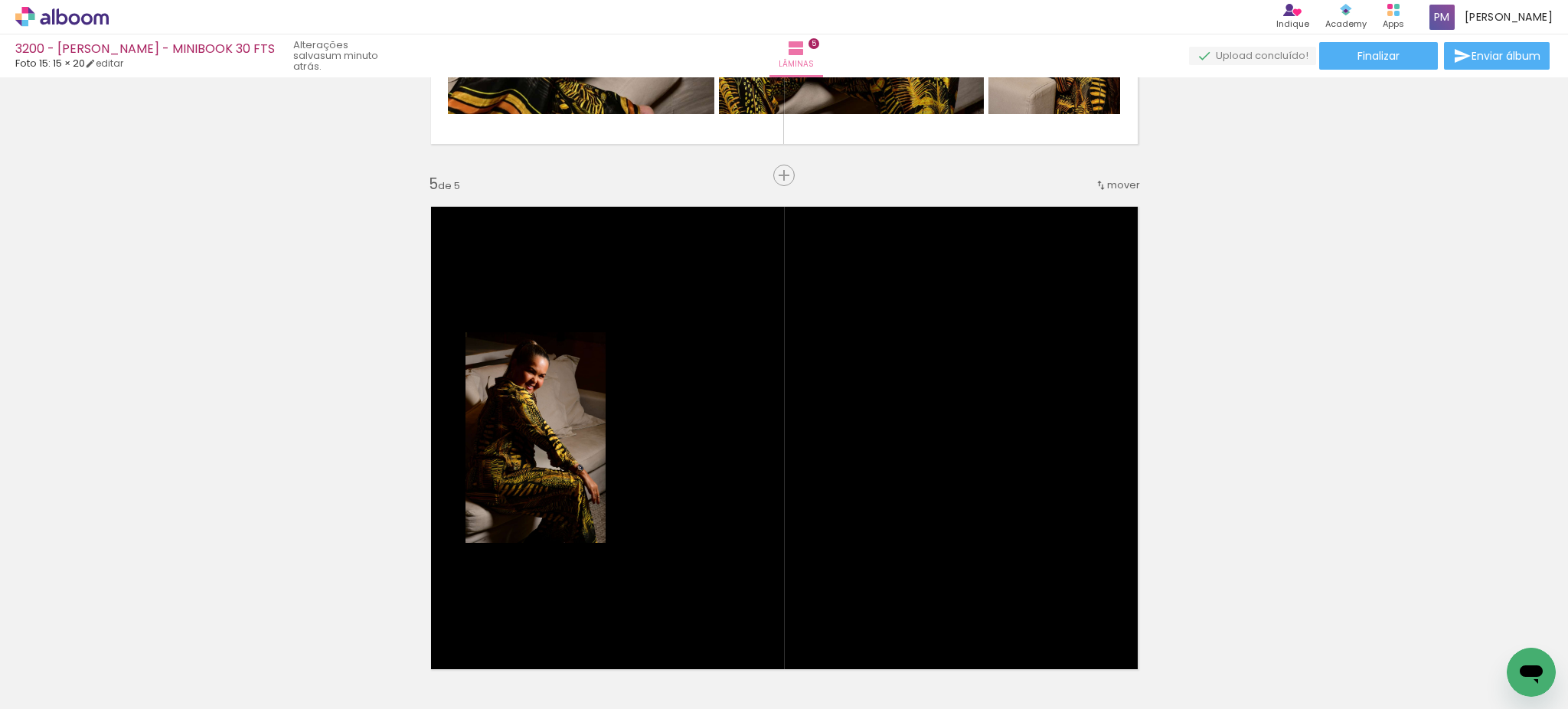
scroll to position [2090, 0]
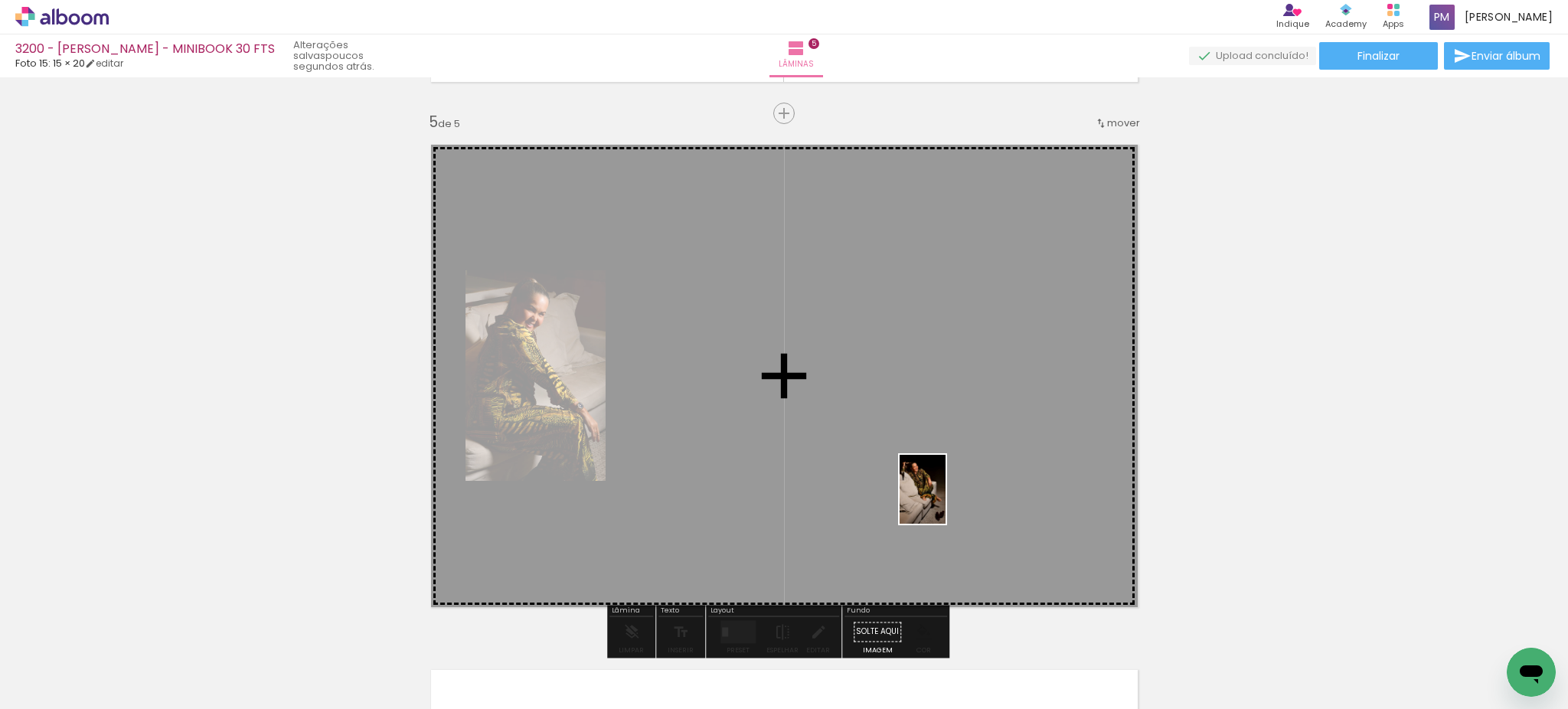
drag, startPoint x: 1193, startPoint y: 670, endPoint x: 946, endPoint y: 499, distance: 300.4
click at [946, 499] on quentale-workspace at bounding box center [784, 354] width 1568 height 709
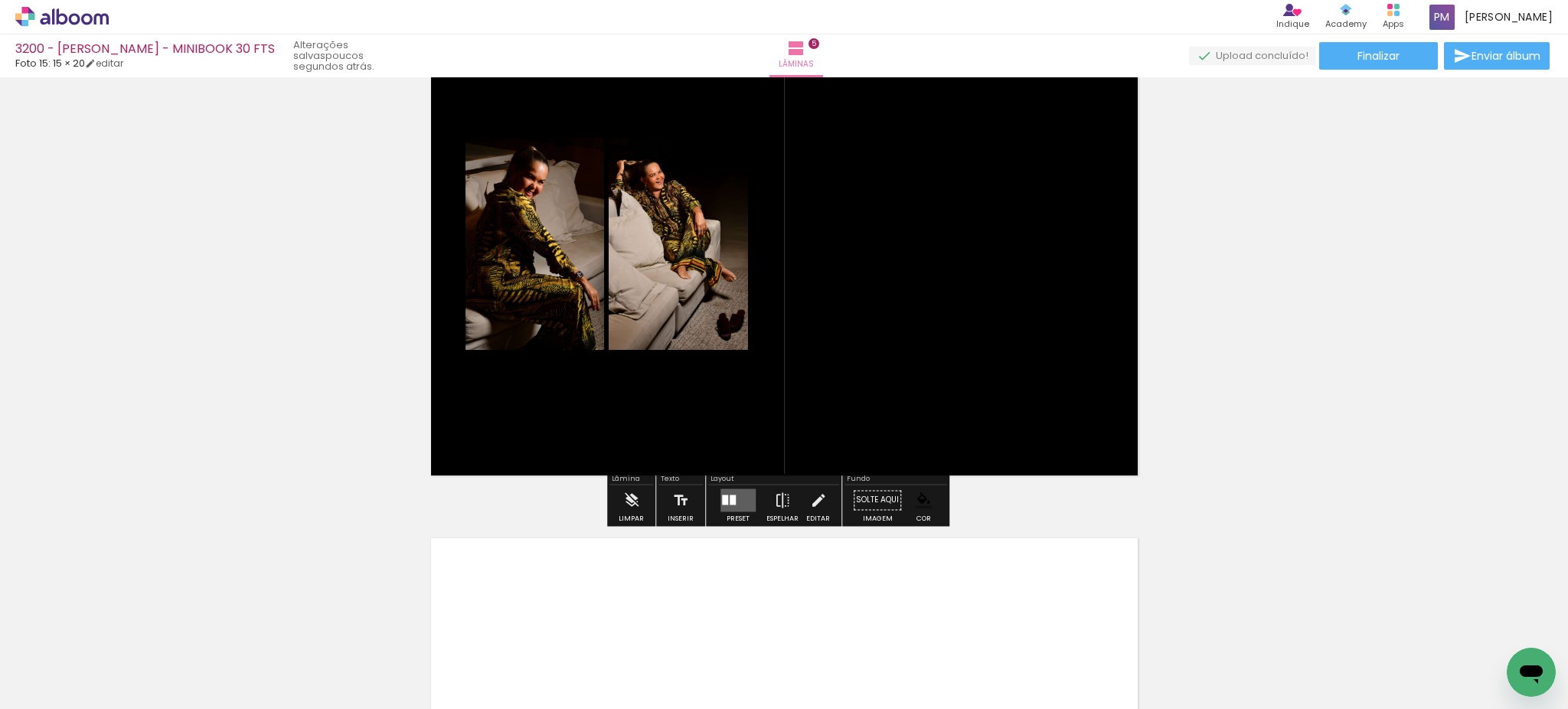
scroll to position [2261, 0]
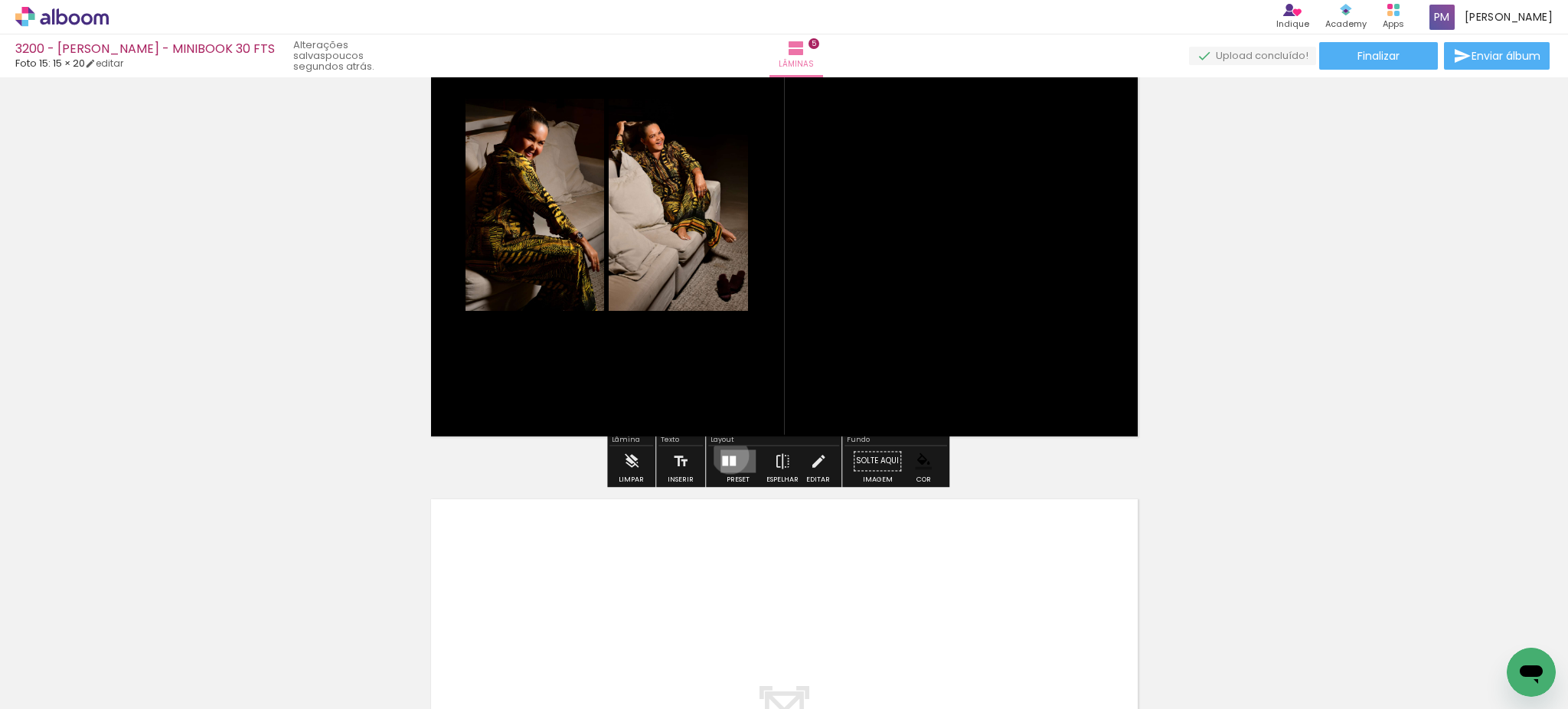
click at [730, 456] on div at bounding box center [733, 461] width 7 height 10
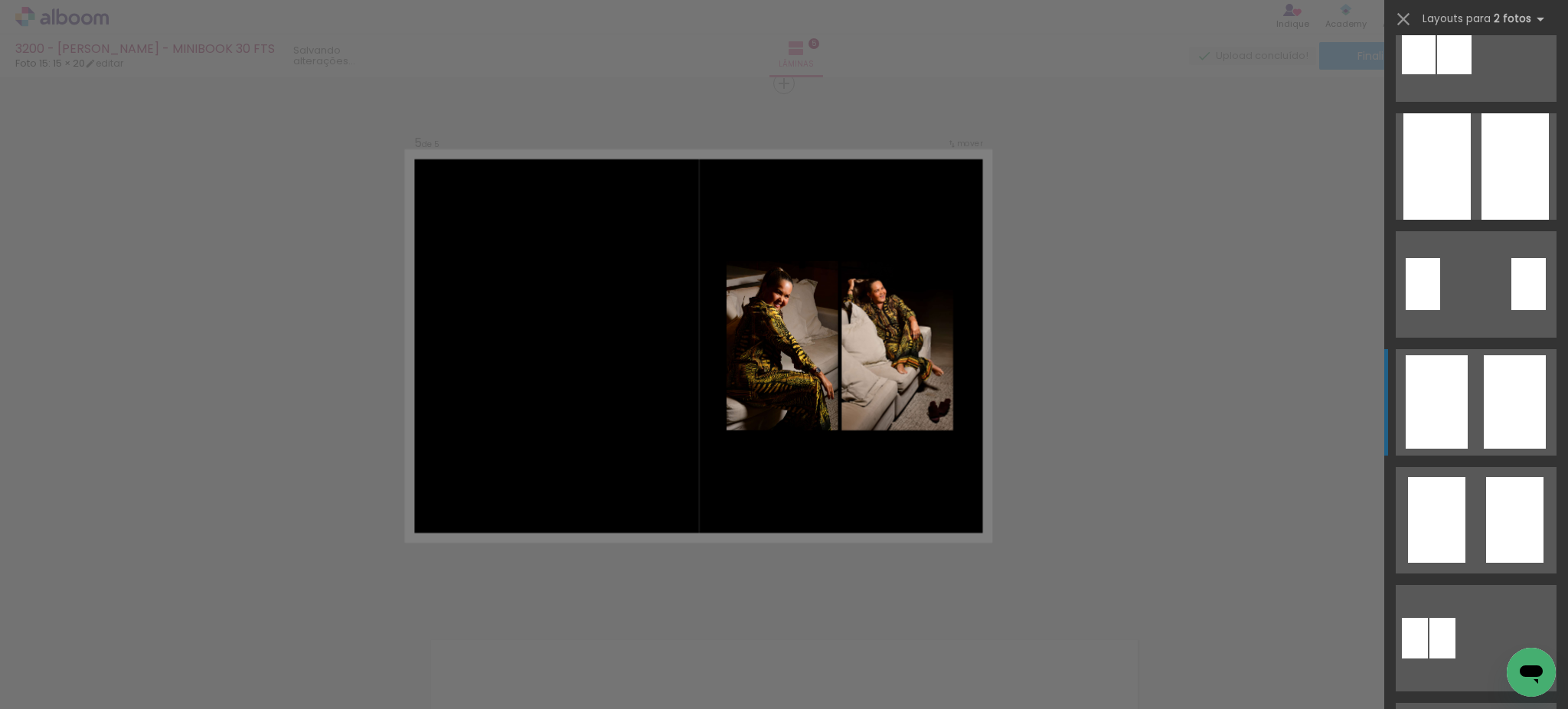
scroll to position [680, 0]
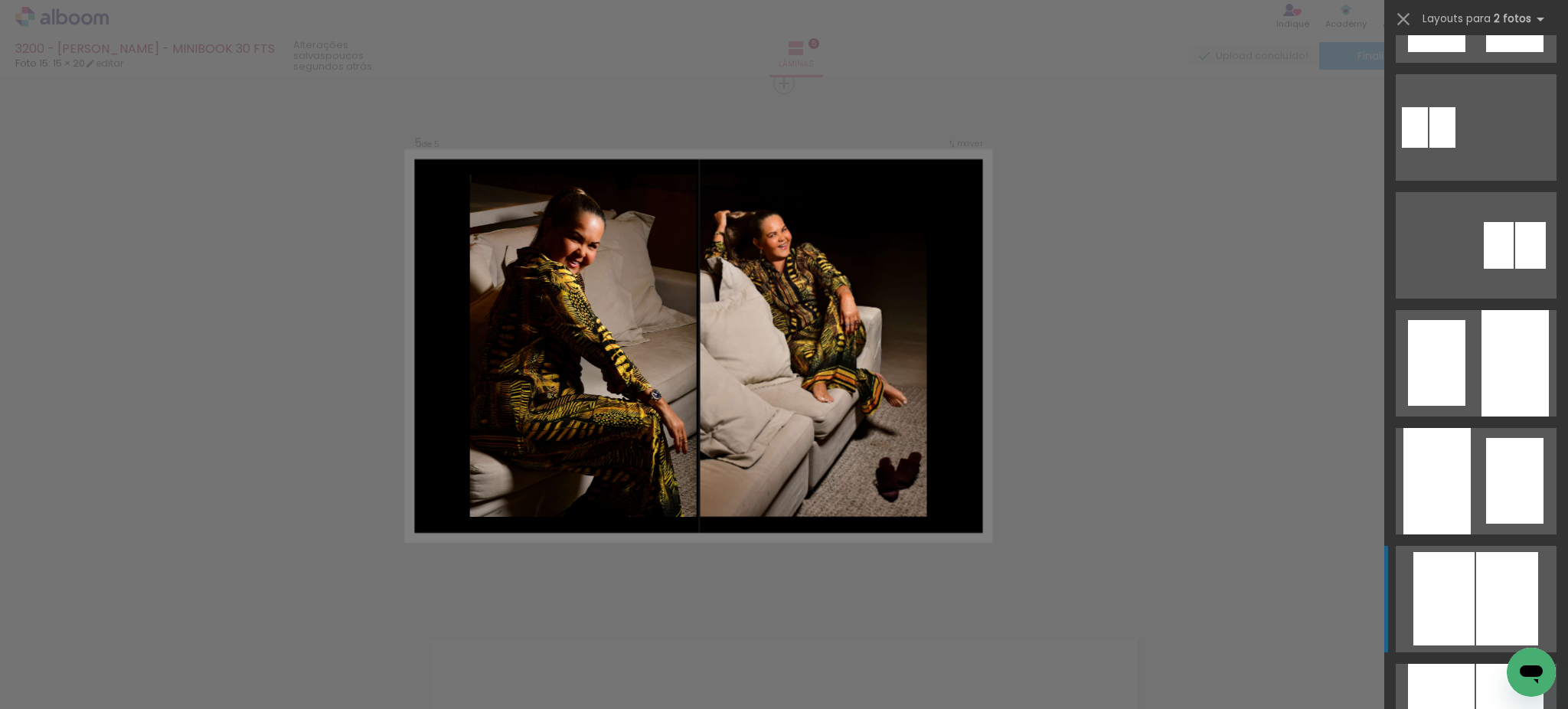
click at [1500, 569] on div at bounding box center [1507, 598] width 62 height 94
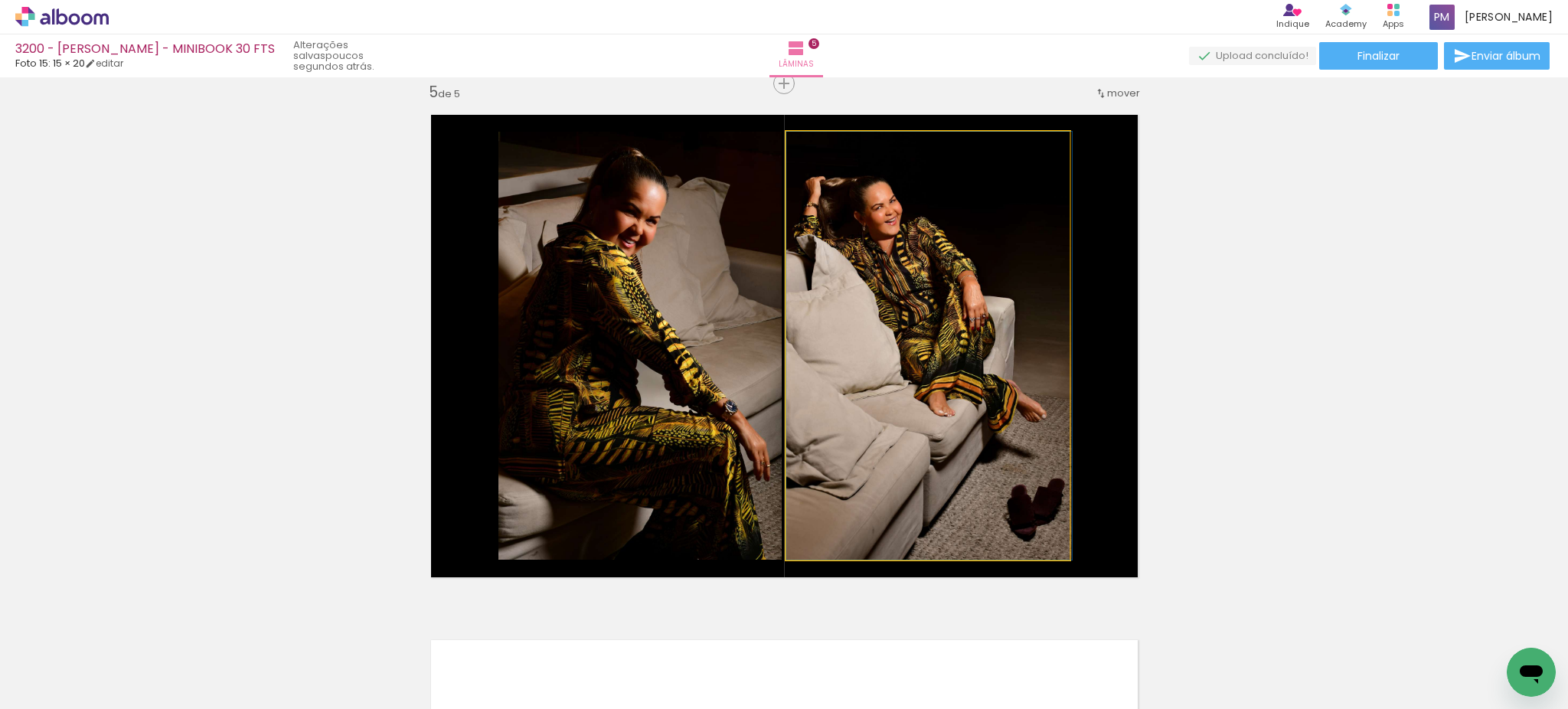
drag, startPoint x: 961, startPoint y: 382, endPoint x: 973, endPoint y: 383, distance: 12.0
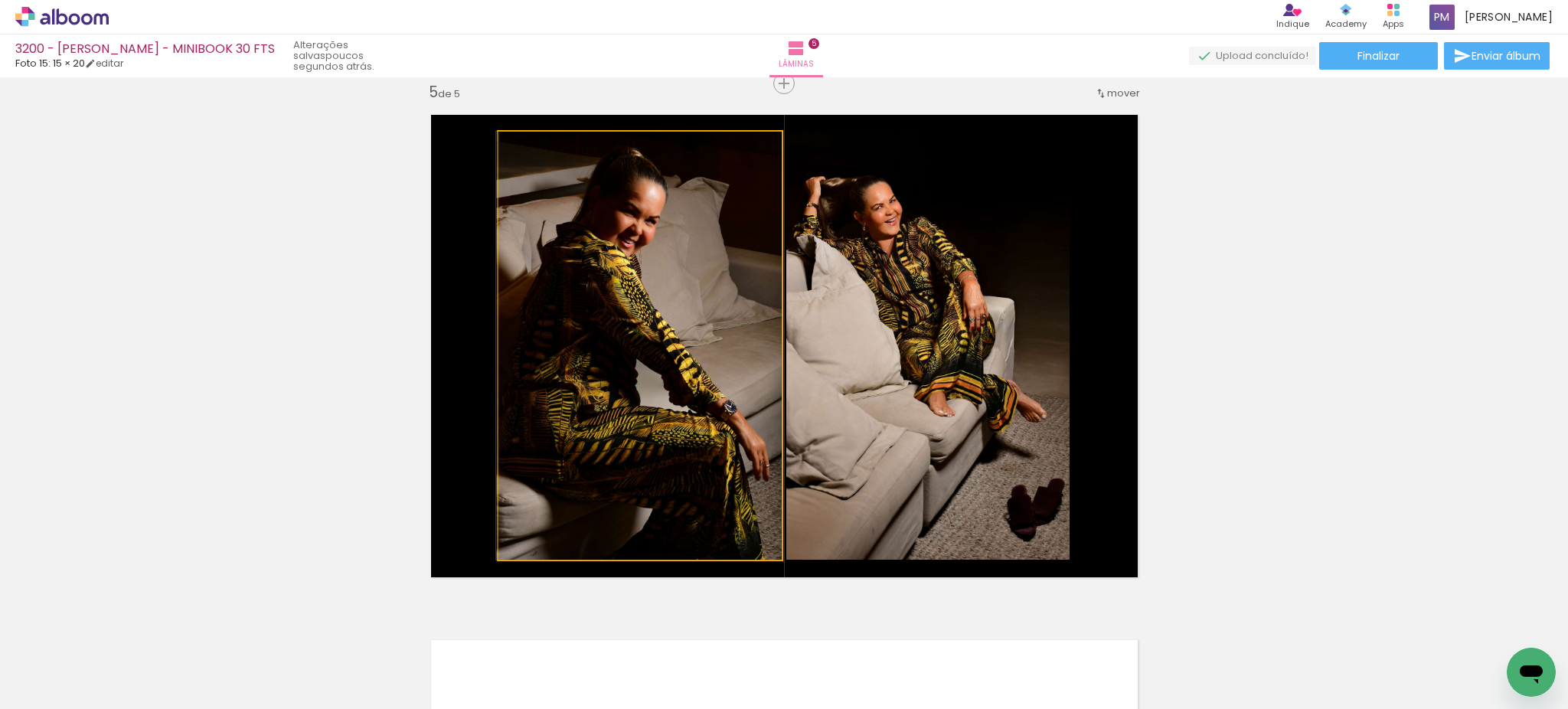
drag, startPoint x: 730, startPoint y: 390, endPoint x: 720, endPoint y: 390, distance: 10.0
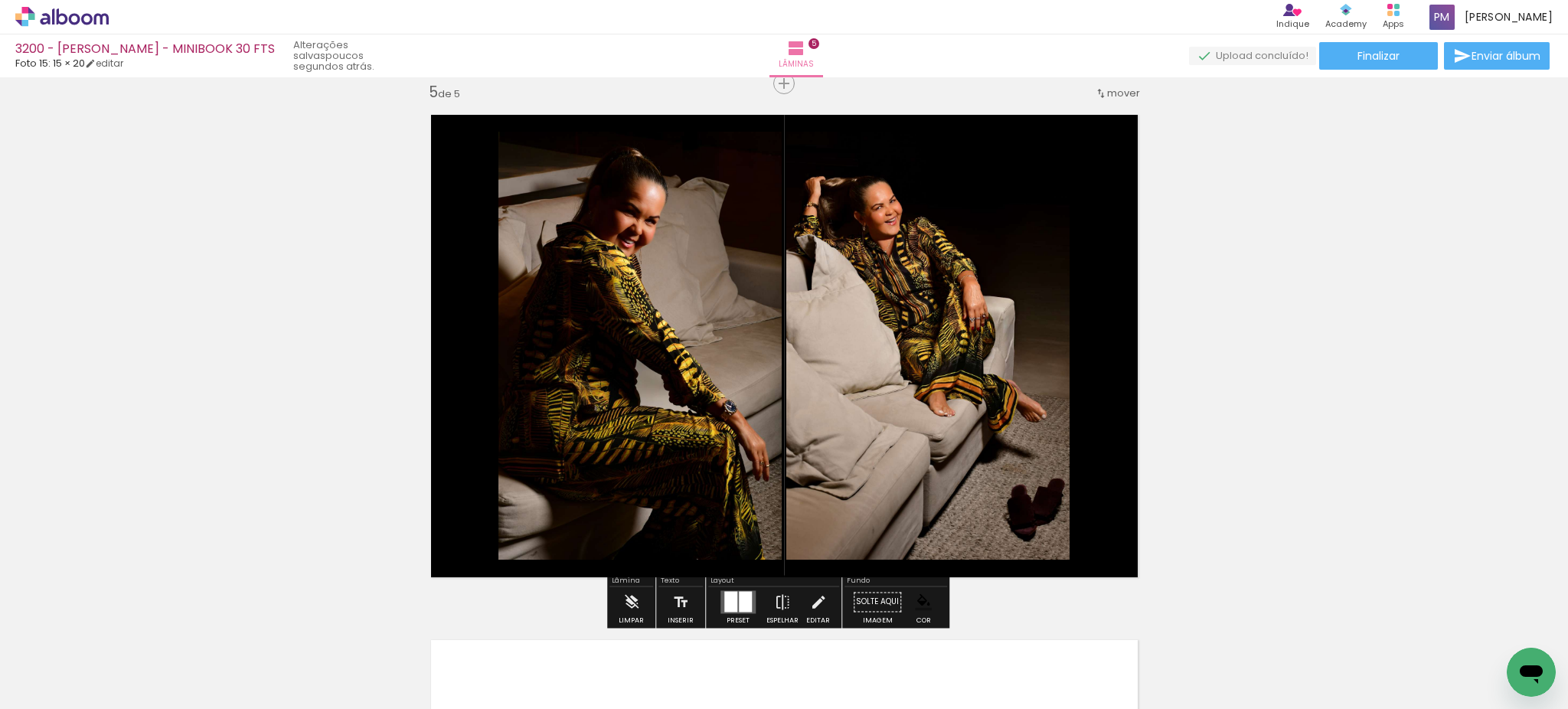
click at [740, 599] on div at bounding box center [745, 601] width 13 height 20
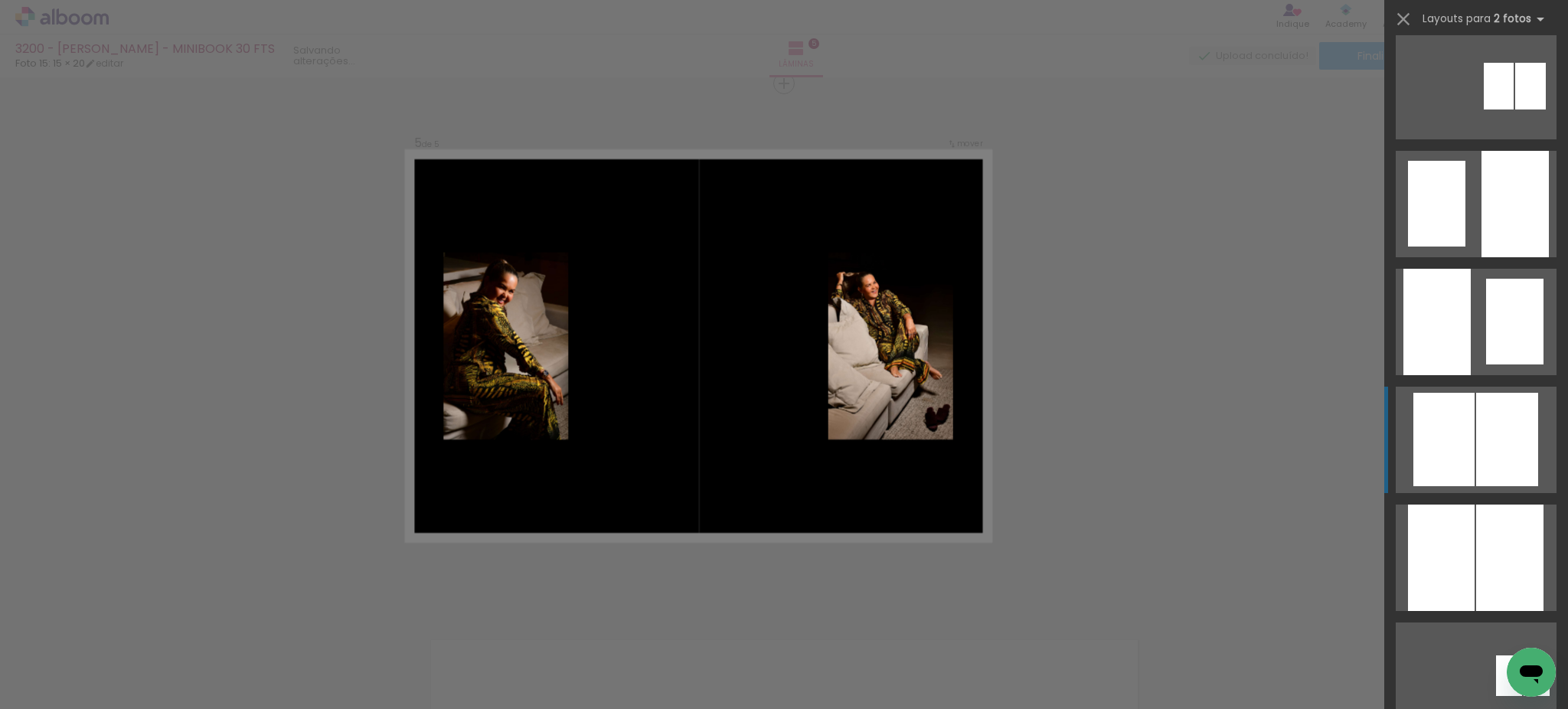
scroll to position [0, 0]
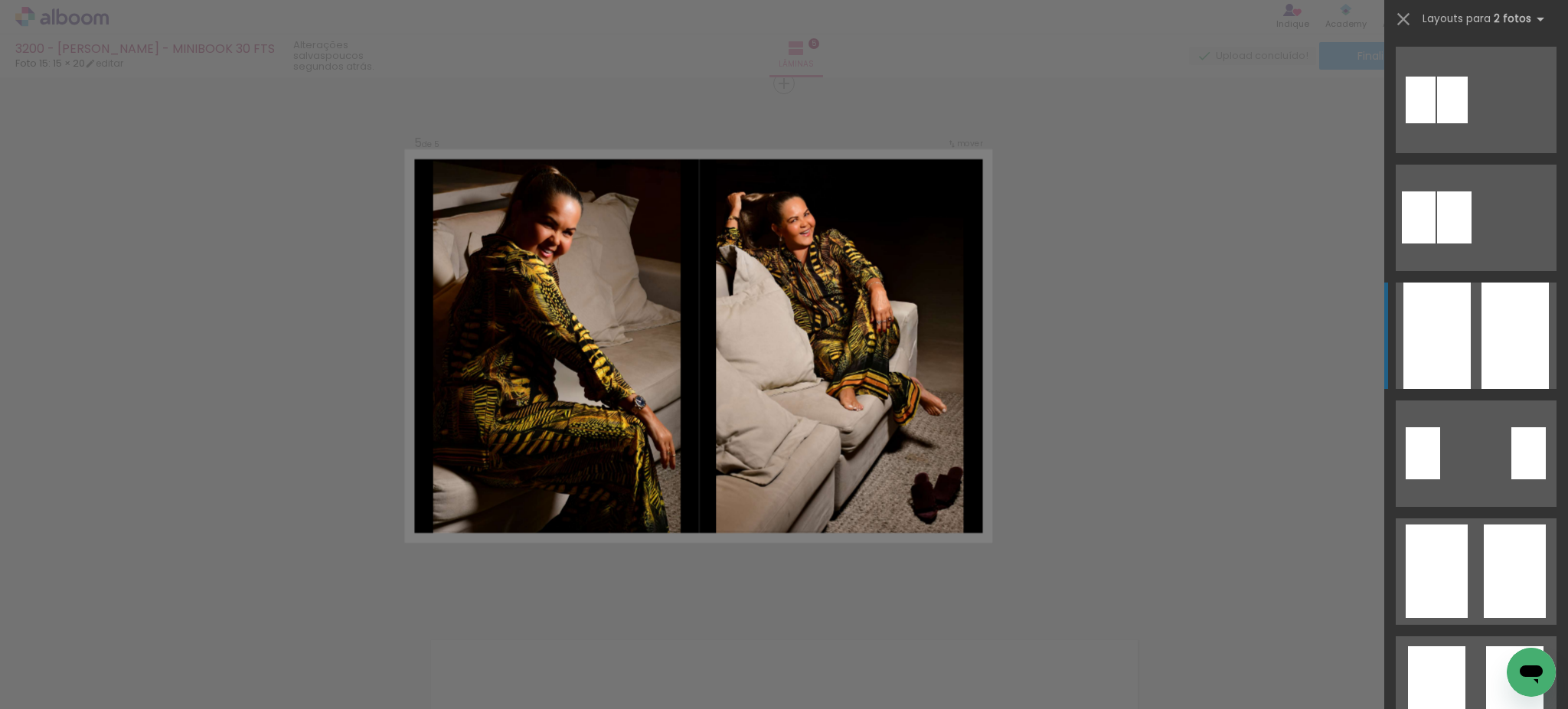
click at [1483, 352] on div at bounding box center [1514, 335] width 68 height 107
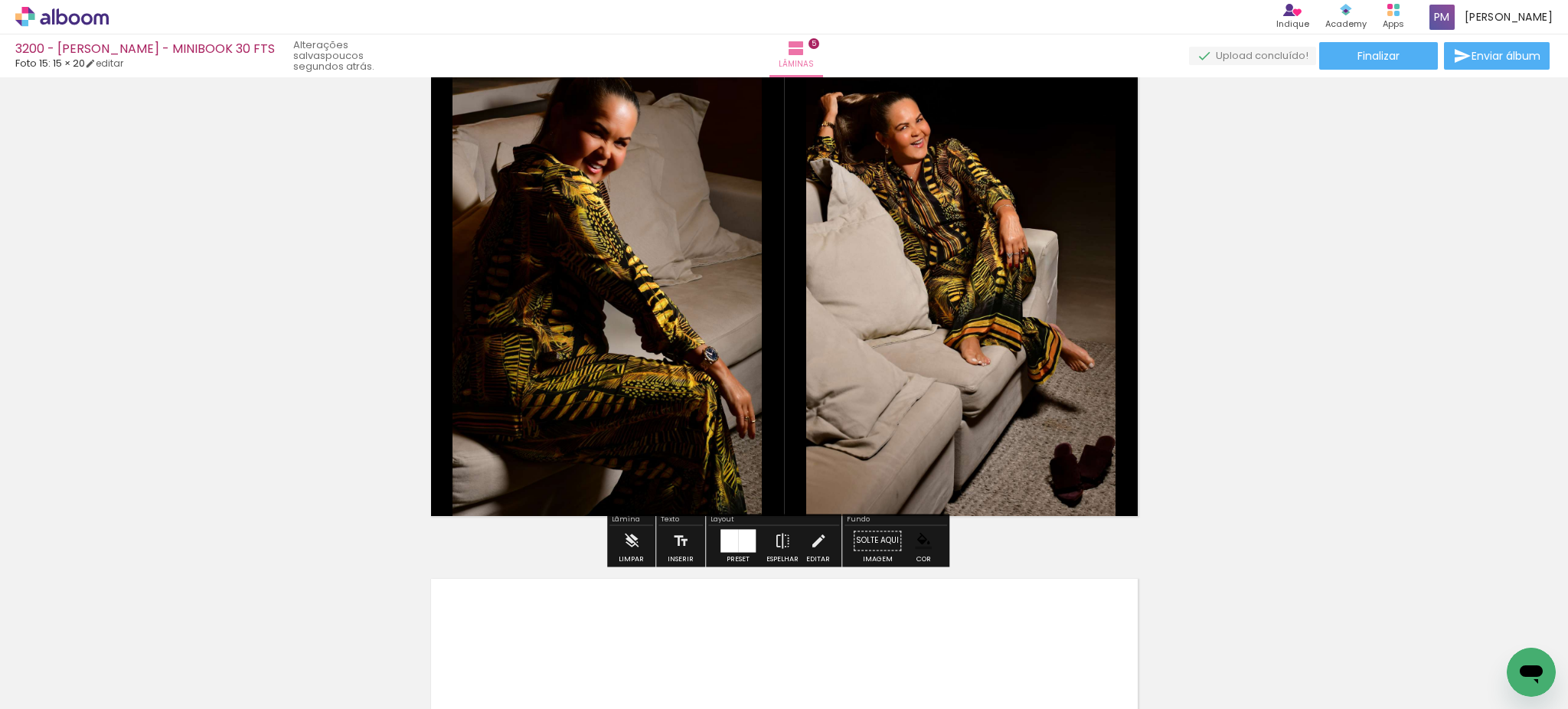
scroll to position [2120, 0]
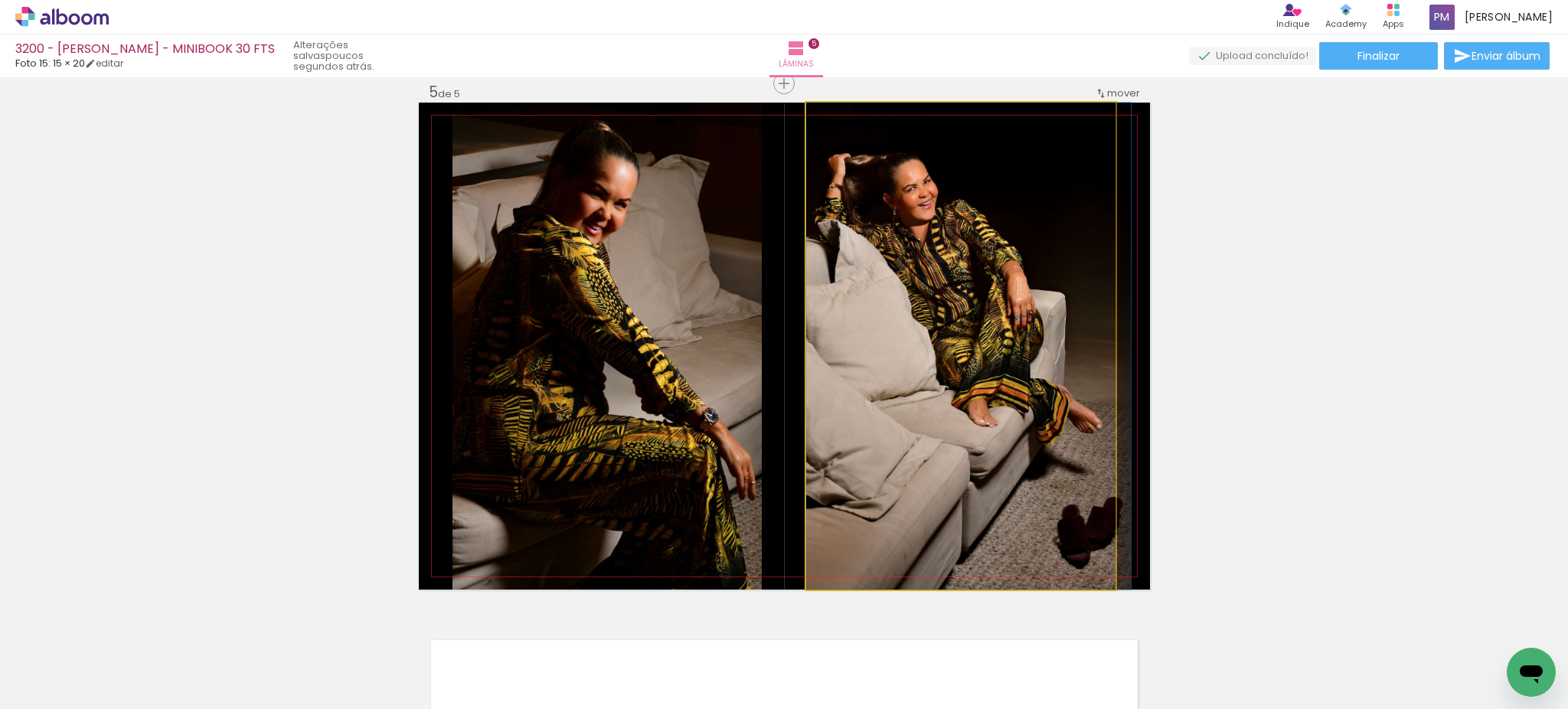
drag, startPoint x: 923, startPoint y: 380, endPoint x: 963, endPoint y: 404, distance: 46.6
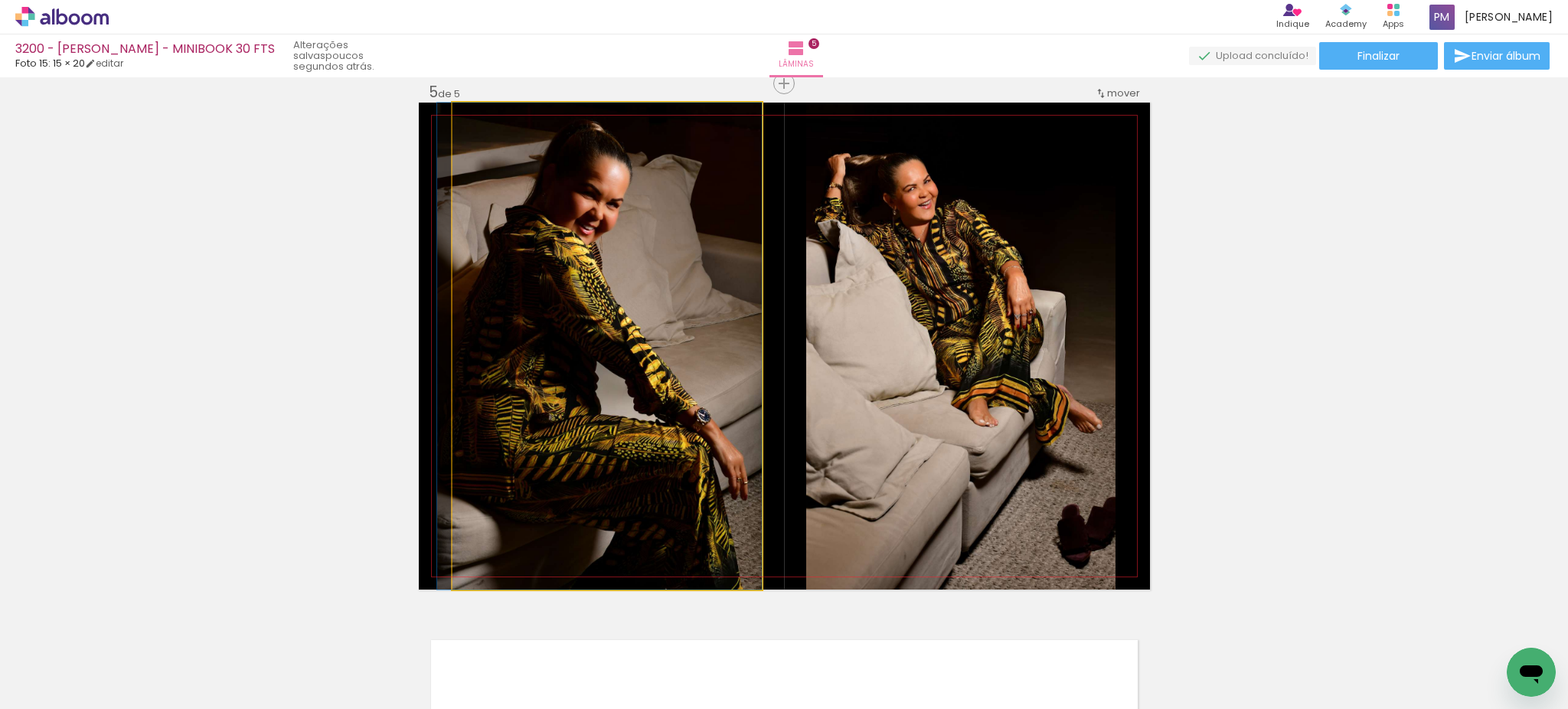
drag, startPoint x: 633, startPoint y: 400, endPoint x: 608, endPoint y: 371, distance: 38.3
drag, startPoint x: 594, startPoint y: 397, endPoint x: 582, endPoint y: 400, distance: 12.4
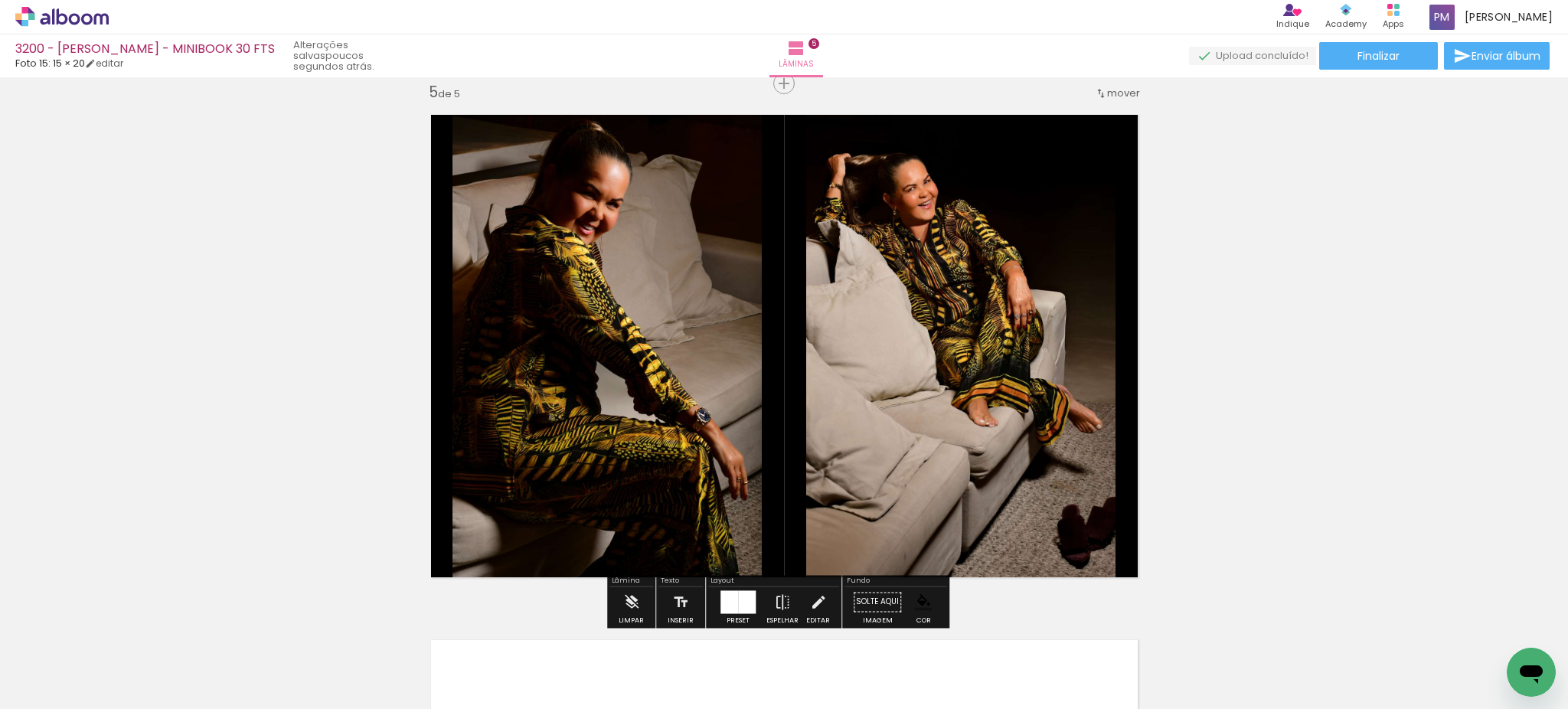
click at [732, 597] on div at bounding box center [729, 602] width 18 height 23
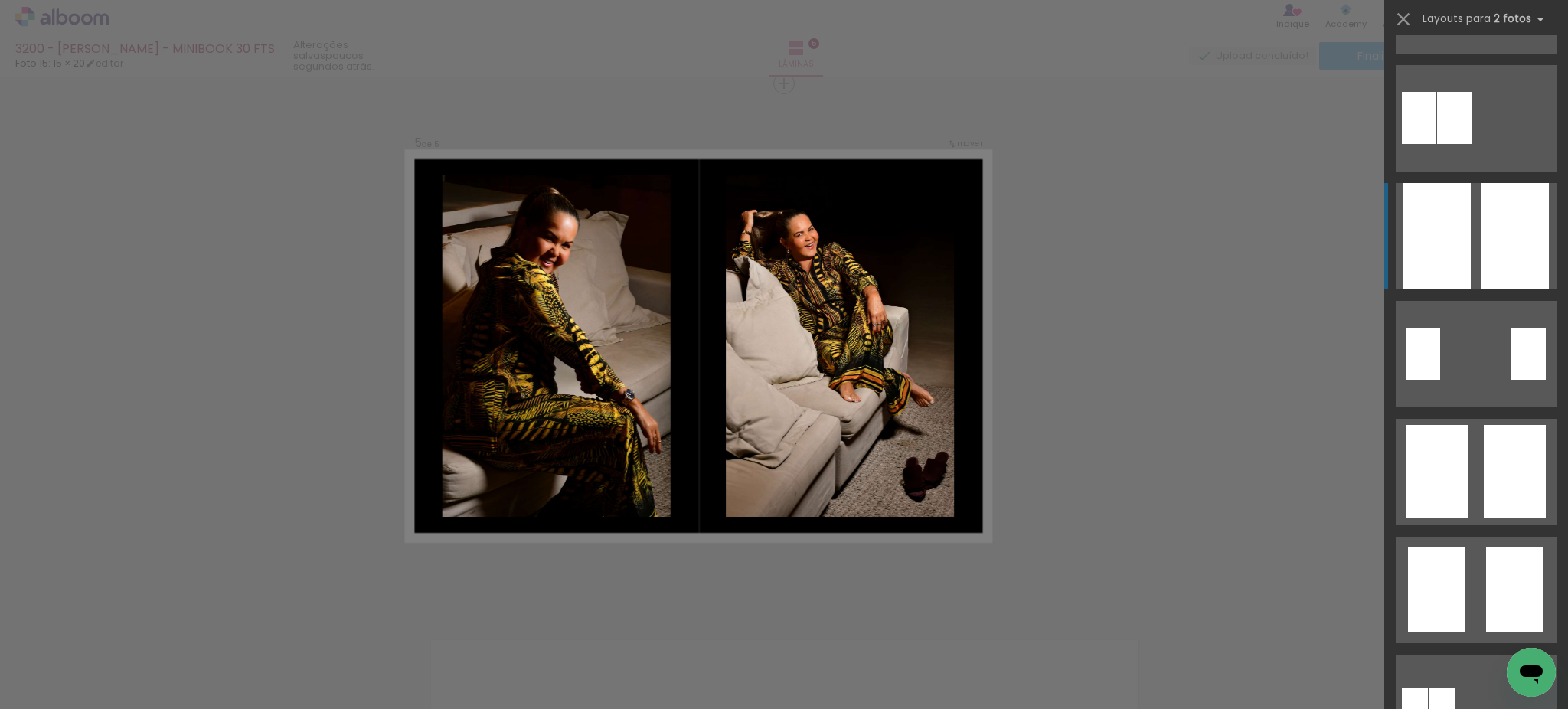
scroll to position [66, 0]
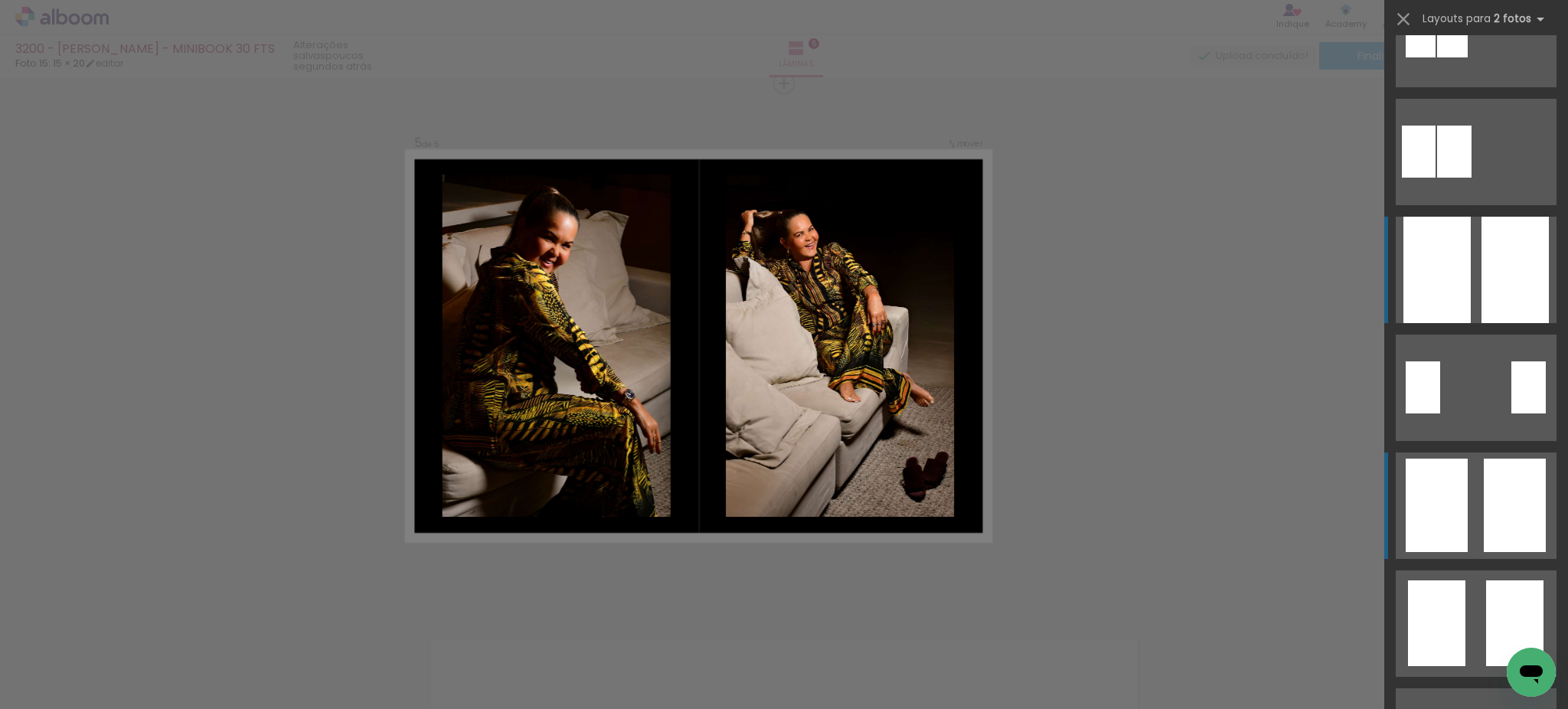
click at [1488, 521] on div at bounding box center [1514, 505] width 62 height 94
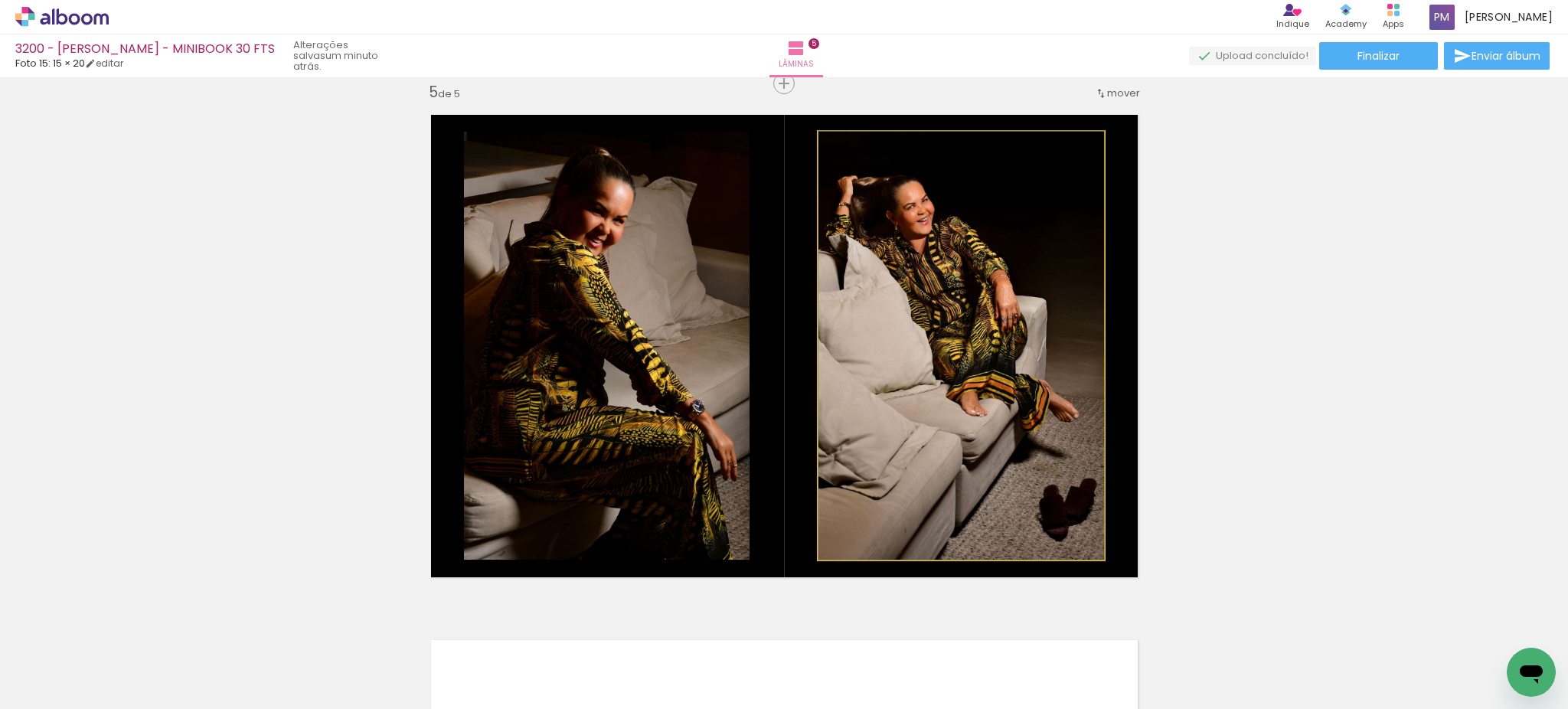
drag, startPoint x: 853, startPoint y: 386, endPoint x: 865, endPoint y: 374, distance: 17.0
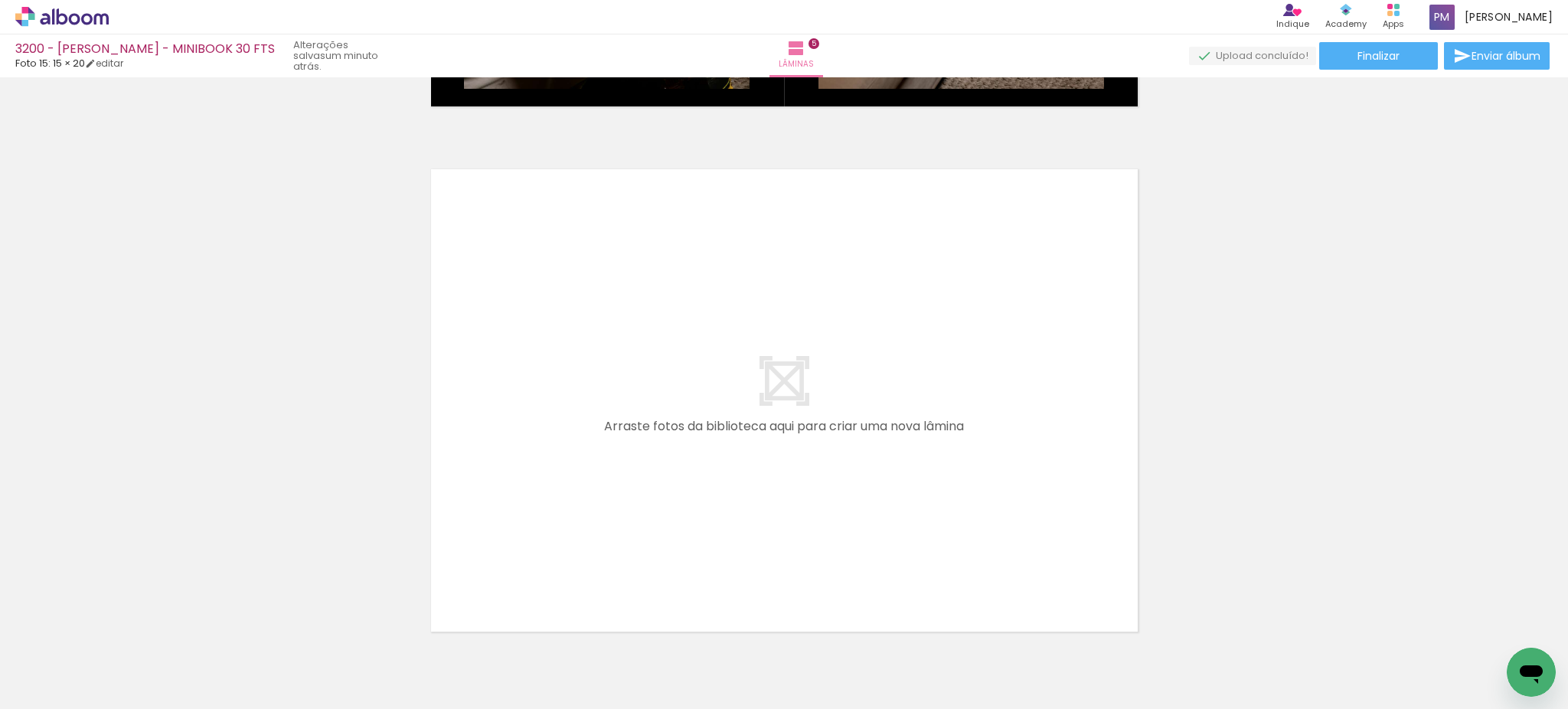
scroll to position [2631, 0]
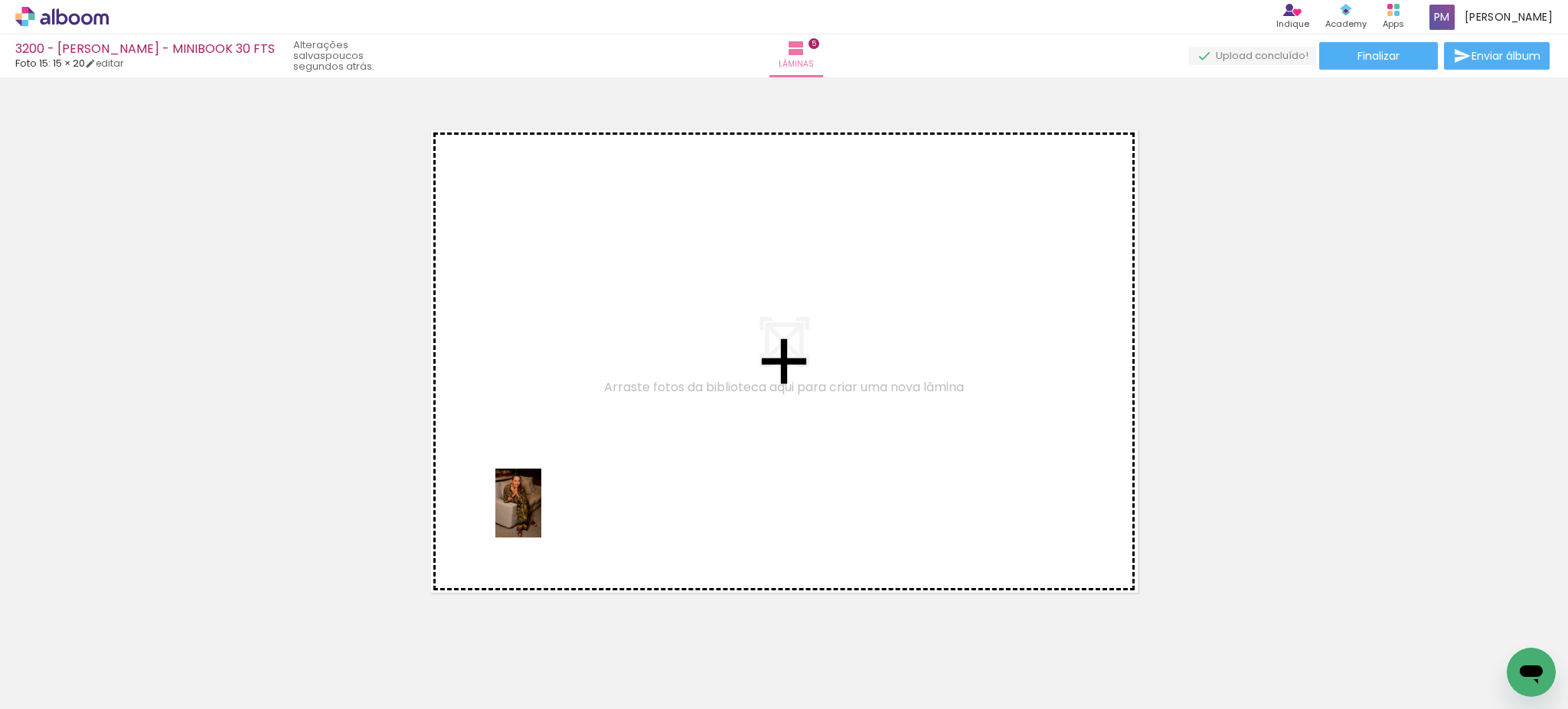
drag, startPoint x: 507, startPoint y: 669, endPoint x: 541, endPoint y: 514, distance: 158.7
click at [541, 514] on quentale-workspace at bounding box center [784, 354] width 1568 height 709
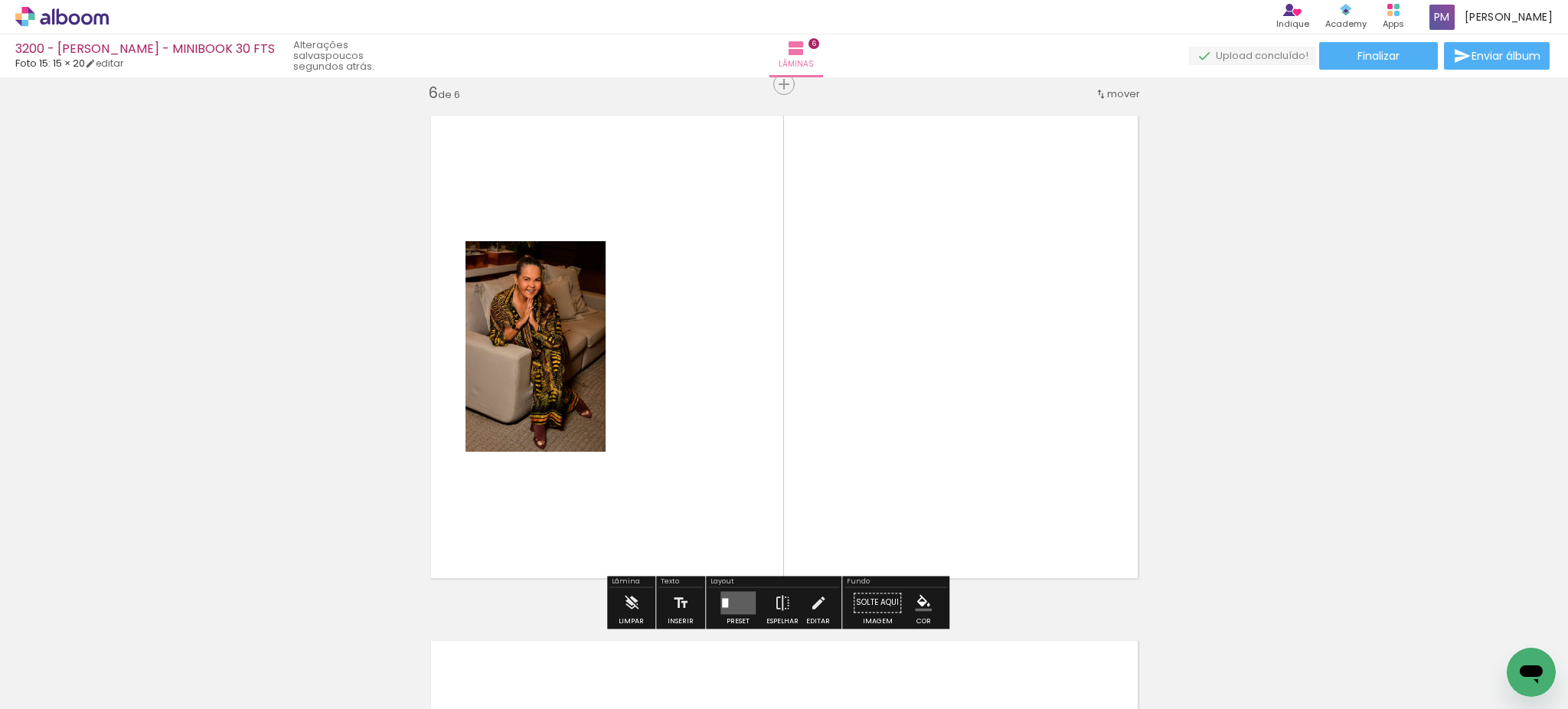
scroll to position [2646, 0]
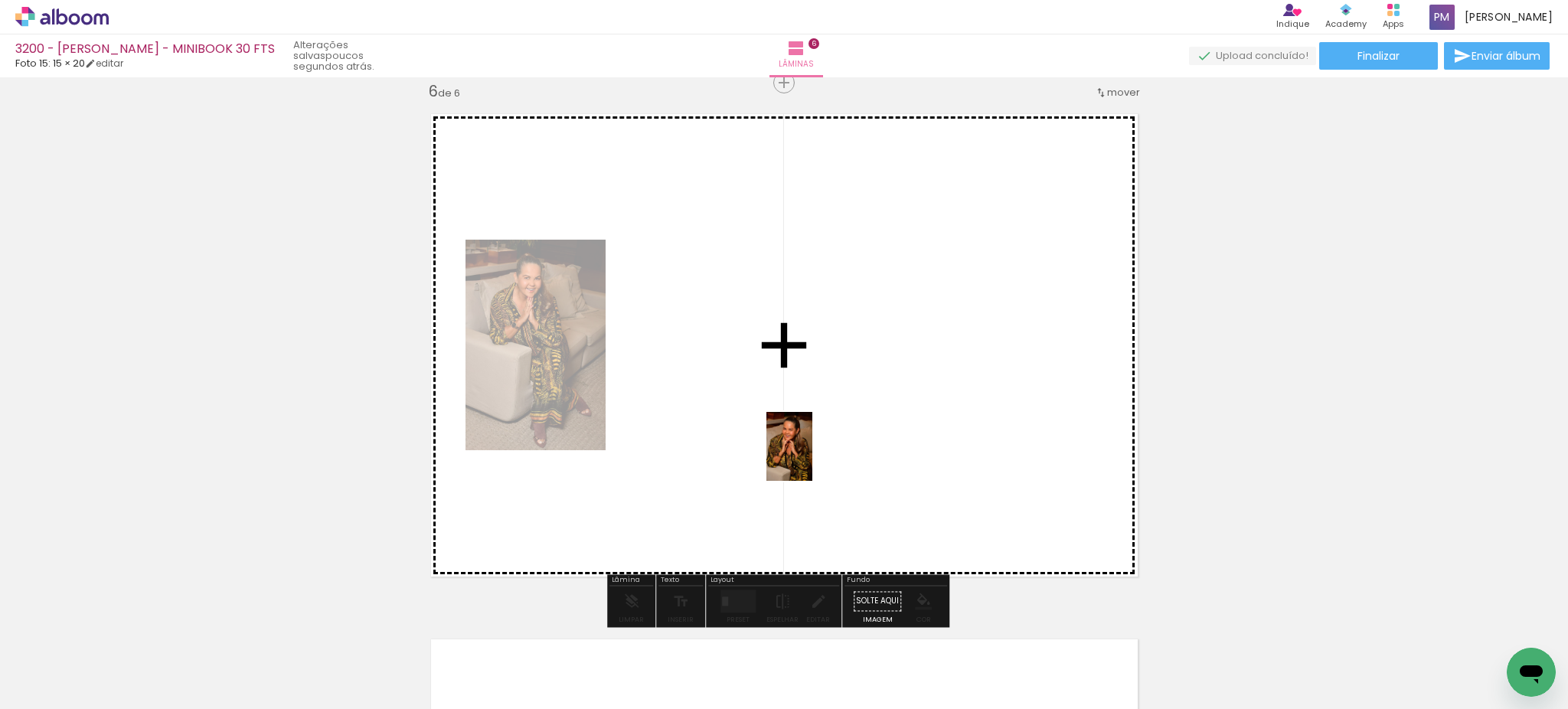
drag, startPoint x: 593, startPoint y: 668, endPoint x: 815, endPoint y: 454, distance: 308.4
click at [815, 454] on quentale-workspace at bounding box center [784, 354] width 1568 height 709
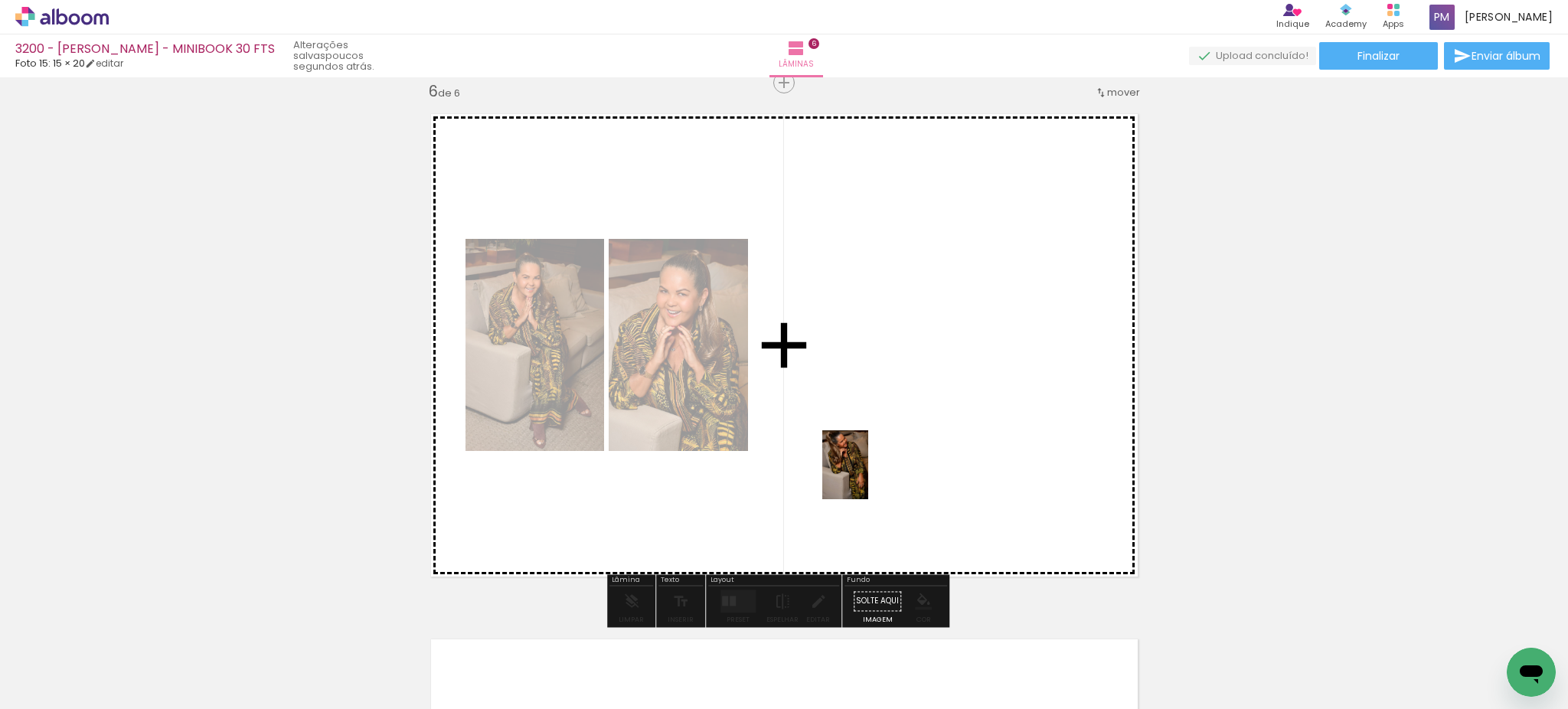
drag, startPoint x: 763, startPoint y: 662, endPoint x: 868, endPoint y: 476, distance: 213.6
click at [868, 476] on quentale-workspace at bounding box center [784, 354] width 1568 height 709
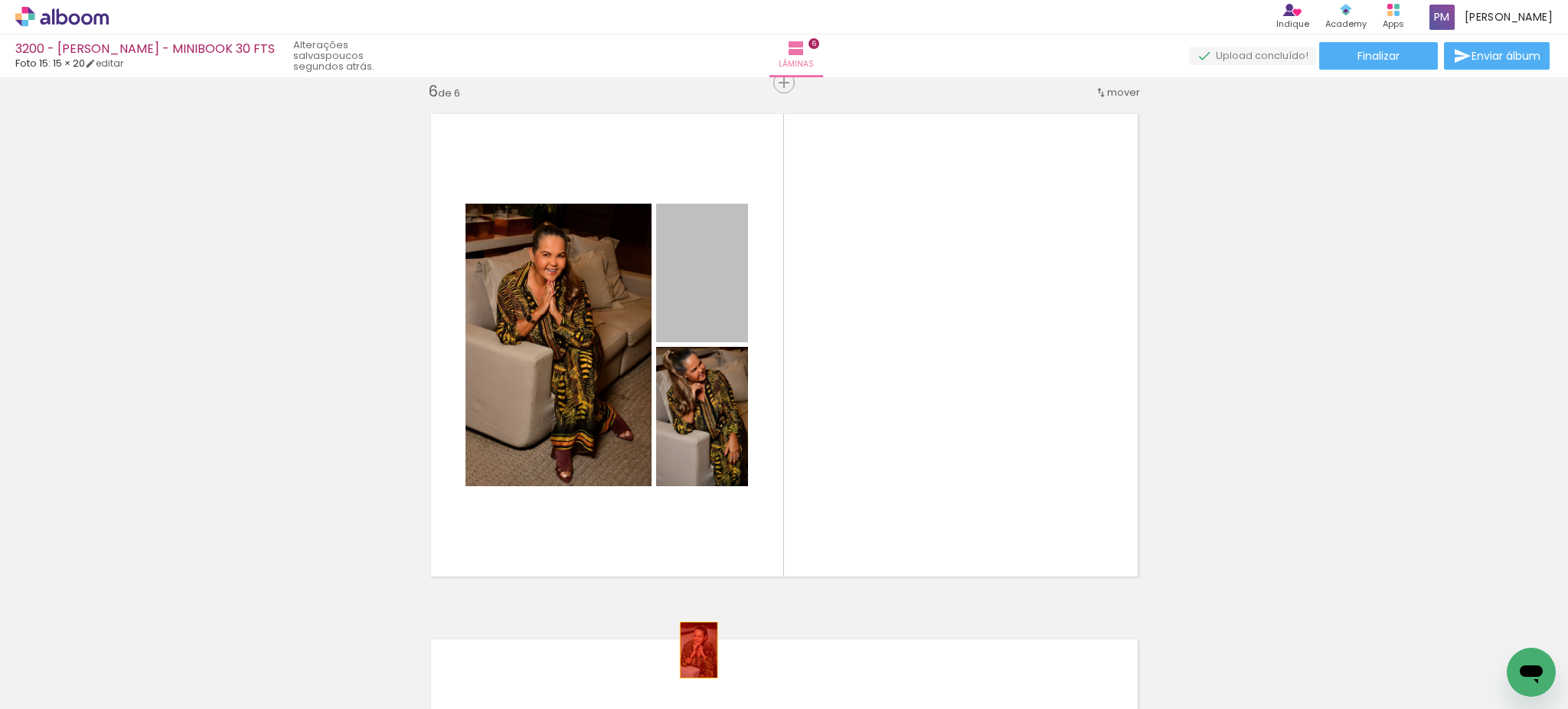
drag, startPoint x: 679, startPoint y: 278, endPoint x: 691, endPoint y: 650, distance: 372.2
click at [691, 650] on quentale-workspace at bounding box center [784, 354] width 1568 height 709
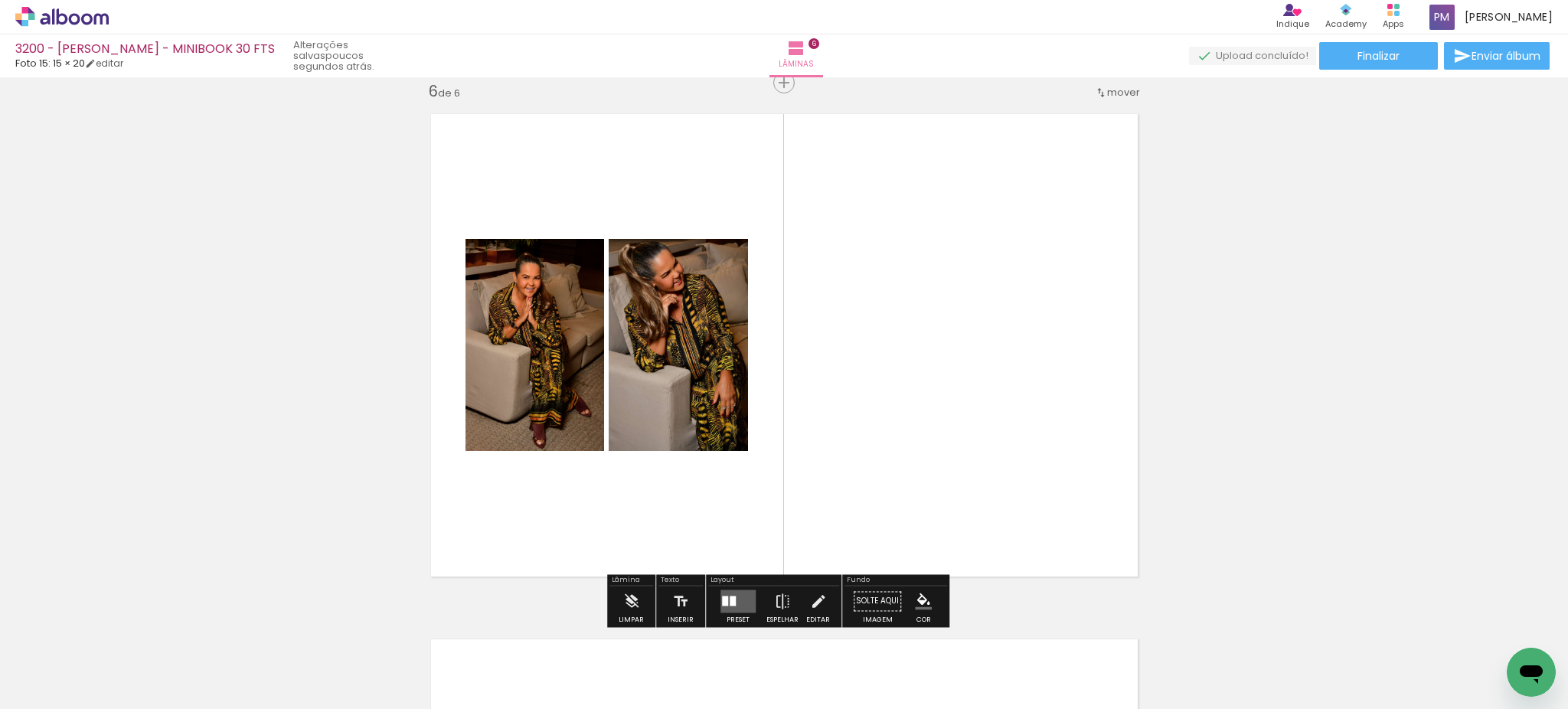
click at [730, 602] on div at bounding box center [733, 601] width 7 height 10
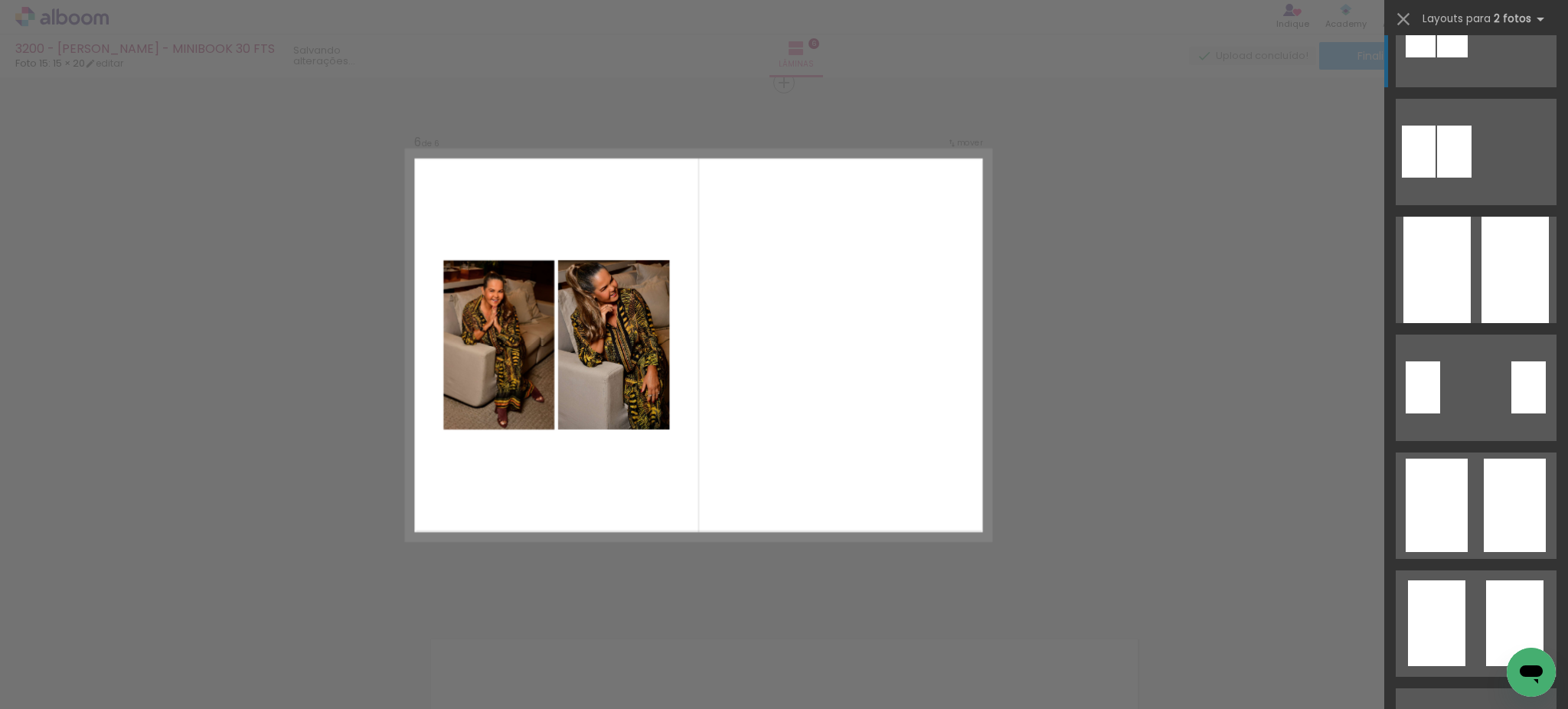
scroll to position [0, 0]
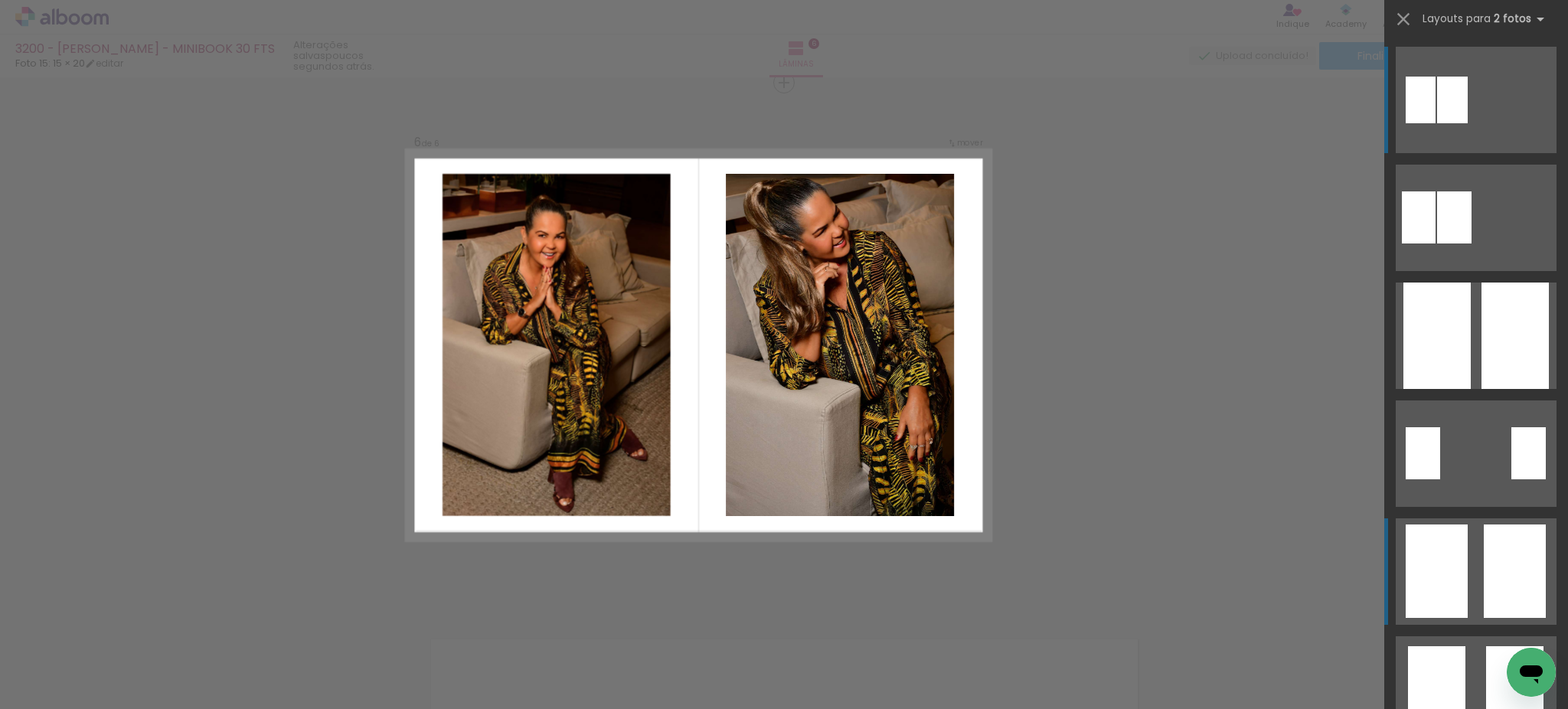
click at [1492, 540] on div at bounding box center [1514, 571] width 62 height 94
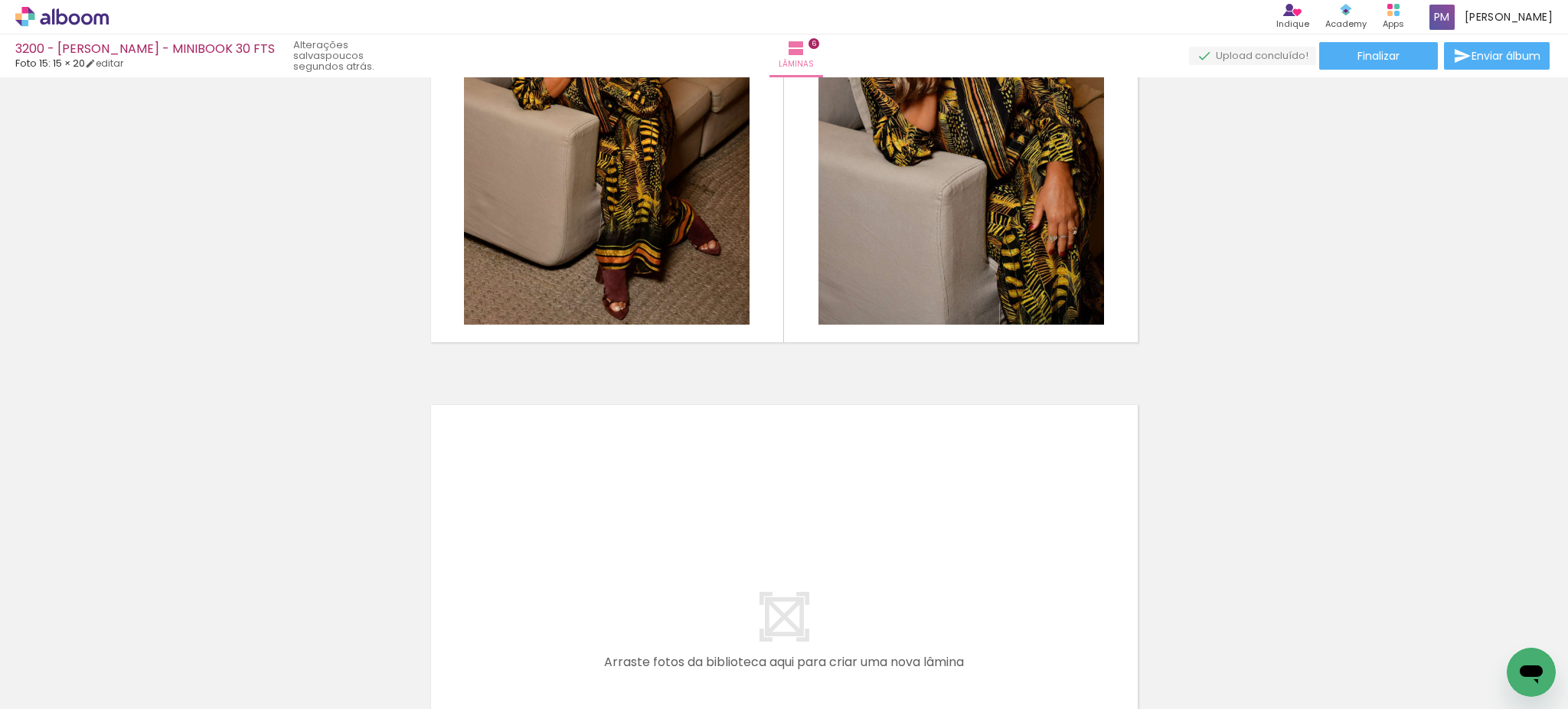
scroll to position [2986, 0]
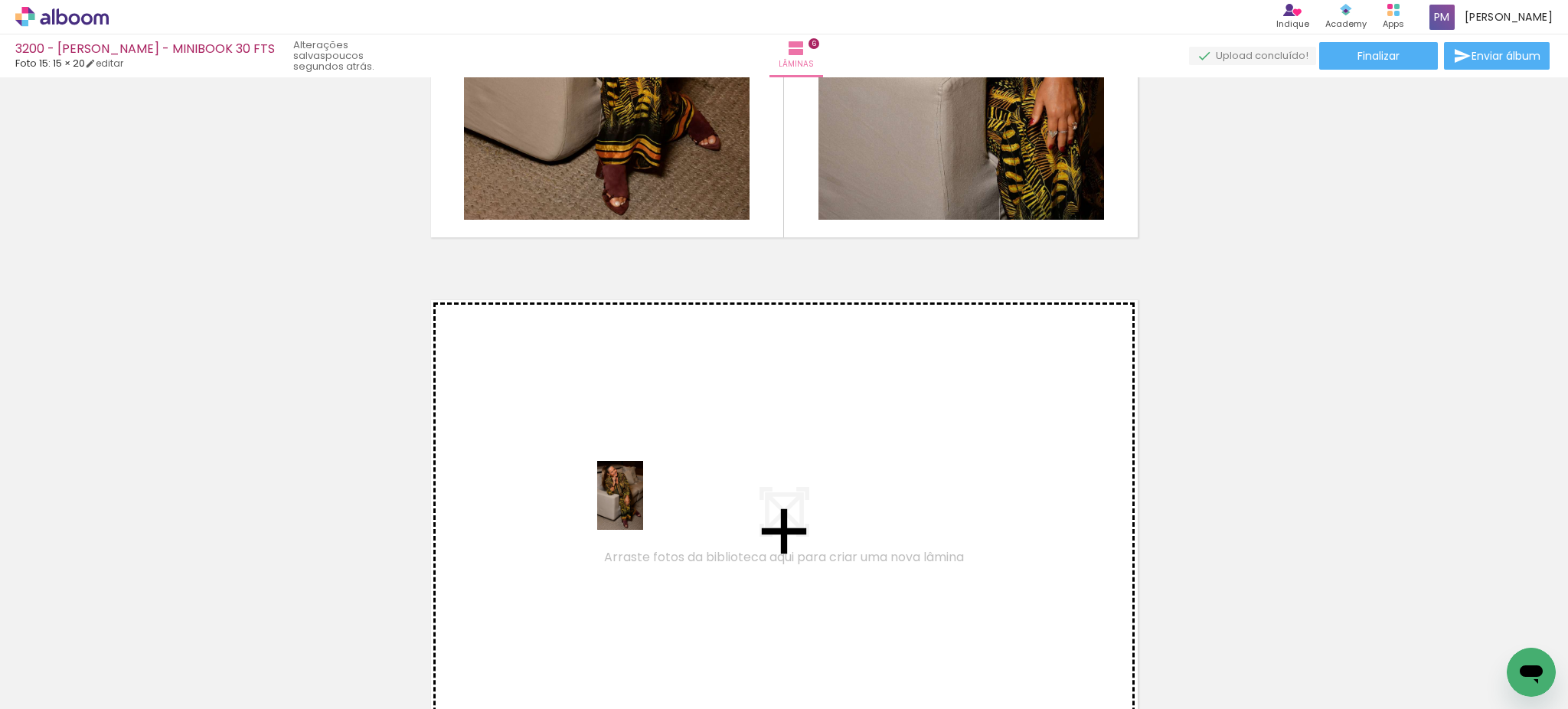
drag, startPoint x: 858, startPoint y: 666, endPoint x: 643, endPoint y: 507, distance: 267.4
click at [643, 507] on quentale-workspace at bounding box center [784, 354] width 1568 height 709
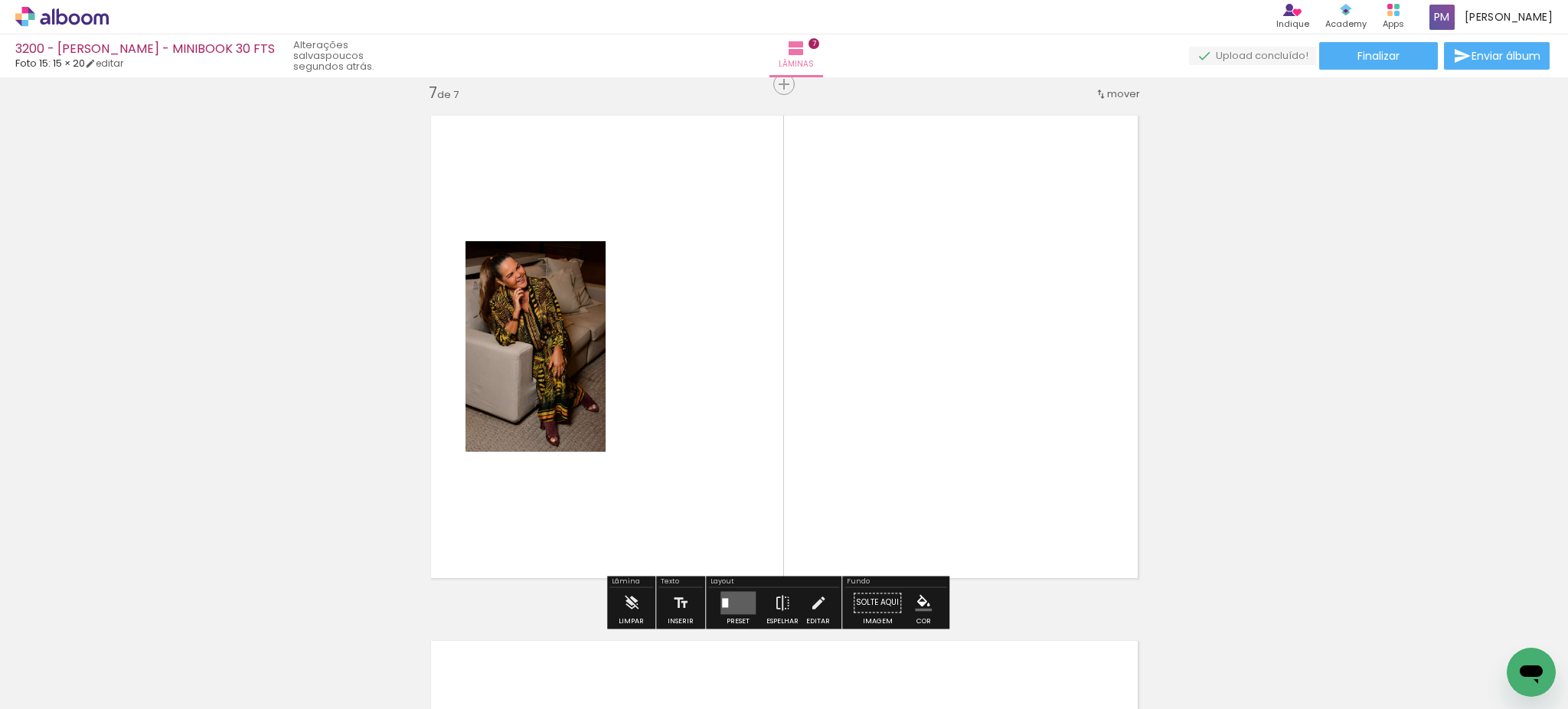
scroll to position [3171, 0]
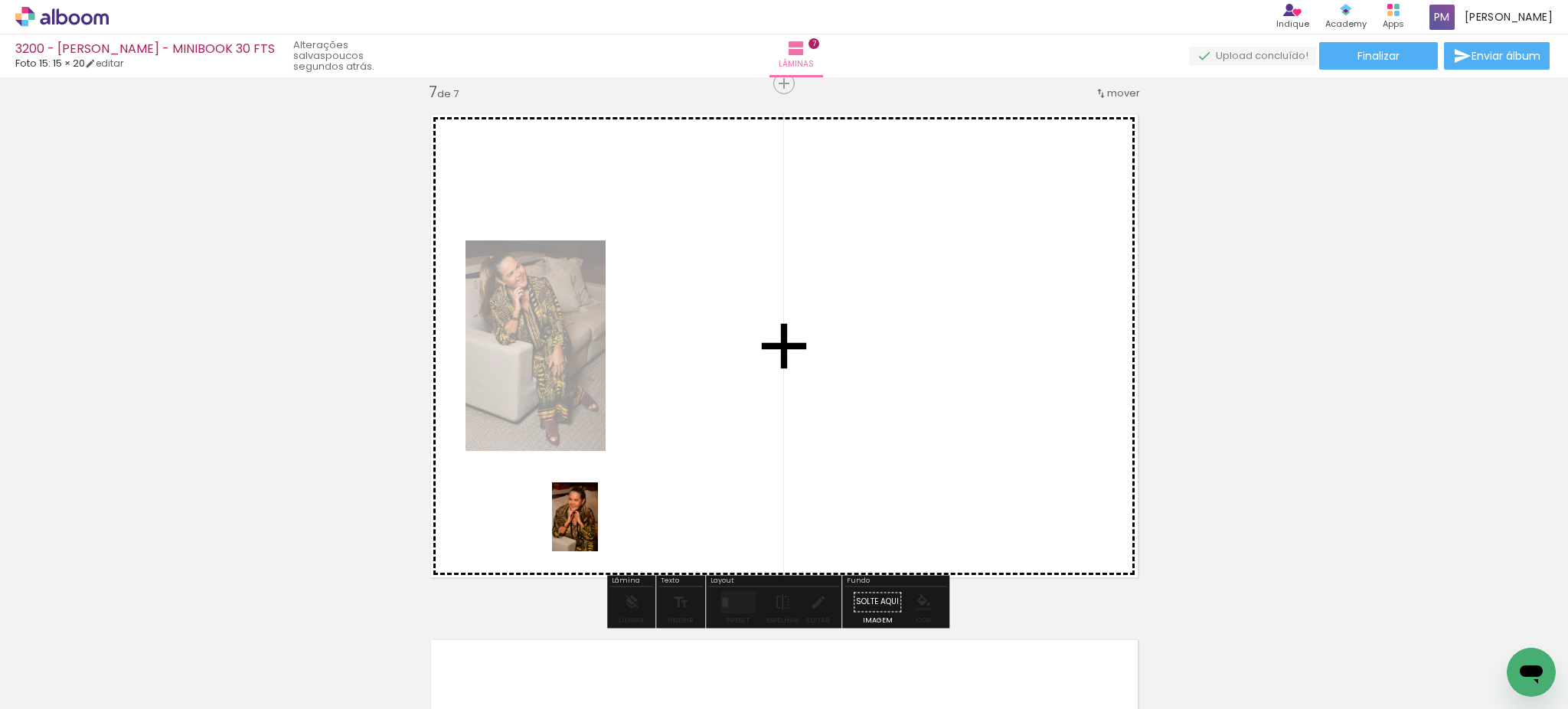
drag, startPoint x: 596, startPoint y: 666, endPoint x: 697, endPoint y: 545, distance: 157.6
click at [598, 524] on quentale-workspace at bounding box center [784, 354] width 1568 height 709
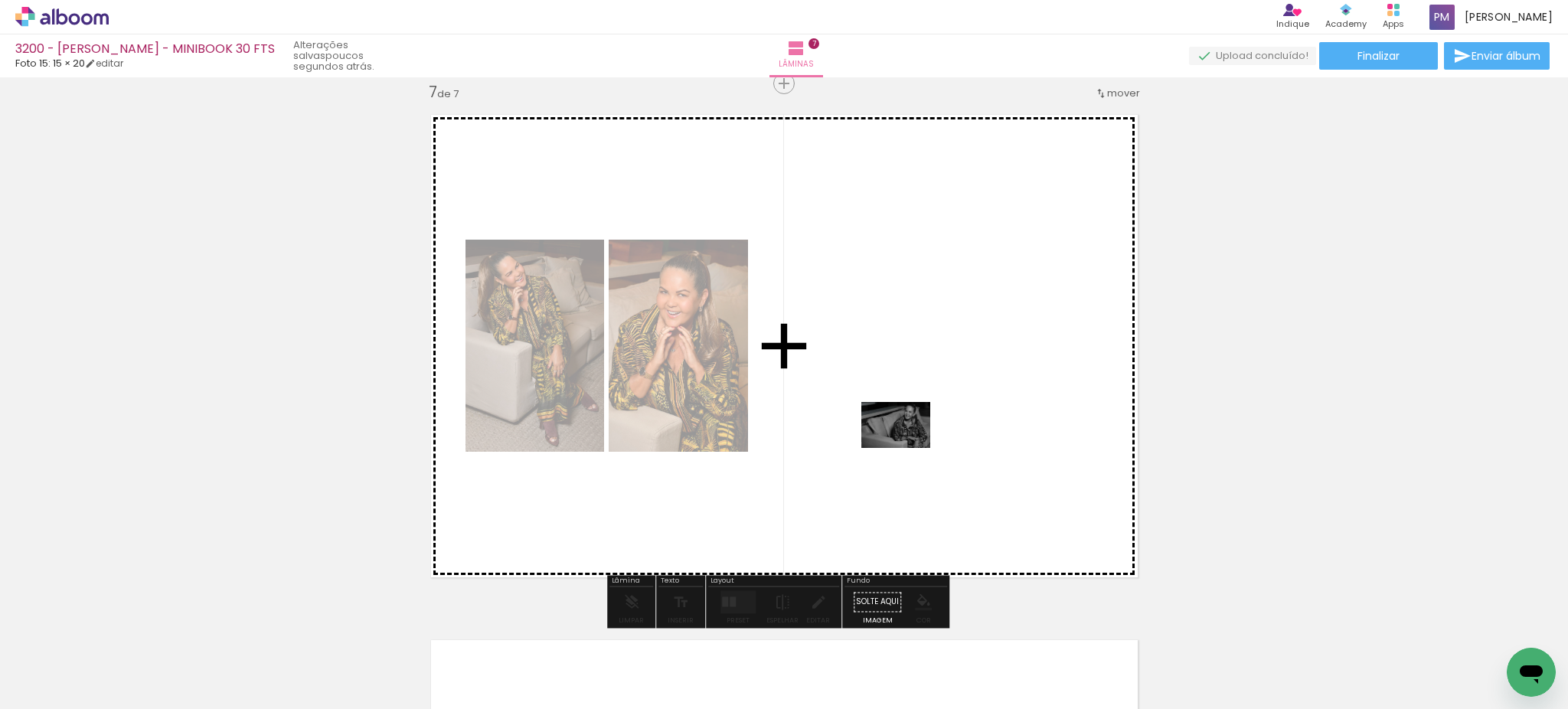
drag, startPoint x: 933, startPoint y: 692, endPoint x: 907, endPoint y: 448, distance: 245.4
click at [907, 448] on quentale-workspace at bounding box center [784, 354] width 1568 height 709
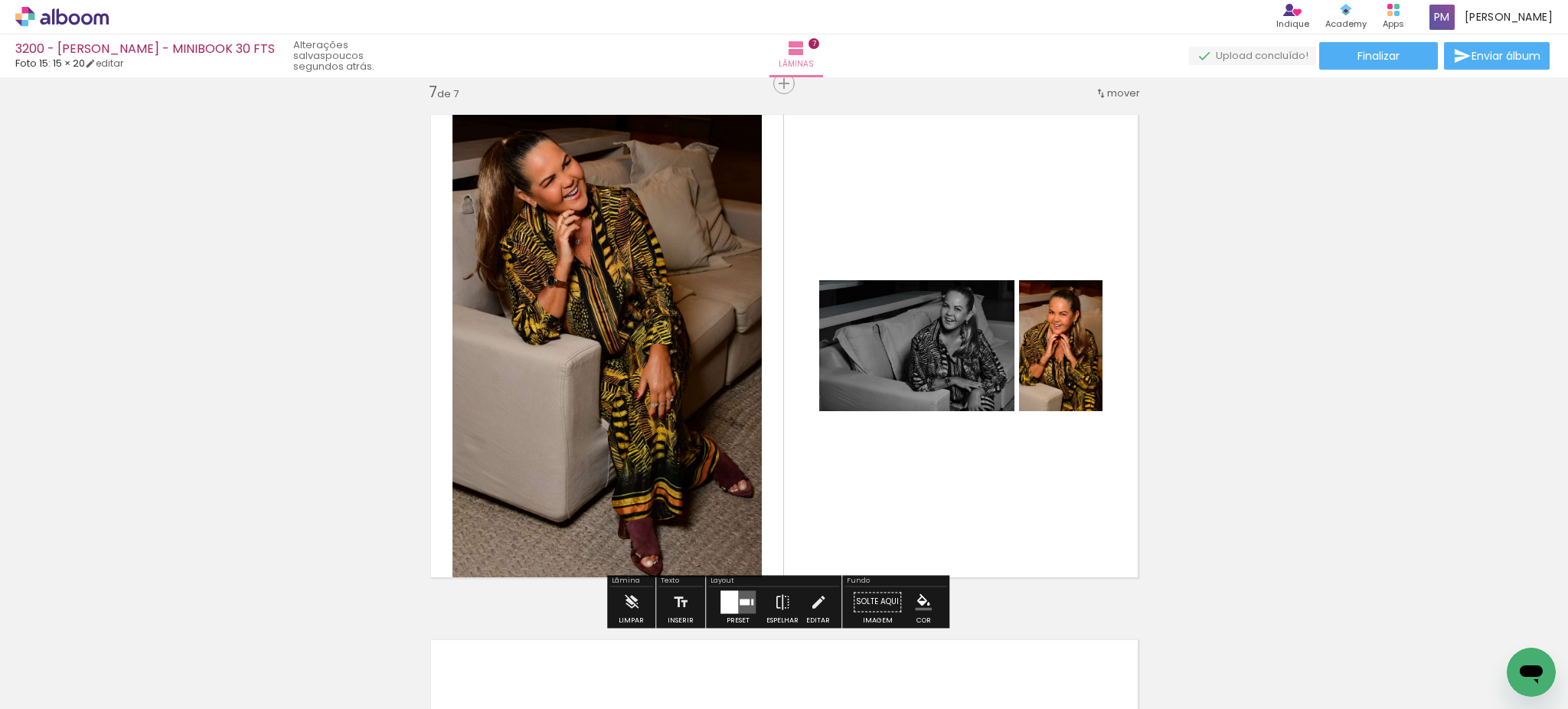
click at [732, 599] on div at bounding box center [729, 602] width 18 height 23
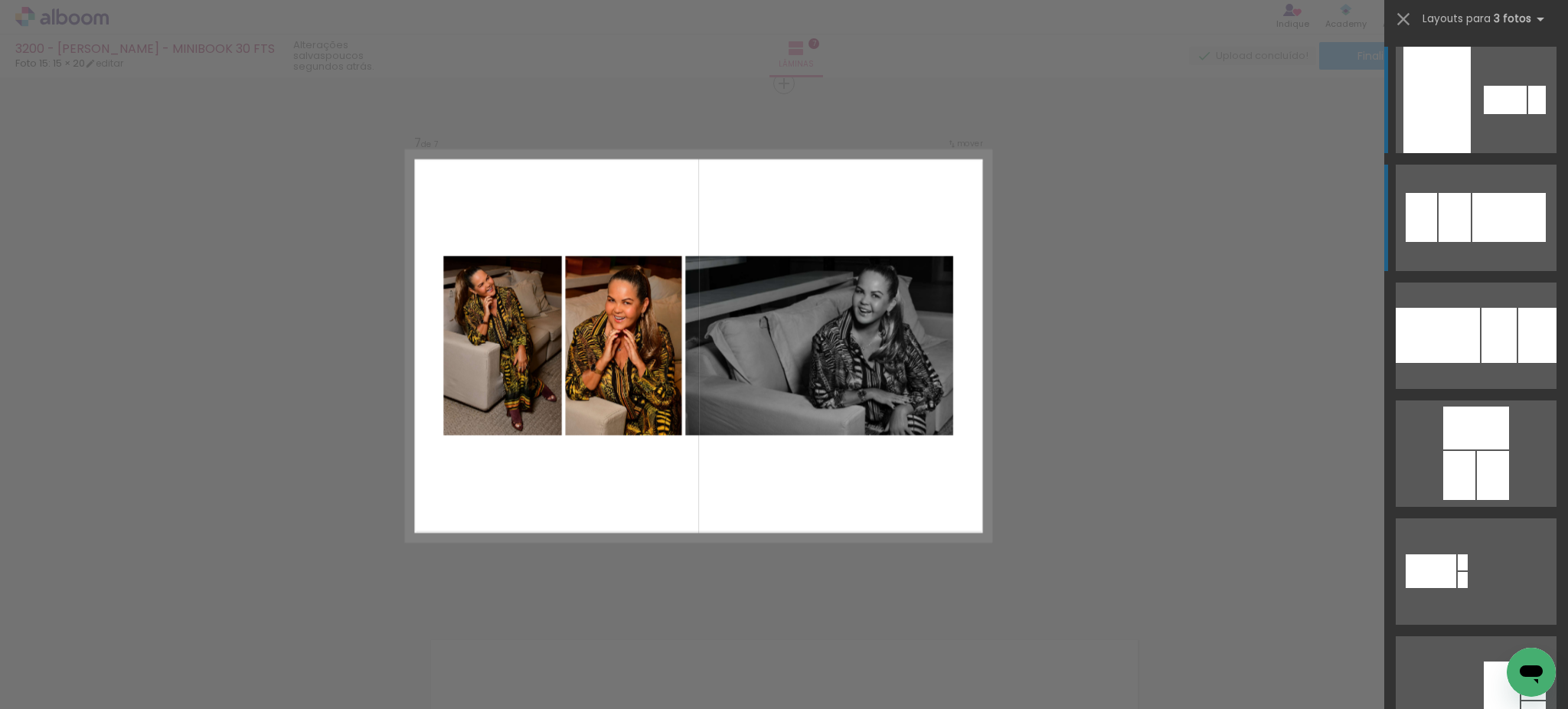
click at [1524, 226] on div at bounding box center [1509, 217] width 73 height 49
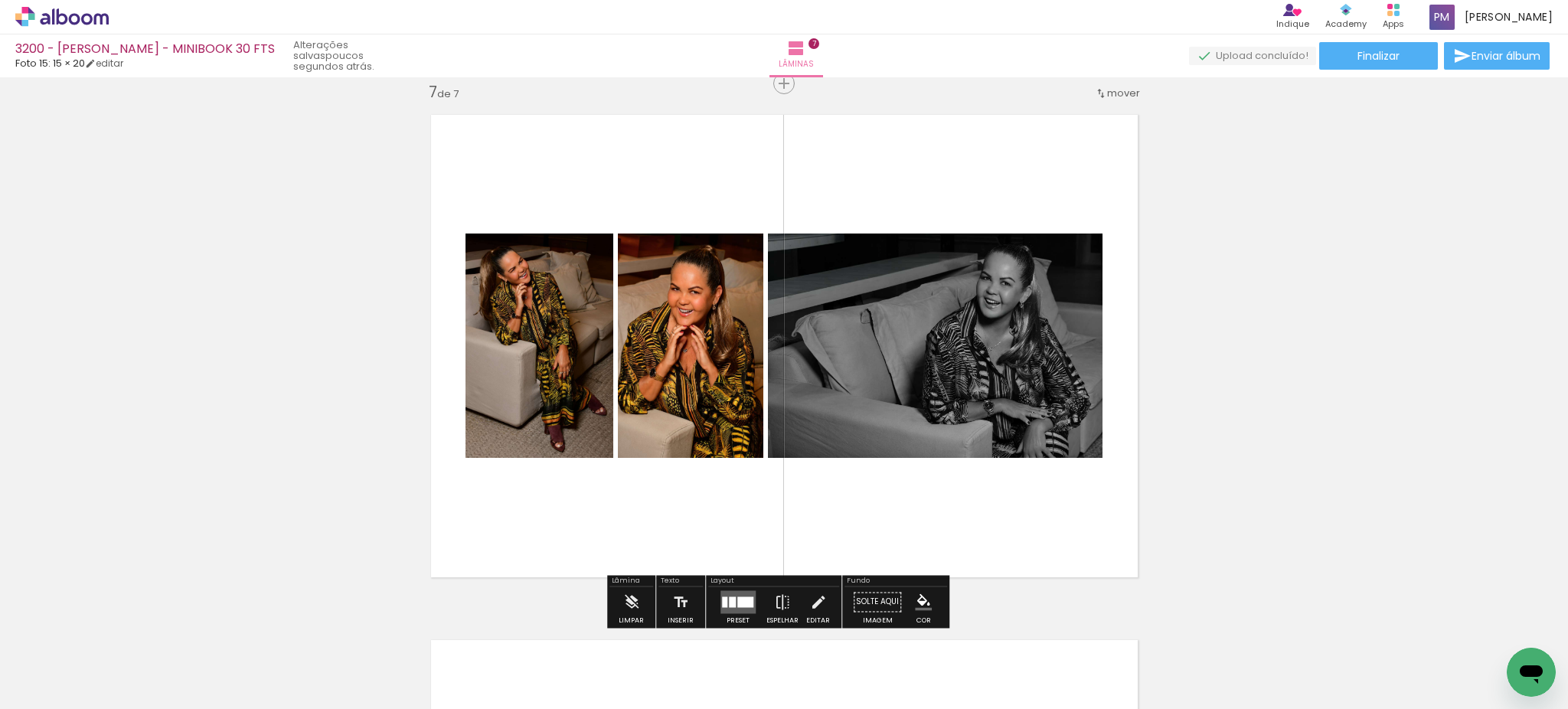
click at [724, 596] on quentale-layouter at bounding box center [737, 602] width 35 height 23
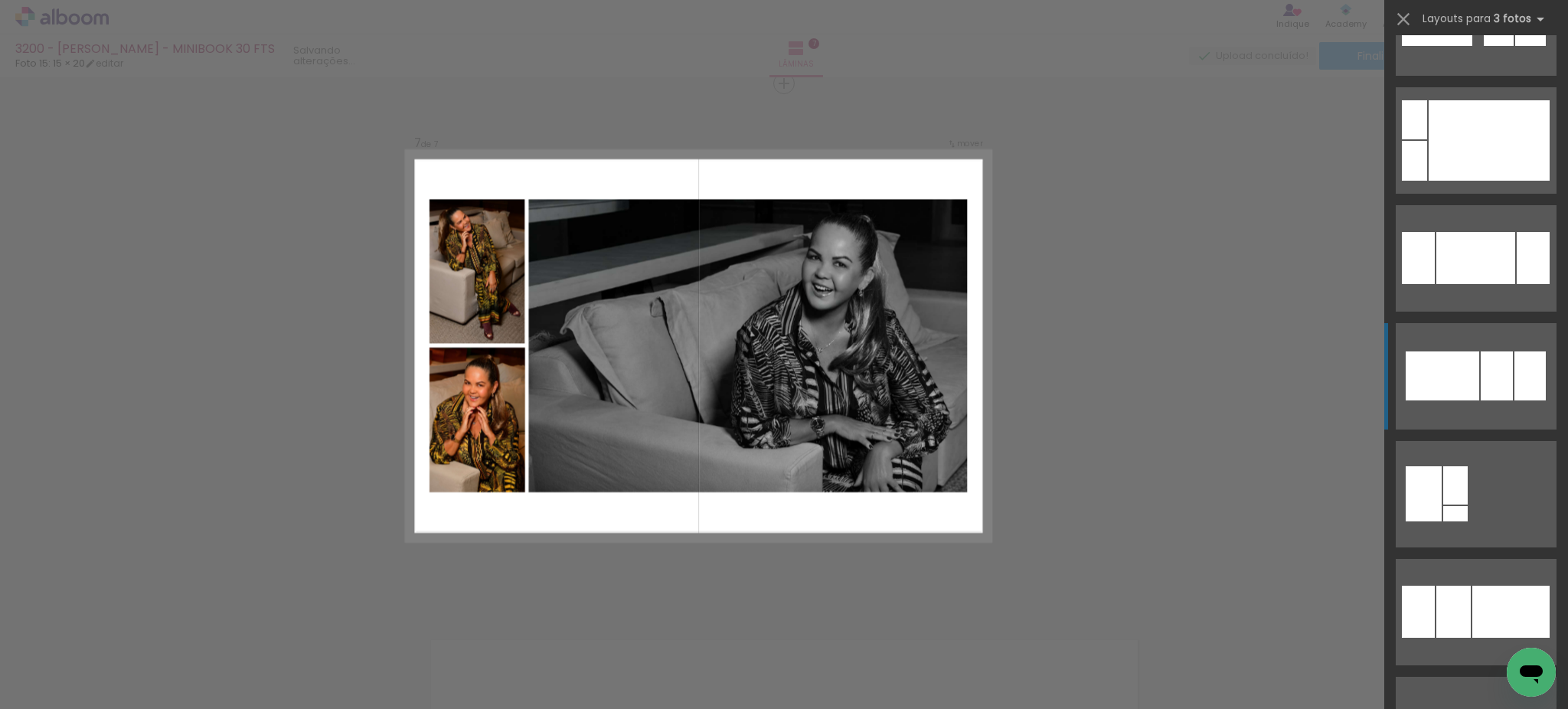
scroll to position [680, 0]
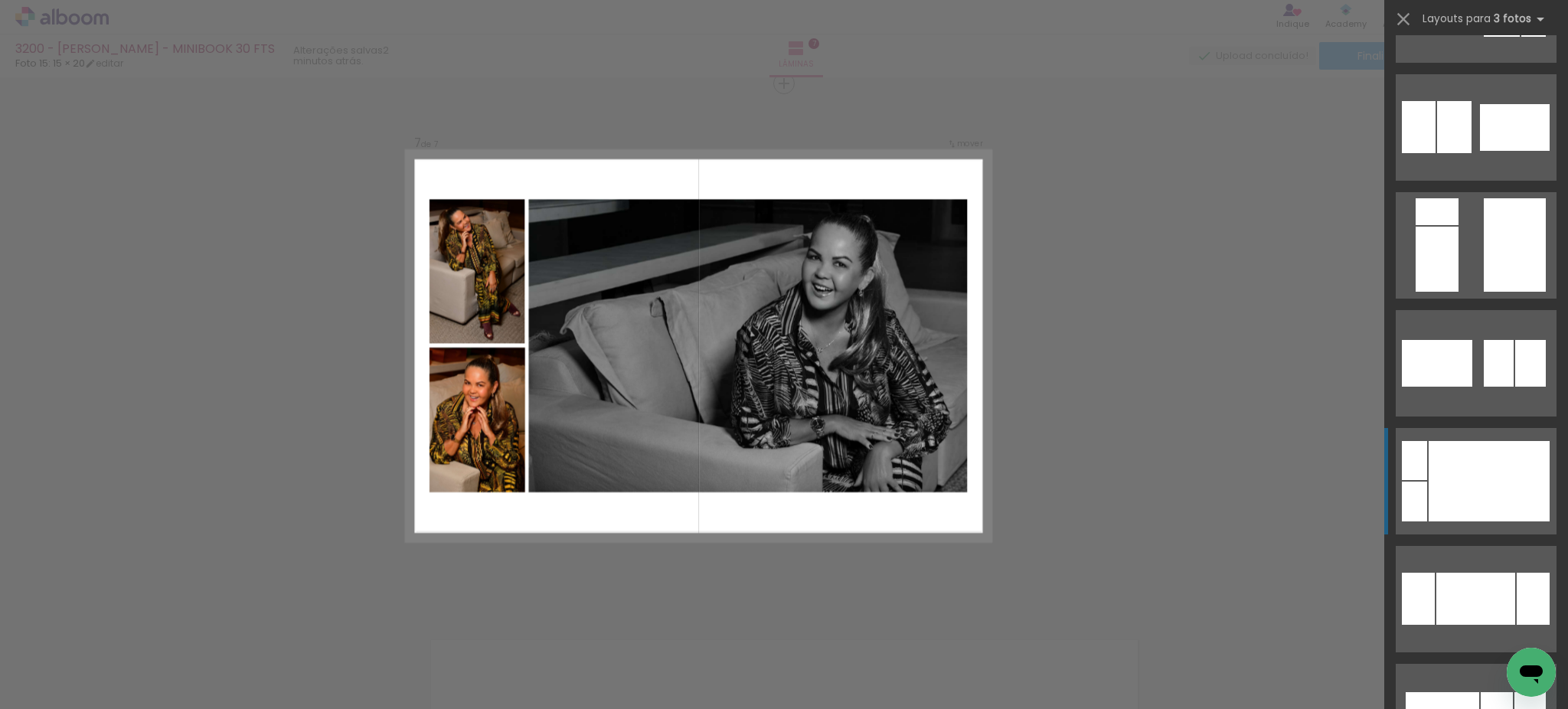
click at [1507, 447] on div at bounding box center [1489, 481] width 121 height 81
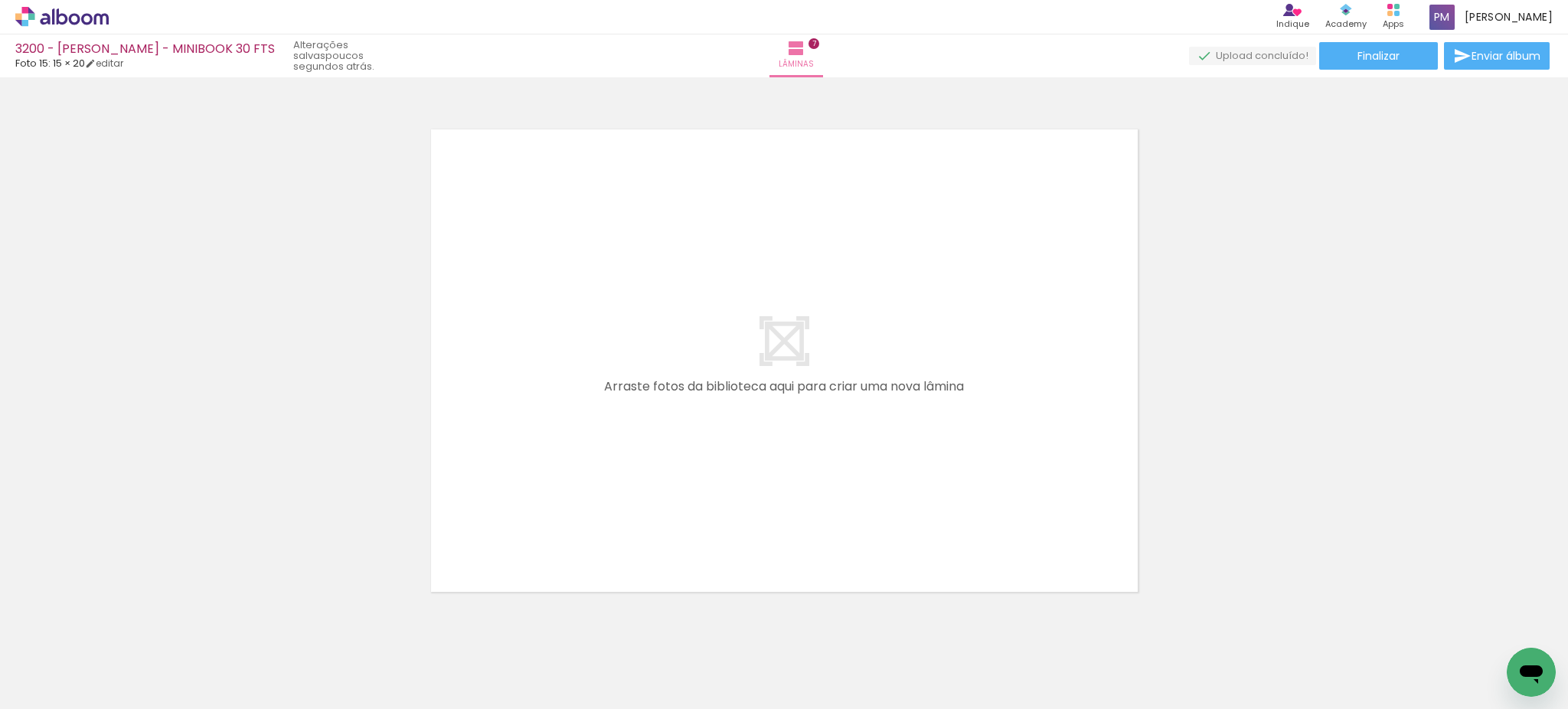
scroll to position [0, 912]
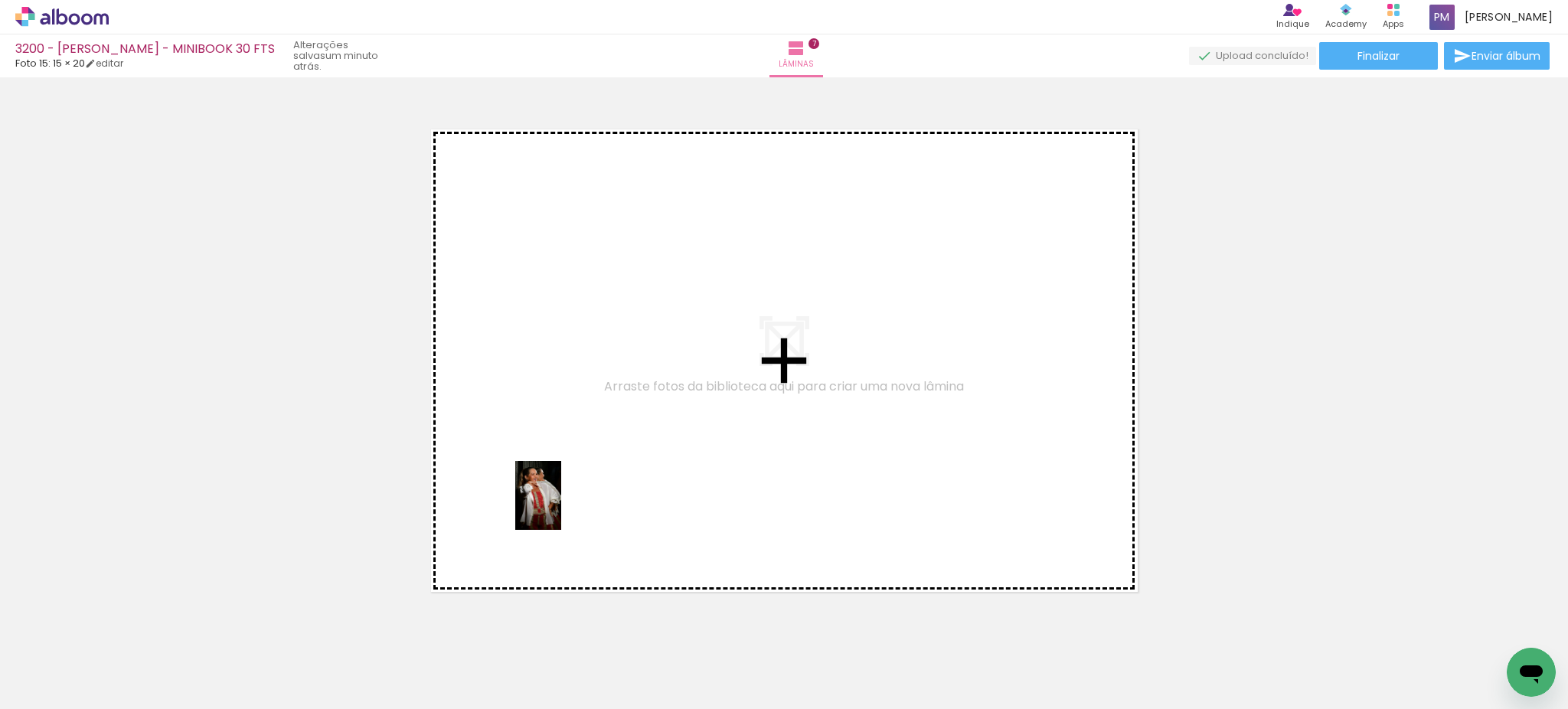
drag, startPoint x: 537, startPoint y: 666, endPoint x: 561, endPoint y: 507, distance: 160.8
click at [561, 507] on quentale-workspace at bounding box center [784, 354] width 1568 height 709
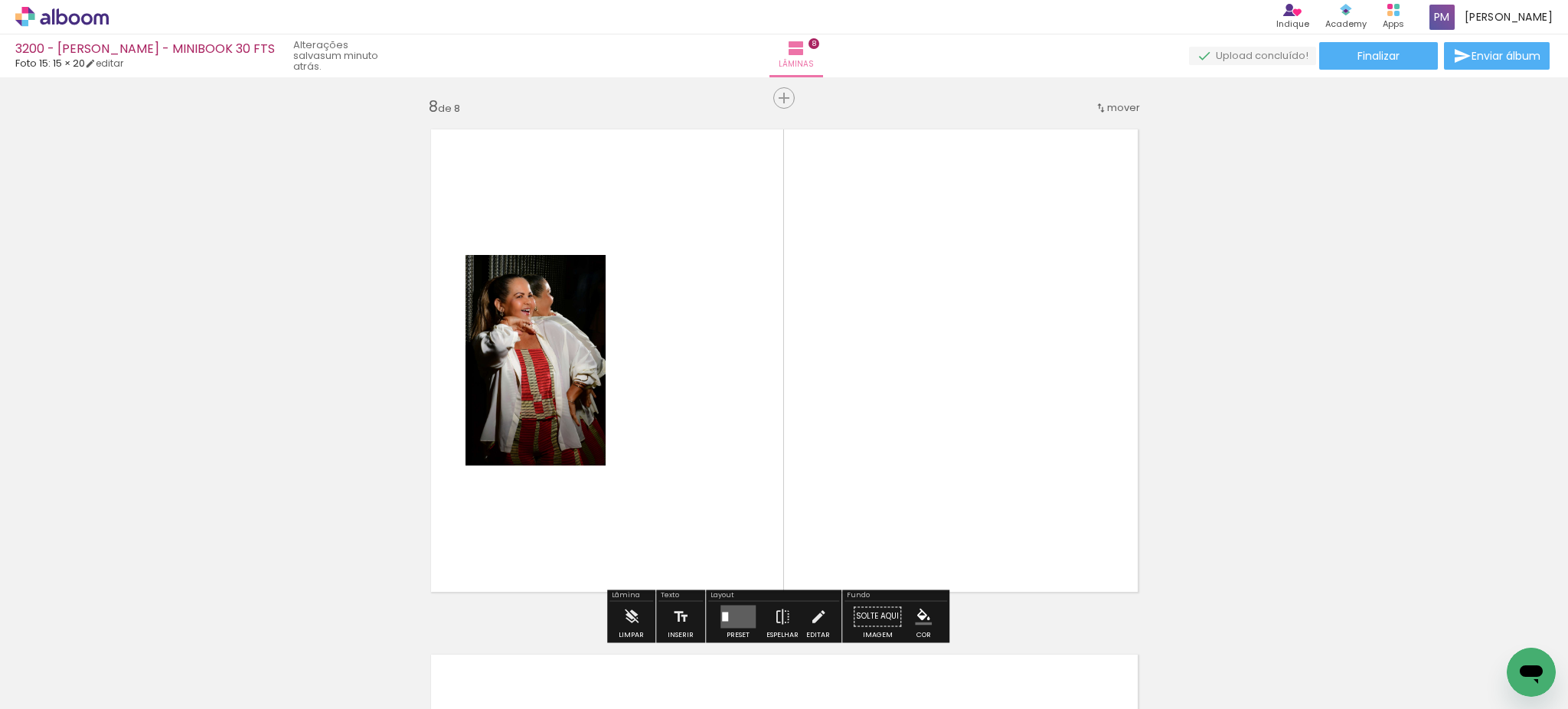
scroll to position [3696, 0]
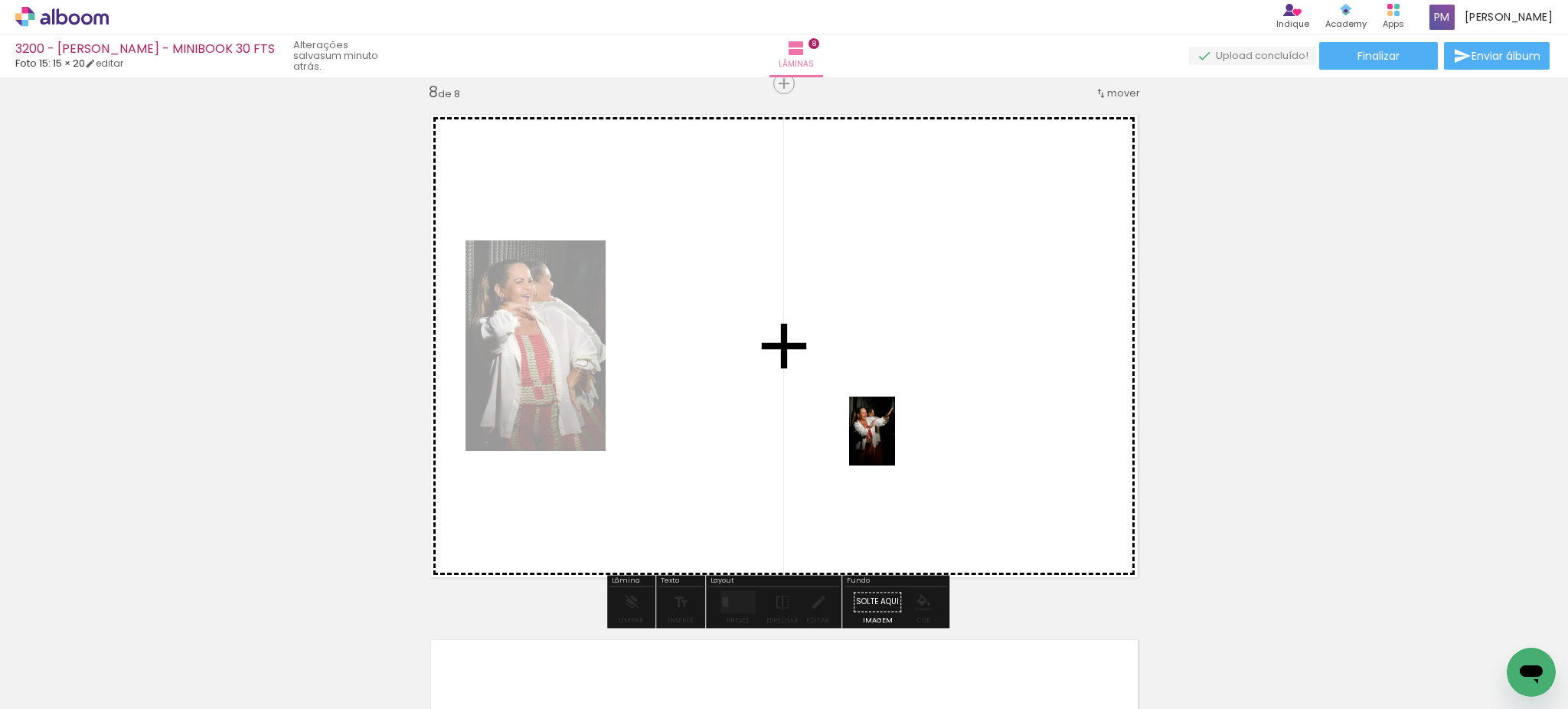
drag, startPoint x: 614, startPoint y: 673, endPoint x: 895, endPoint y: 443, distance: 363.1
click at [895, 443] on quentale-workspace at bounding box center [784, 354] width 1568 height 709
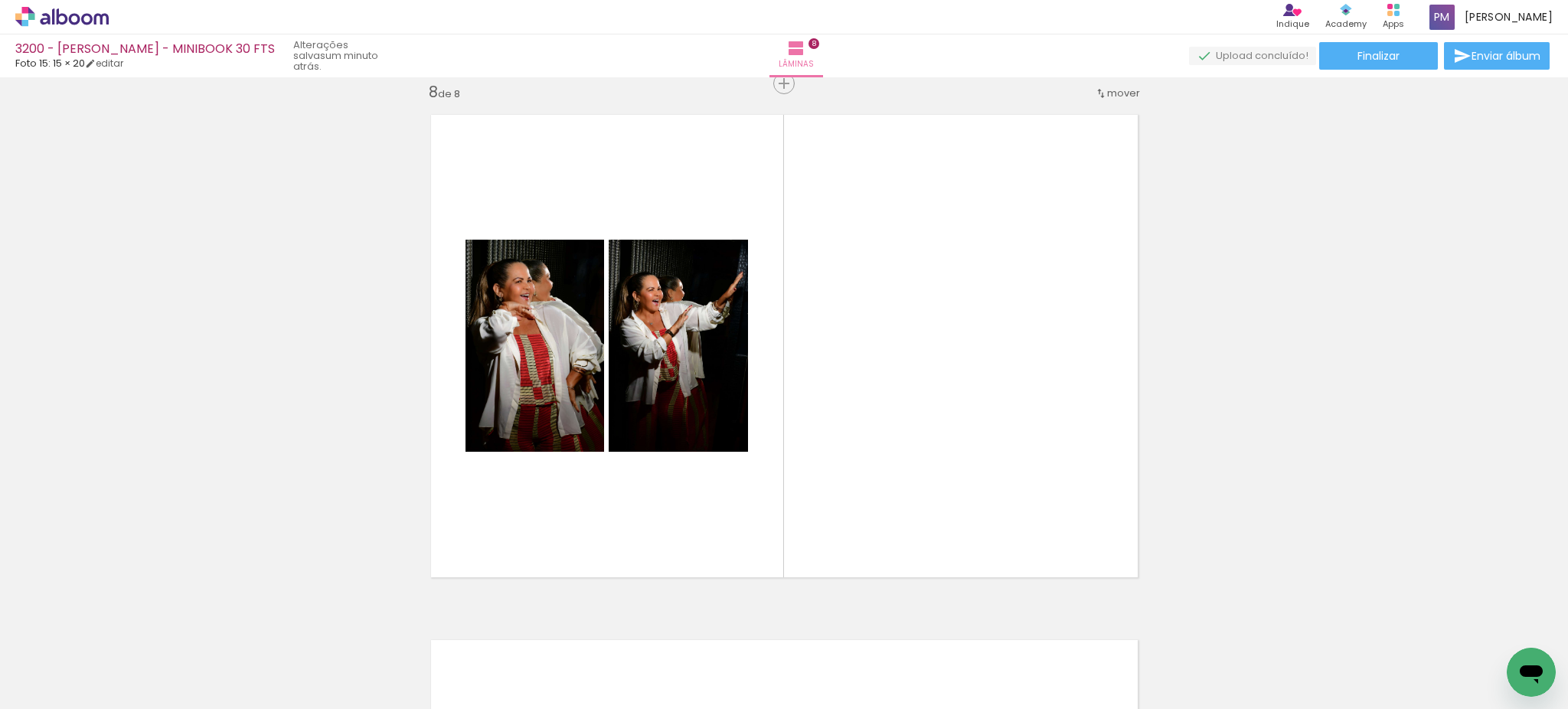
scroll to position [0, 937]
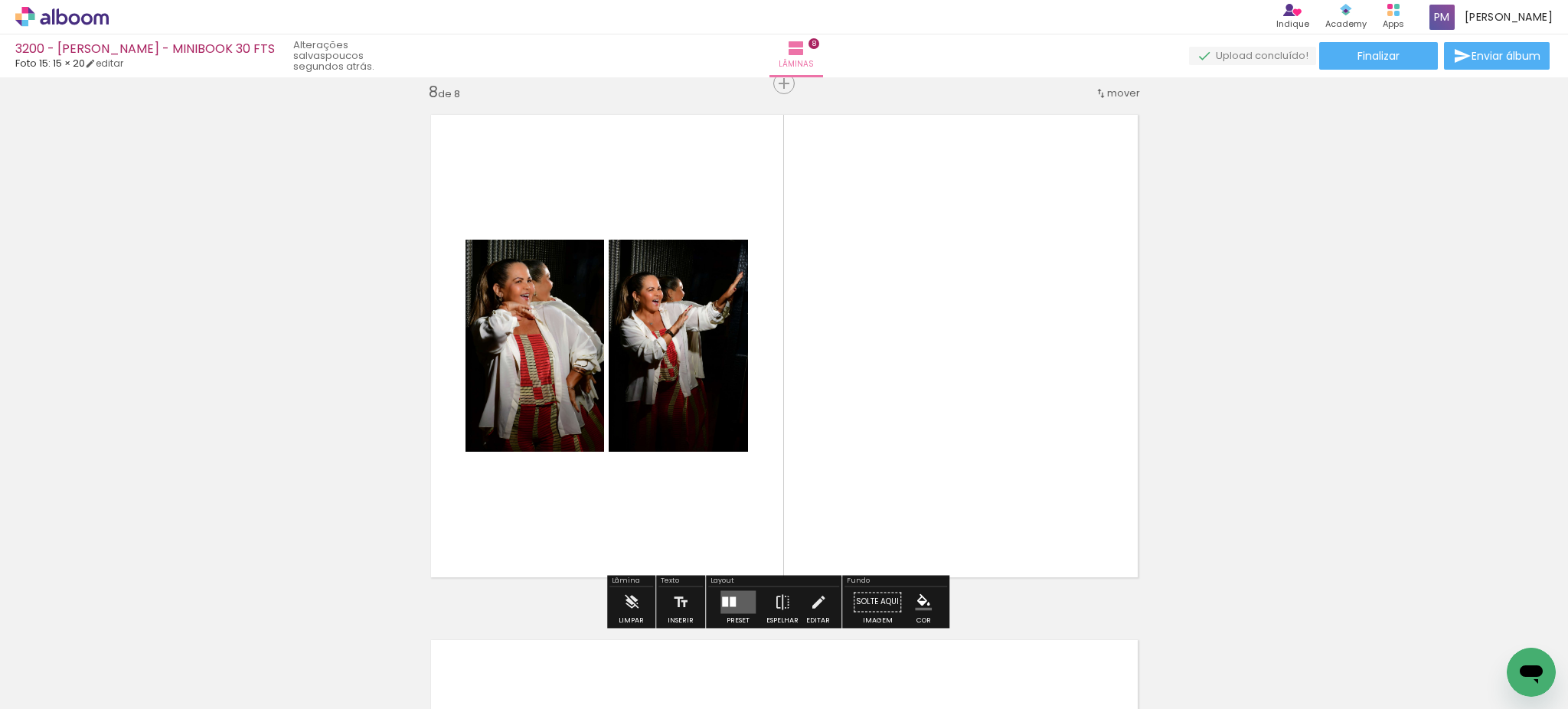
click at [740, 602] on quentale-layouter at bounding box center [737, 602] width 35 height 23
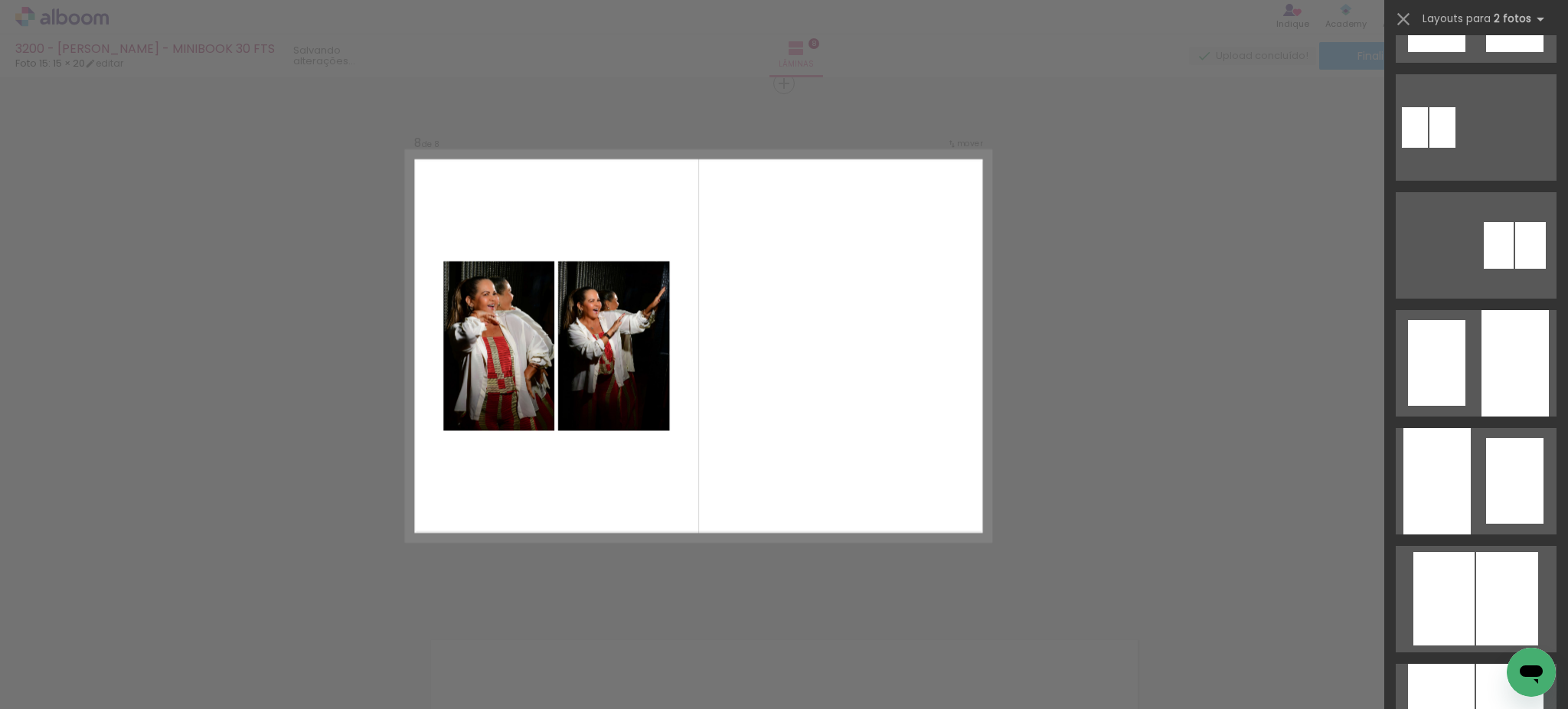
scroll to position [0, 0]
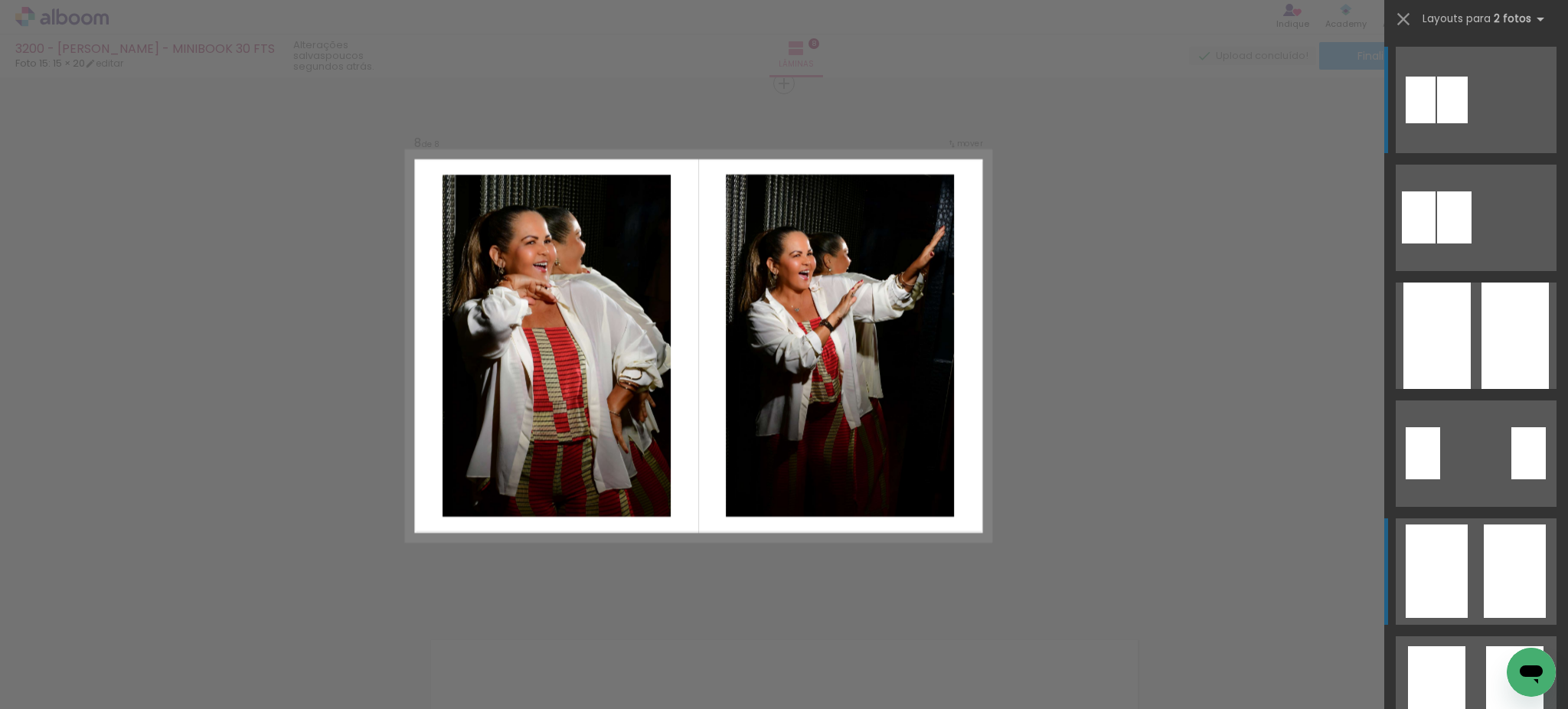
click at [1483, 589] on div at bounding box center [1514, 571] width 62 height 94
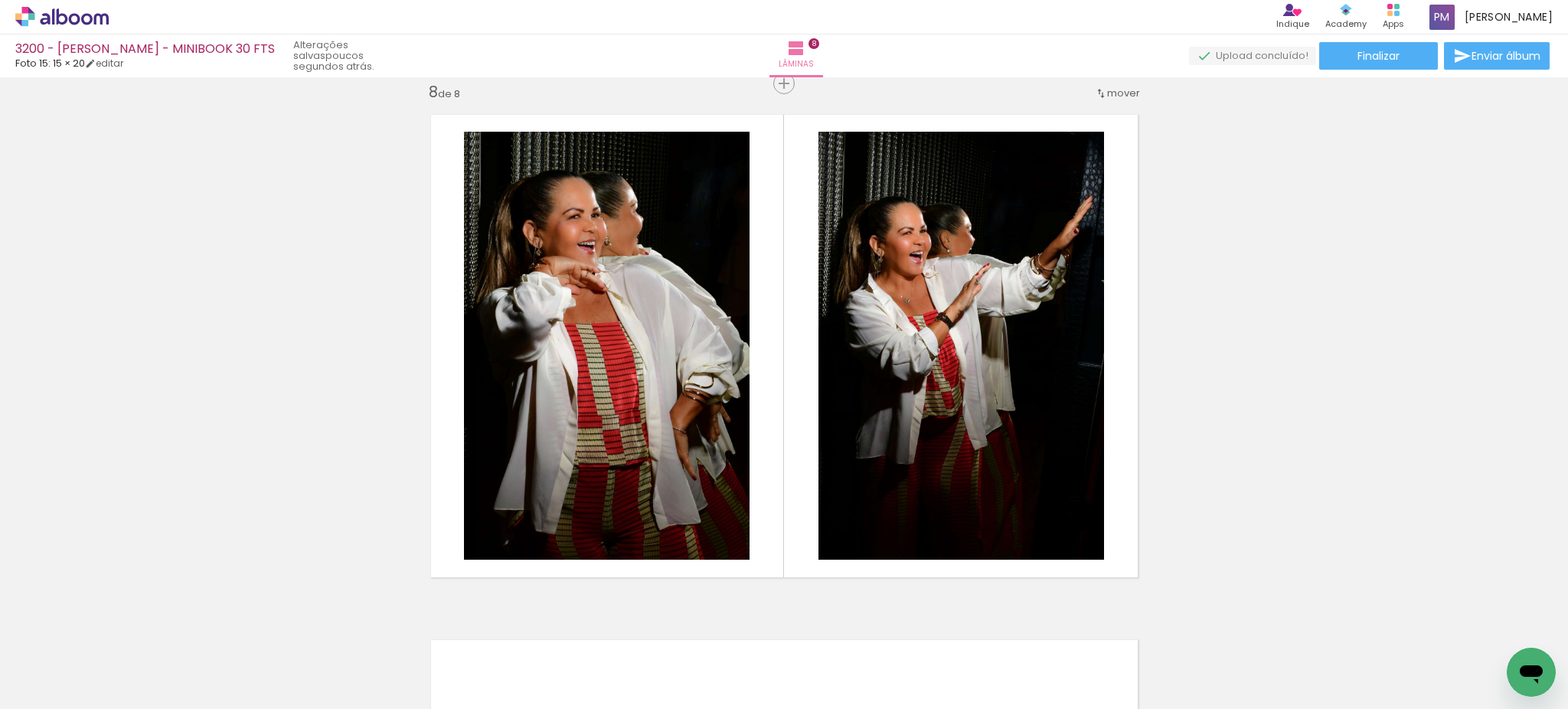
scroll to position [3867, 0]
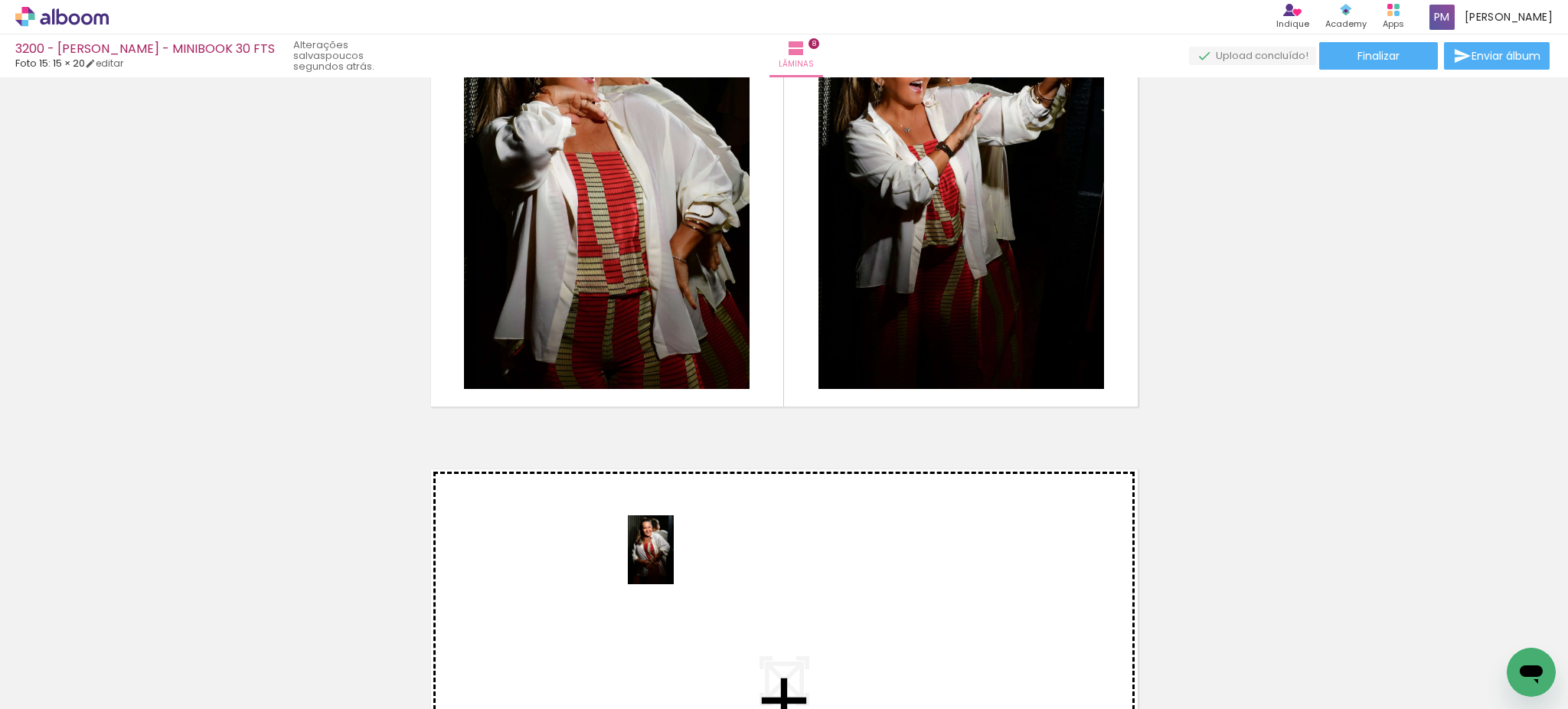
drag, startPoint x: 676, startPoint y: 669, endPoint x: 674, endPoint y: 562, distance: 107.0
click at [674, 562] on quentale-workspace at bounding box center [784, 354] width 1568 height 709
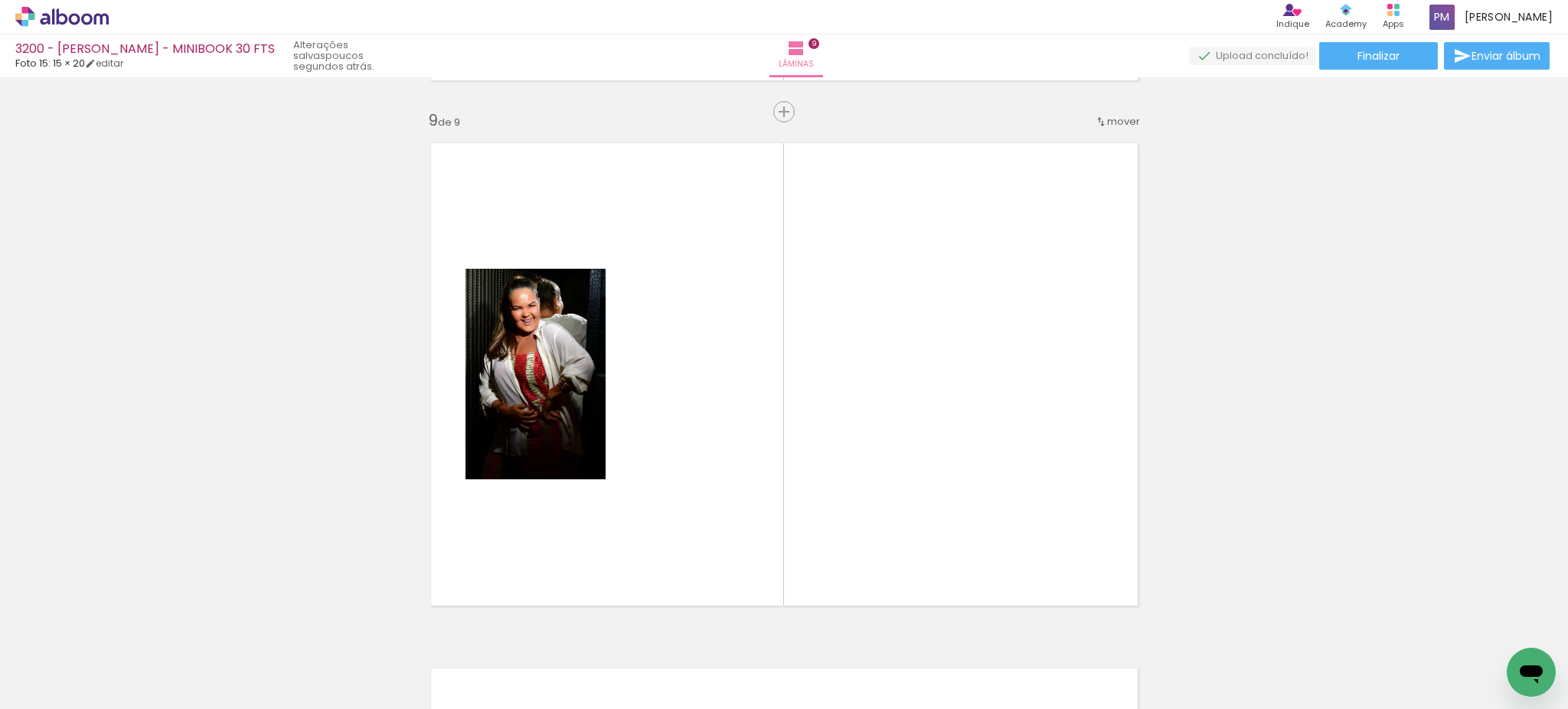
scroll to position [4222, 0]
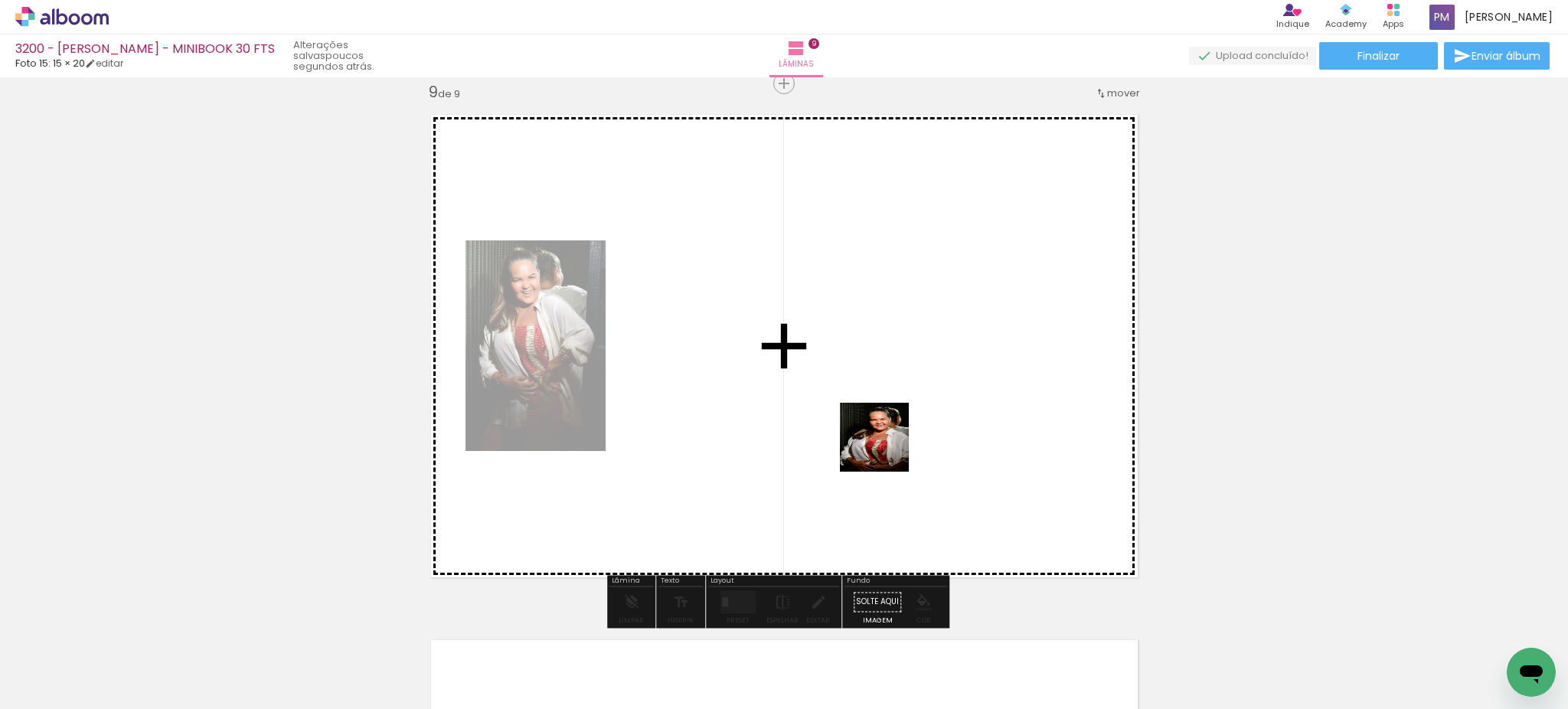
drag, startPoint x: 767, startPoint y: 663, endPoint x: 917, endPoint y: 398, distance: 304.5
click at [917, 398] on quentale-workspace at bounding box center [784, 354] width 1568 height 709
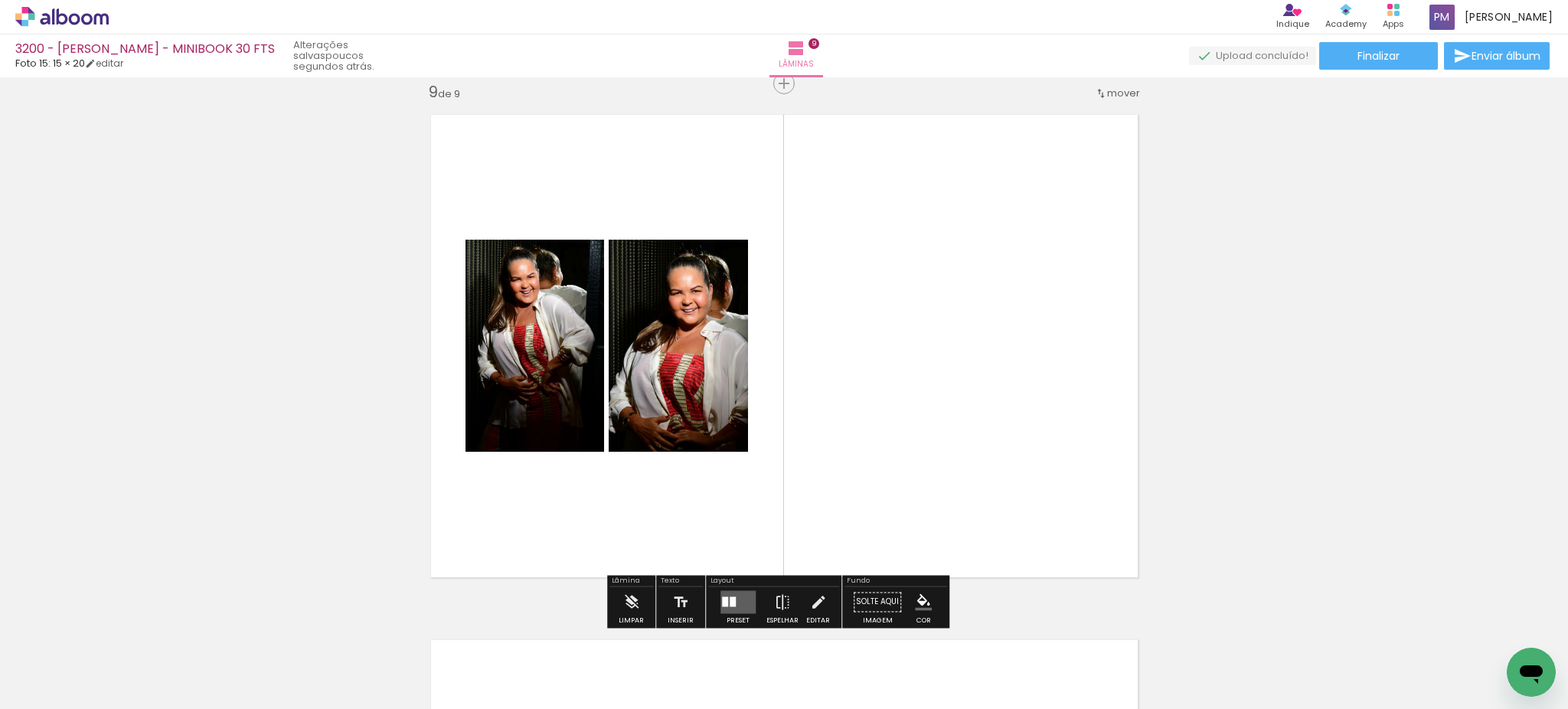
click at [727, 611] on quentale-layouter at bounding box center [737, 602] width 35 height 23
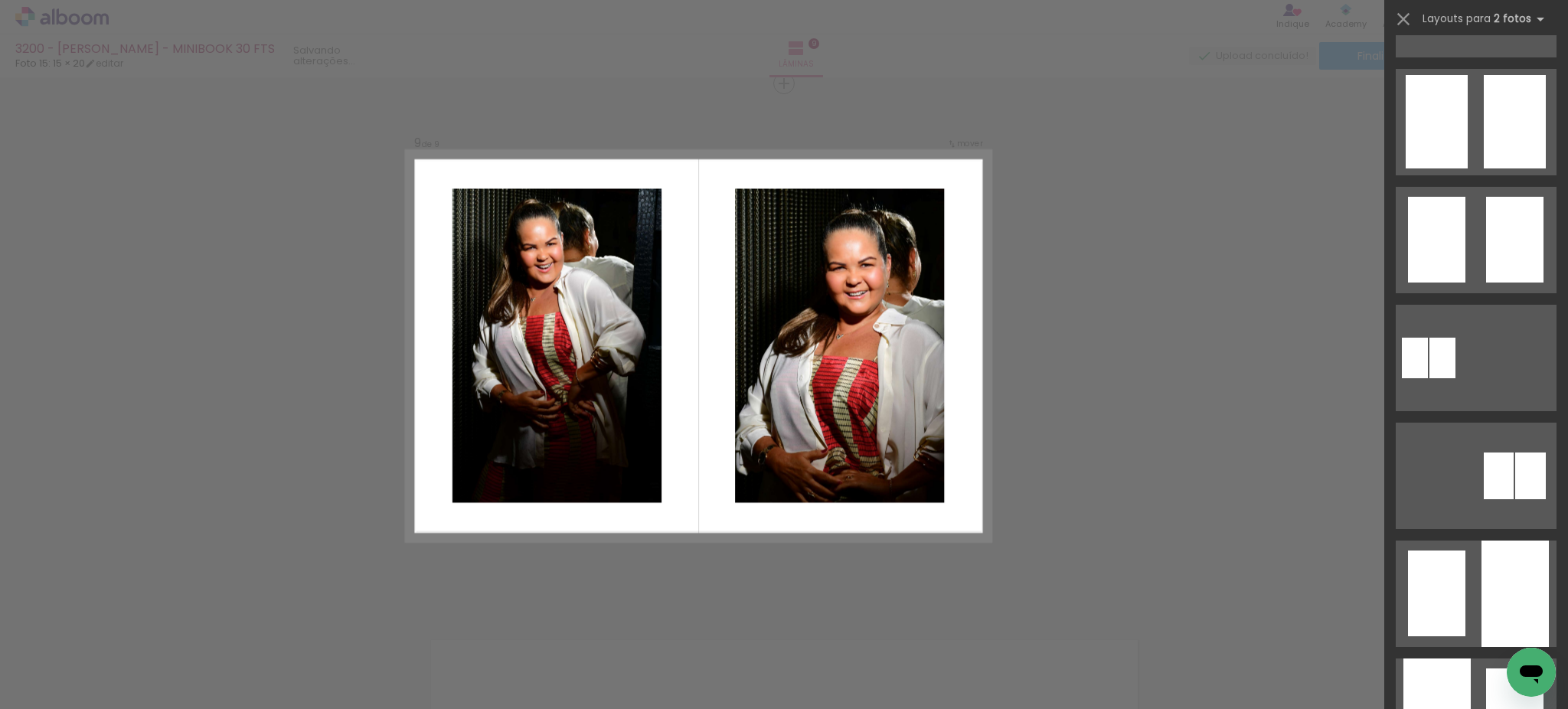
scroll to position [510, 0]
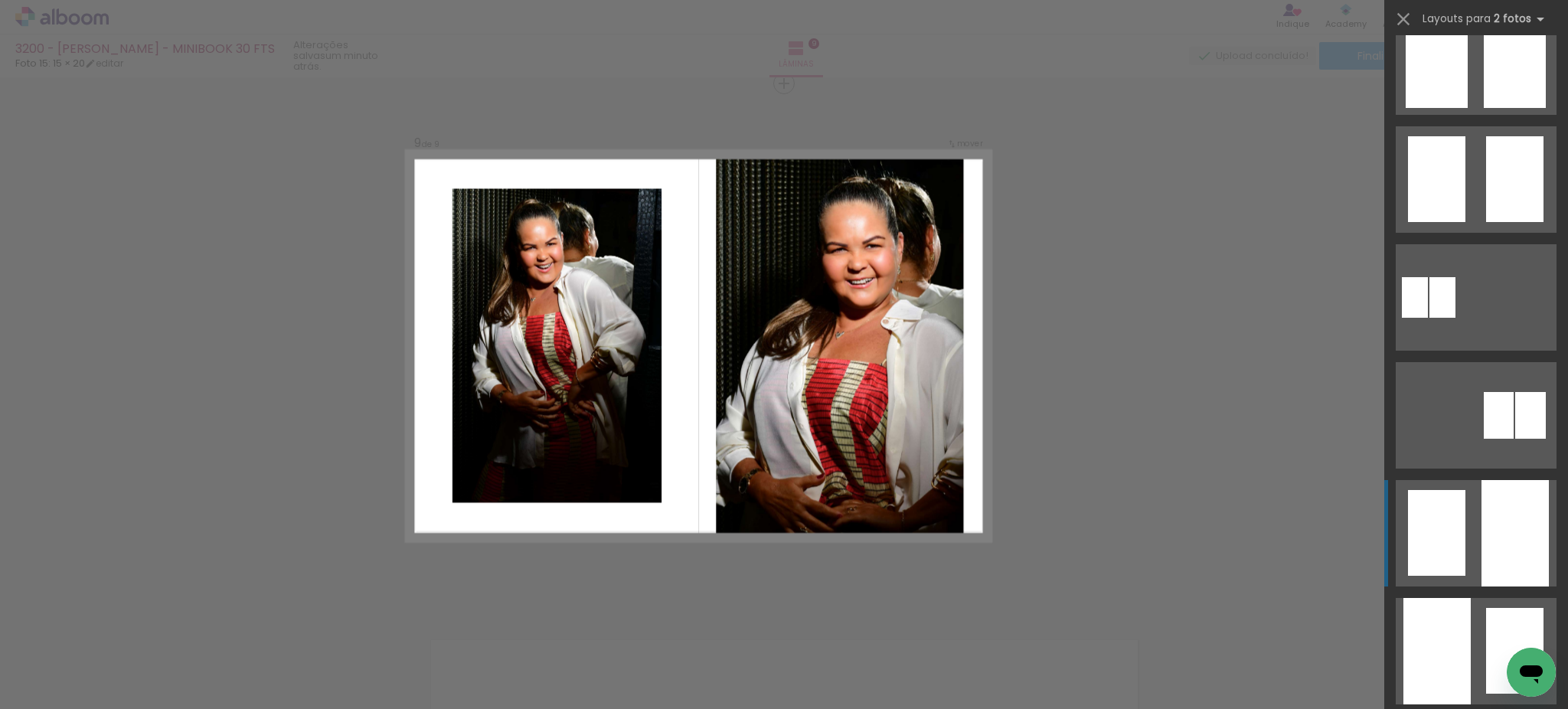
click at [1468, 518] on quentale-layouter at bounding box center [1476, 533] width 161 height 107
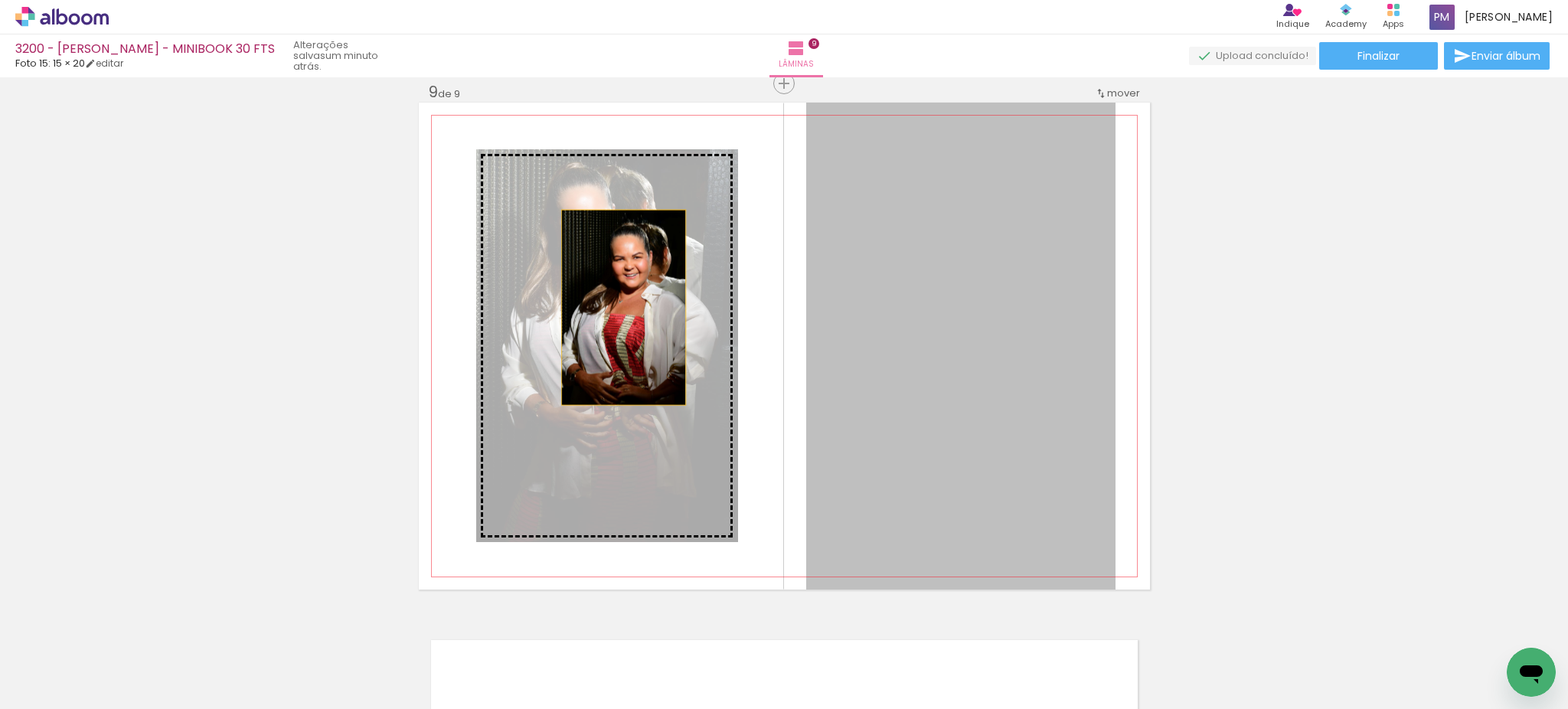
drag, startPoint x: 947, startPoint y: 368, endPoint x: 615, endPoint y: 307, distance: 337.6
click at [0, 0] on slot at bounding box center [0, 0] width 0 height 0
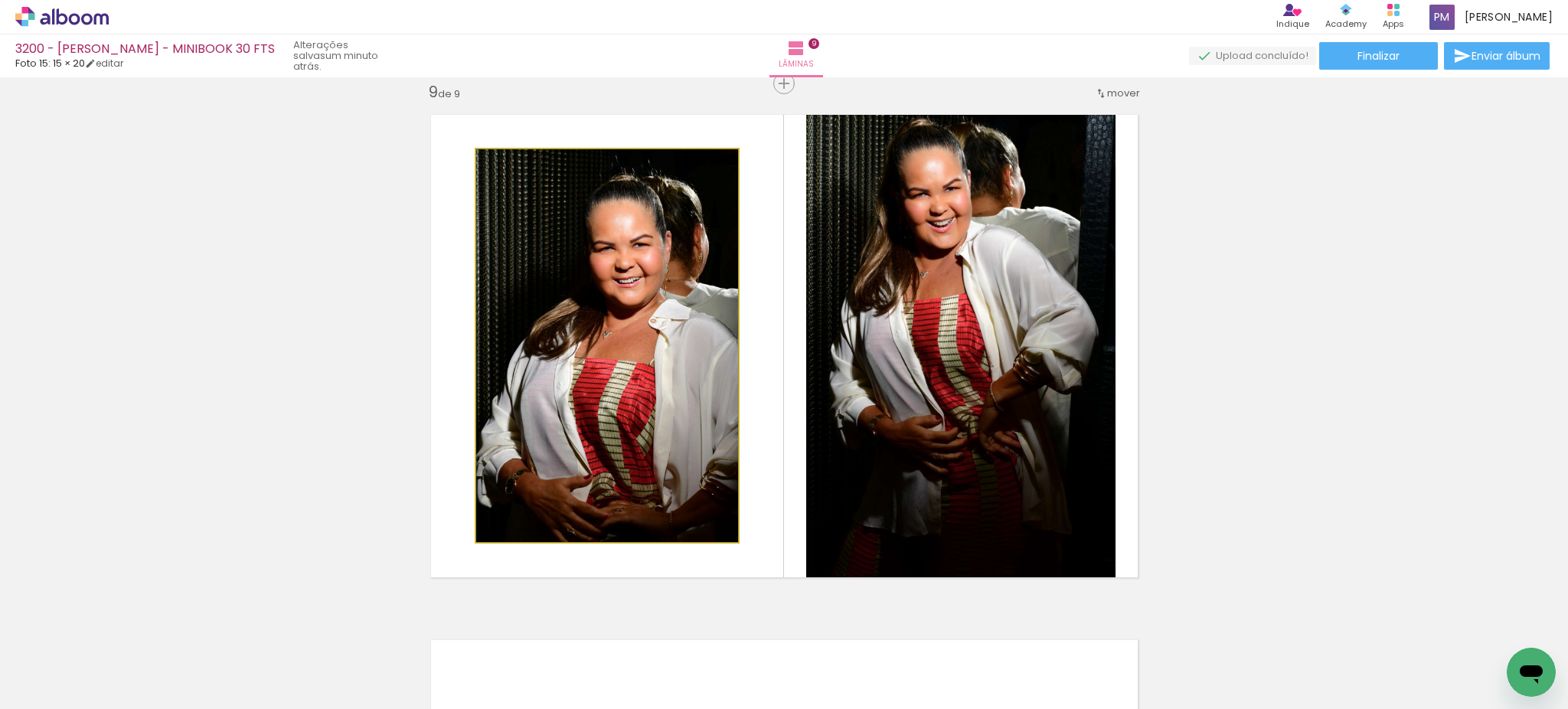
drag, startPoint x: 644, startPoint y: 420, endPoint x: 640, endPoint y: 408, distance: 12.6
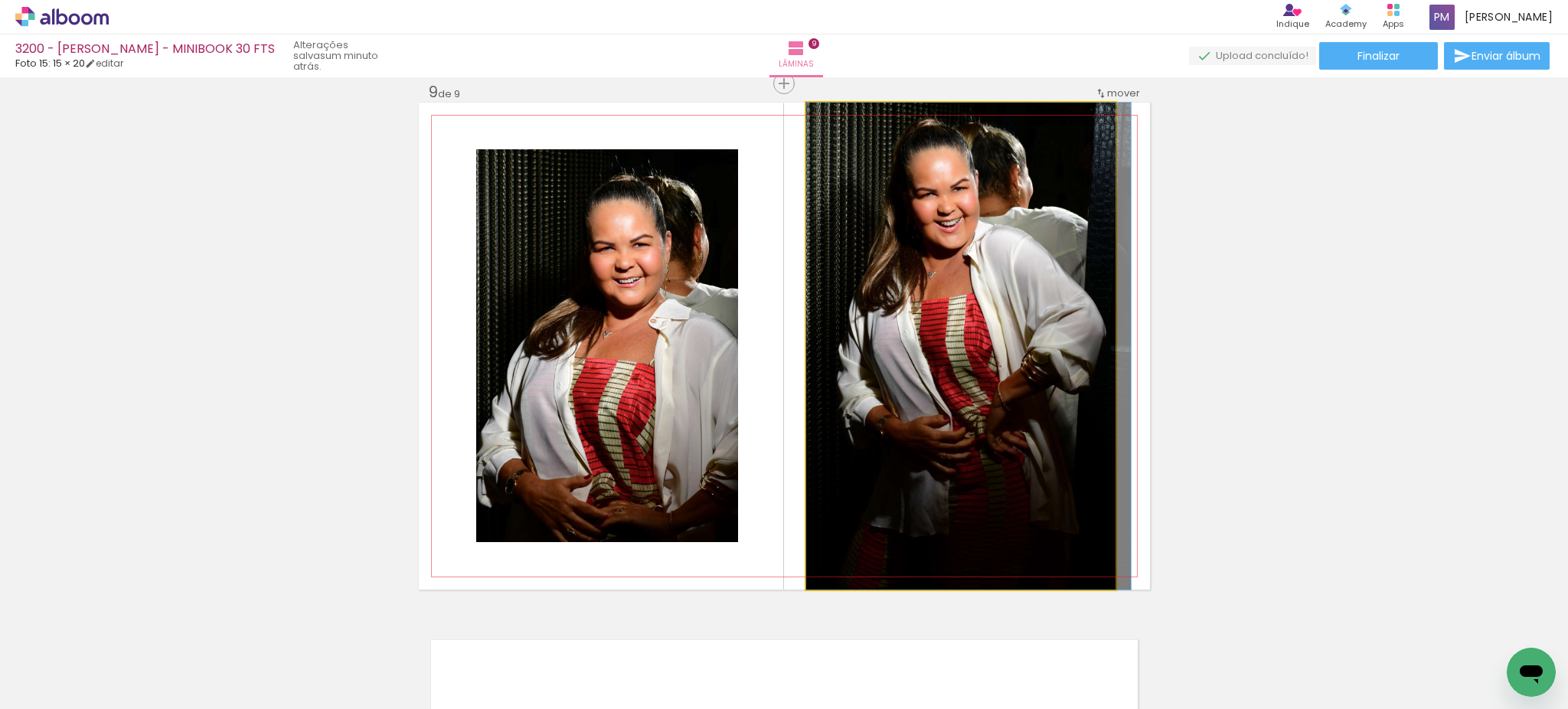
drag, startPoint x: 955, startPoint y: 363, endPoint x: 964, endPoint y: 376, distance: 15.8
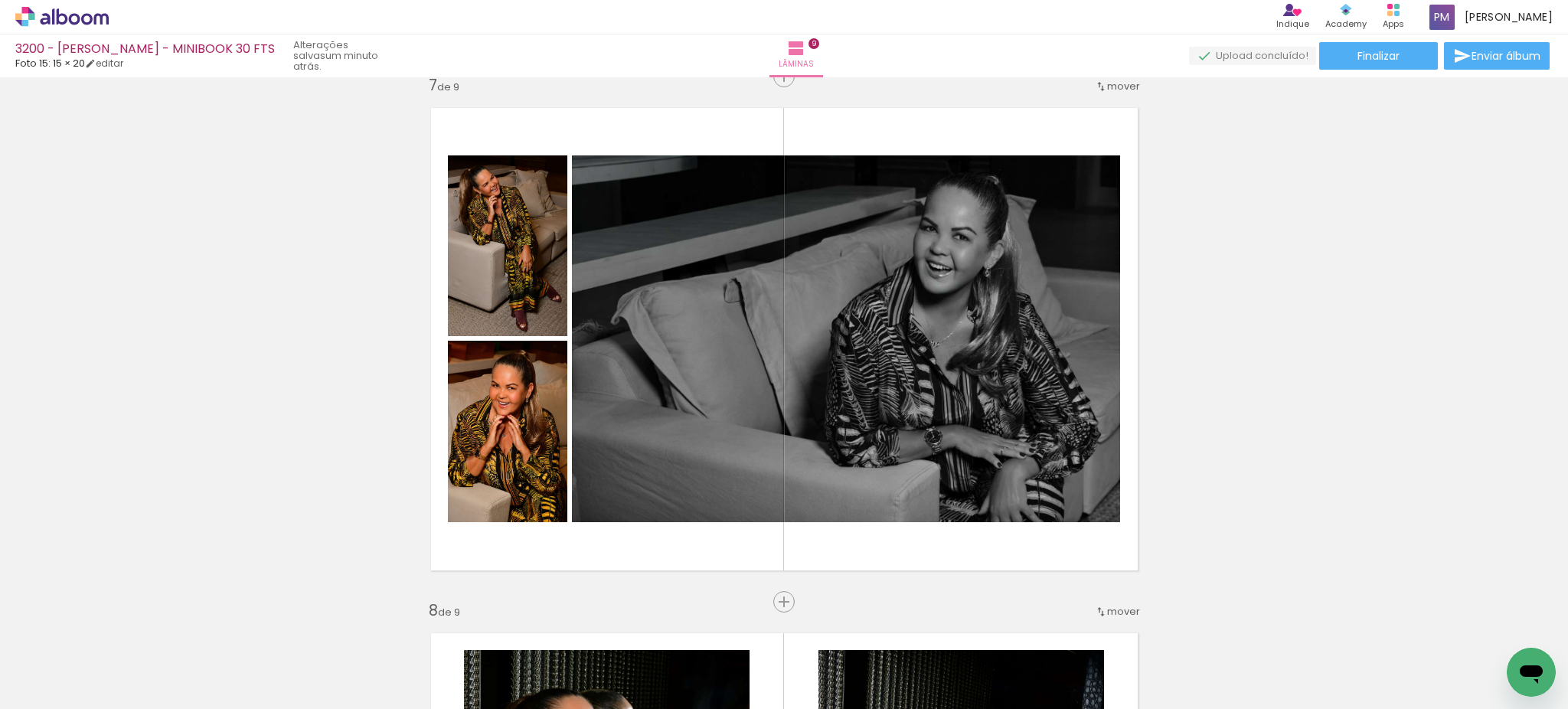
scroll to position [3201, 0]
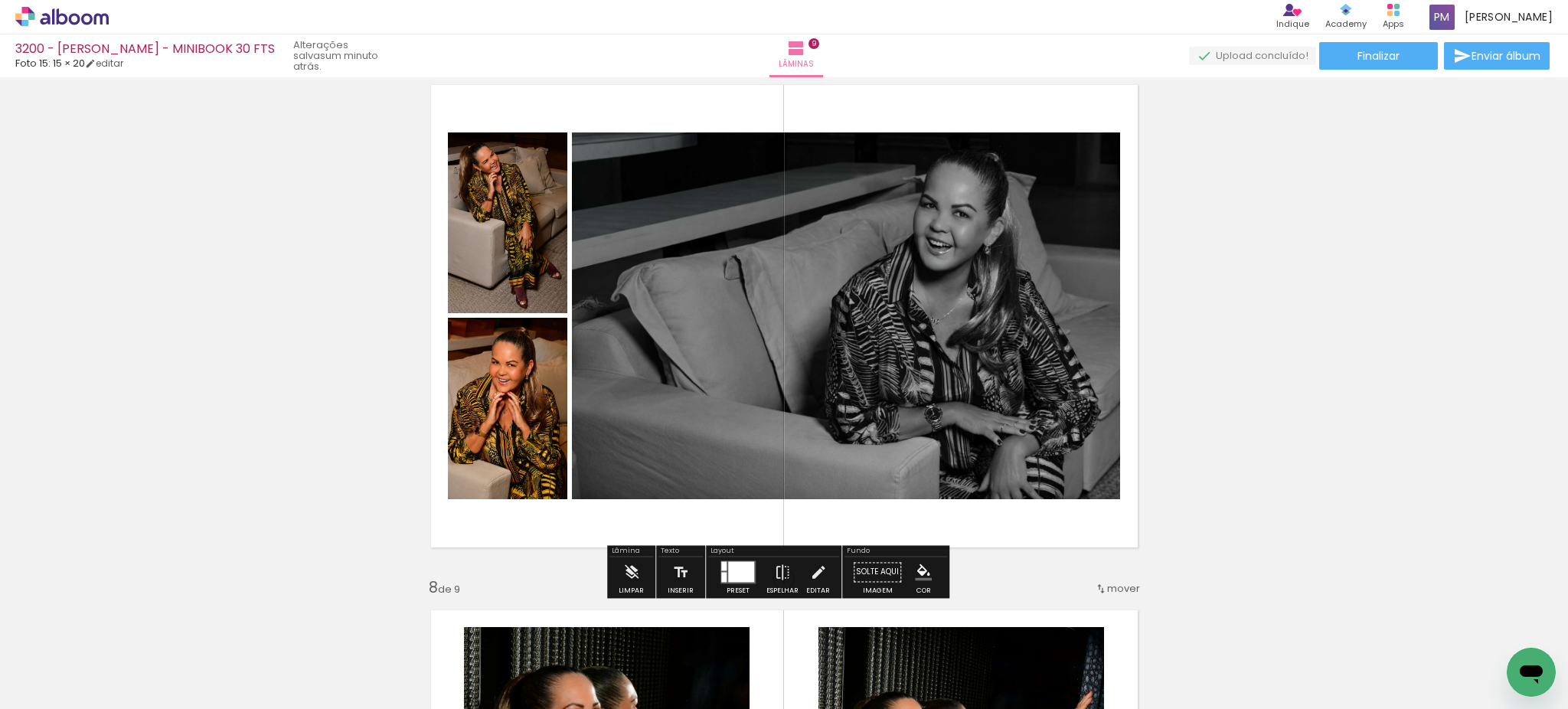
click at [922, 581] on paper-menu-button "#ffebee #ffcdd2 #ef9a9a #e57373 #ef5350 #f44336 #e53935 #d32f2f #c62828 #b71c1c…" at bounding box center [924, 572] width 29 height 29
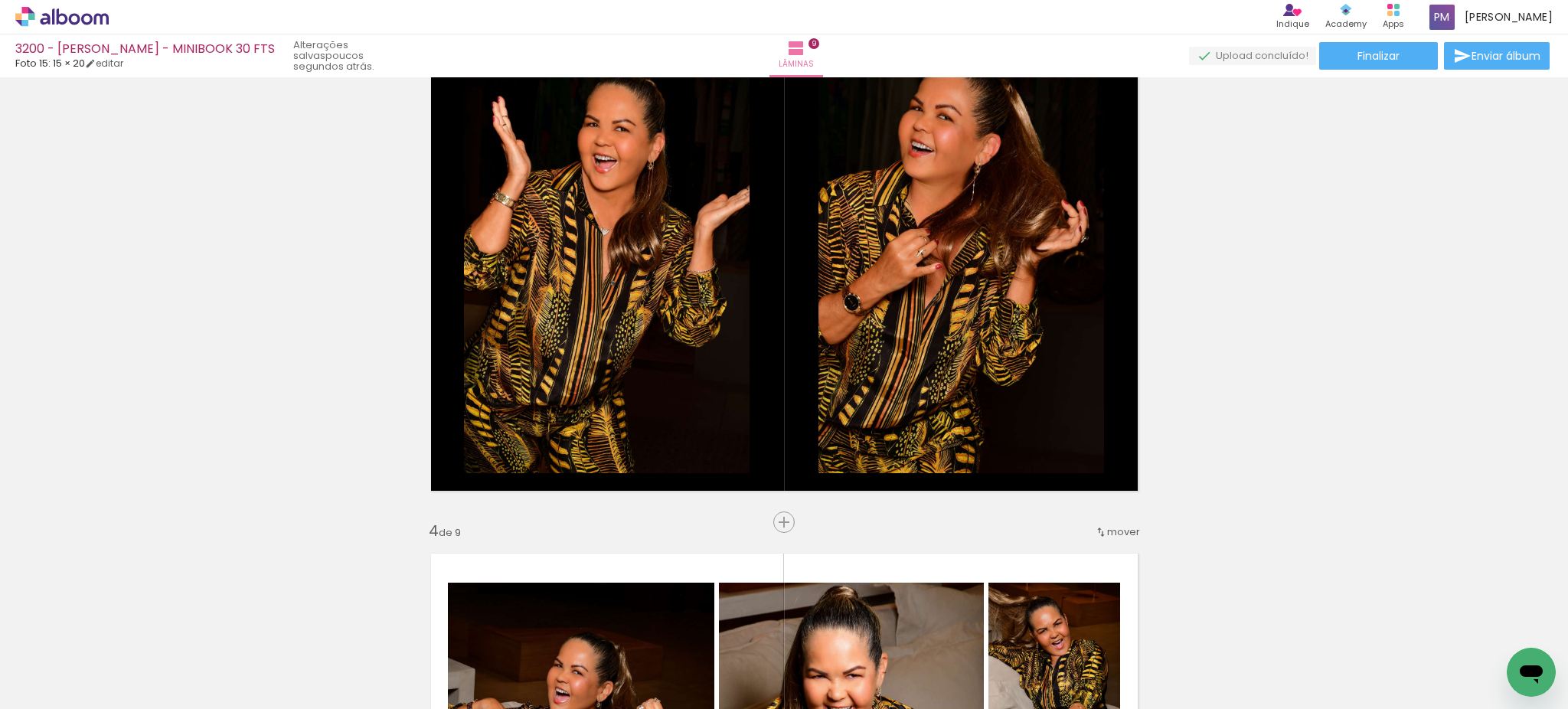
scroll to position [1191, 0]
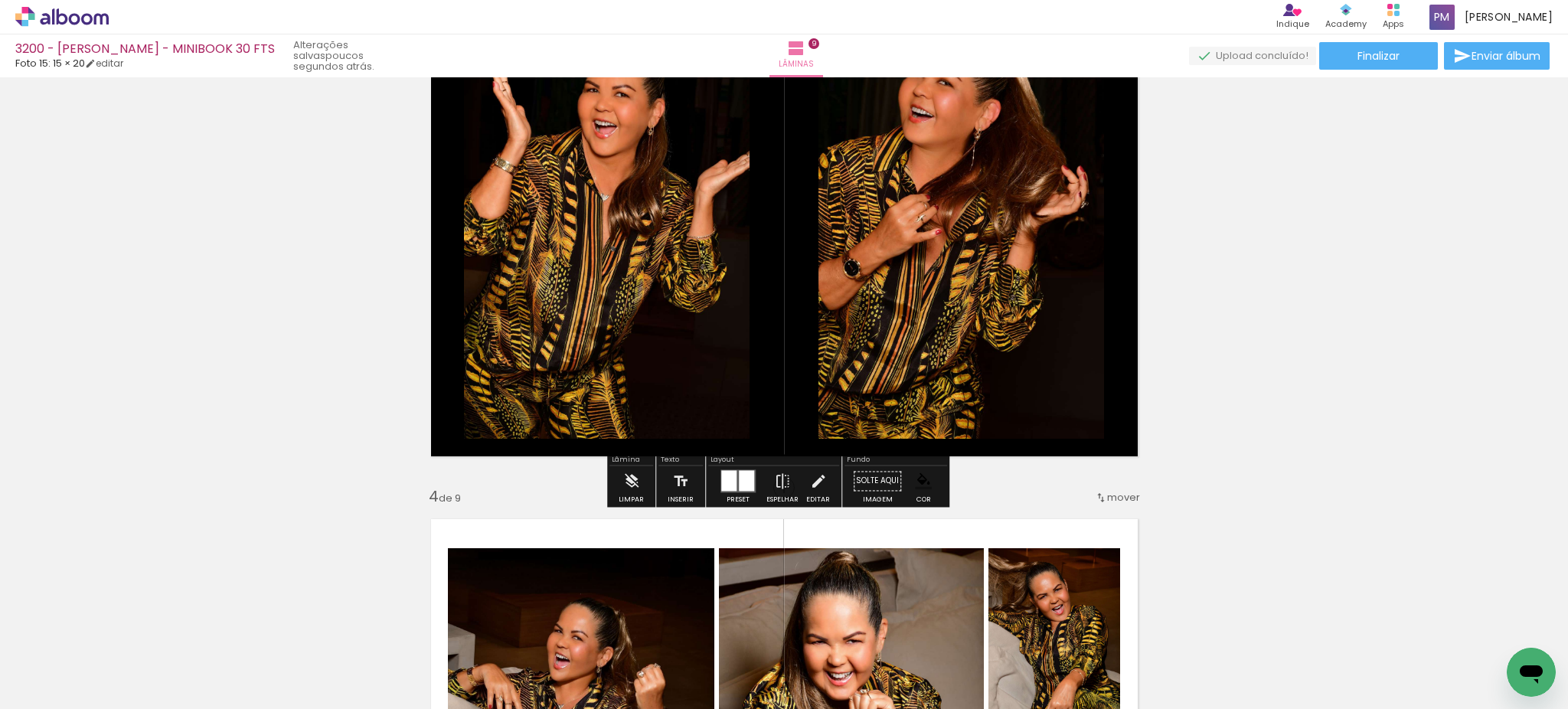
click at [1117, 429] on quentale-layouter at bounding box center [784, 225] width 731 height 487
click at [922, 485] on iron-icon "color picker" at bounding box center [923, 480] width 17 height 17
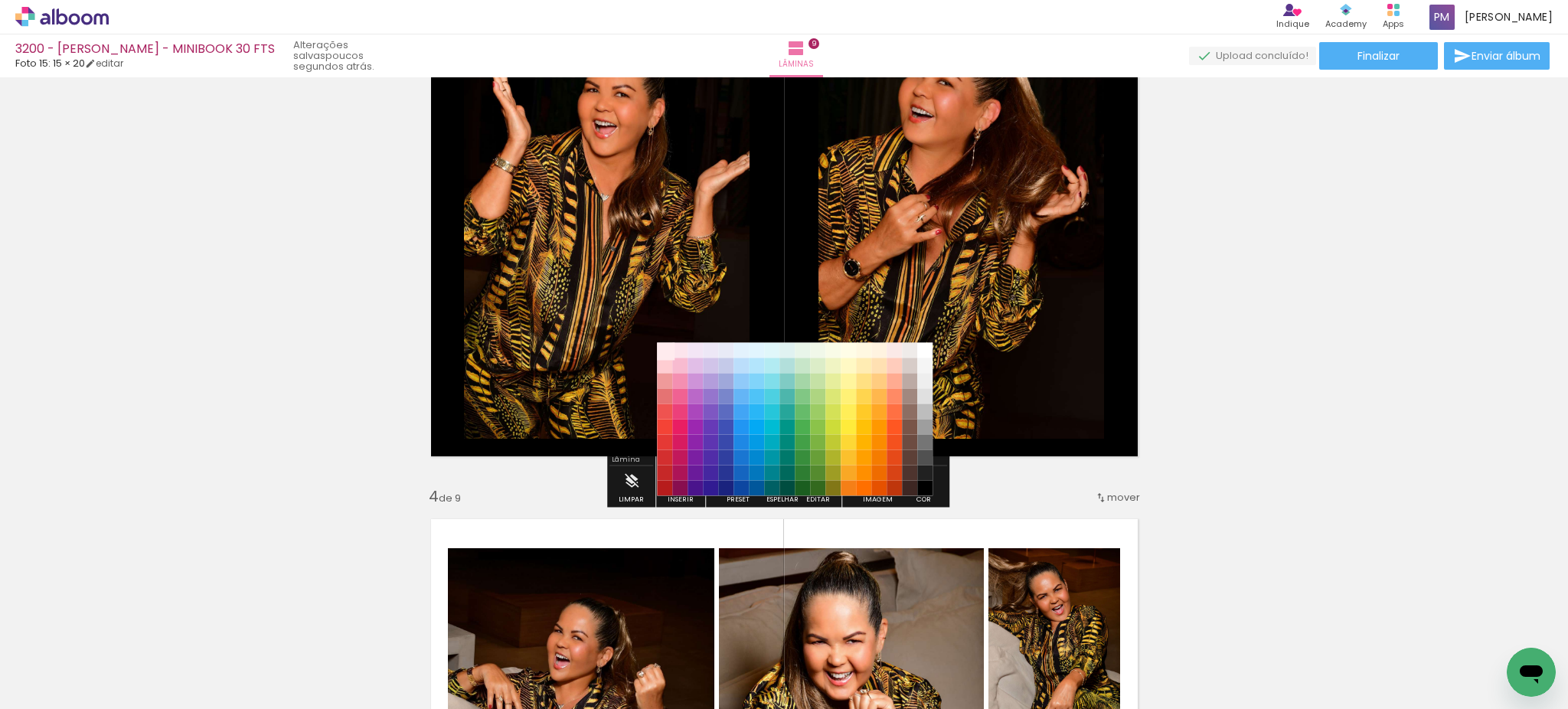
click at [666, 352] on paper-item "#ffebee" at bounding box center [664, 350] width 15 height 15
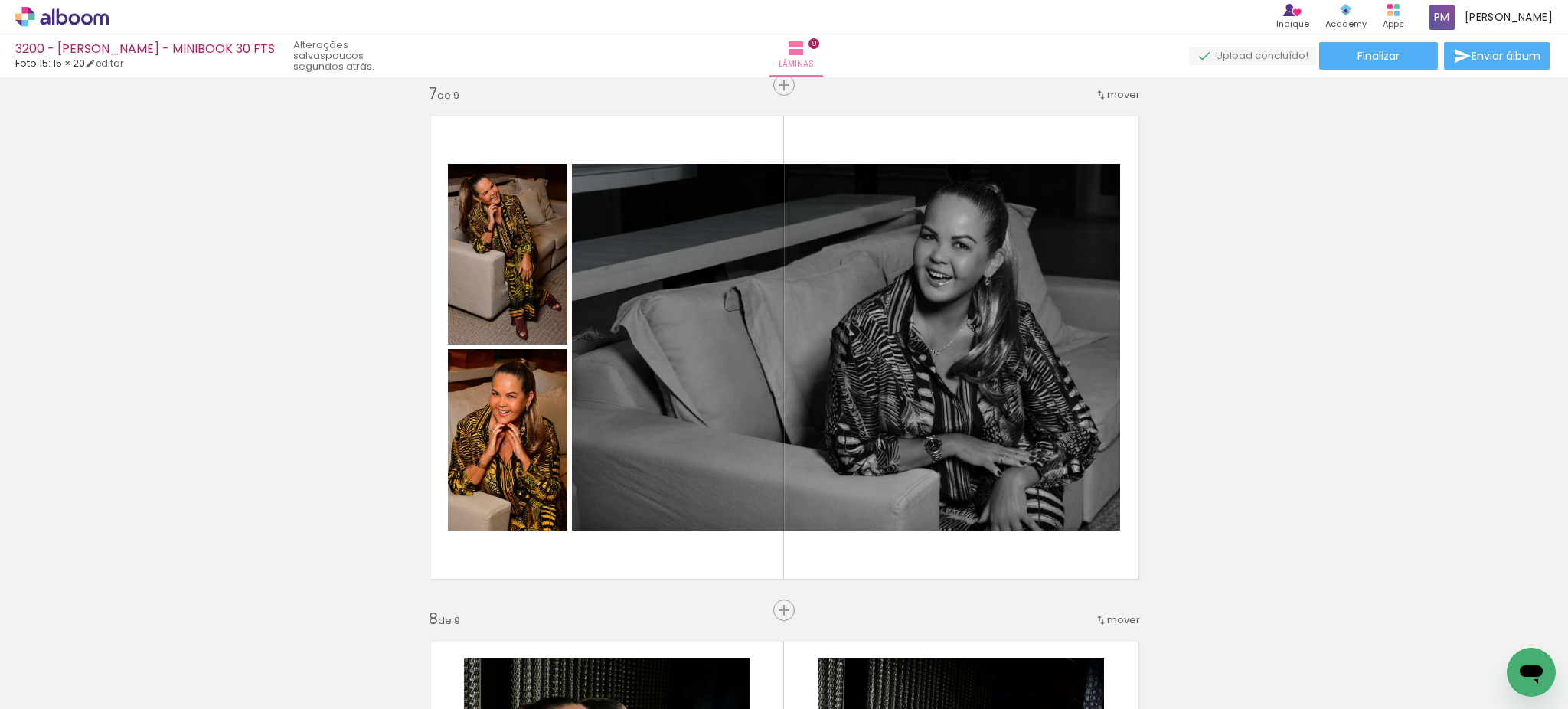
scroll to position [3232, 0]
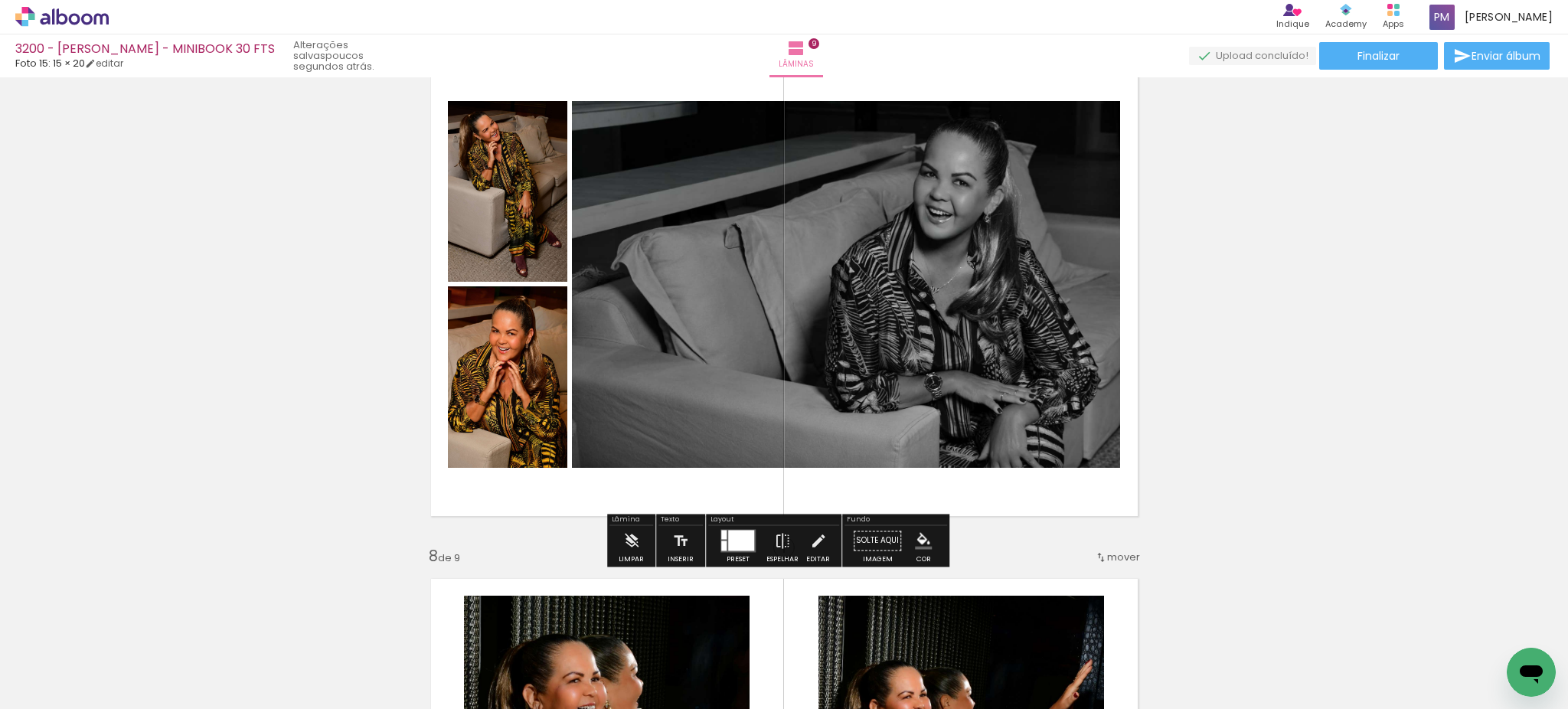
click at [1080, 499] on quentale-layouter at bounding box center [784, 285] width 731 height 487
click at [915, 537] on iron-icon "color picker" at bounding box center [923, 541] width 17 height 17
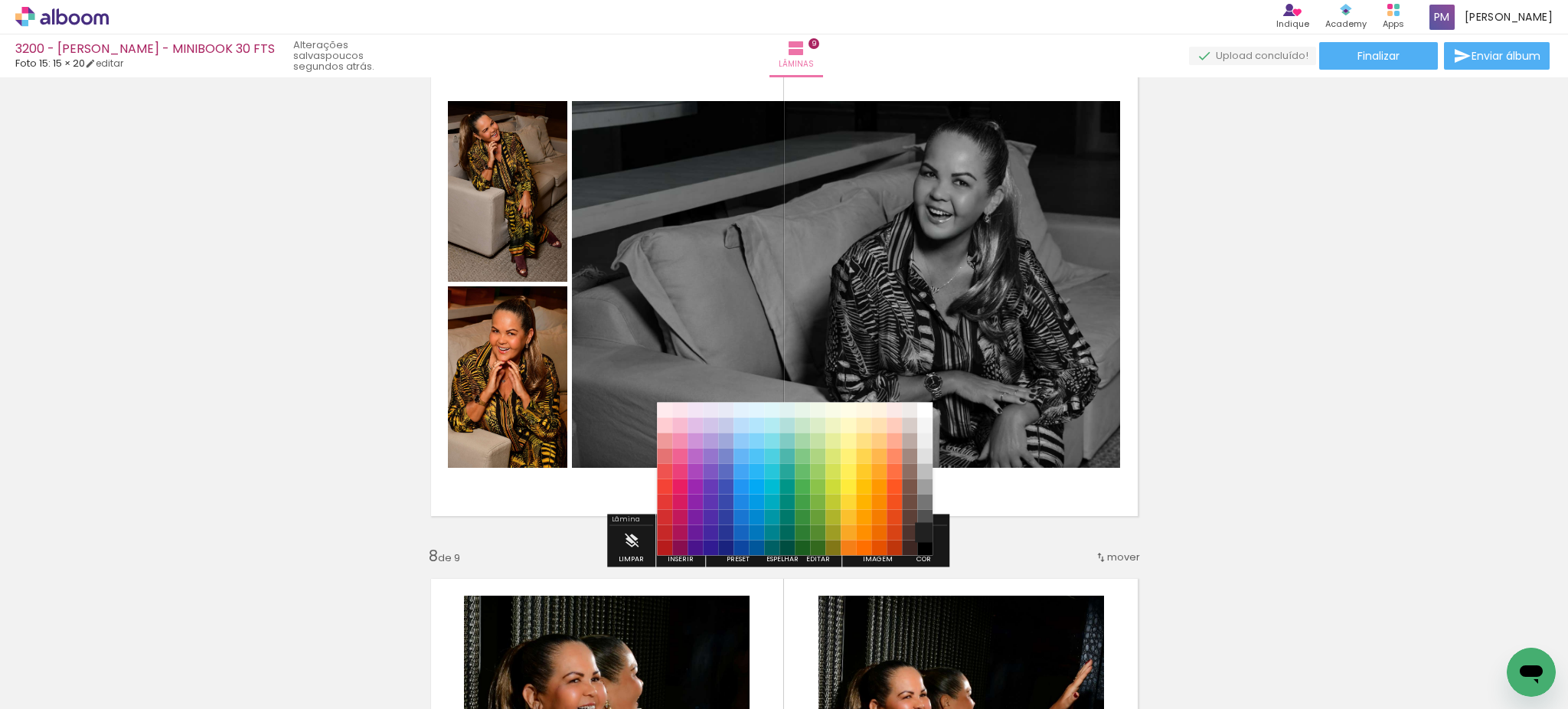
click at [926, 536] on paper-item "#212121" at bounding box center [924, 532] width 15 height 15
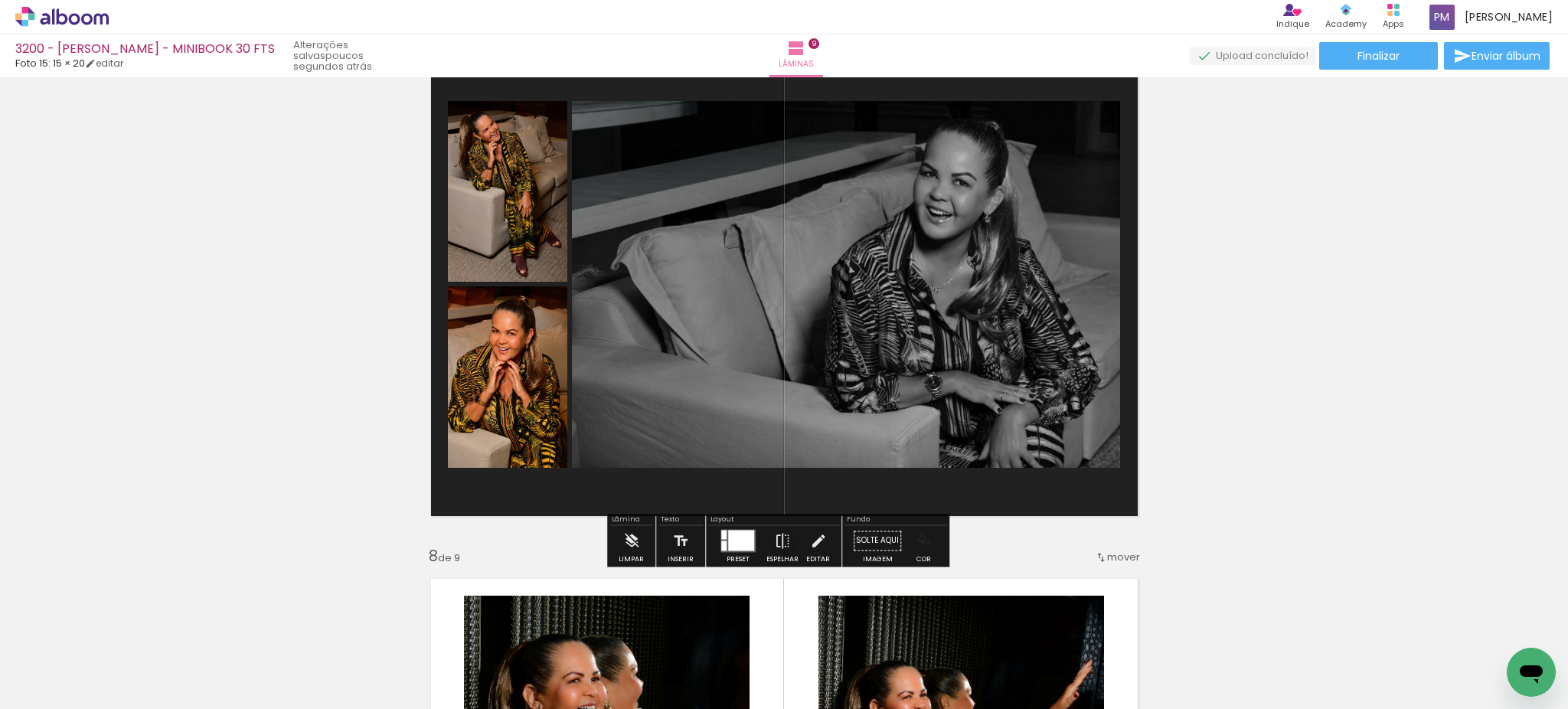
click at [924, 549] on paper-menu-button "#ffebee #ffcdd2 #ef9a9a #e57373 #ef5350 #f44336 #e53935 #d32f2f #c62828 #b71c1c…" at bounding box center [924, 541] width 29 height 29
click at [922, 542] on iron-icon "color picker" at bounding box center [923, 541] width 17 height 17
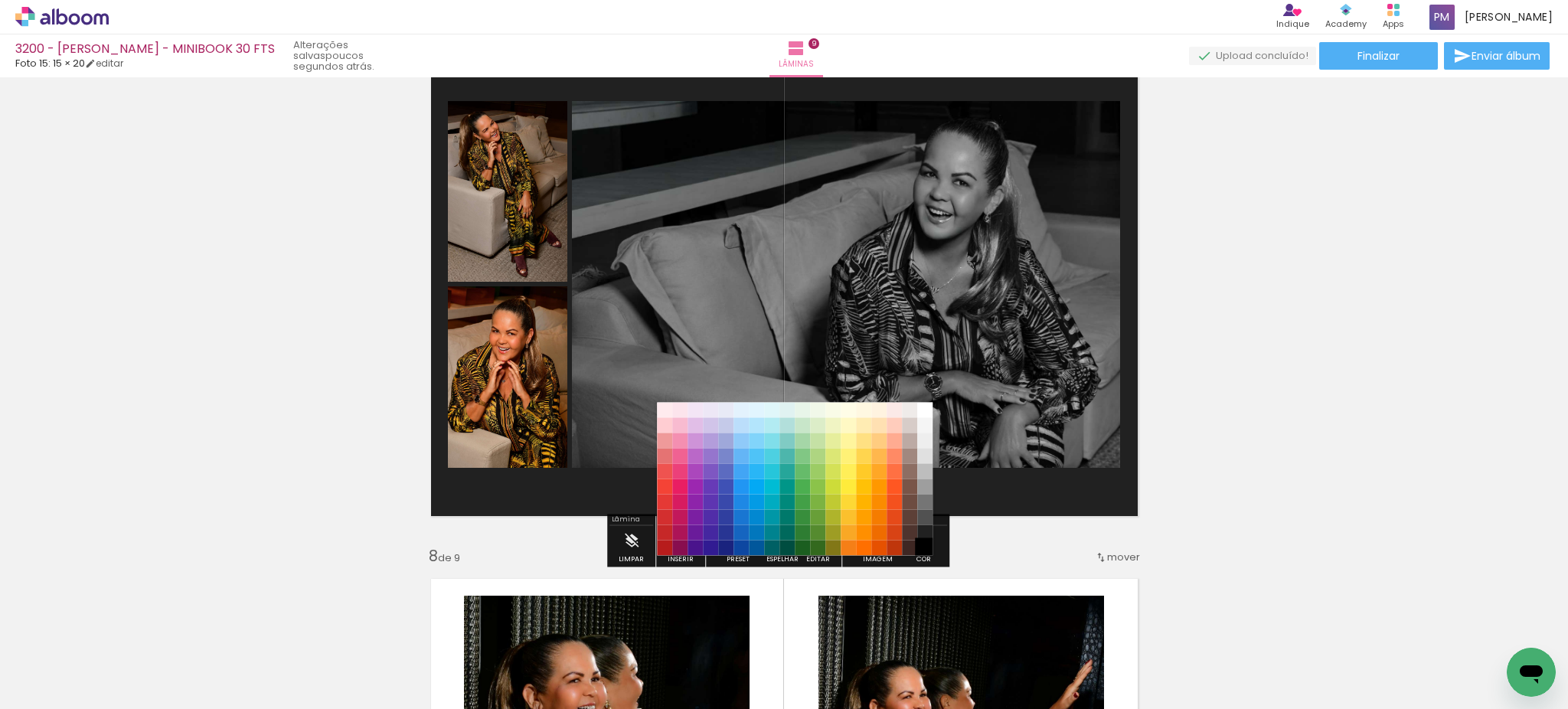
click at [925, 548] on paper-item "#000000" at bounding box center [924, 548] width 15 height 15
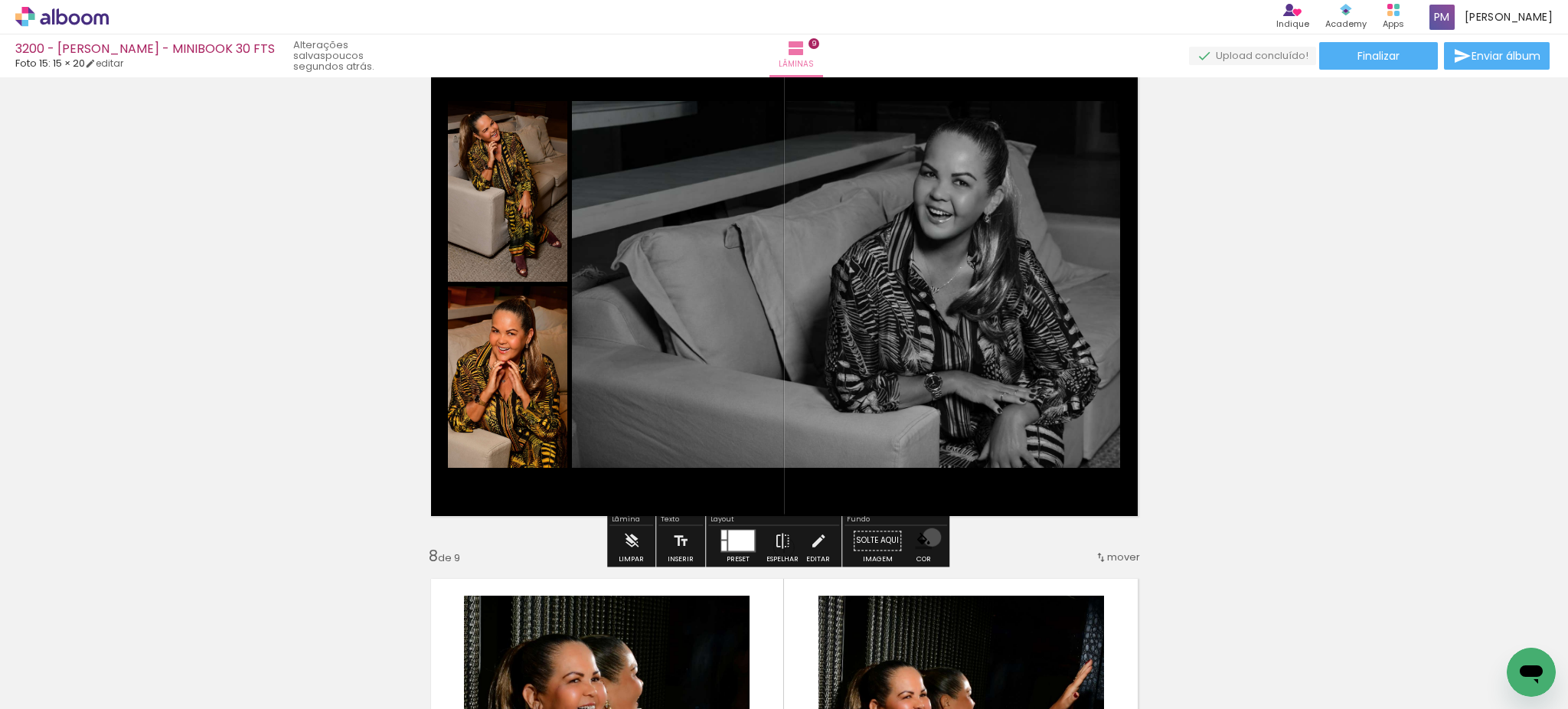
click at [926, 537] on paper-menu-button "#ffebee #ffcdd2 #ef9a9a #e57373 #ef5350 #f44336 #e53935 #d32f2f #c62828 #b71c1c…" at bounding box center [924, 541] width 29 height 29
click at [923, 548] on iron-icon "color picker" at bounding box center [923, 541] width 17 height 17
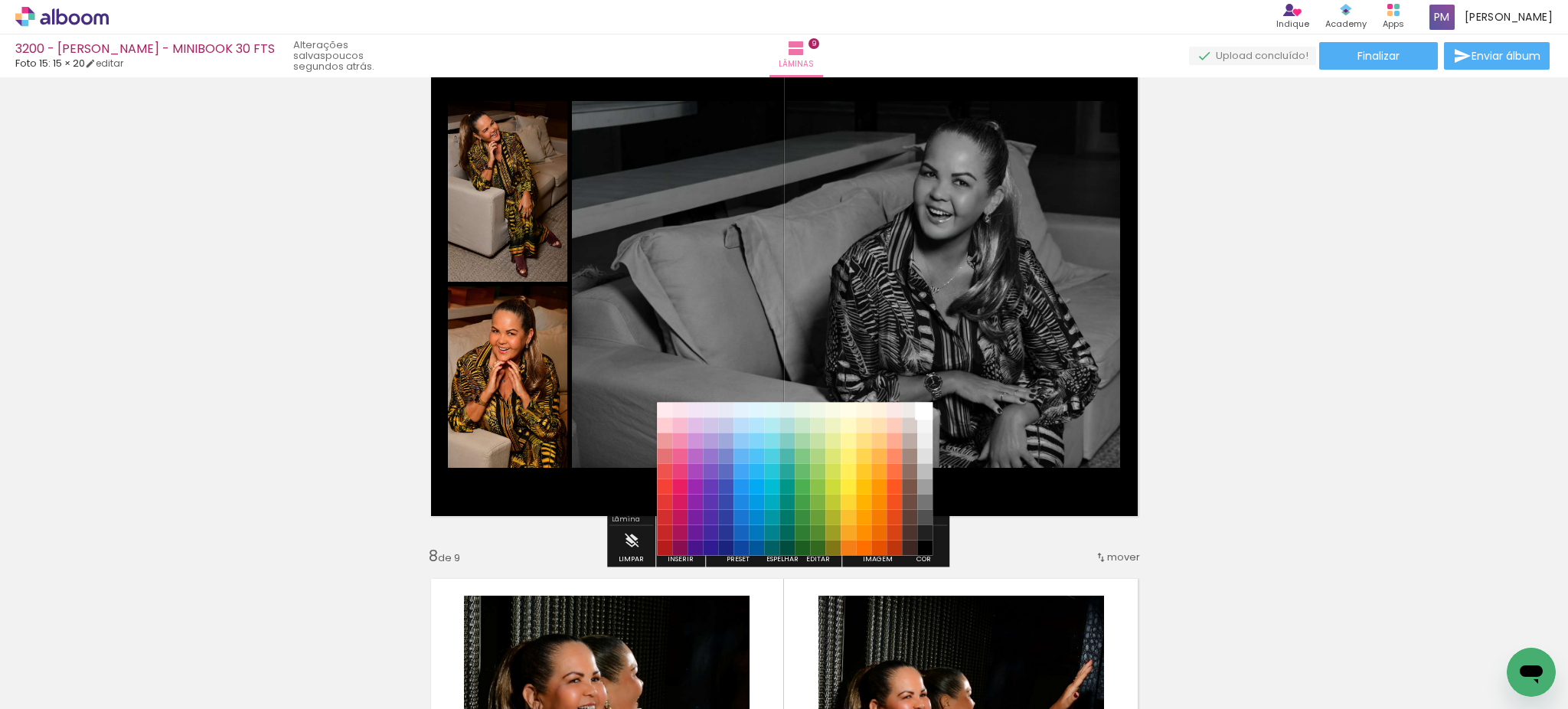
click at [927, 411] on paper-item "#ffffff" at bounding box center [924, 410] width 15 height 15
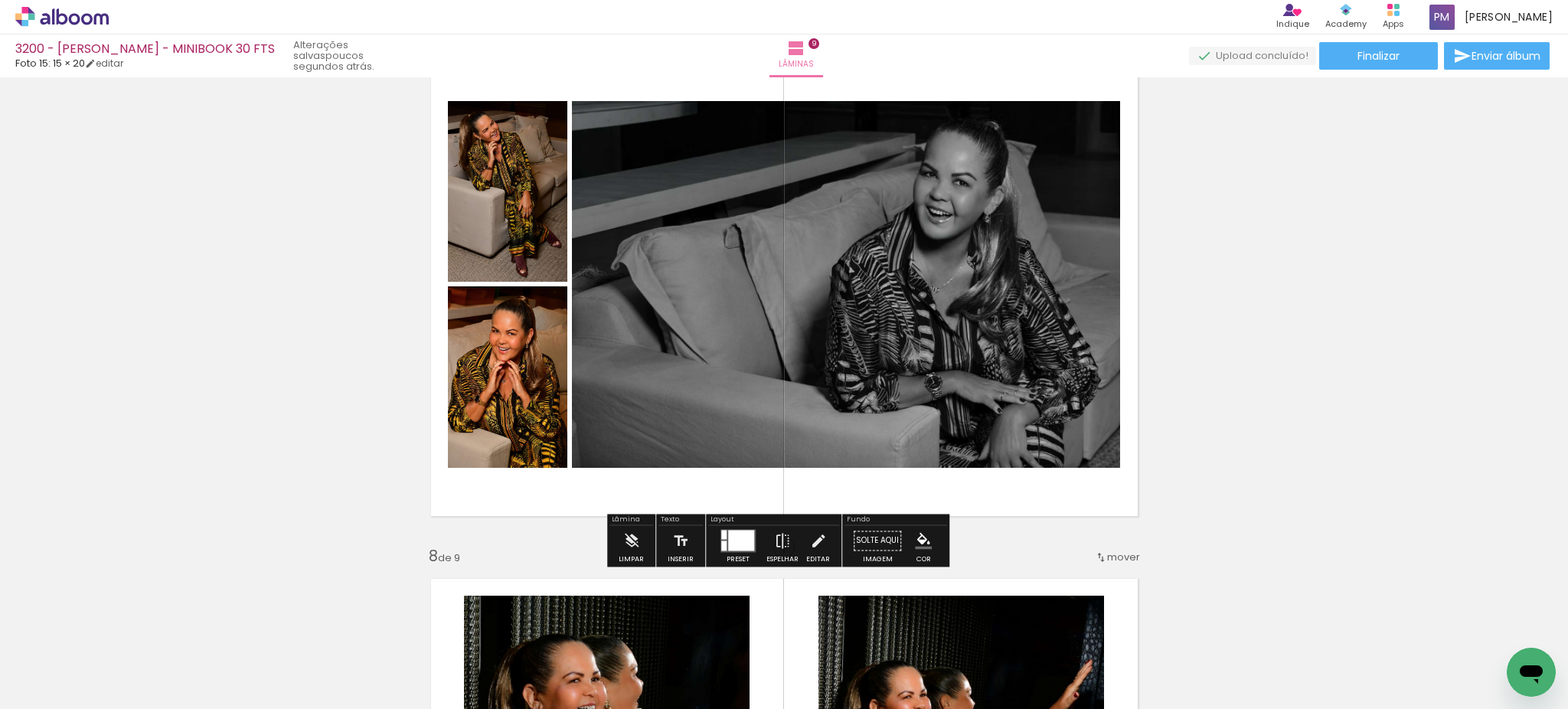
drag, startPoint x: 1249, startPoint y: 428, endPoint x: 1256, endPoint y: 422, distance: 9.2
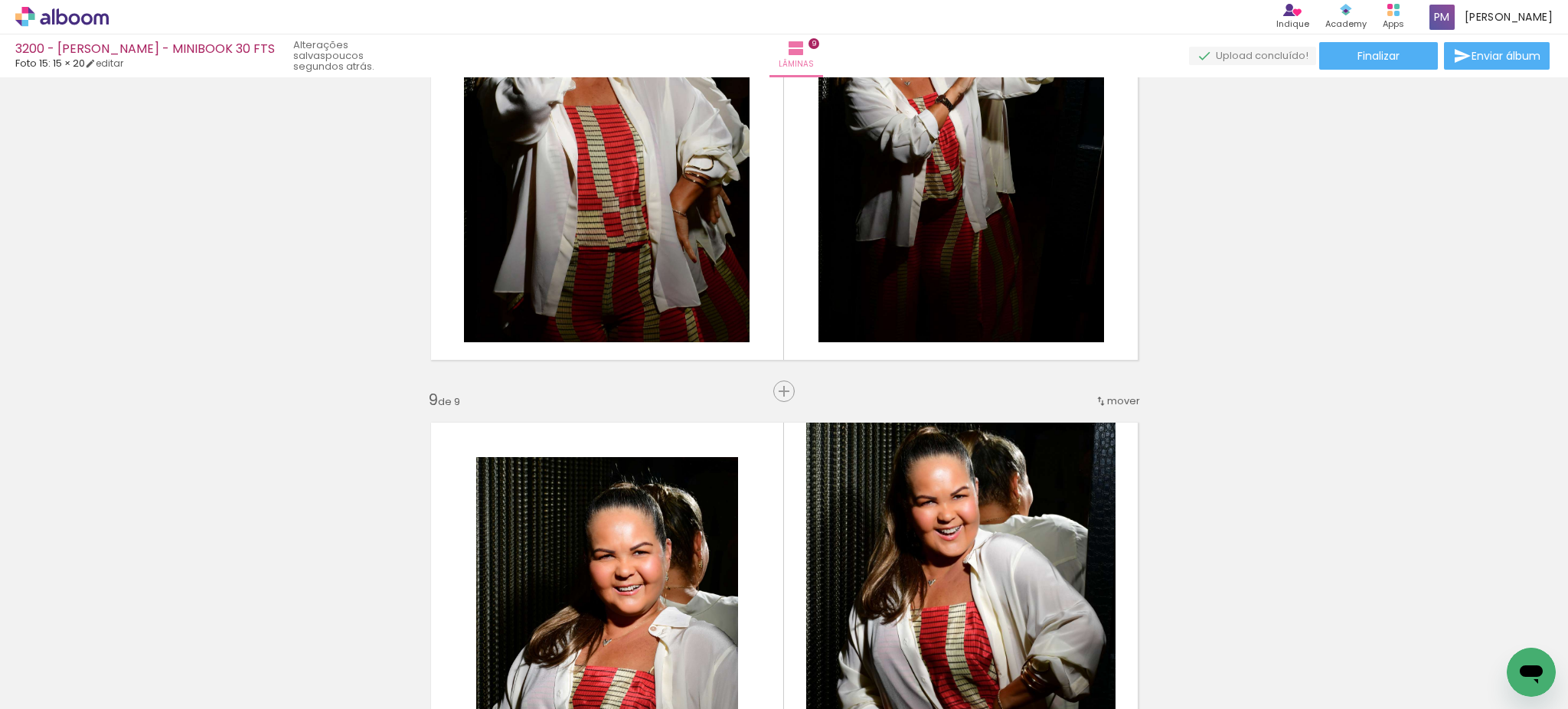
scroll to position [3744, 0]
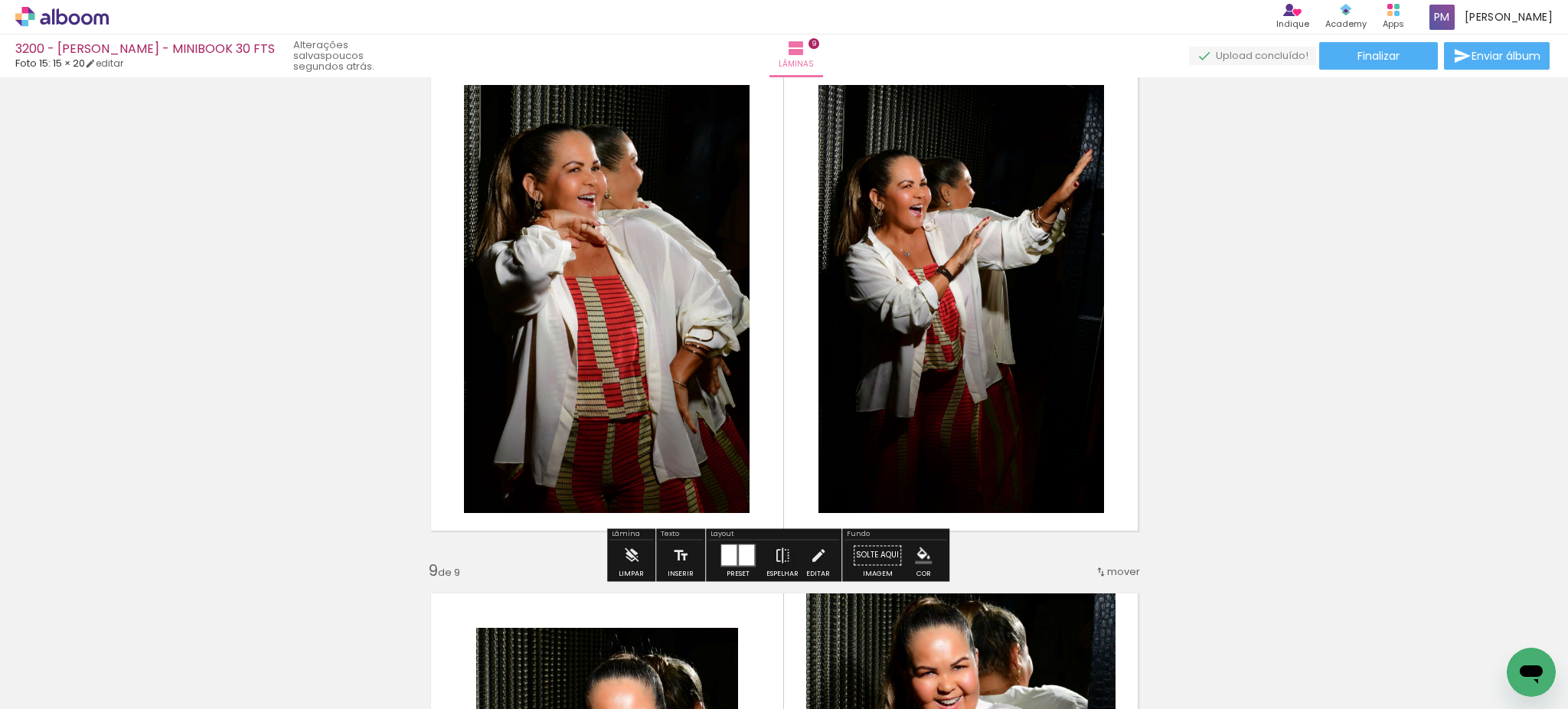
click at [1118, 518] on quentale-layouter at bounding box center [784, 300] width 731 height 487
click at [915, 558] on iron-icon "color picker" at bounding box center [923, 555] width 17 height 17
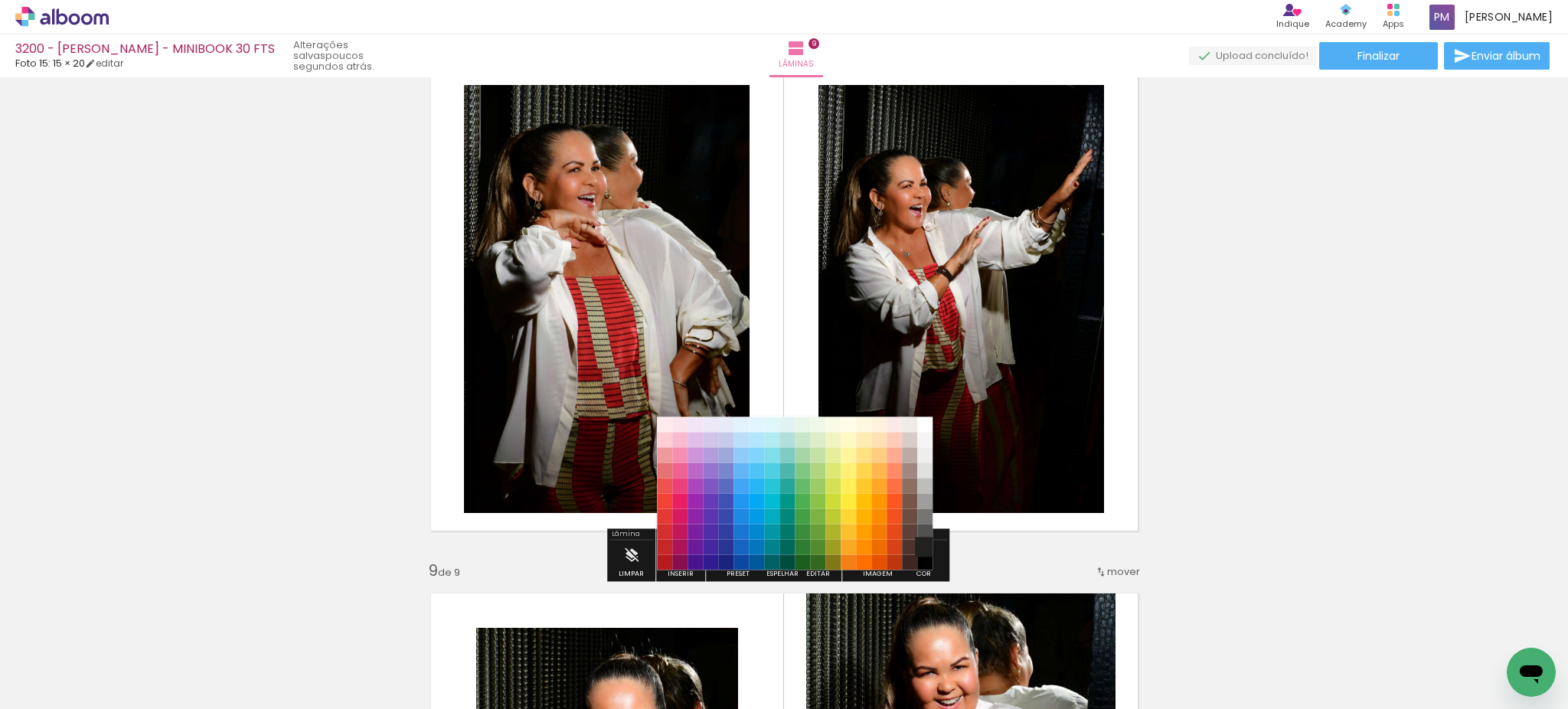
click at [920, 549] on paper-item "#212121" at bounding box center [924, 547] width 15 height 15
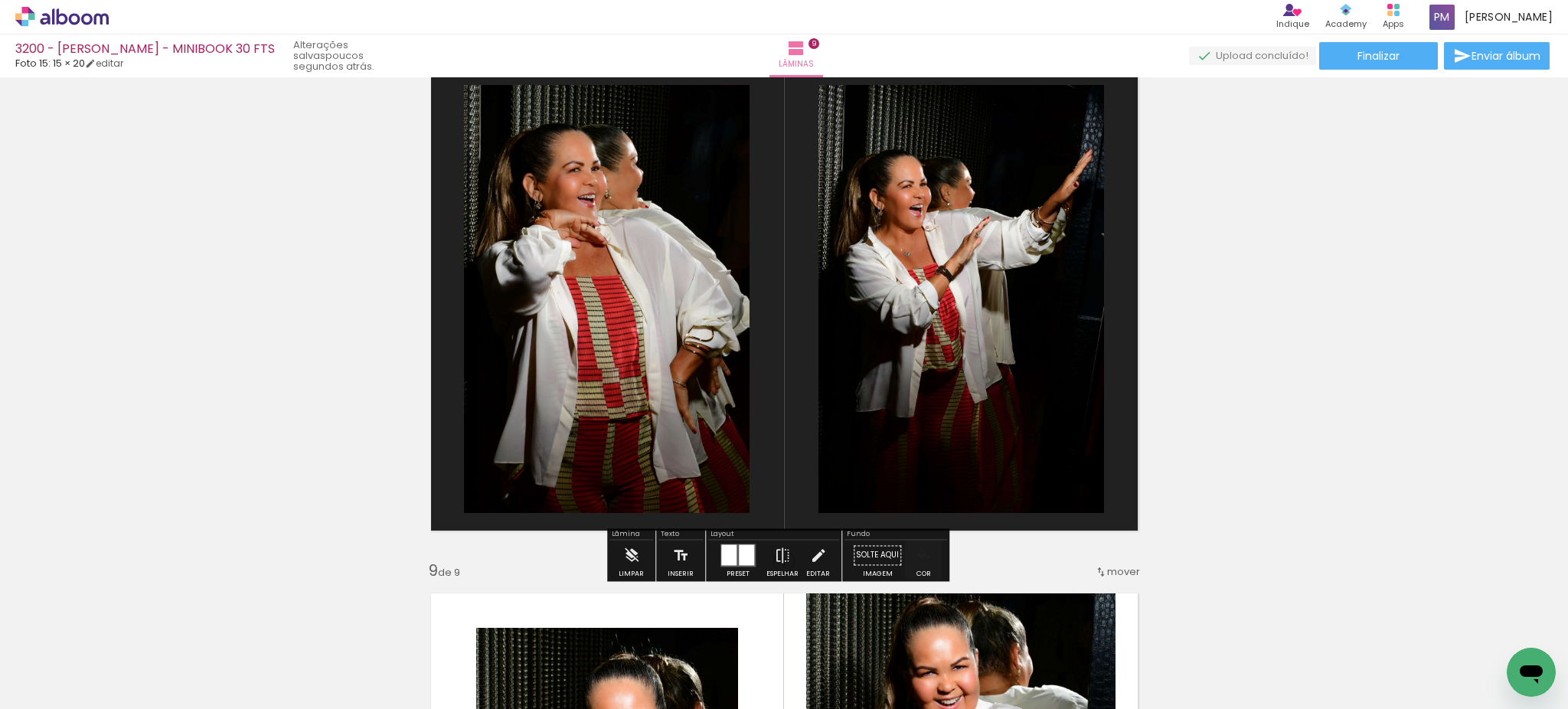
click at [926, 558] on paper-menu-button "#ffebee #ffcdd2 #ef9a9a #e57373 #ef5350 #f44336 #e53935 #d32f2f #c62828 #b71c1c…" at bounding box center [924, 555] width 29 height 29
click at [922, 562] on iron-icon "color picker" at bounding box center [923, 555] width 17 height 17
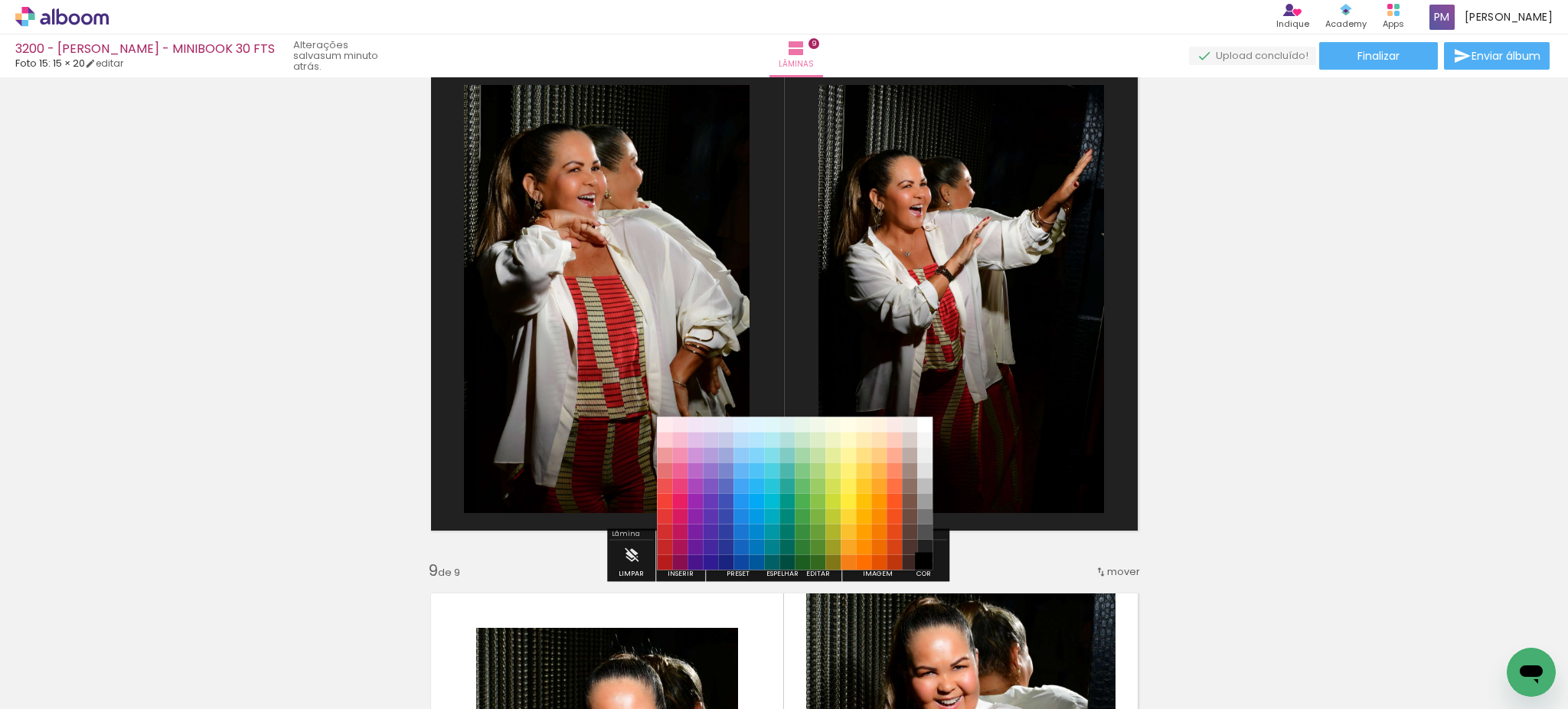
click at [924, 560] on paper-item "#000000" at bounding box center [924, 562] width 15 height 15
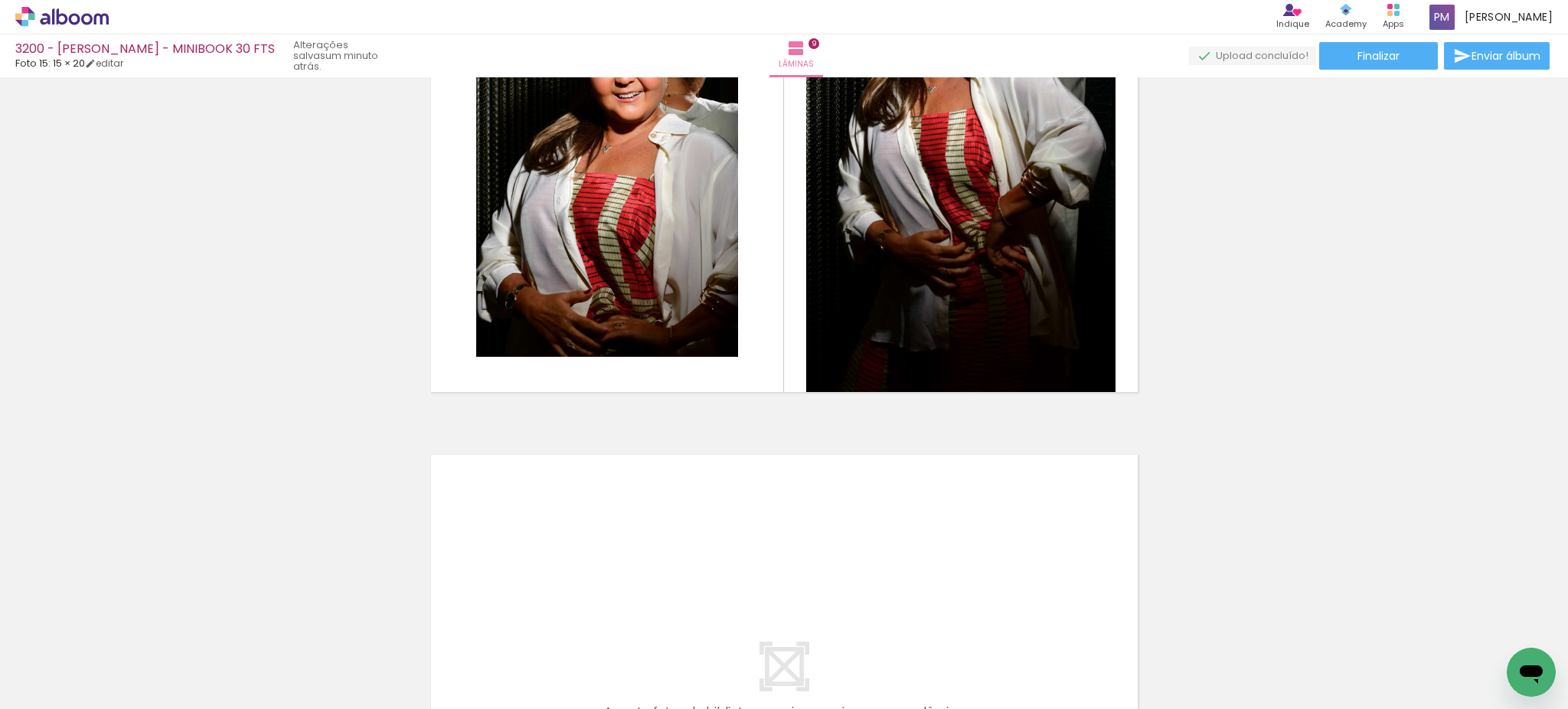
scroll to position [4425, 0]
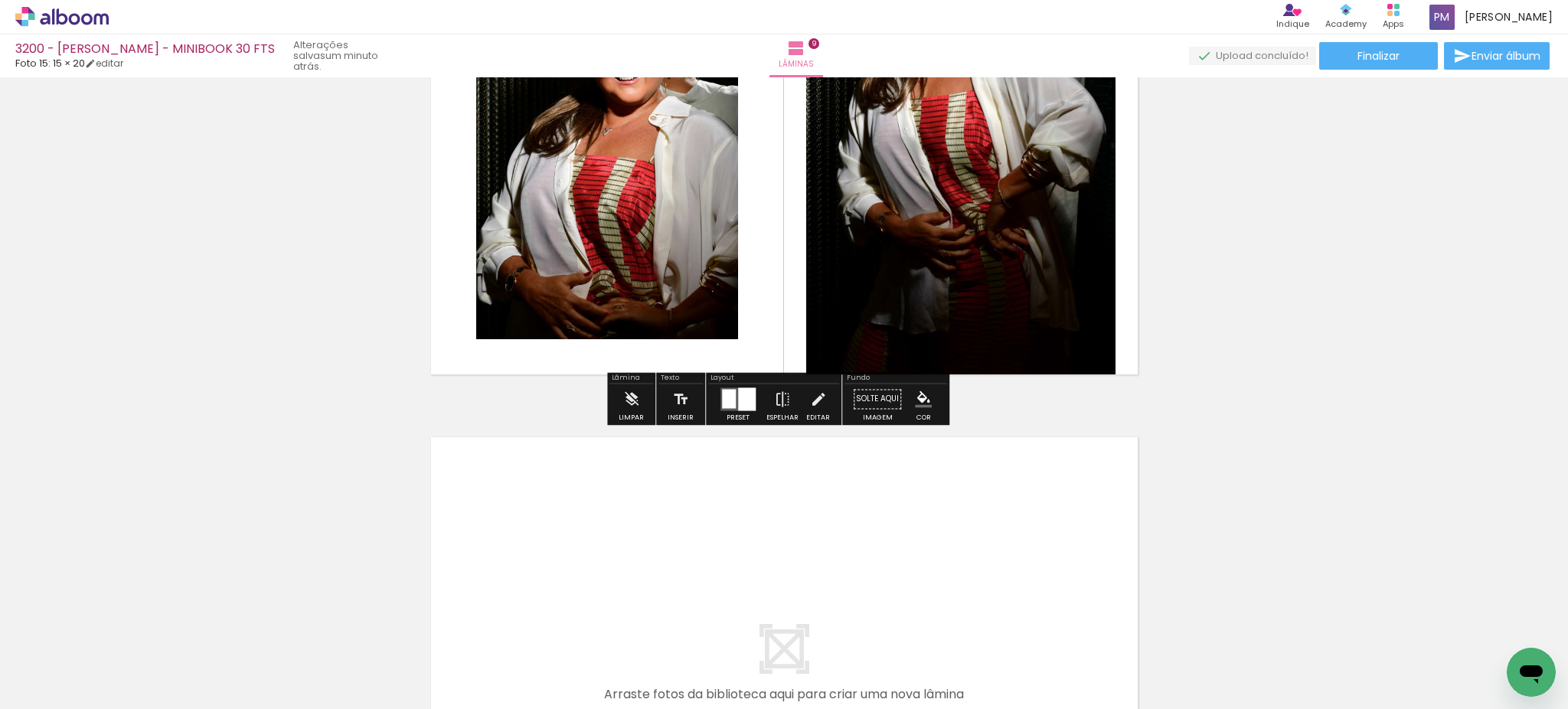
click at [922, 400] on iron-icon "color picker" at bounding box center [923, 399] width 17 height 17
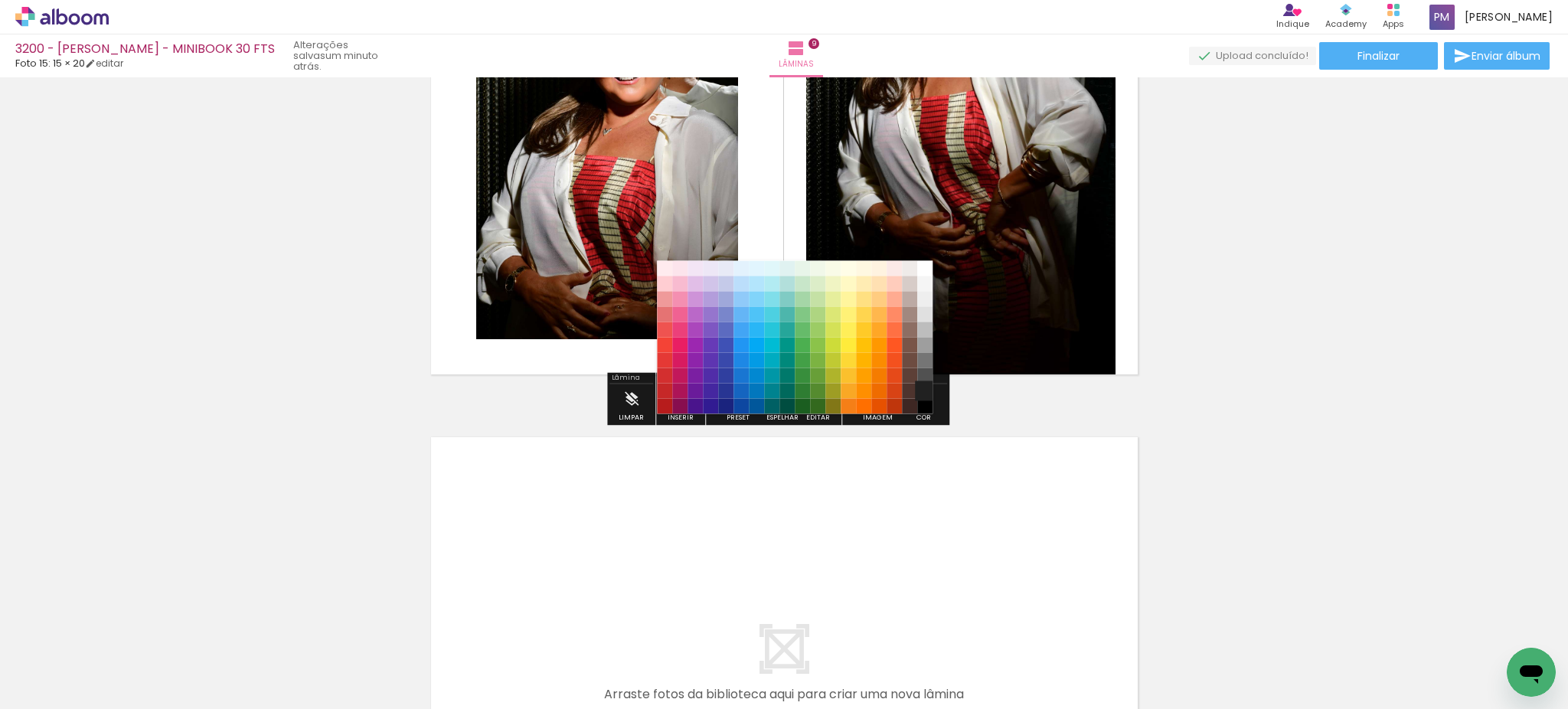
click at [924, 392] on paper-item "#212121" at bounding box center [924, 391] width 15 height 15
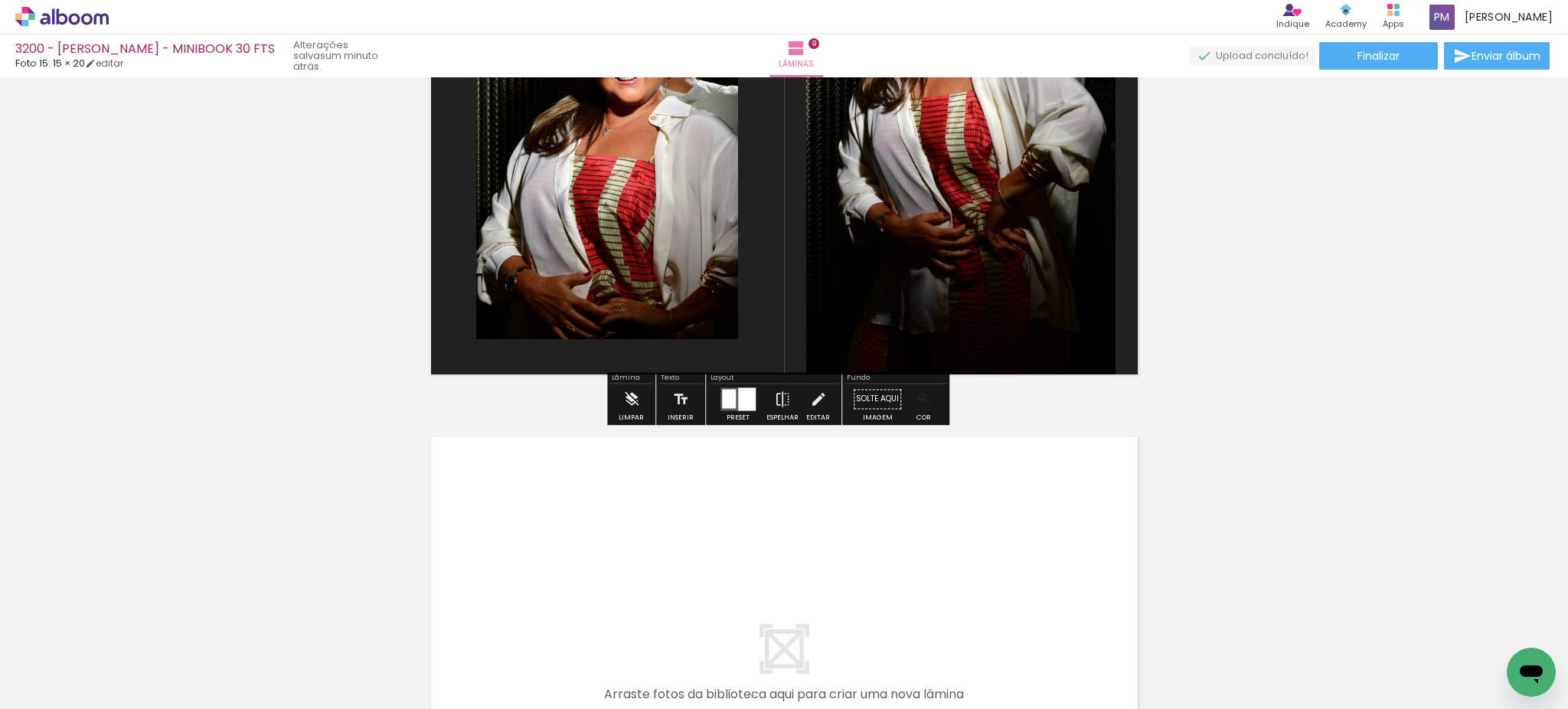
click at [929, 405] on paper-menu-button "#ffebee #ffcdd2 #ef9a9a #e57373 #ef5350 #f44336 #e53935 #d32f2f #c62828 #b71c1c…" at bounding box center [924, 399] width 29 height 29
click at [920, 408] on iron-icon "color picker" at bounding box center [923, 399] width 17 height 17
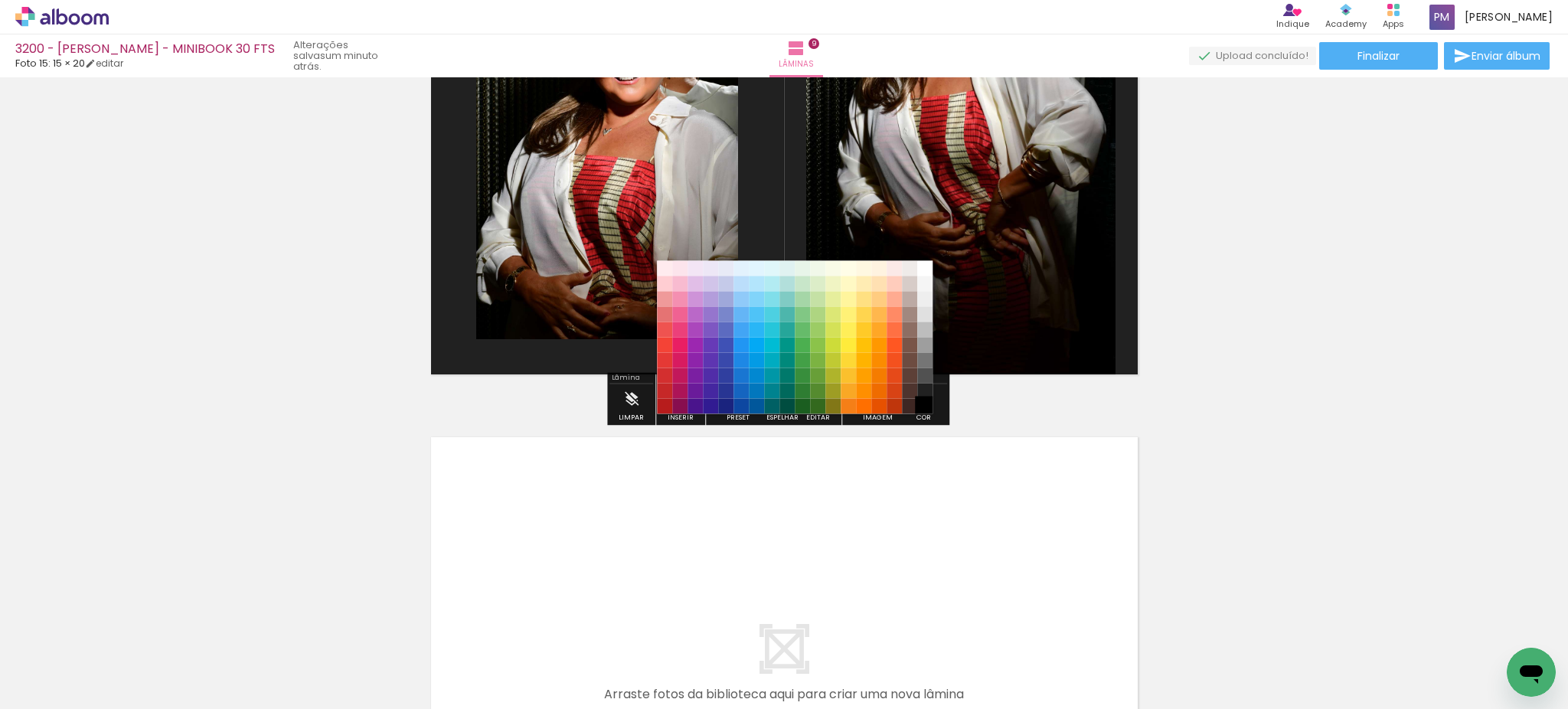
click at [931, 403] on paper-item "#000000" at bounding box center [924, 406] width 15 height 15
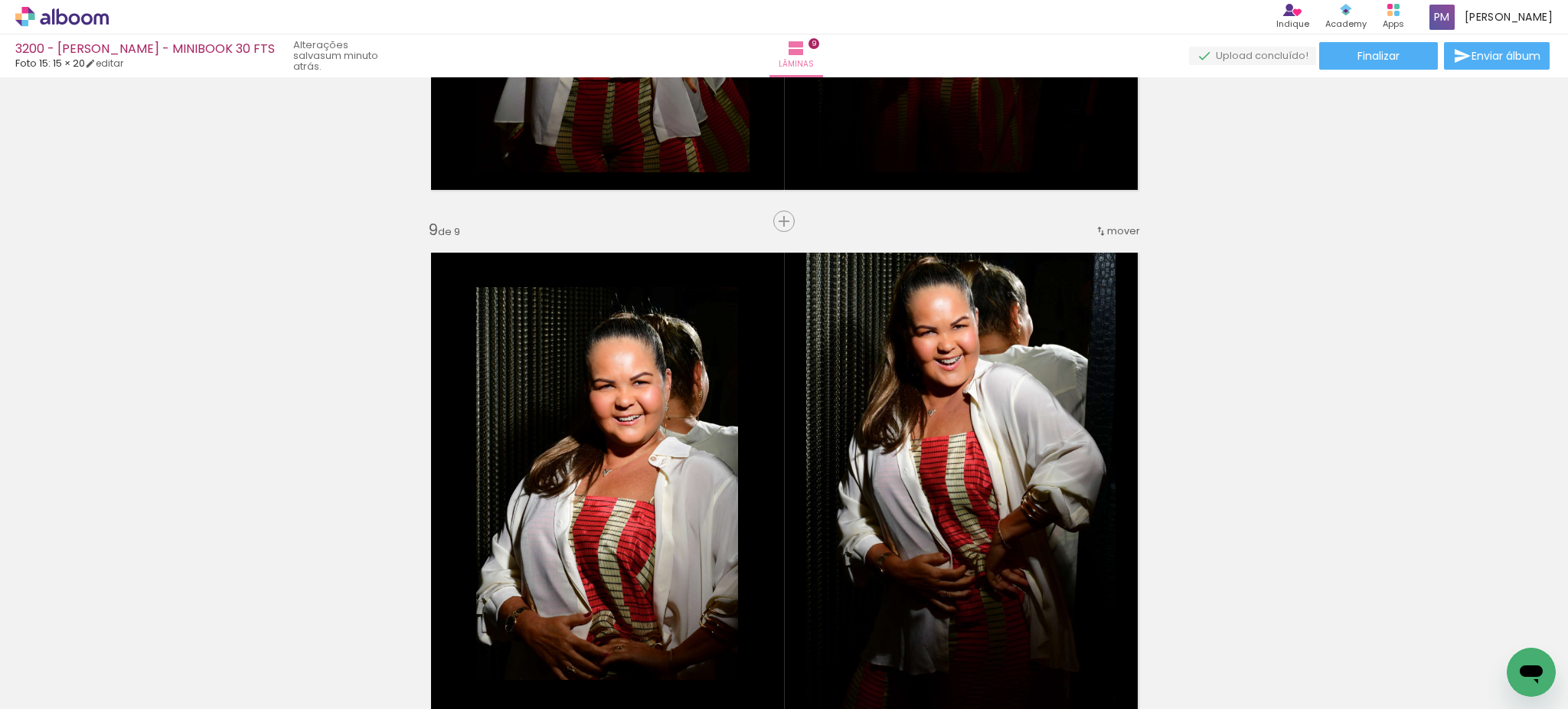
scroll to position [4595, 0]
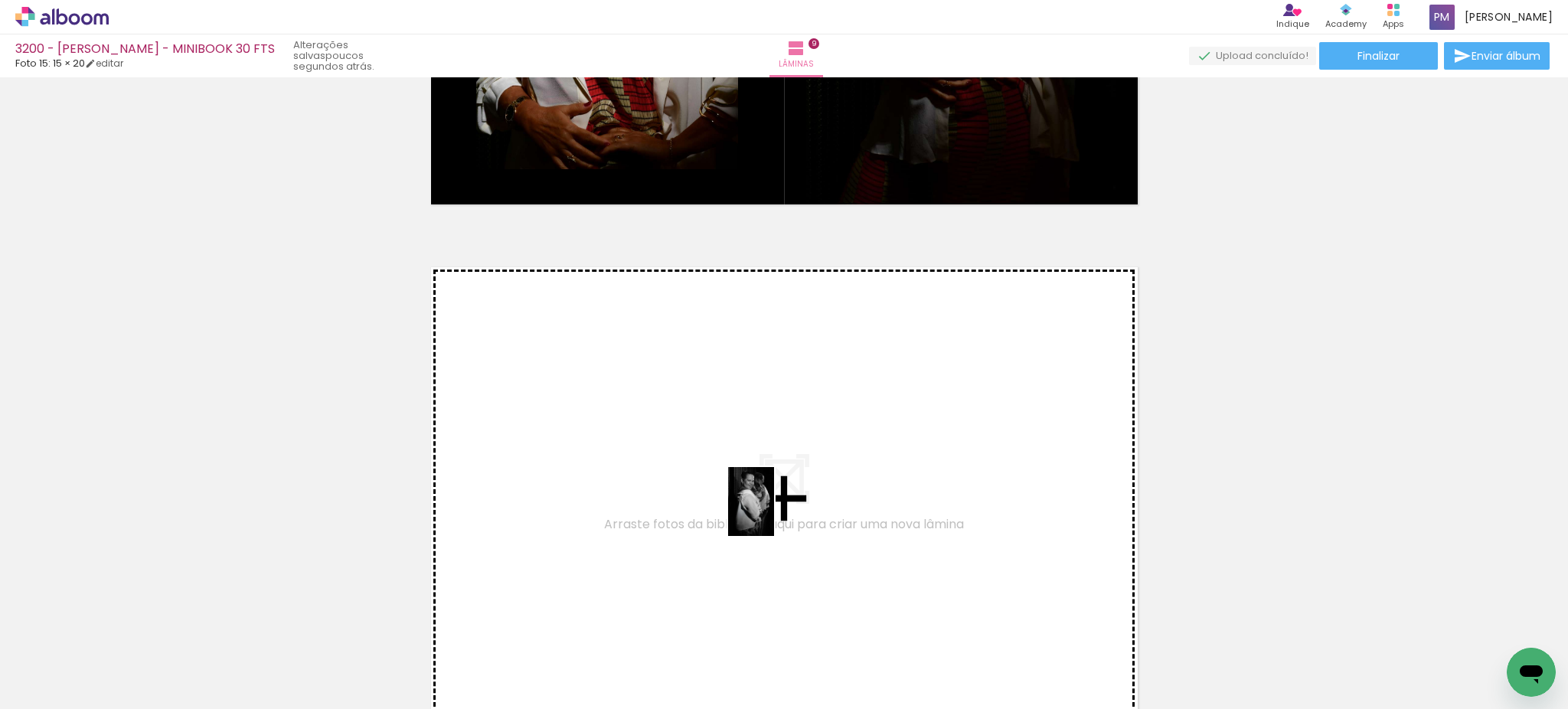
drag, startPoint x: 846, startPoint y: 660, endPoint x: 774, endPoint y: 513, distance: 163.7
click at [774, 513] on quentale-workspace at bounding box center [784, 354] width 1568 height 709
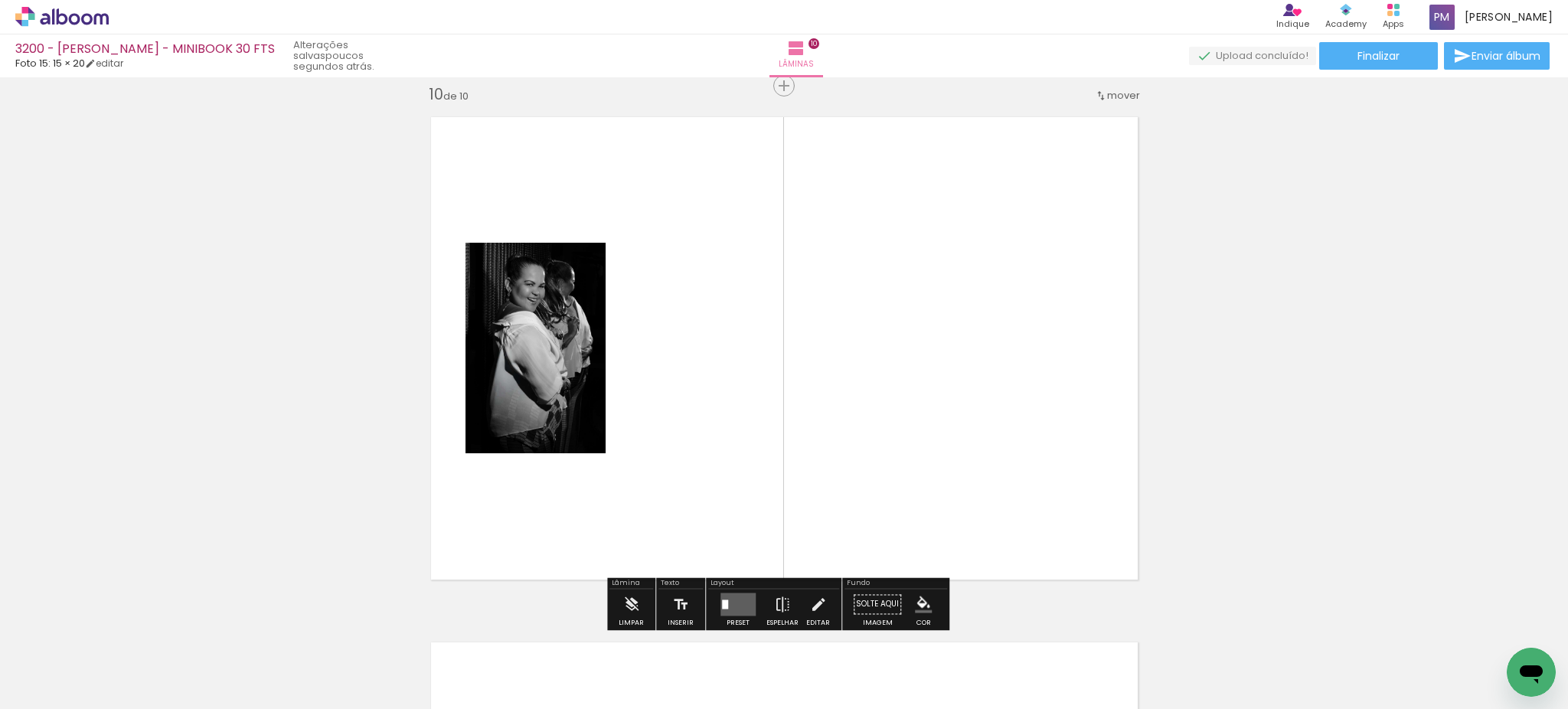
scroll to position [4747, 0]
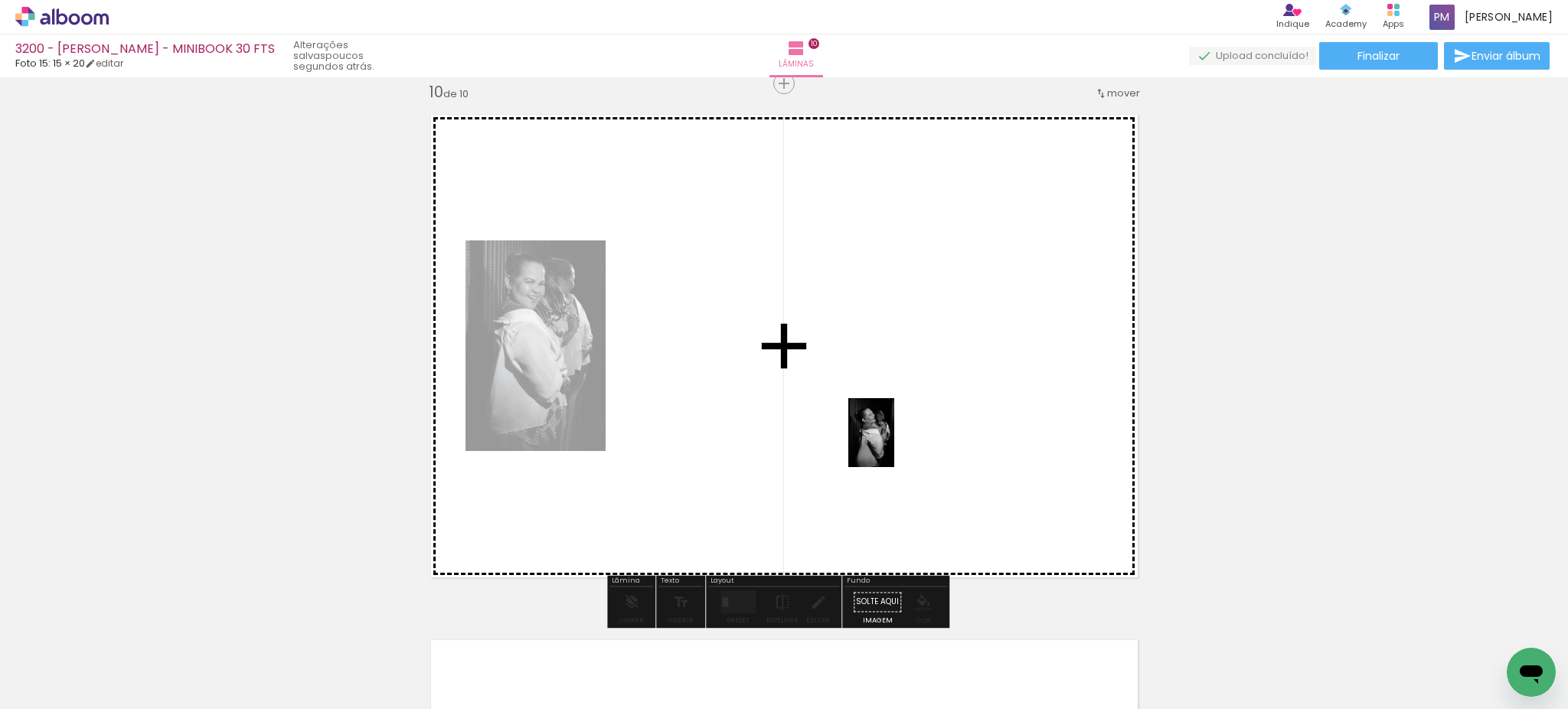
drag, startPoint x: 939, startPoint y: 654, endPoint x: 894, endPoint y: 444, distance: 214.8
click at [894, 444] on quentale-workspace at bounding box center [784, 354] width 1568 height 709
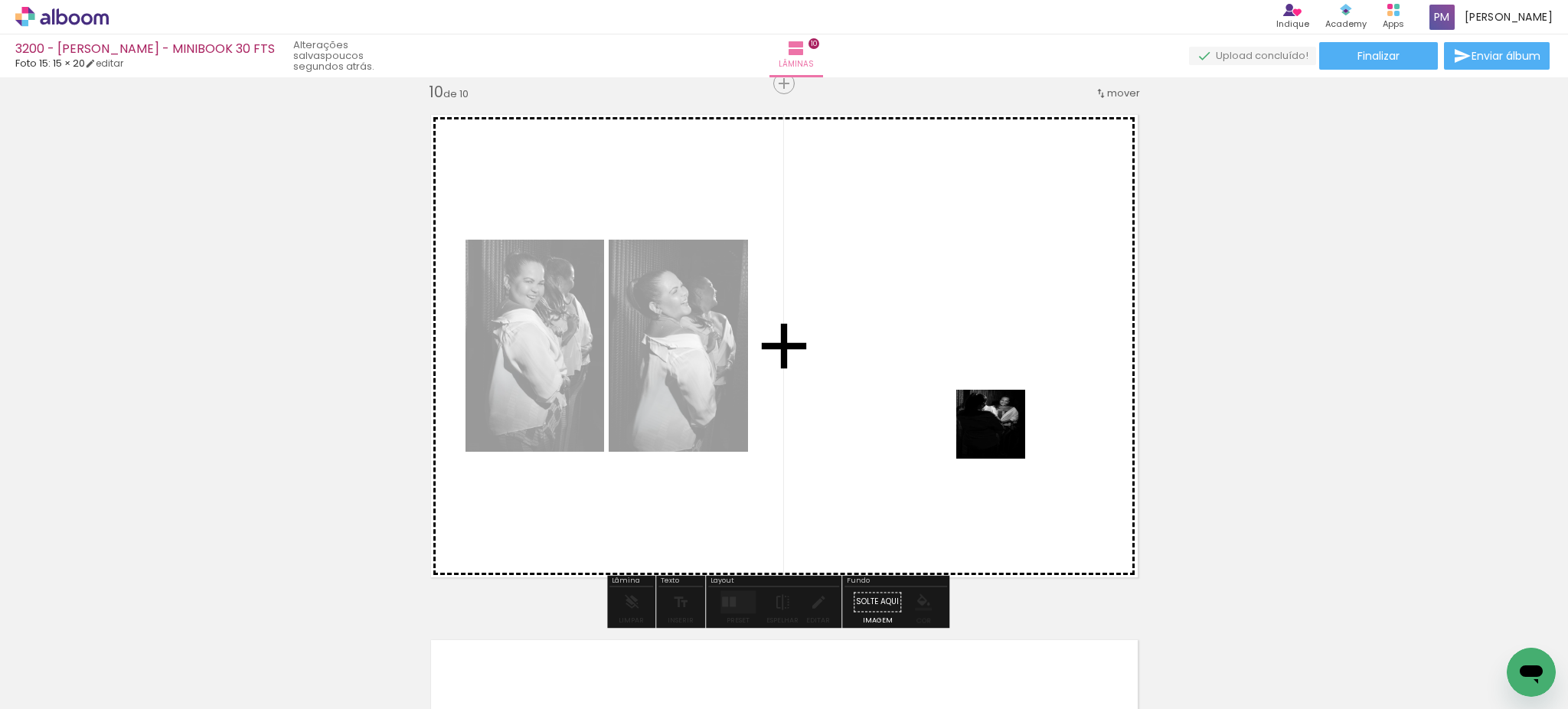
drag, startPoint x: 1020, startPoint y: 659, endPoint x: 1002, endPoint y: 435, distance: 224.7
click at [1002, 435] on quentale-workspace at bounding box center [784, 354] width 1568 height 709
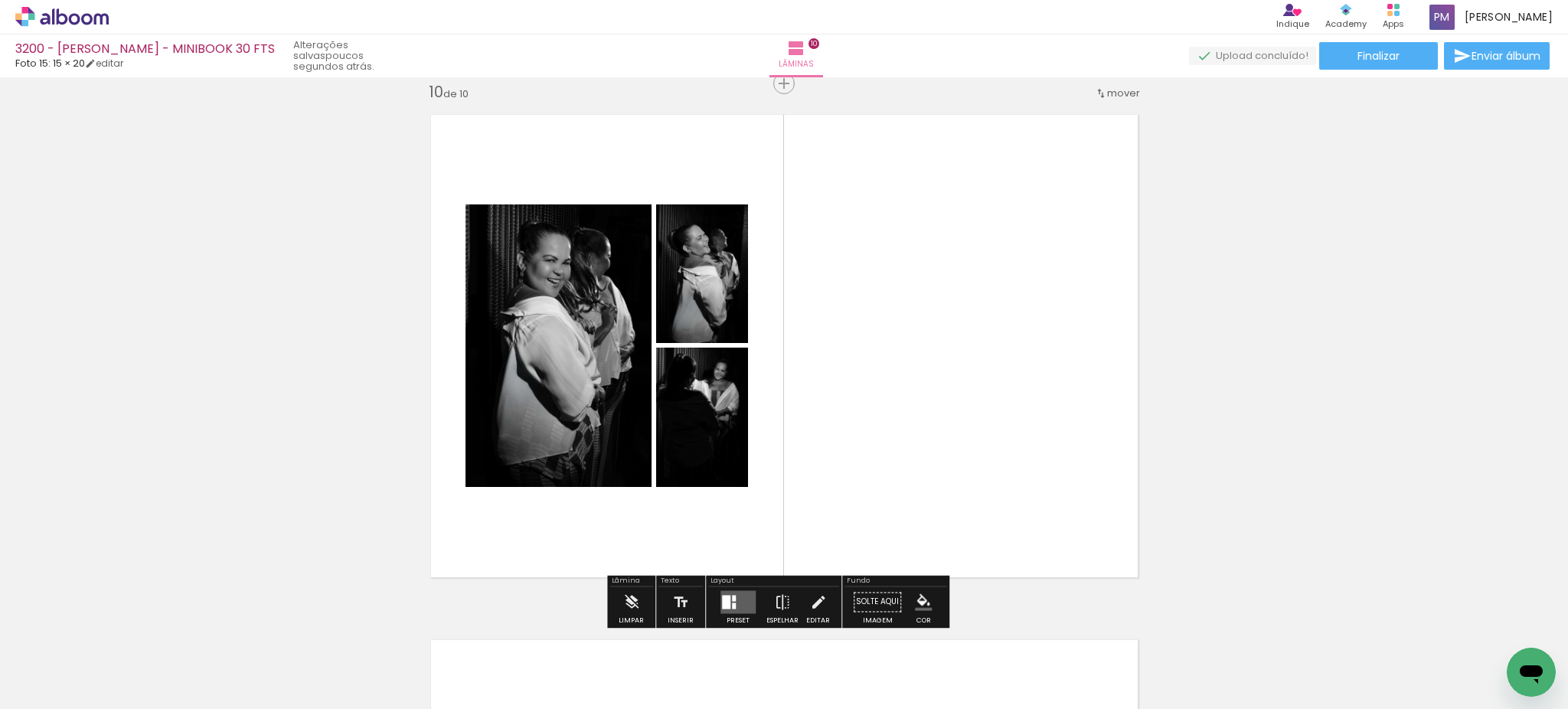
click at [738, 603] on quentale-layouter at bounding box center [737, 602] width 35 height 23
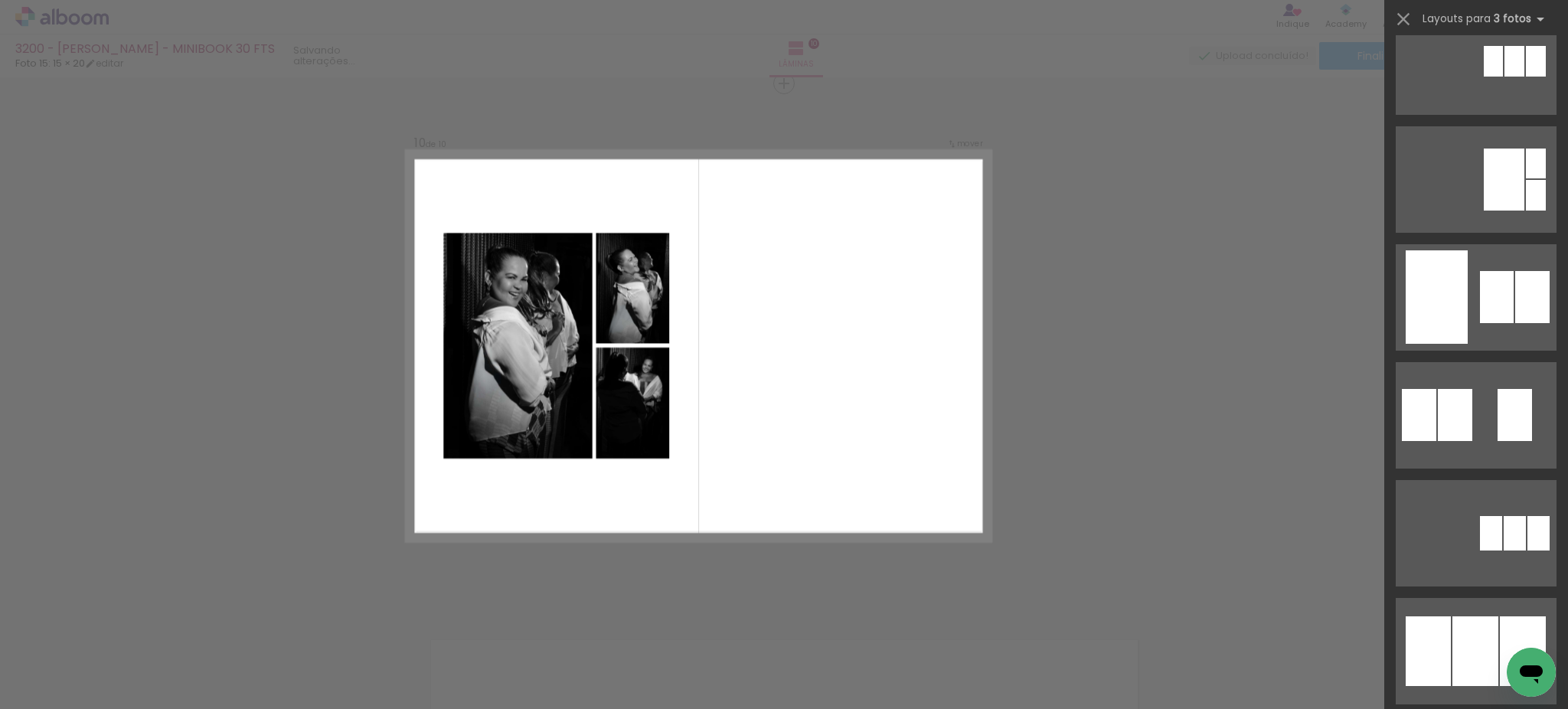
scroll to position [0, 0]
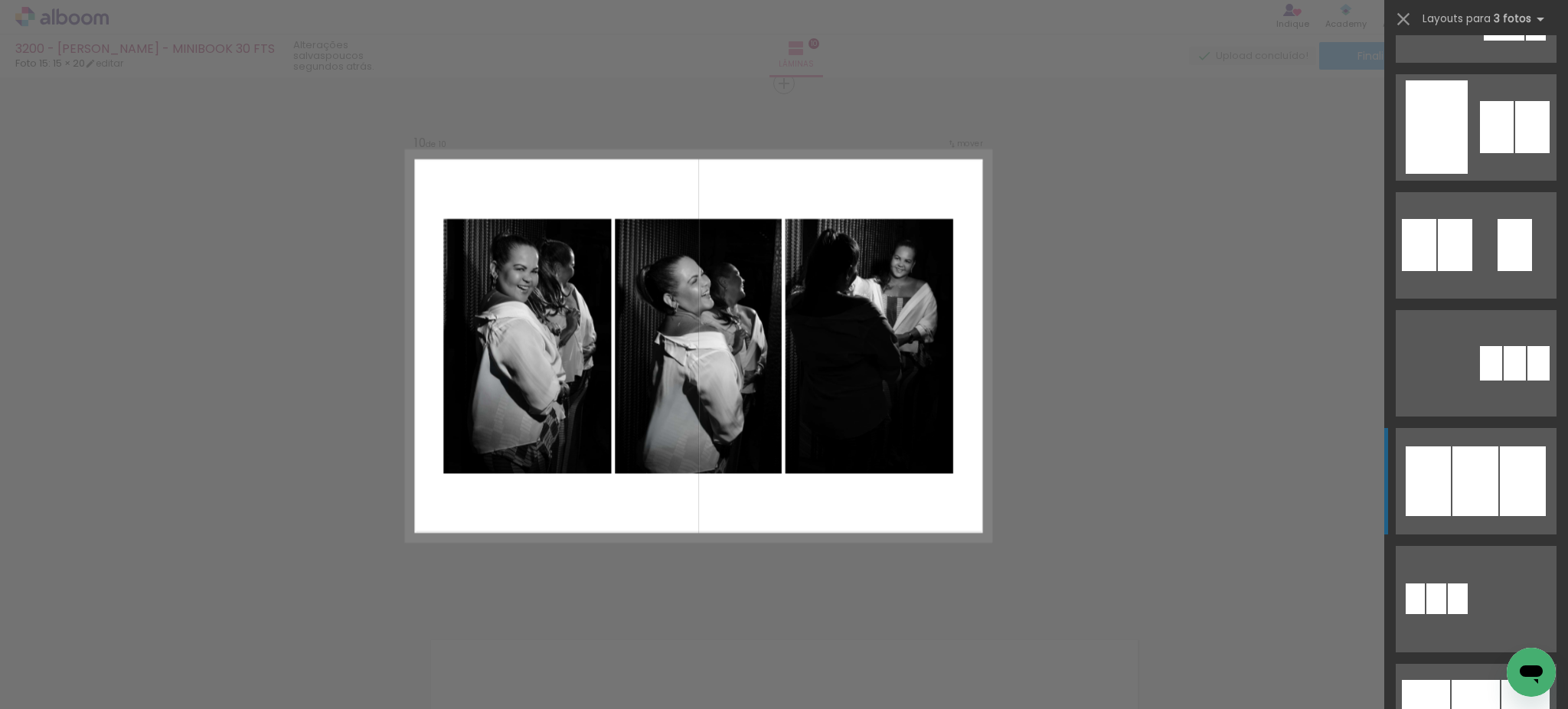
scroll to position [0, 937]
click at [1503, 492] on div at bounding box center [1522, 481] width 46 height 70
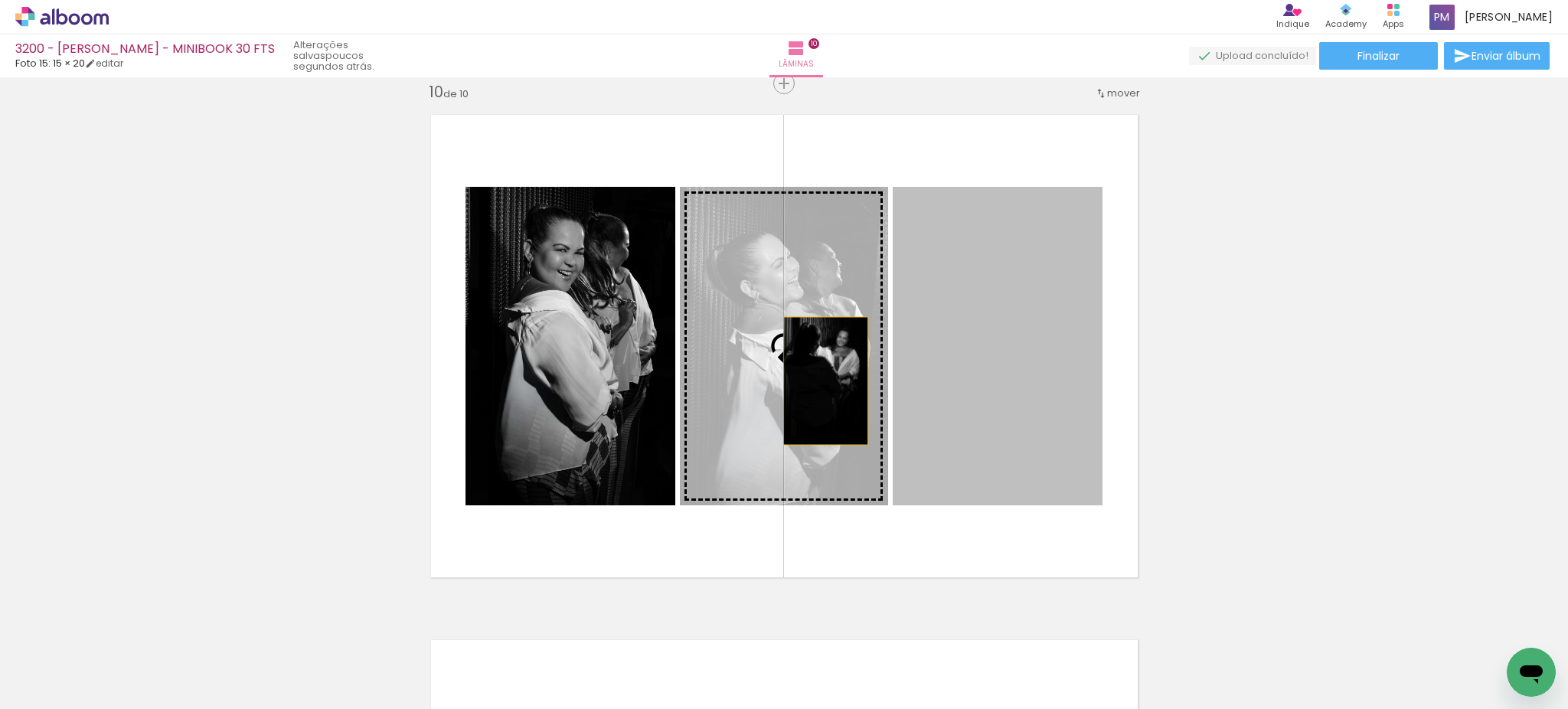
drag, startPoint x: 994, startPoint y: 379, endPoint x: 818, endPoint y: 381, distance: 176.0
click at [0, 0] on slot at bounding box center [0, 0] width 0 height 0
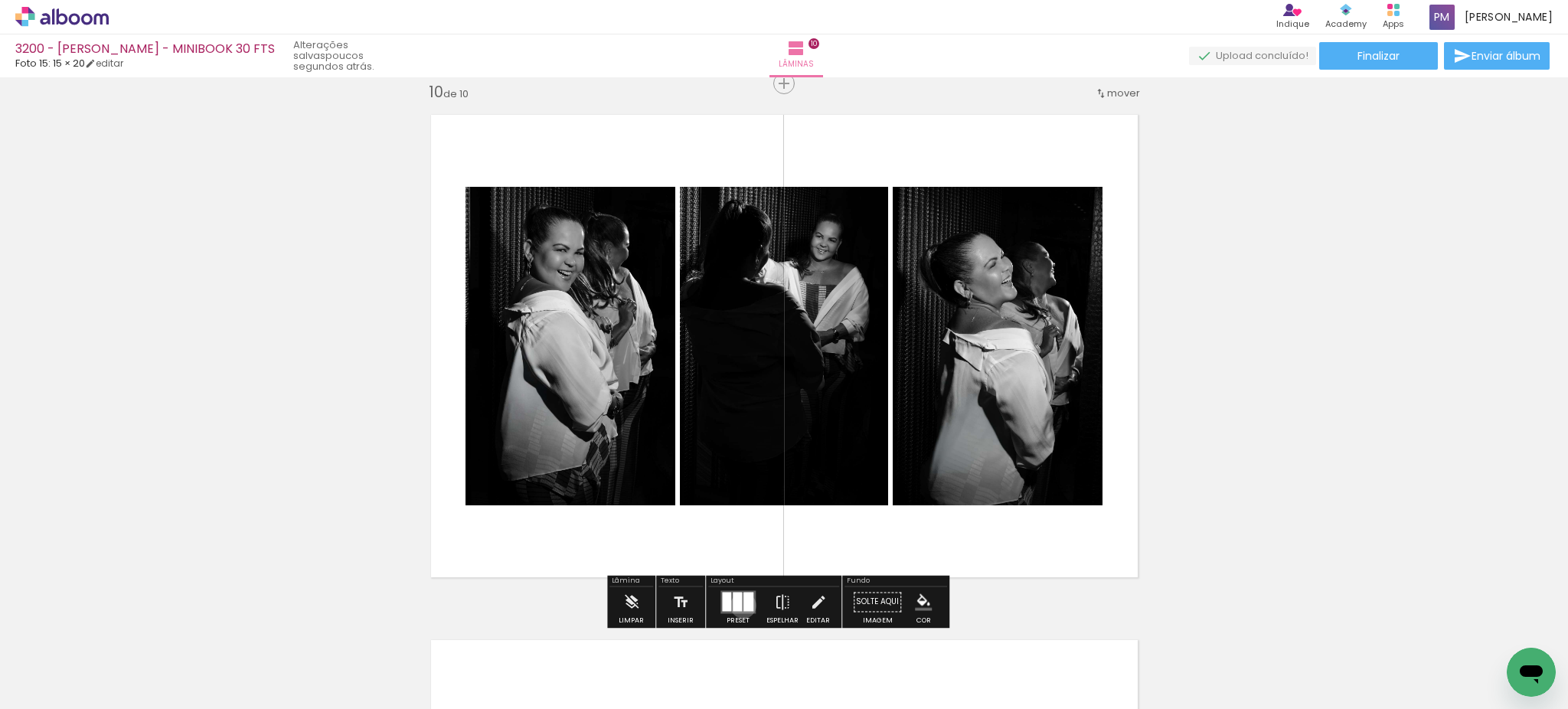
click at [744, 605] on div at bounding box center [749, 602] width 10 height 20
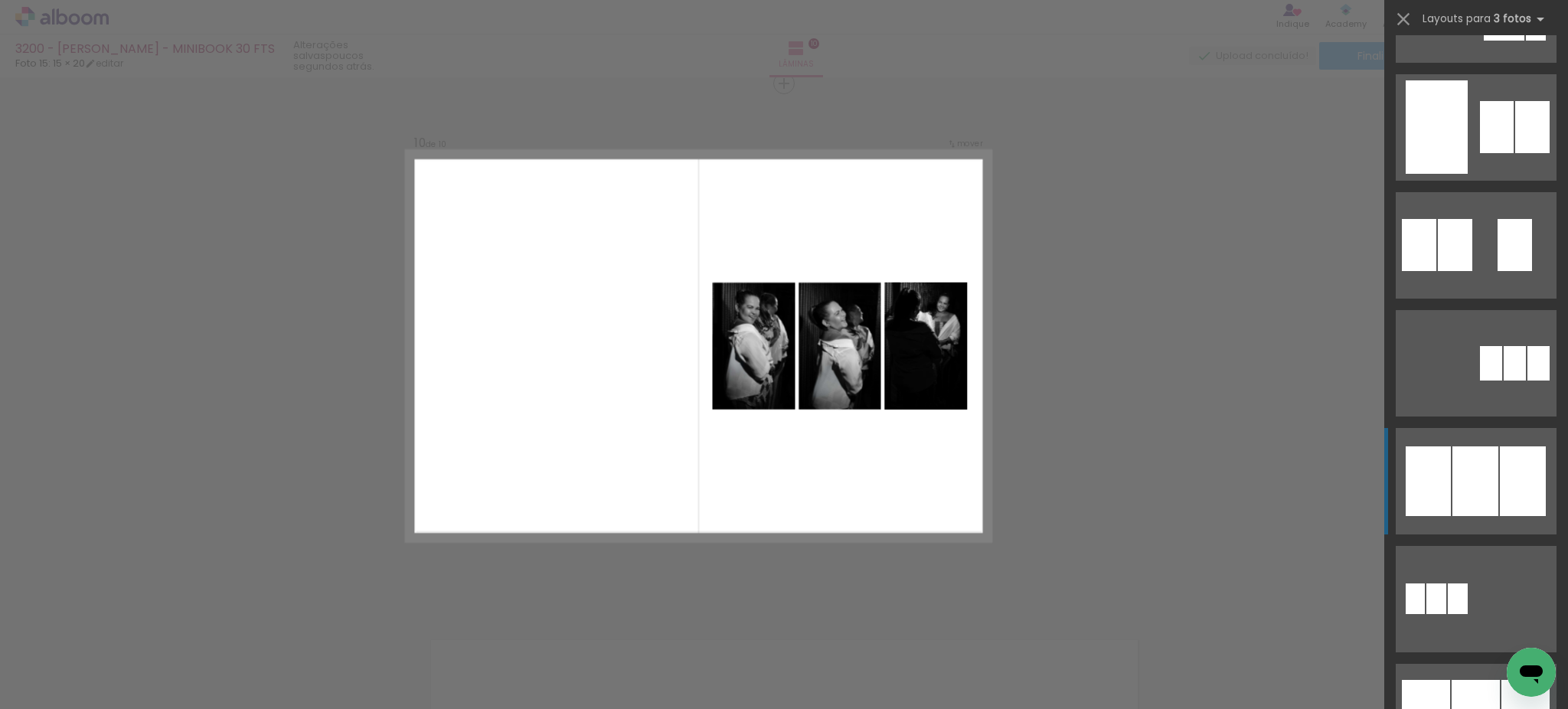
scroll to position [1021, 0]
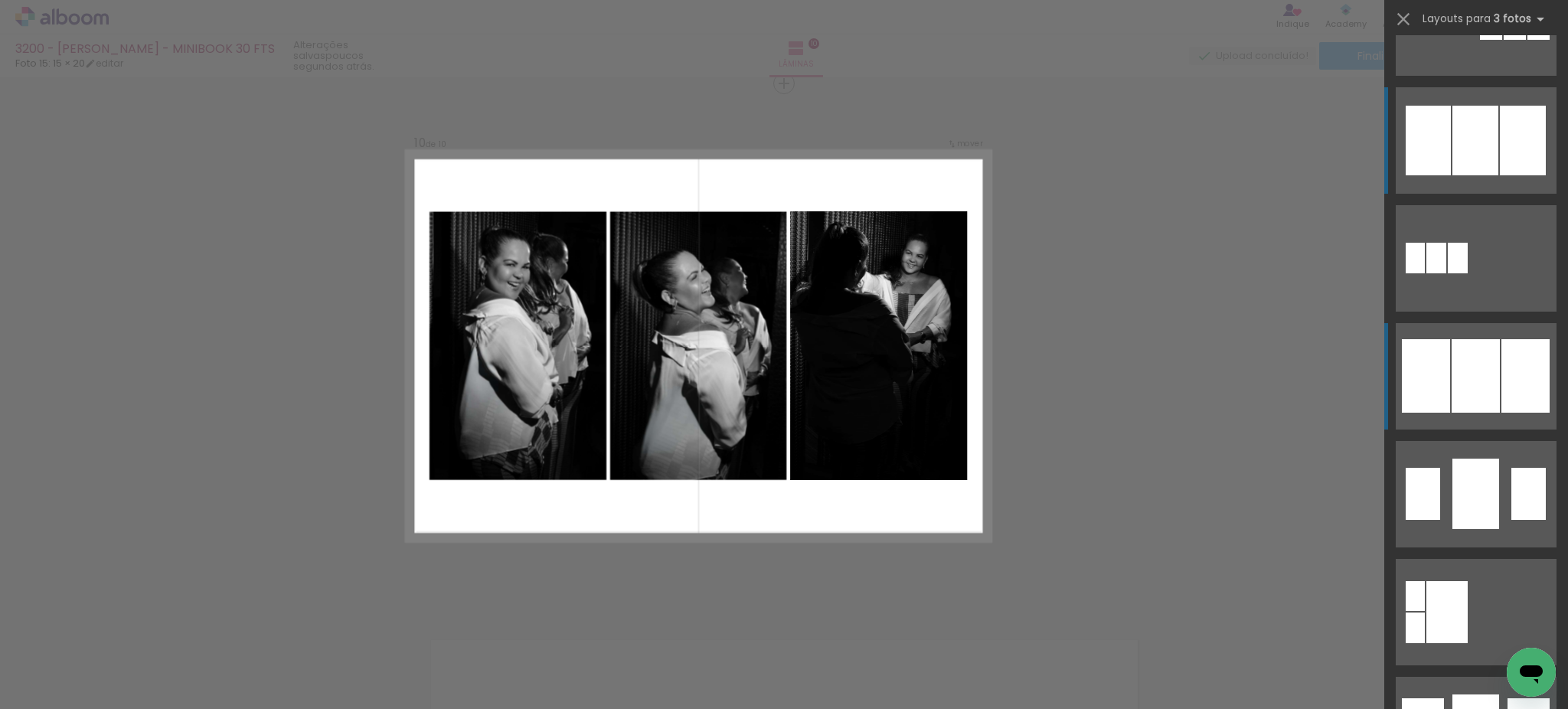
click at [1527, 400] on div at bounding box center [1525, 376] width 48 height 73
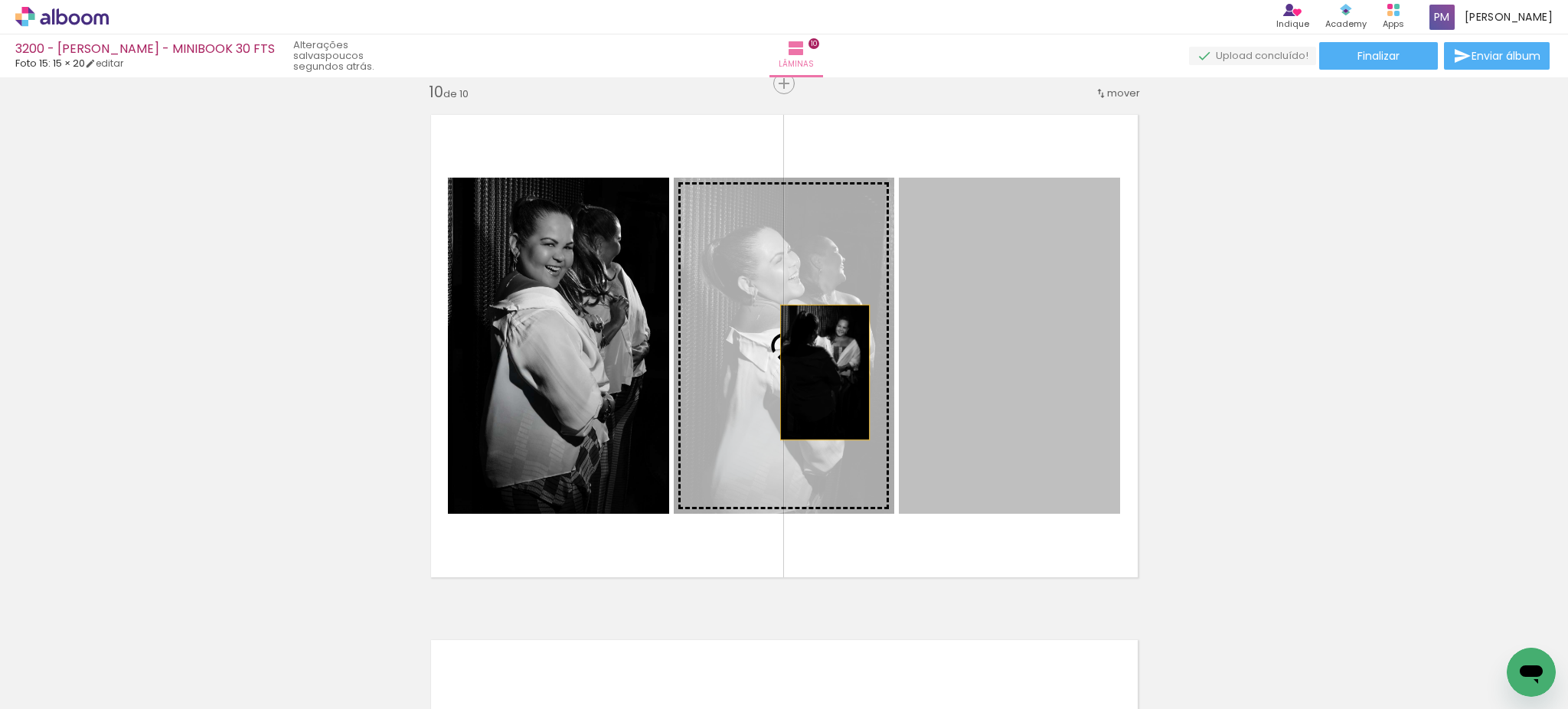
drag, startPoint x: 980, startPoint y: 372, endPoint x: 816, endPoint y: 372, distance: 164.0
click at [0, 0] on slot at bounding box center [0, 0] width 0 height 0
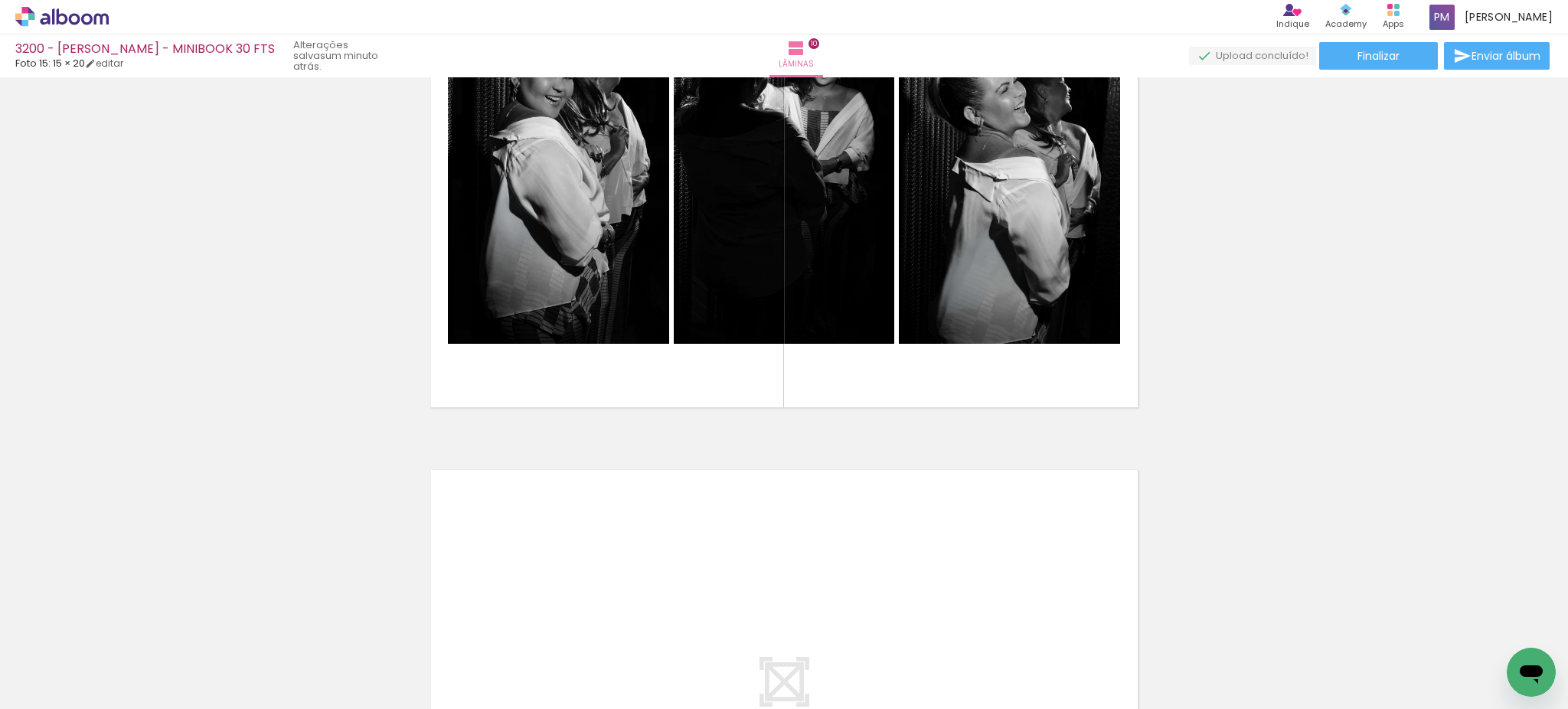
scroll to position [4747, 0]
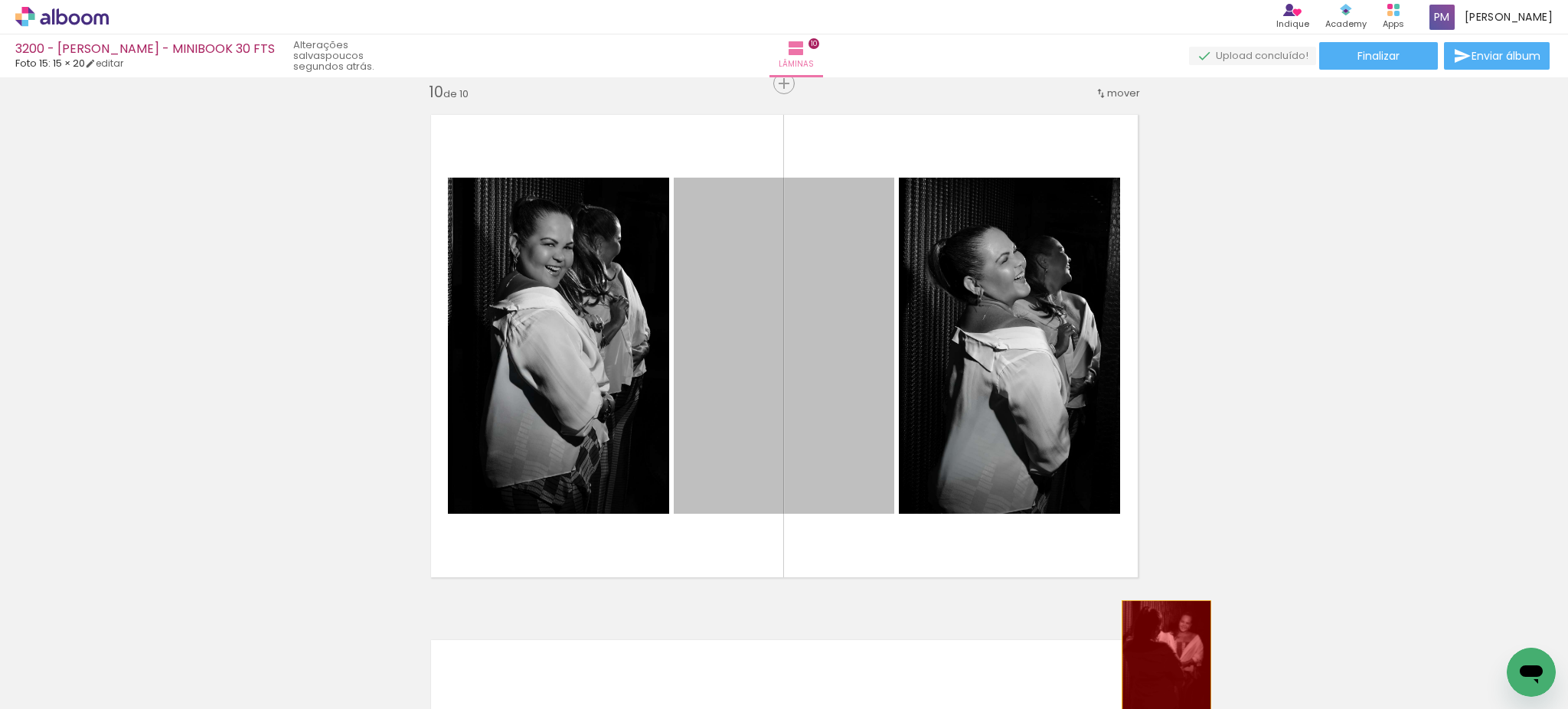
drag, startPoint x: 780, startPoint y: 291, endPoint x: 1158, endPoint y: 667, distance: 533.2
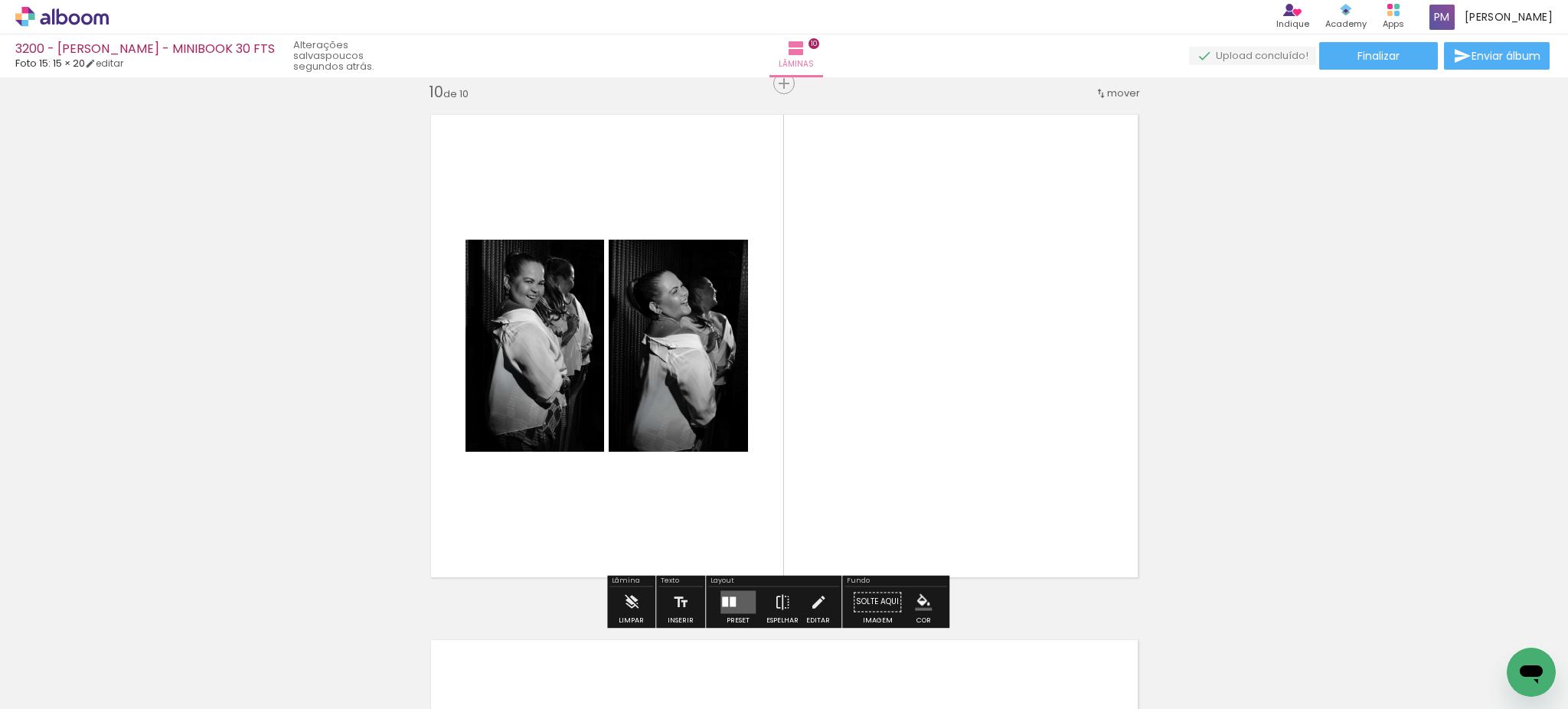
click at [731, 598] on div at bounding box center [733, 602] width 7 height 10
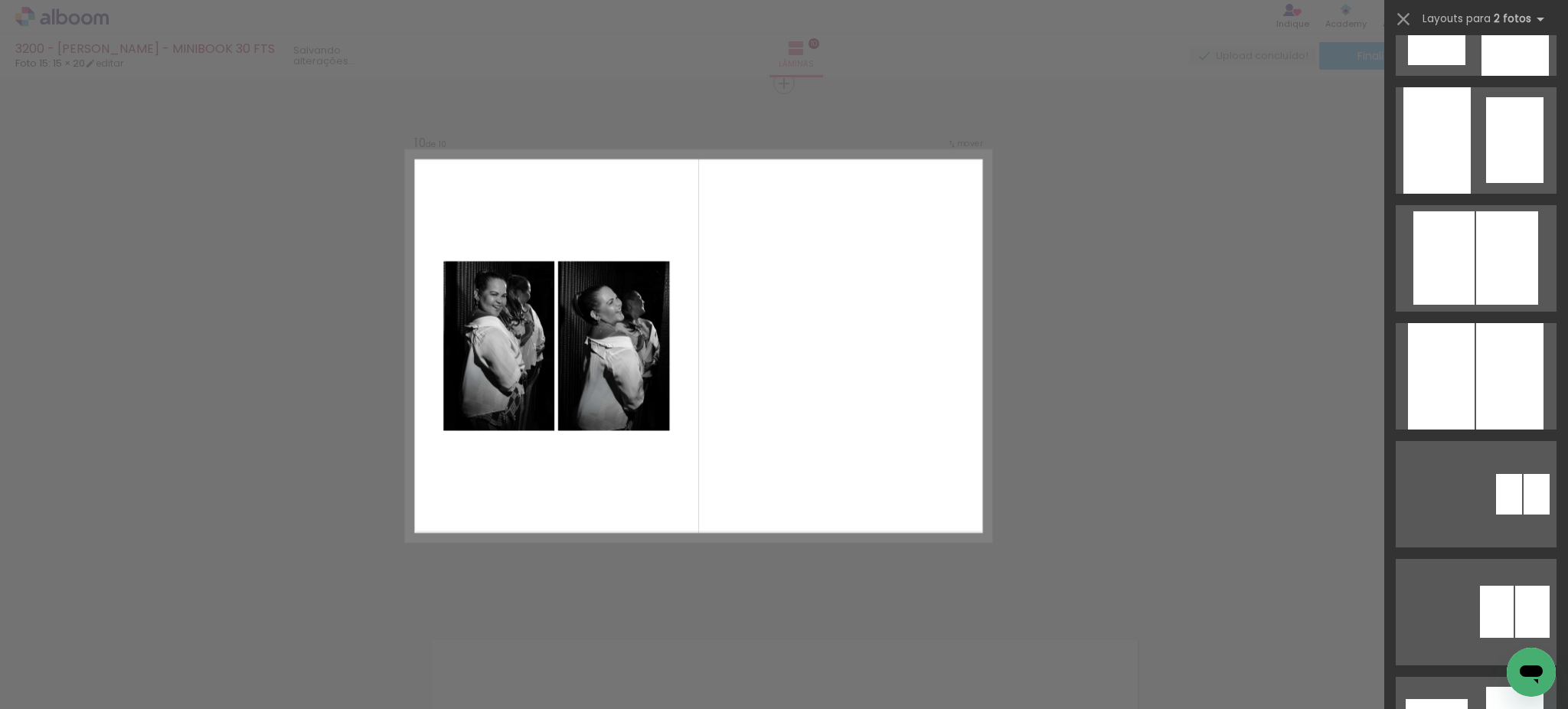
scroll to position [0, 0]
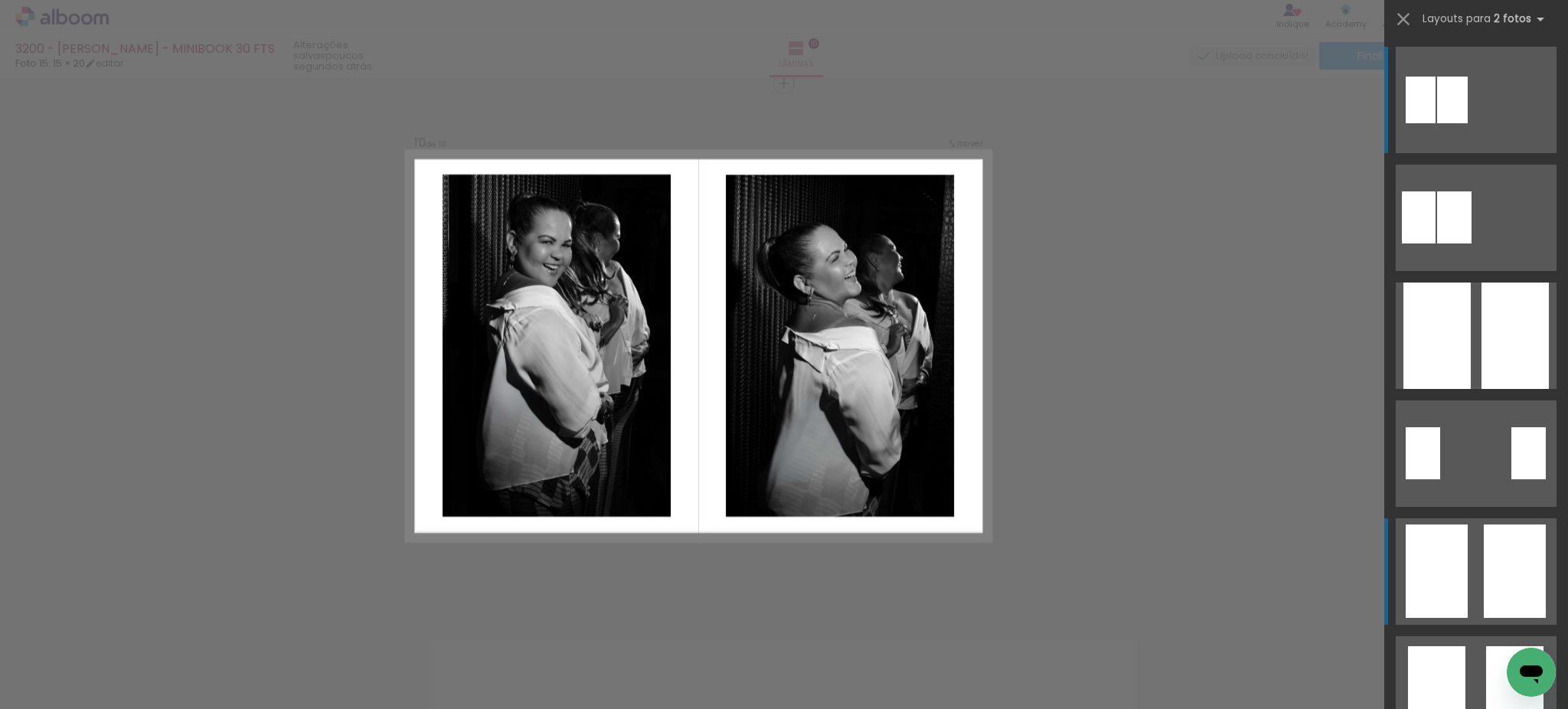
click at [1485, 532] on div at bounding box center [1514, 571] width 62 height 94
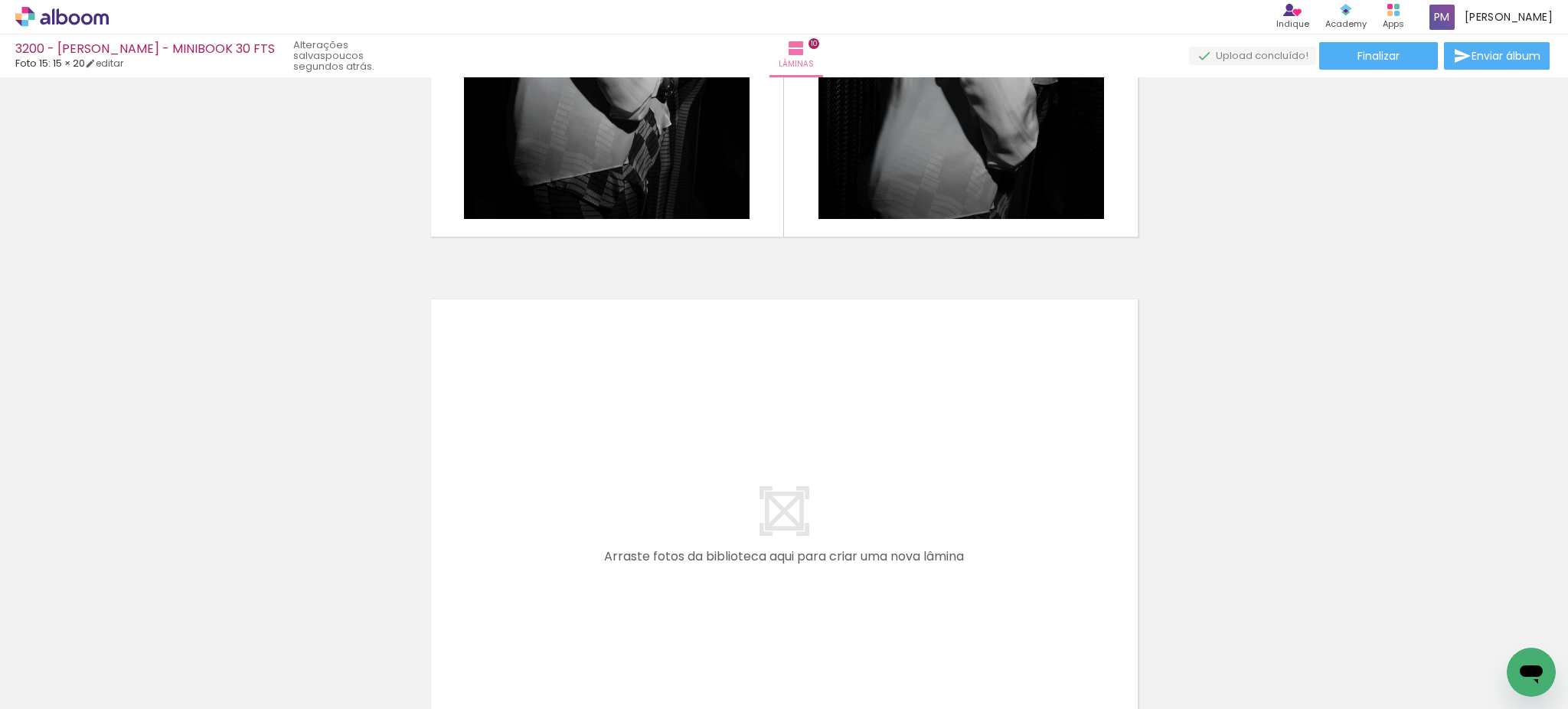
scroll to position [0, 1478]
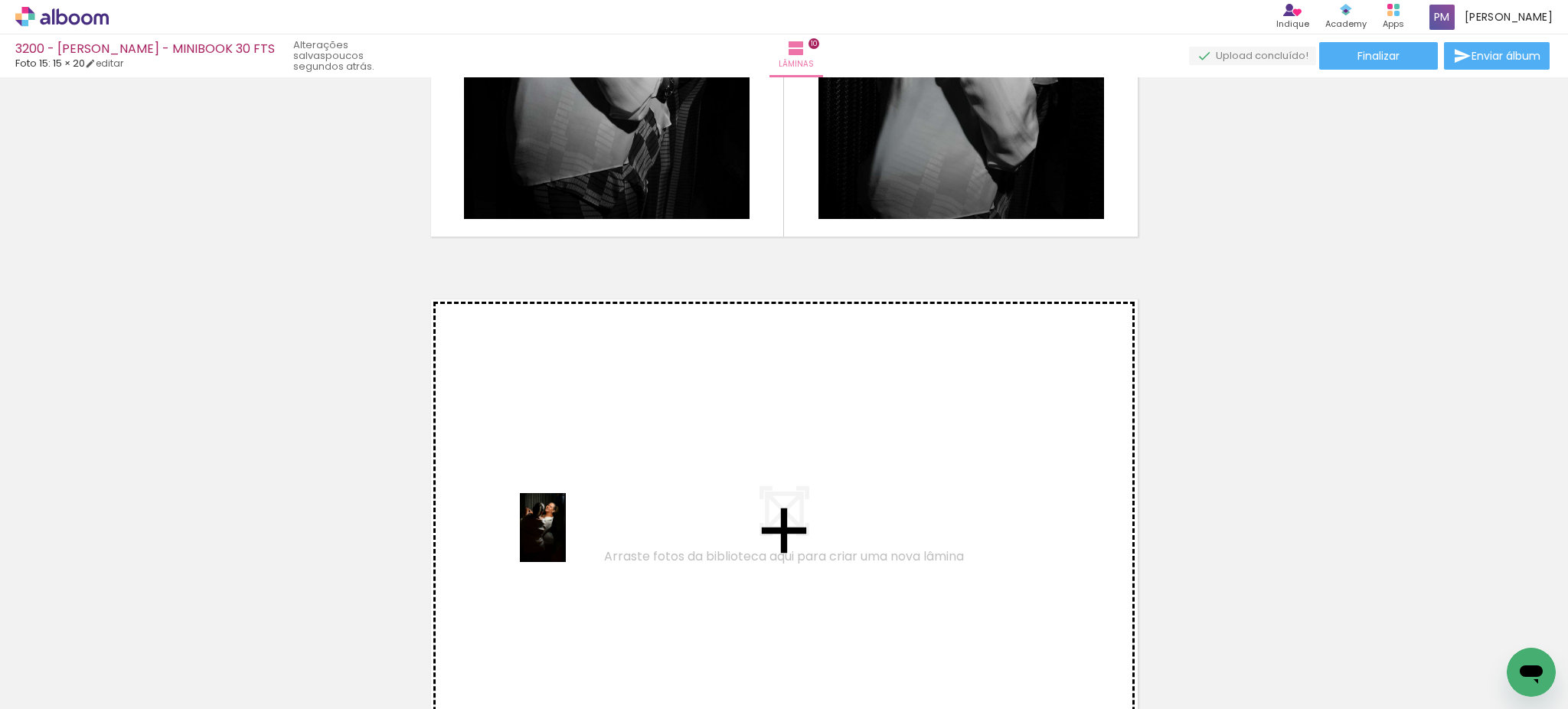
drag, startPoint x: 563, startPoint y: 660, endPoint x: 566, endPoint y: 539, distance: 121.0
click at [566, 539] on quentale-workspace at bounding box center [784, 354] width 1568 height 709
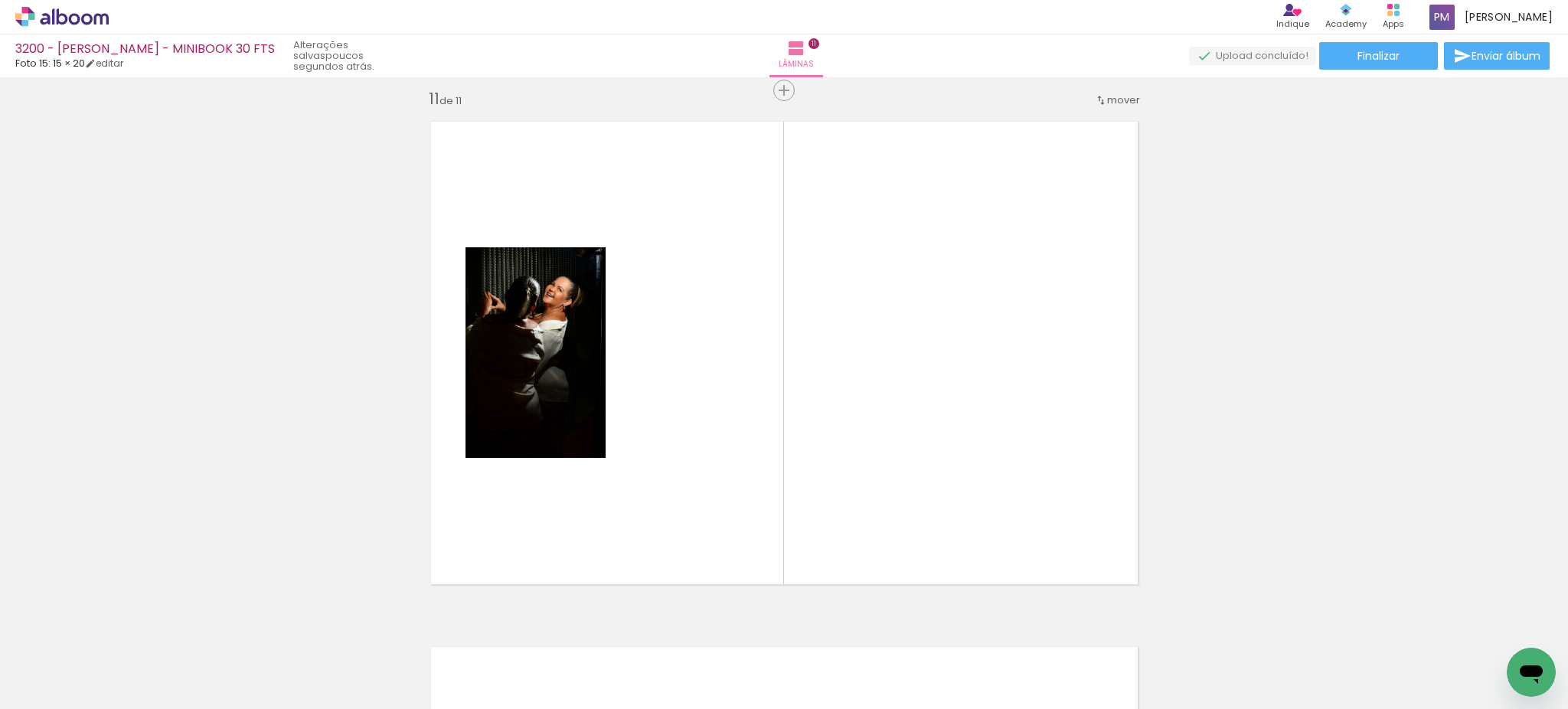
scroll to position [5272, 0]
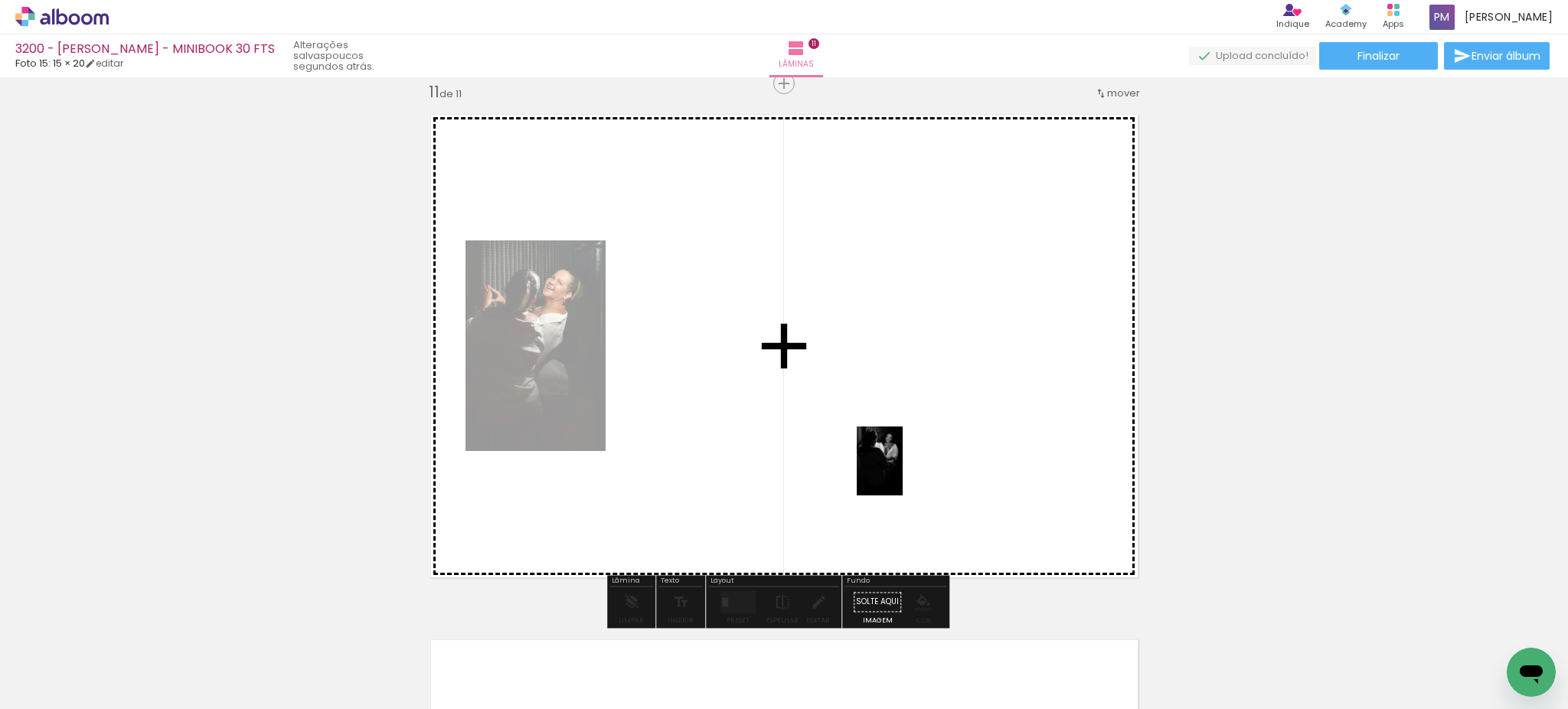
drag, startPoint x: 487, startPoint y: 671, endPoint x: 902, endPoint y: 472, distance: 460.2
click at [902, 472] on quentale-workspace at bounding box center [784, 354] width 1568 height 709
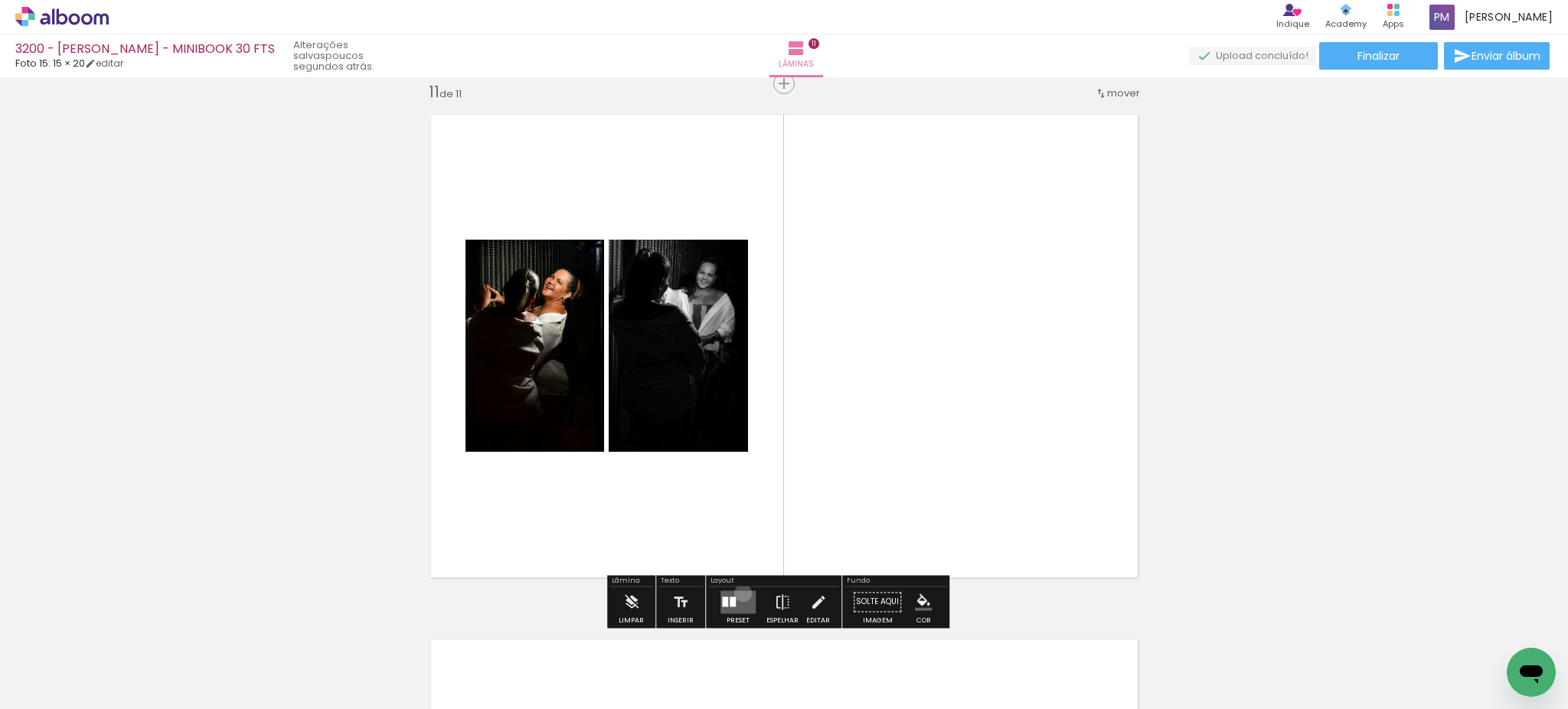
click at [740, 593] on quentale-layouter at bounding box center [737, 602] width 35 height 23
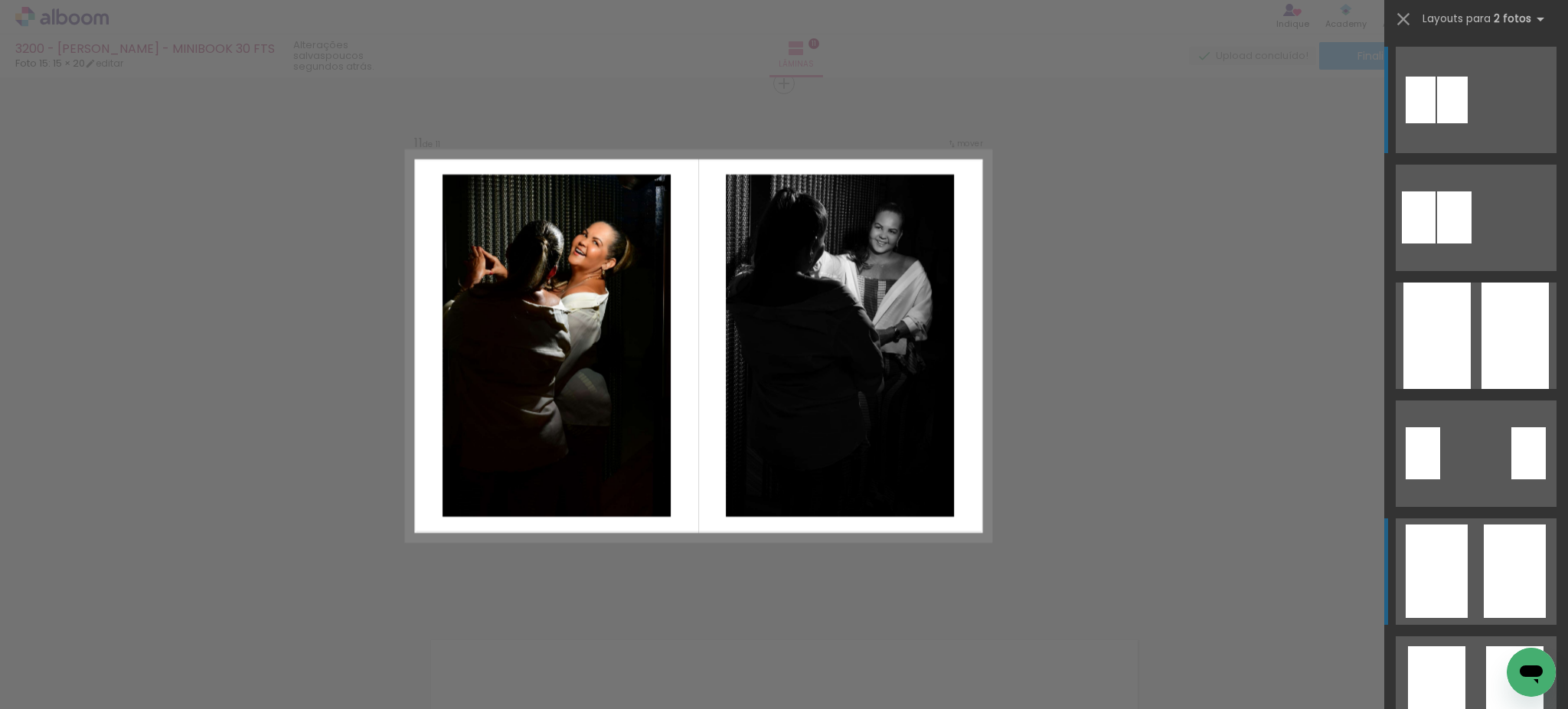
click at [1502, 556] on div at bounding box center [1514, 571] width 62 height 94
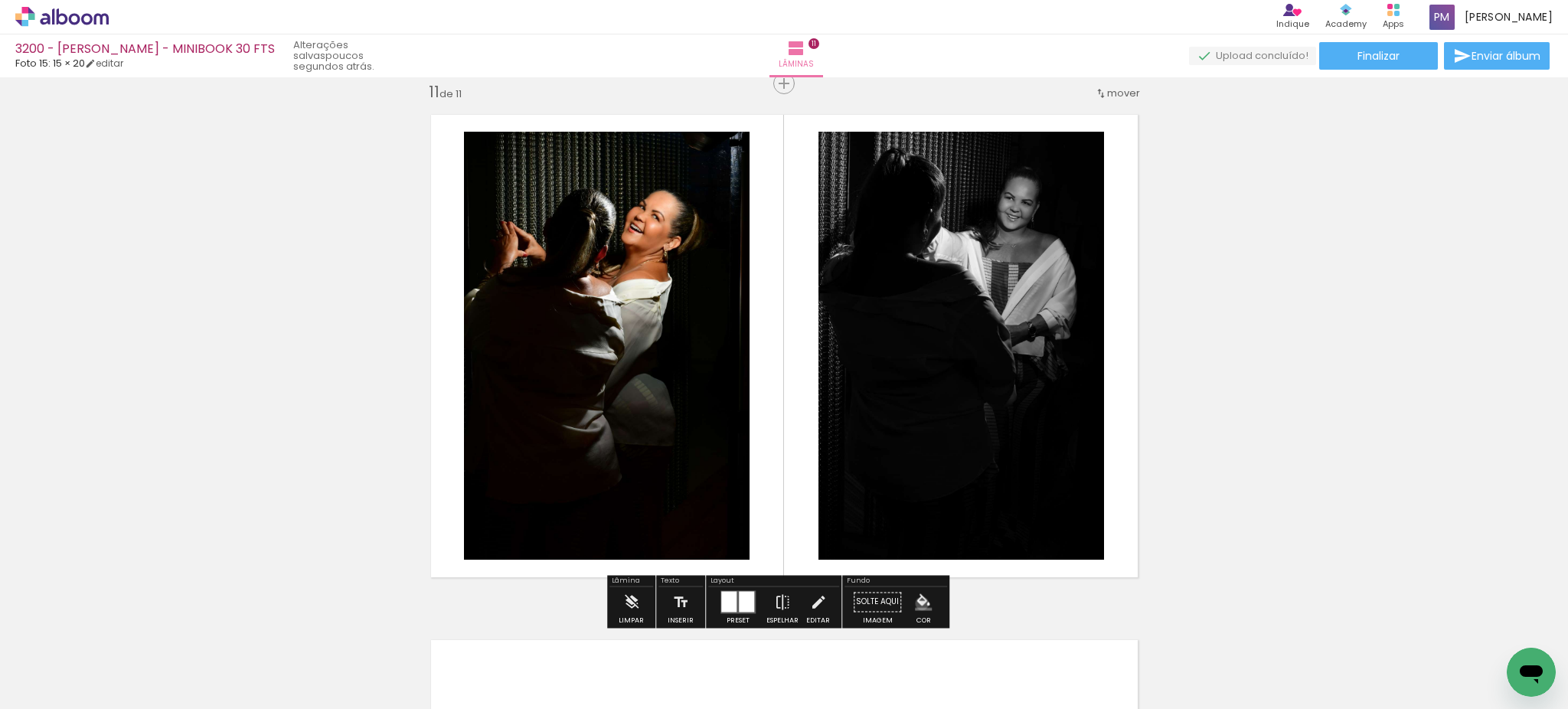
click at [916, 603] on iron-icon "color picker" at bounding box center [923, 602] width 17 height 17
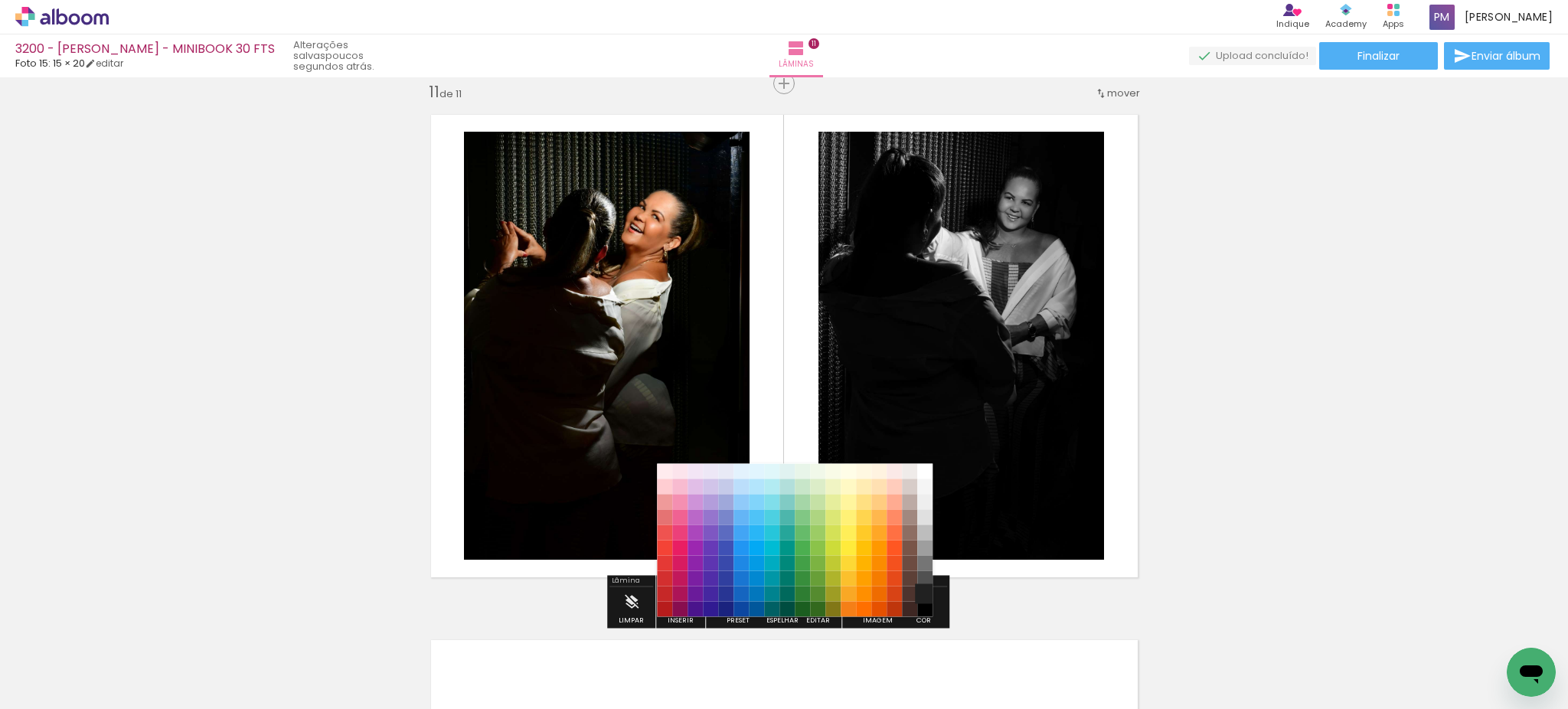
click at [924, 597] on paper-item "#212121" at bounding box center [924, 594] width 15 height 15
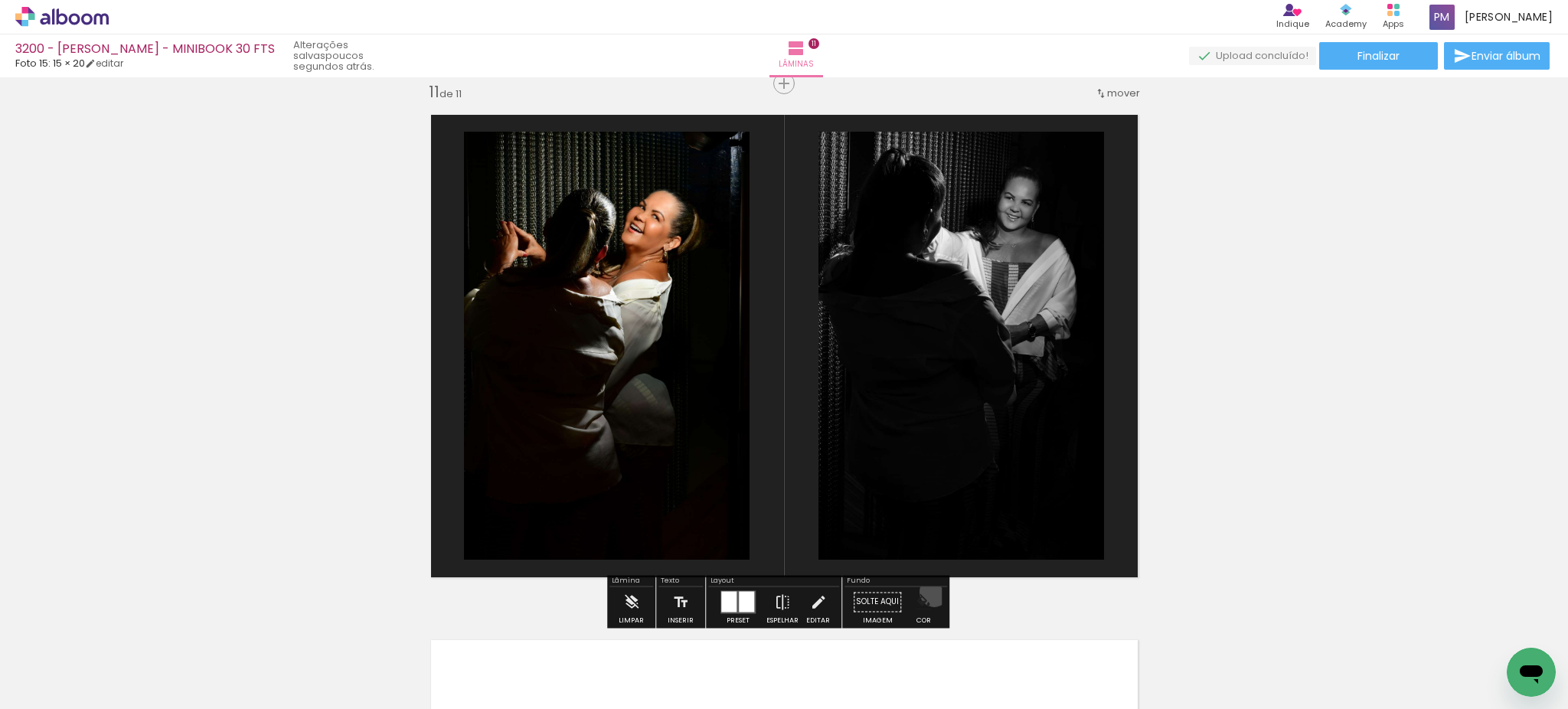
click at [928, 592] on paper-menu-button "#ffebee #ffcdd2 #ef9a9a #e57373 #ef5350 #f44336 #e53935 #d32f2f #c62828 #b71c1c…" at bounding box center [924, 602] width 29 height 29
click at [915, 602] on iron-icon "color picker" at bounding box center [923, 602] width 17 height 17
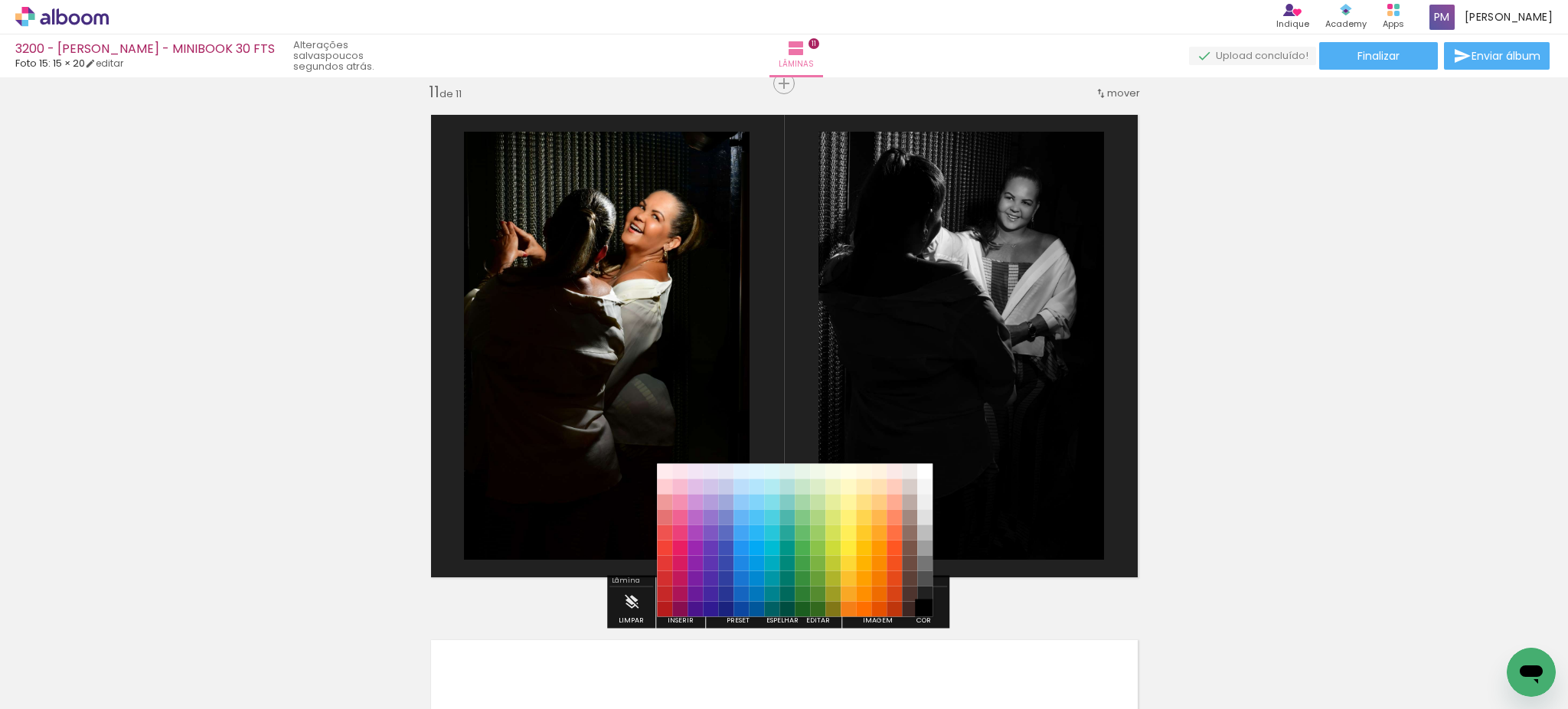
click at [921, 607] on paper-item "#000000" at bounding box center [924, 609] width 15 height 15
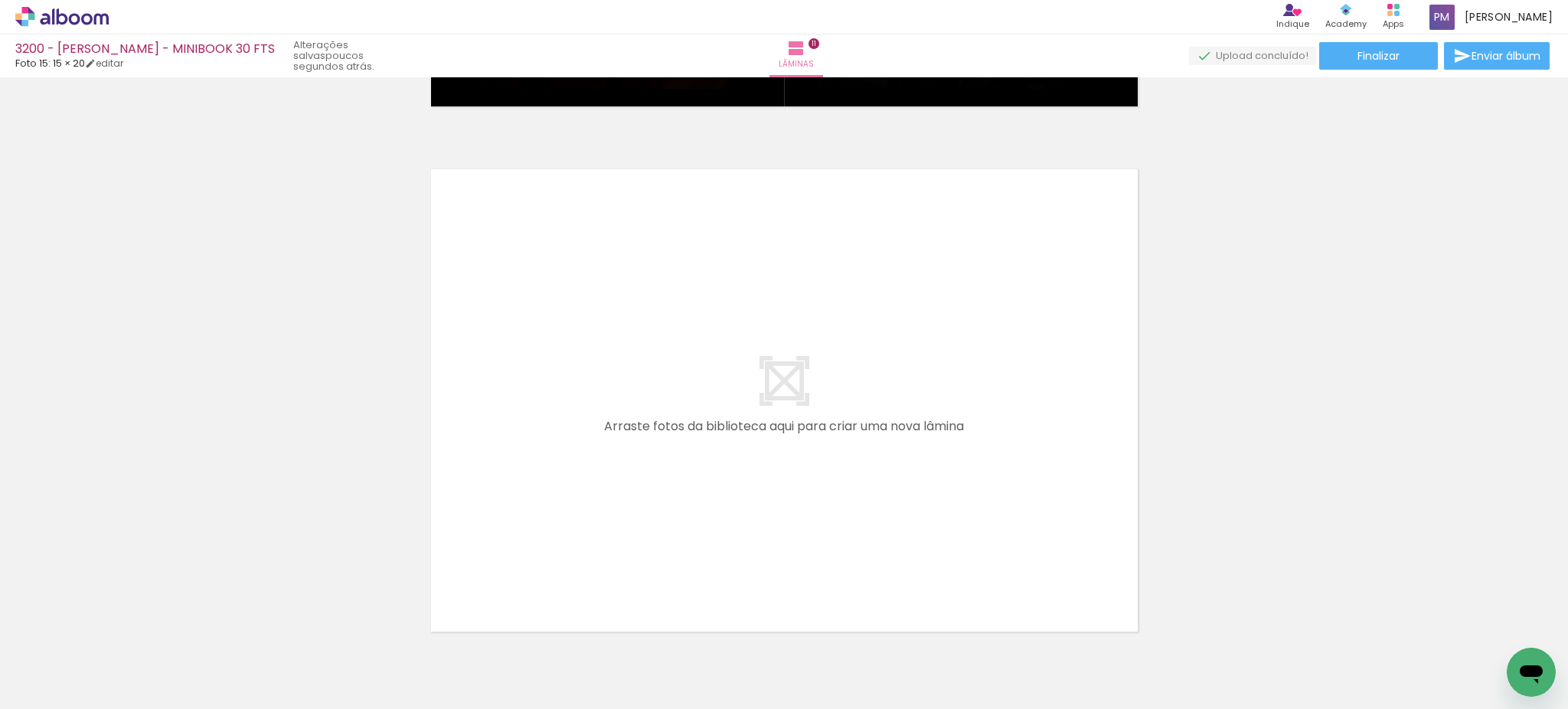
scroll to position [5784, 0]
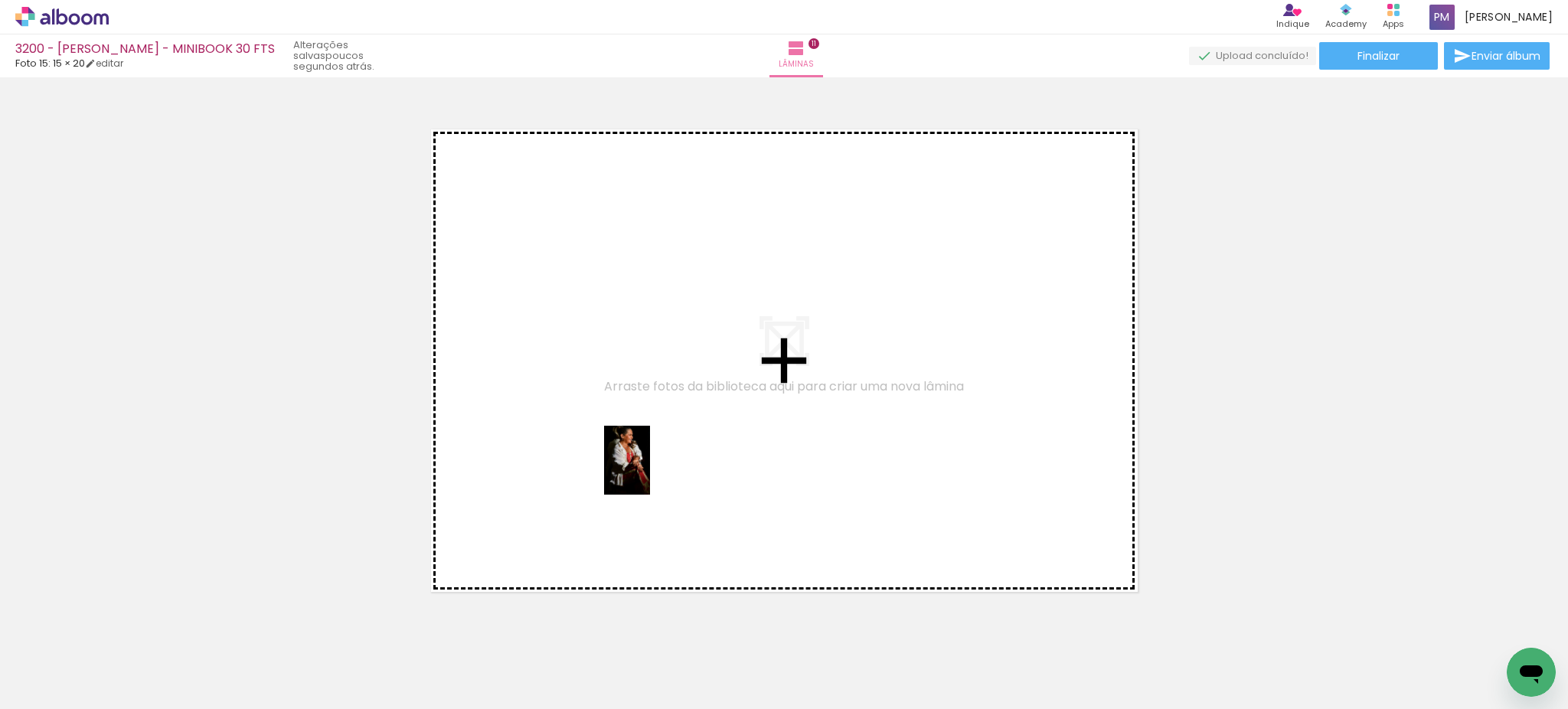
drag, startPoint x: 730, startPoint y: 662, endPoint x: 650, endPoint y: 472, distance: 206.2
click at [650, 472] on quentale-workspace at bounding box center [784, 354] width 1568 height 709
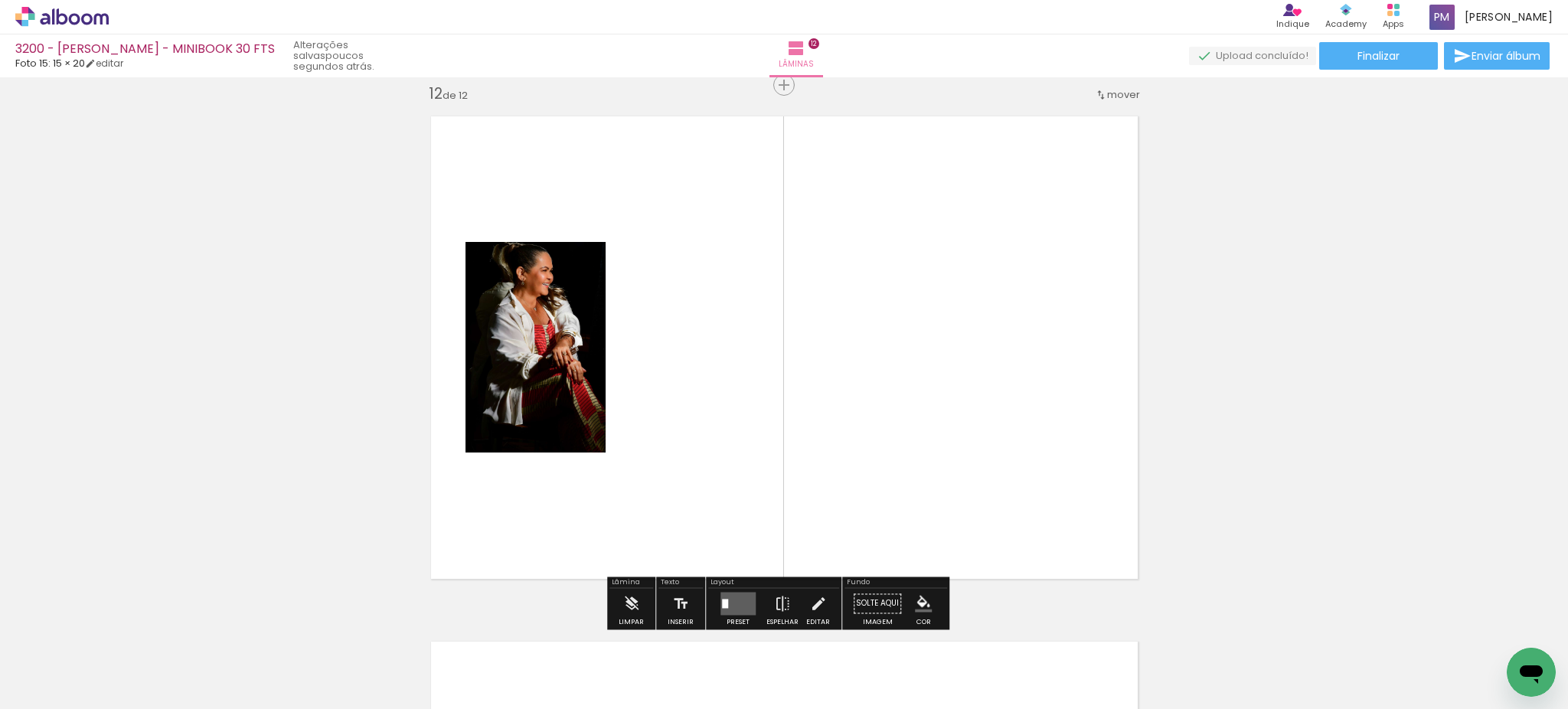
scroll to position [5798, 0]
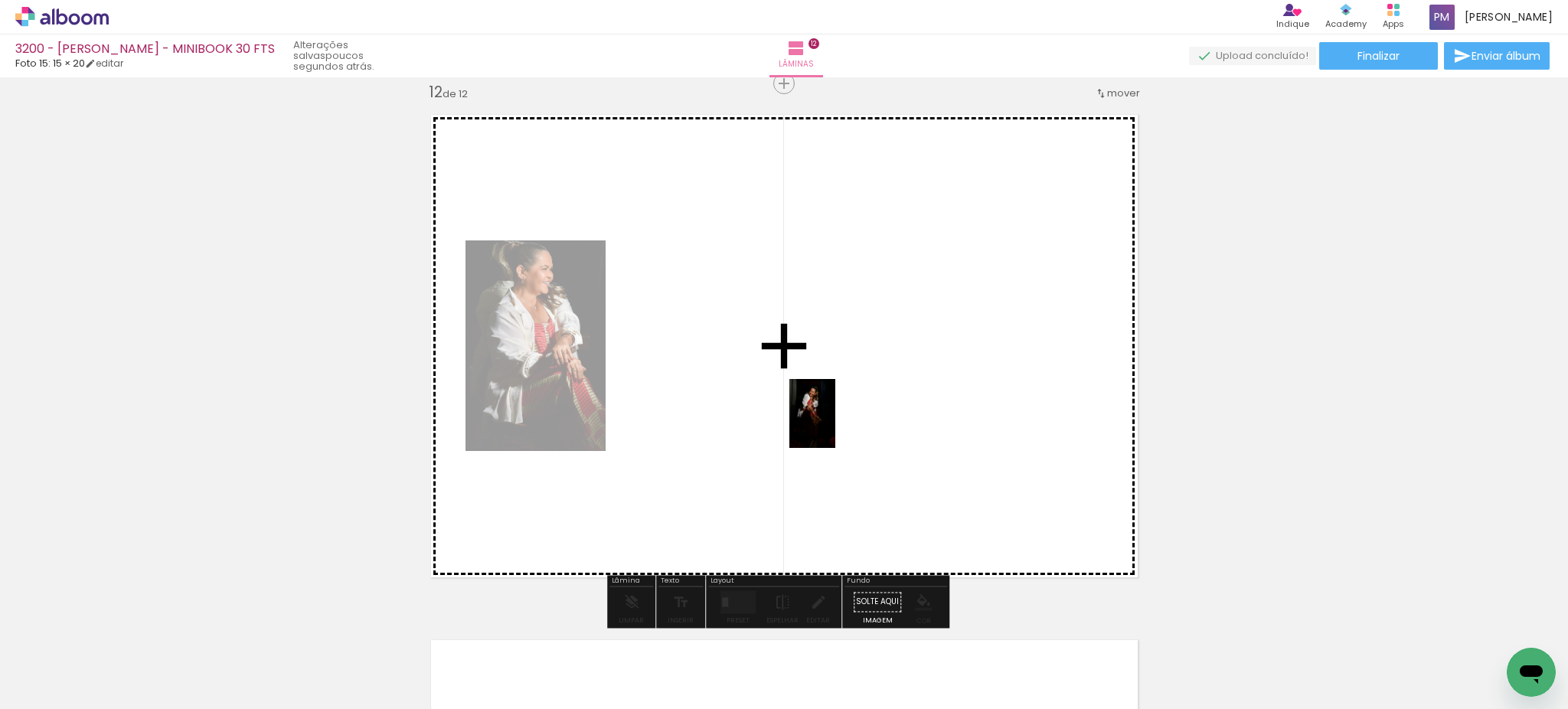
drag, startPoint x: 654, startPoint y: 663, endPoint x: 835, endPoint y: 425, distance: 299.0
click at [835, 425] on quentale-workspace at bounding box center [784, 354] width 1568 height 709
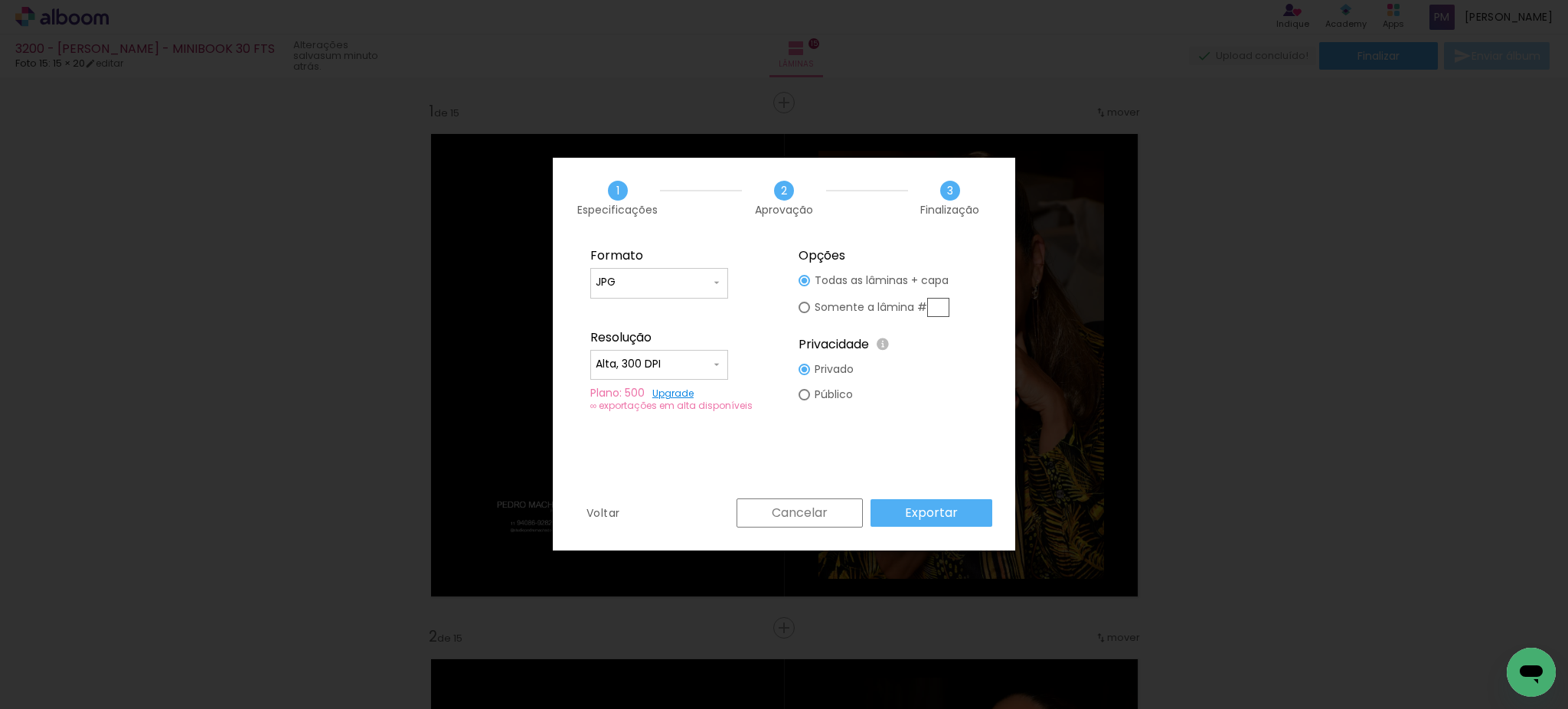
scroll to position [0, 1478]
click at [0, 0] on slot "Exportar" at bounding box center [0, 0] width 0 height 0
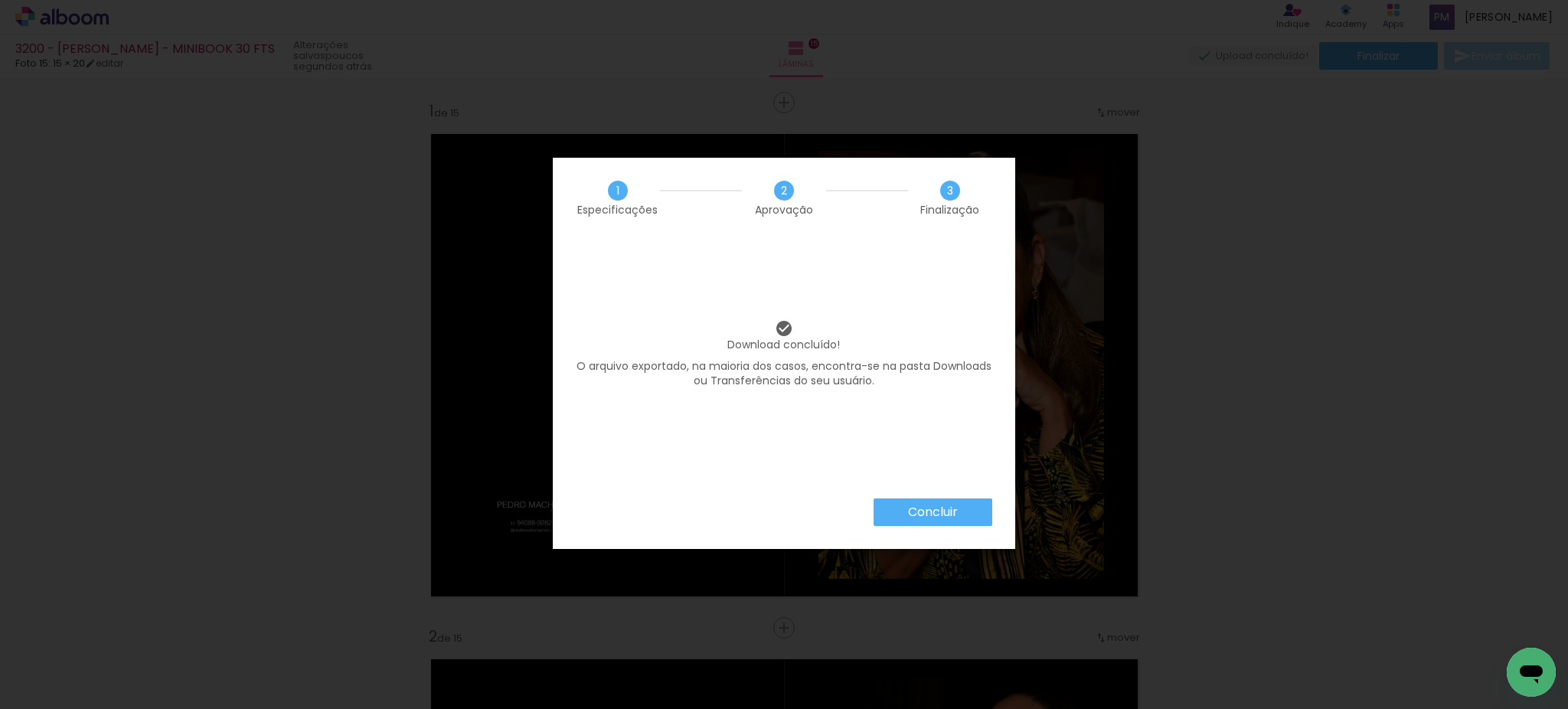
click at [0, 0] on slot "Concluir" at bounding box center [0, 0] width 0 height 0
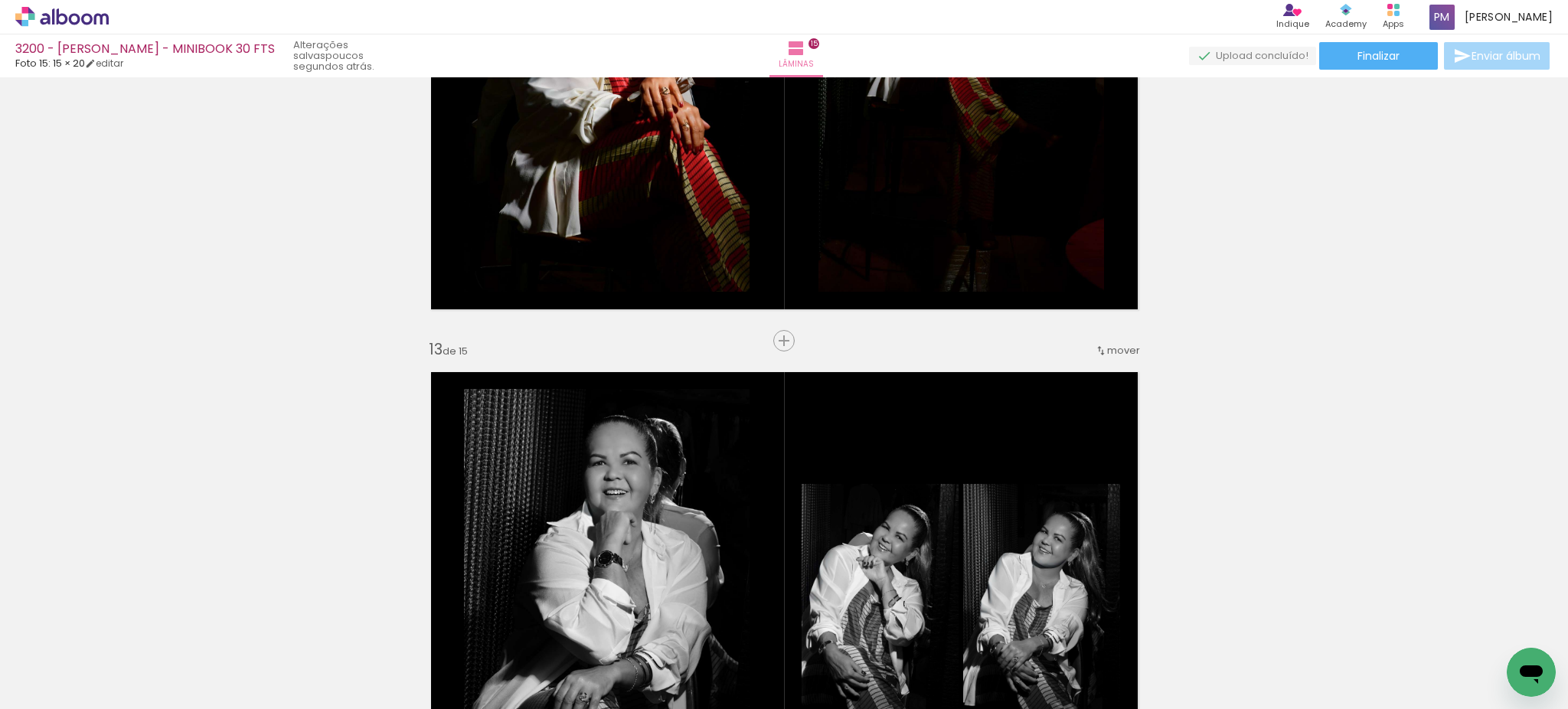
scroll to position [6296, 0]
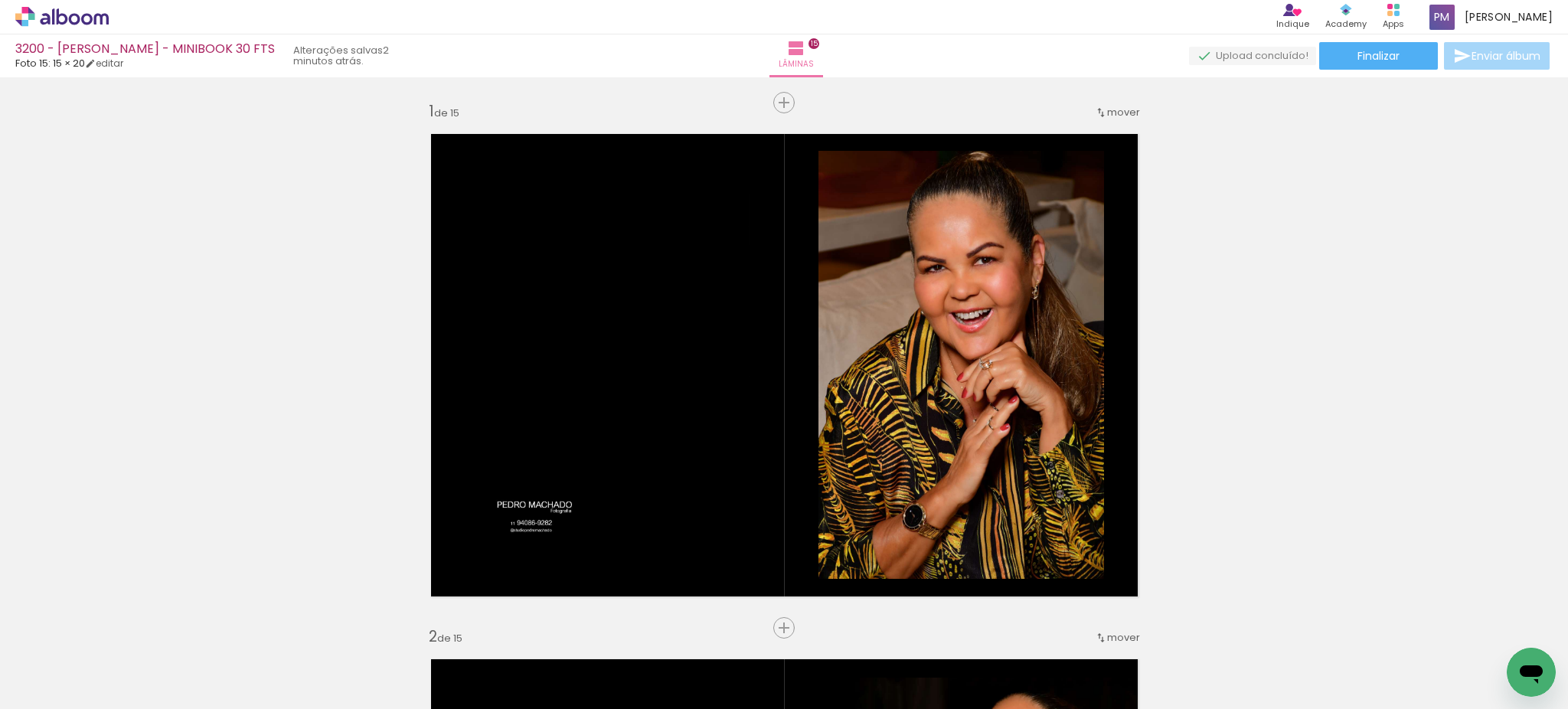
scroll to position [0, 1478]
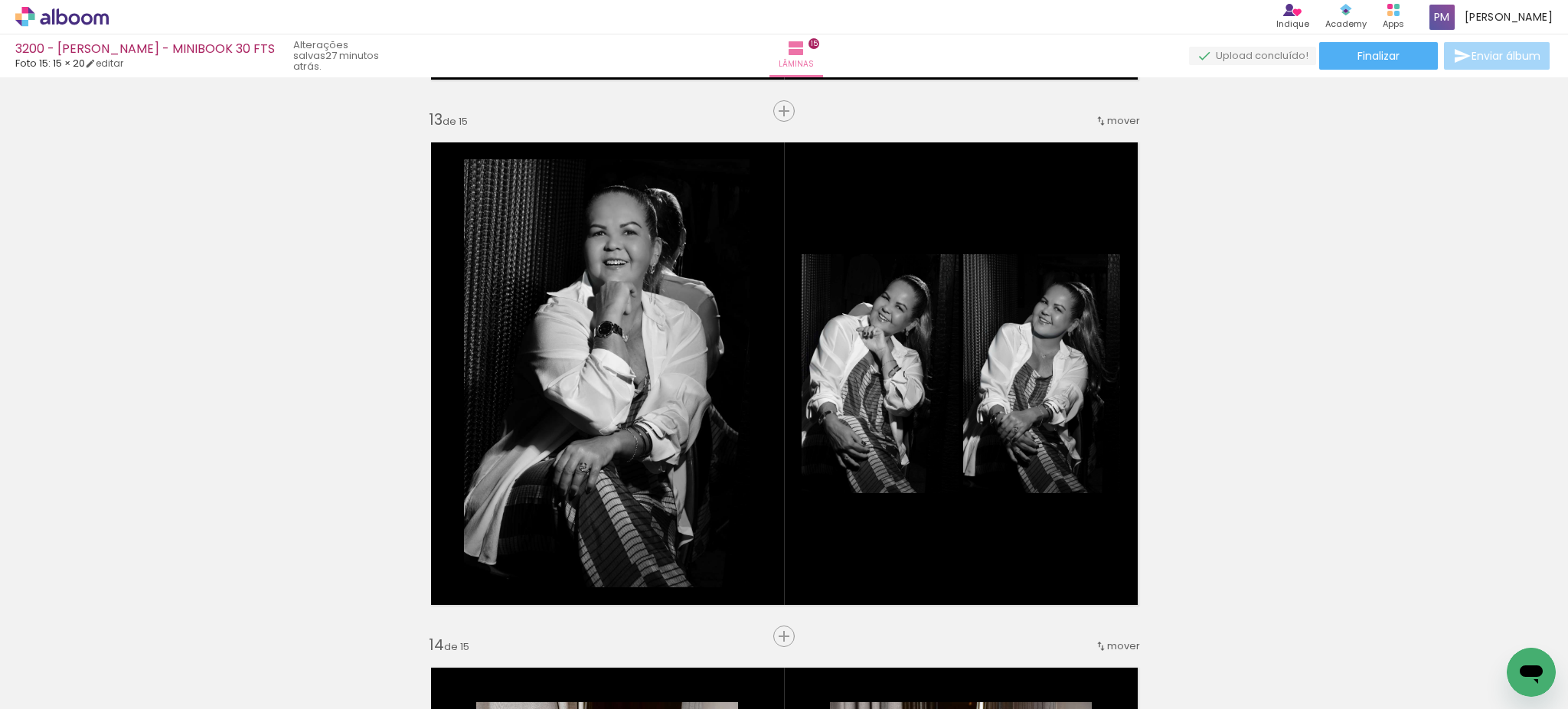
scroll to position [0, 1478]
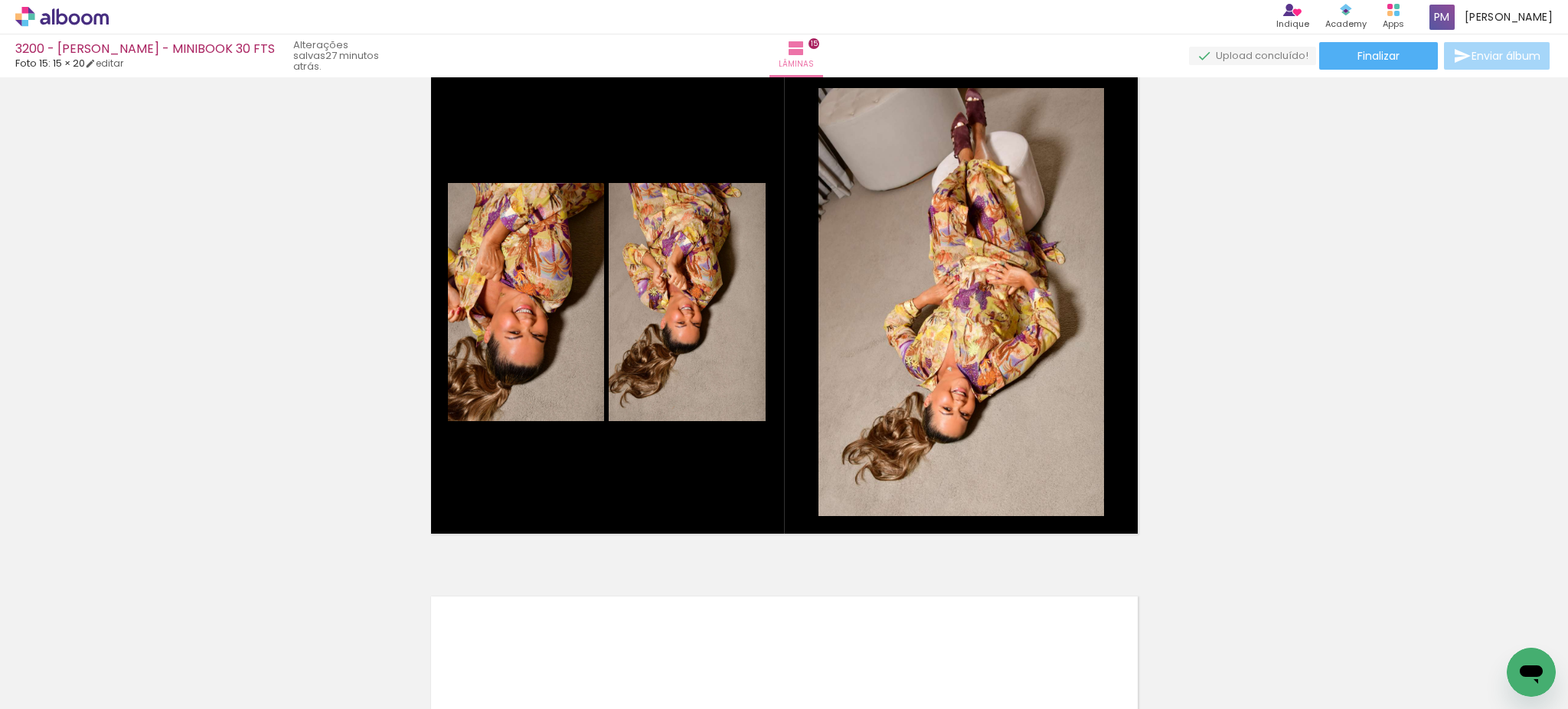
scroll to position [7248, 0]
